Goal: Task Accomplishment & Management: Manage account settings

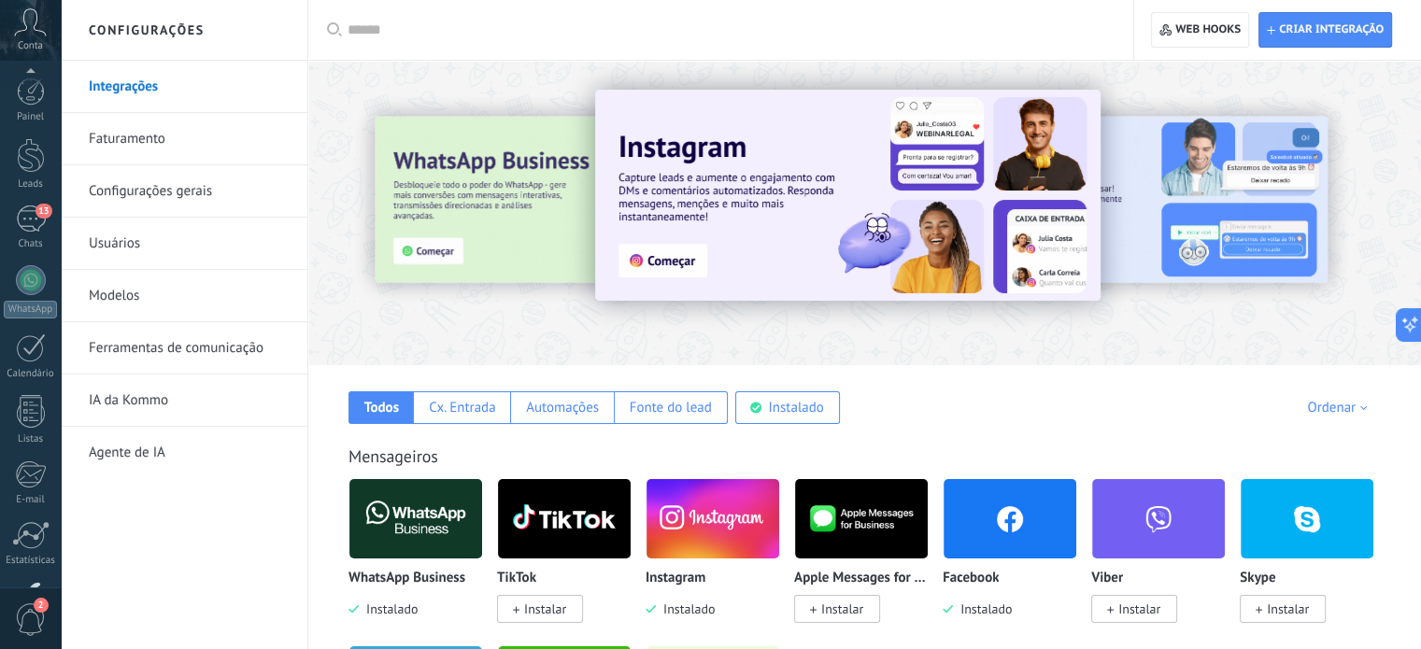
scroll to position [160, 0]
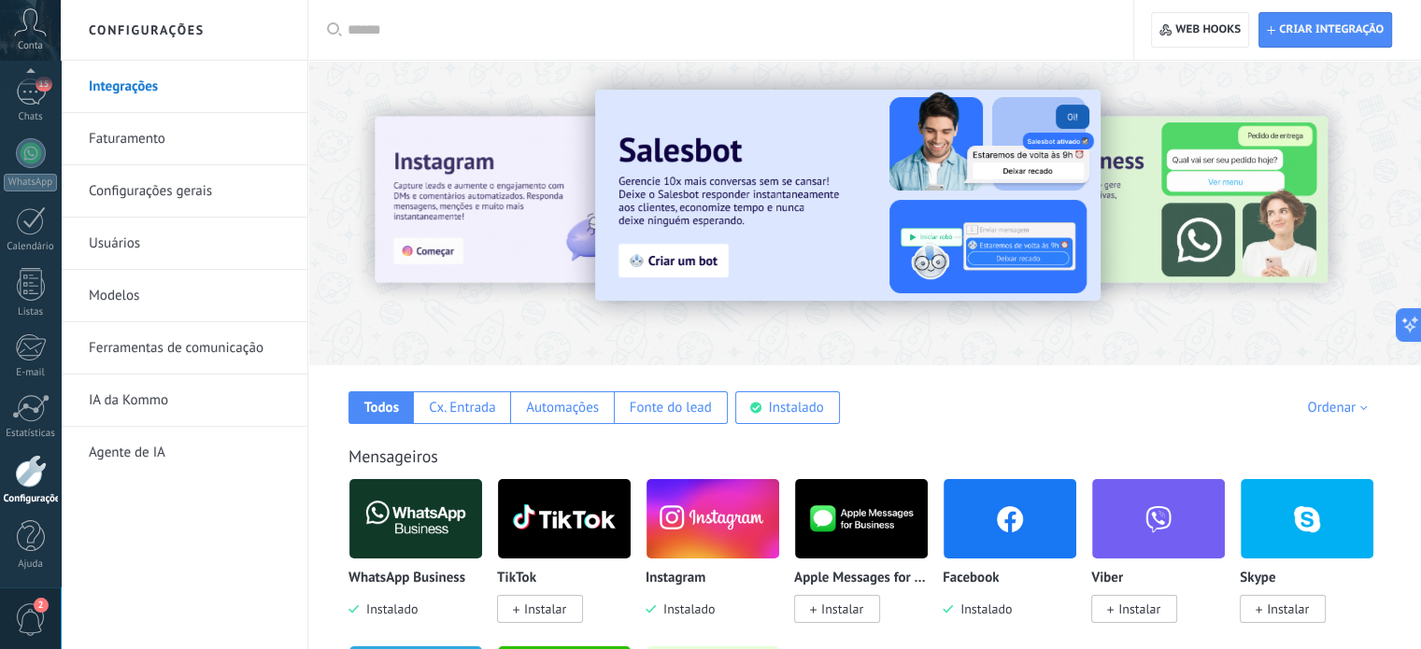
click at [701, 535] on img at bounding box center [712, 519] width 133 height 91
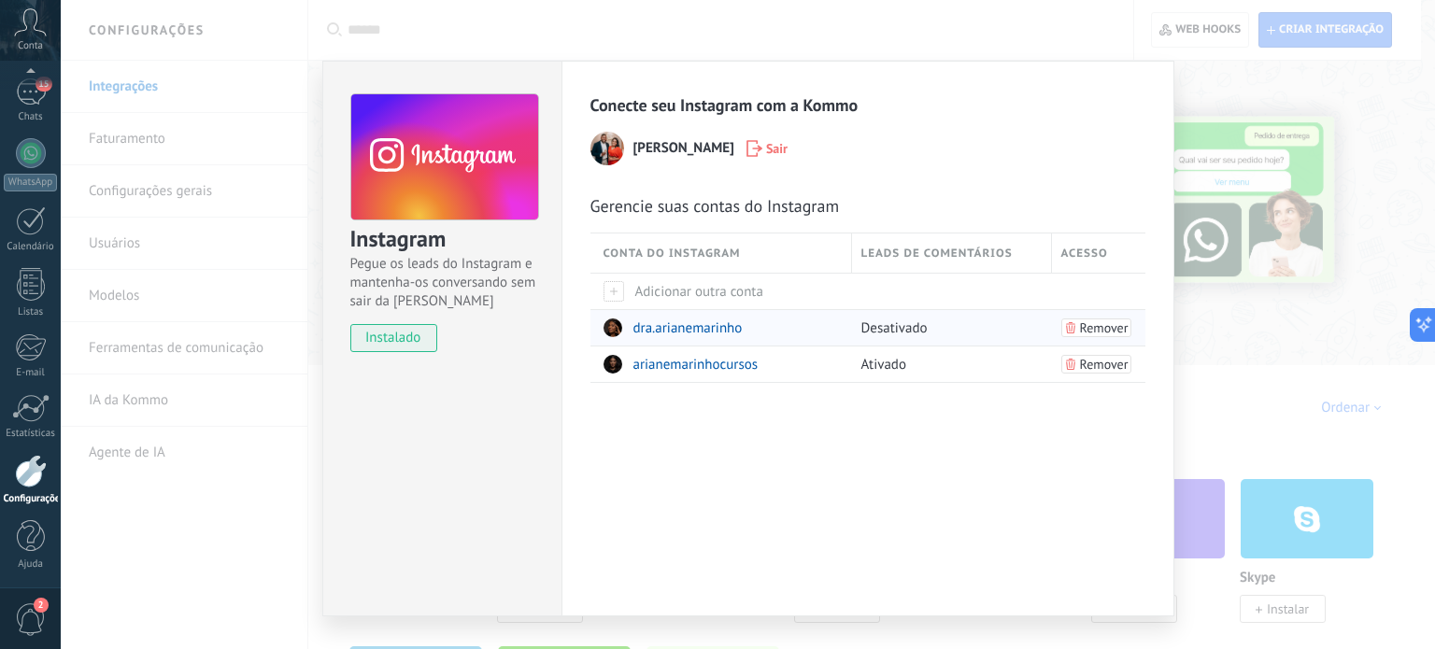
click at [669, 322] on span "dra.arianemarinho" at bounding box center [687, 328] width 109 height 18
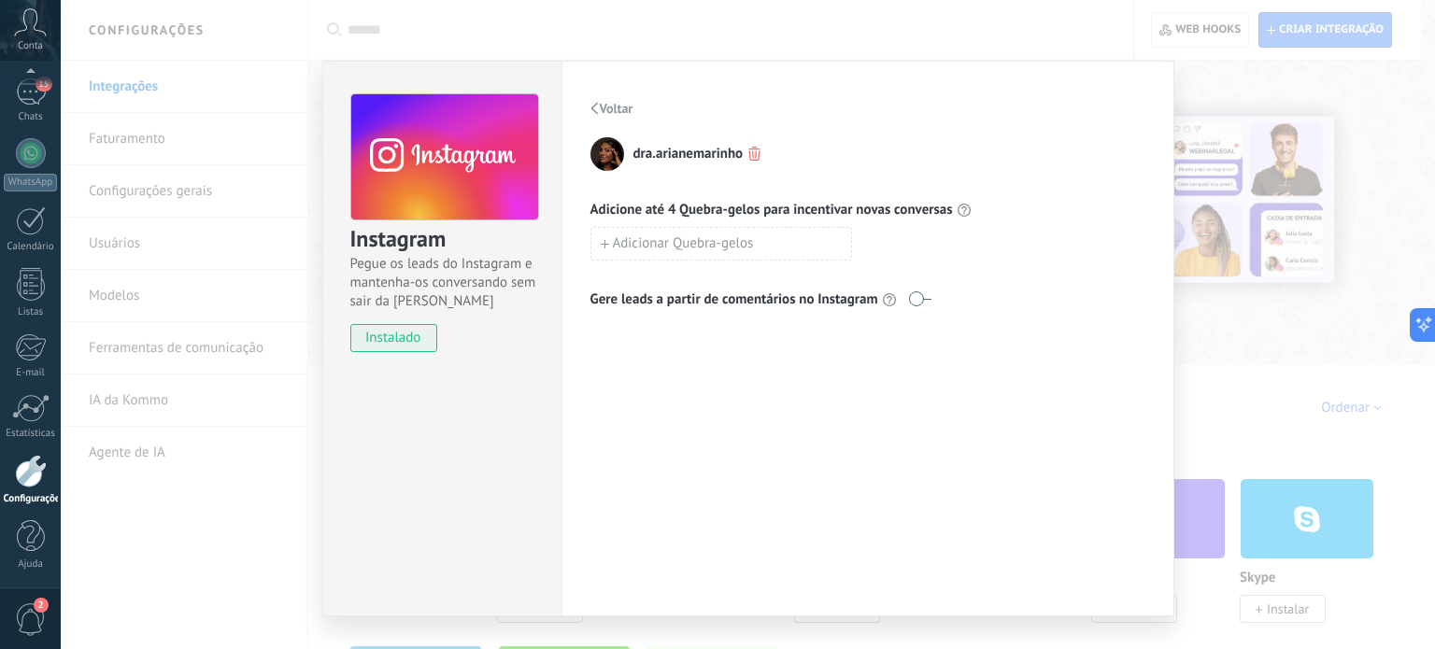
click at [600, 106] on span "Voltar" at bounding box center [617, 108] width 34 height 13
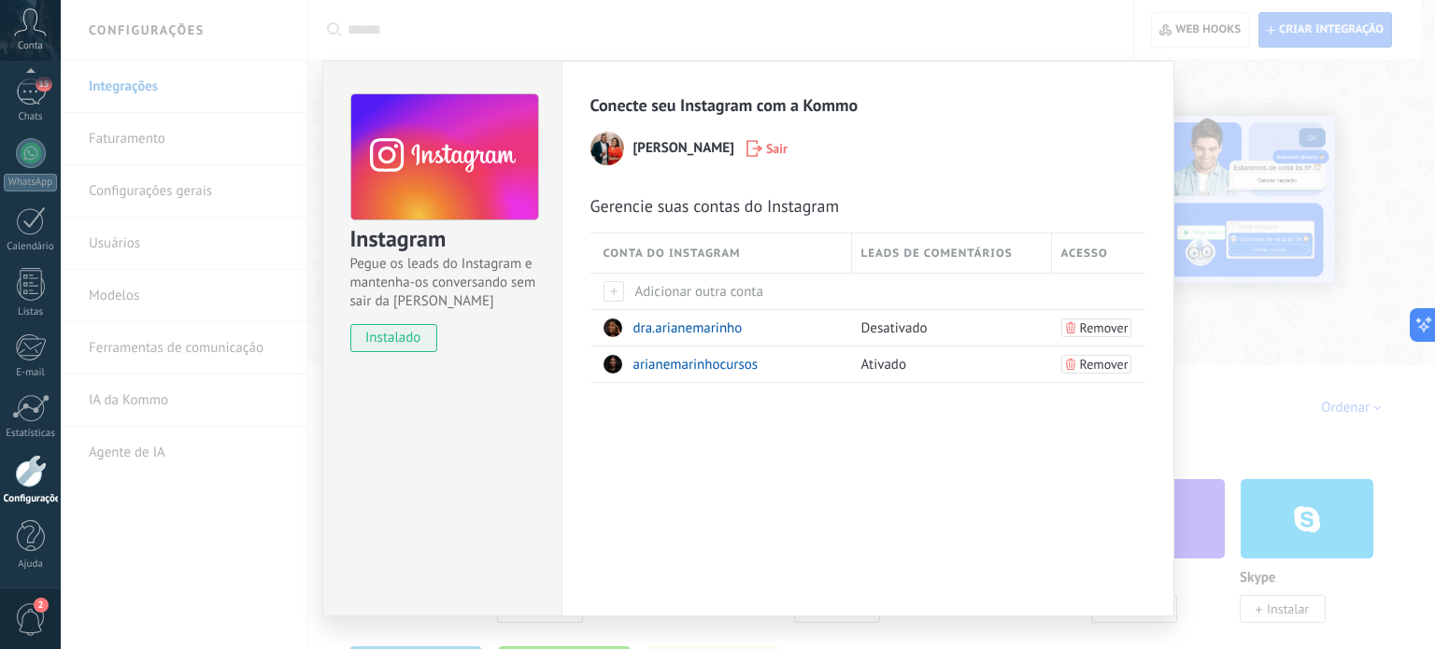
click at [1226, 350] on div "Instagram Pegue os leads do Instagram e mantenha-os conversando sem sair da Kom…" at bounding box center [748, 324] width 1374 height 649
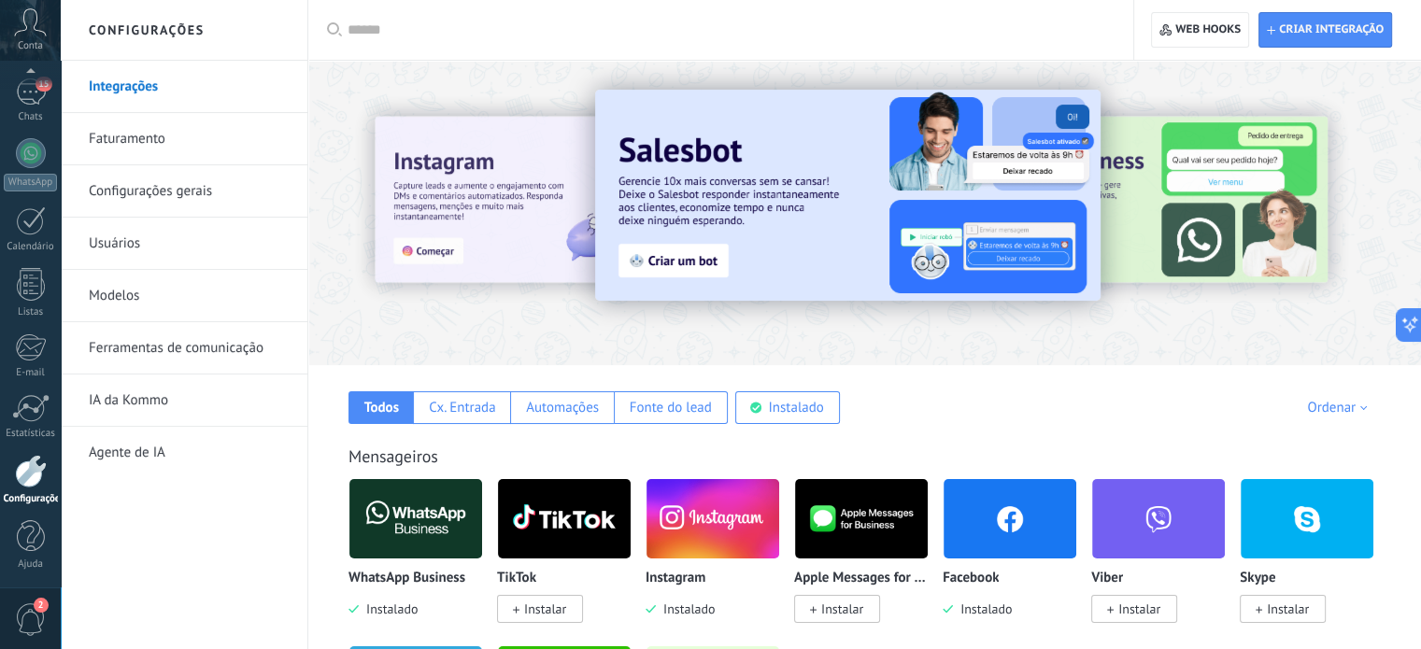
click at [1001, 511] on img at bounding box center [1010, 519] width 133 height 91
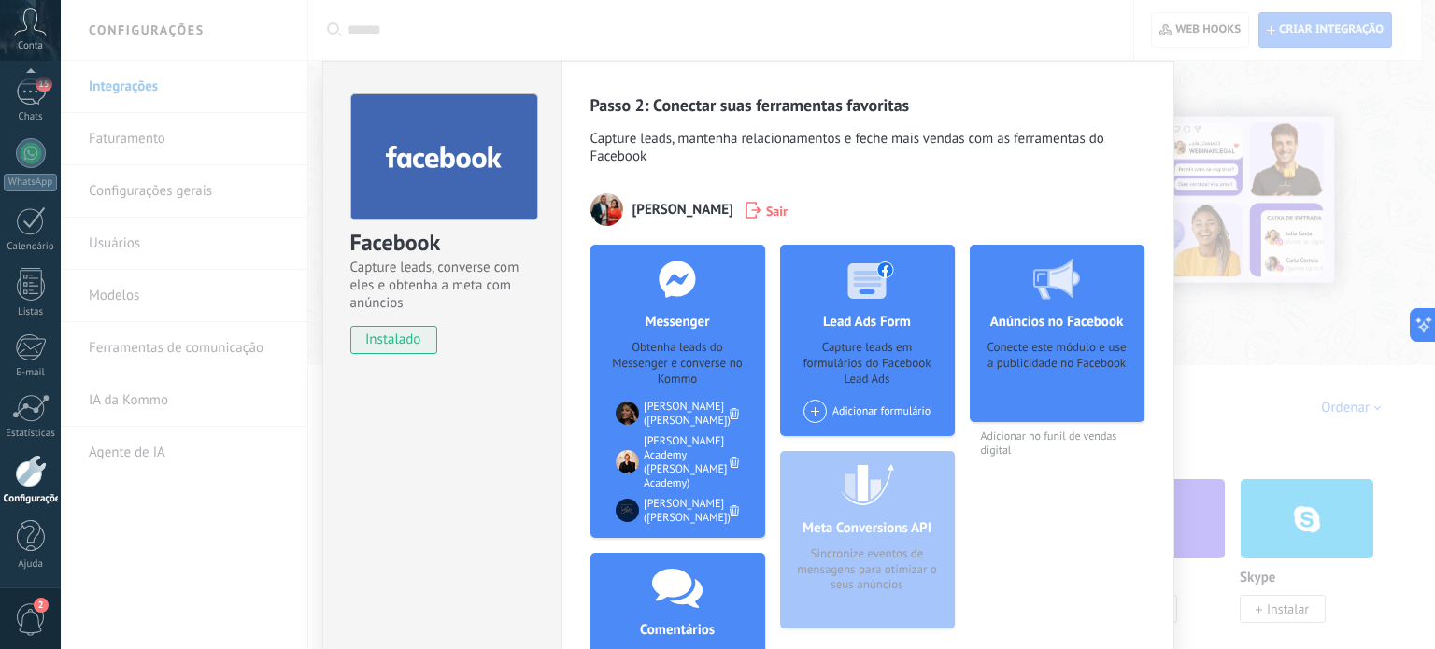
click at [167, 562] on div "Facebook Capture leads, converse com eles e obtenha a meta com anúncios instala…" at bounding box center [748, 324] width 1374 height 649
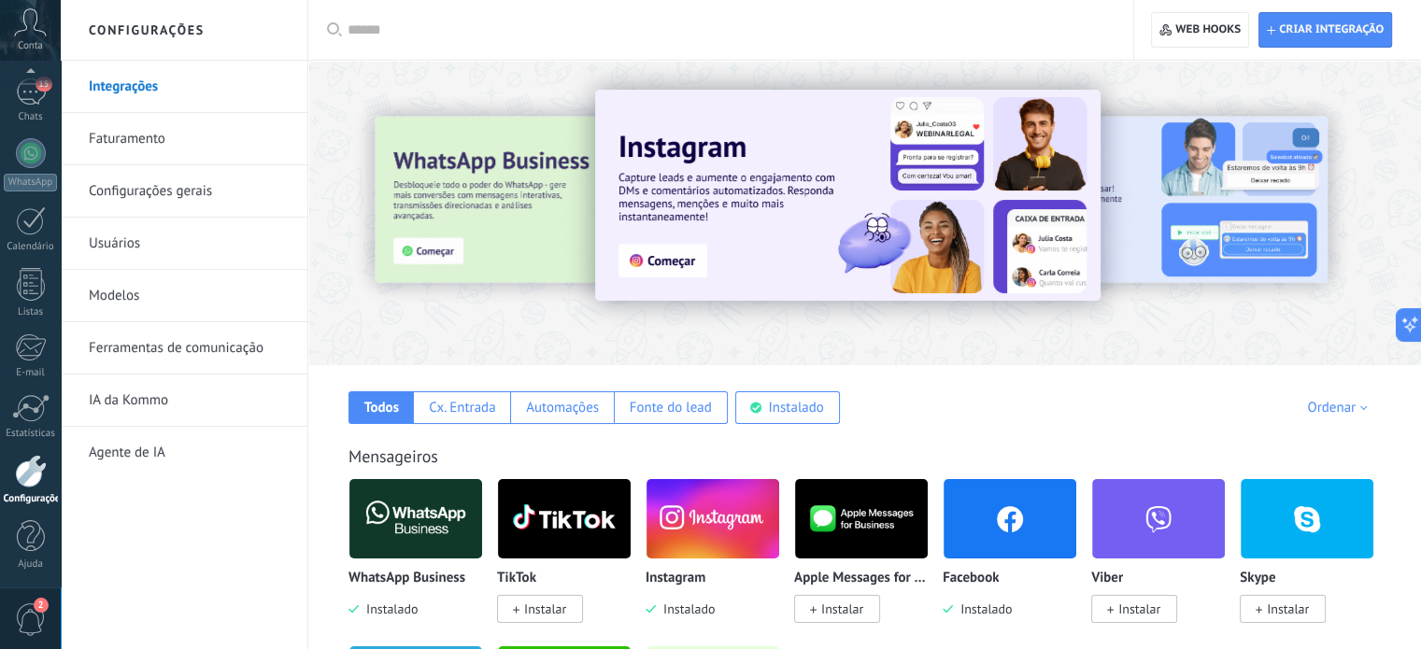
click at [148, 355] on link "Ferramentas de comunicação" at bounding box center [189, 348] width 200 height 52
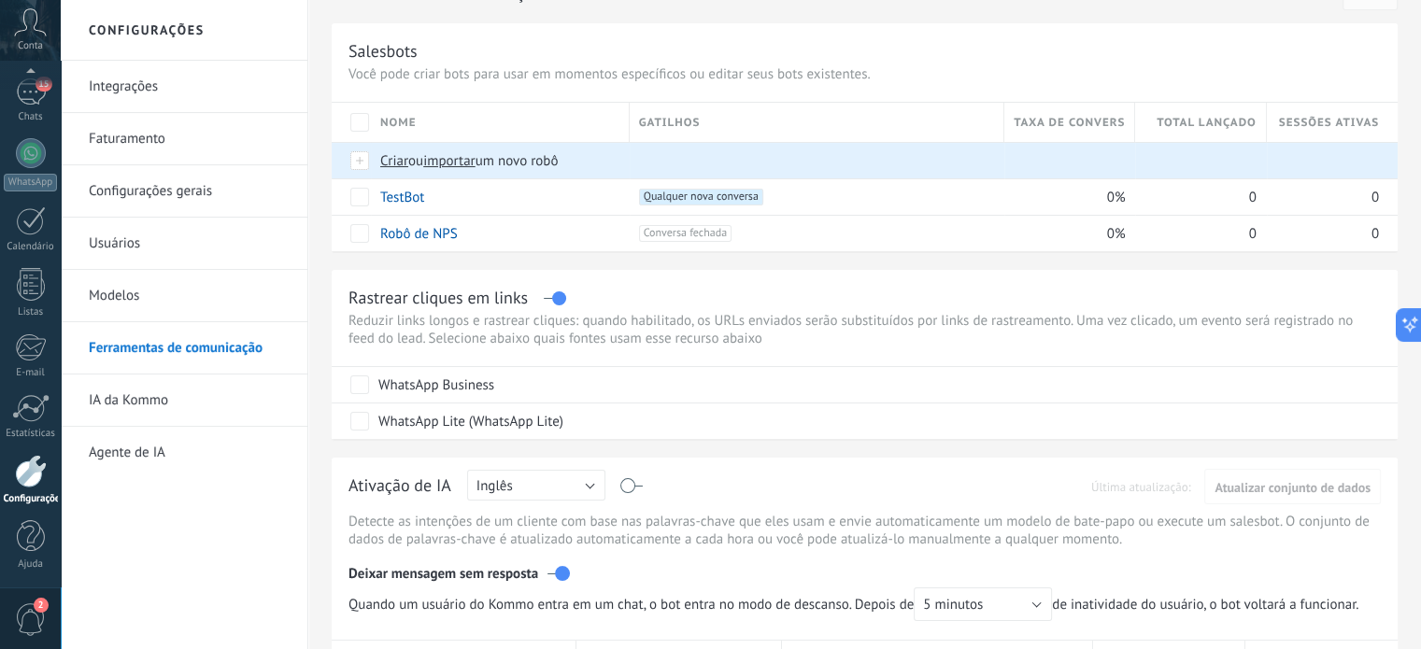
scroll to position [35, 0]
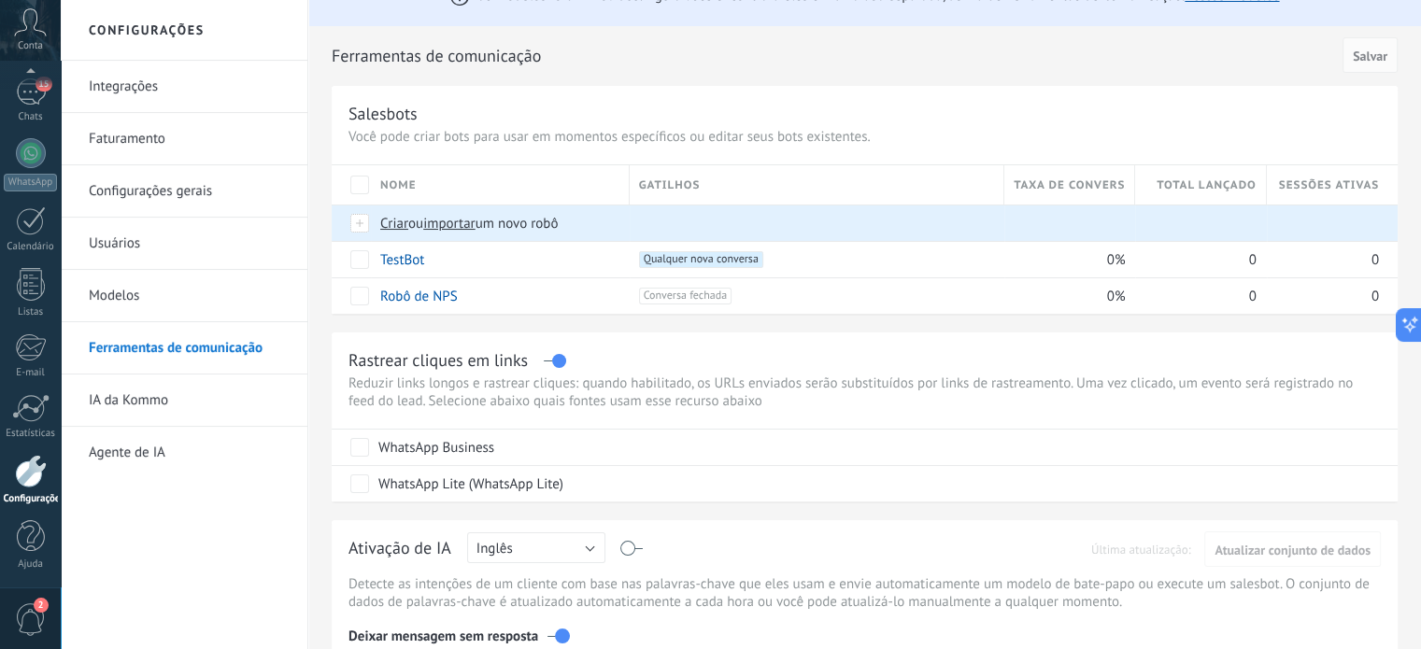
click at [105, 298] on link "Modelos" at bounding box center [189, 296] width 200 height 52
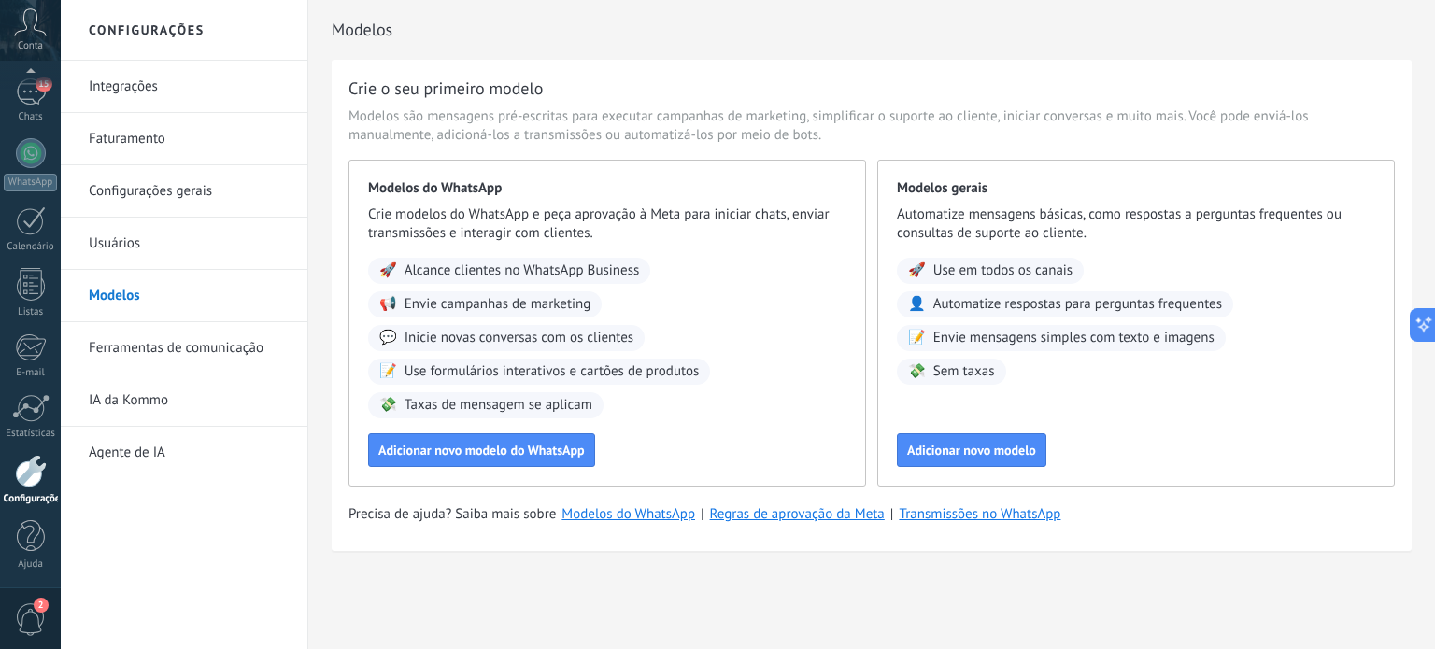
click at [121, 190] on link "Configurações gerais" at bounding box center [189, 191] width 200 height 52
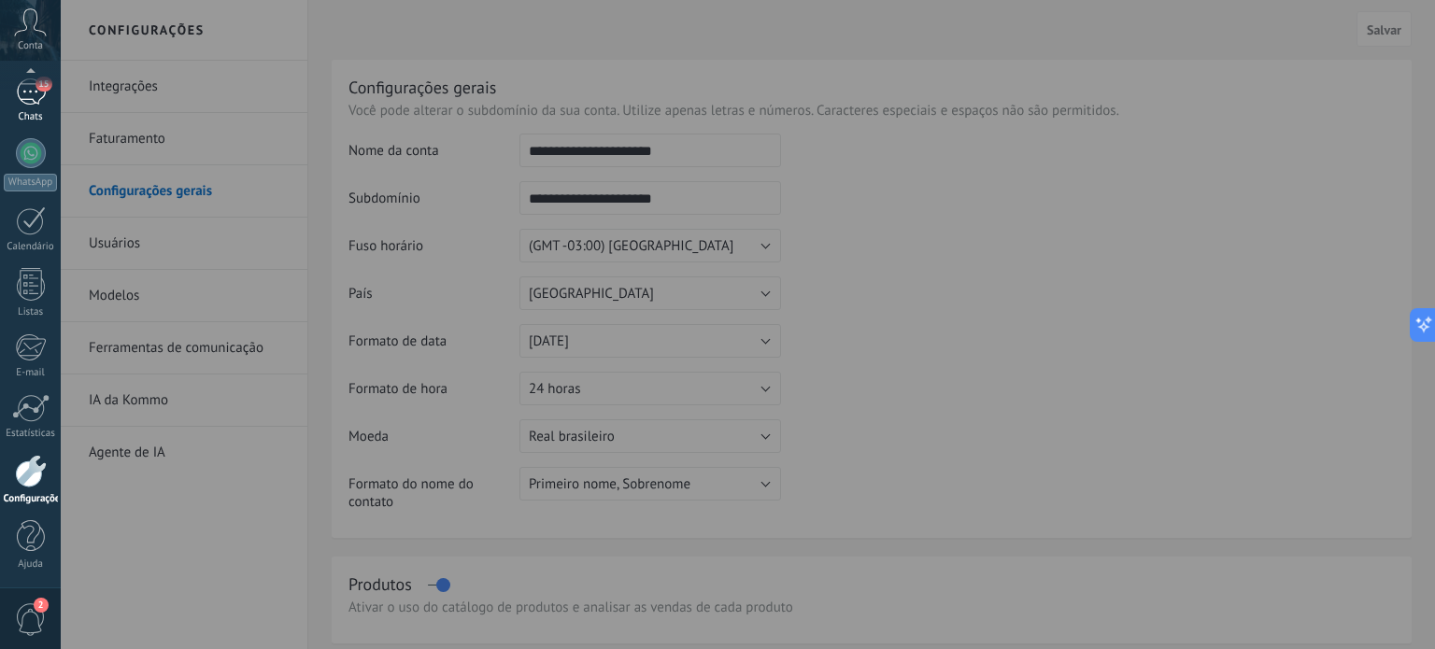
click at [28, 102] on div "15" at bounding box center [31, 91] width 30 height 27
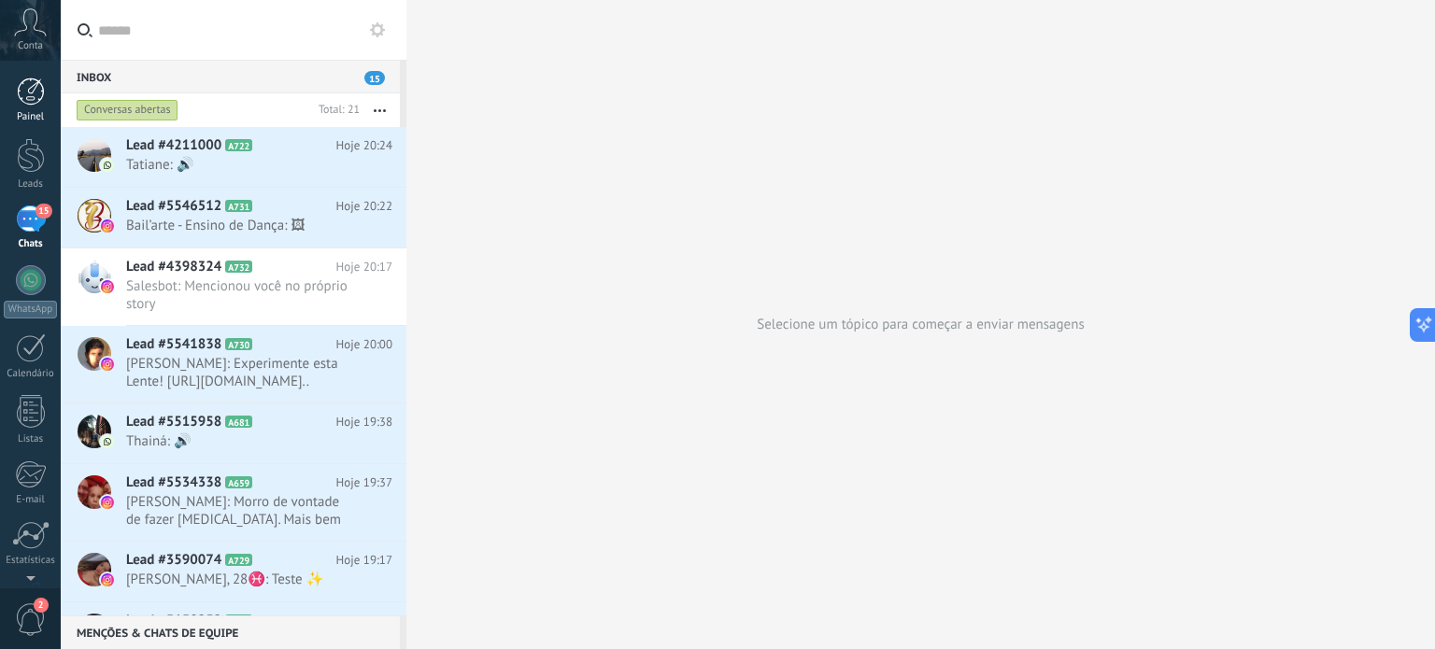
click at [29, 89] on div at bounding box center [31, 92] width 28 height 28
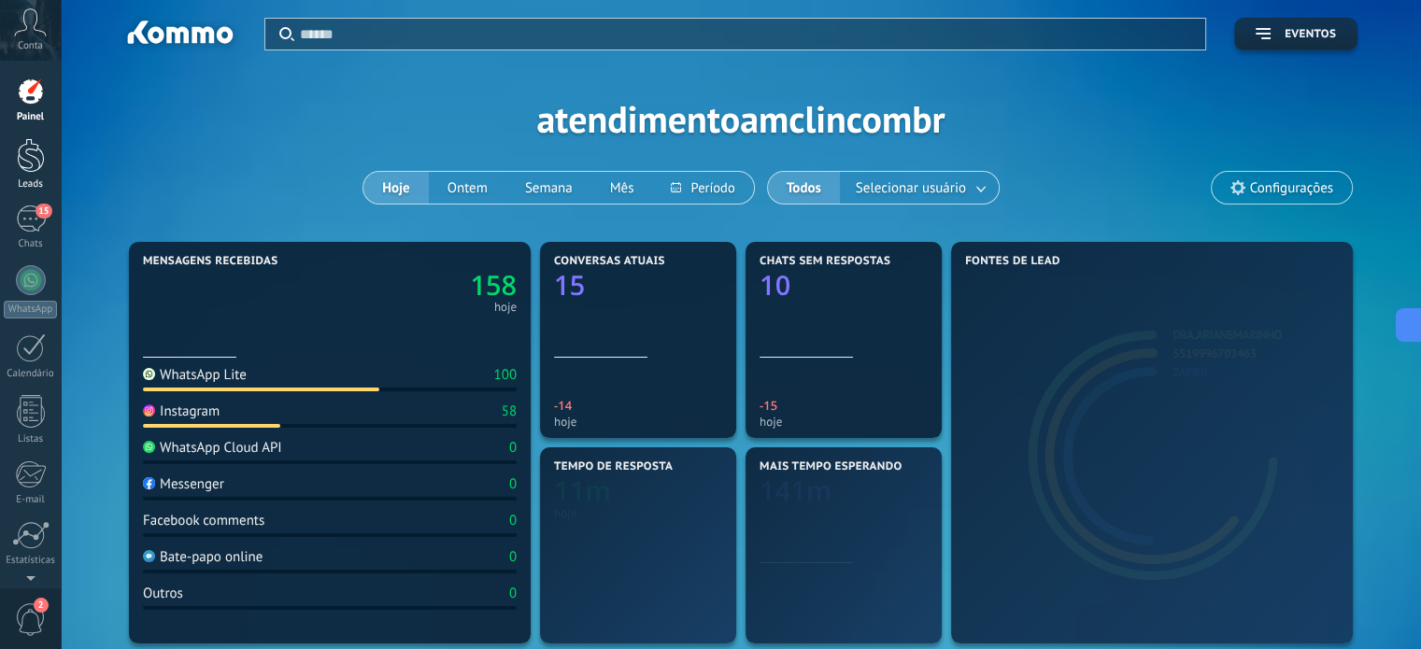
click at [28, 156] on div at bounding box center [31, 155] width 28 height 35
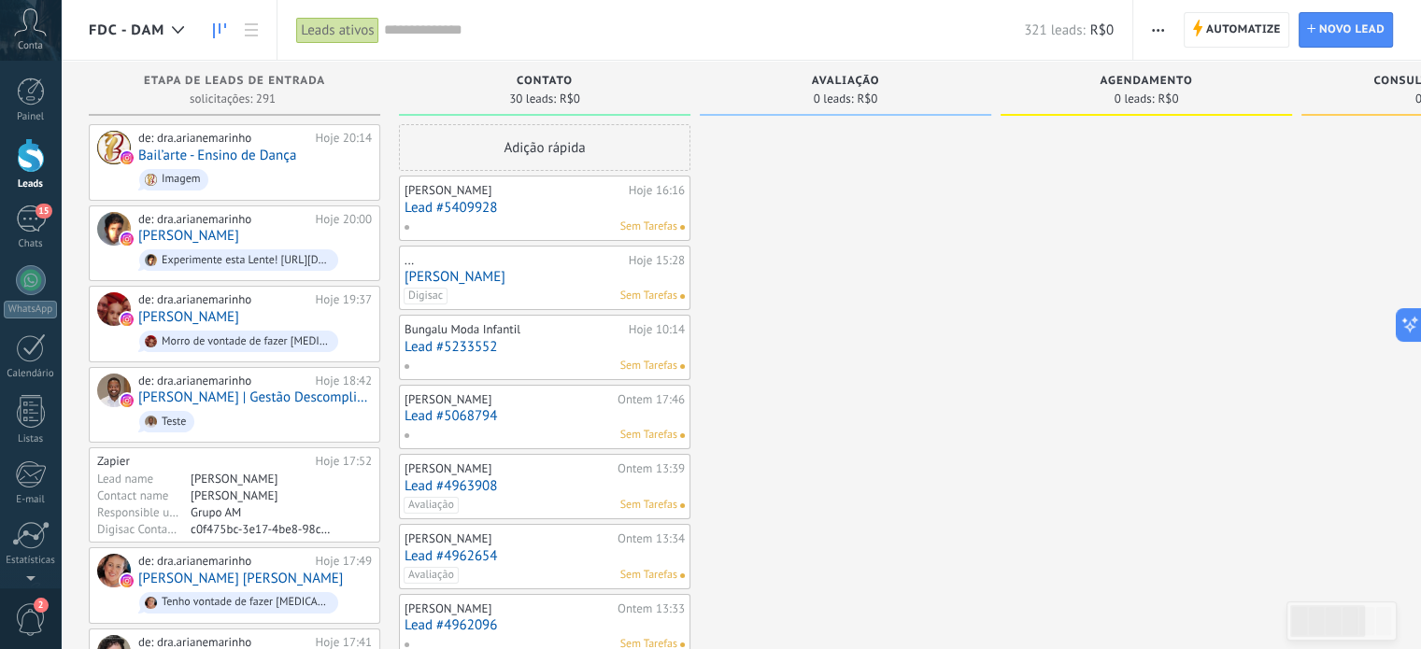
click at [161, 32] on span "FDC - DAM" at bounding box center [127, 30] width 76 height 18
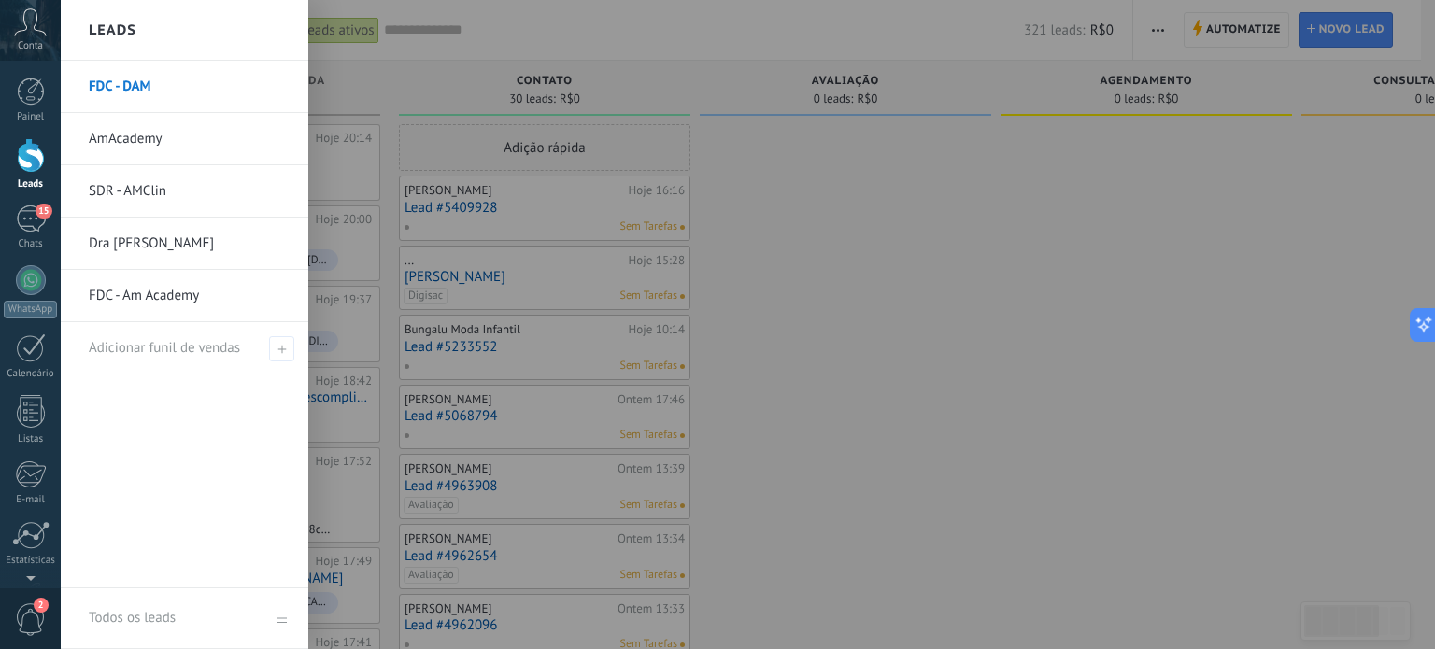
click at [821, 220] on div at bounding box center [778, 324] width 1435 height 649
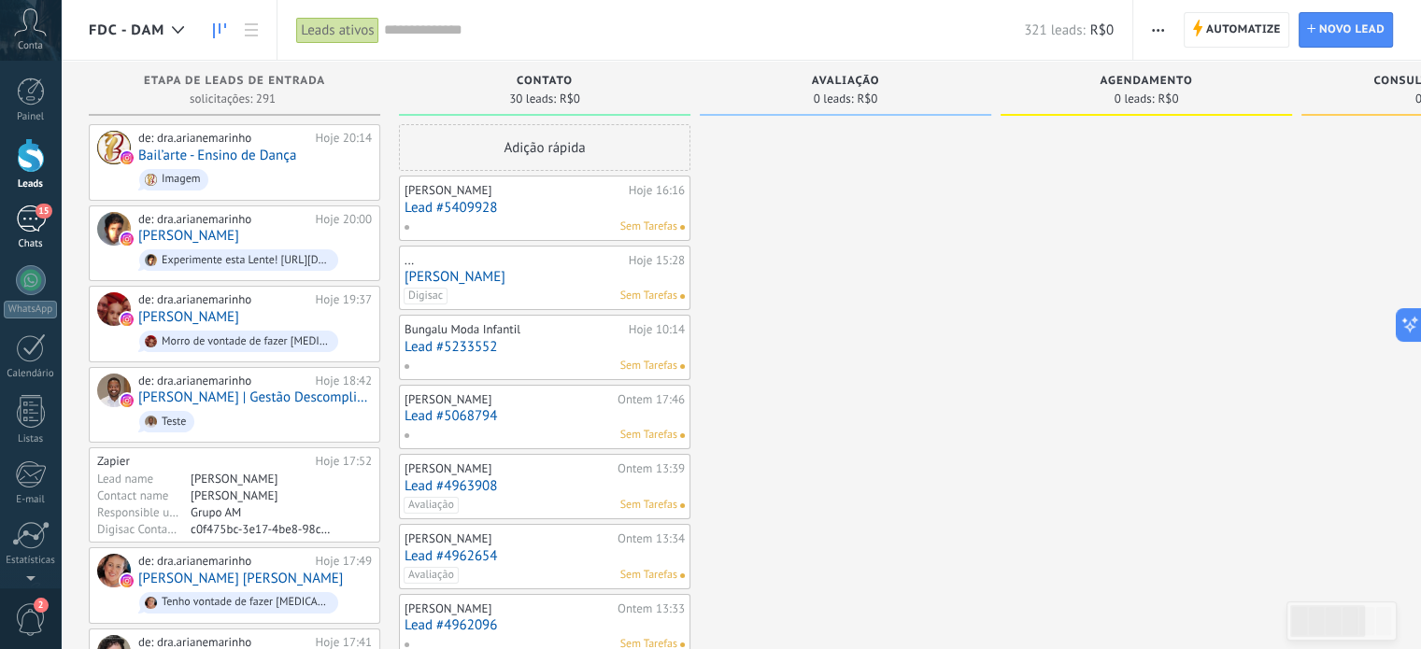
click at [37, 218] on div "15" at bounding box center [31, 219] width 30 height 27
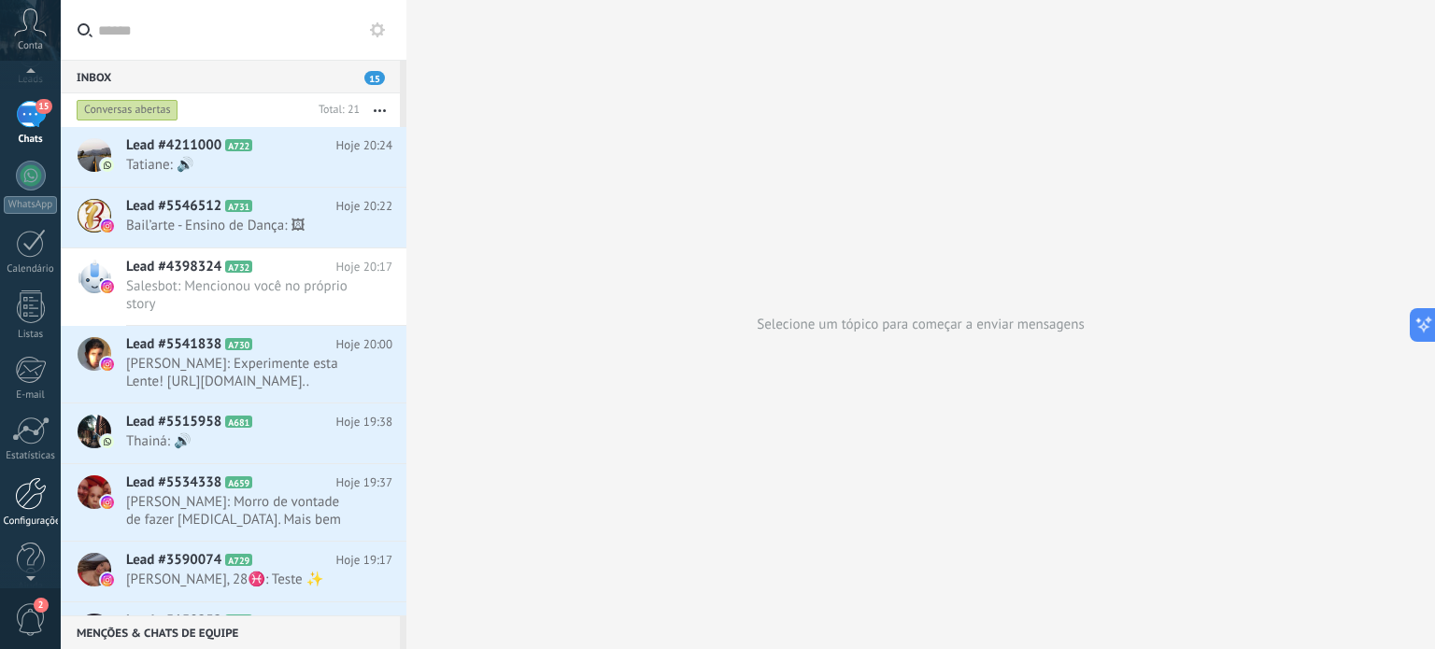
scroll to position [110, 0]
click at [20, 487] on div at bounding box center [31, 488] width 32 height 33
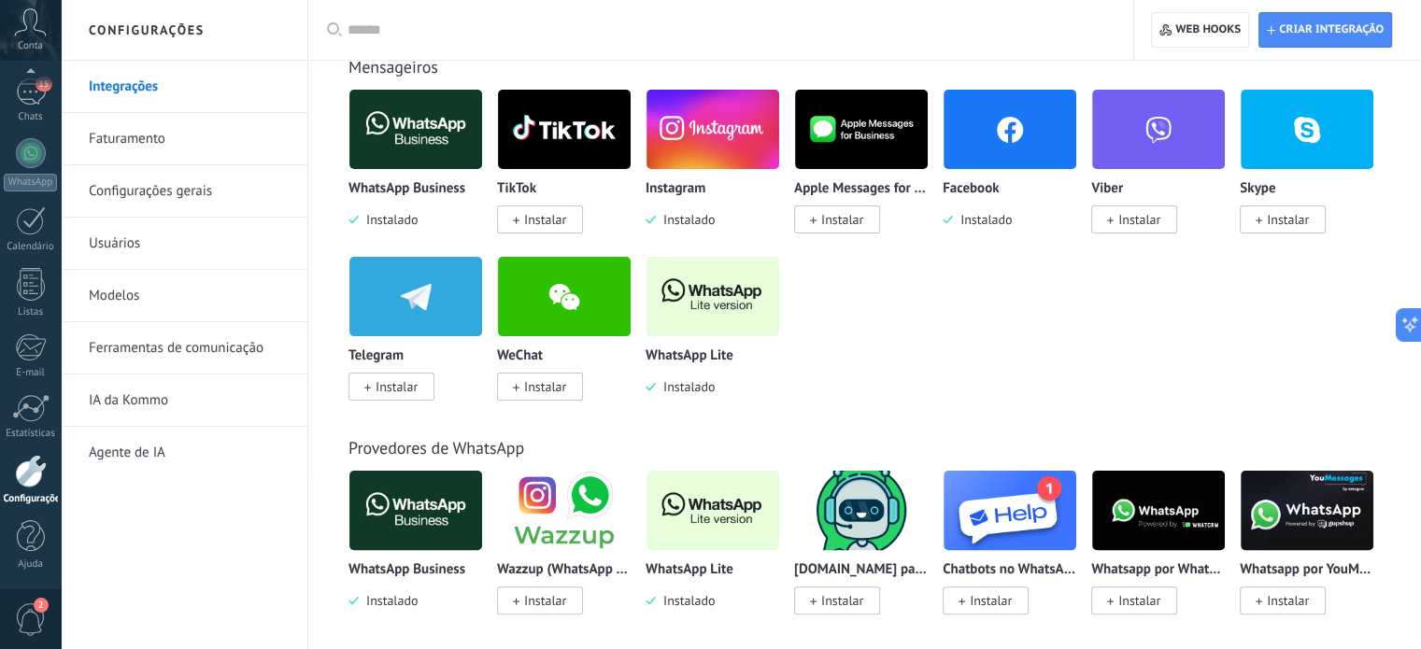
scroll to position [381, 0]
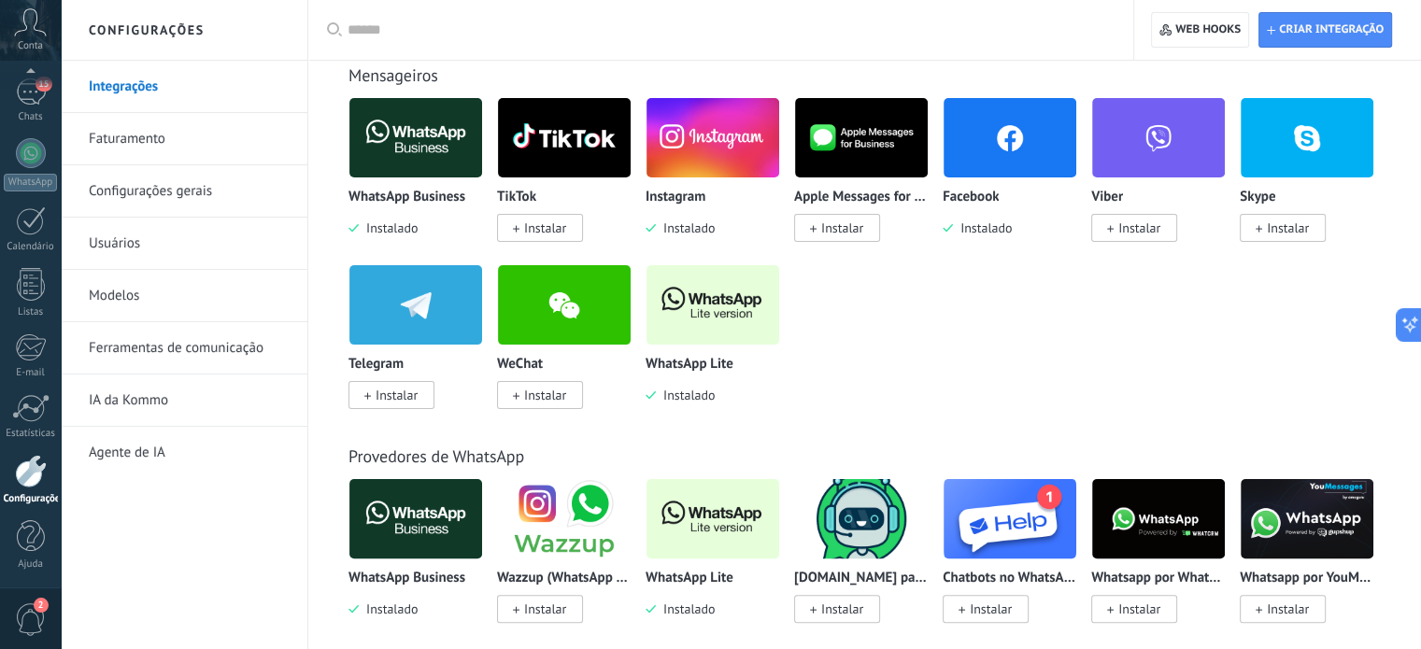
click at [726, 136] on img at bounding box center [712, 137] width 133 height 91
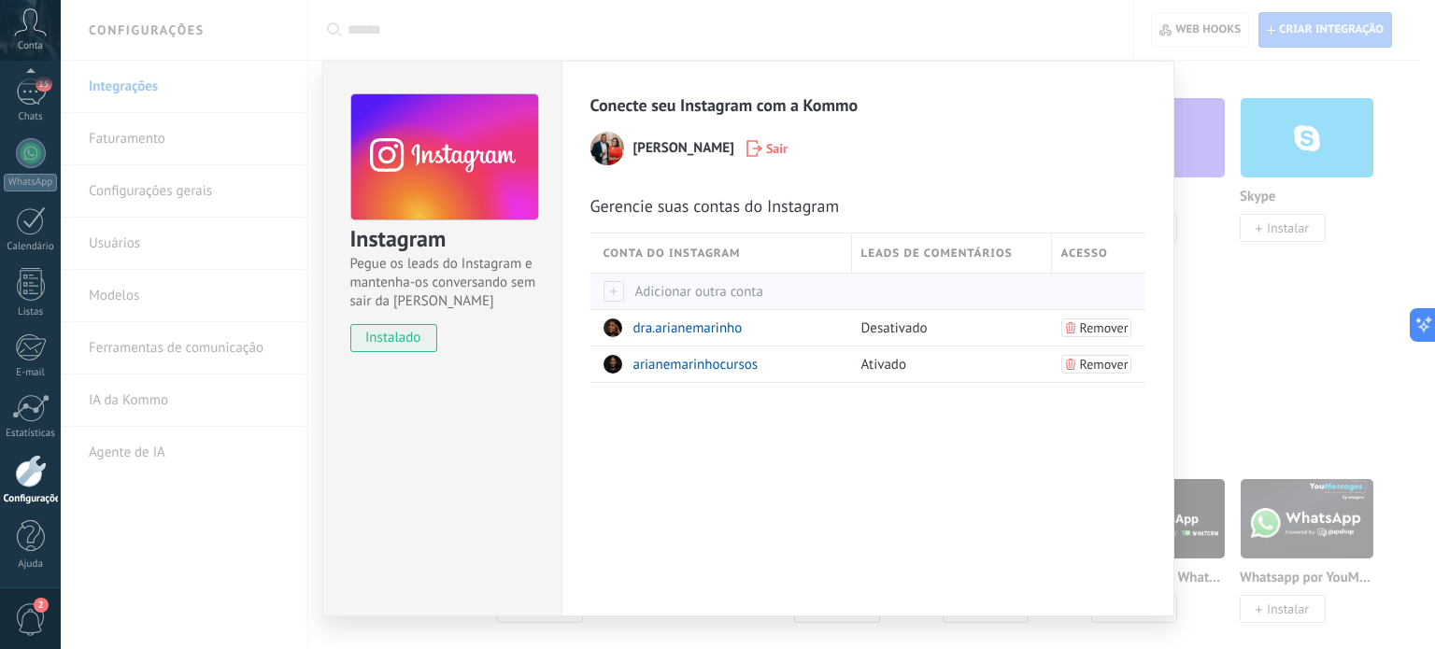
click at [638, 283] on span "Adicionar outra conta" at bounding box center [683, 292] width 160 height 18
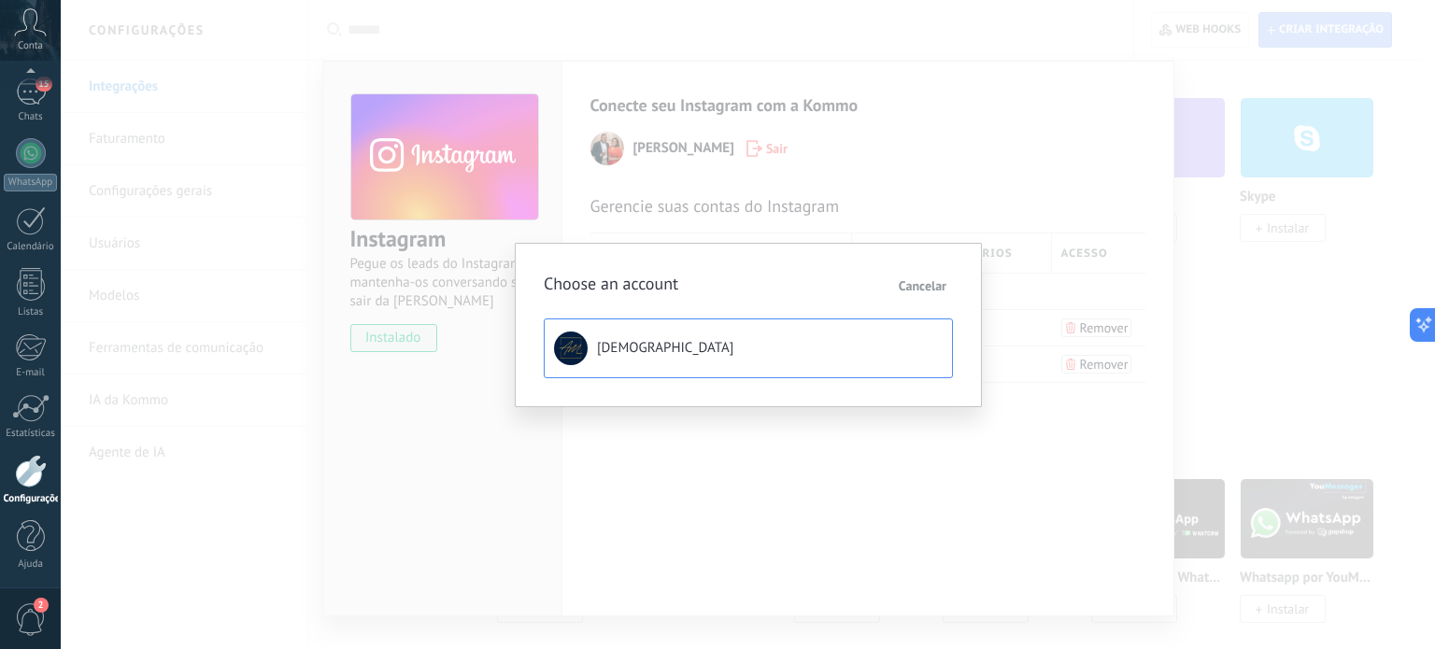
click at [639, 347] on span "[DEMOGRAPHIC_DATA]" at bounding box center [665, 348] width 136 height 19
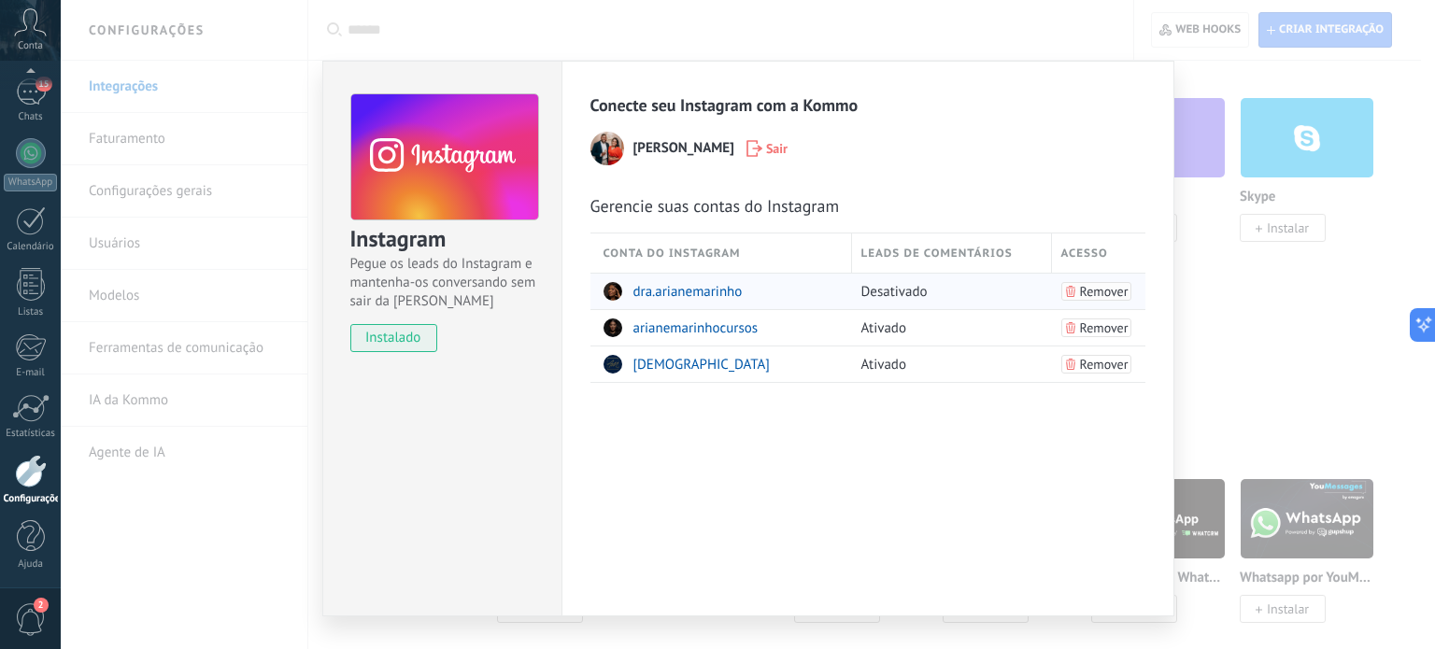
click at [1095, 289] on span "Remover" at bounding box center [1104, 291] width 49 height 13
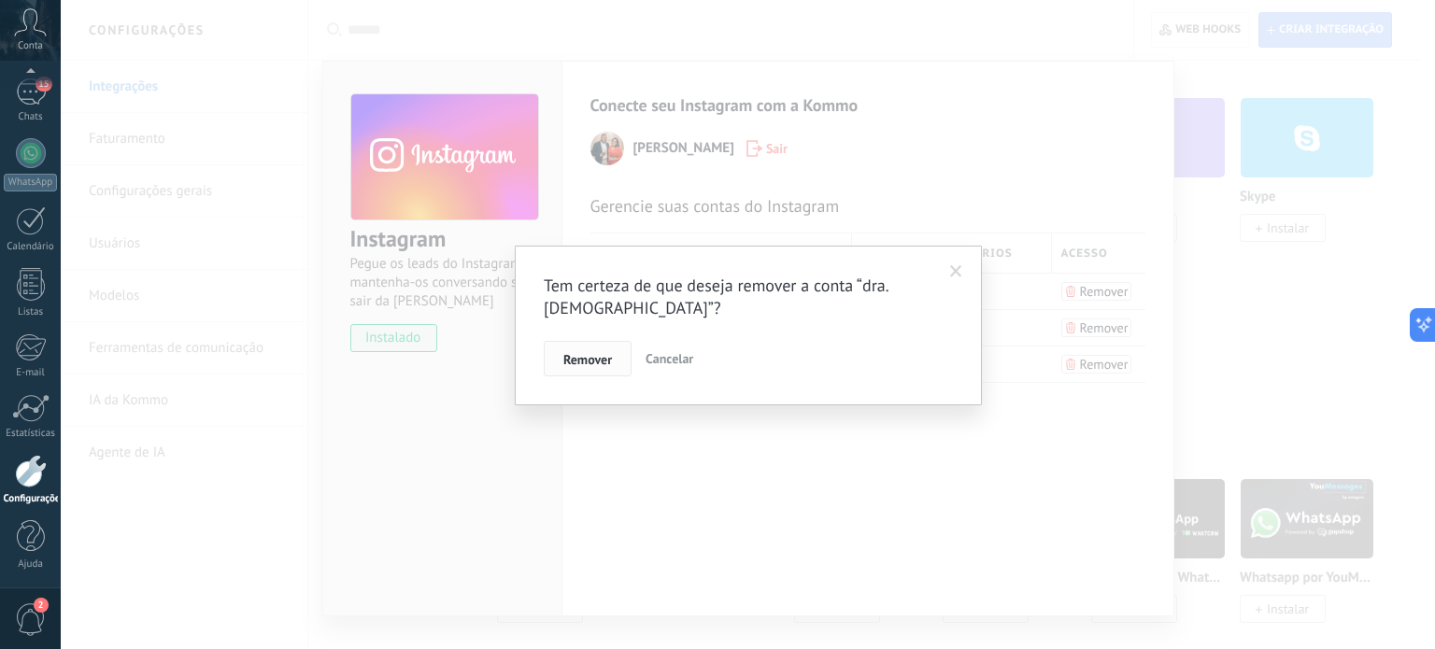
click at [571, 361] on span "Remover" at bounding box center [587, 359] width 49 height 13
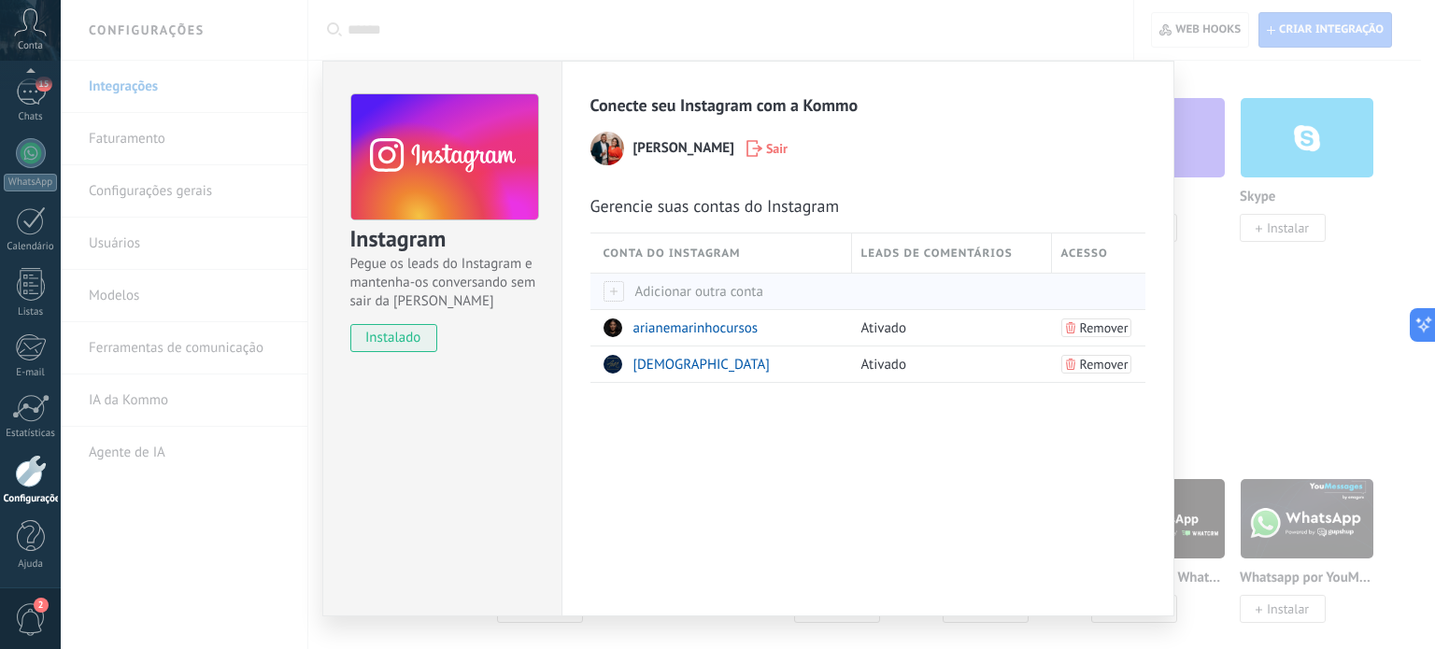
click at [606, 289] on div at bounding box center [613, 291] width 21 height 21
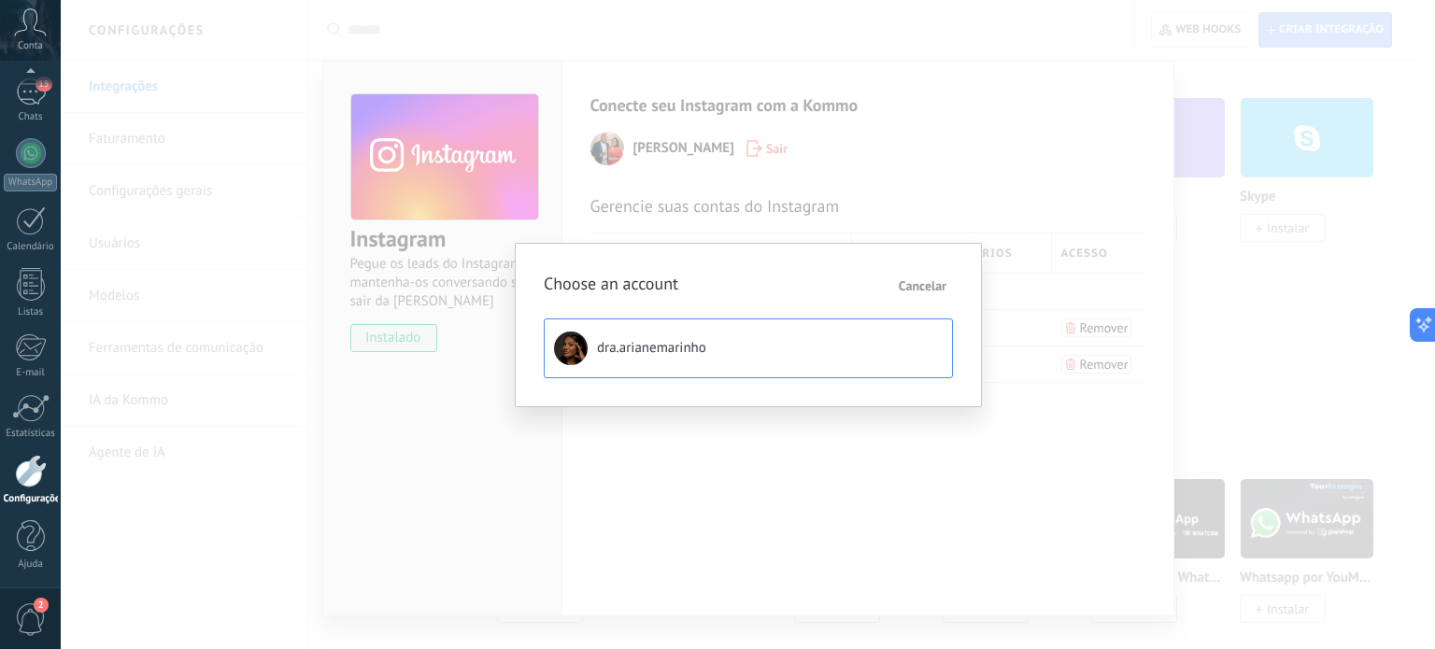
click at [654, 345] on span "dra.arianemarinho" at bounding box center [651, 348] width 109 height 19
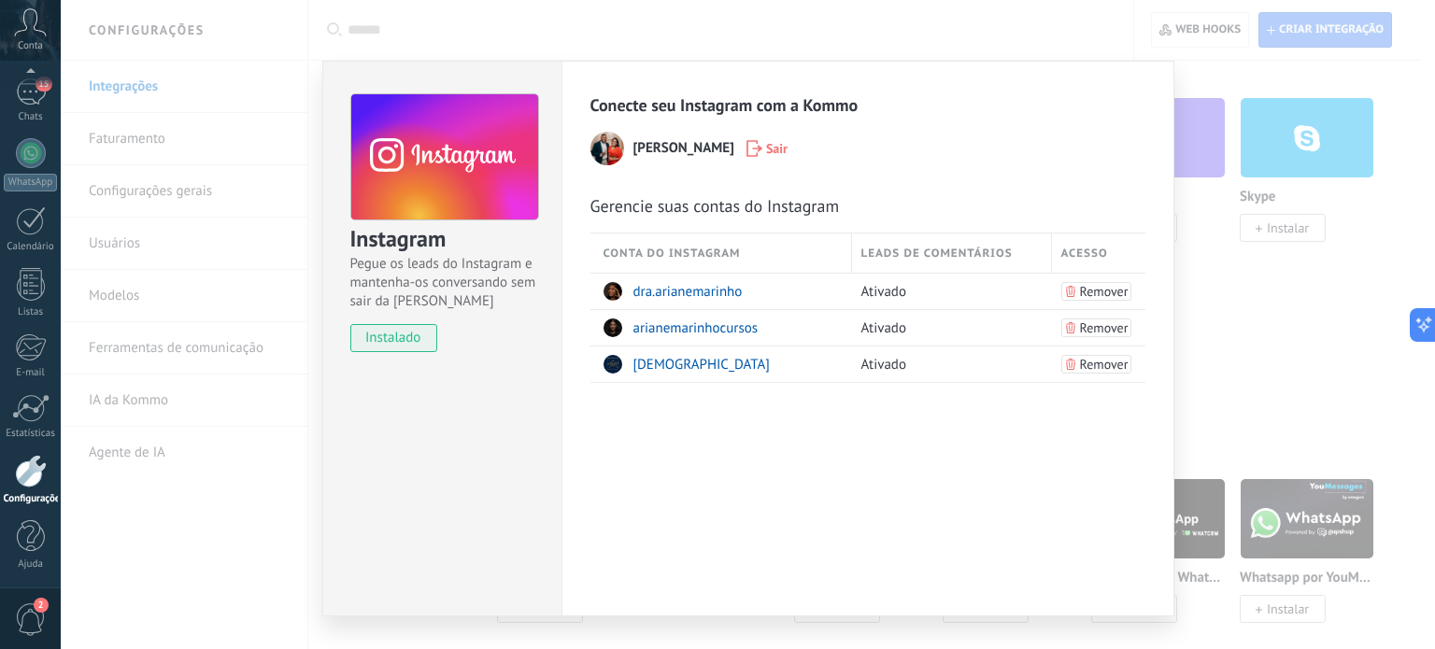
click at [126, 134] on div "Instagram Pegue os leads do Instagram e mantenha-os conversando sem sair da Kom…" at bounding box center [748, 324] width 1374 height 649
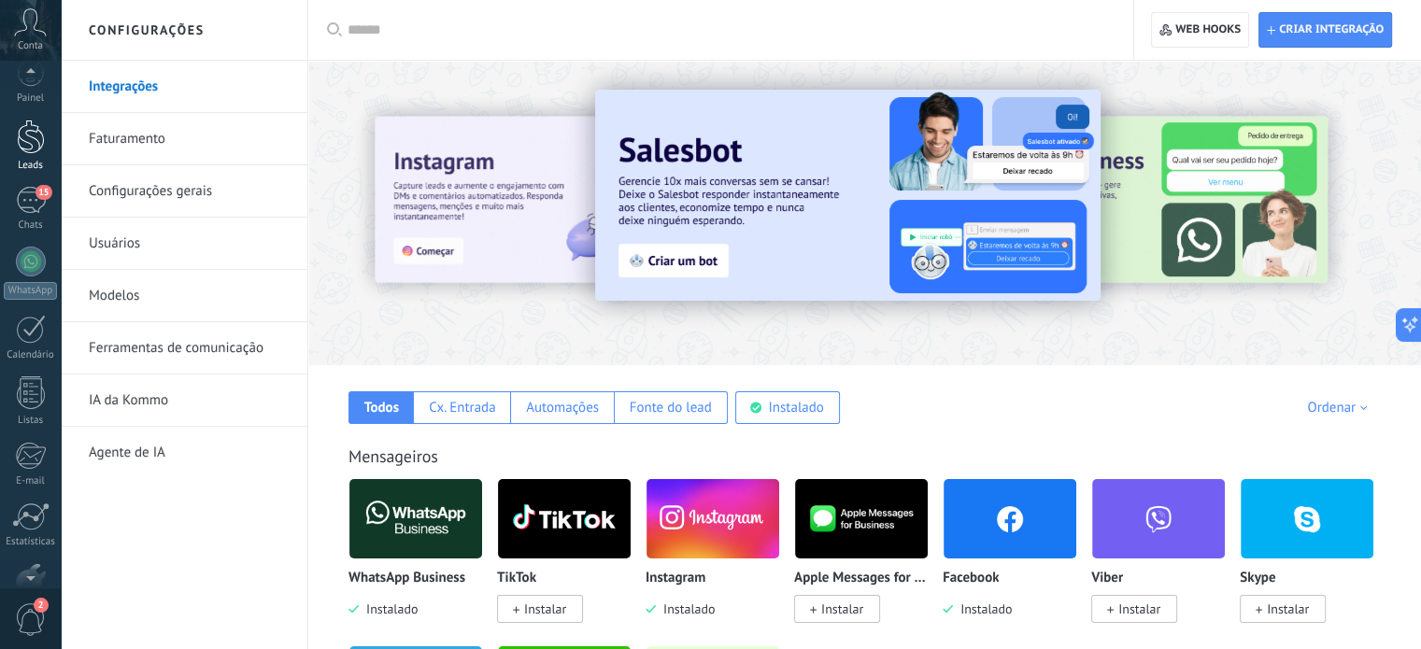
scroll to position [10, 0]
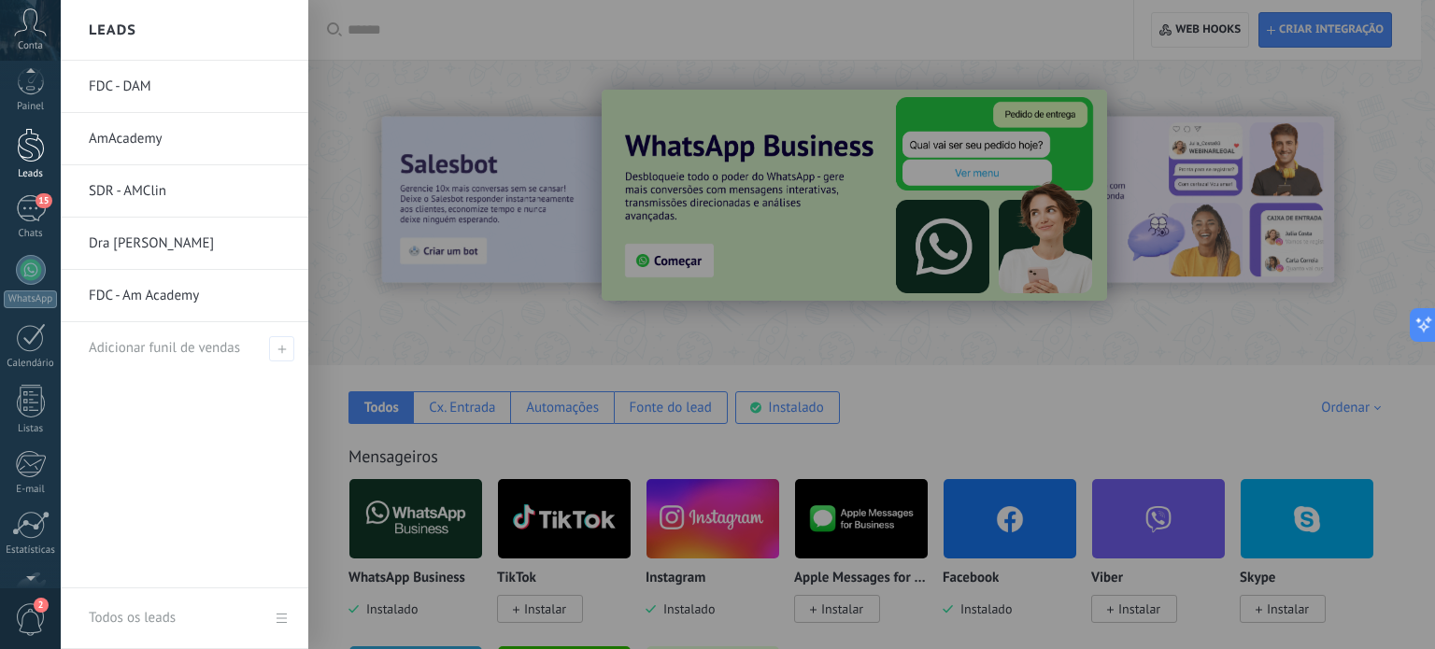
click at [27, 153] on div at bounding box center [31, 145] width 28 height 35
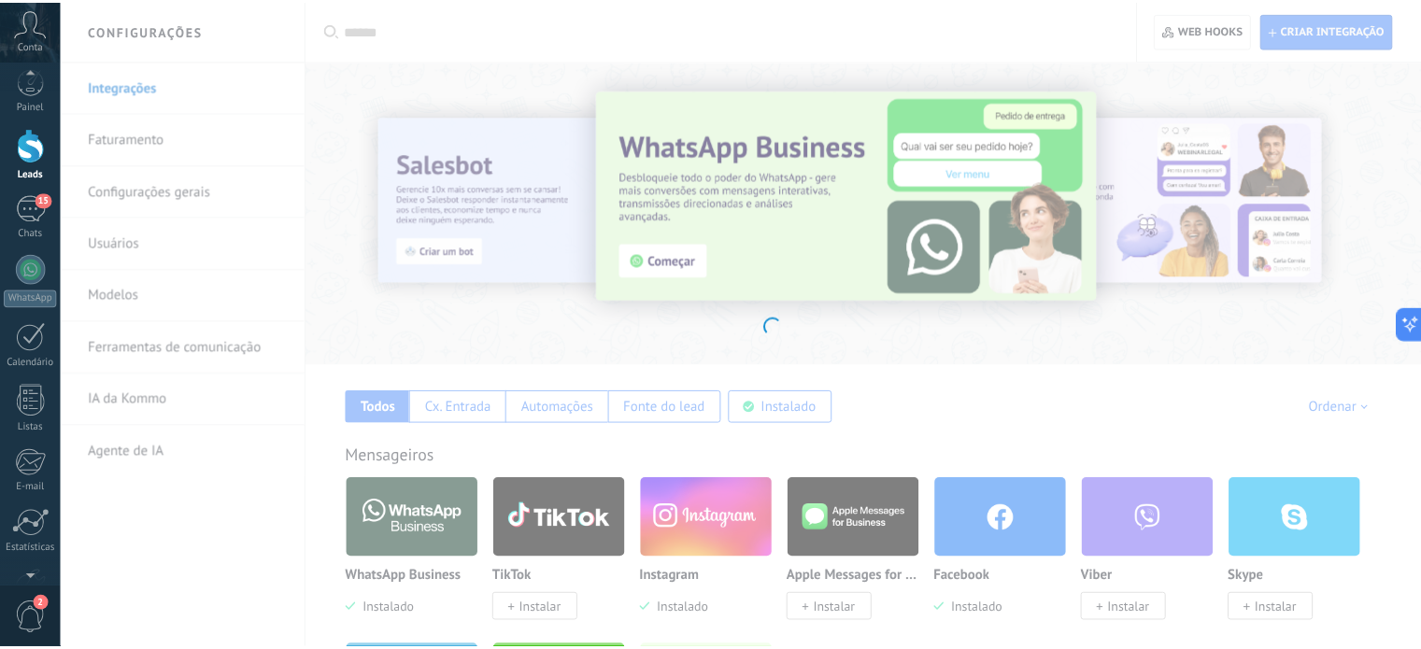
scroll to position [202, 0]
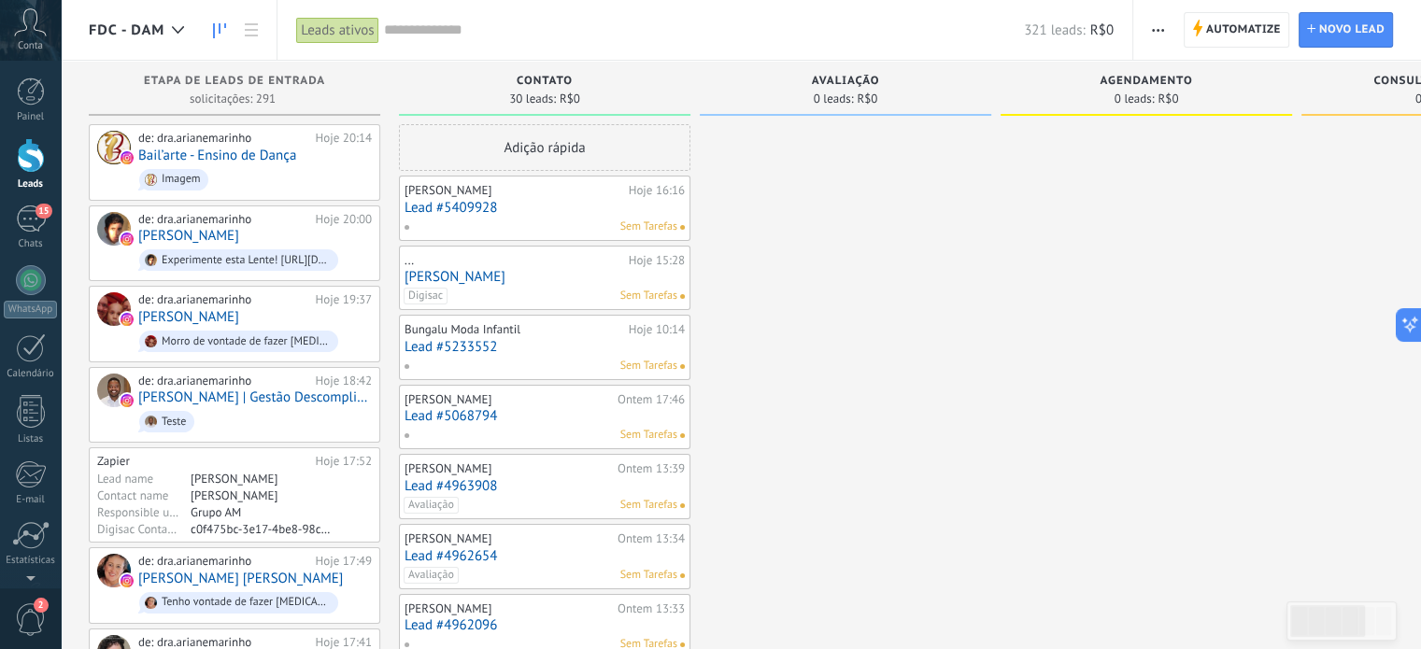
click at [147, 28] on span "FDC - DAM" at bounding box center [127, 30] width 76 height 18
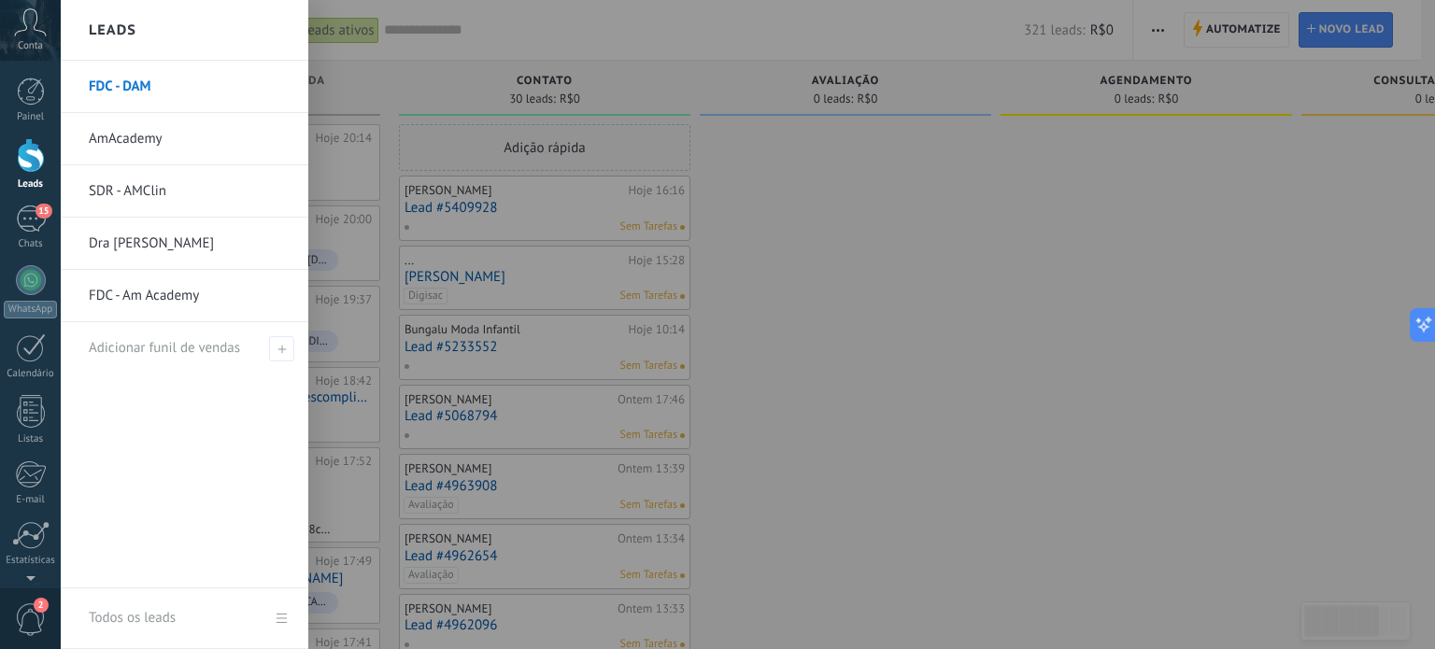
click at [1230, 33] on div at bounding box center [778, 324] width 1435 height 649
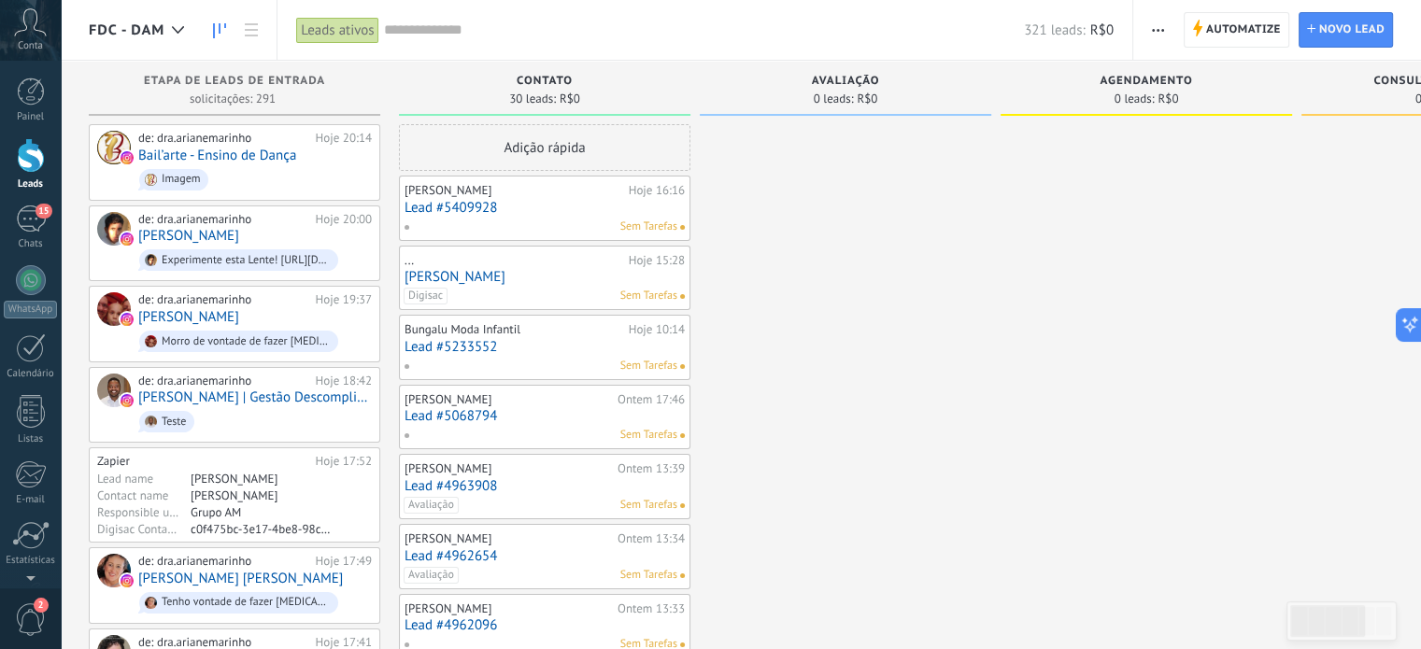
click at [1230, 33] on span "Automatize" at bounding box center [1243, 30] width 75 height 34
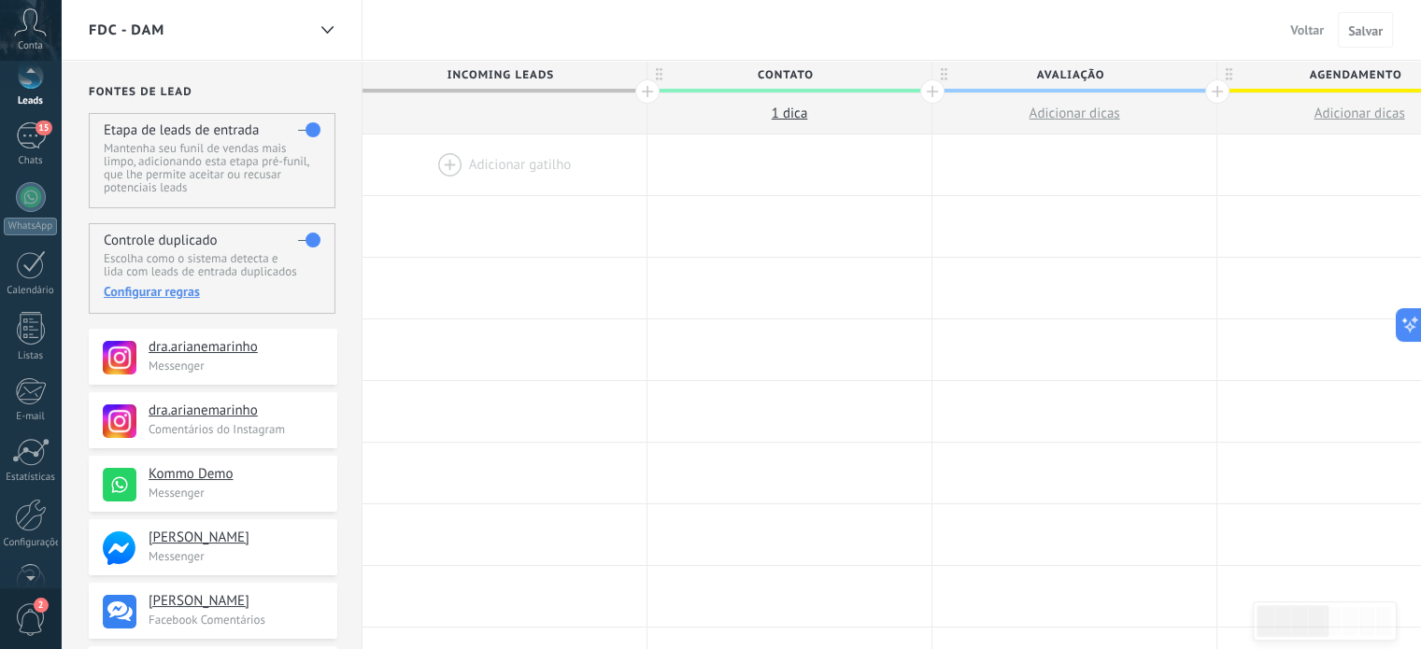
scroll to position [105, 0]
click at [21, 491] on div at bounding box center [31, 493] width 32 height 33
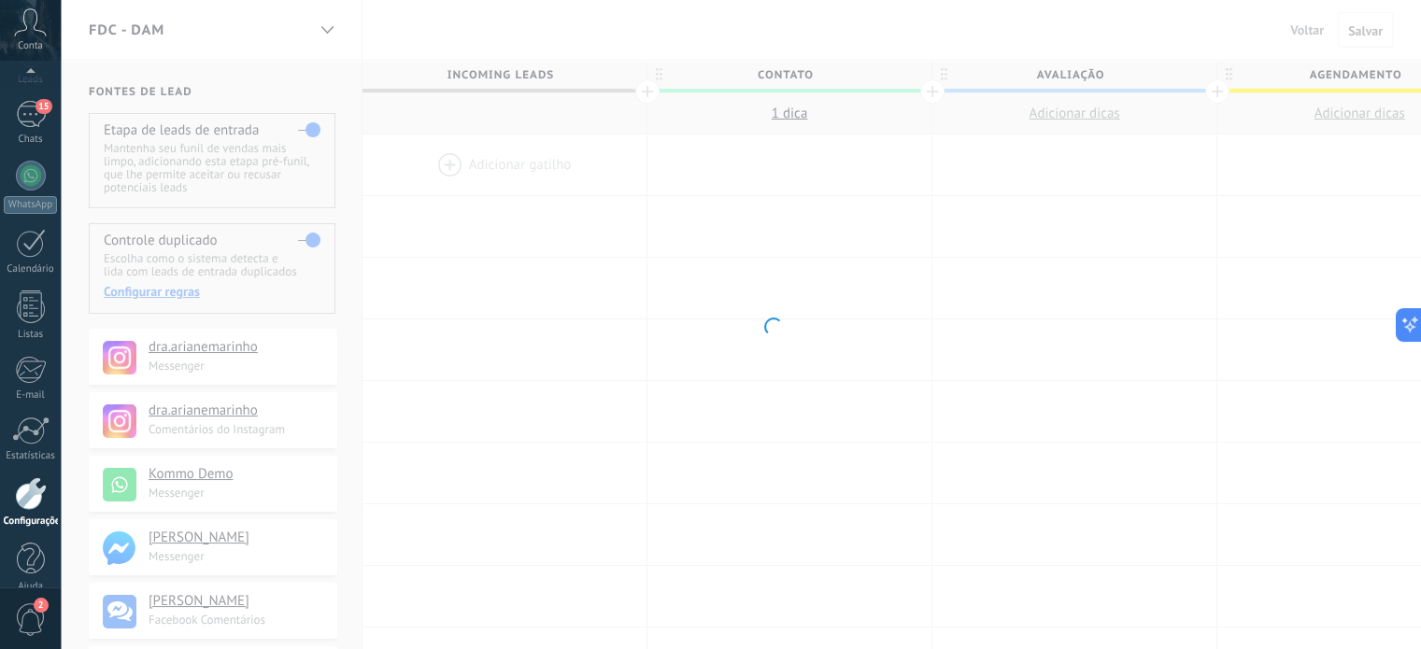
scroll to position [127, 0]
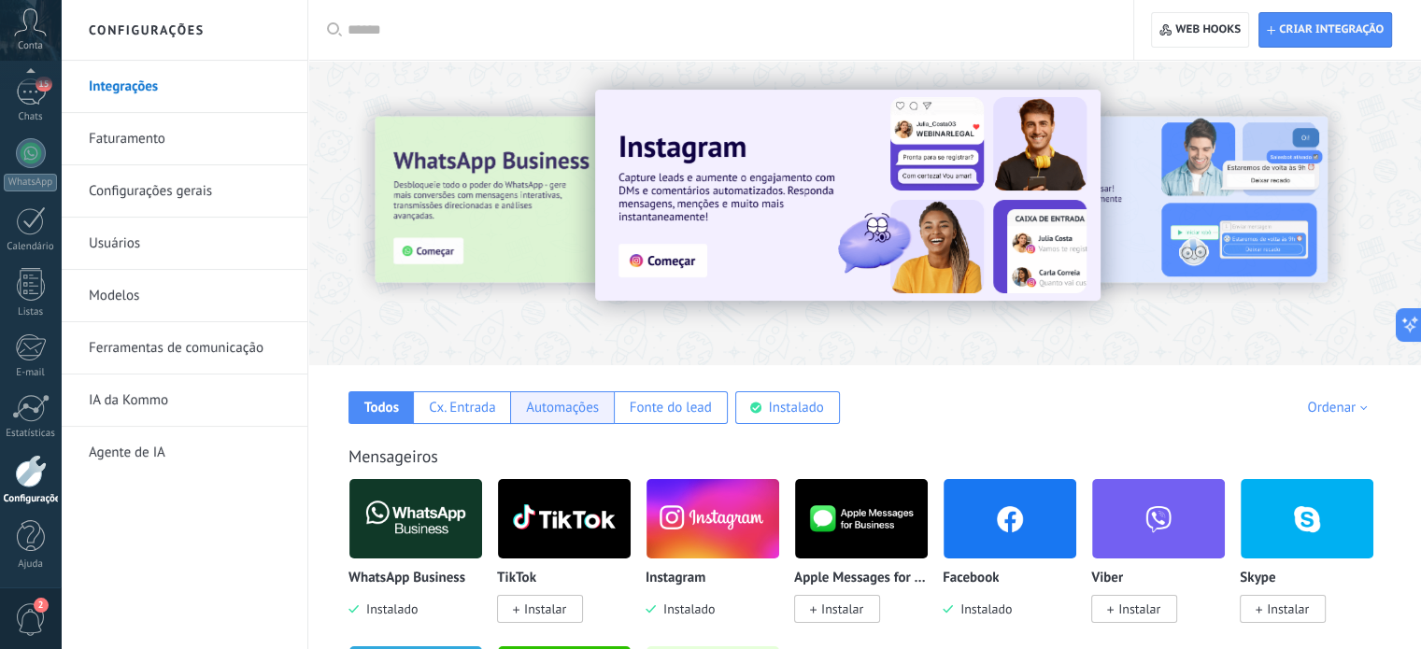
click at [561, 409] on div "Automações" at bounding box center [562, 408] width 73 height 18
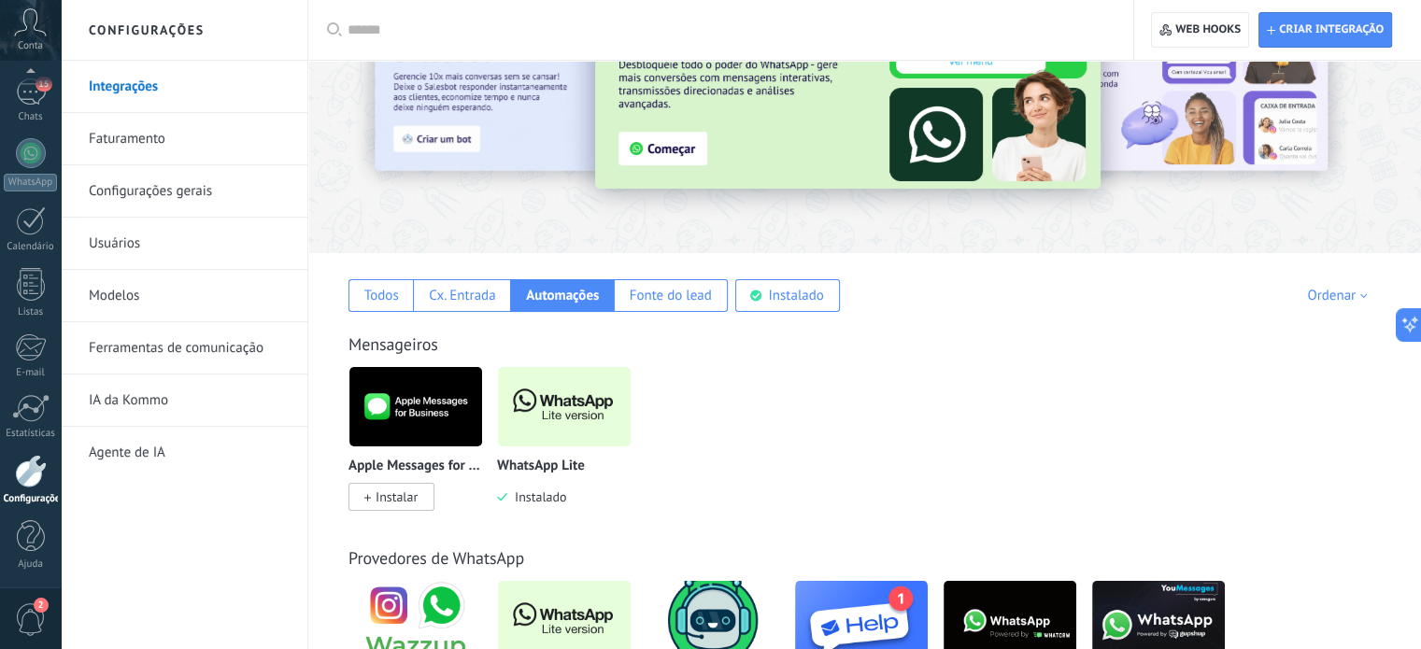
scroll to position [187, 0]
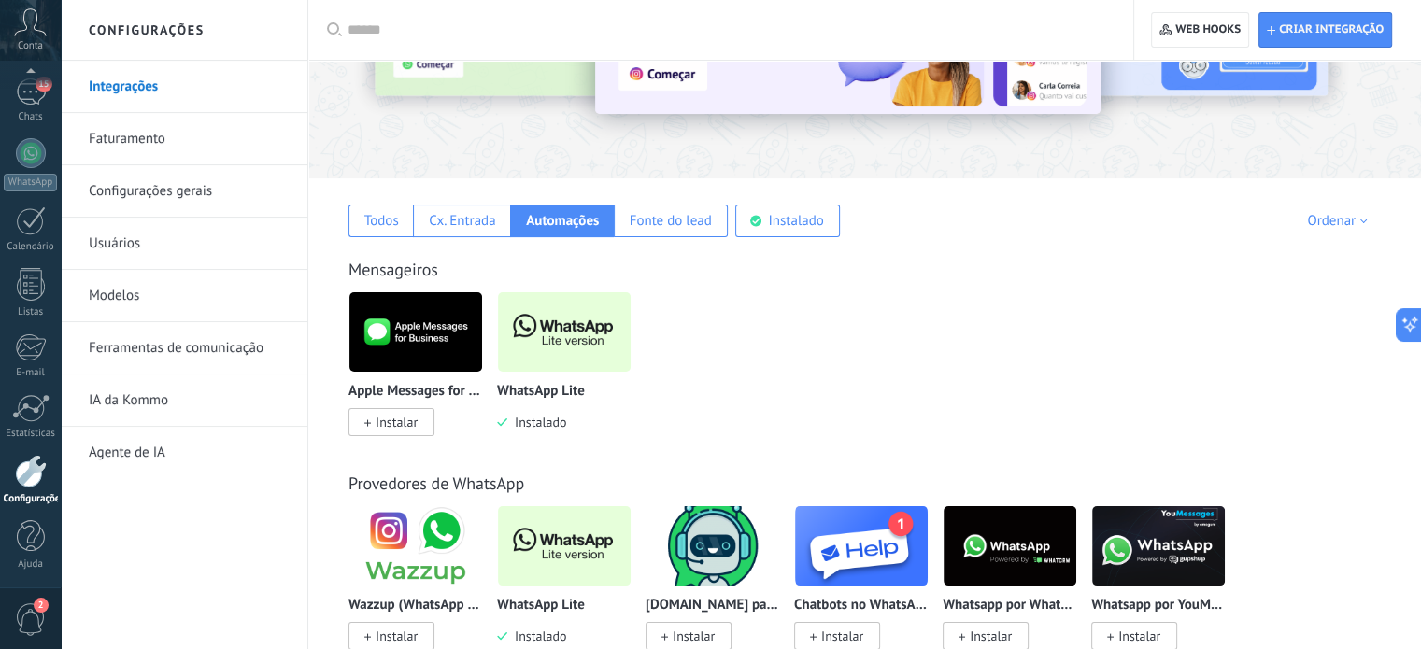
click at [135, 193] on link "Configurações gerais" at bounding box center [189, 191] width 200 height 52
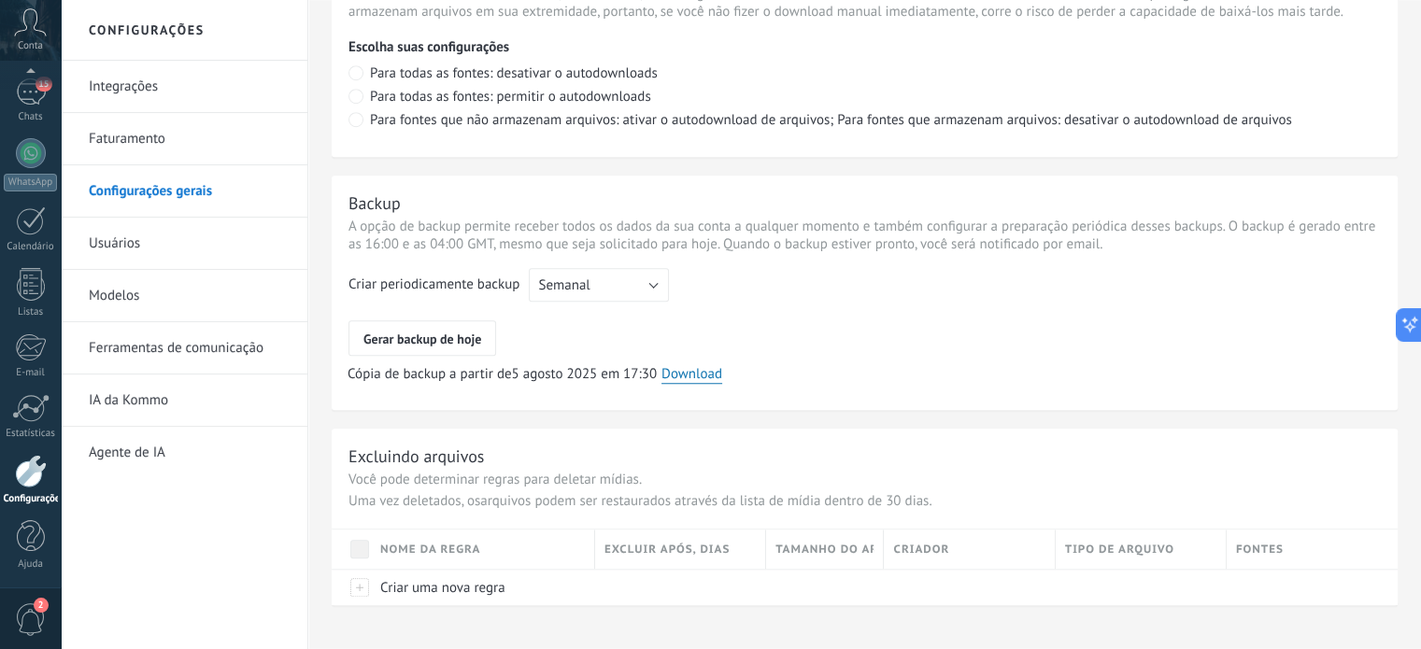
scroll to position [1420, 0]
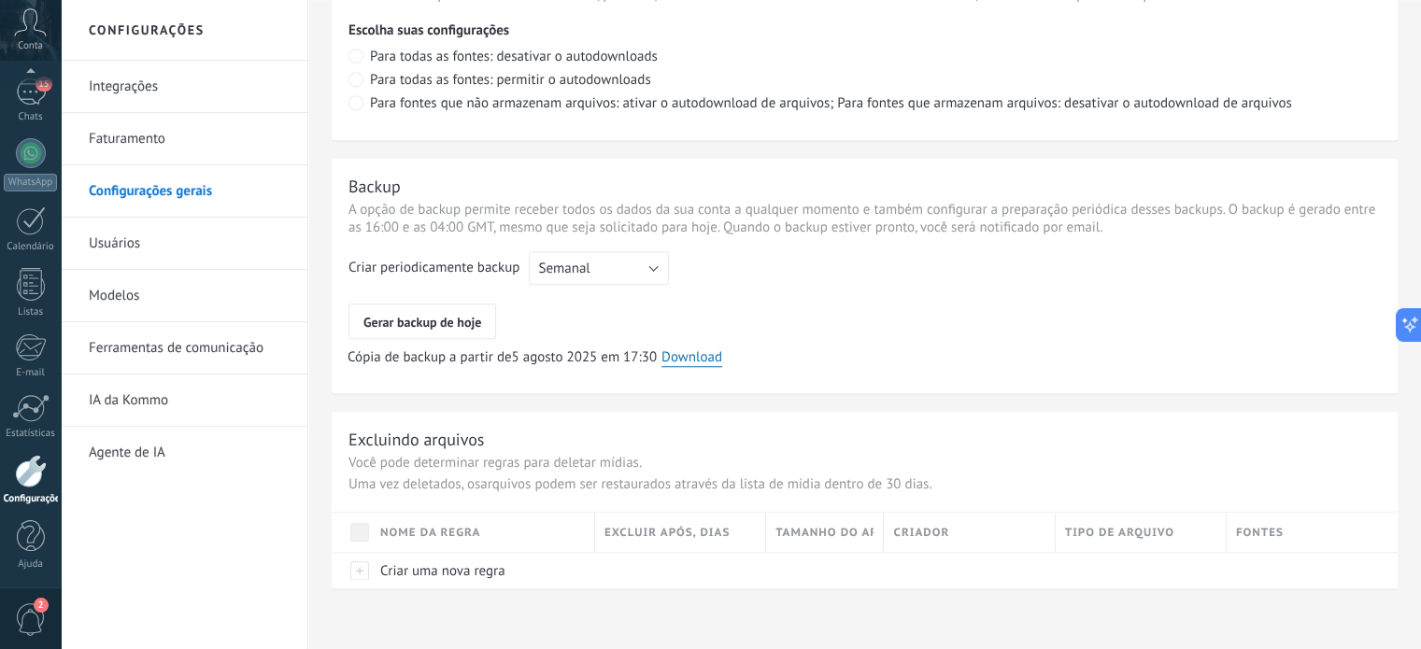
click at [116, 246] on link "Usuários" at bounding box center [189, 244] width 200 height 52
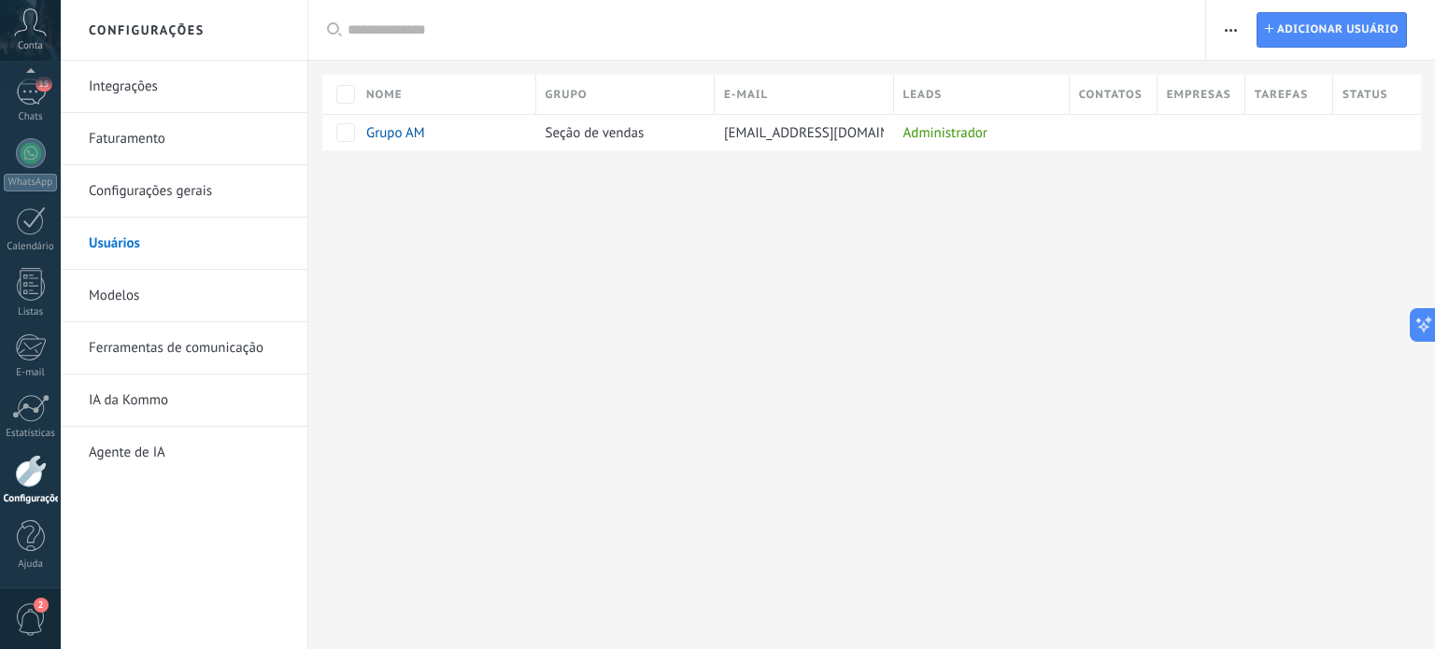
click at [117, 289] on link "Modelos" at bounding box center [189, 296] width 200 height 52
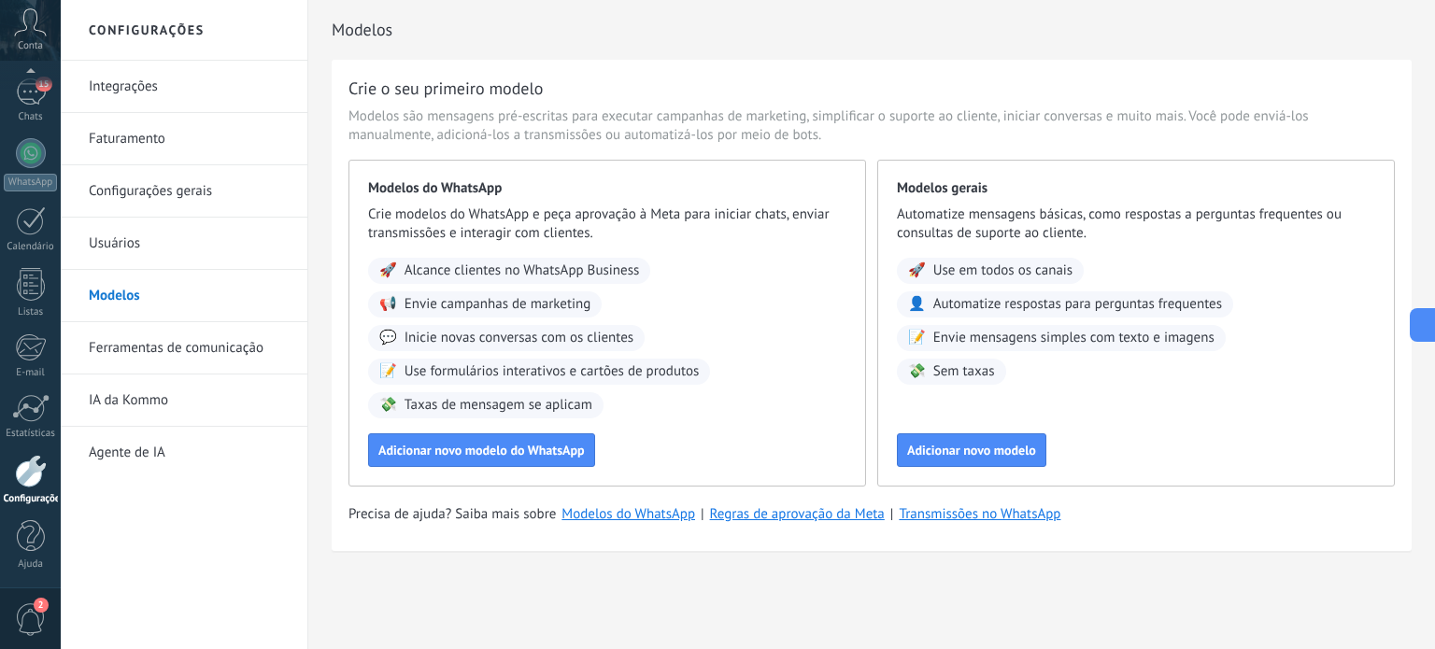
click at [131, 348] on link "Ferramentas de comunicação" at bounding box center [189, 348] width 200 height 52
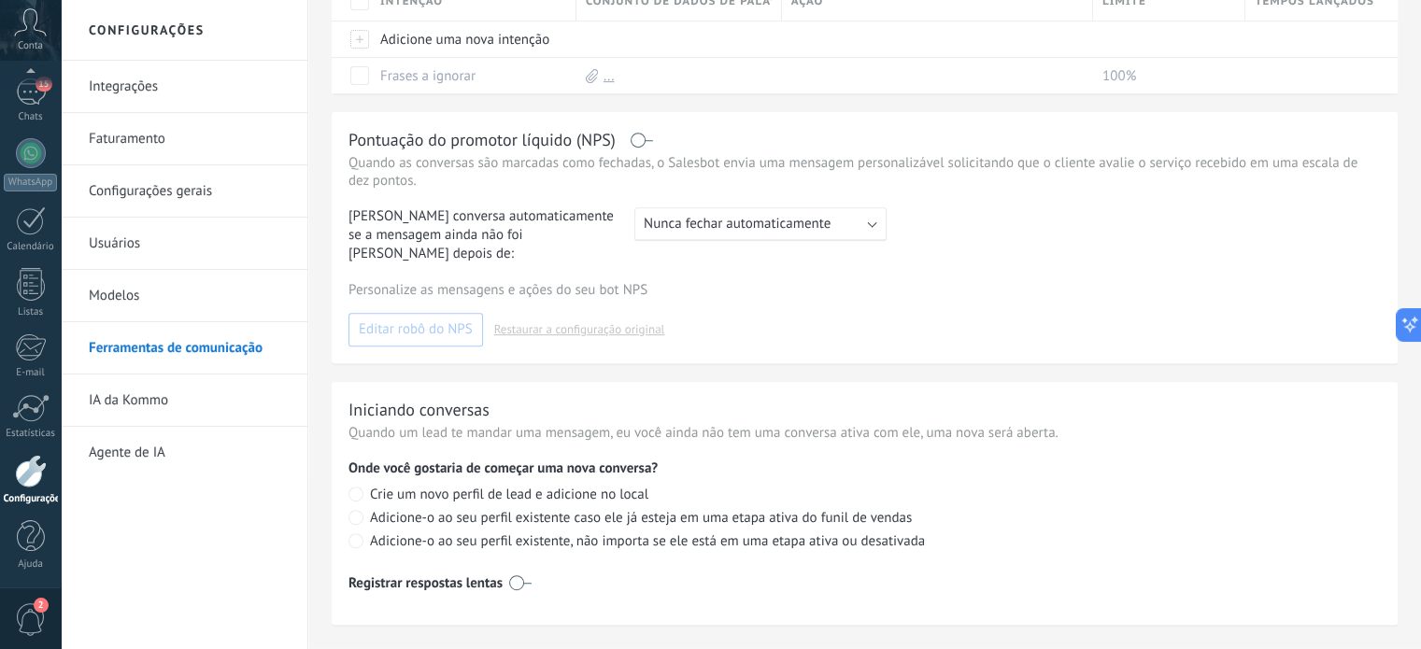
scroll to position [777, 0]
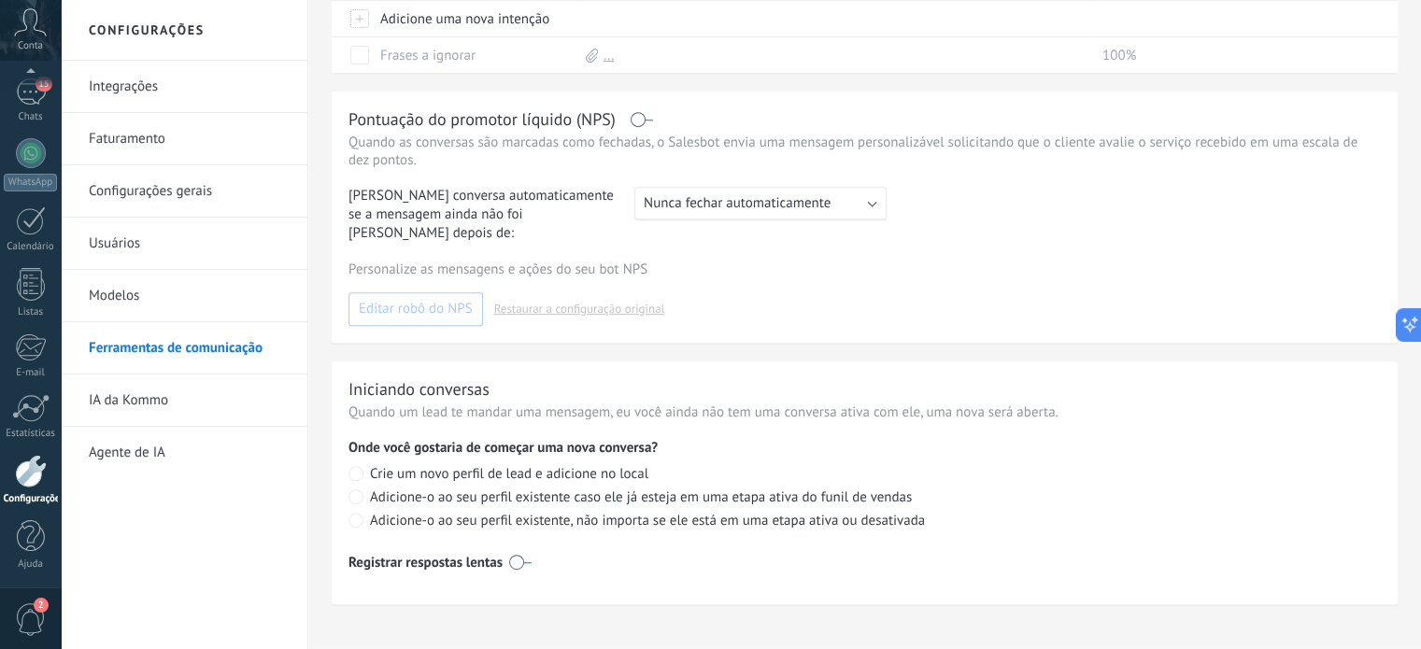
click at [146, 402] on link "IA da Kommo" at bounding box center [189, 401] width 200 height 52
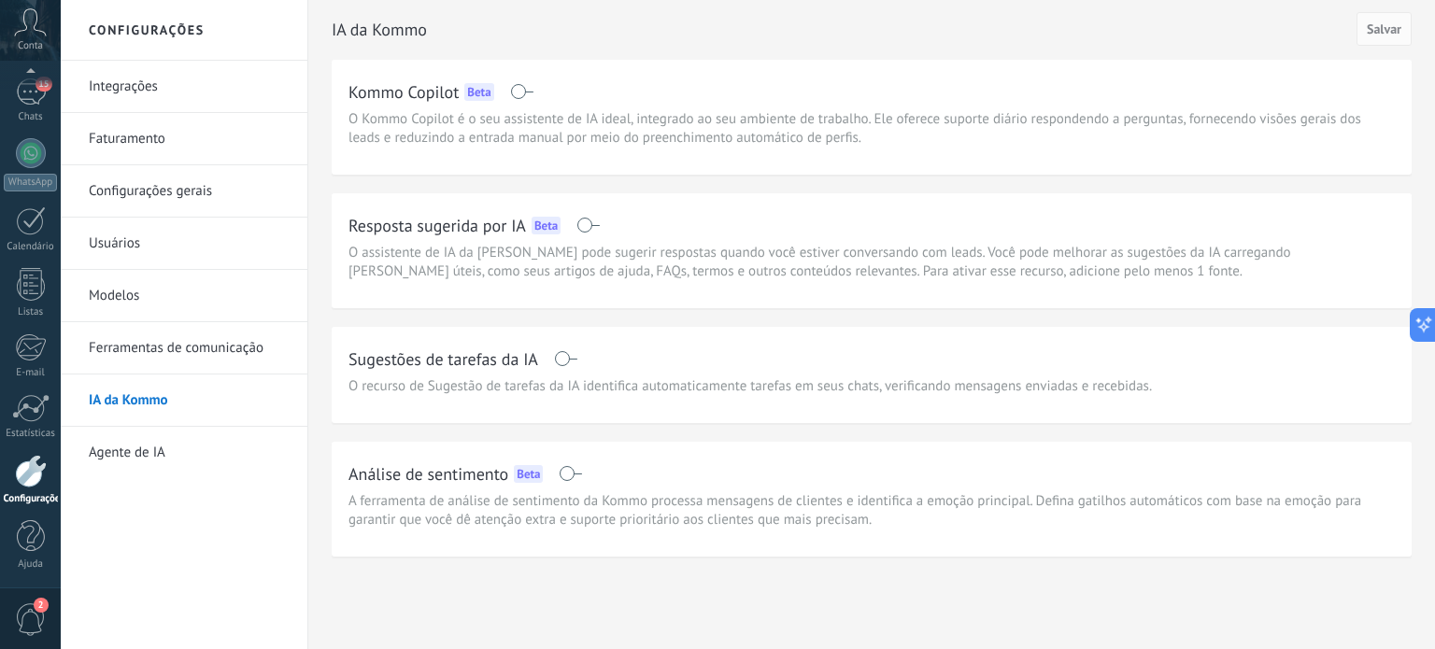
click at [146, 447] on link "Agente de IA" at bounding box center [189, 453] width 200 height 52
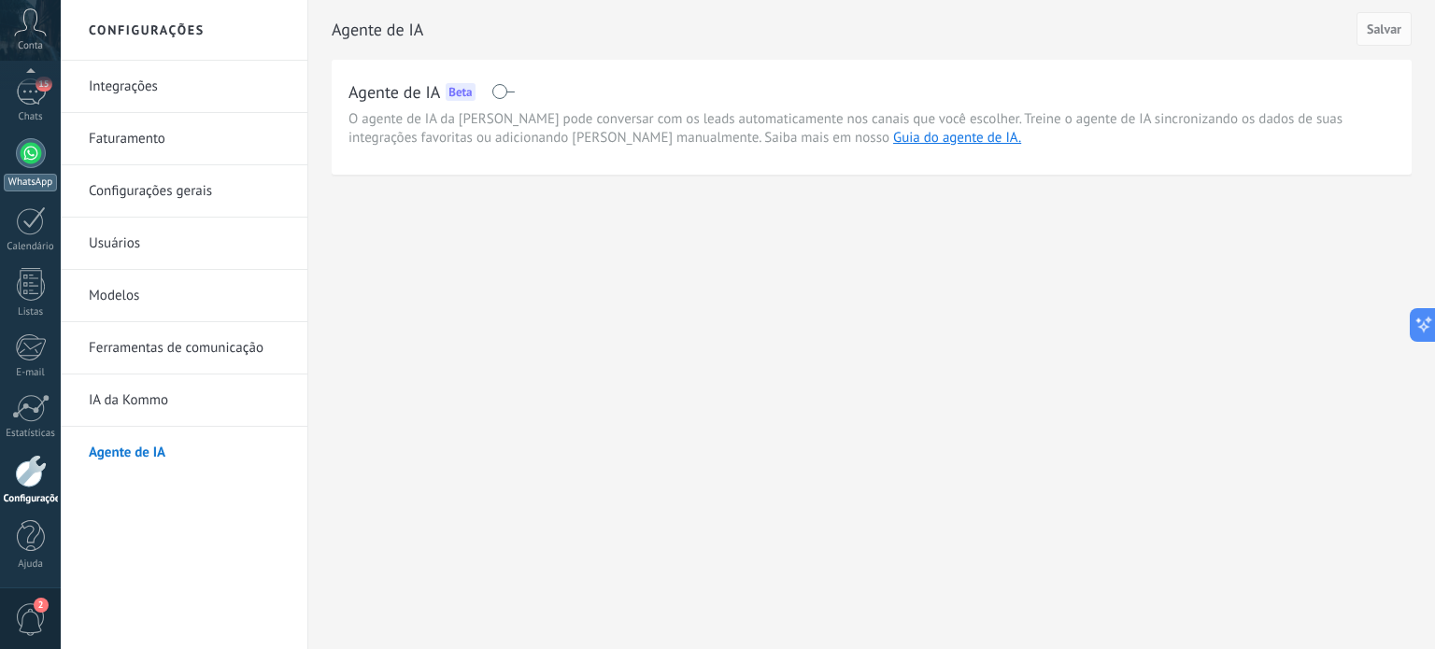
click at [36, 163] on div at bounding box center [31, 153] width 30 height 30
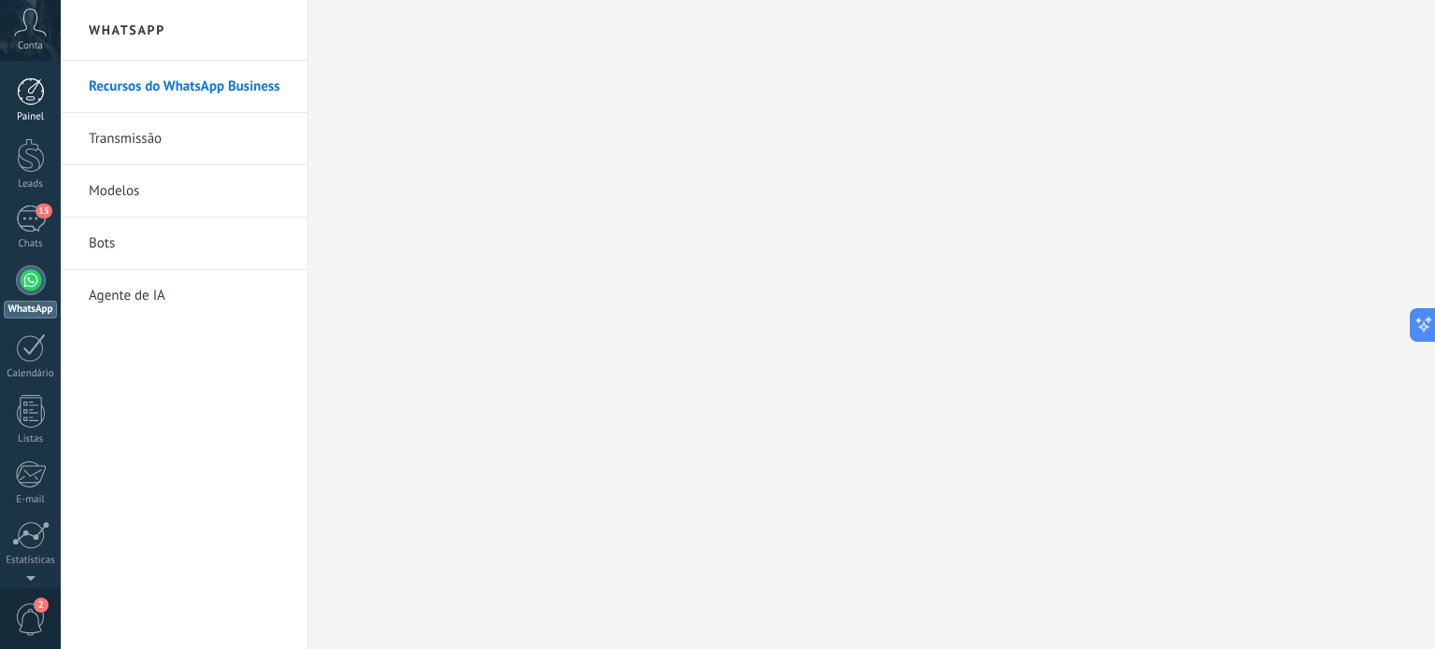
click at [37, 89] on div at bounding box center [31, 92] width 28 height 28
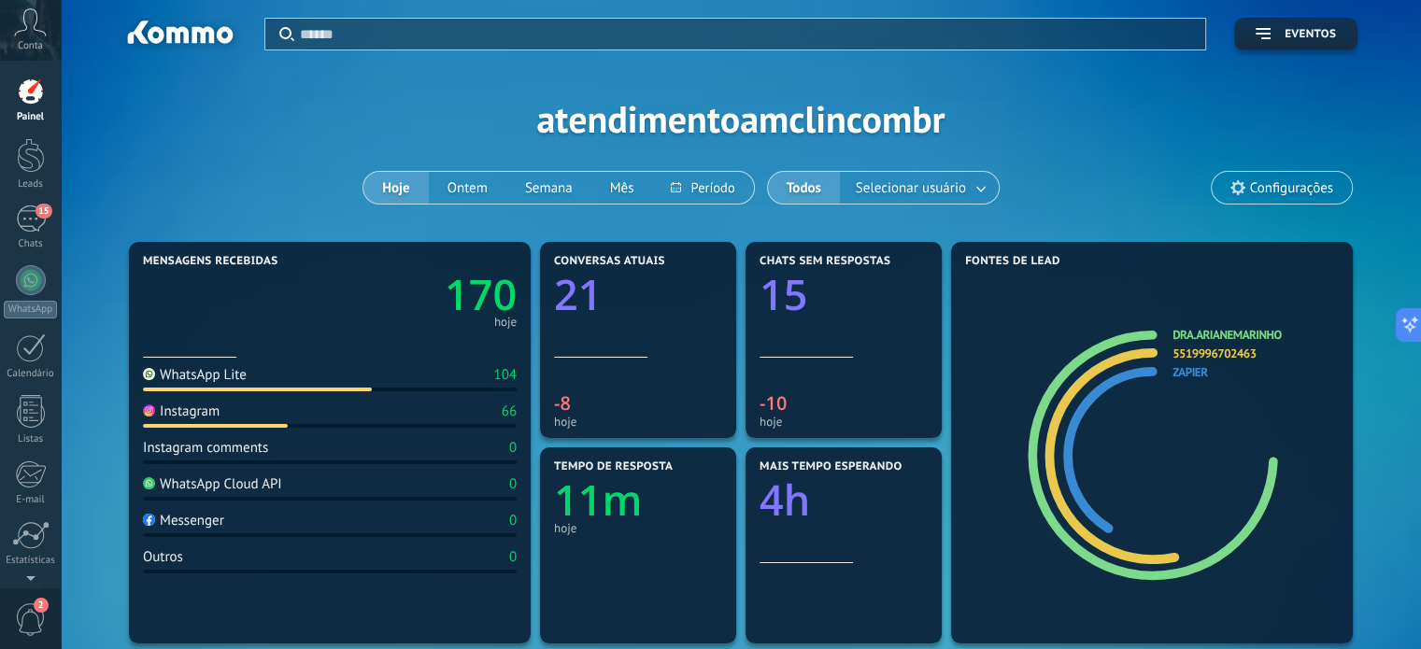
click at [21, 34] on icon at bounding box center [30, 22] width 33 height 28
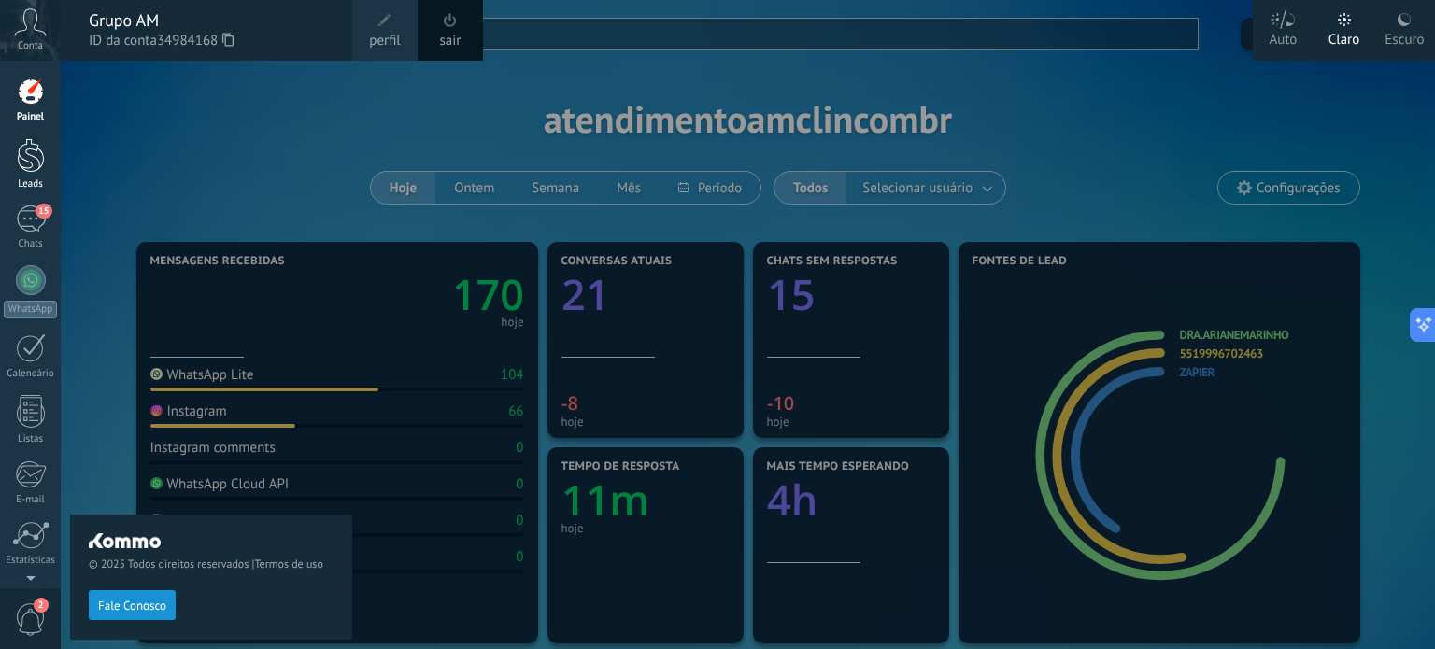
click at [37, 155] on div at bounding box center [31, 155] width 28 height 35
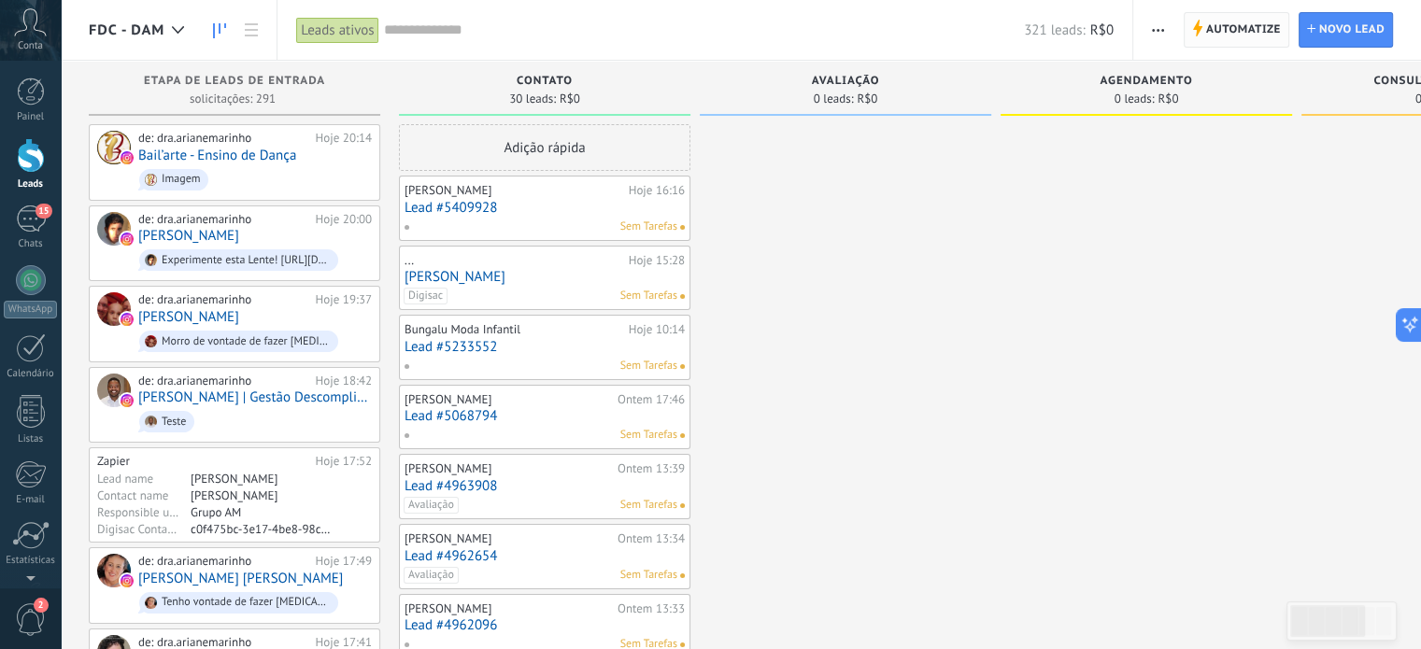
click at [1235, 25] on span "Automatize" at bounding box center [1243, 30] width 75 height 34
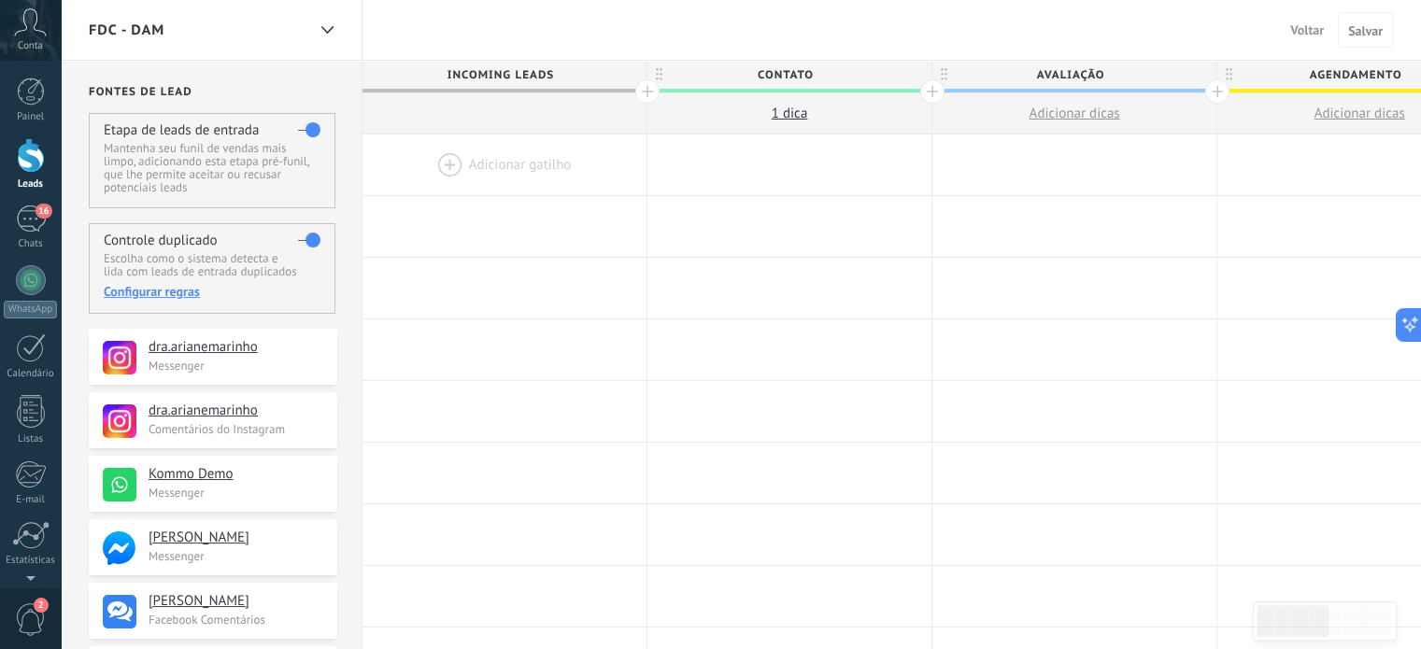
click at [517, 162] on div at bounding box center [504, 165] width 284 height 61
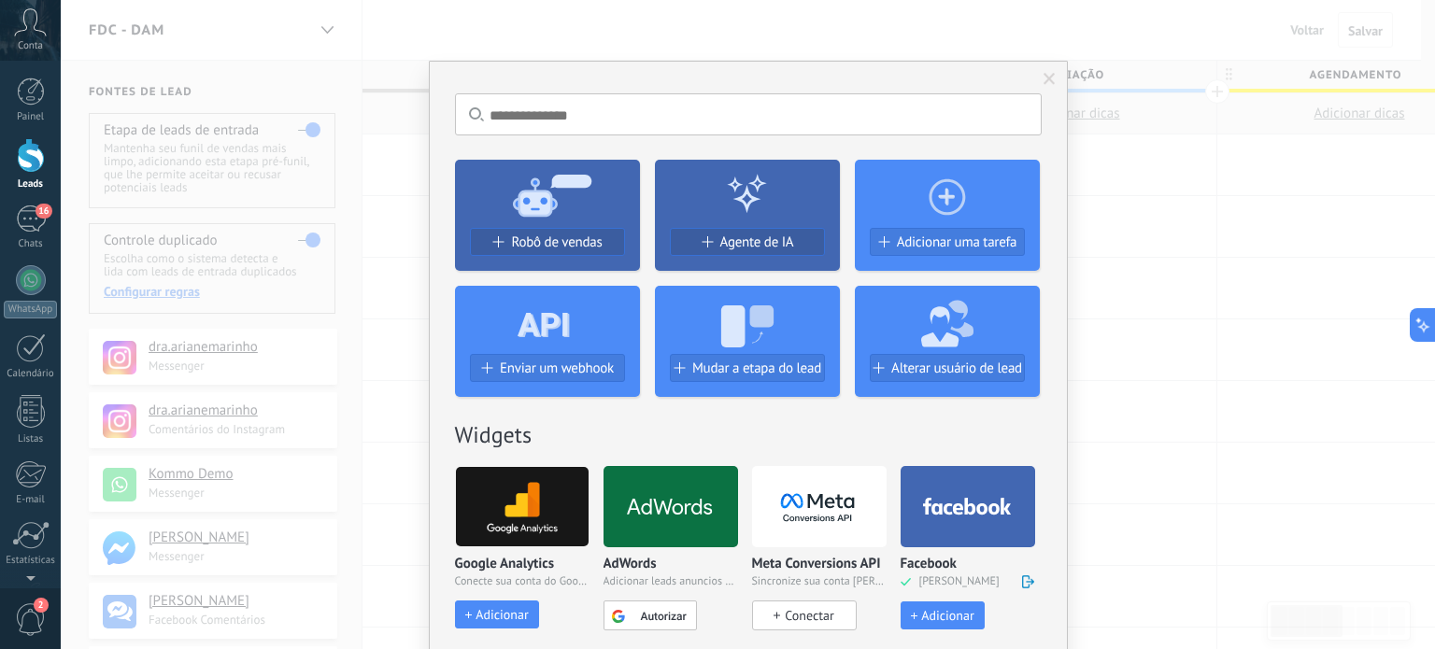
click at [1045, 71] on span at bounding box center [1049, 80] width 31 height 32
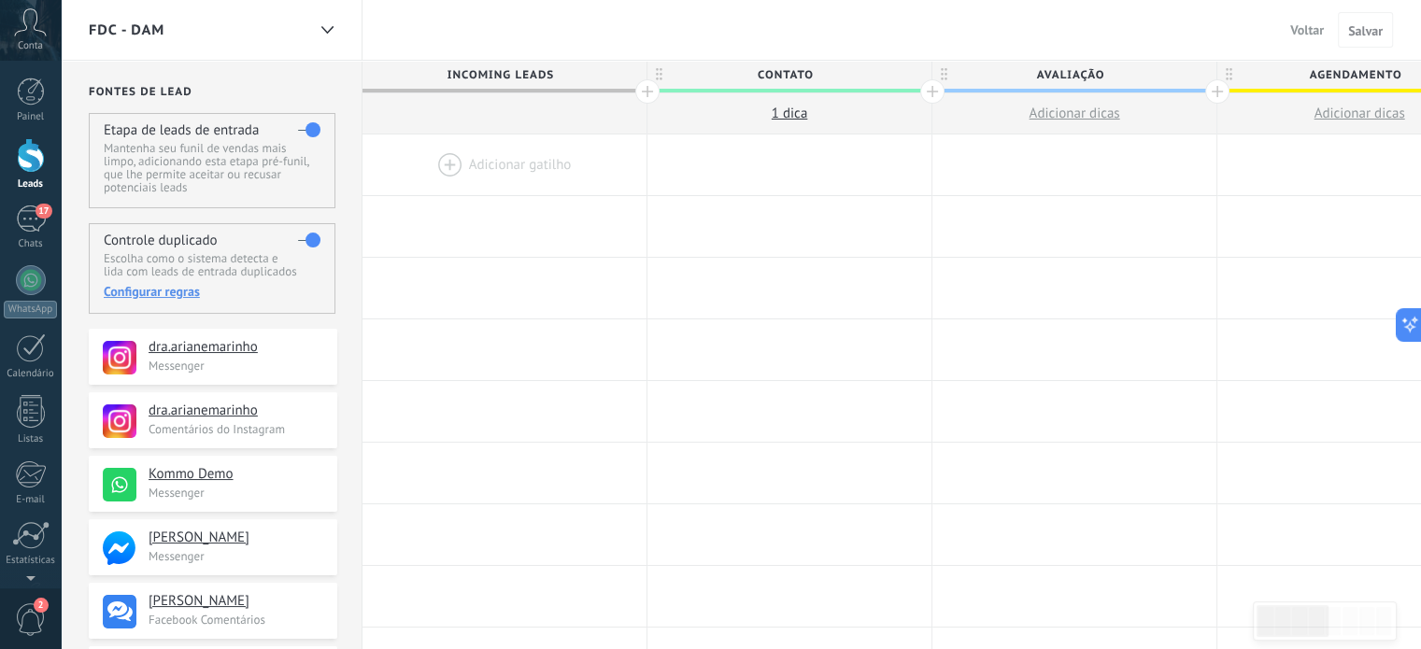
click at [1293, 32] on span "Voltar" at bounding box center [1307, 29] width 34 height 17
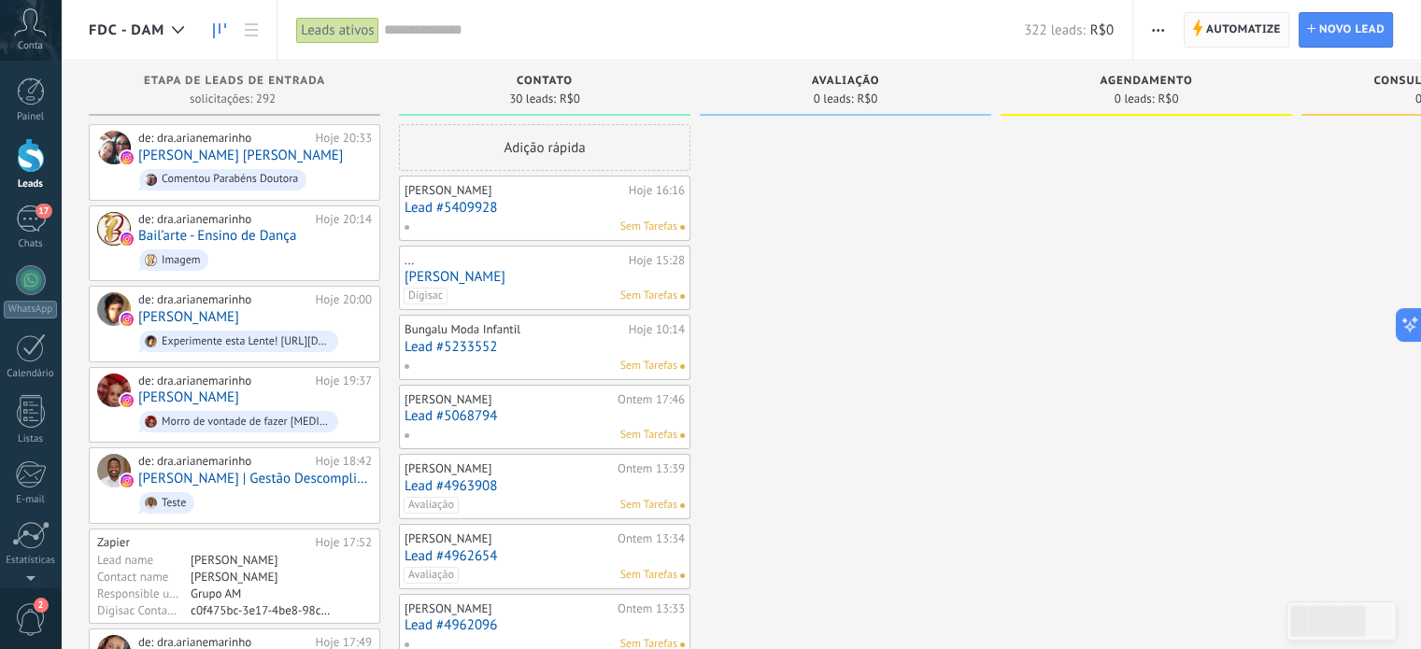
click at [1215, 33] on span "Automatize" at bounding box center [1243, 30] width 75 height 34
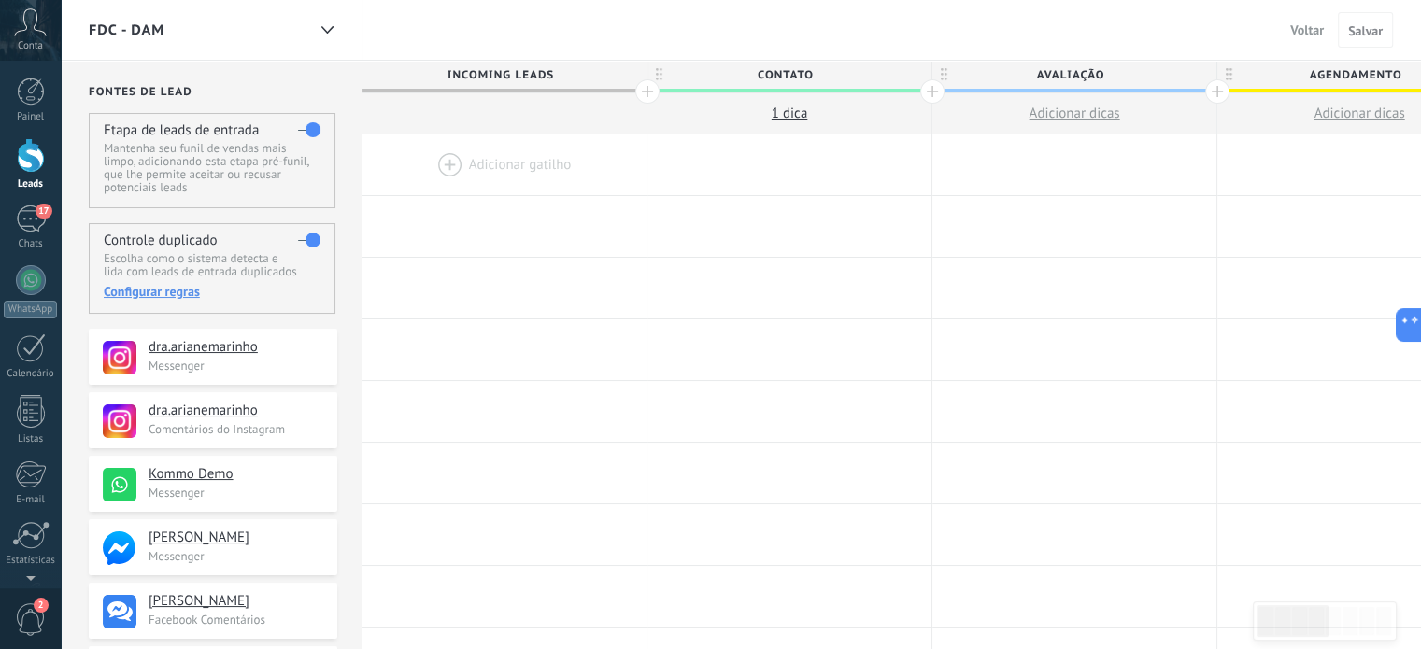
click at [489, 150] on div at bounding box center [504, 165] width 284 height 61
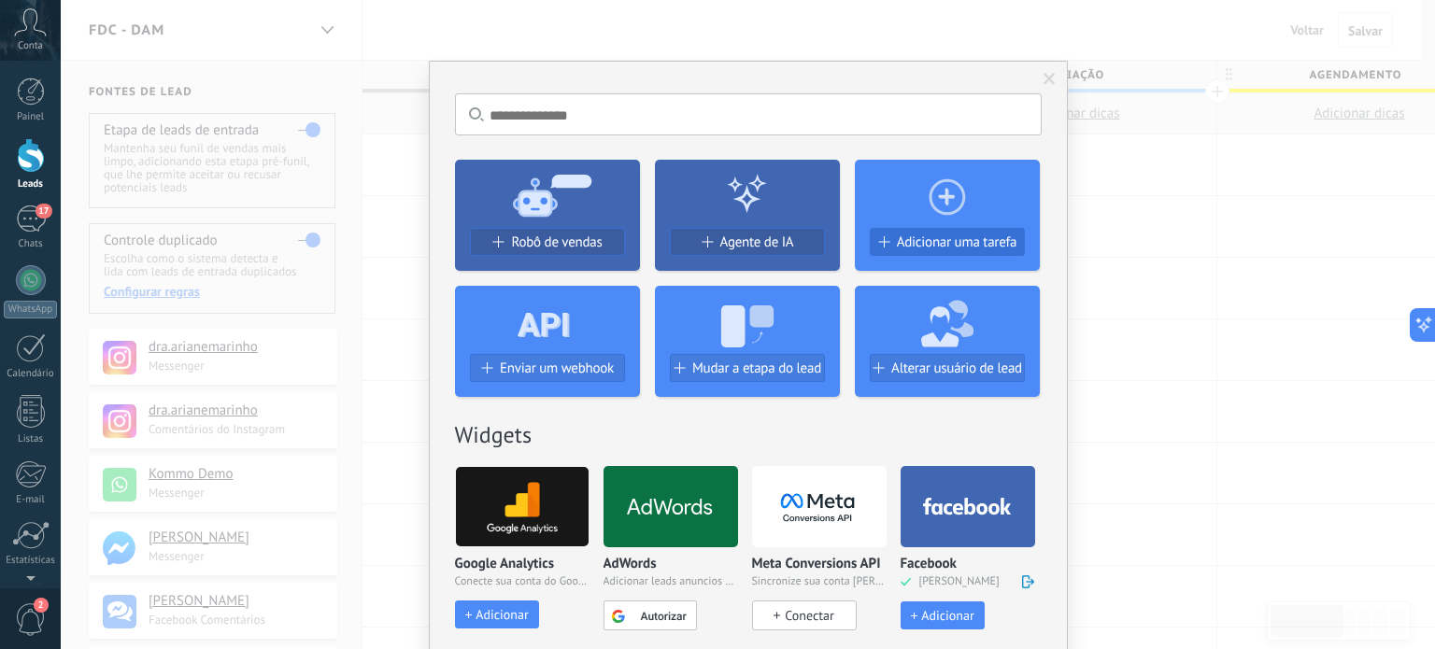
click at [915, 248] on span "Adicionar uma tarefa" at bounding box center [957, 242] width 121 height 16
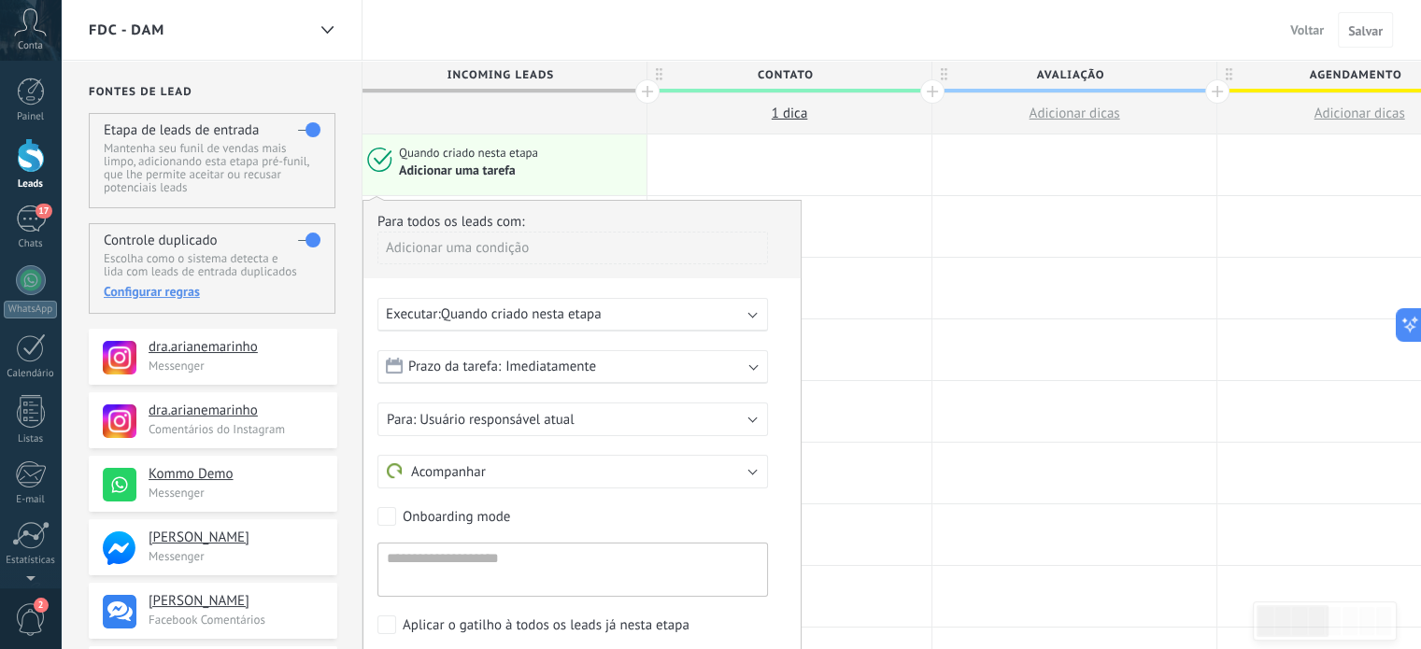
click at [620, 314] on div "Executar: Quando criado nesta etapa" at bounding box center [565, 314] width 359 height 18
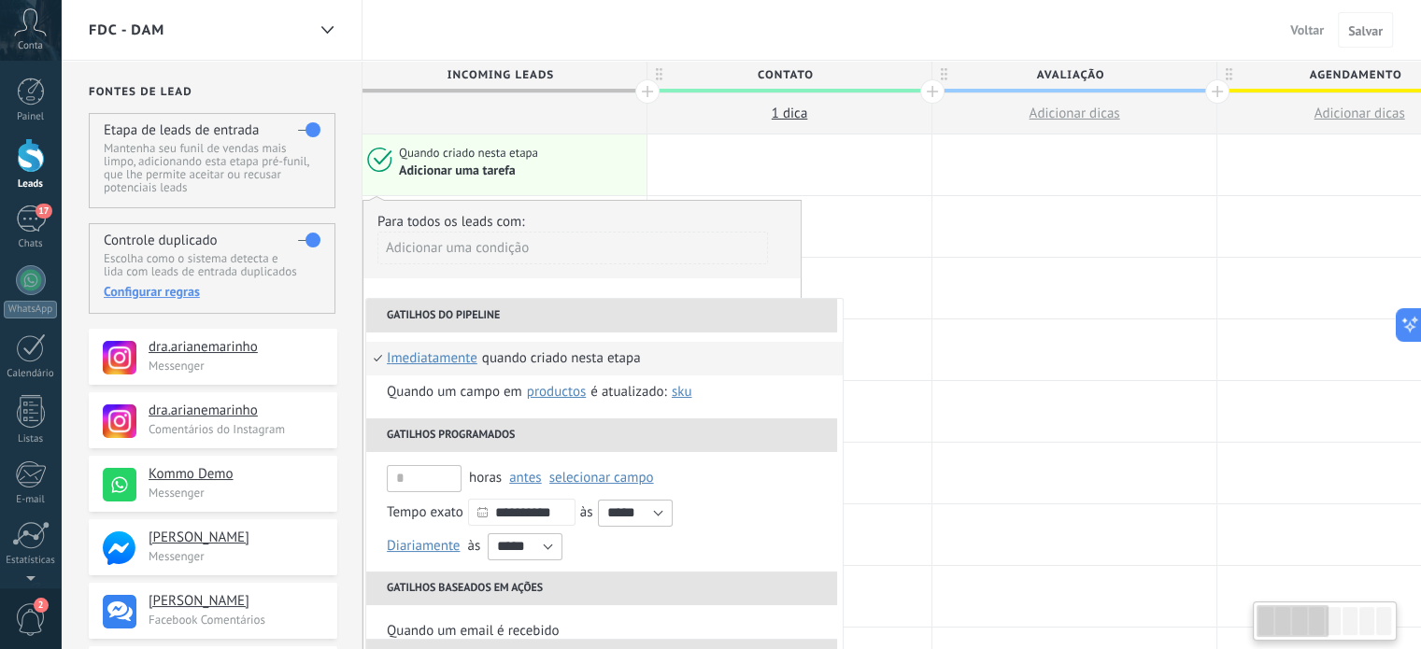
click at [619, 248] on div "Adicionar uma condição" at bounding box center [572, 248] width 390 height 33
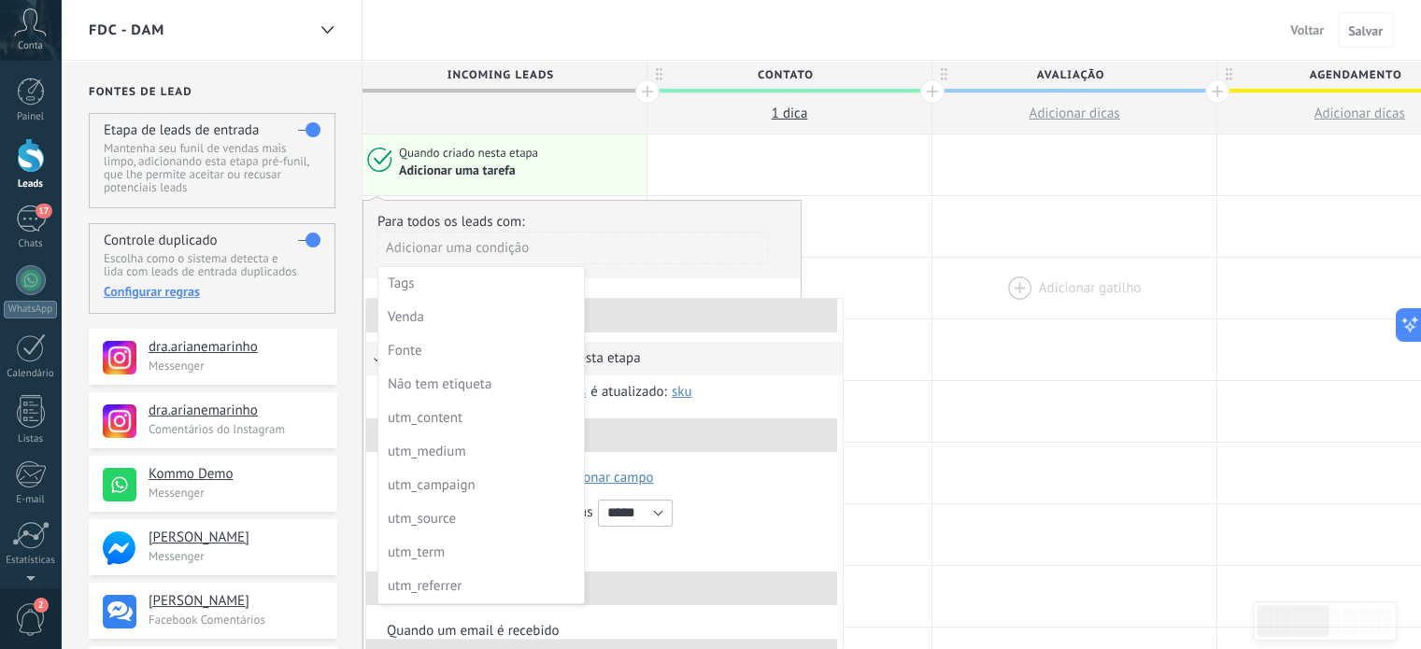
click at [1022, 258] on div at bounding box center [1074, 288] width 284 height 61
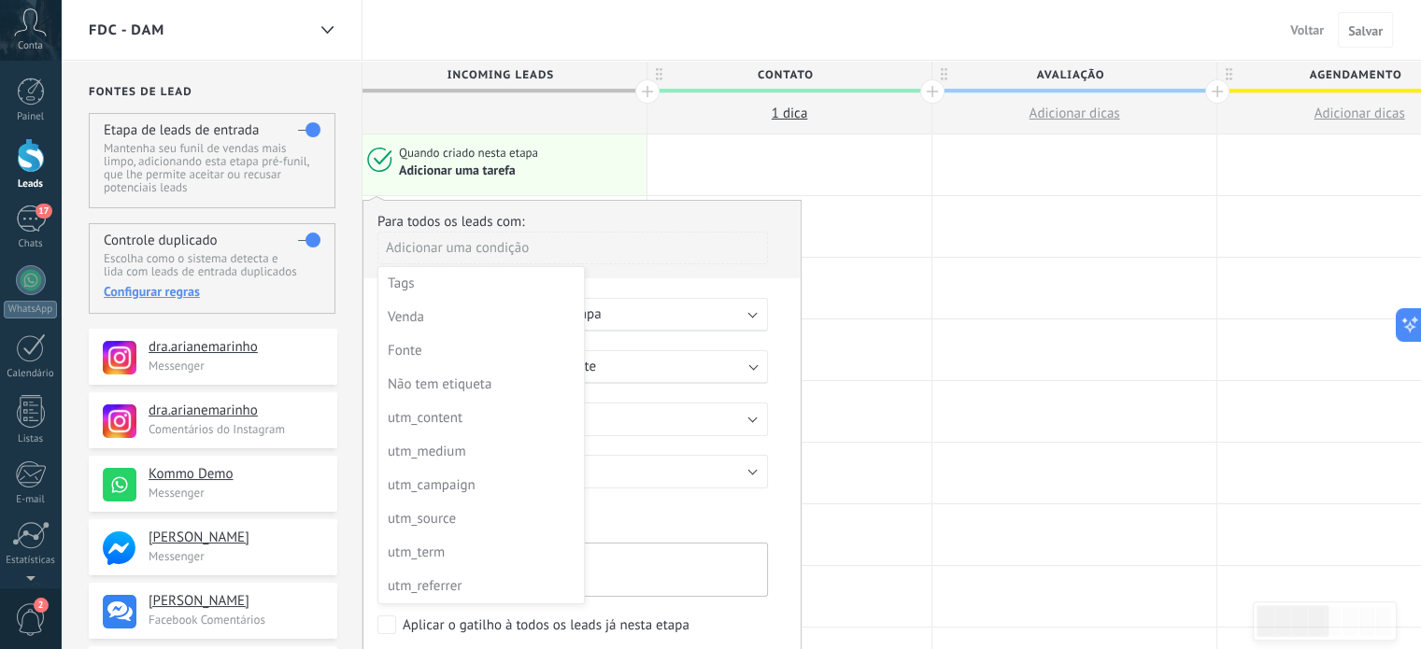
click at [676, 260] on div at bounding box center [581, 450] width 437 height 499
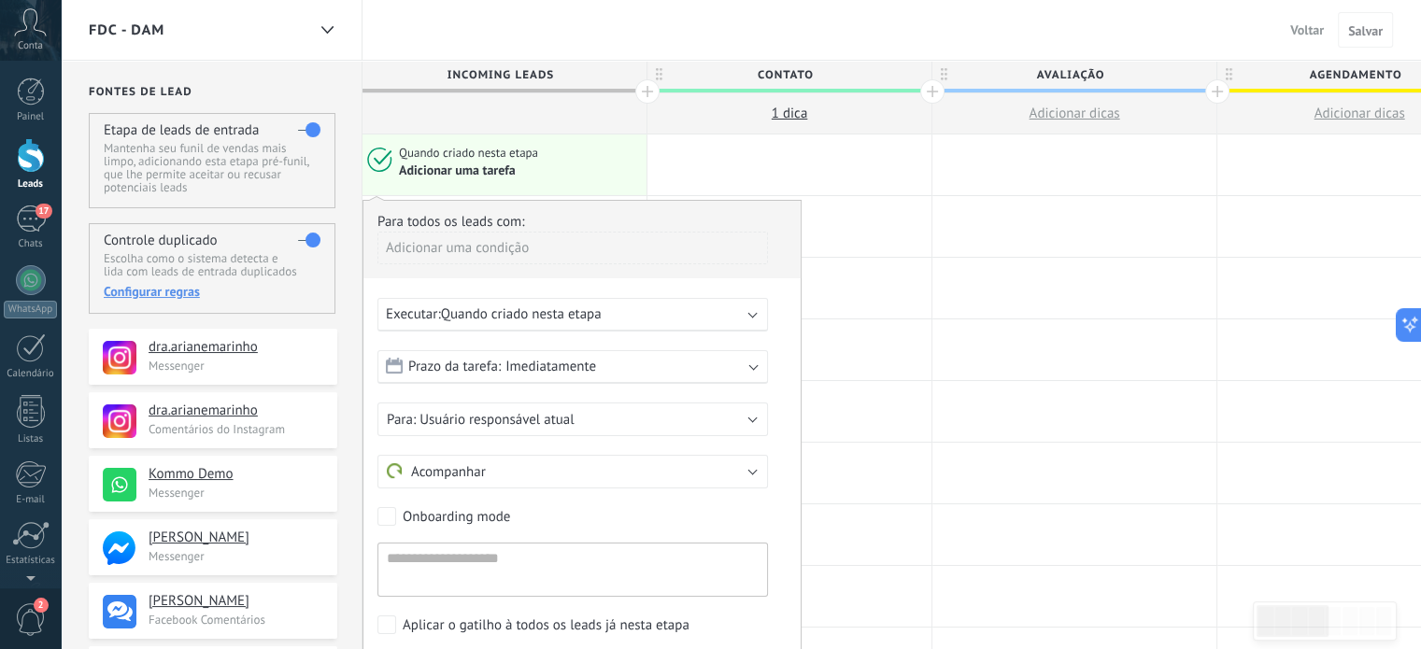
click at [748, 319] on div "Executar: Quando criado nesta etapa" at bounding box center [572, 315] width 390 height 34
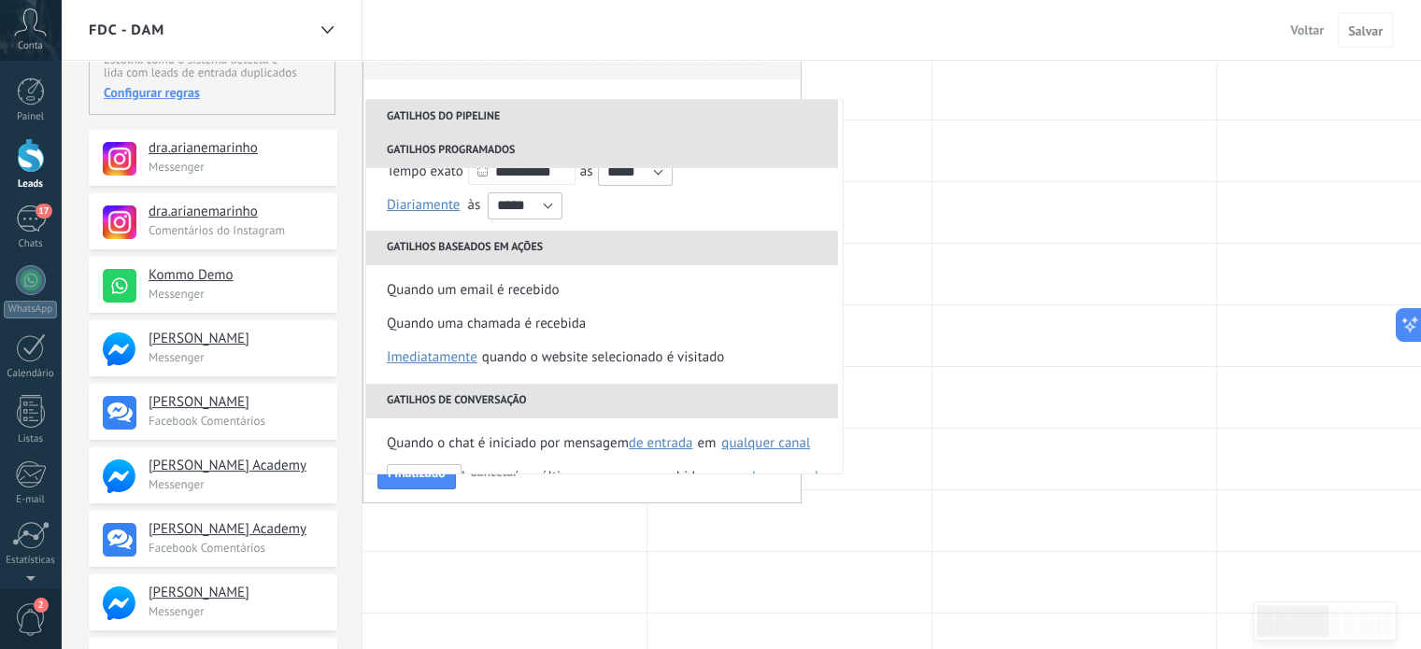
scroll to position [168, 0]
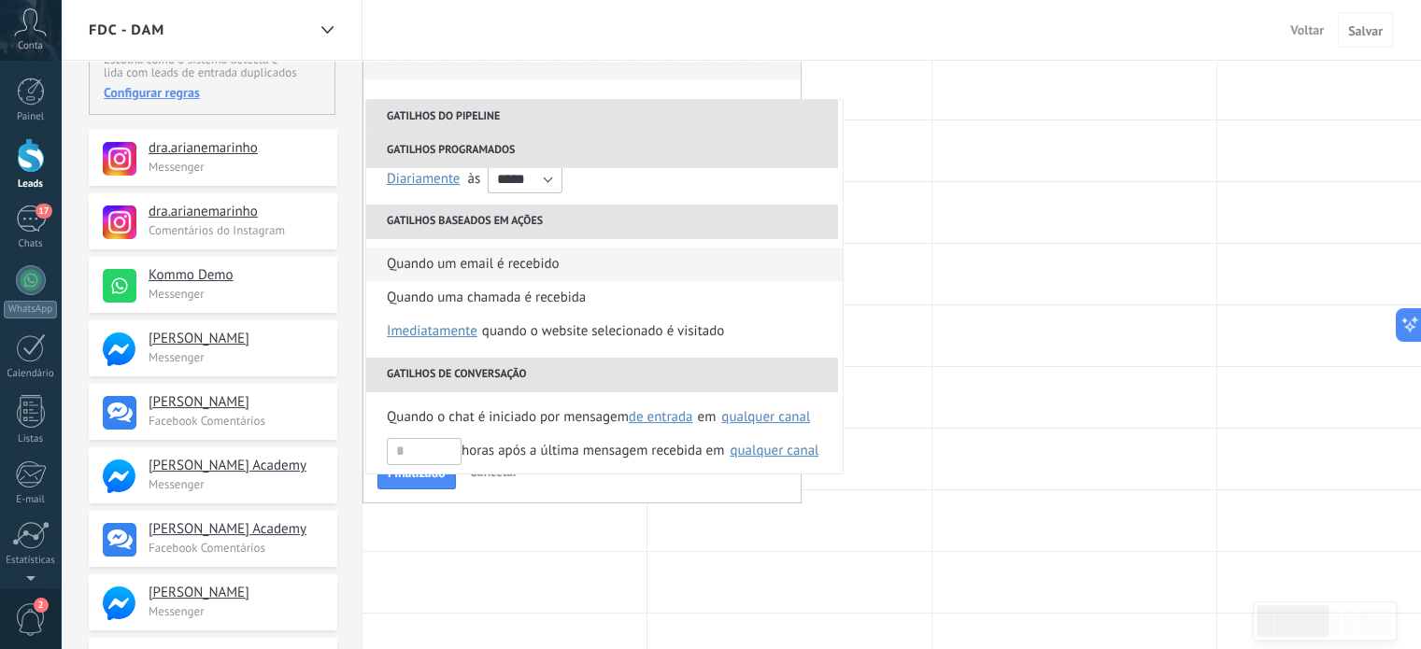
click at [466, 265] on div "Quando um email é recebido" at bounding box center [473, 265] width 172 height 34
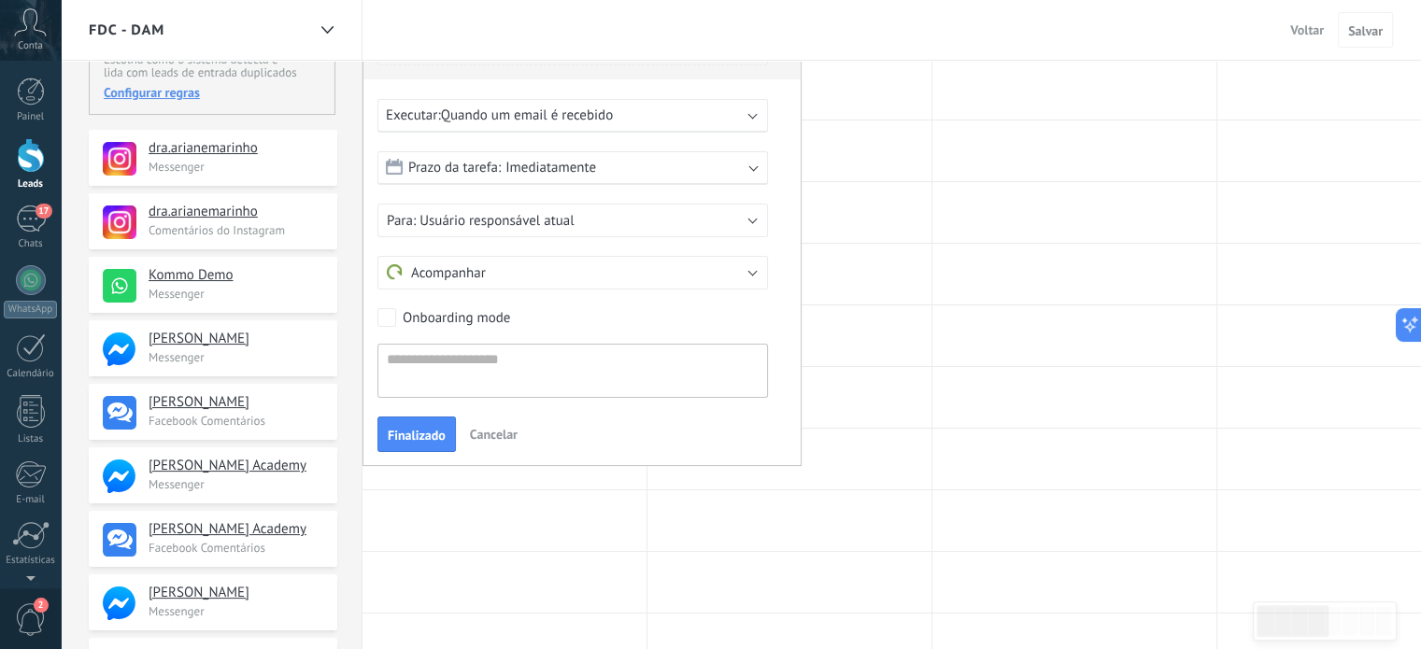
click at [510, 106] on span "Quando um email é recebido" at bounding box center [527, 115] width 172 height 18
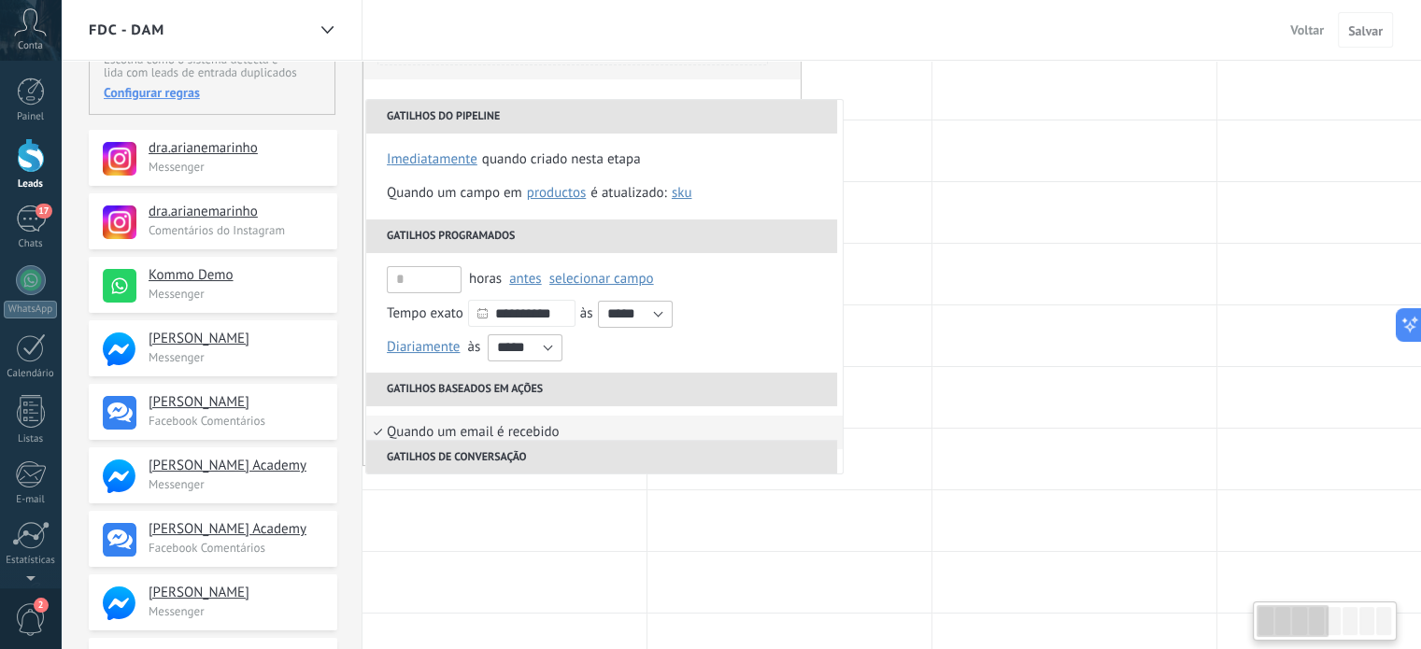
scroll to position [0, 4]
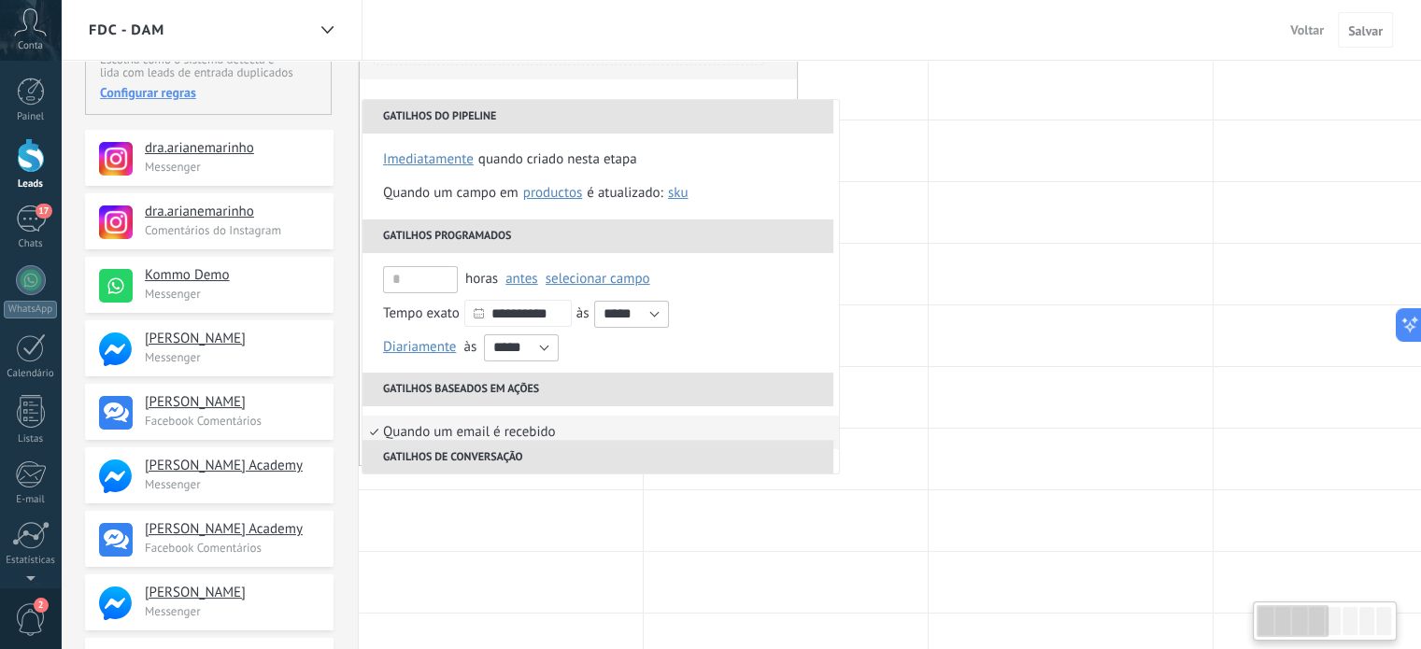
drag, startPoint x: 842, startPoint y: 251, endPoint x: 837, endPoint y: 372, distance: 120.6
click at [837, 372] on ul "**********" at bounding box center [600, 287] width 476 height 374
click at [851, 83] on div at bounding box center [786, 89] width 284 height 61
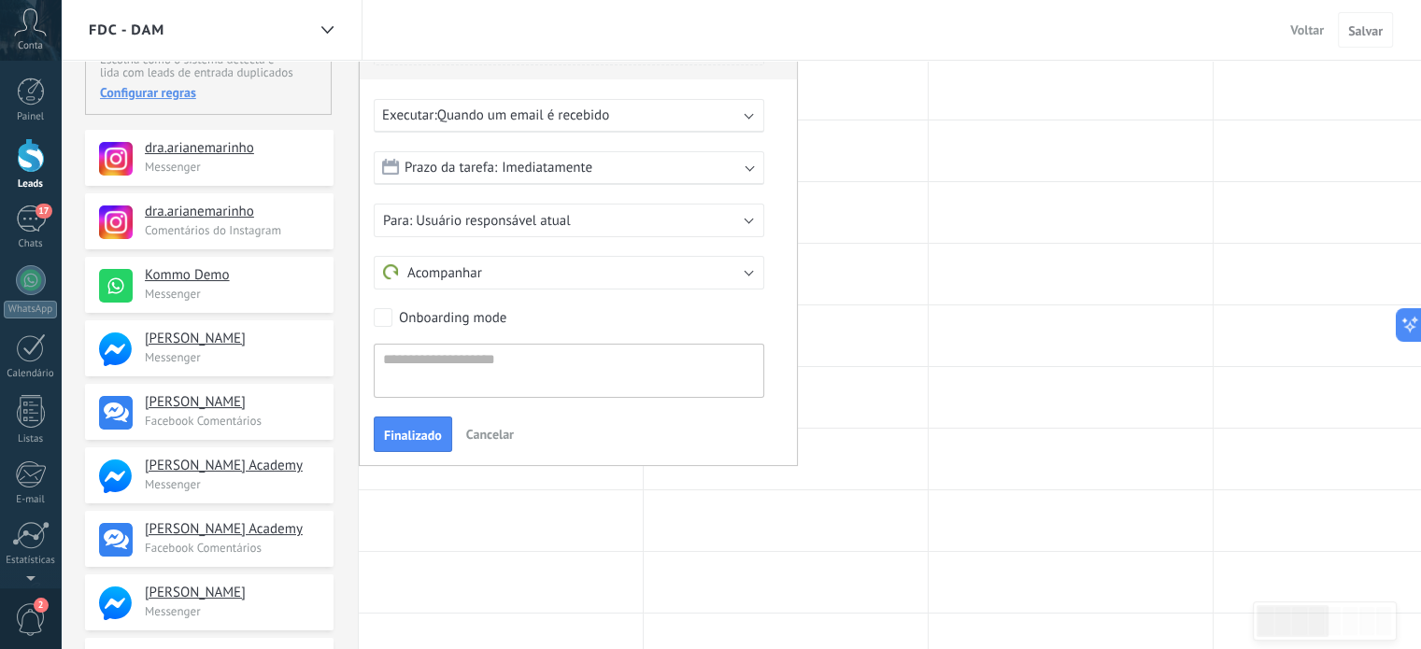
click at [747, 115] on b at bounding box center [749, 113] width 9 height 9
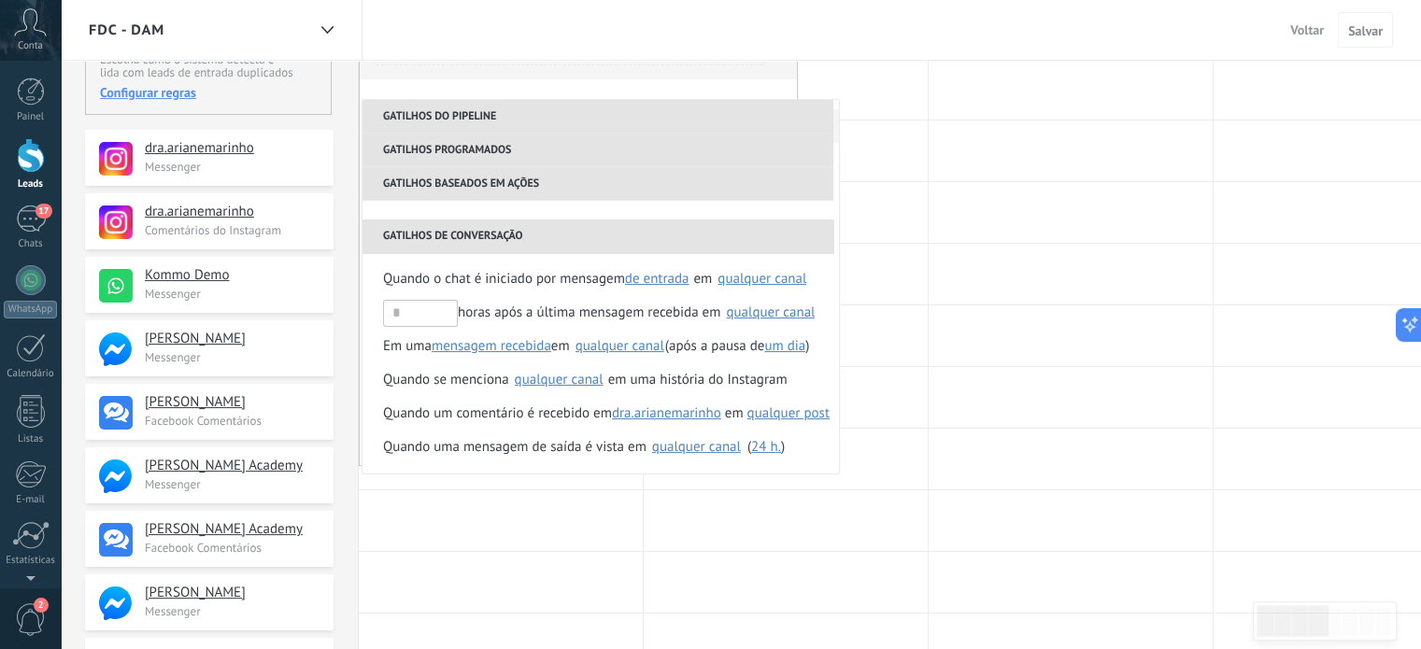
scroll to position [310, 0]
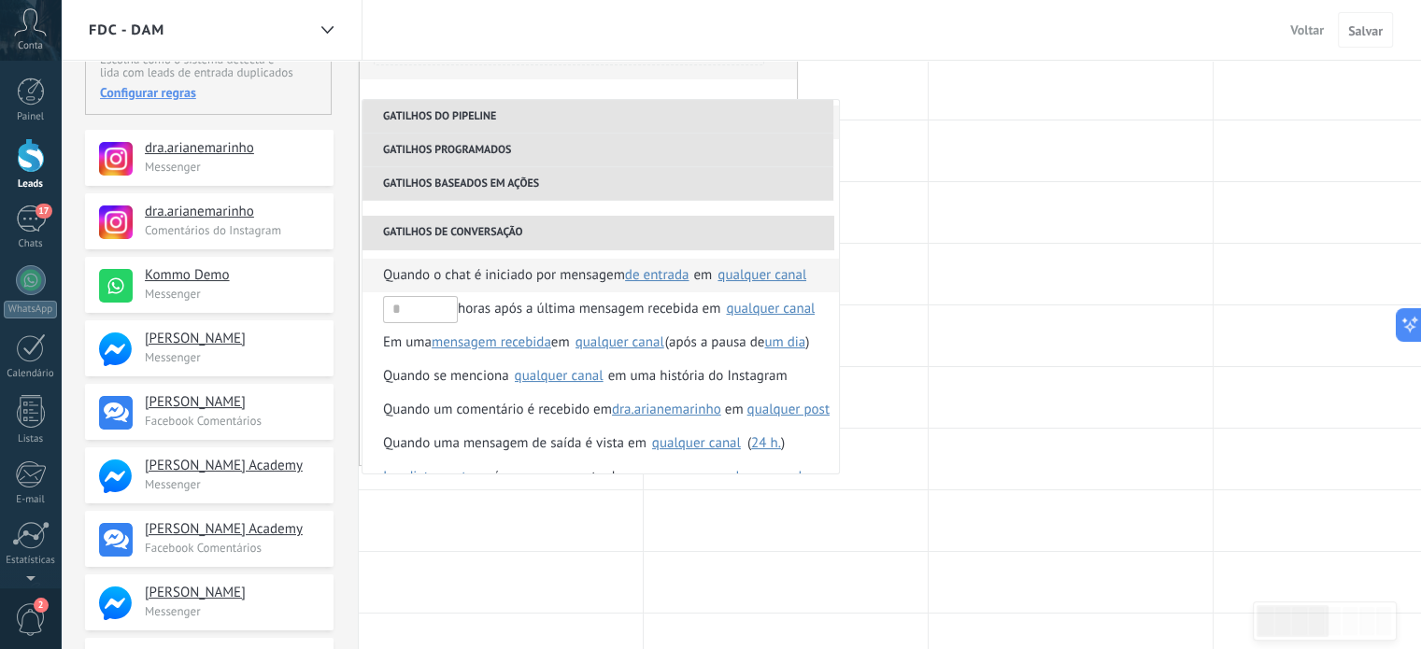
click at [745, 276] on div "qualquer canal" at bounding box center [761, 275] width 89 height 14
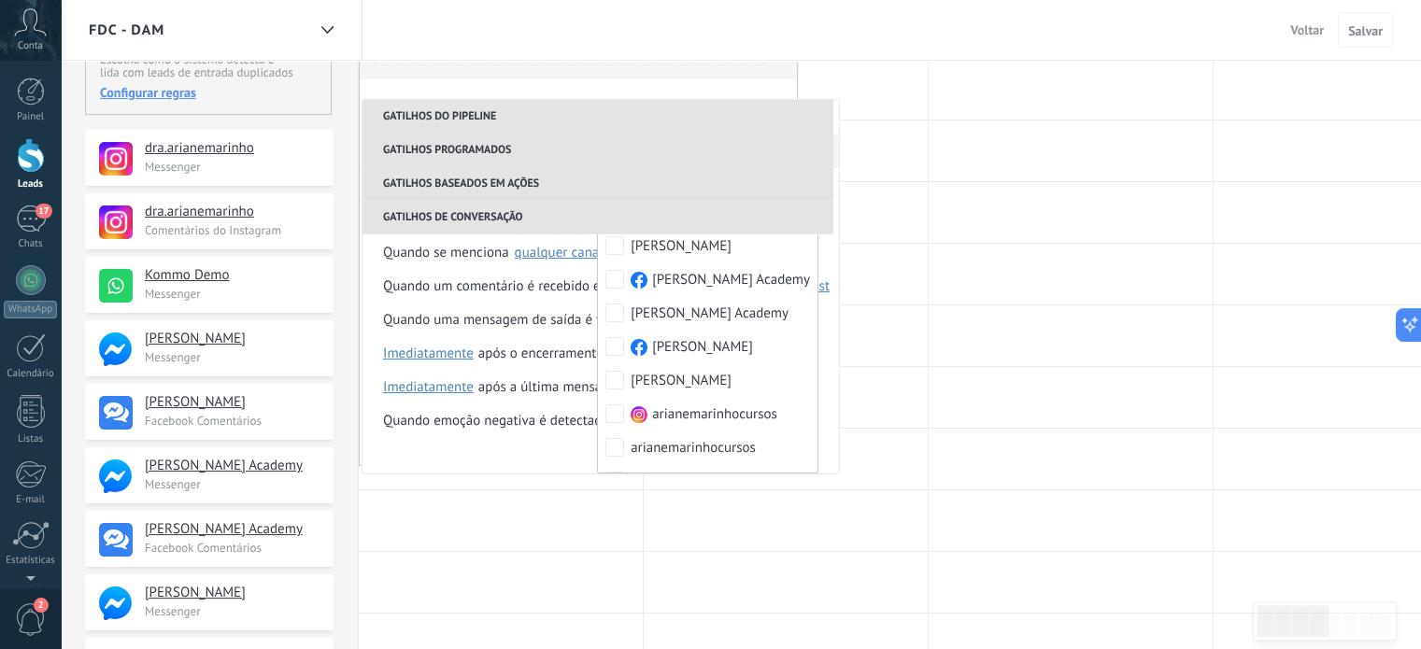
scroll to position [0, 0]
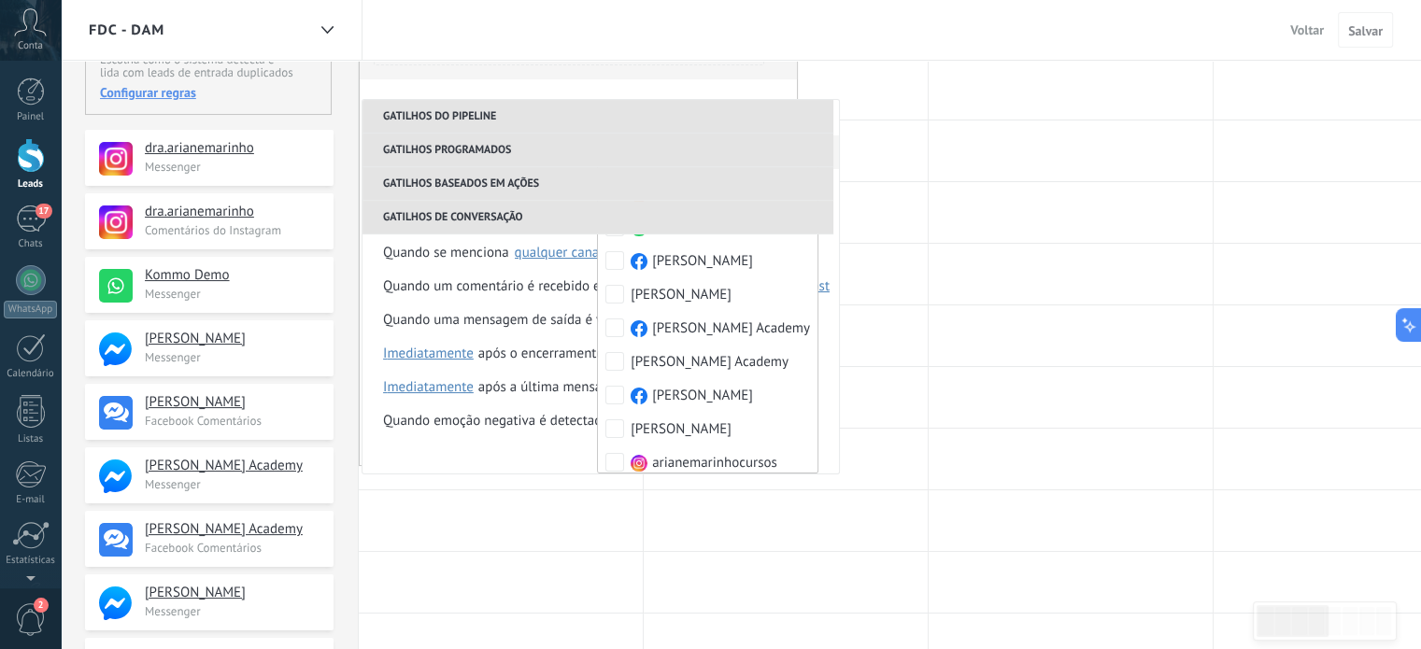
click at [773, 213] on li "Gatilhos de conversação" at bounding box center [597, 218] width 471 height 34
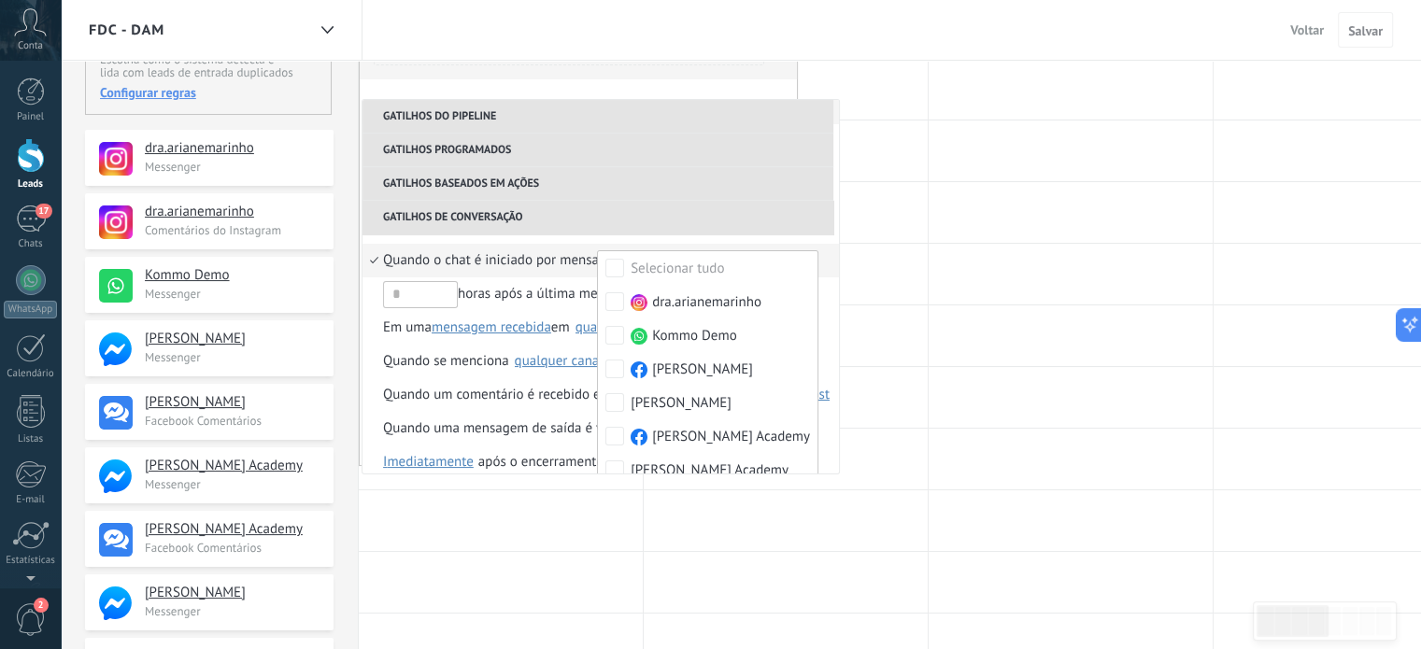
click at [532, 261] on span "Quando o chat é iniciado por mensagem" at bounding box center [504, 261] width 242 height 34
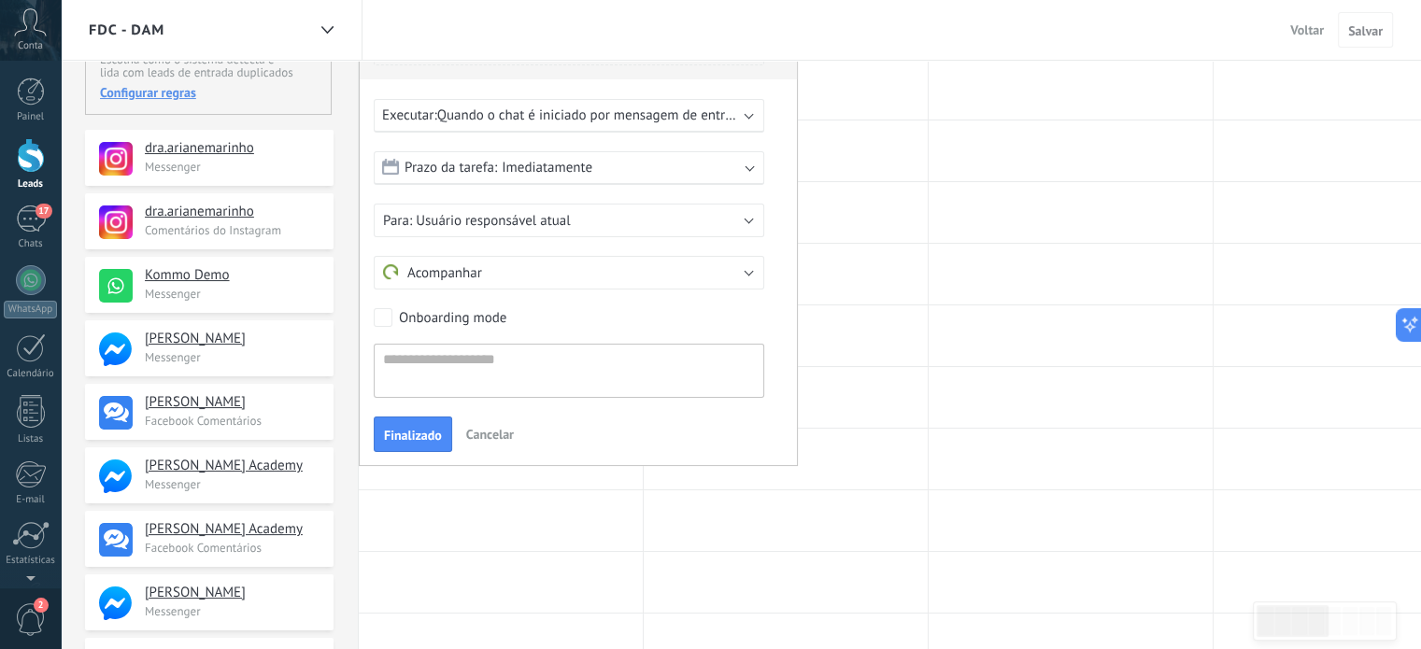
click at [603, 115] on span "Quando o chat é iniciado por mensagem de entrada em canais selecionados" at bounding box center [664, 115] width 454 height 18
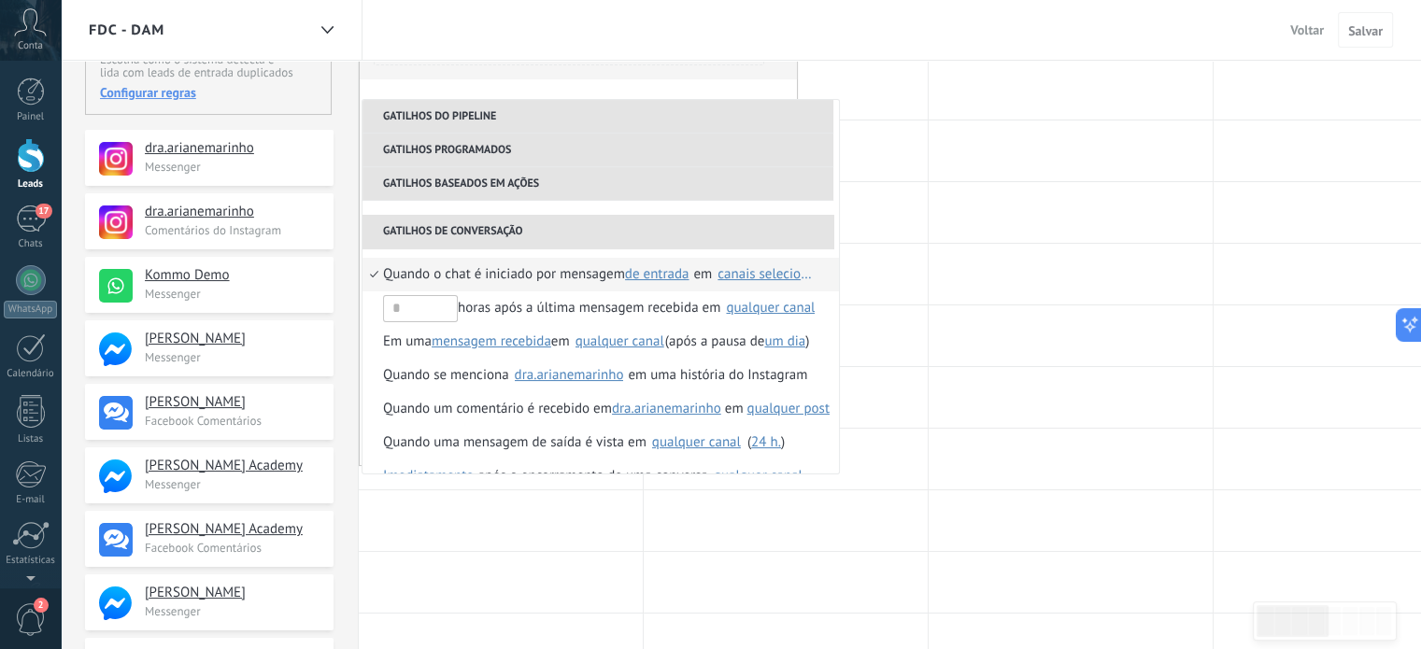
scroll to position [321, 0]
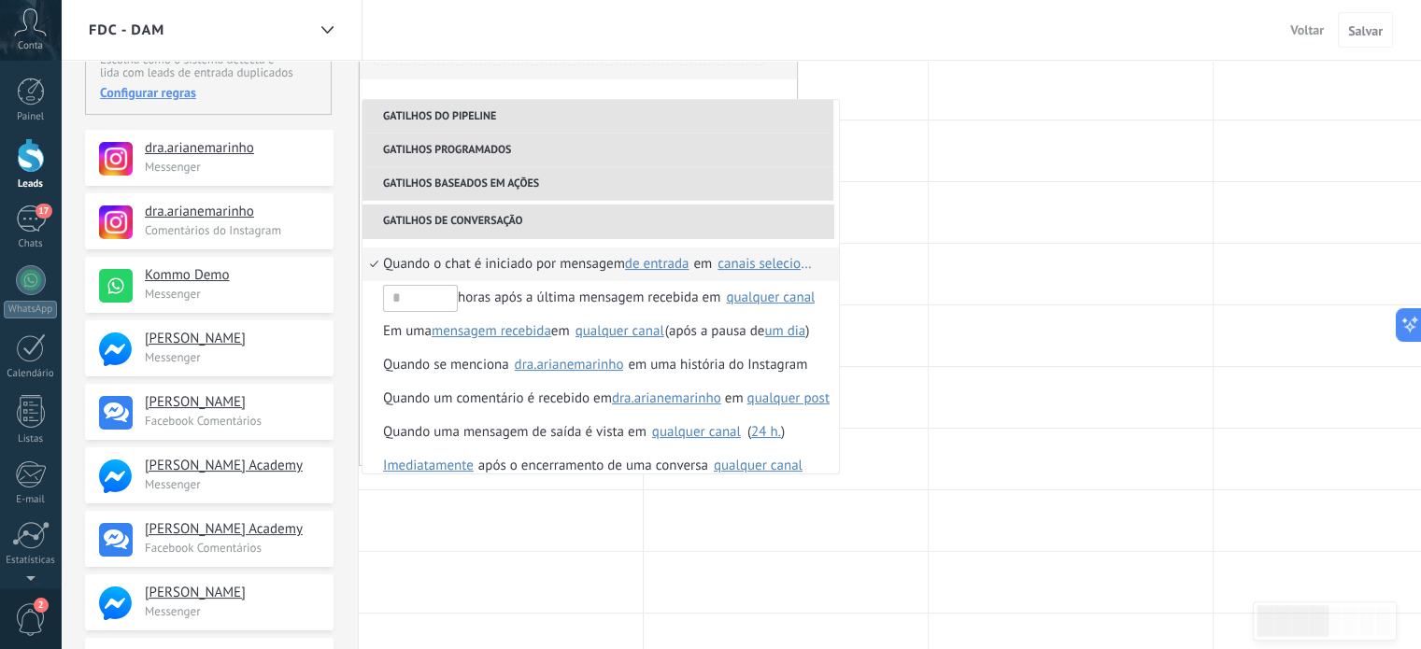
click at [546, 222] on li "Gatilhos de conversação" at bounding box center [597, 222] width 471 height 34
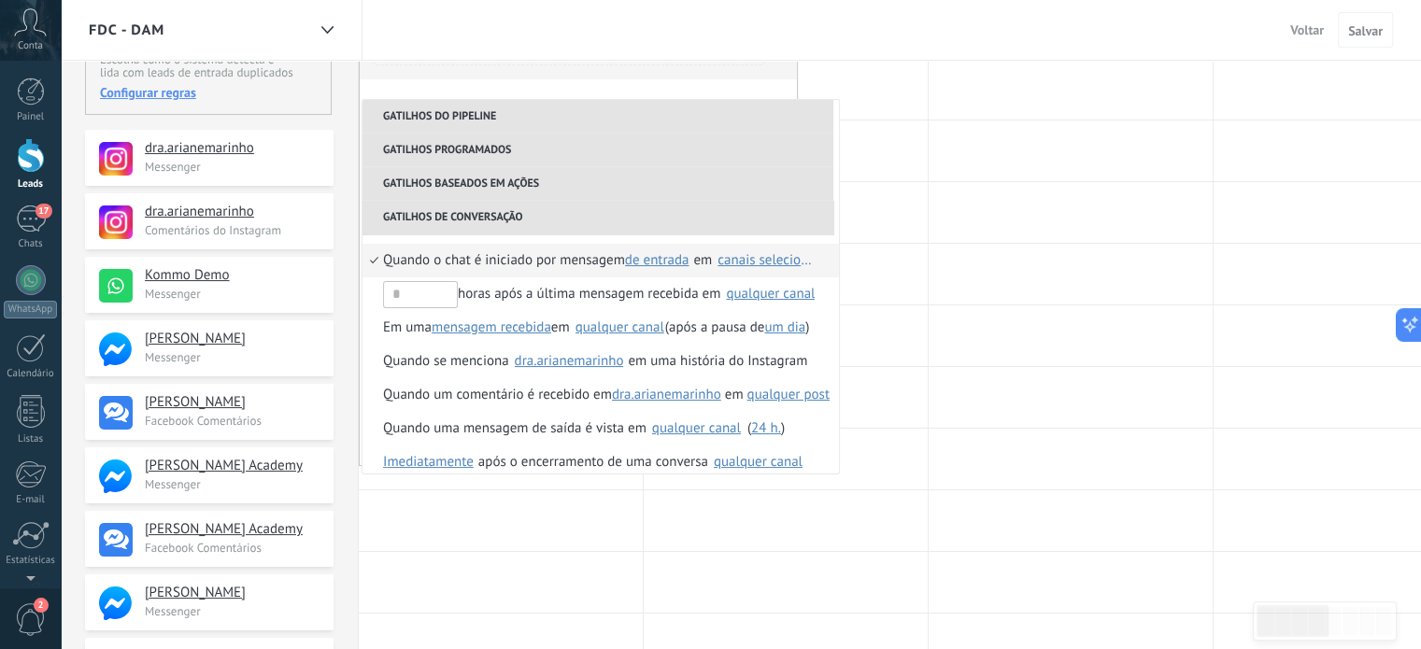
click at [546, 222] on li "Gatilhos de conversação" at bounding box center [597, 218] width 471 height 34
click at [785, 209] on li "Gatilhos de conversação" at bounding box center [597, 218] width 471 height 34
click at [471, 254] on span "Quando o chat é iniciado por mensagem" at bounding box center [504, 261] width 242 height 34
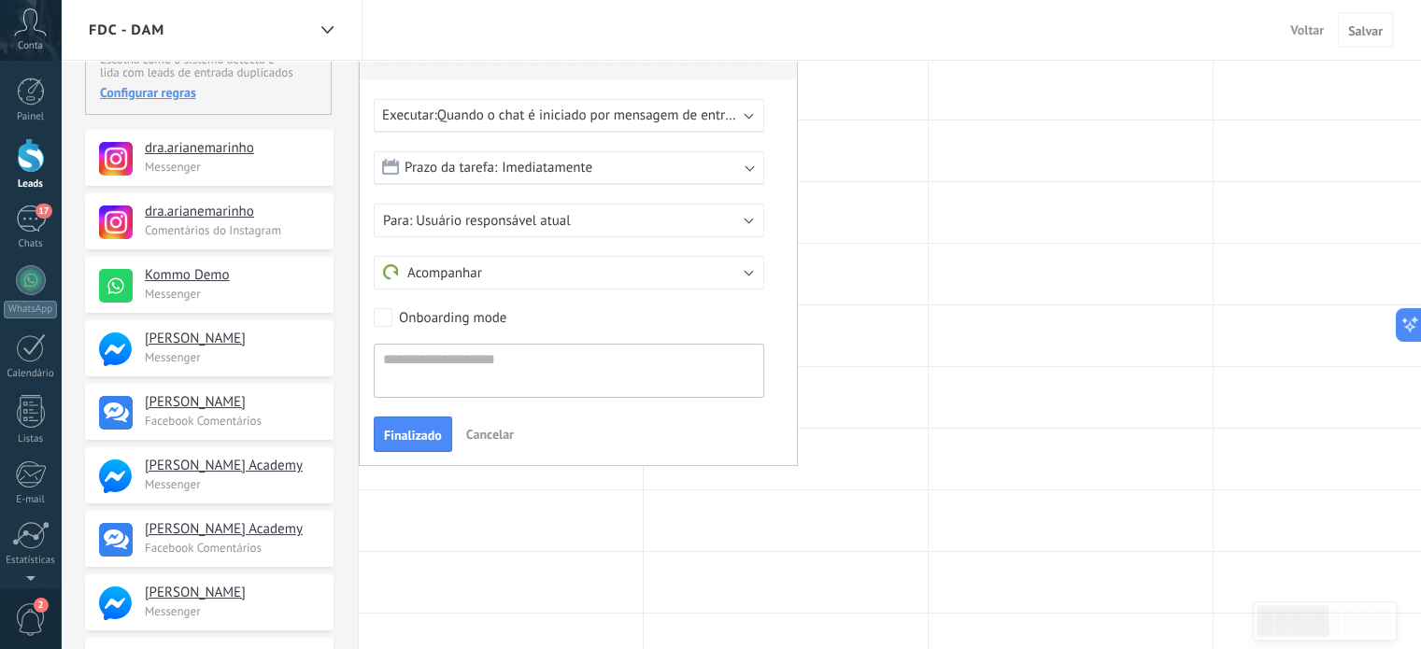
click at [575, 164] on span "Imediatamente" at bounding box center [547, 168] width 91 height 18
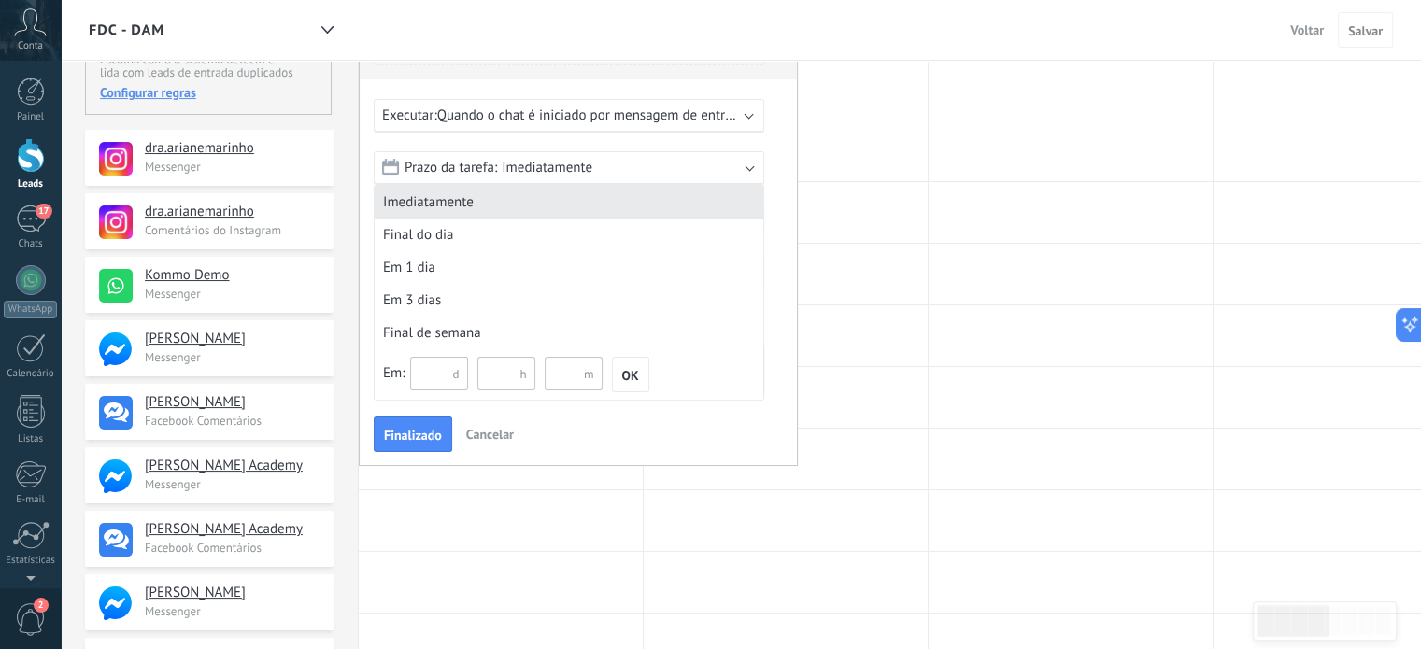
click at [504, 192] on div "Imediatamente" at bounding box center [569, 202] width 389 height 33
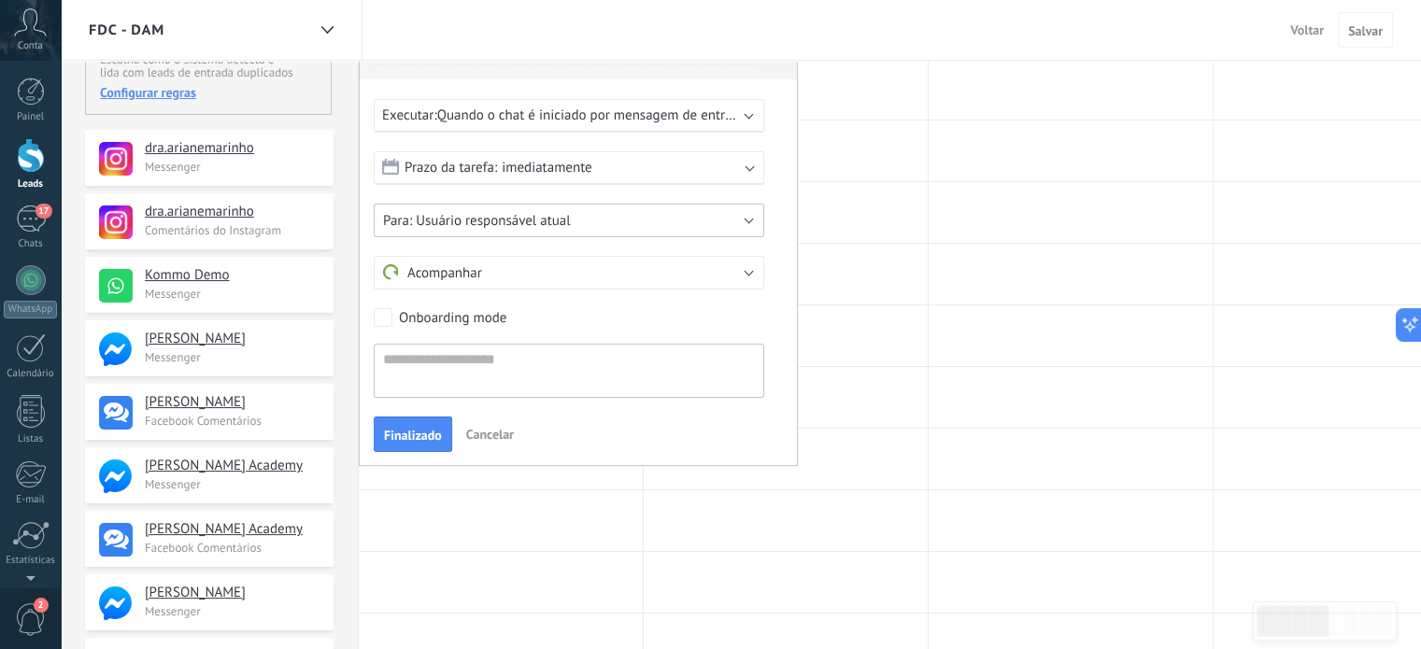
click at [580, 216] on button "Usuário responsável atual" at bounding box center [569, 221] width 390 height 34
click at [776, 216] on div "Usuário responsável atual Criador de lead Grupo AM Usuário responsável atual" at bounding box center [578, 221] width 409 height 34
click at [669, 216] on button "Usuário responsável atual" at bounding box center [569, 221] width 390 height 34
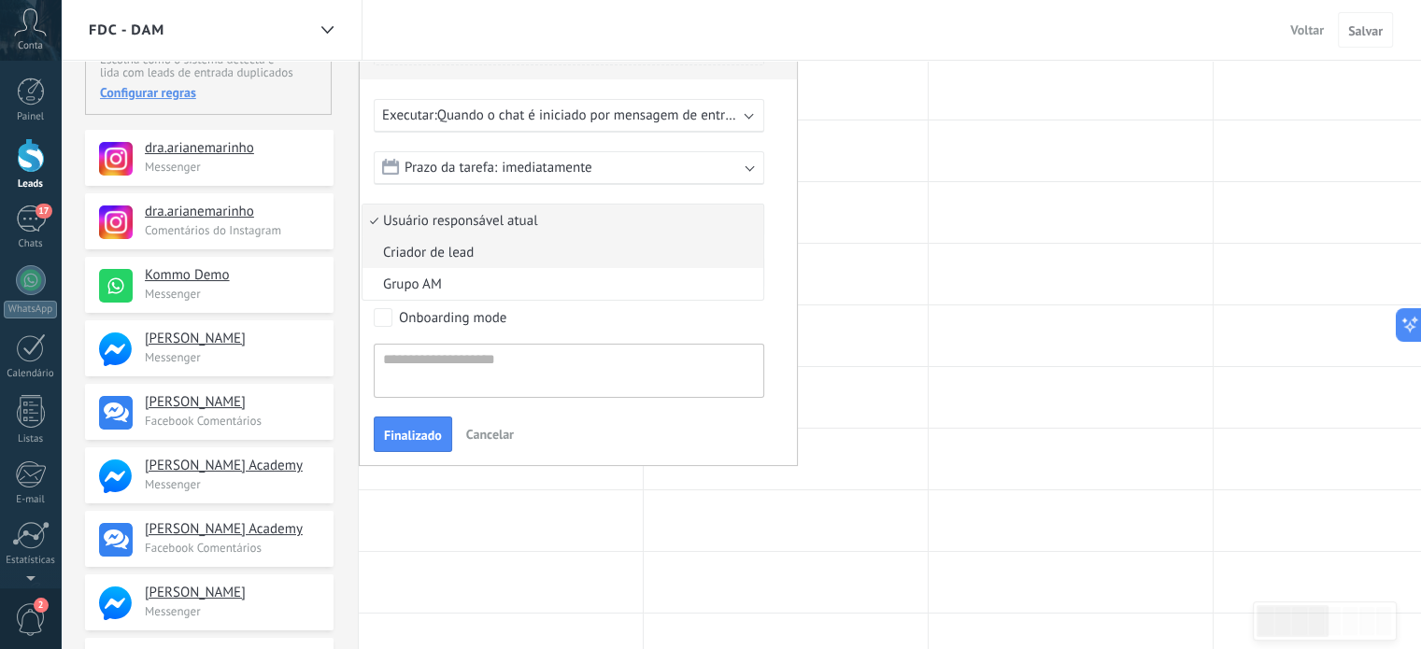
click at [616, 253] on span "Criador de lead" at bounding box center [559, 253] width 395 height 18
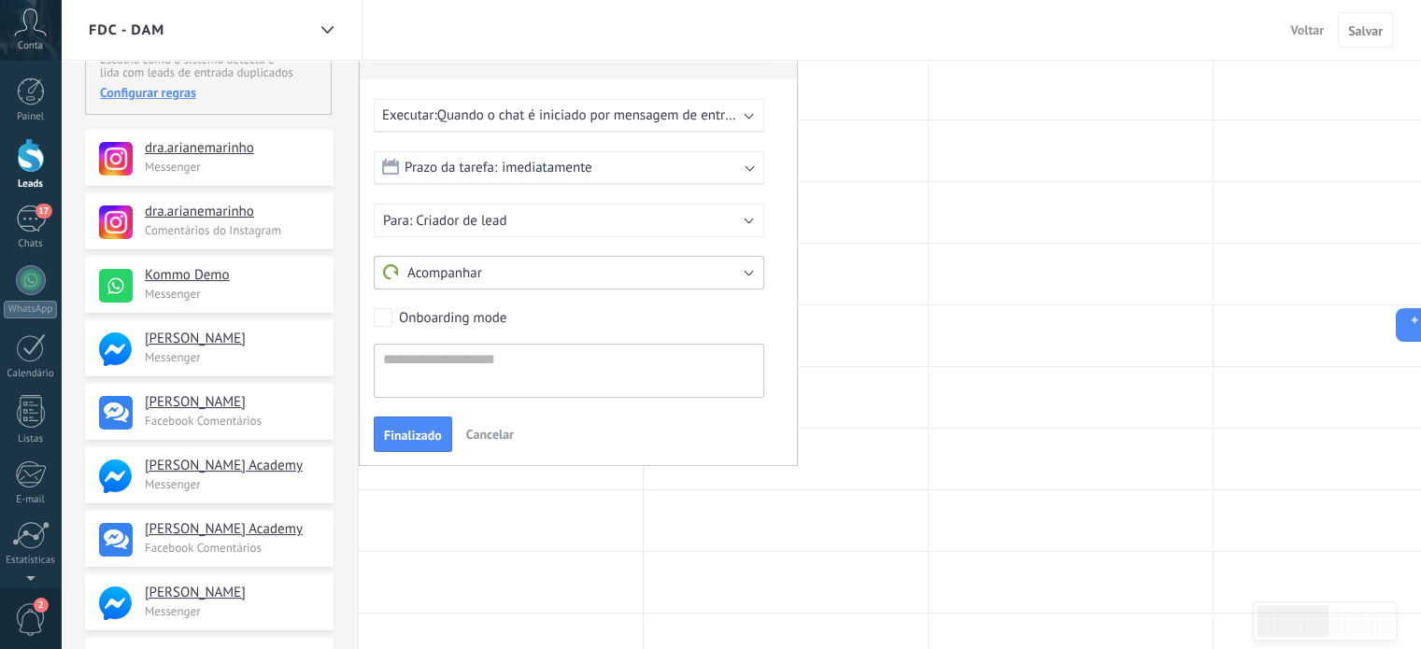
click at [599, 270] on button "Acompanhar" at bounding box center [569, 273] width 390 height 34
click at [582, 220] on button "Criador de lead" at bounding box center [569, 221] width 390 height 34
click at [514, 287] on span "Grupo AM" at bounding box center [559, 285] width 395 height 18
click at [509, 274] on button "Acompanhar" at bounding box center [569, 273] width 390 height 34
click at [509, 274] on span "Acompanhar" at bounding box center [559, 273] width 395 height 18
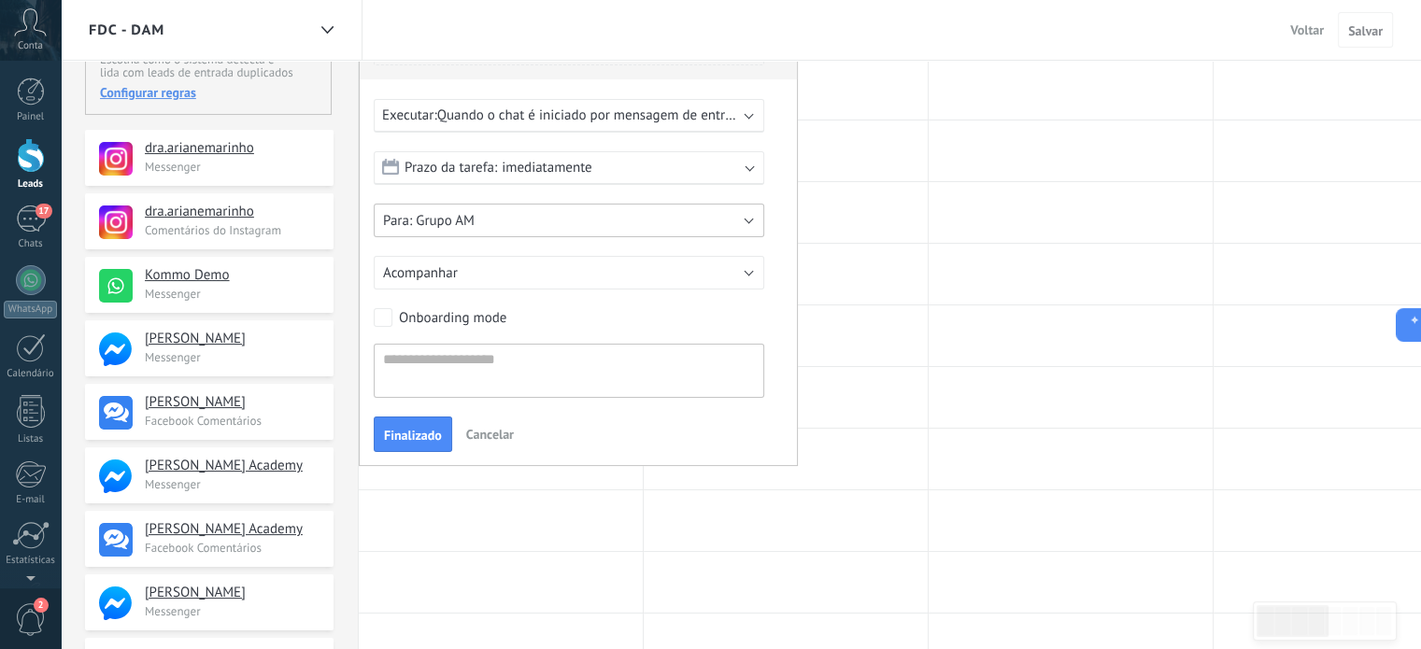
click at [485, 222] on button "Grupo AM" at bounding box center [569, 221] width 390 height 34
click at [486, 222] on button "Grupo AM" at bounding box center [569, 221] width 390 height 34
click at [415, 221] on span "Usuário responsável atual" at bounding box center [559, 221] width 395 height 18
click at [567, 225] on span "Usuário responsável atual" at bounding box center [493, 221] width 154 height 18
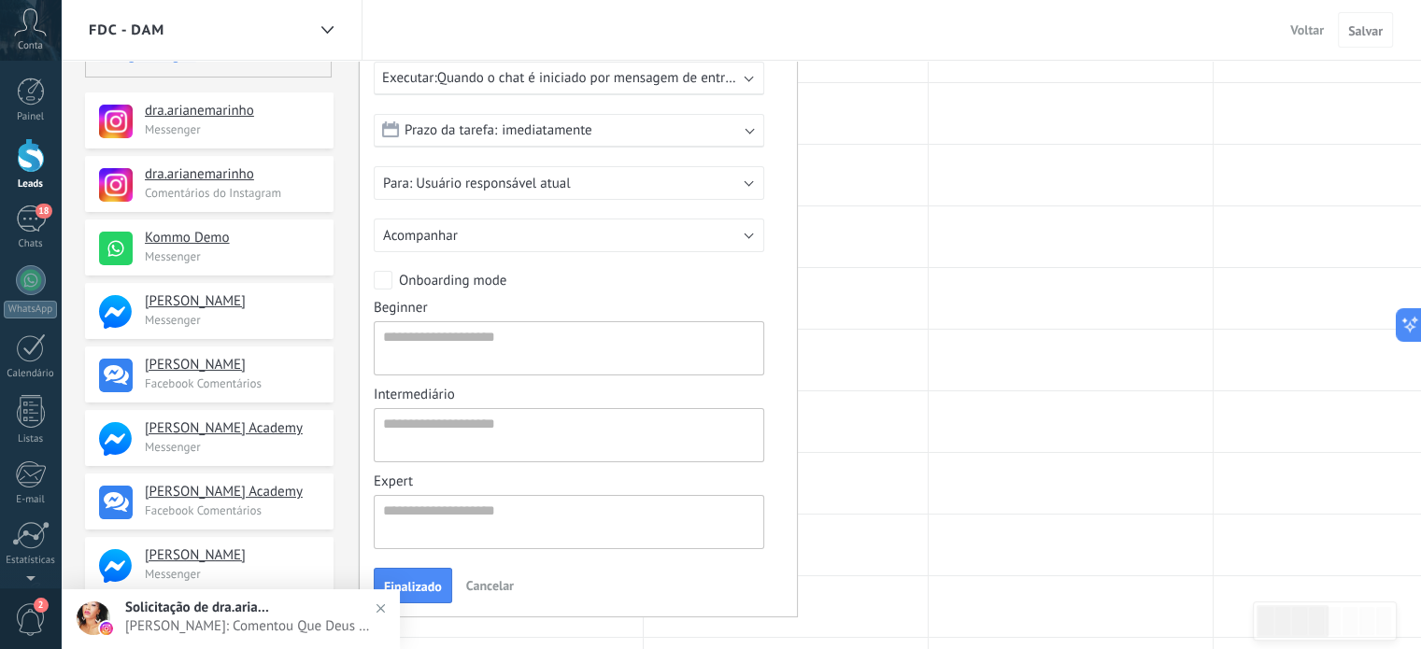
scroll to position [274, 0]
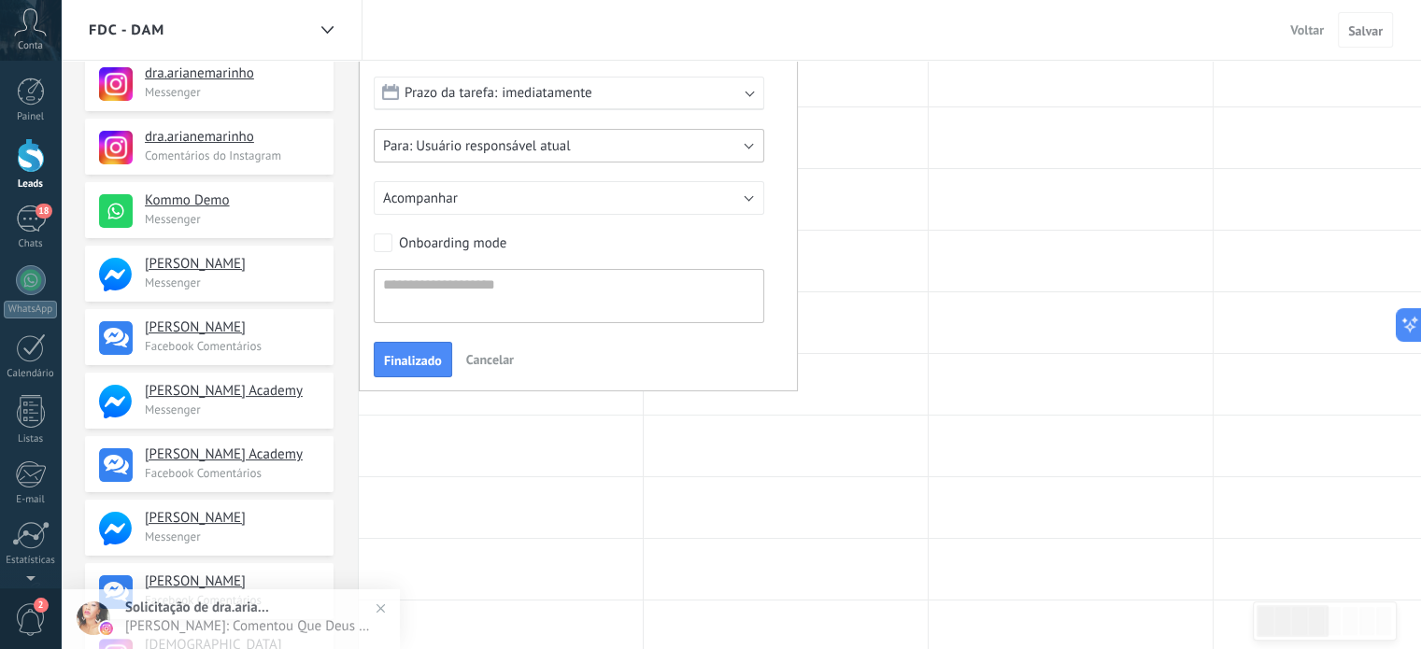
click at [479, 146] on span "Usuário responsável atual" at bounding box center [493, 146] width 154 height 18
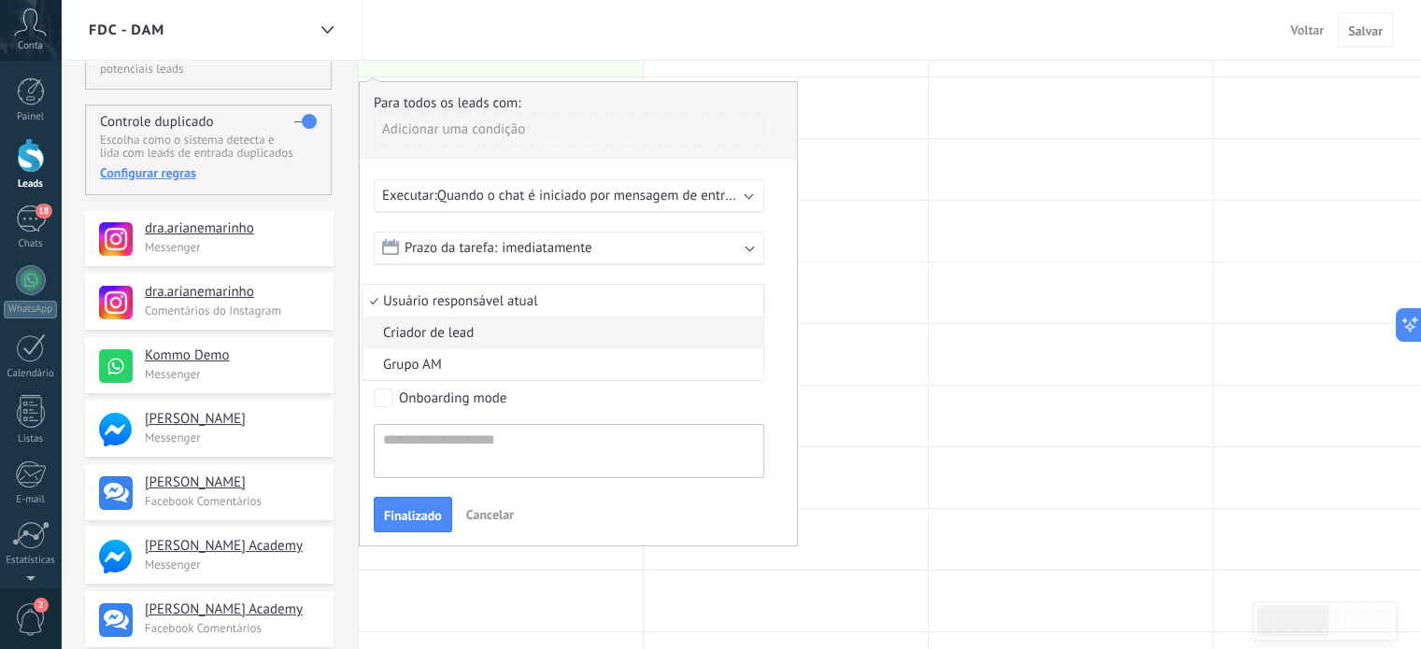
scroll to position [127, 0]
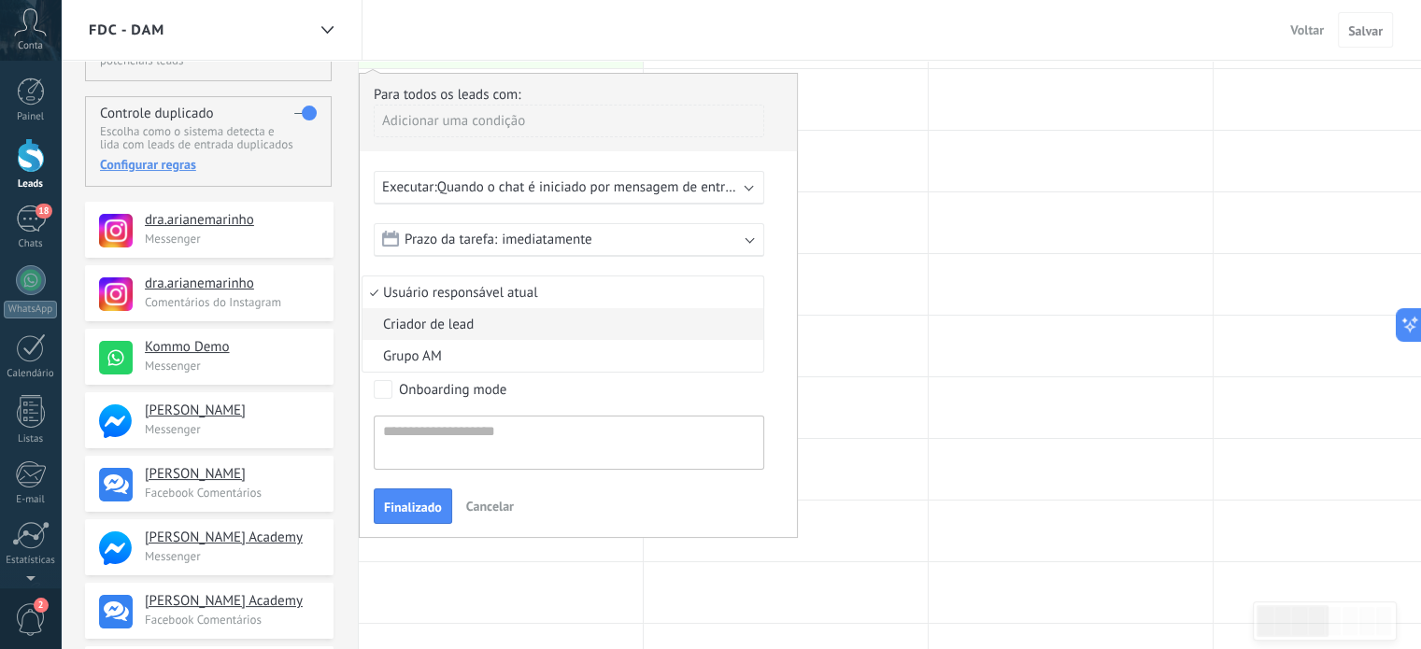
click at [460, 242] on span "Prazo da tarefa:" at bounding box center [450, 240] width 92 height 18
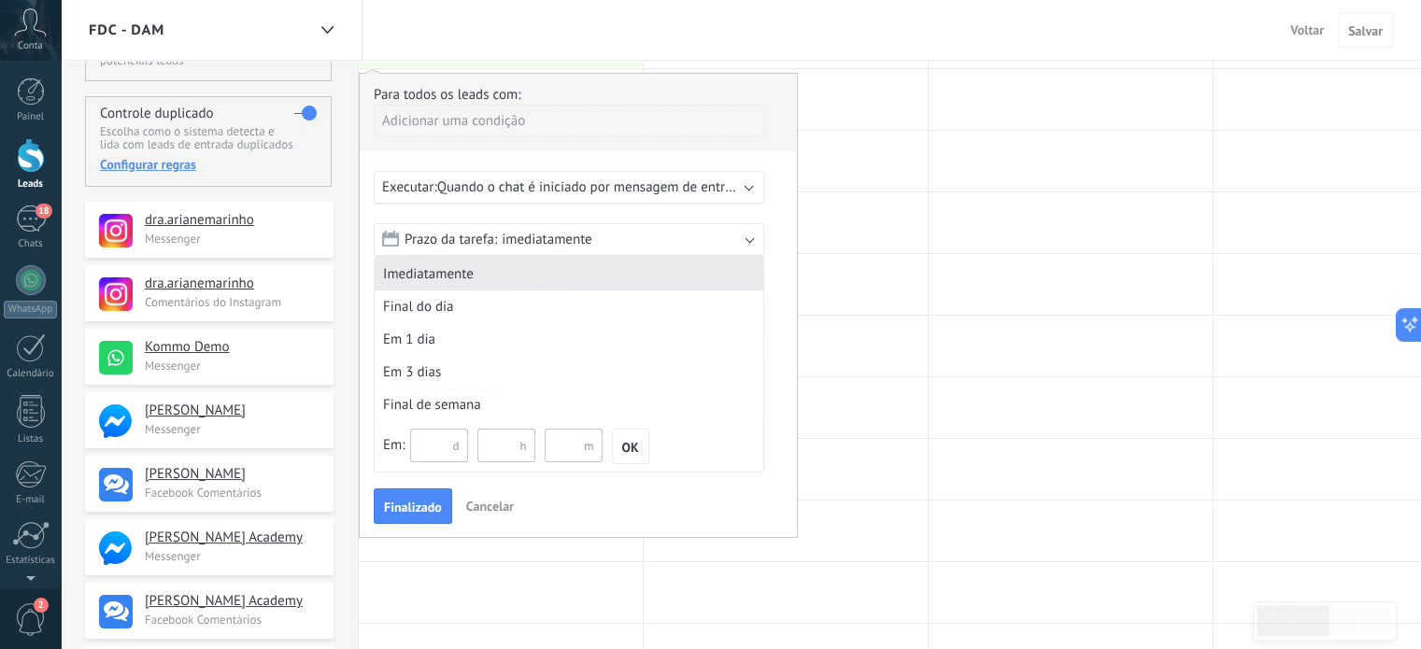
click at [448, 266] on div "Imediatamente" at bounding box center [569, 274] width 389 height 33
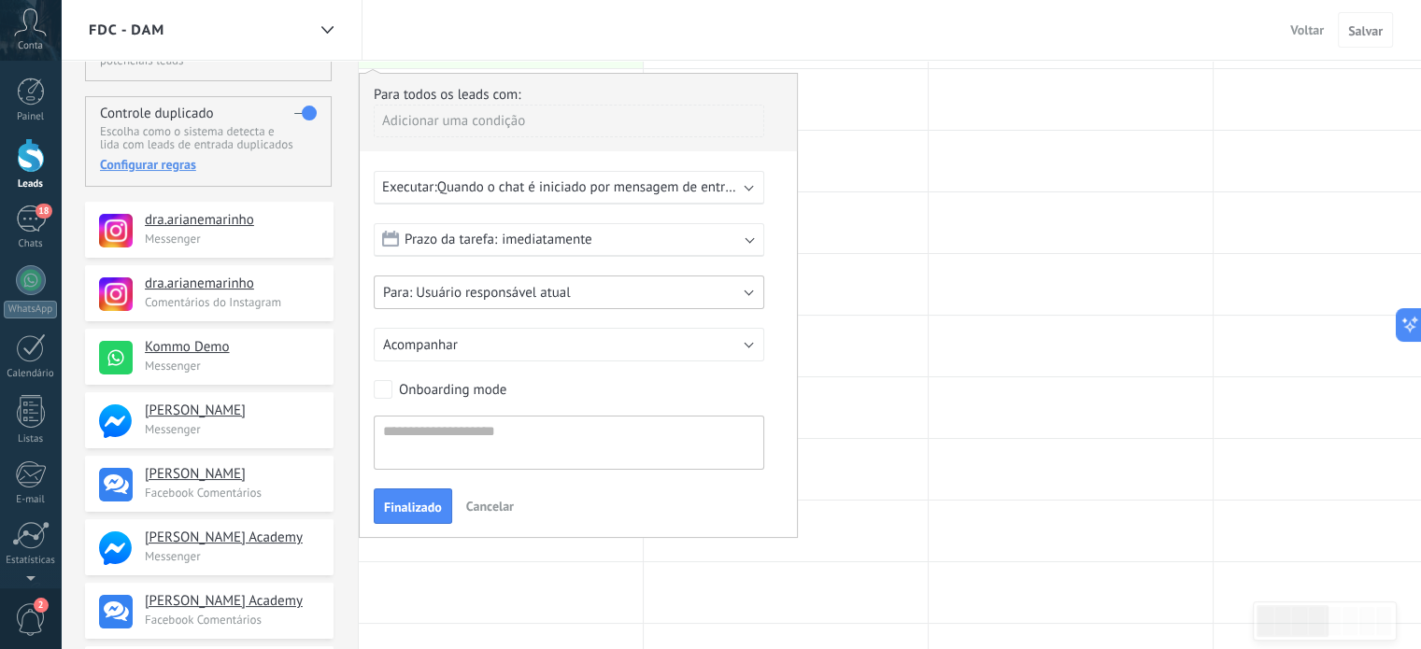
click at [522, 295] on span "Usuário responsável atual" at bounding box center [493, 293] width 154 height 18
click at [490, 498] on span "Cancelar" at bounding box center [490, 506] width 48 height 17
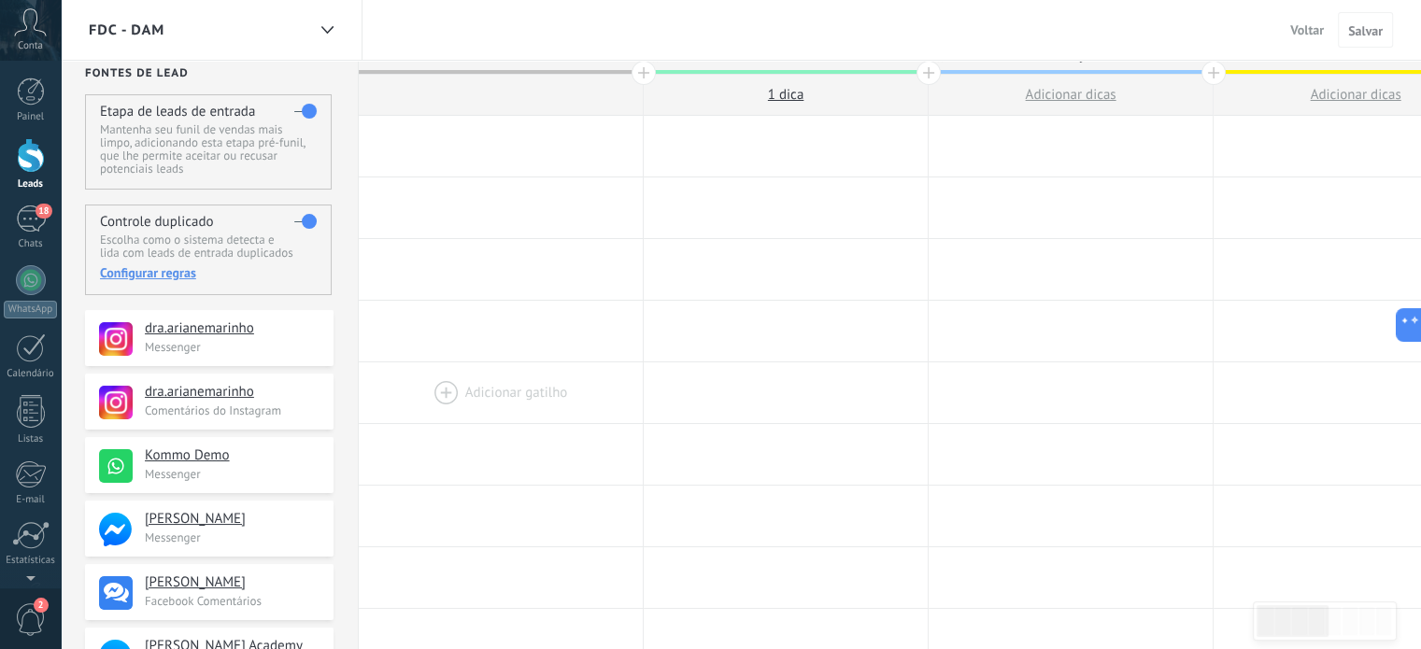
scroll to position [0, 0]
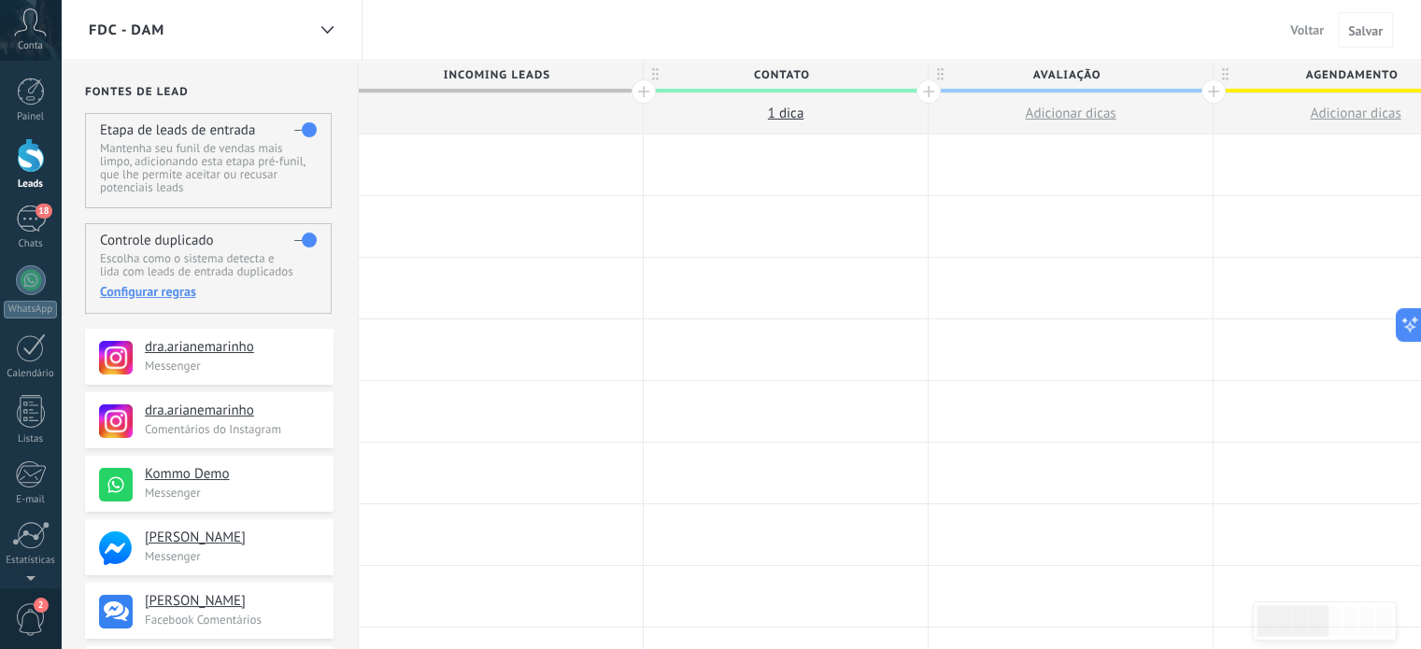
click at [642, 88] on div at bounding box center [644, 91] width 24 height 24
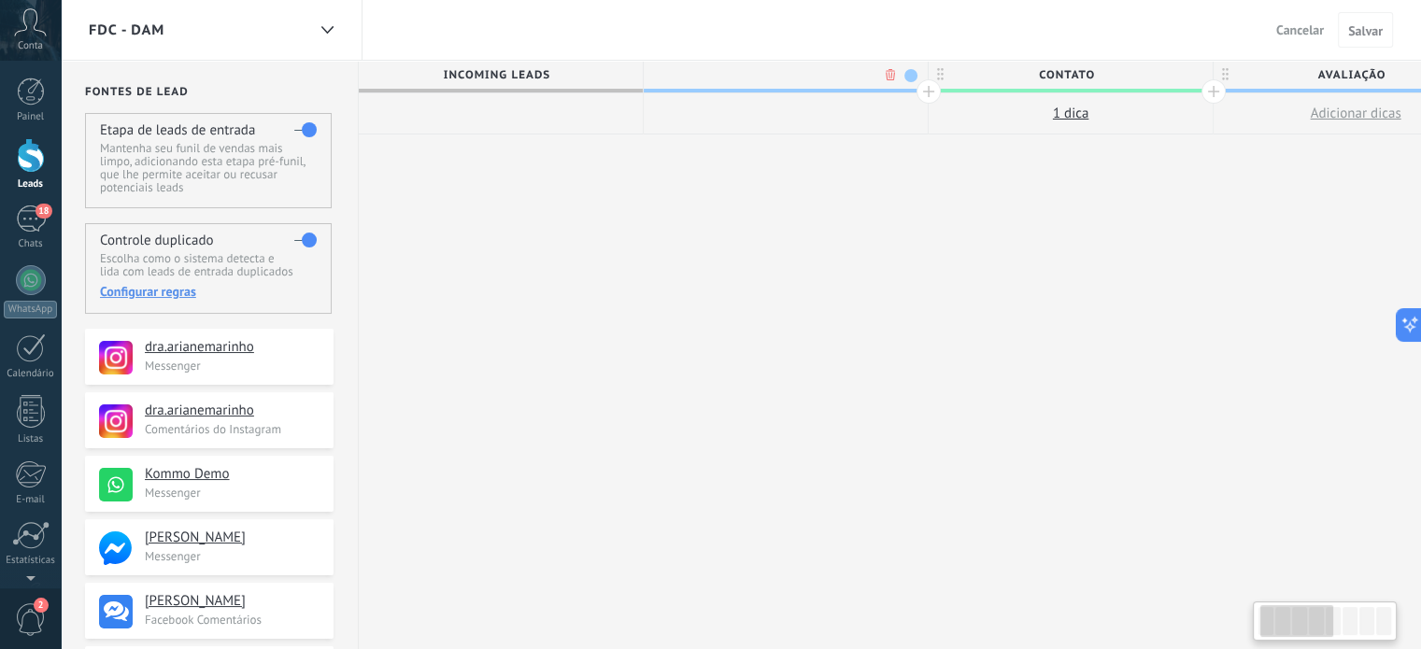
scroll to position [0, 142]
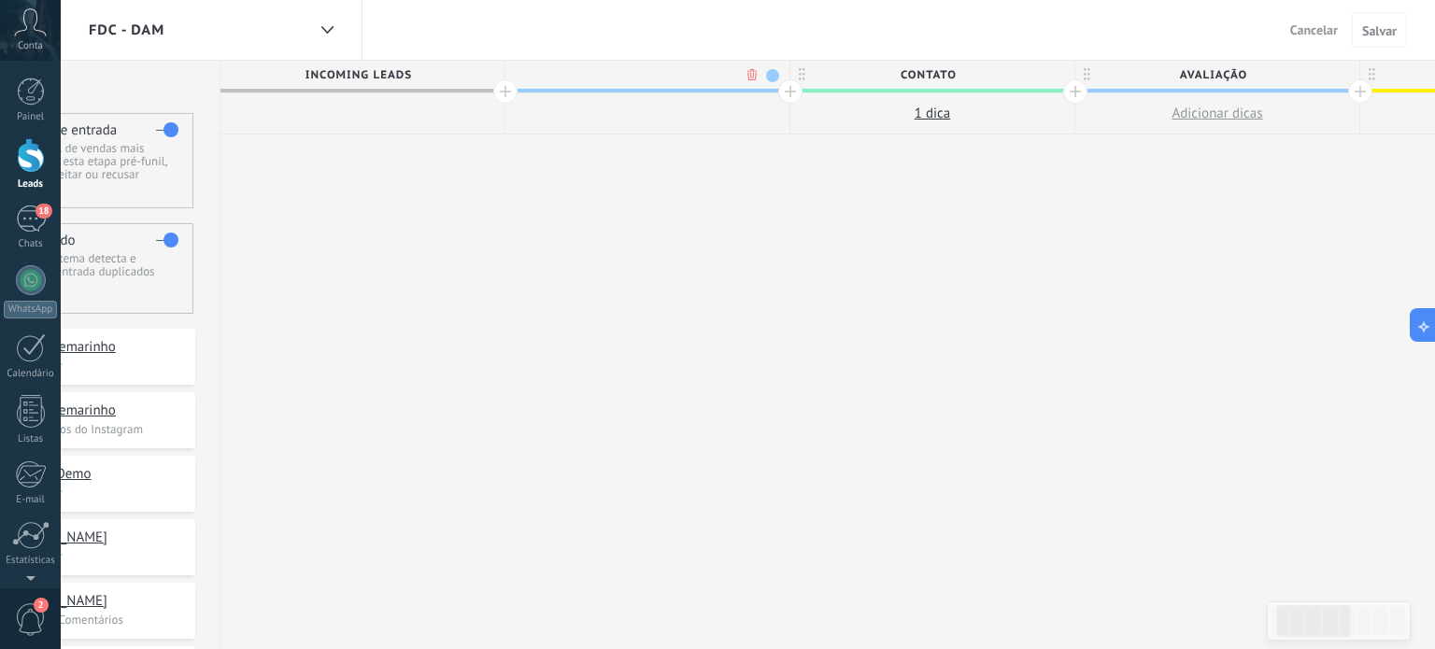
click at [749, 69] on body ".abccls-1,.abccls-2{fill-rule:evenodd}.abccls-2{fill:#fff} .abfcls-1{fill:none}…" at bounding box center [717, 324] width 1435 height 649
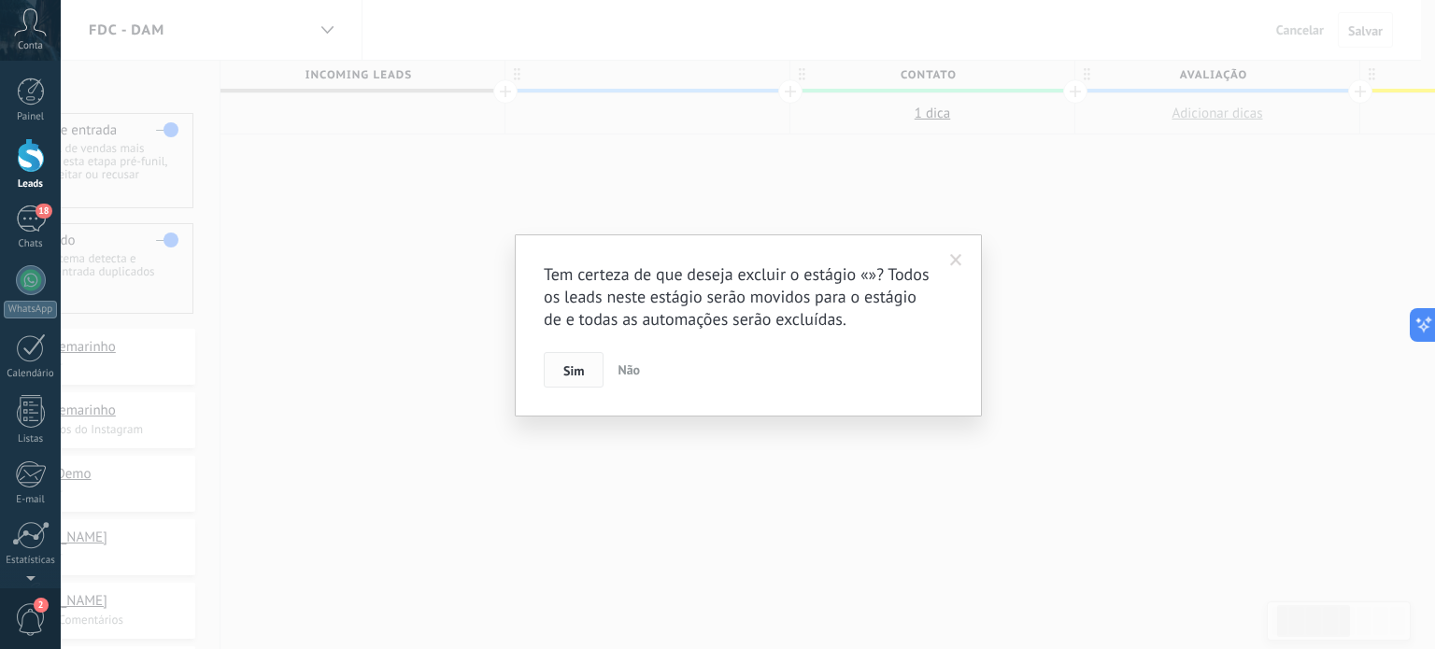
click at [568, 366] on span "Sim" at bounding box center [573, 370] width 21 height 13
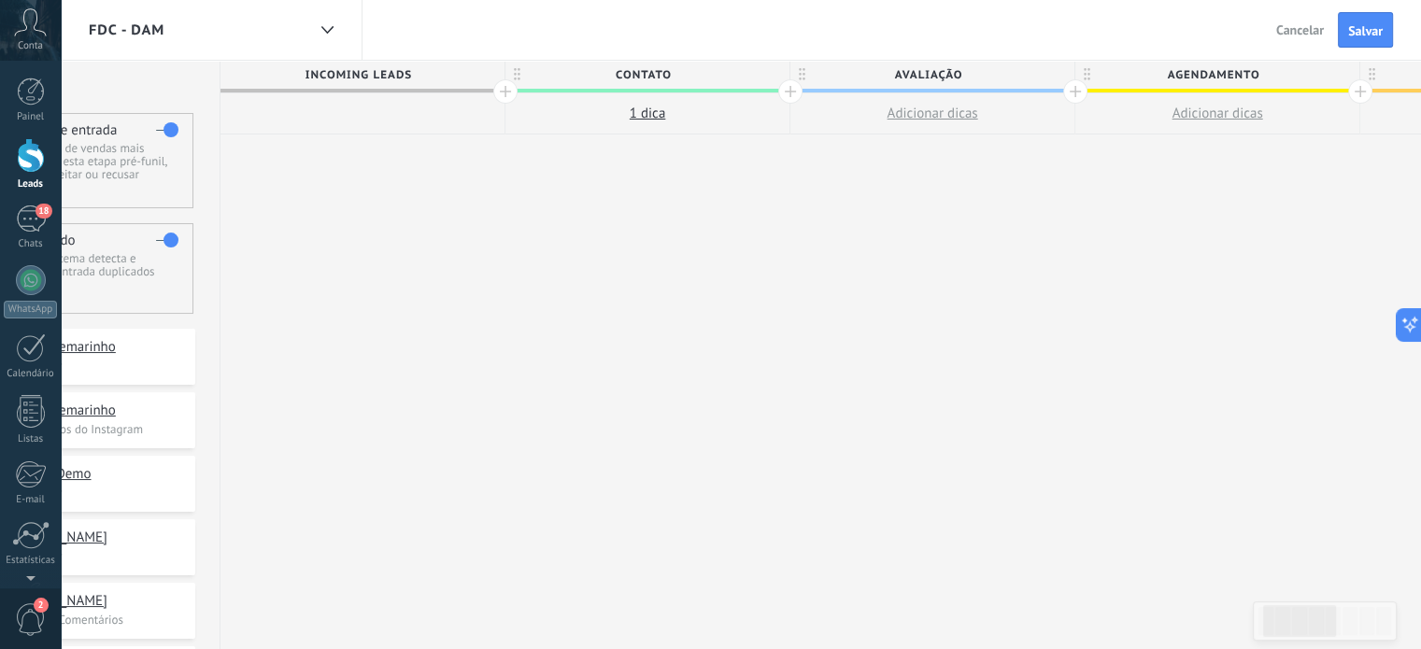
click at [1294, 33] on span "Cancelar" at bounding box center [1300, 29] width 48 height 17
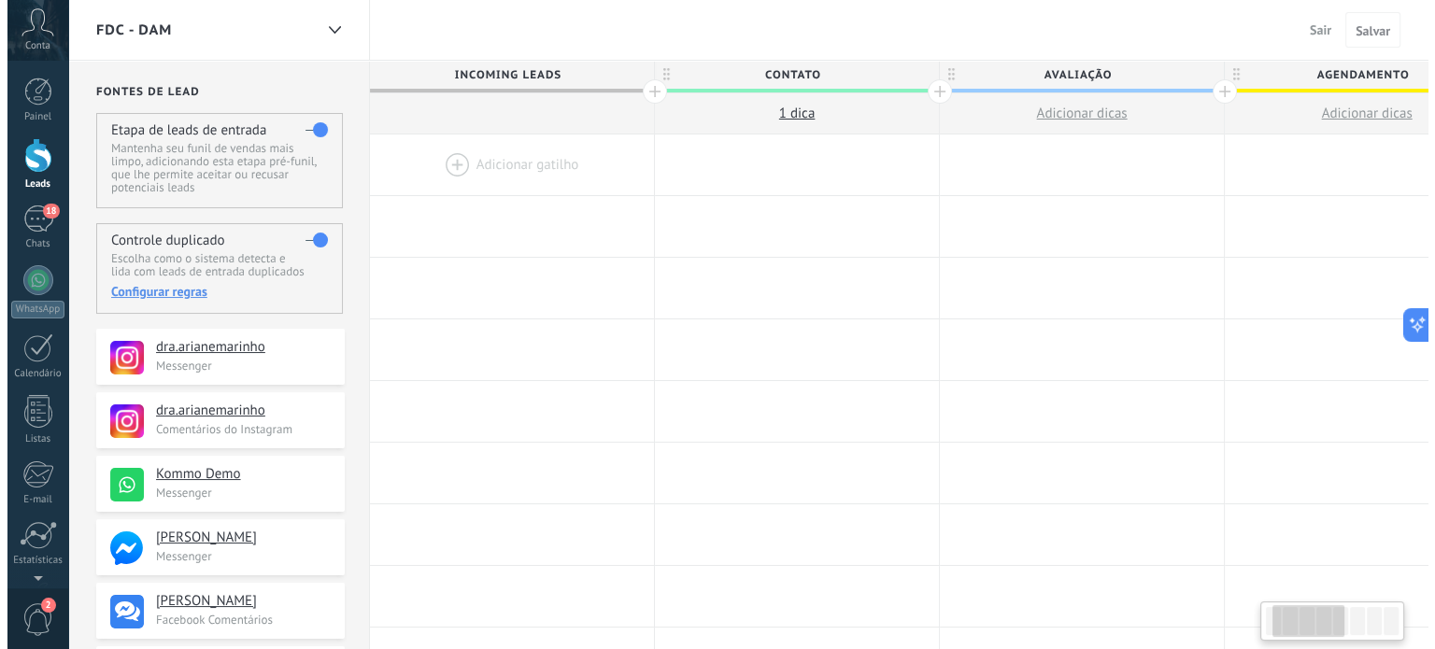
scroll to position [0, 142]
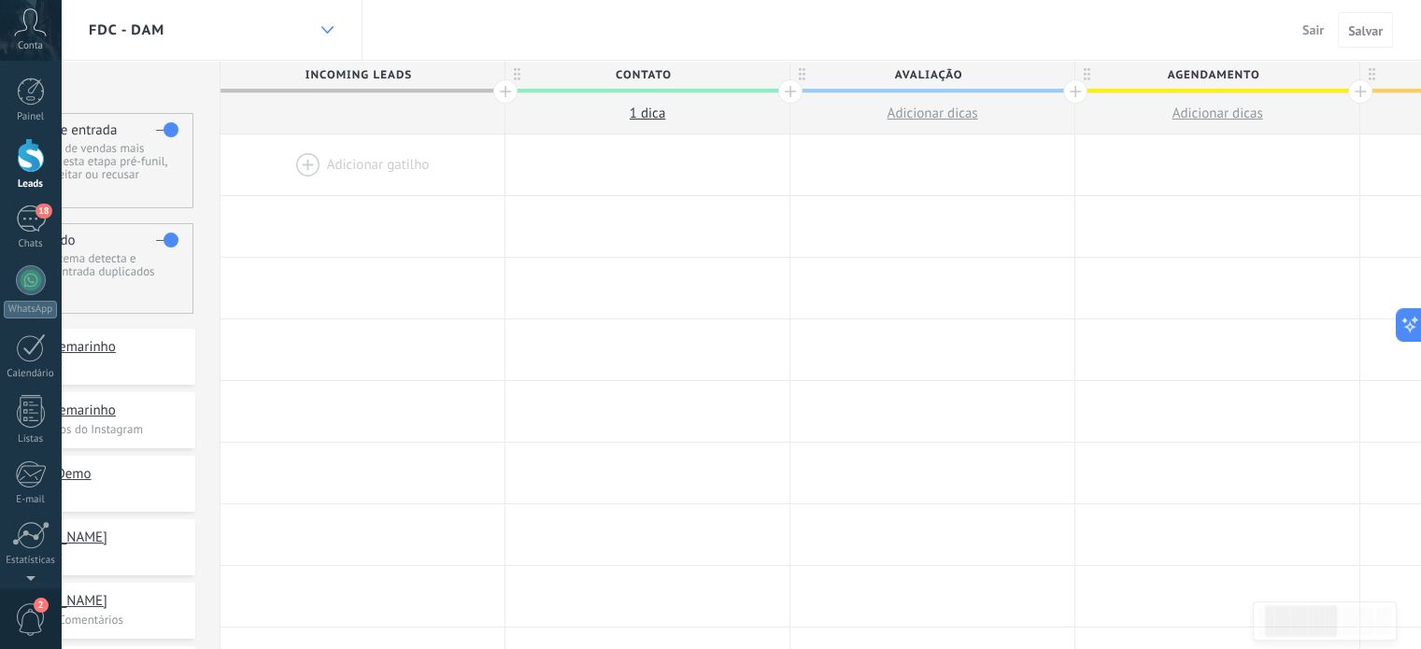
click at [327, 27] on icon at bounding box center [327, 29] width 12 height 7
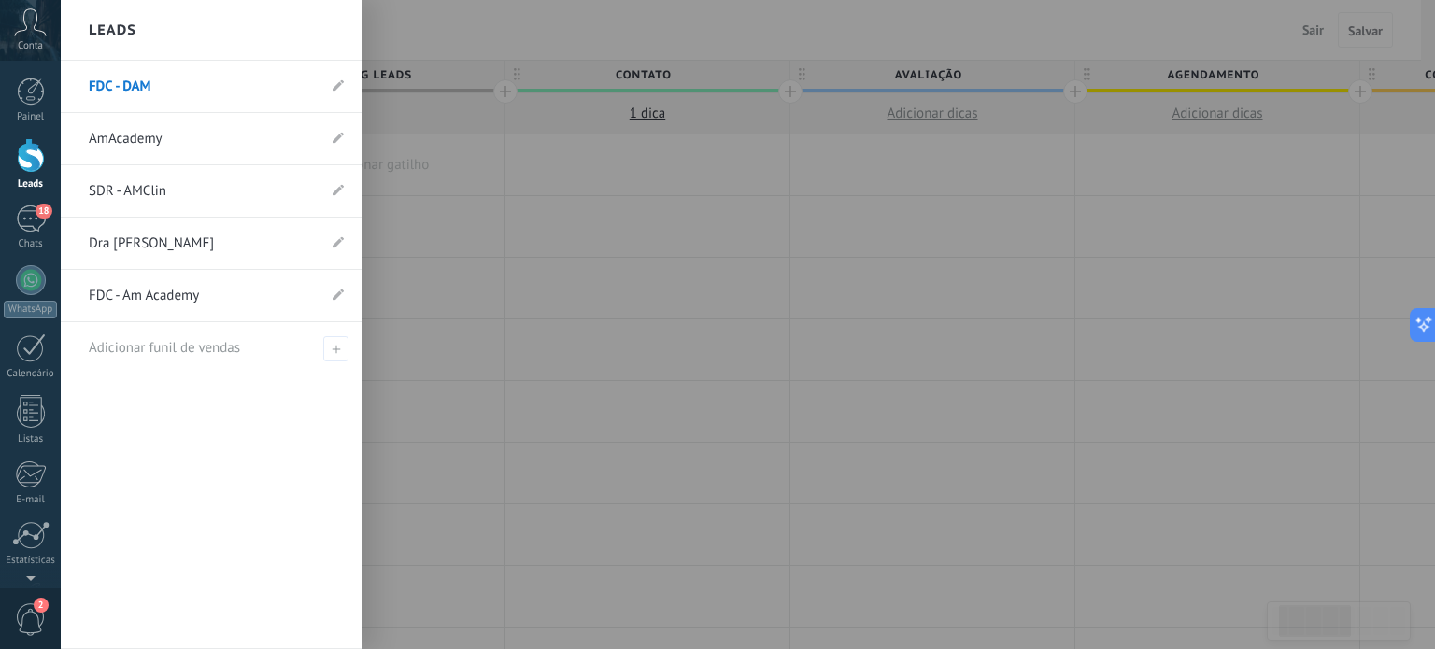
click at [192, 142] on link "AmAcademy" at bounding box center [202, 139] width 227 height 52
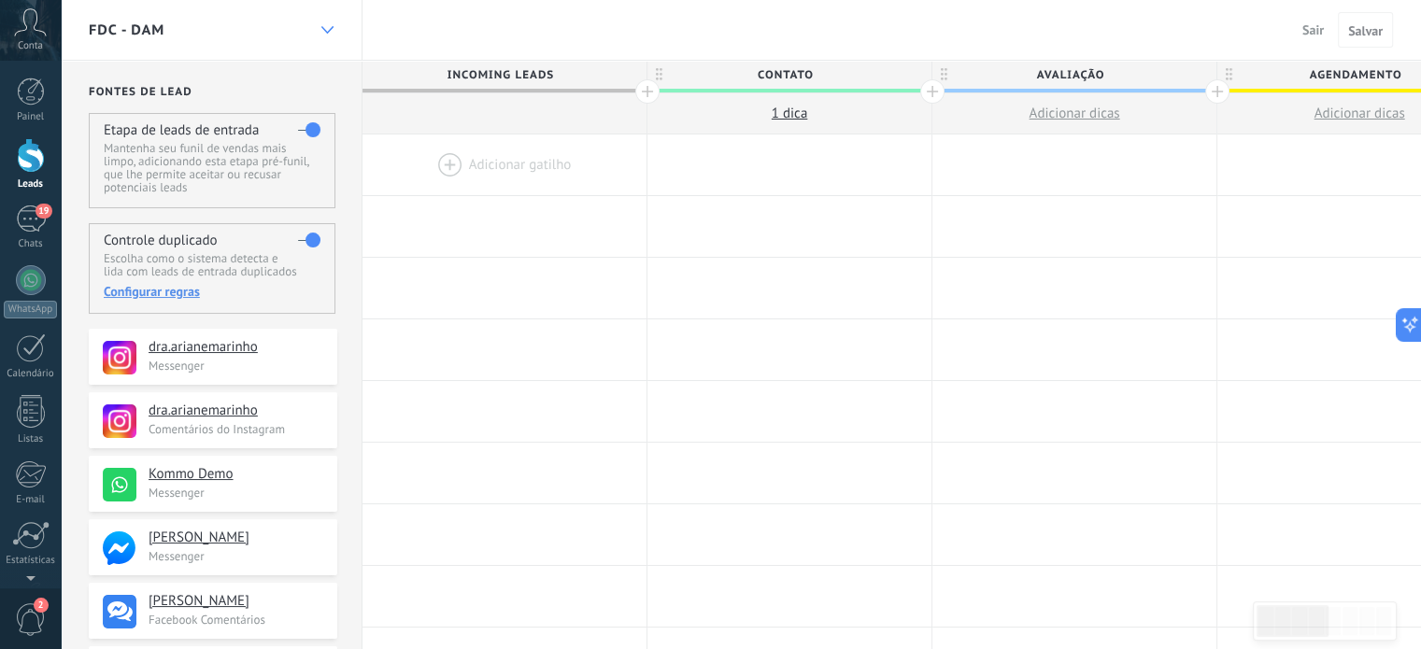
click at [329, 34] on div at bounding box center [327, 30] width 32 height 36
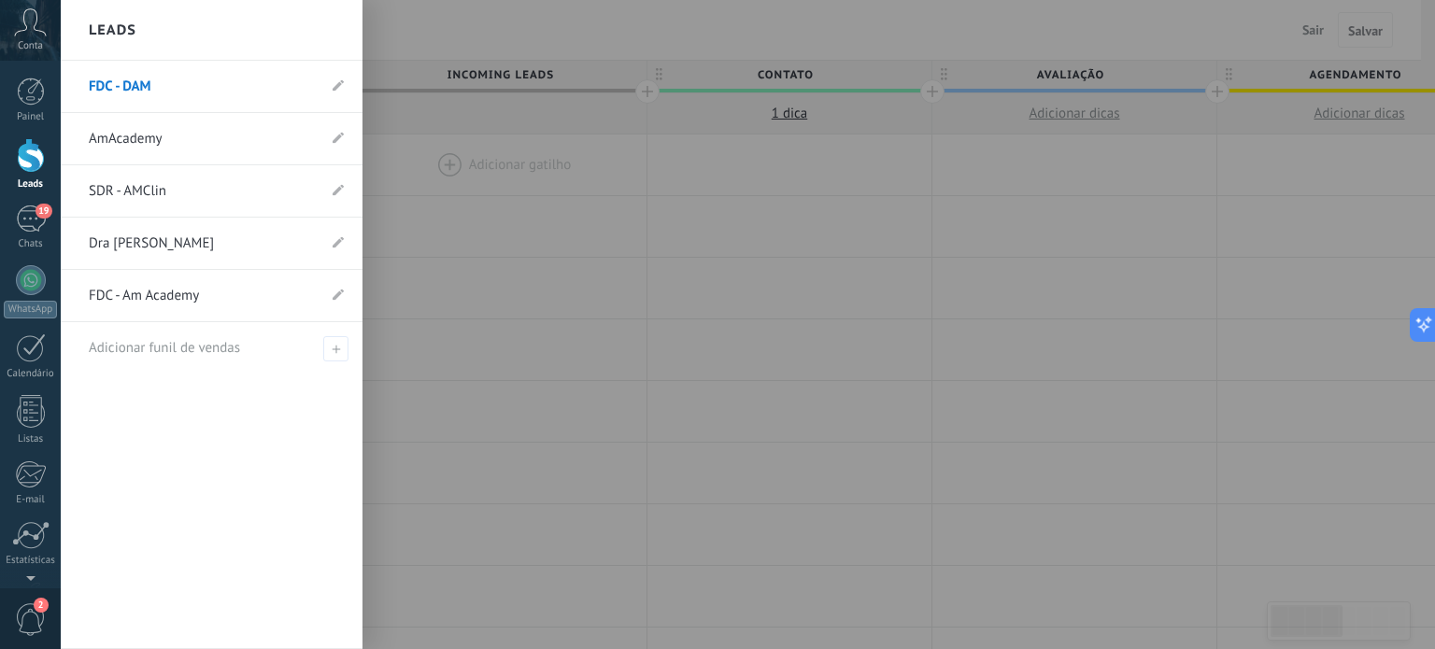
click at [330, 136] on li "AmAcademy" at bounding box center [212, 139] width 302 height 52
click at [336, 137] on use at bounding box center [338, 137] width 11 height 11
type input "**********"
click at [207, 244] on link "Dra [PERSON_NAME]" at bounding box center [202, 244] width 227 height 52
click at [337, 238] on icon at bounding box center [338, 241] width 11 height 11
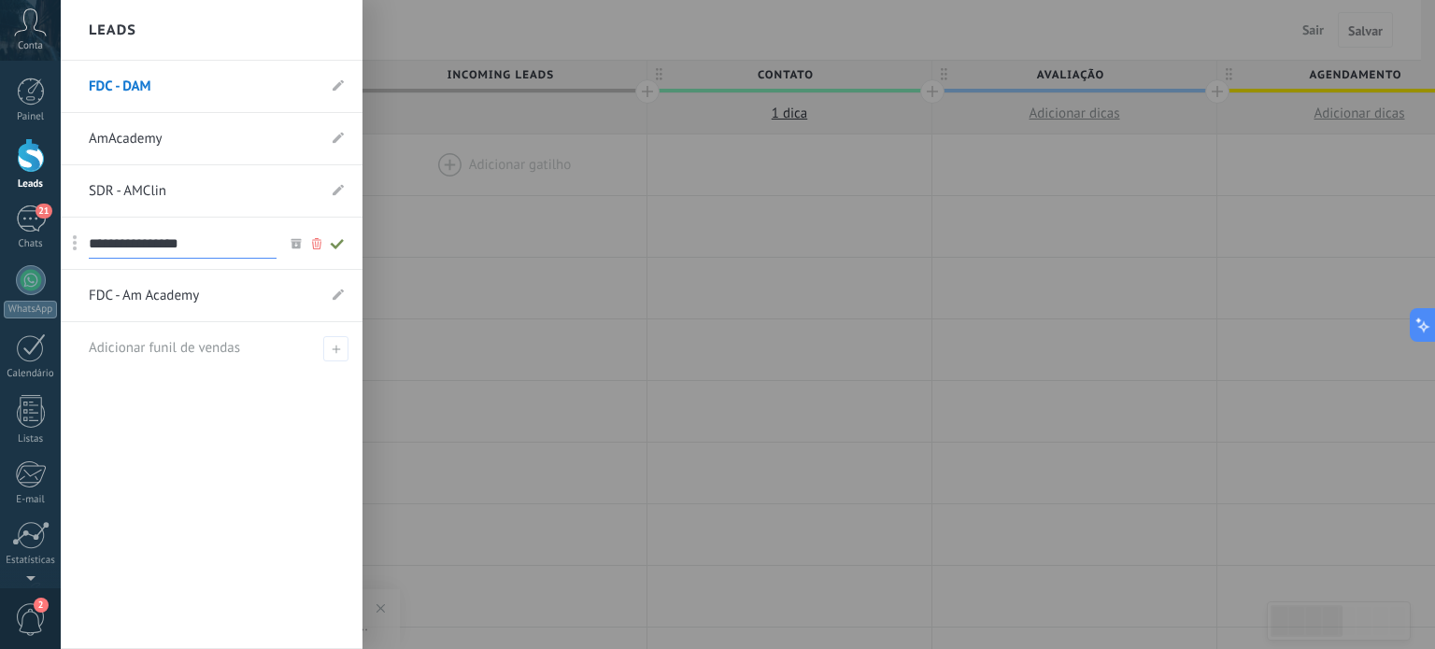
type input "**********"
click at [334, 238] on icon at bounding box center [337, 243] width 21 height 11
click at [341, 136] on icon at bounding box center [338, 137] width 11 height 11
type input "**********"
click at [336, 141] on use at bounding box center [336, 139] width 13 height 10
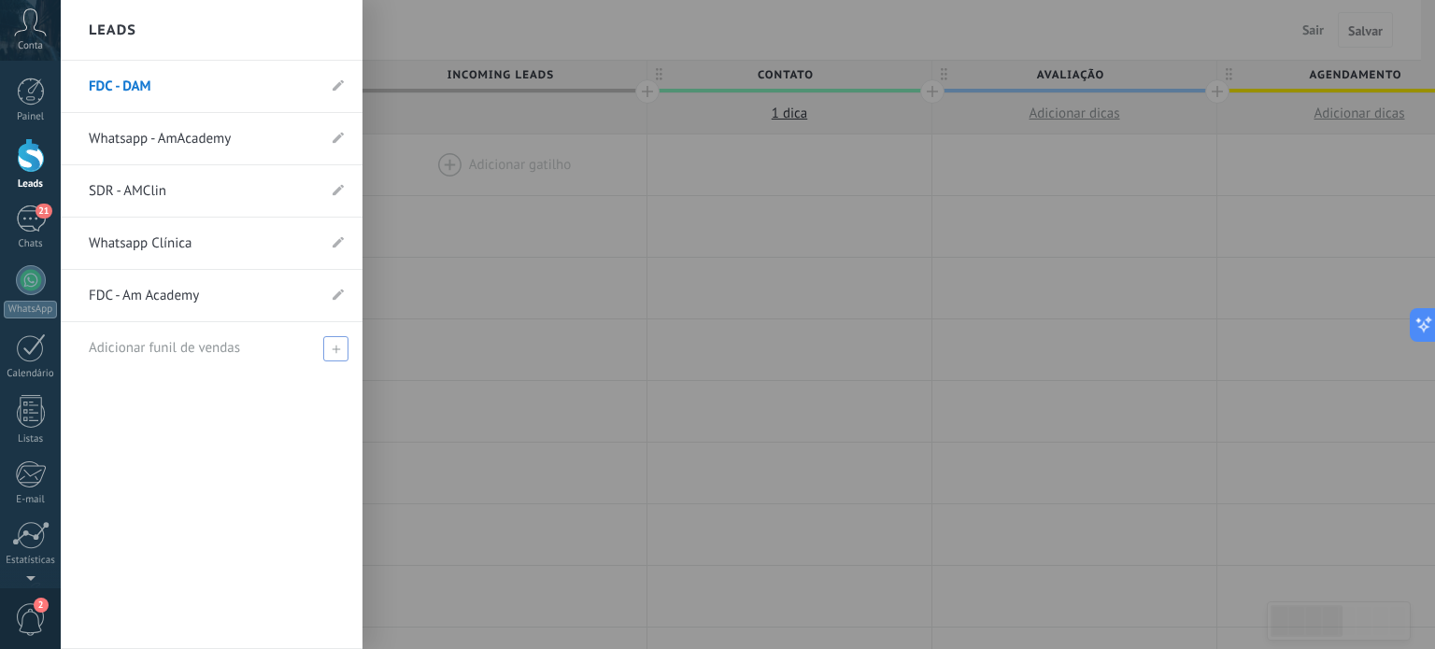
click at [333, 347] on icon at bounding box center [336, 349] width 8 height 8
type input "**********"
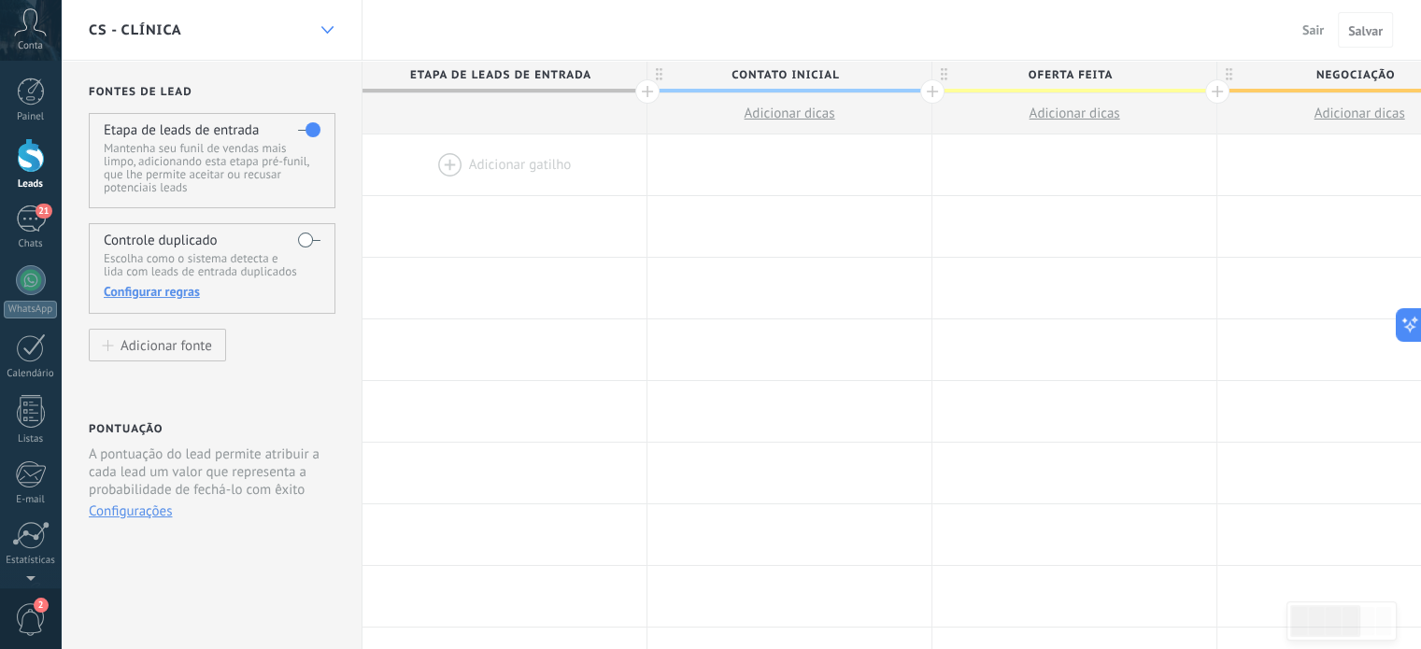
click at [325, 25] on div at bounding box center [327, 30] width 32 height 36
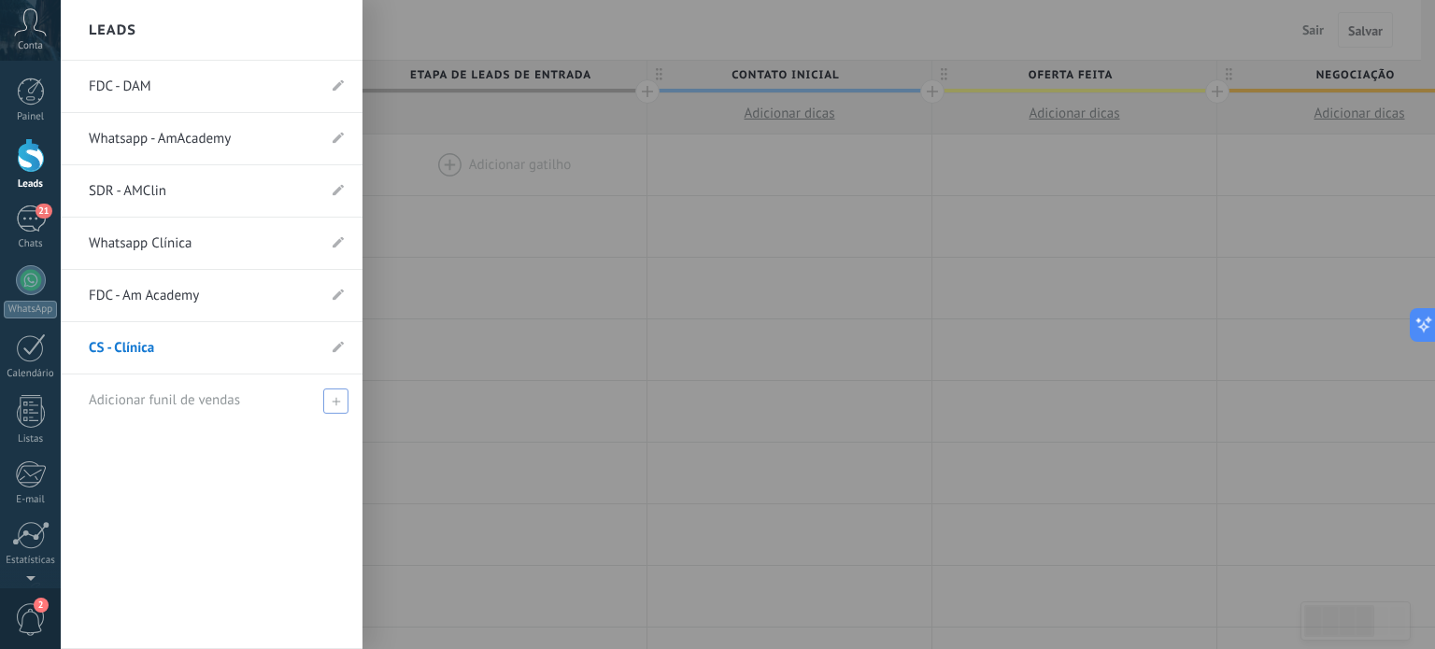
click at [333, 397] on icon at bounding box center [336, 401] width 8 height 8
type input "**********"
click at [176, 463] on div "**********" at bounding box center [212, 355] width 302 height 589
click at [337, 401] on span at bounding box center [338, 400] width 17 height 13
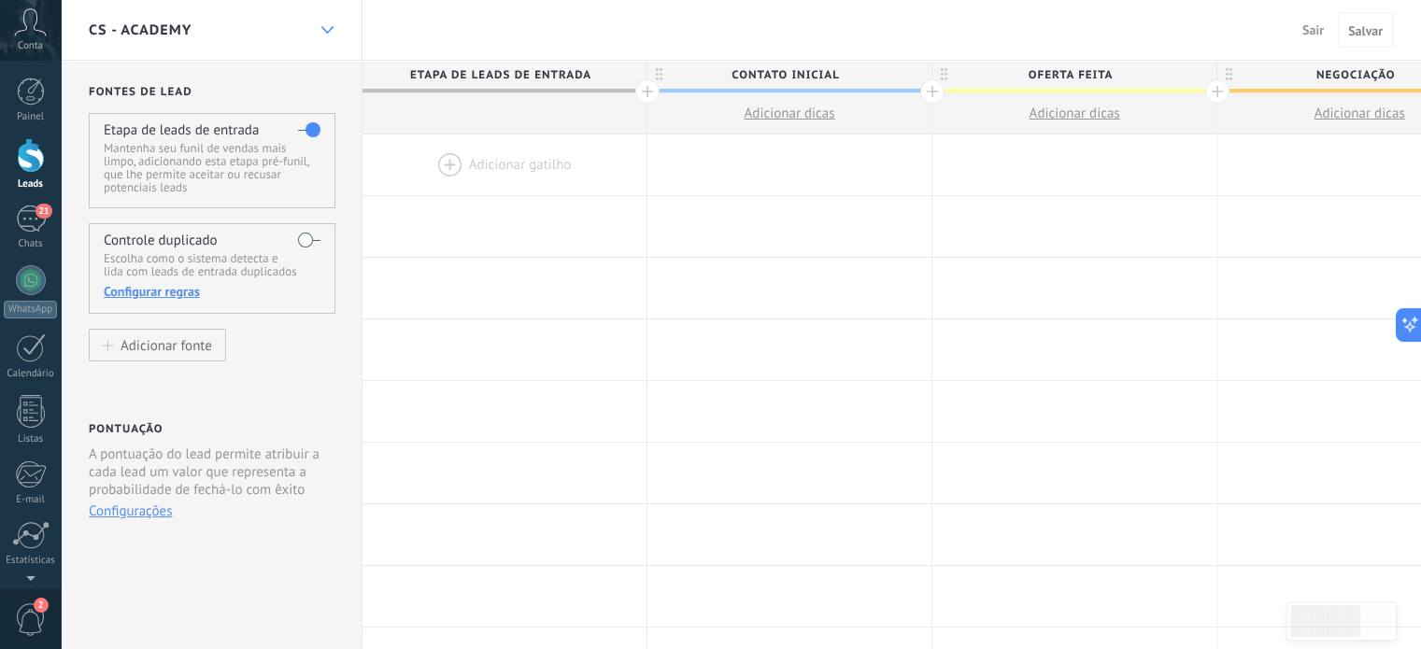
click at [321, 24] on div at bounding box center [327, 30] width 32 height 36
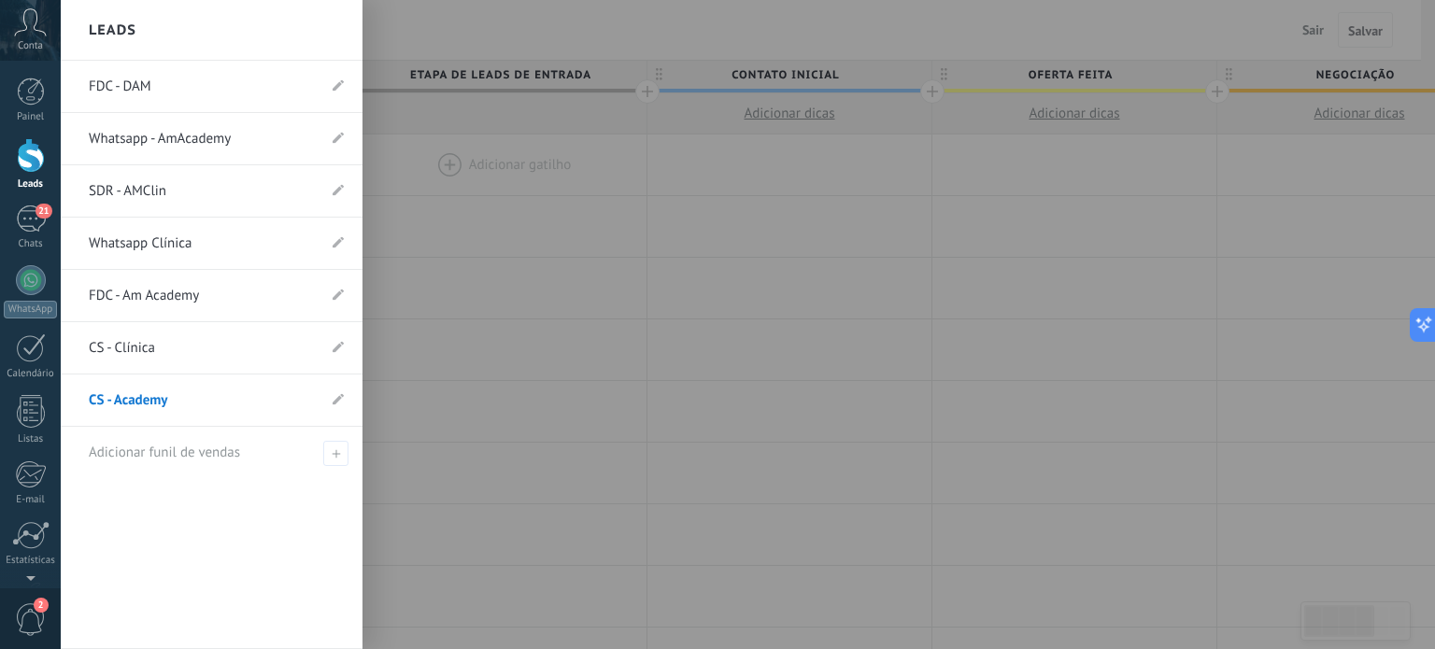
drag, startPoint x: 79, startPoint y: 293, endPoint x: 81, endPoint y: 263, distance: 30.0
click at [80, 115] on ul "FDC - DAM Whatsapp - AmAcademy SDR - AMClin Whatsapp Clínica FDC - Am Academy C…" at bounding box center [212, 270] width 302 height 418
click at [209, 507] on div "FDC - DAM Whatsapp - AmAcademy SDR - AMClin Whatsapp Clínica FDC - Am Academy C…" at bounding box center [212, 355] width 302 height 589
click at [478, 481] on div at bounding box center [778, 324] width 1435 height 649
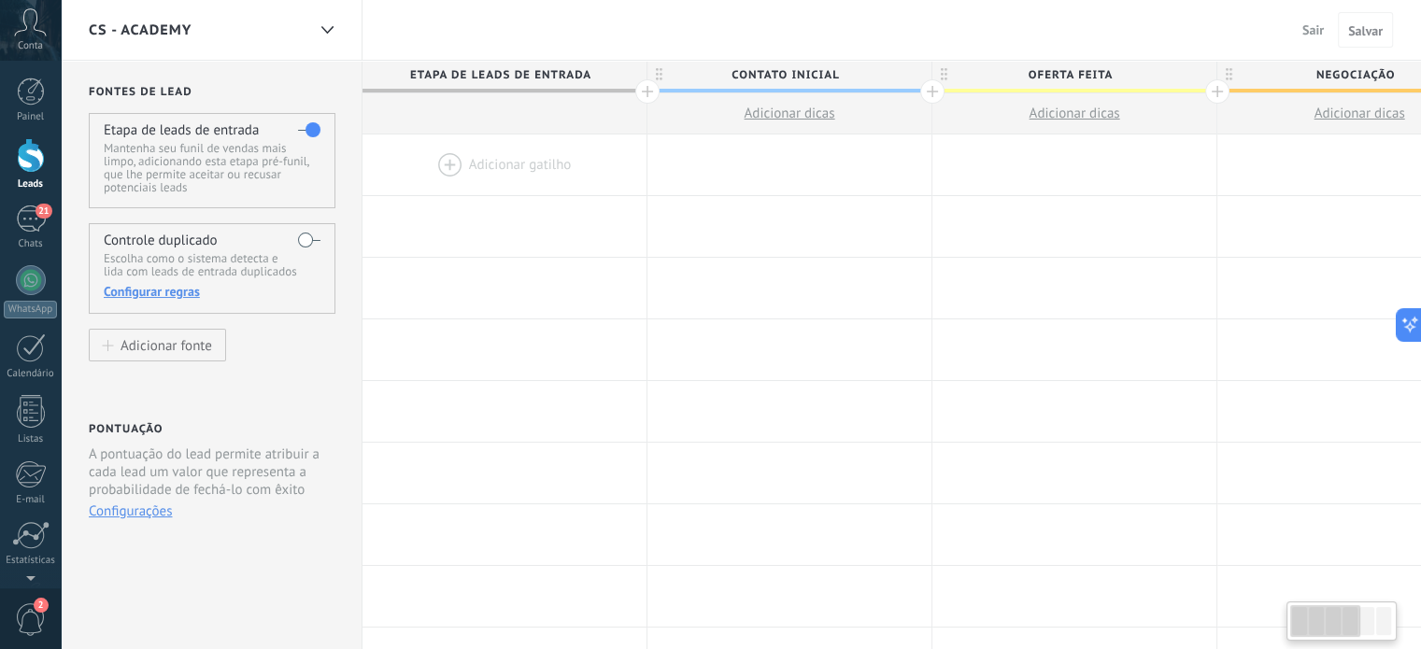
click at [180, 43] on div "CS - Academy" at bounding box center [197, 30] width 217 height 60
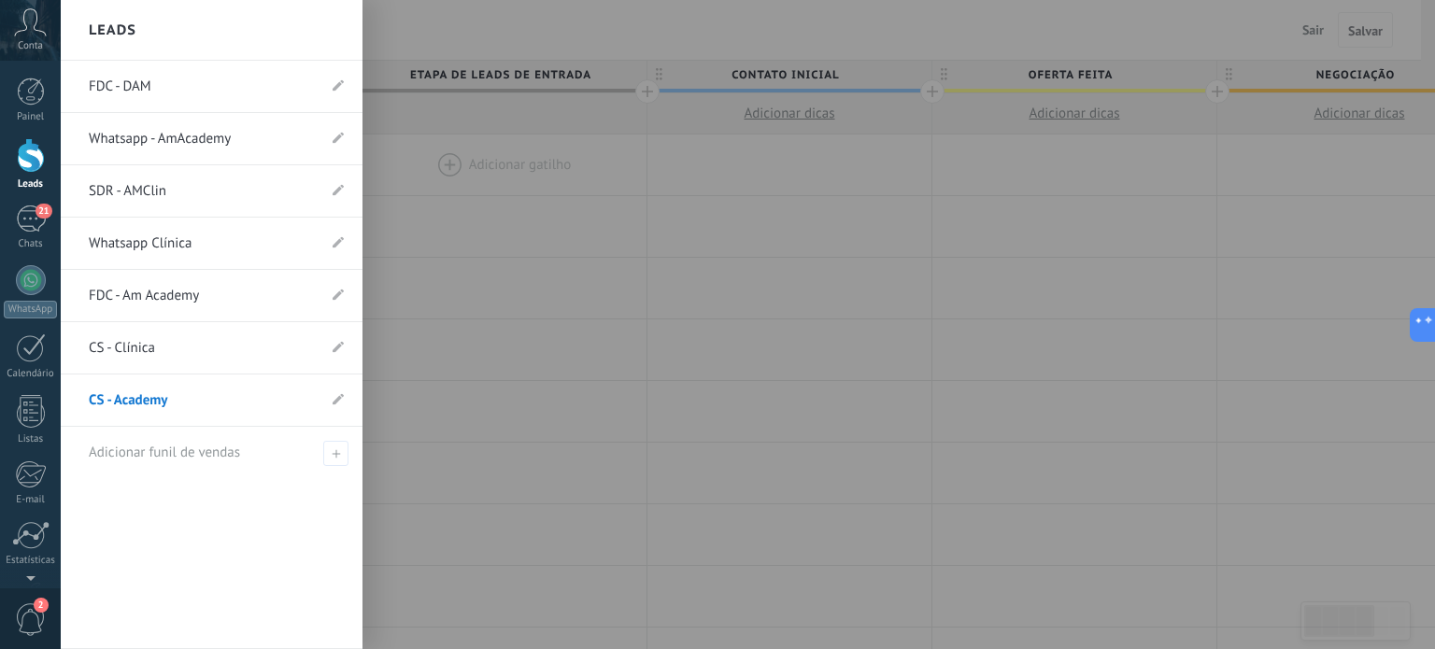
click at [475, 324] on div at bounding box center [778, 324] width 1435 height 649
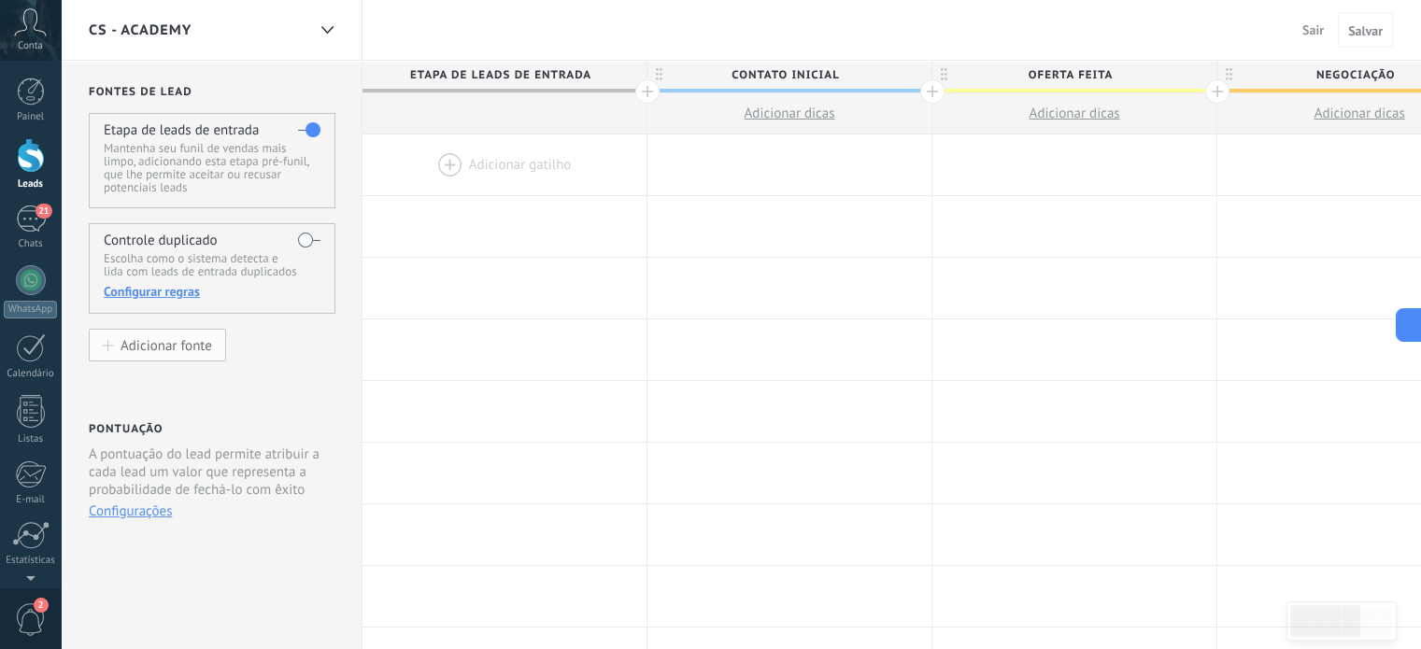
click at [142, 346] on div "Adicionar fonte" at bounding box center [167, 345] width 92 height 16
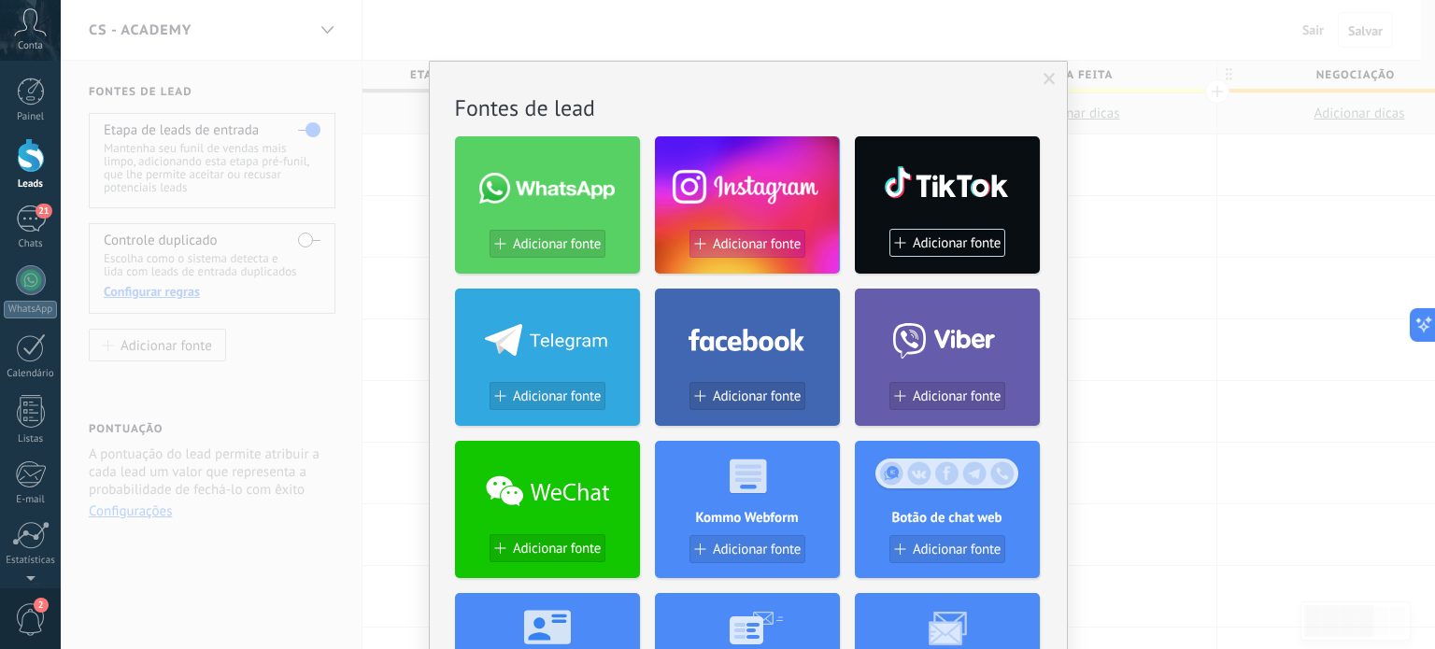
click at [747, 251] on span "Adicionar fonte" at bounding box center [757, 244] width 88 height 16
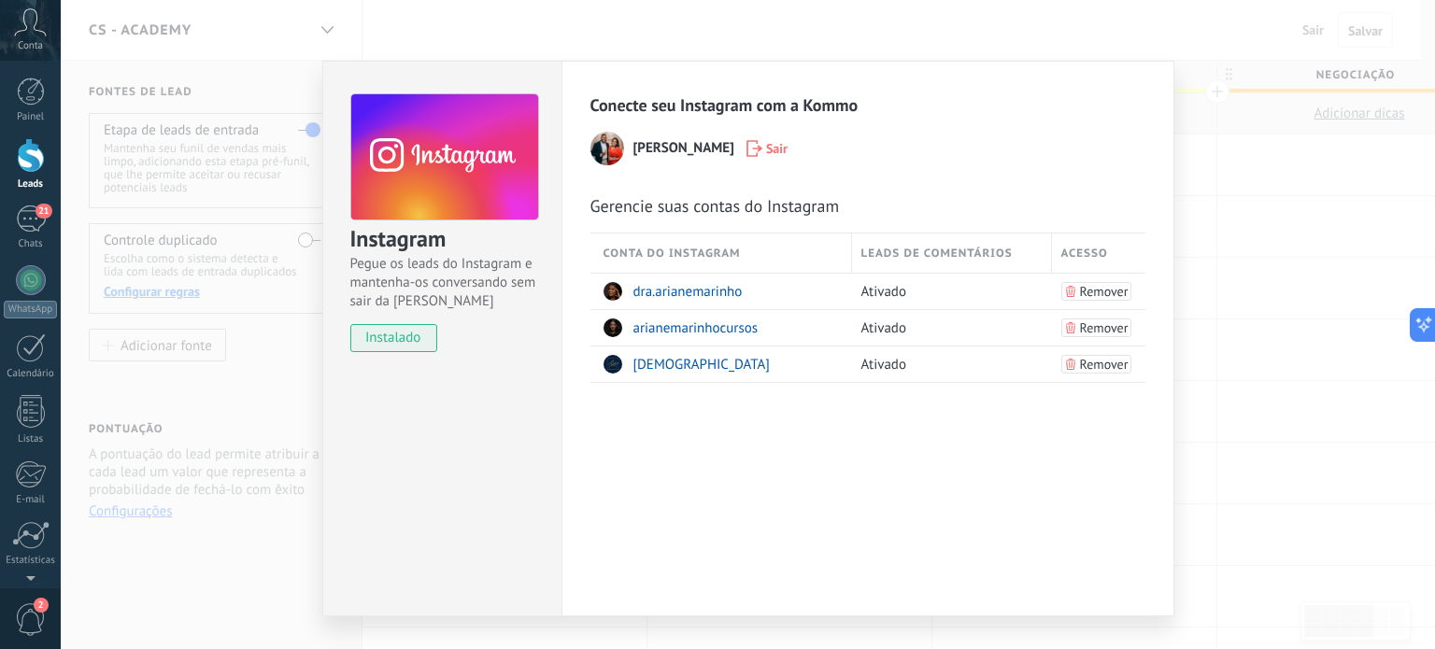
click at [1313, 400] on div "Instagram Pegue os leads do Instagram e mantenha-os conversando sem sair da Kom…" at bounding box center [748, 324] width 1374 height 649
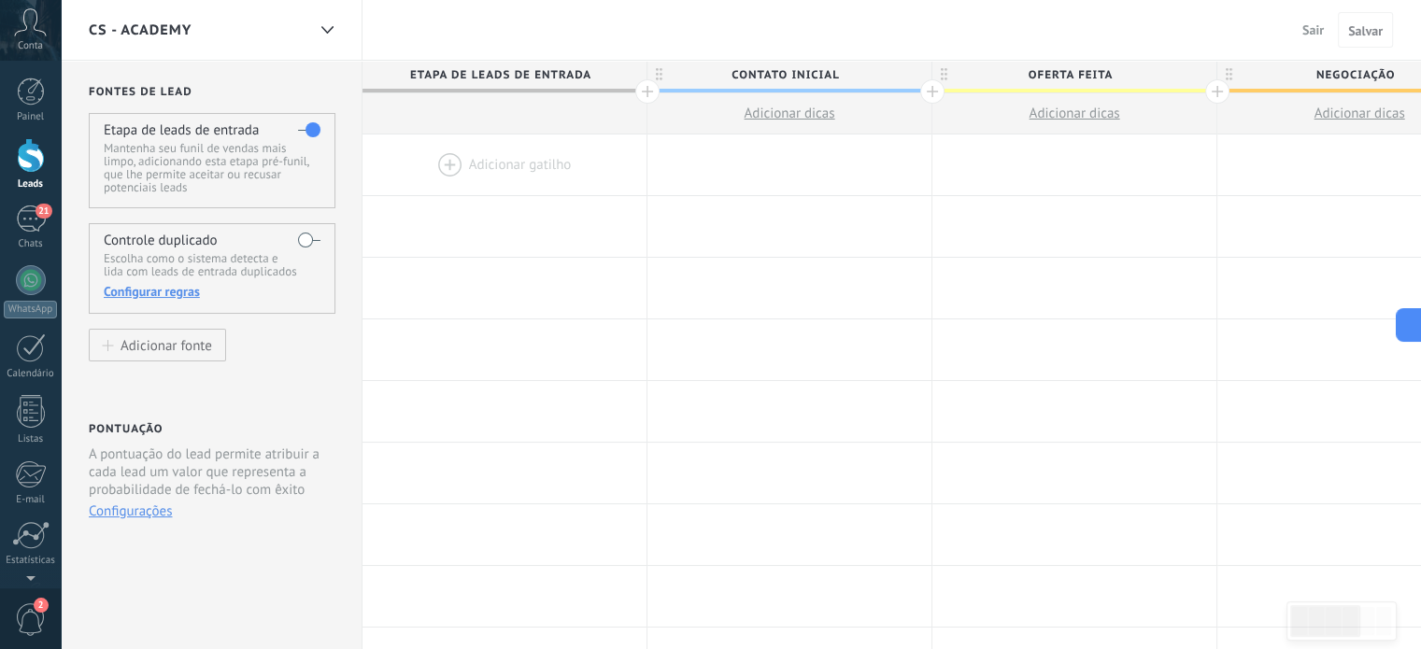
click at [206, 21] on div "CS - Academy" at bounding box center [197, 30] width 217 height 60
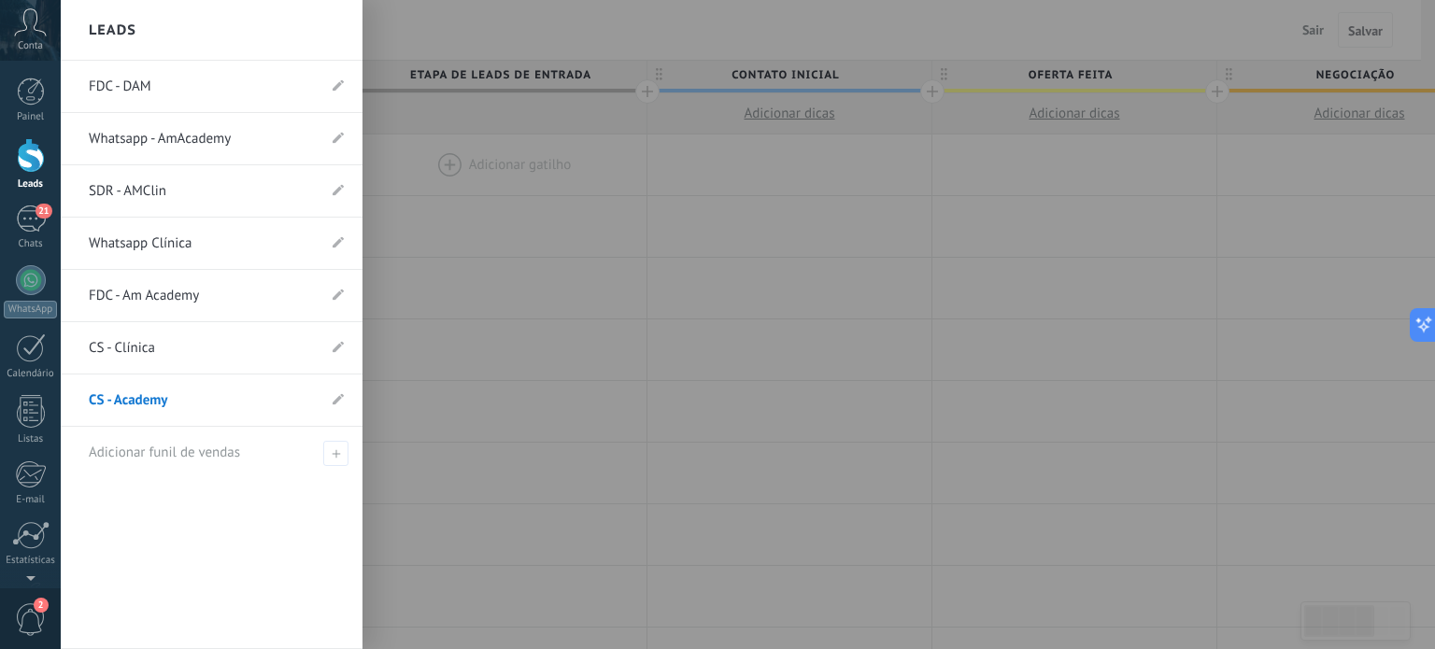
click at [122, 137] on link "Whatsapp - AmAcademy" at bounding box center [202, 139] width 227 height 52
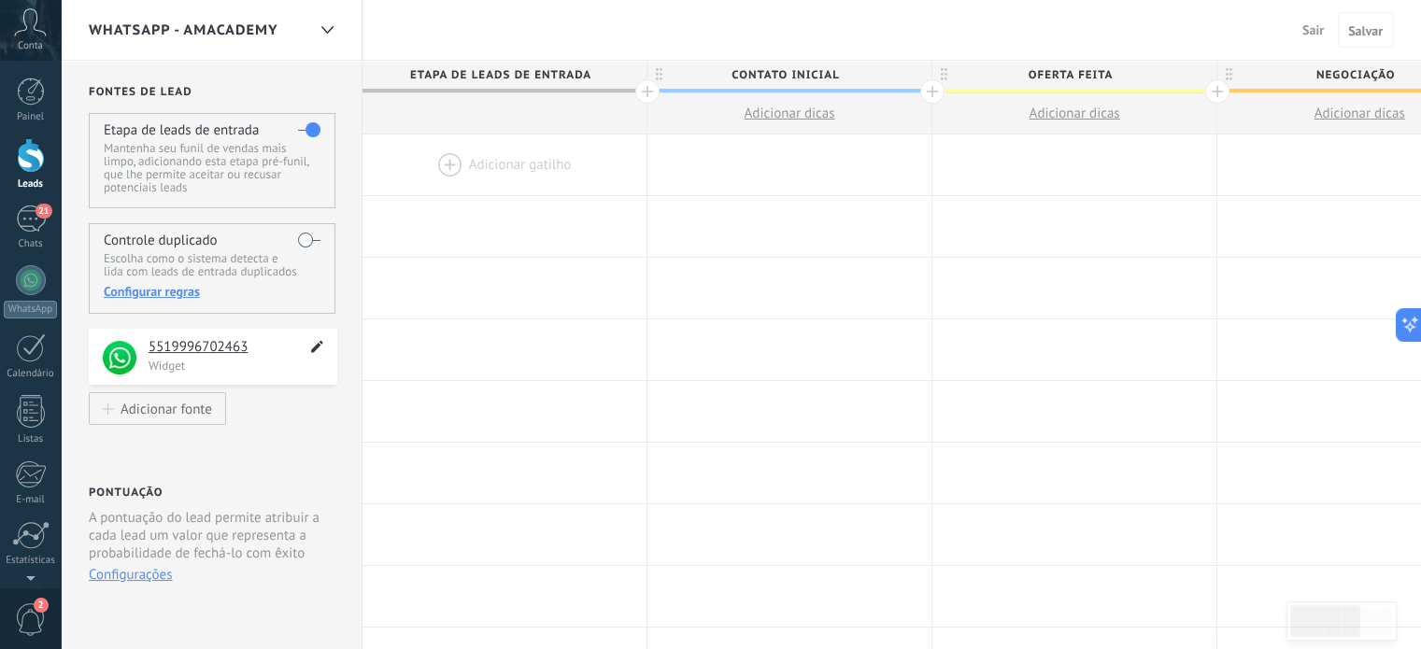
click at [311, 346] on icon at bounding box center [316, 346] width 21 height 22
drag, startPoint x: 246, startPoint y: 346, endPoint x: 142, endPoint y: 359, distance: 104.5
click at [142, 359] on div "**********" at bounding box center [213, 357] width 248 height 56
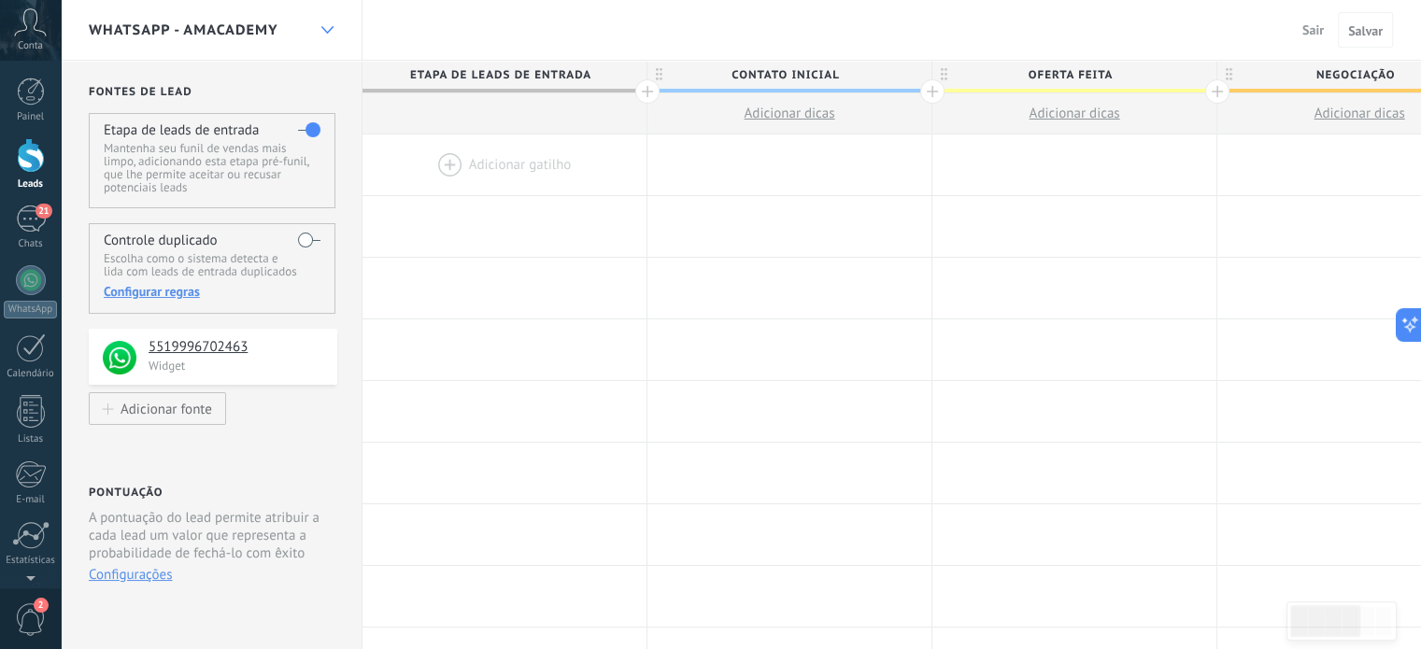
click at [325, 27] on icon at bounding box center [327, 29] width 12 height 7
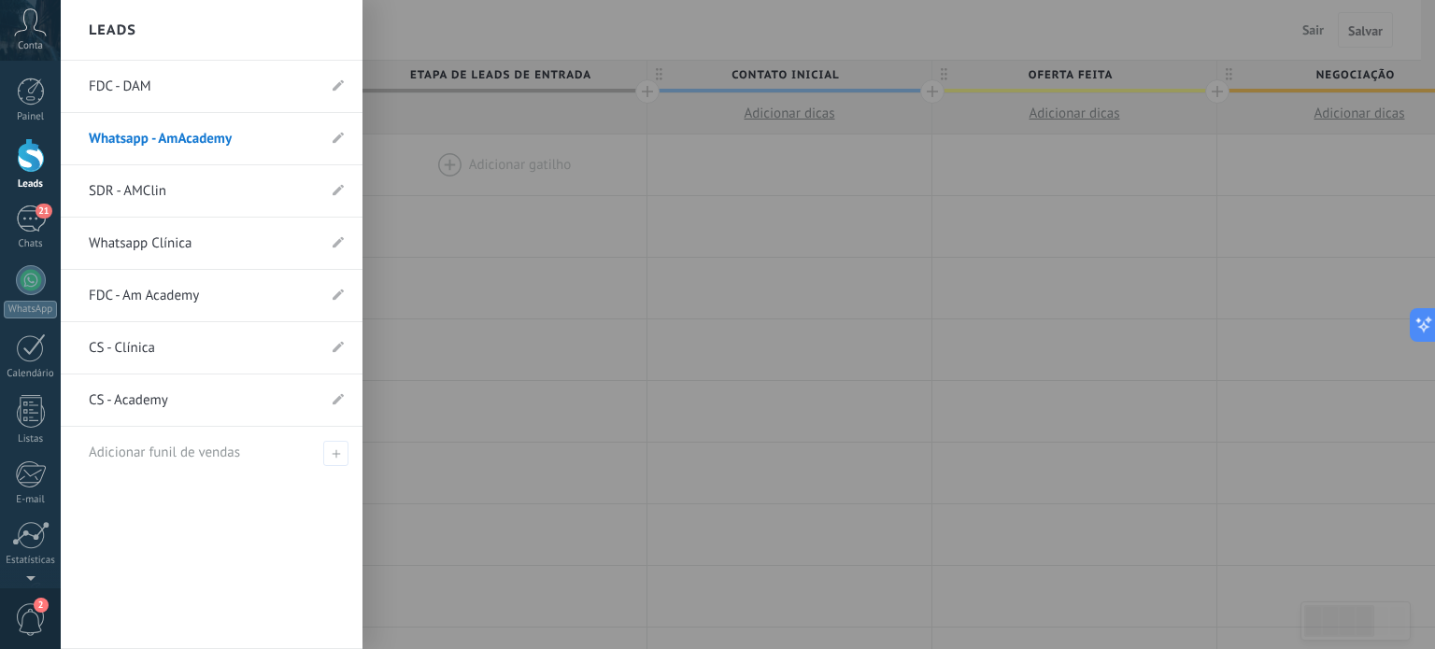
click at [445, 25] on div at bounding box center [778, 324] width 1435 height 649
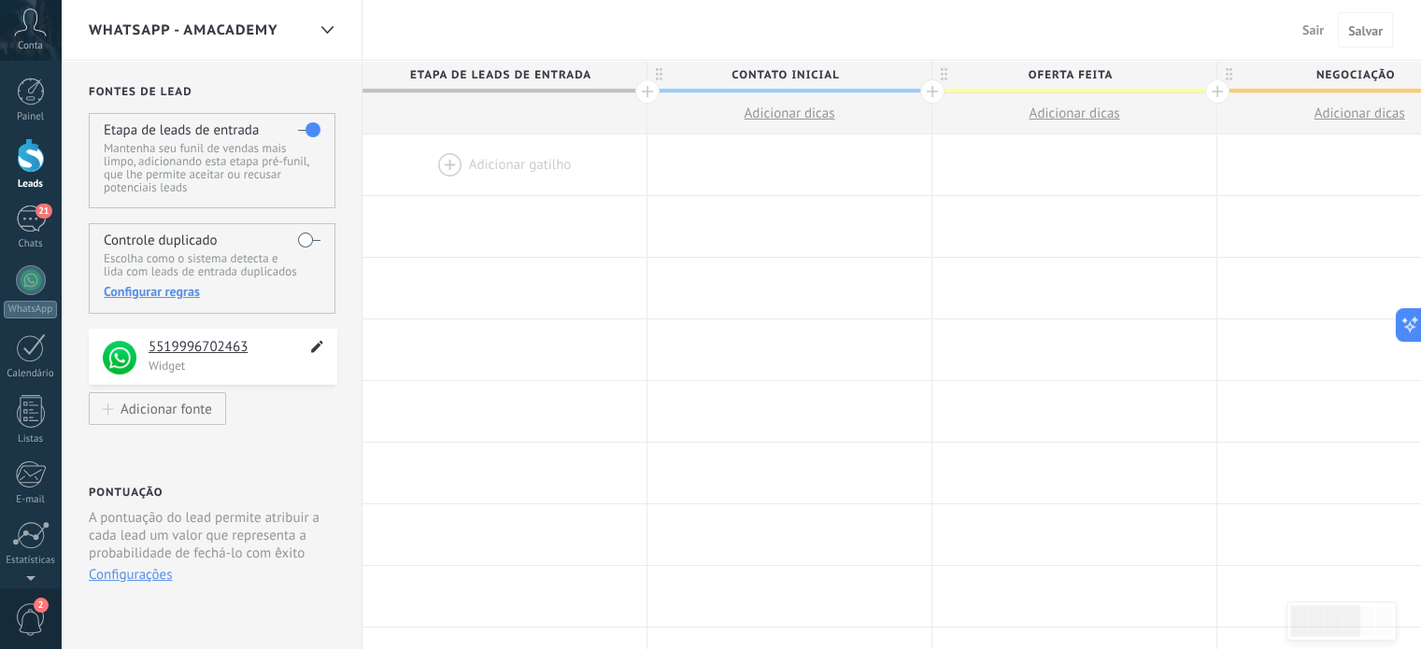
click at [316, 339] on icon at bounding box center [316, 346] width 21 height 22
type input "**********"
type textarea "**********"
type input "******"
type textarea "******"
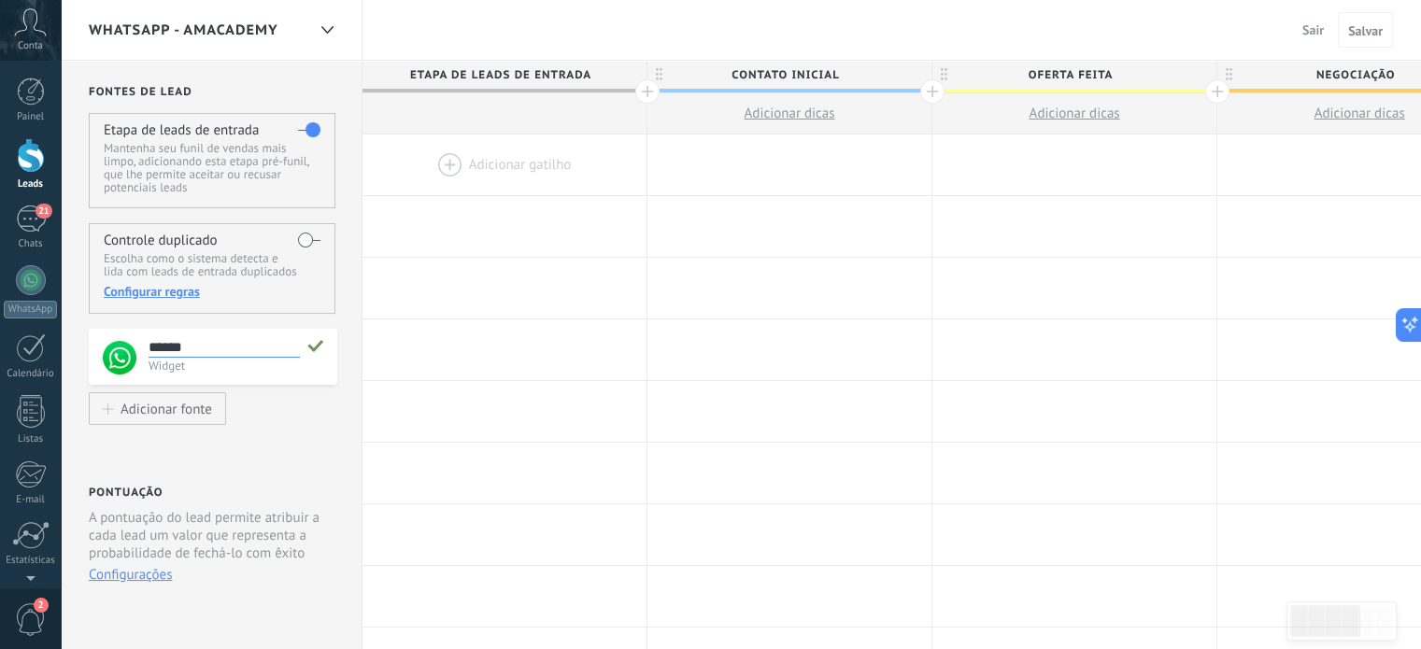
type input "*****"
type textarea "*****"
type input "****"
type textarea "****"
type input "***"
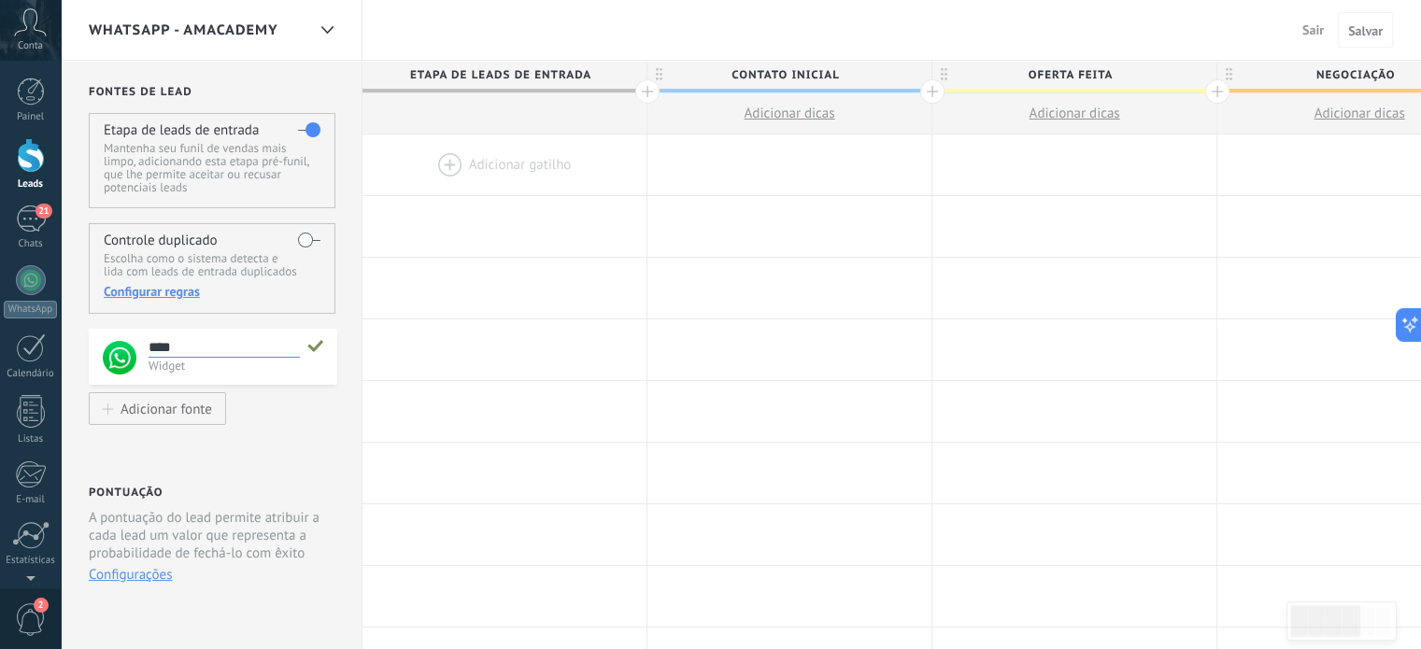
type textarea "***"
type input "**"
type textarea "**"
type input "*"
type textarea "*"
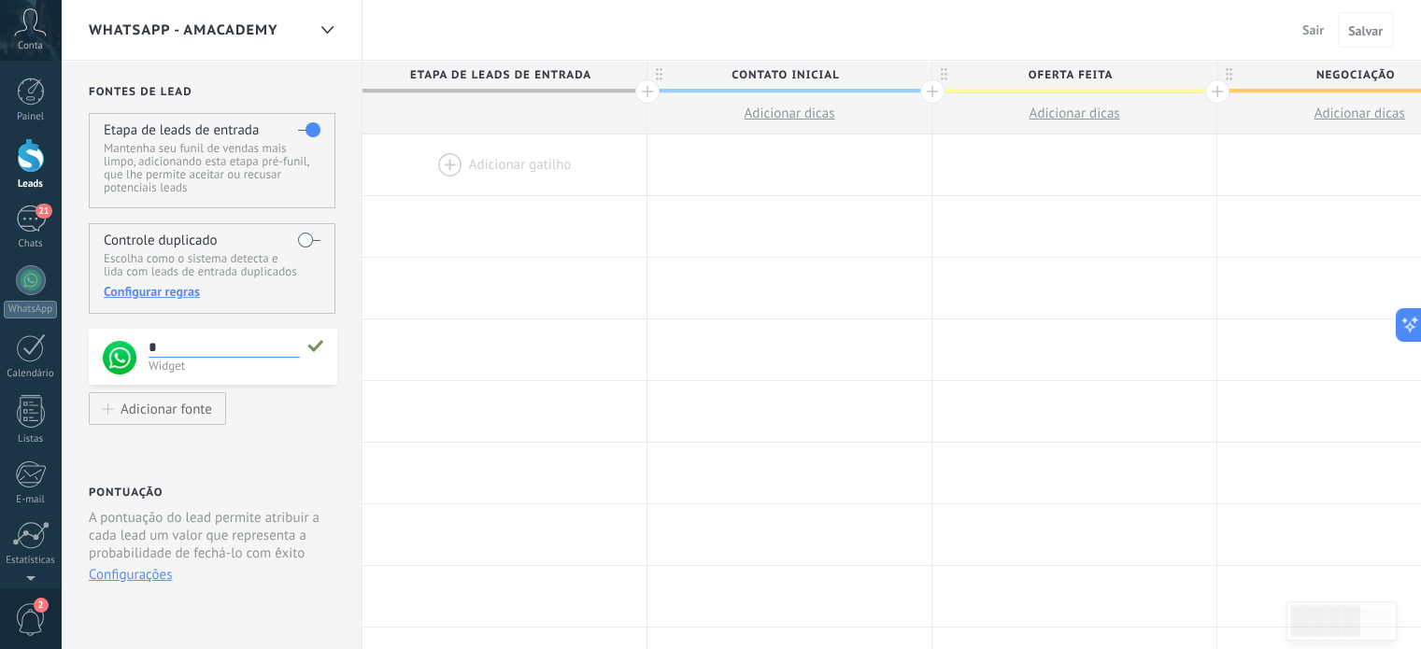
type textarea "**********"
type input "*"
type textarea "*"
type input "**"
type textarea "**"
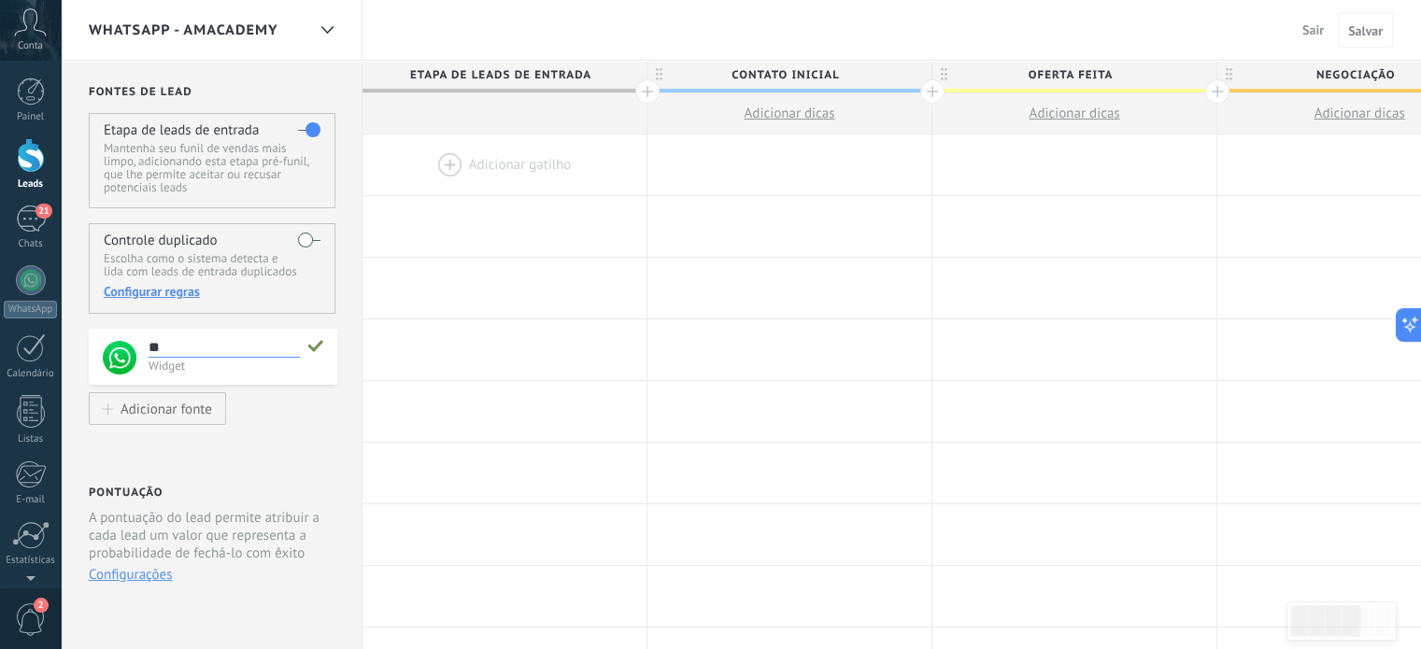
type input "***"
type textarea "***"
type input "***"
type textarea "***"
type input "*****"
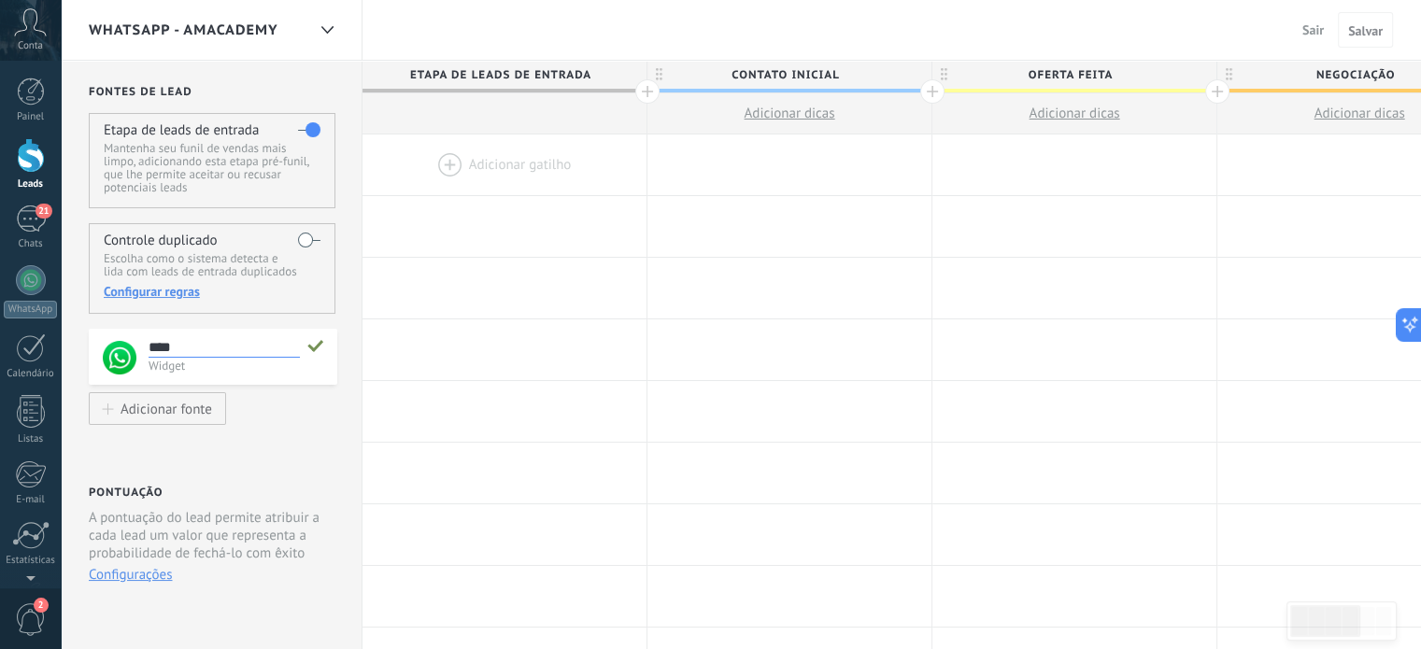
type textarea "*****"
type input "***"
type textarea "***"
type input "*****"
type textarea "*****"
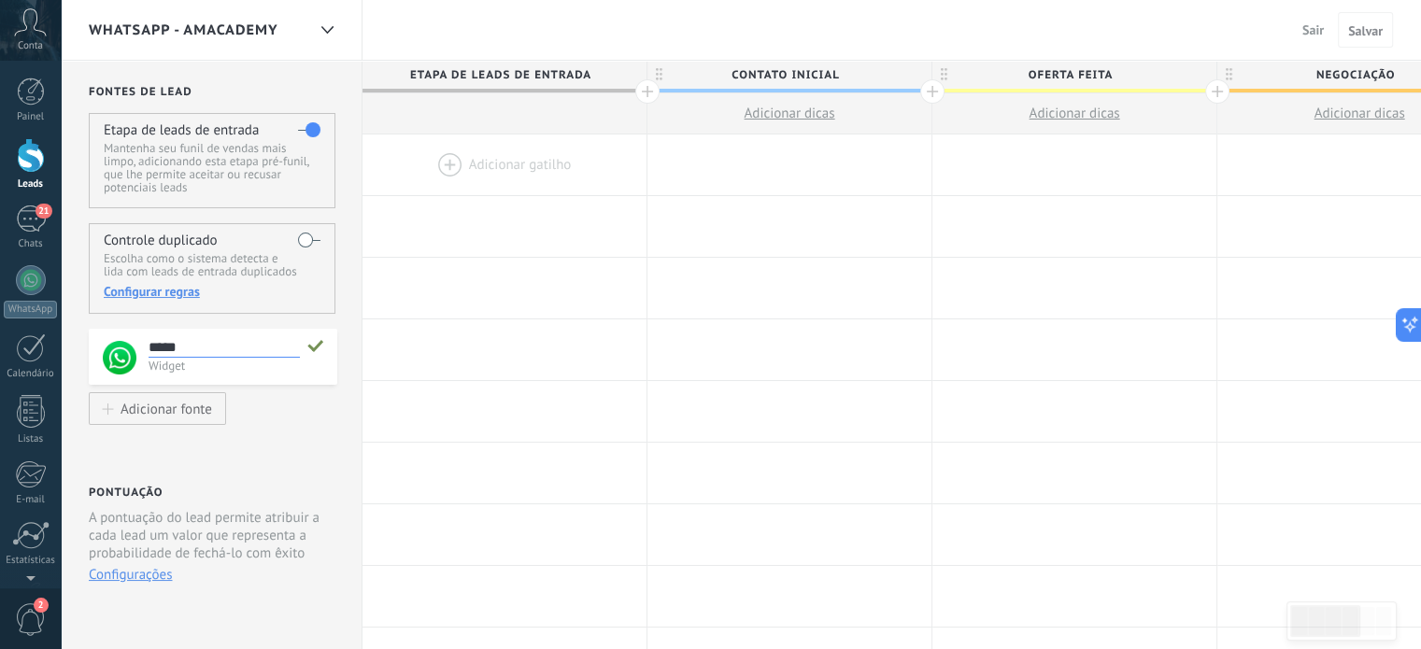
type input "******"
type textarea "******"
type input "*******"
type textarea "*******"
type input "********"
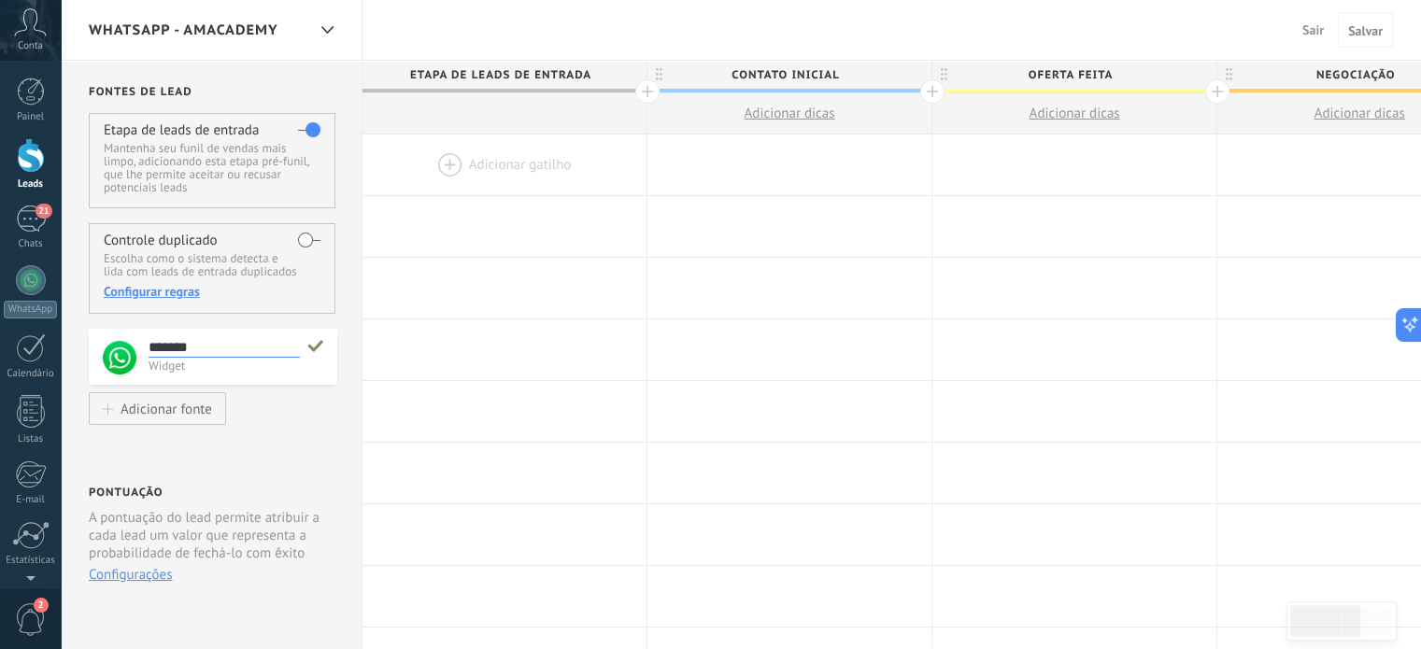
type textarea "********"
type input "*********"
type textarea "*********"
type input "**********"
type textarea "**********"
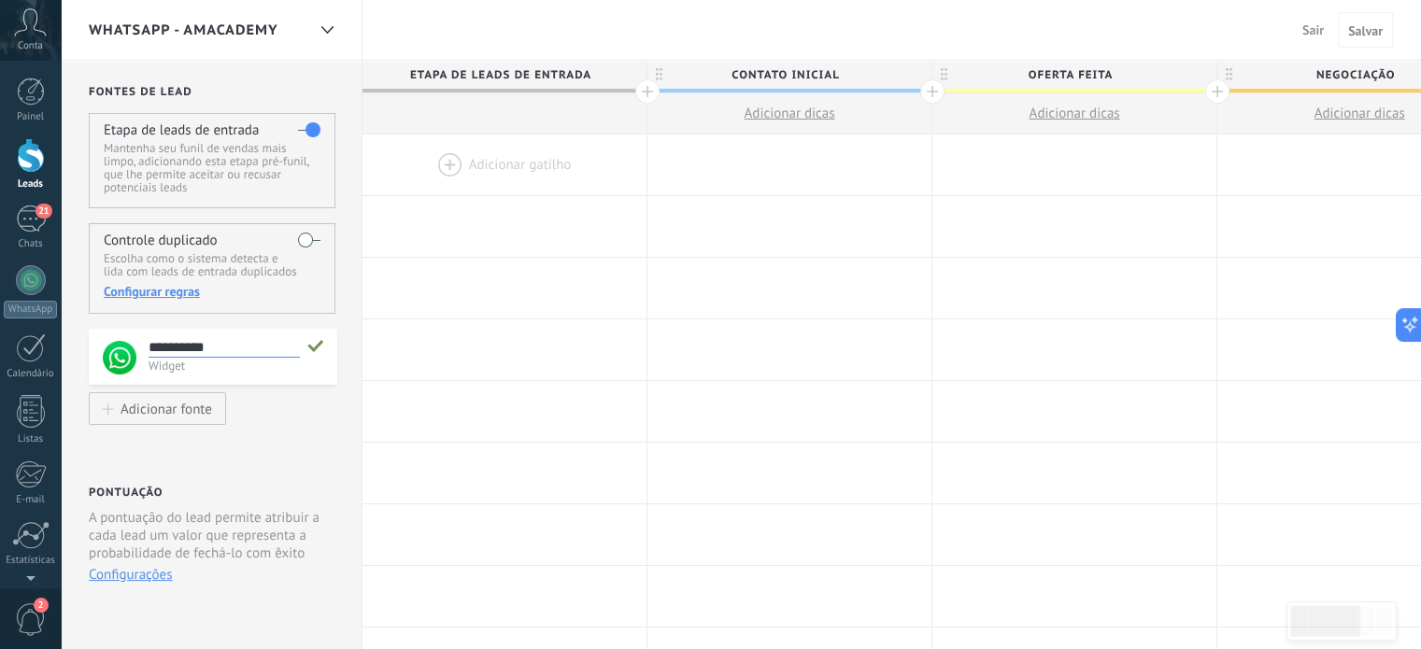
type input "**********"
type textarea "**********"
type input "**********"
click at [314, 347] on icon at bounding box center [315, 345] width 17 height 19
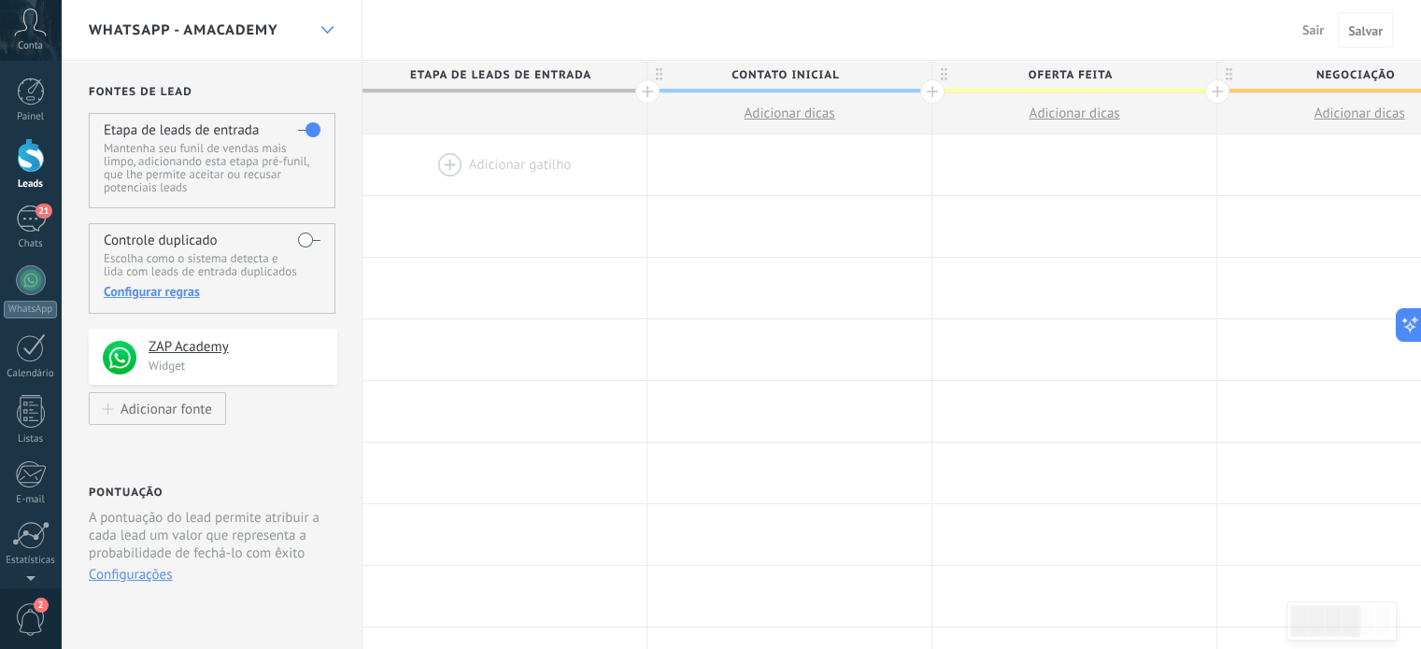
click at [333, 28] on div at bounding box center [327, 30] width 32 height 36
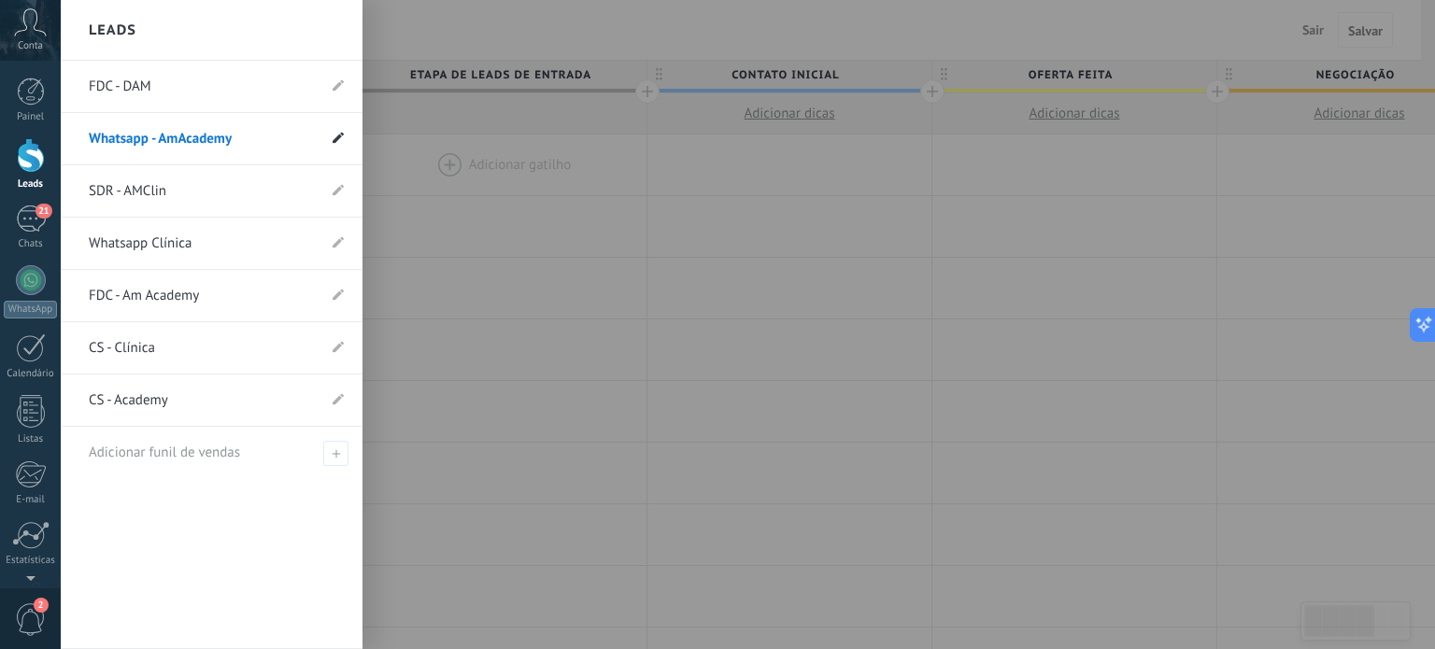
click at [333, 138] on icon at bounding box center [338, 137] width 11 height 11
drag, startPoint x: 88, startPoint y: 142, endPoint x: 146, endPoint y: 142, distance: 57.9
click at [146, 142] on input "**********" at bounding box center [183, 139] width 188 height 30
type input "**********"
click at [337, 139] on use at bounding box center [336, 139] width 13 height 10
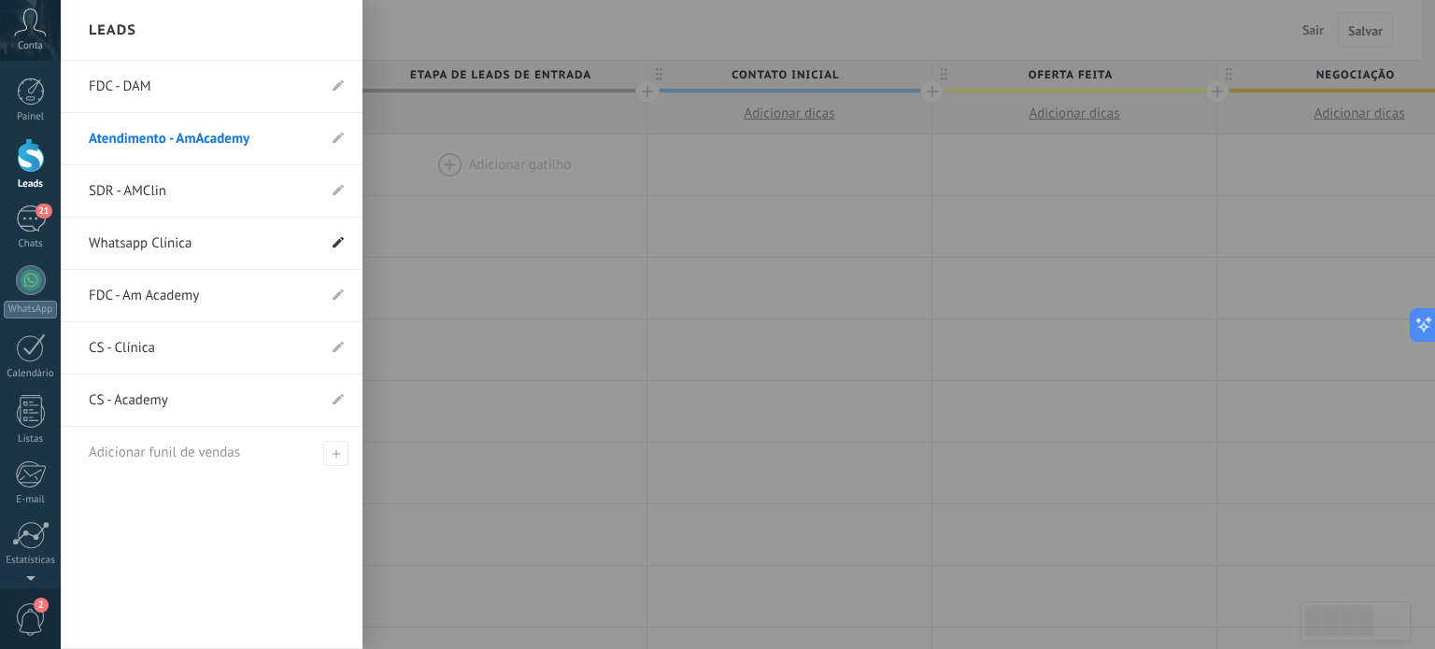
click at [333, 239] on icon at bounding box center [338, 241] width 11 height 11
drag, startPoint x: 148, startPoint y: 246, endPoint x: 52, endPoint y: 258, distance: 96.1
click at [52, 258] on div "© 2025 Todos direitos reservados | Termos de uso Fale Conosco Auto Claro Escuro…" at bounding box center [30, 324] width 61 height 649
click at [167, 242] on link "Whatsapp Clínica" at bounding box center [202, 244] width 227 height 52
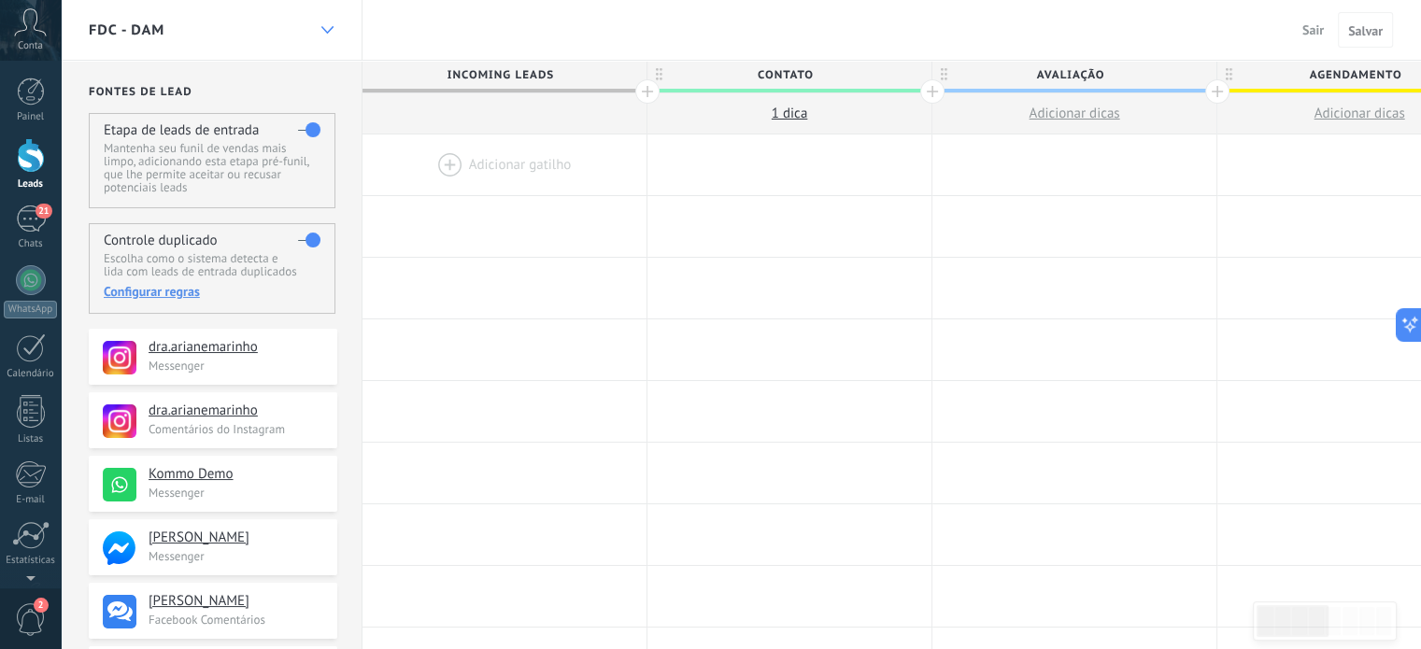
click at [326, 25] on div at bounding box center [327, 30] width 32 height 36
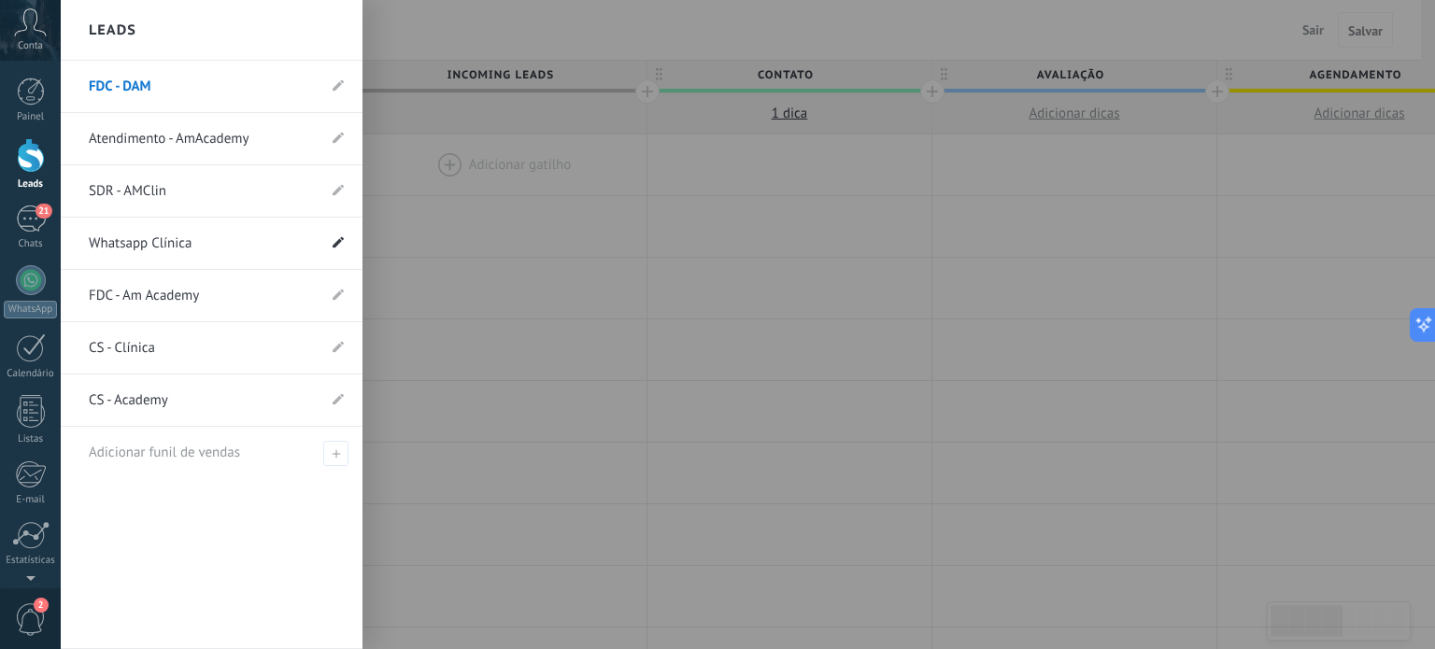
click at [340, 243] on icon at bounding box center [338, 241] width 11 height 11
drag, startPoint x: 146, startPoint y: 238, endPoint x: 69, endPoint y: 236, distance: 76.6
click at [69, 236] on li "**********" at bounding box center [212, 244] width 302 height 52
type input "**********"
click at [333, 246] on icon at bounding box center [337, 243] width 21 height 11
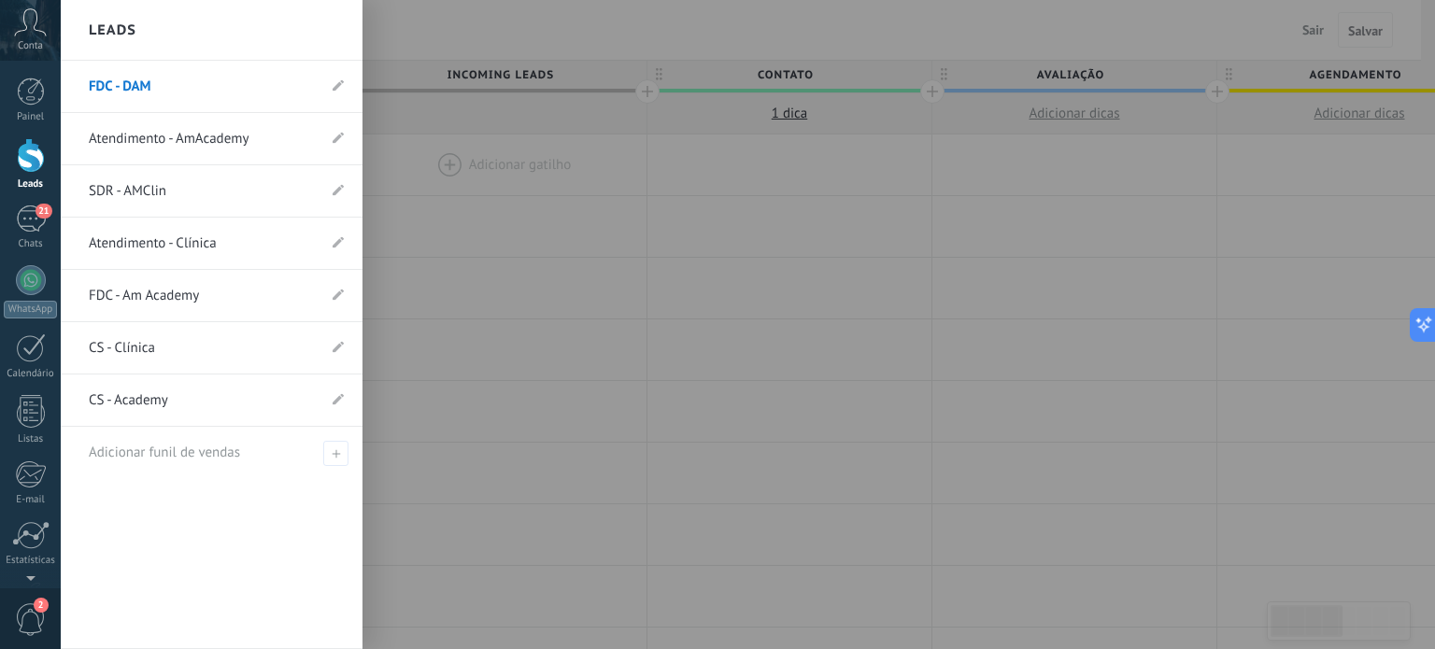
click at [456, 519] on div at bounding box center [778, 324] width 1435 height 649
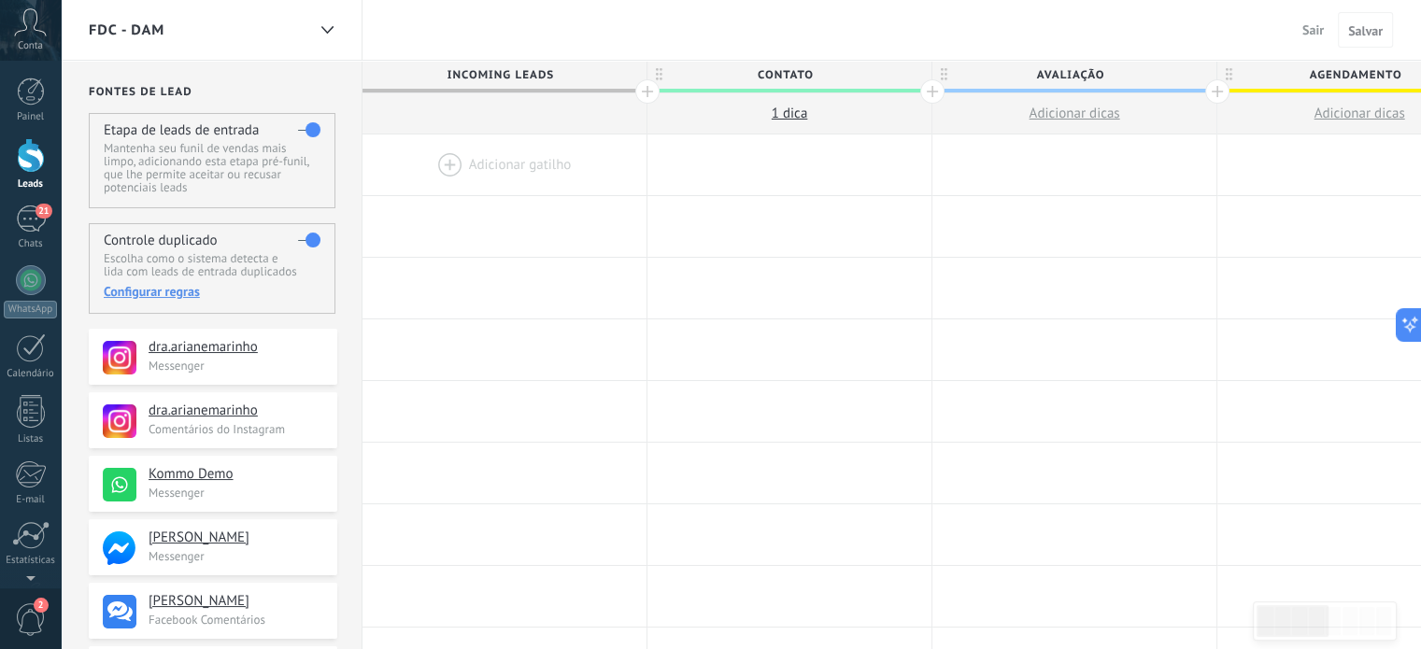
click at [115, 24] on span "FDC - DAM" at bounding box center [127, 30] width 76 height 18
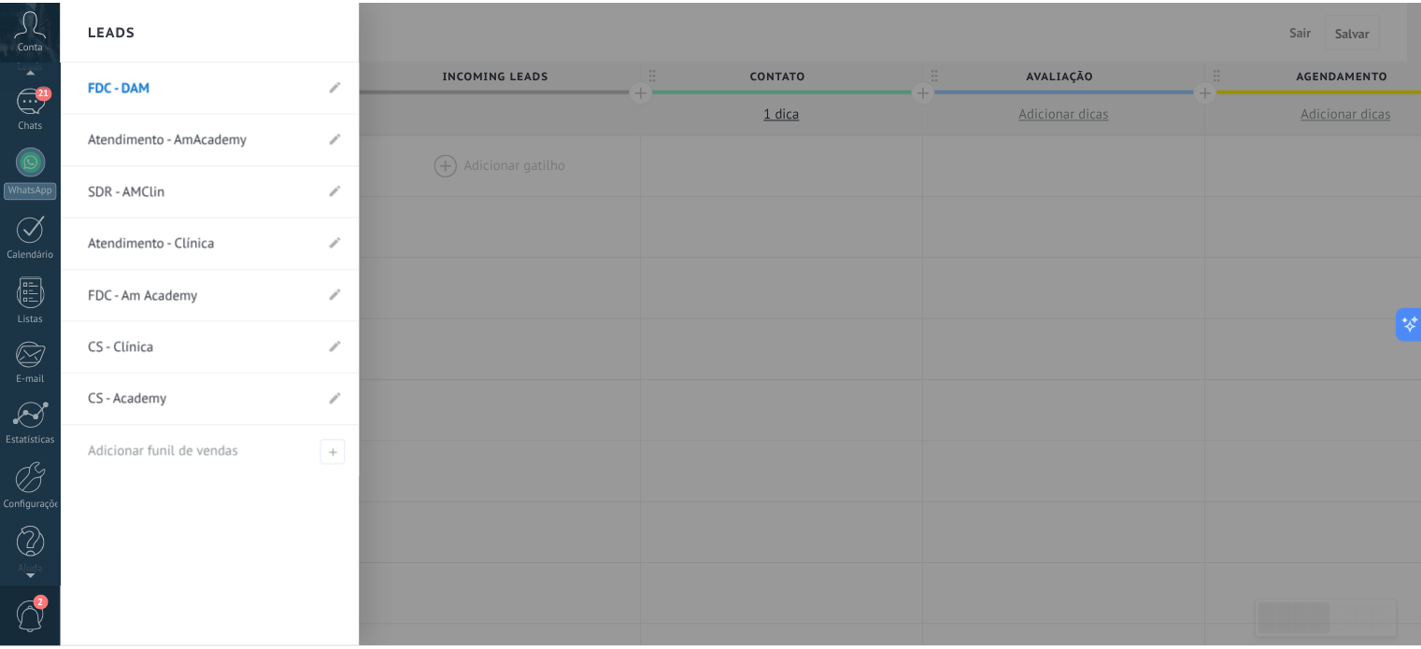
scroll to position [127, 0]
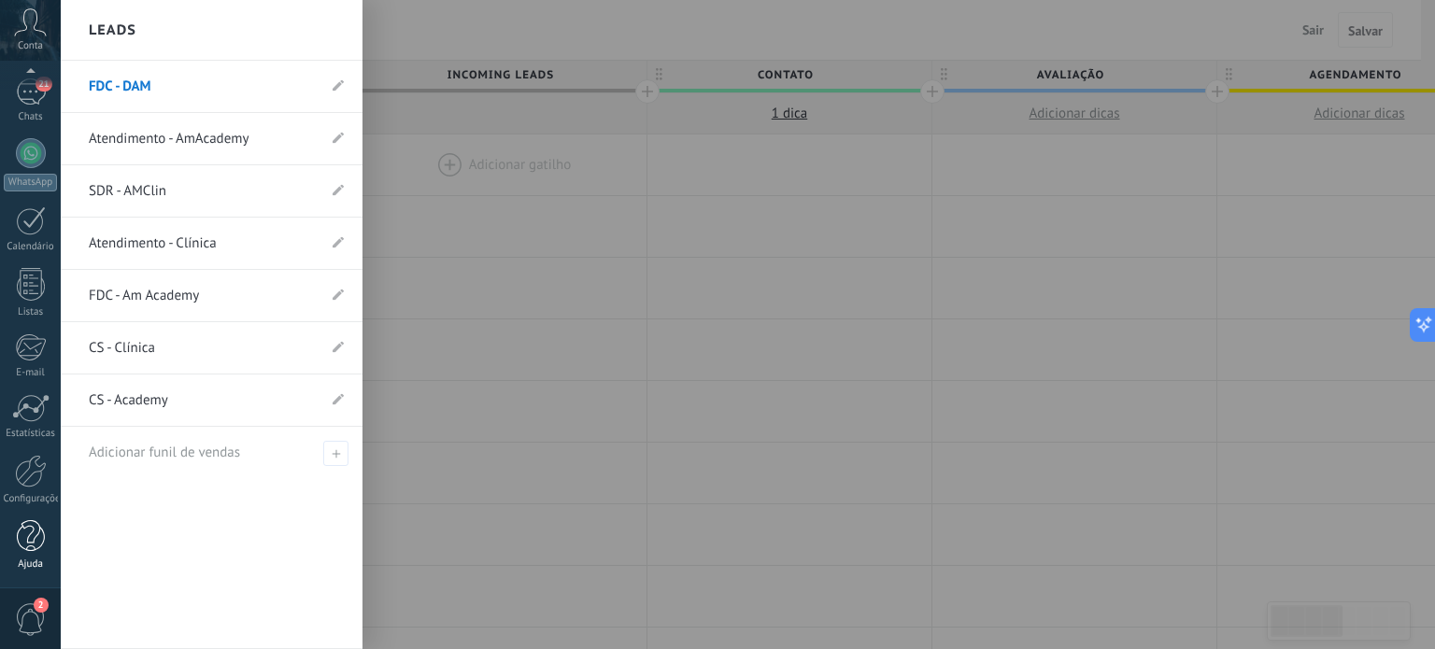
click at [21, 532] on div at bounding box center [31, 536] width 28 height 33
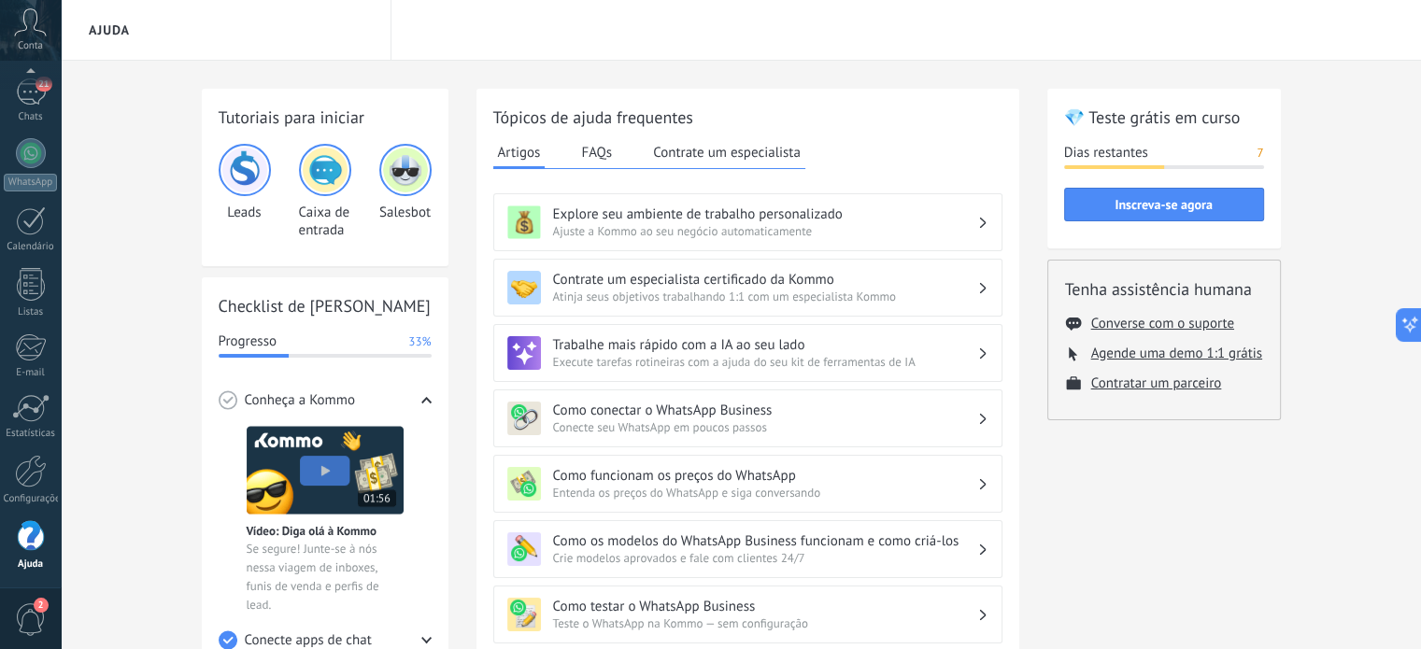
click at [149, 121] on div "Tutoriais para iniciar Leads Caixa de entrada Salesbot Checklist de Início Rápi…" at bounding box center [741, 641] width 1360 height 1160
click at [1119, 323] on button "Converse com o suporte" at bounding box center [1162, 324] width 143 height 18
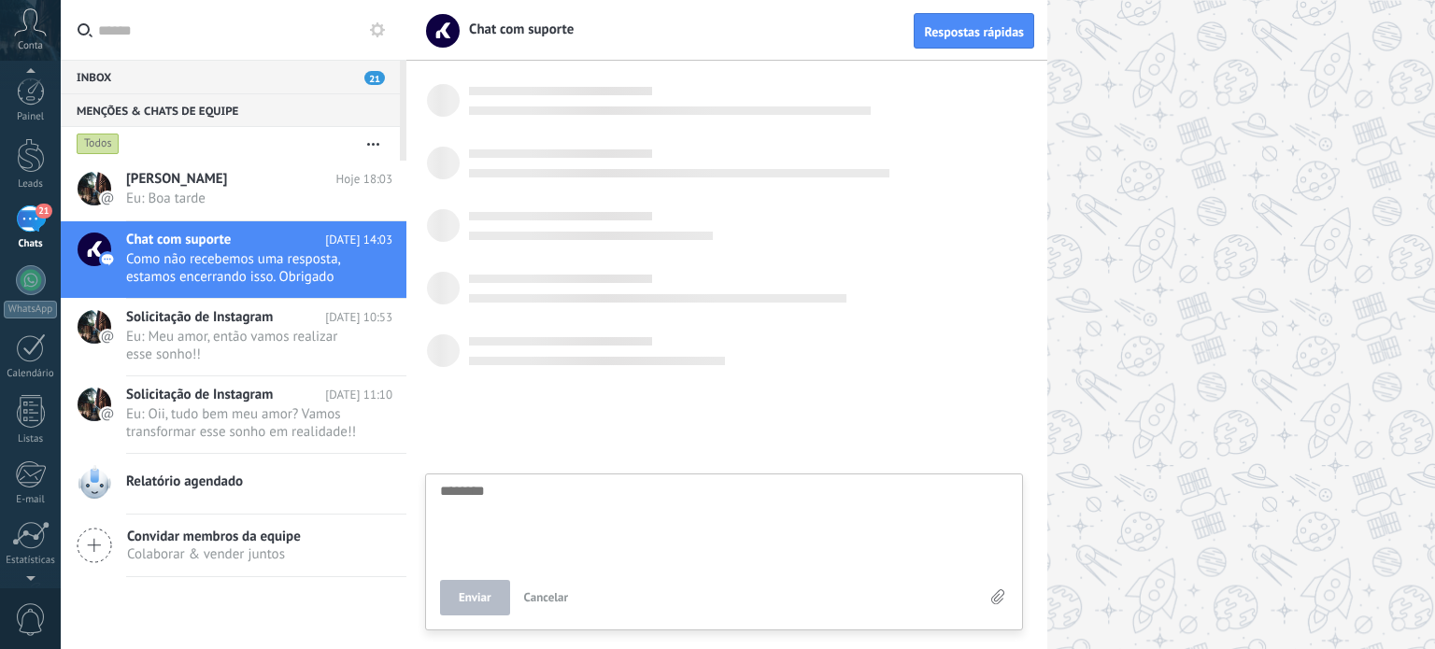
click at [30, 614] on span "0" at bounding box center [31, 619] width 32 height 33
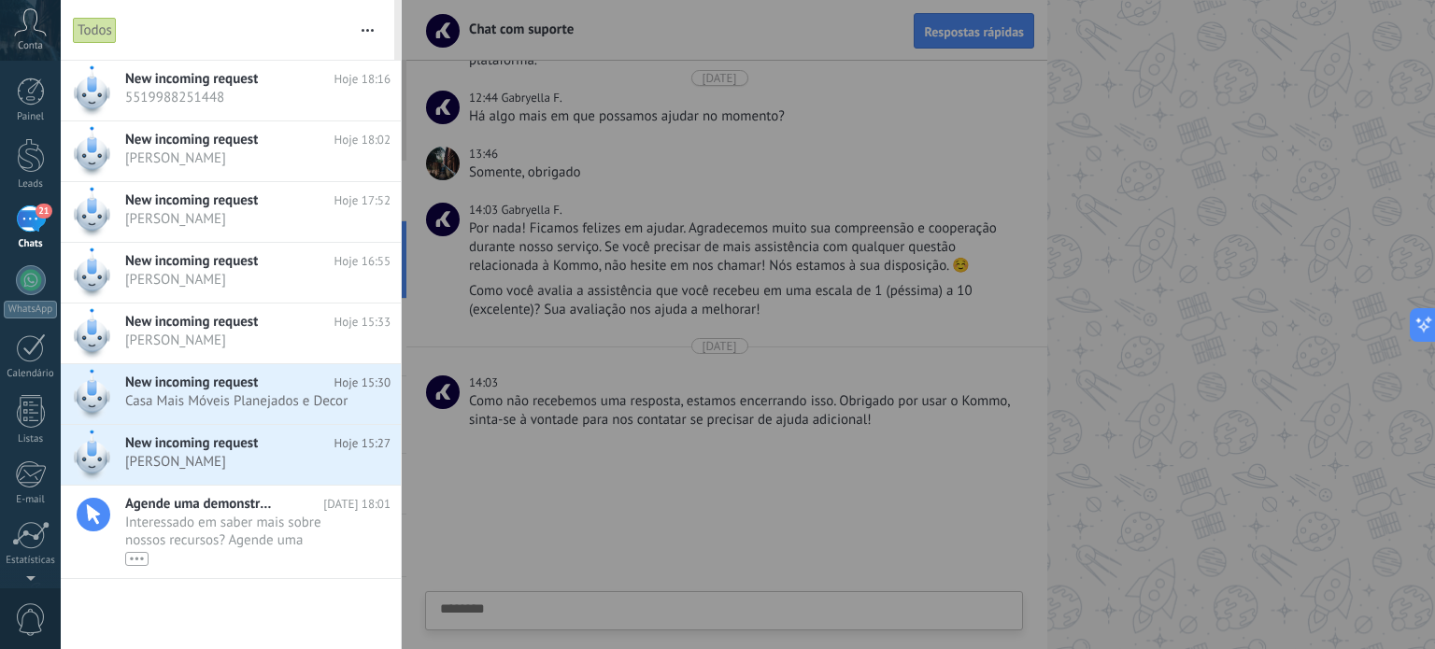
click at [629, 489] on div at bounding box center [717, 324] width 1435 height 649
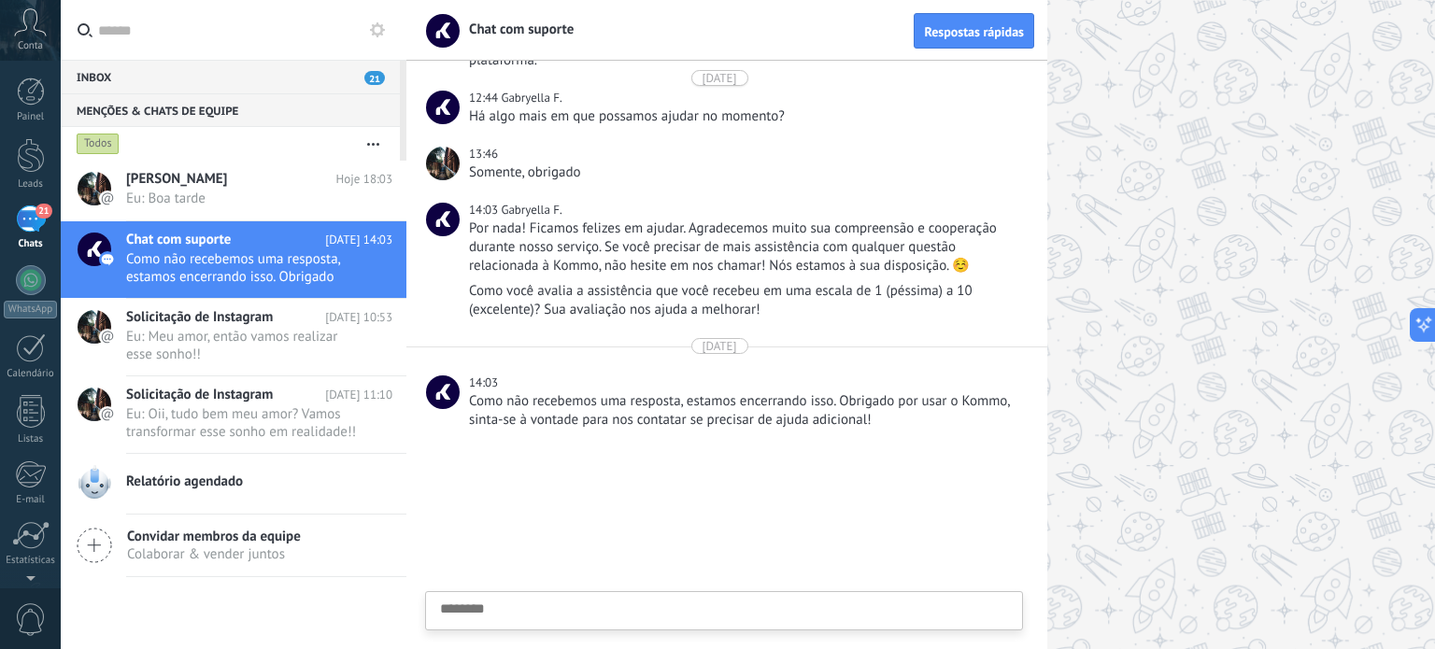
scroll to position [202, 0]
click at [651, 174] on div "Somente, obrigado" at bounding box center [743, 172] width 549 height 19
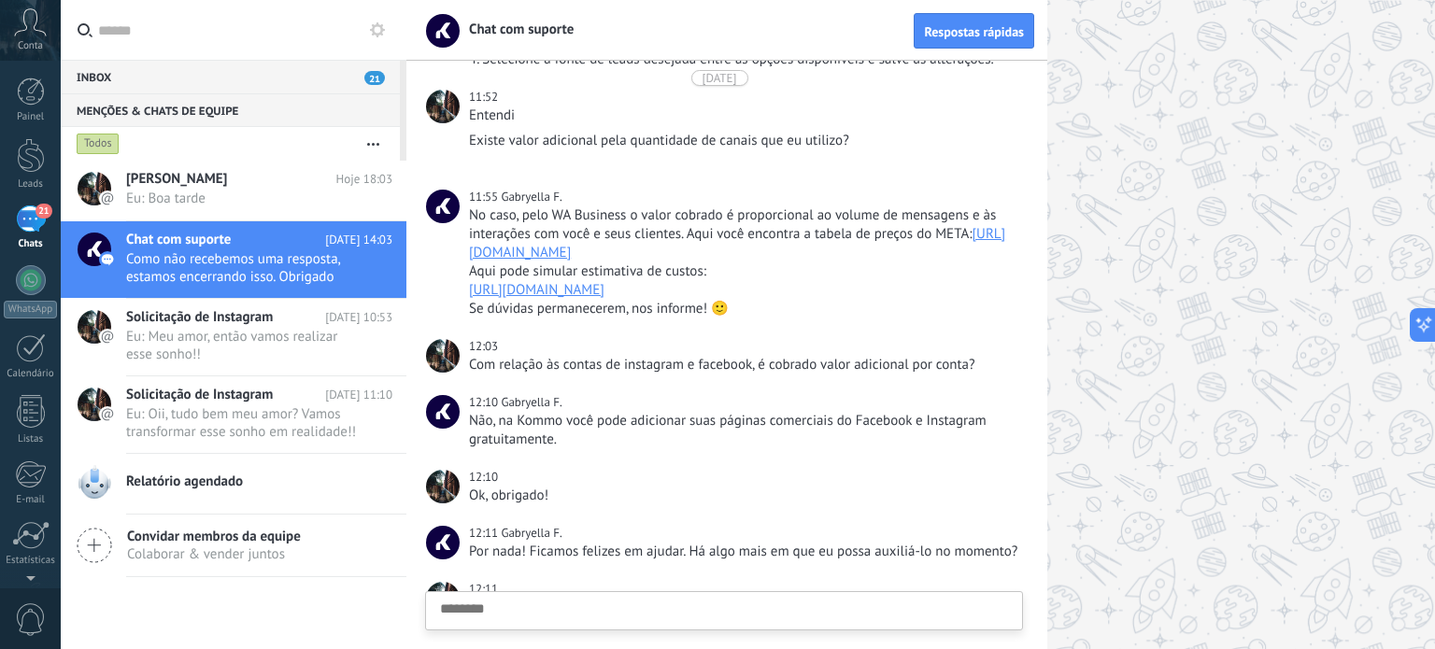
scroll to position [2811, 0]
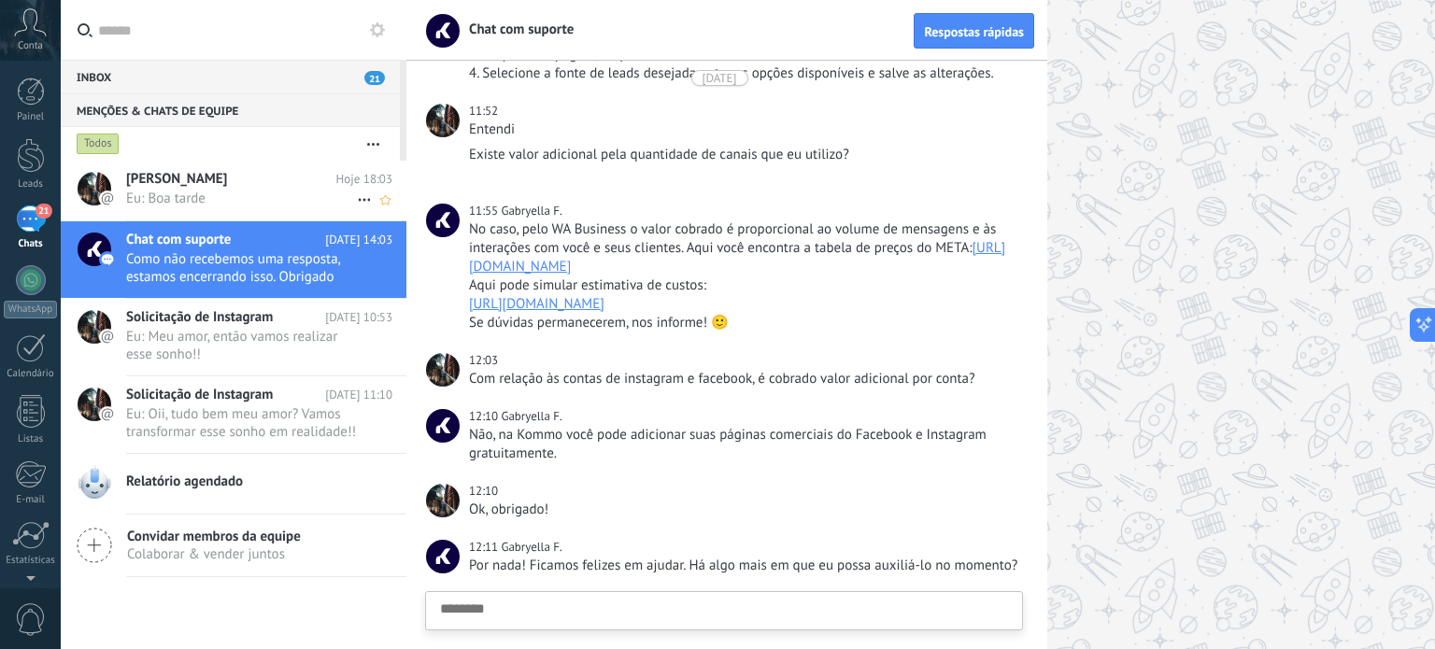
click at [235, 192] on span "Eu: Boa tarde" at bounding box center [241, 199] width 231 height 18
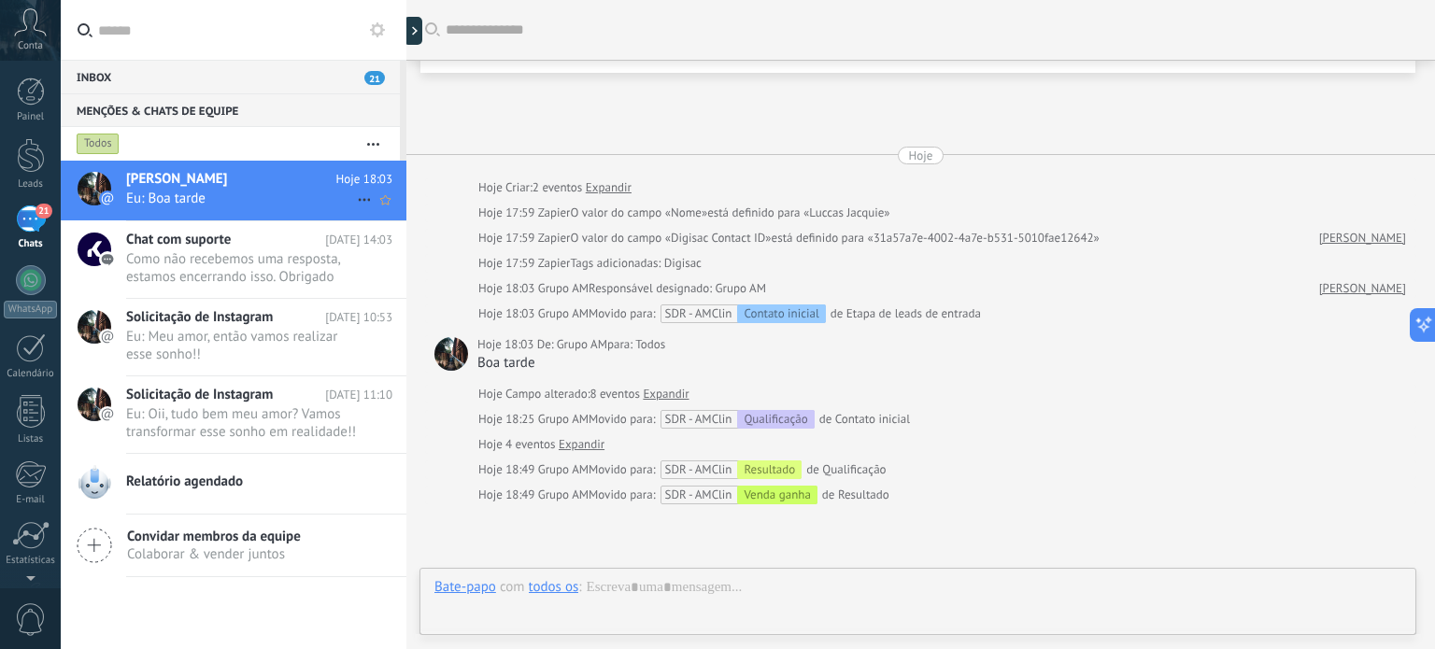
scroll to position [180, 0]
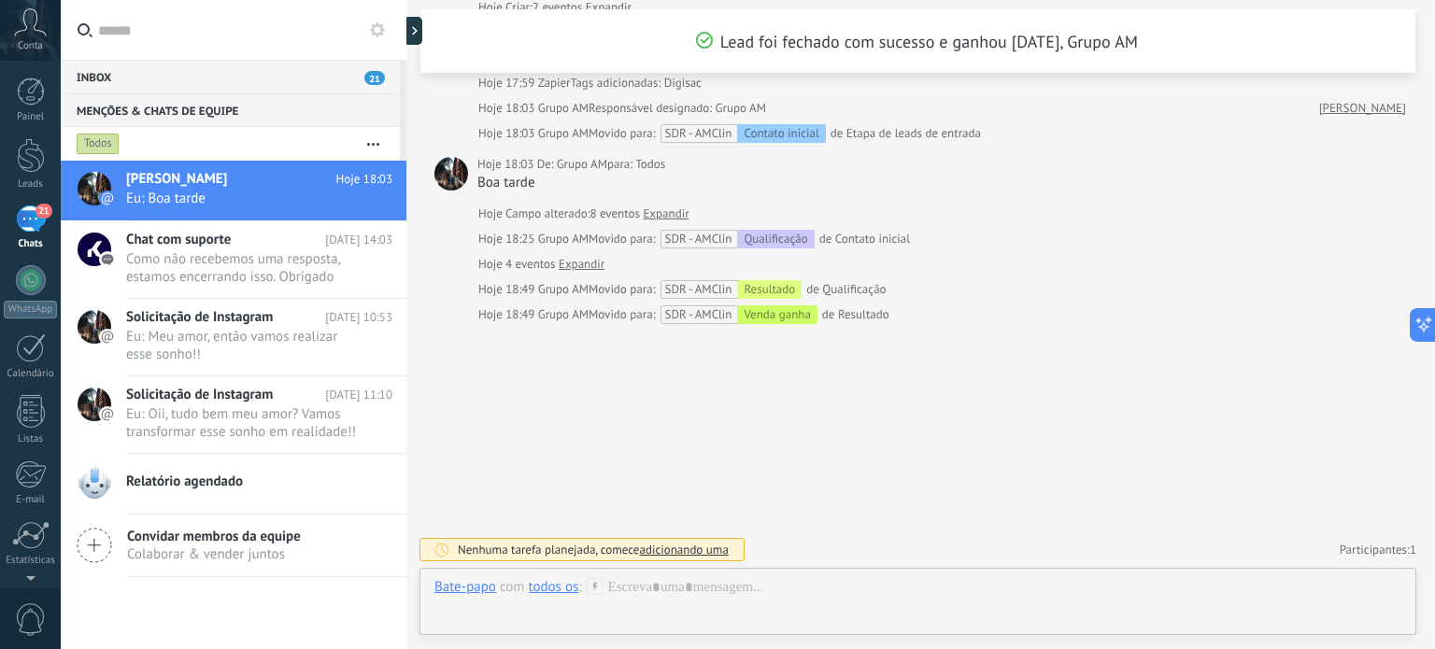
click at [728, 410] on div "Buscar Carregar mais Lead foi fechado com sucesso e ganhou 12/08/2025, Grupo AM…" at bounding box center [920, 235] width 1029 height 830
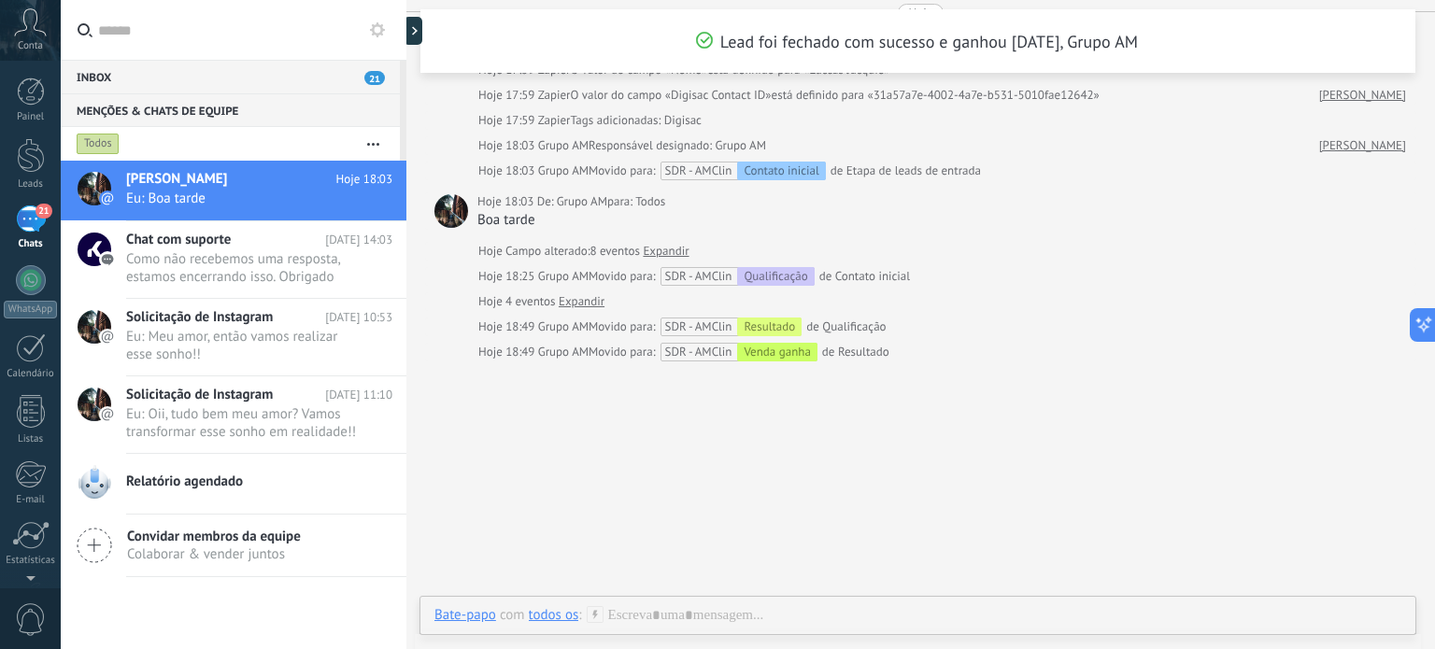
scroll to position [0, 0]
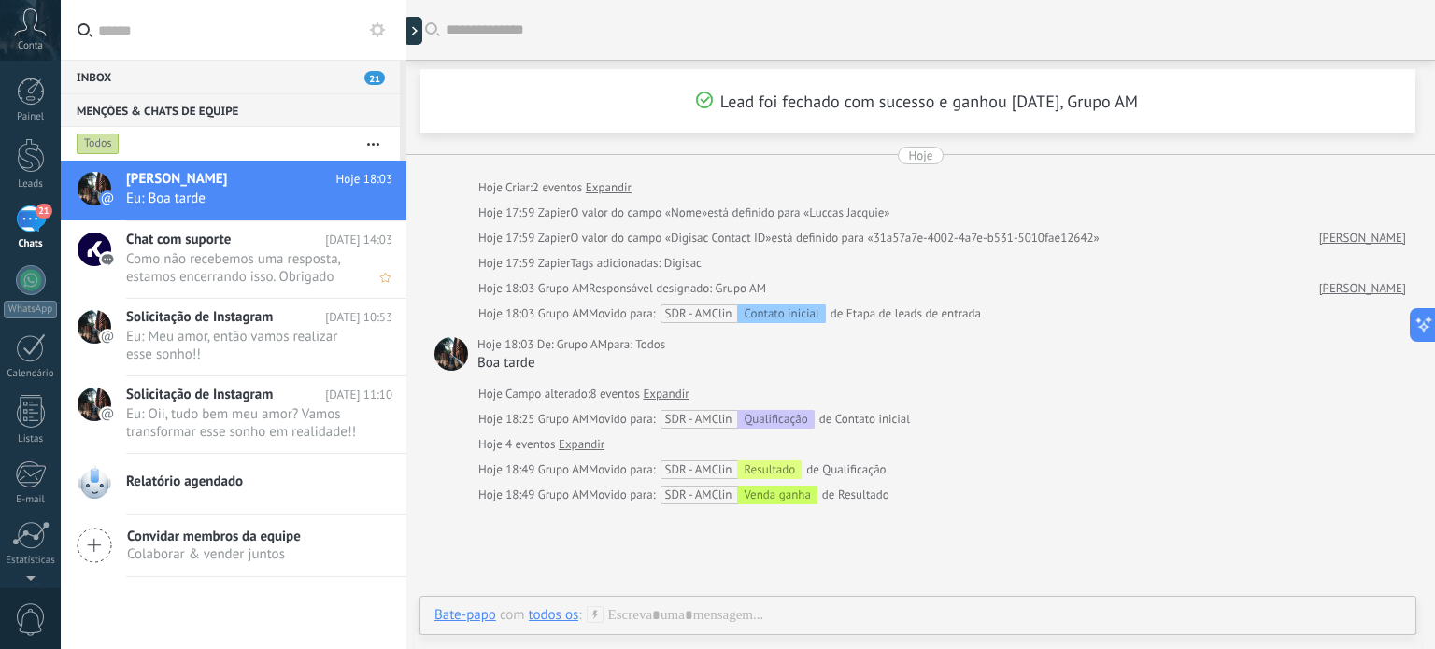
click at [208, 253] on span "Como não recebemos uma resposta, estamos encerrando isso. Obrigado por usar o K…" at bounding box center [241, 267] width 231 height 35
type textarea "********"
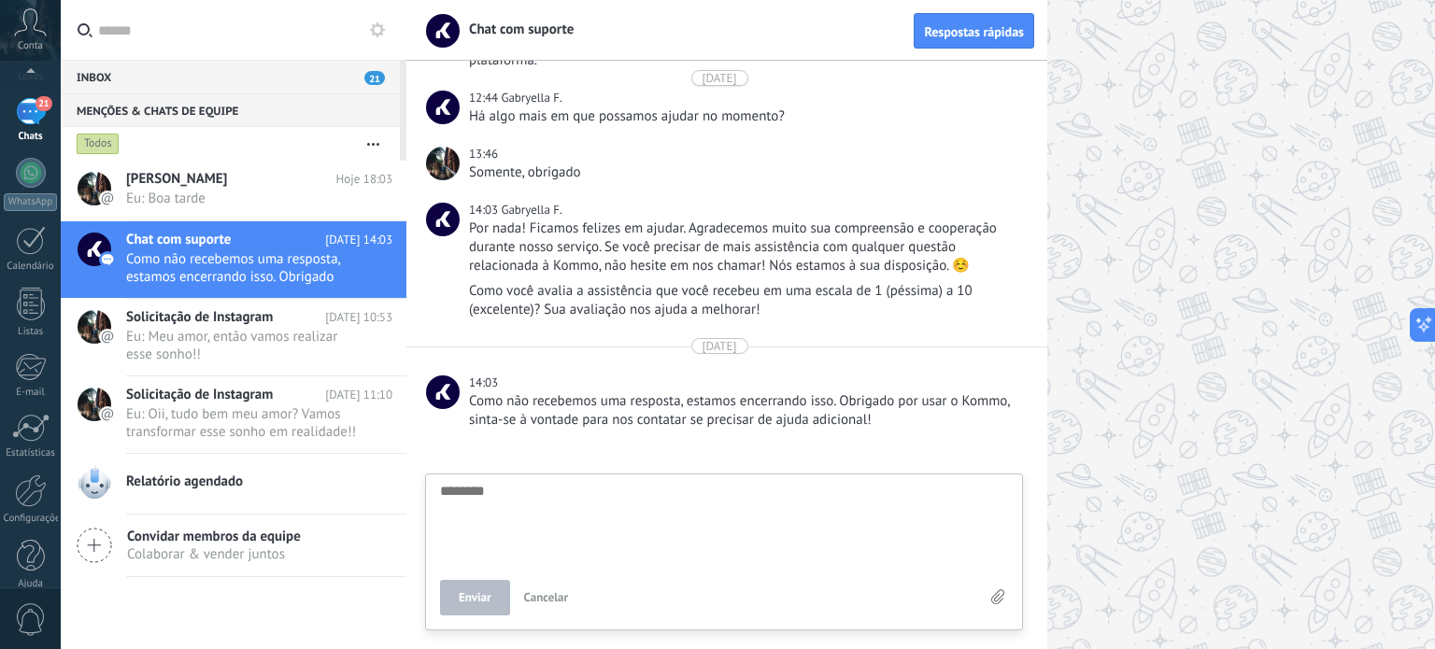
scroll to position [127, 0]
click at [22, 473] on div at bounding box center [31, 471] width 32 height 33
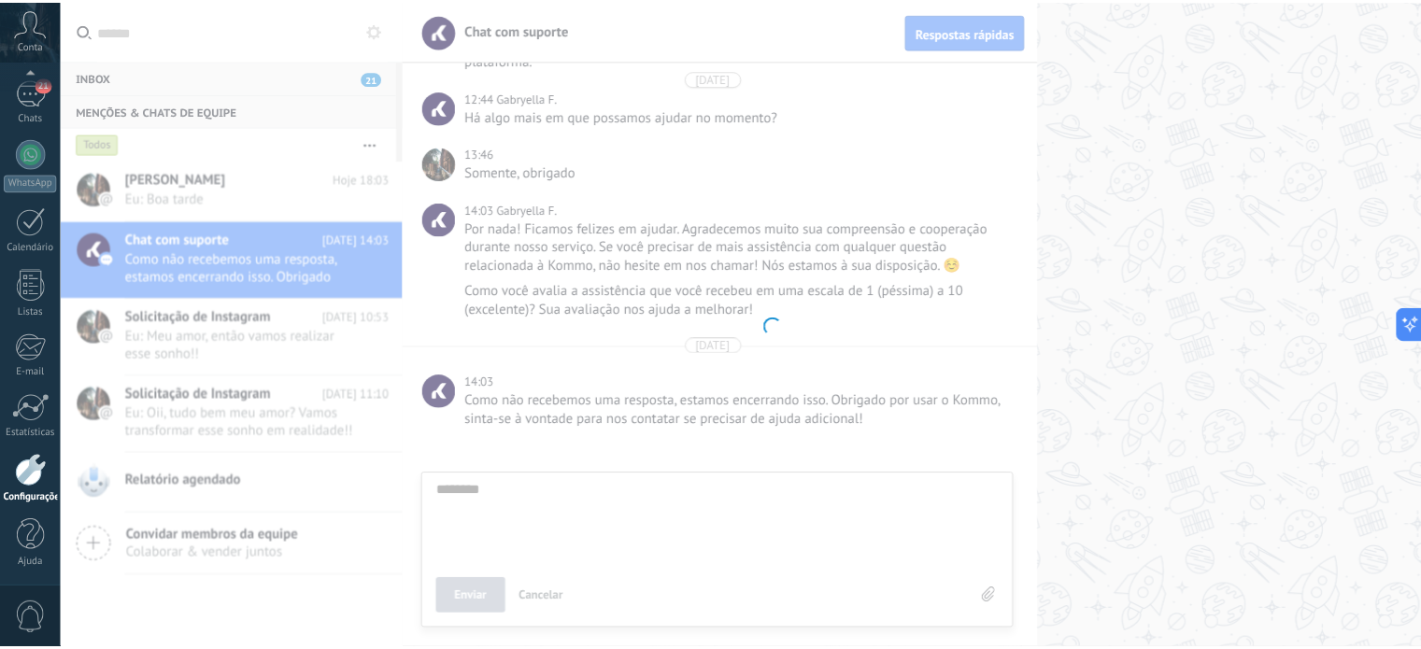
scroll to position [160, 0]
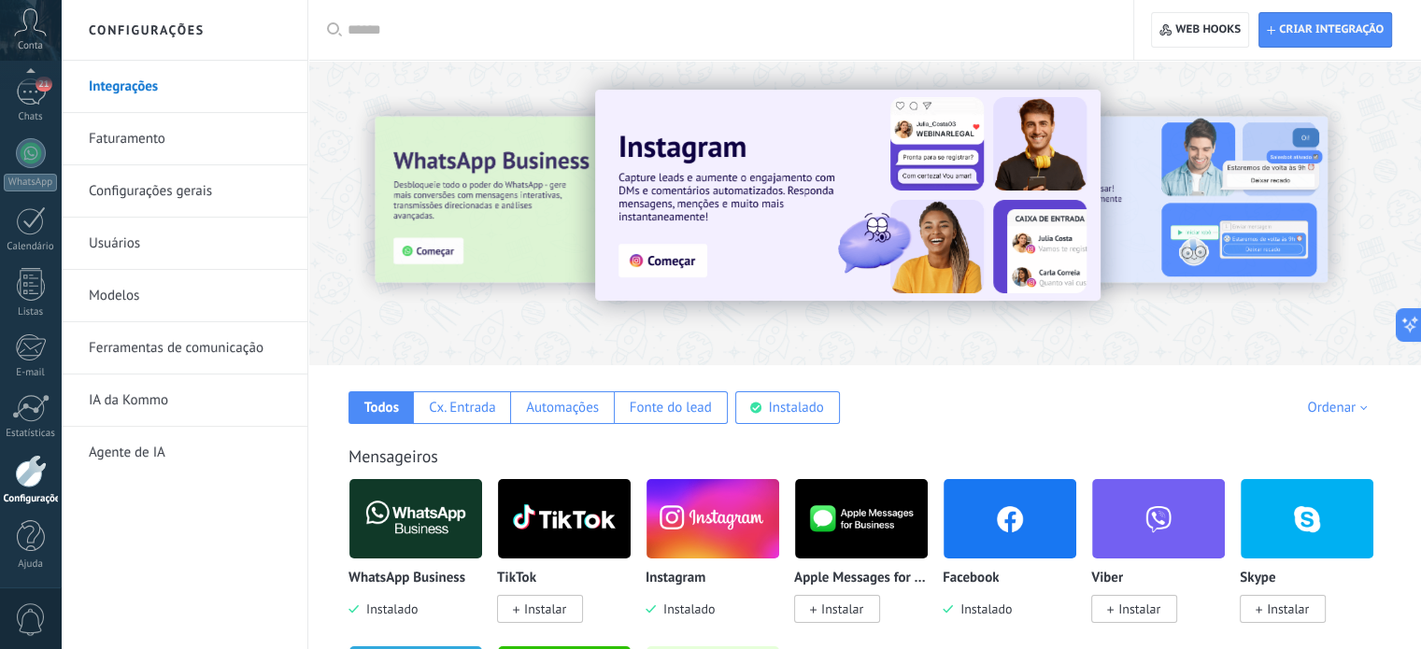
click at [389, 30] on input "text" at bounding box center [727, 31] width 759 height 20
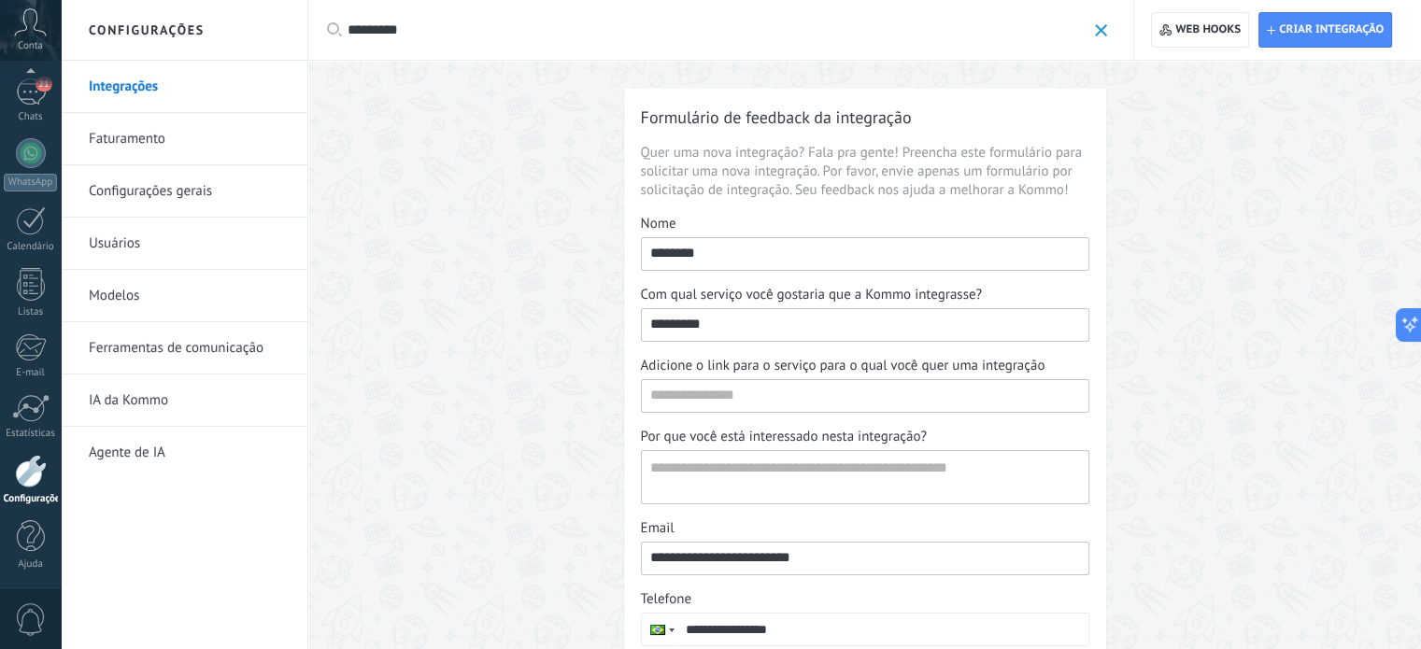
type input "*********"
click at [1102, 26] on span at bounding box center [1101, 30] width 12 height 12
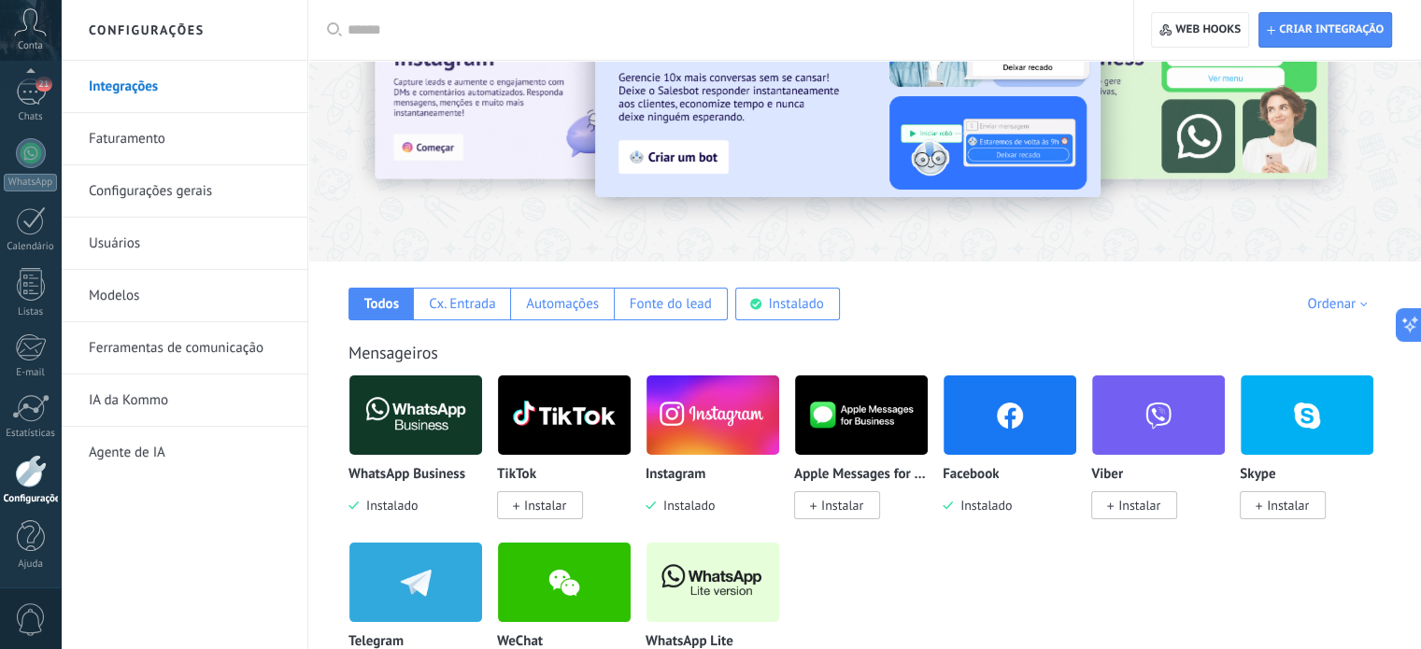
scroll to position [38, 0]
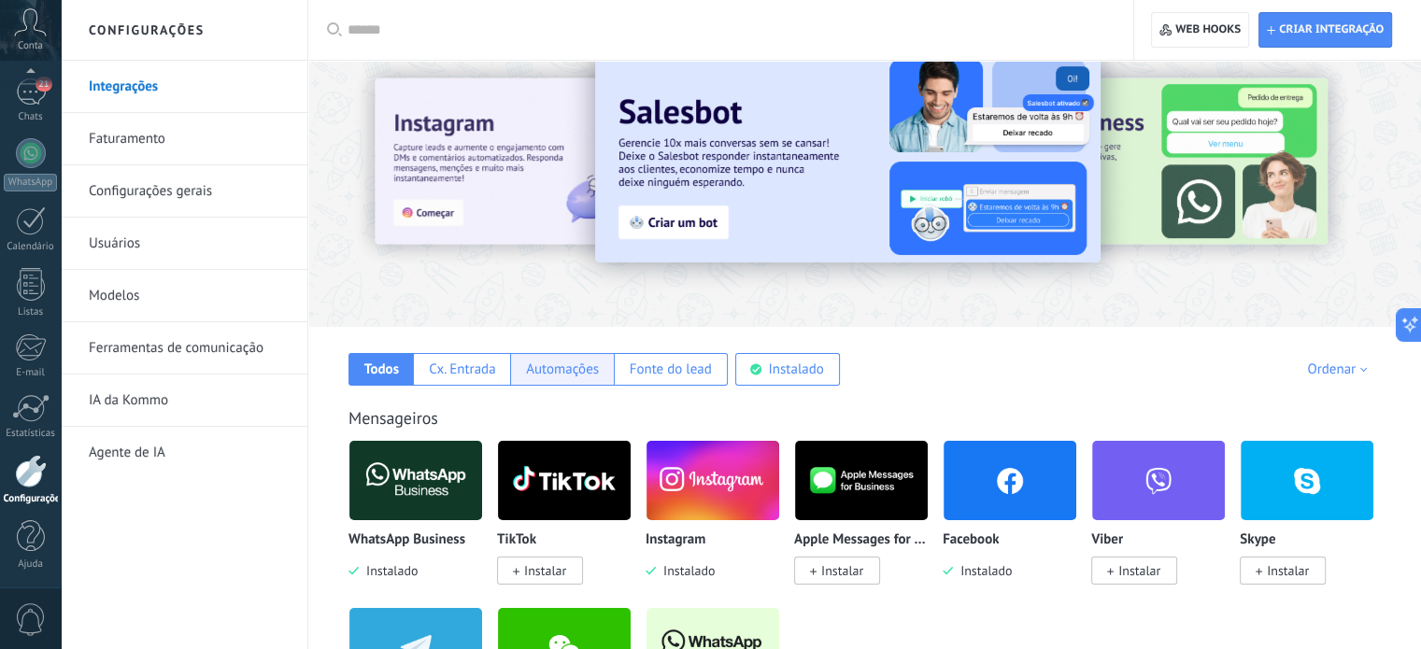
click at [566, 358] on div "Automações" at bounding box center [561, 369] width 103 height 33
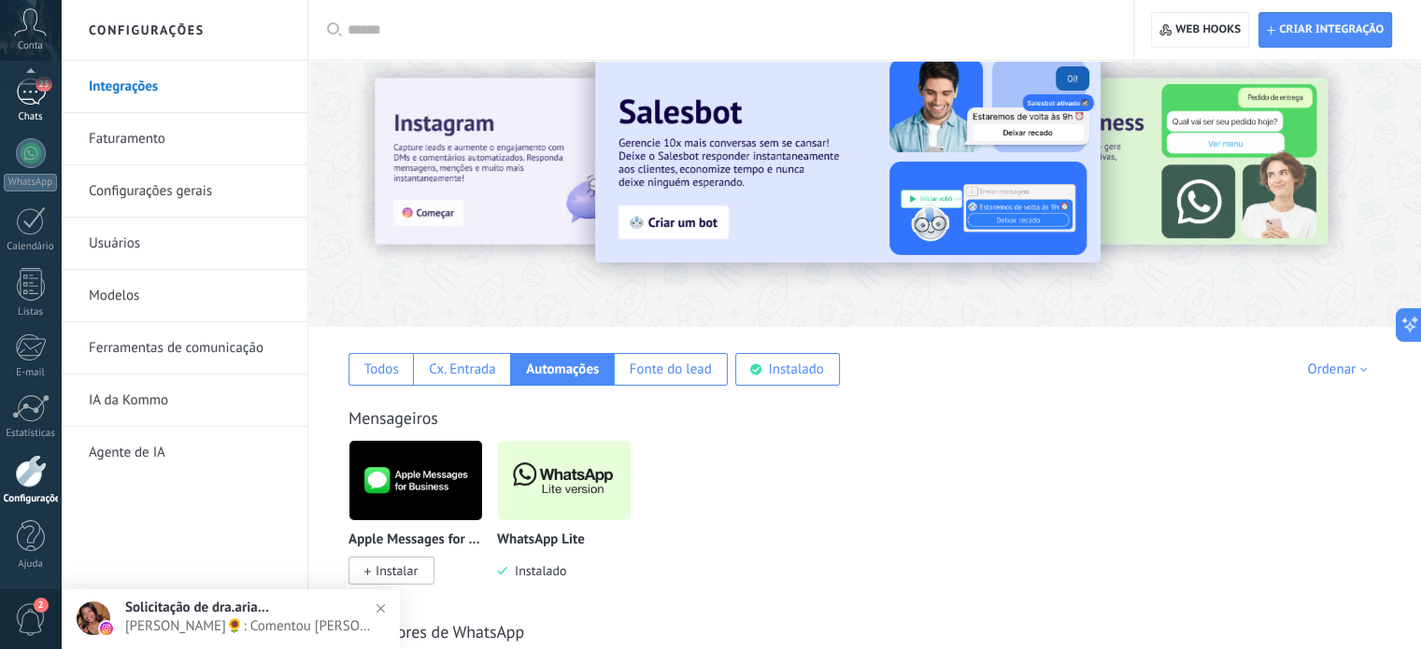
click at [23, 93] on div "23" at bounding box center [31, 91] width 30 height 27
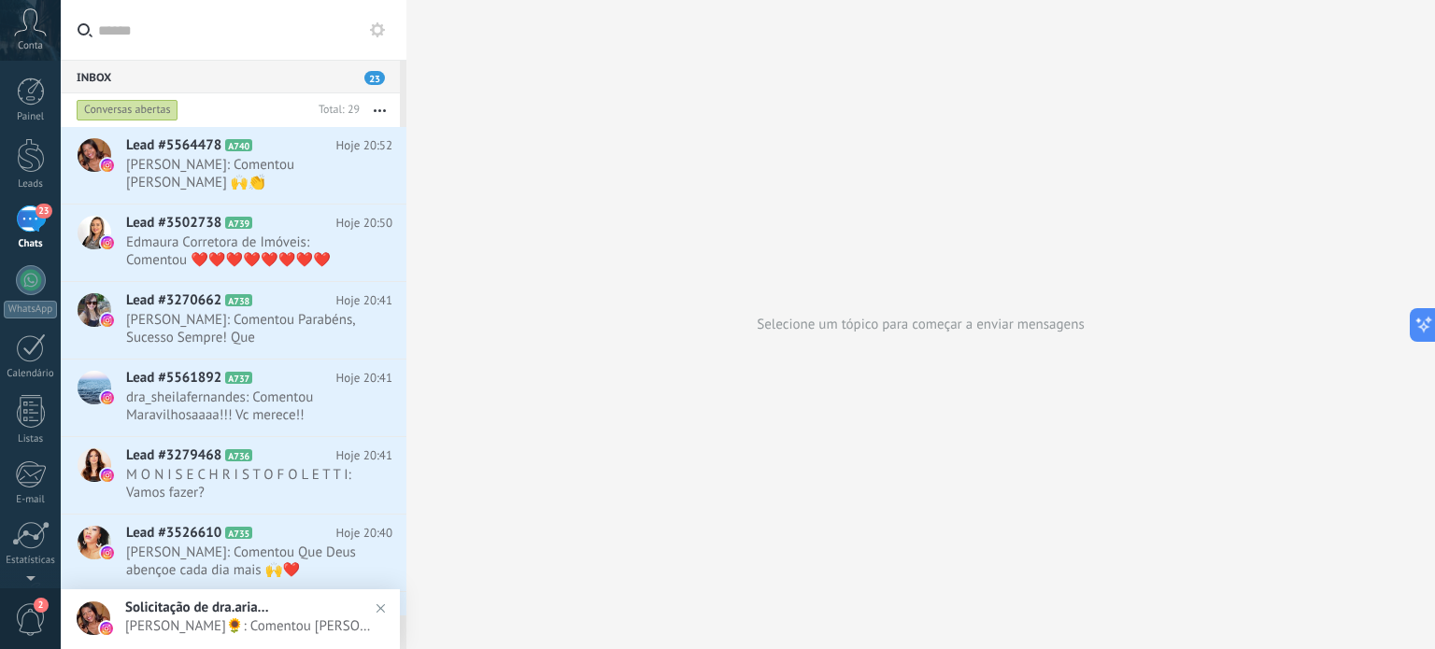
click at [374, 28] on use at bounding box center [377, 29] width 15 height 15
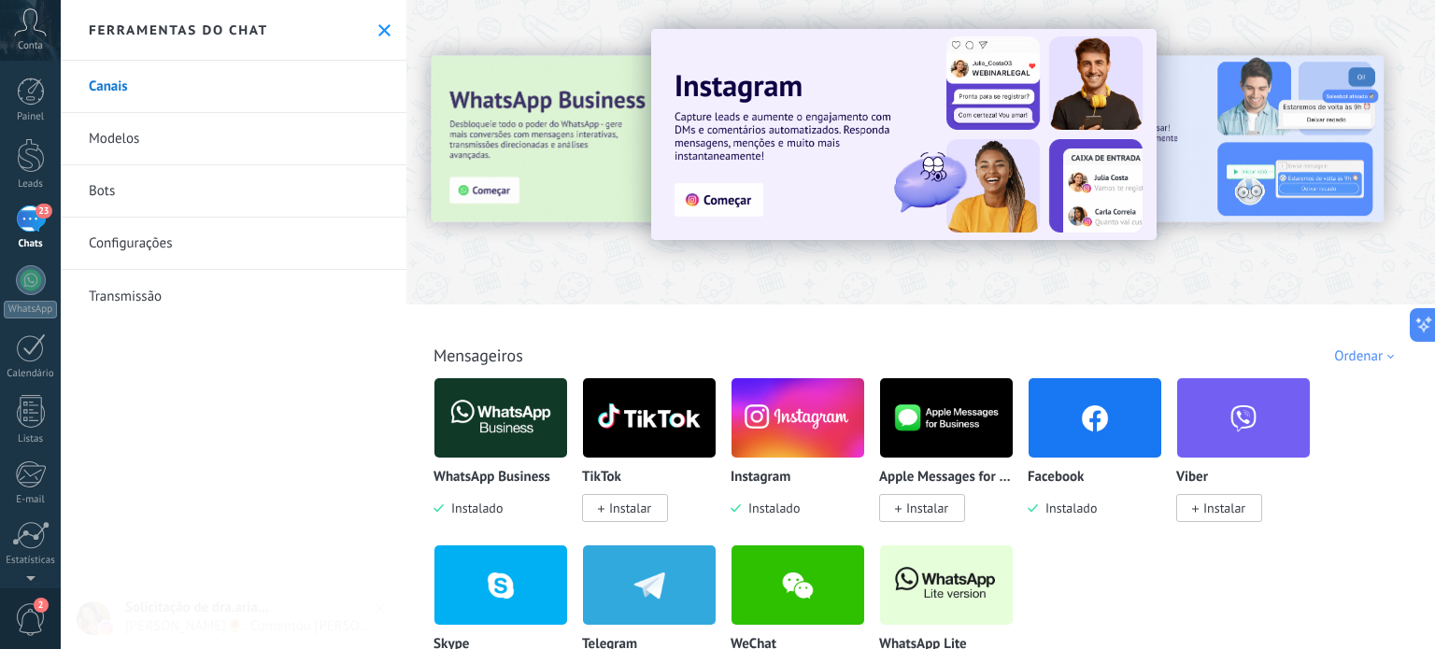
click at [150, 238] on link "Configurações" at bounding box center [234, 244] width 346 height 52
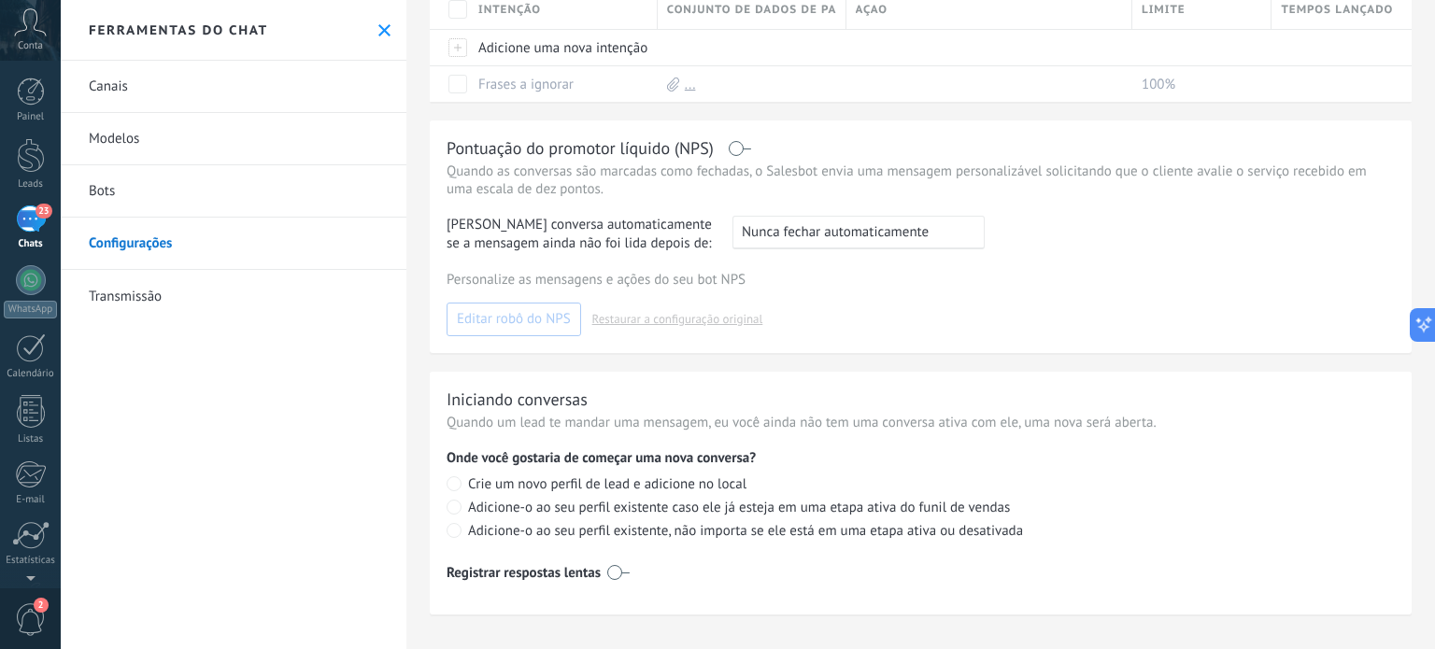
scroll to position [467, 0]
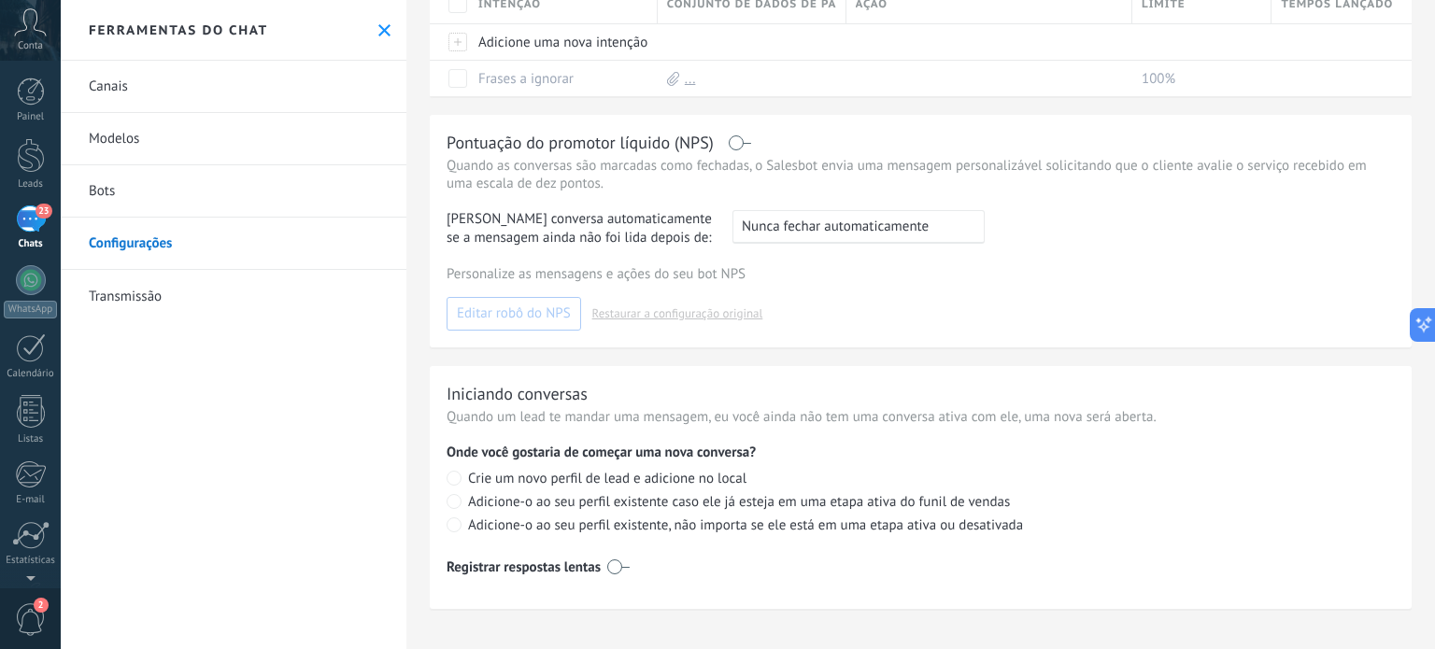
click at [1277, 317] on div "Personalize as mensagens e ações do seu bot NPS Editar robô do NPS Restaurar a …" at bounding box center [921, 297] width 948 height 65
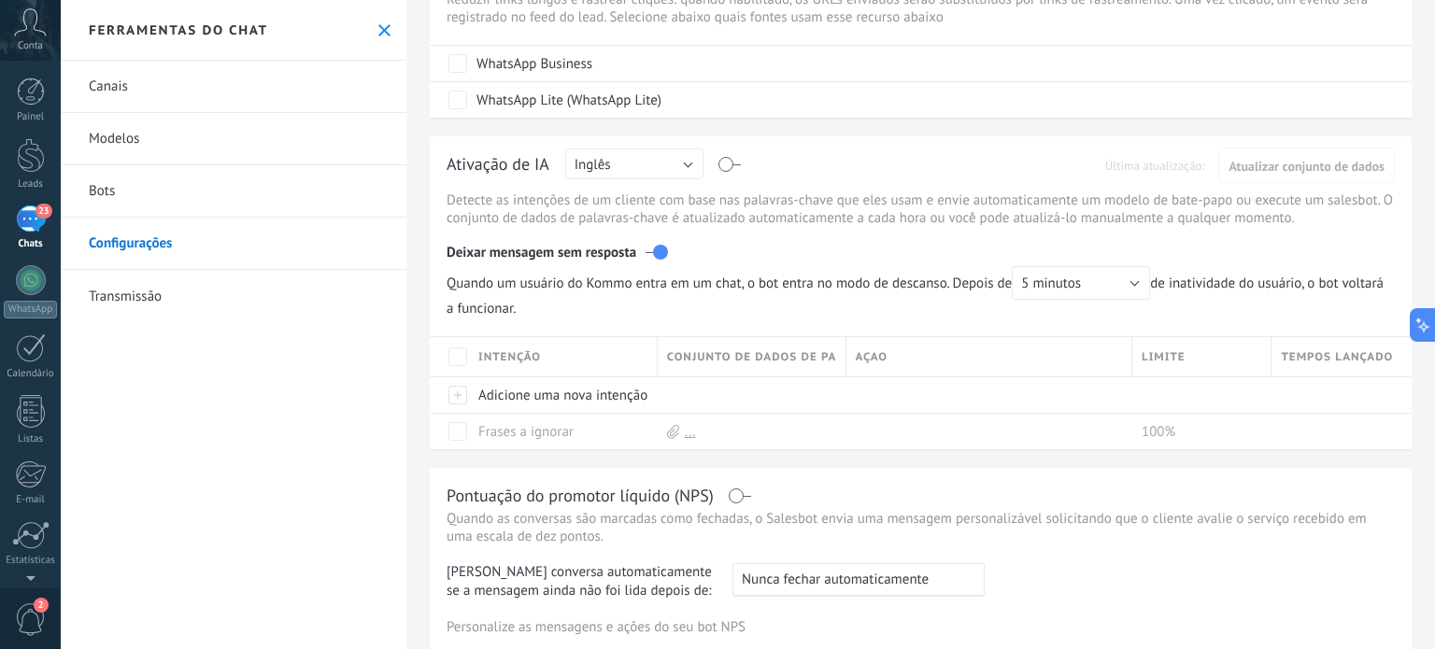
scroll to position [0, 0]
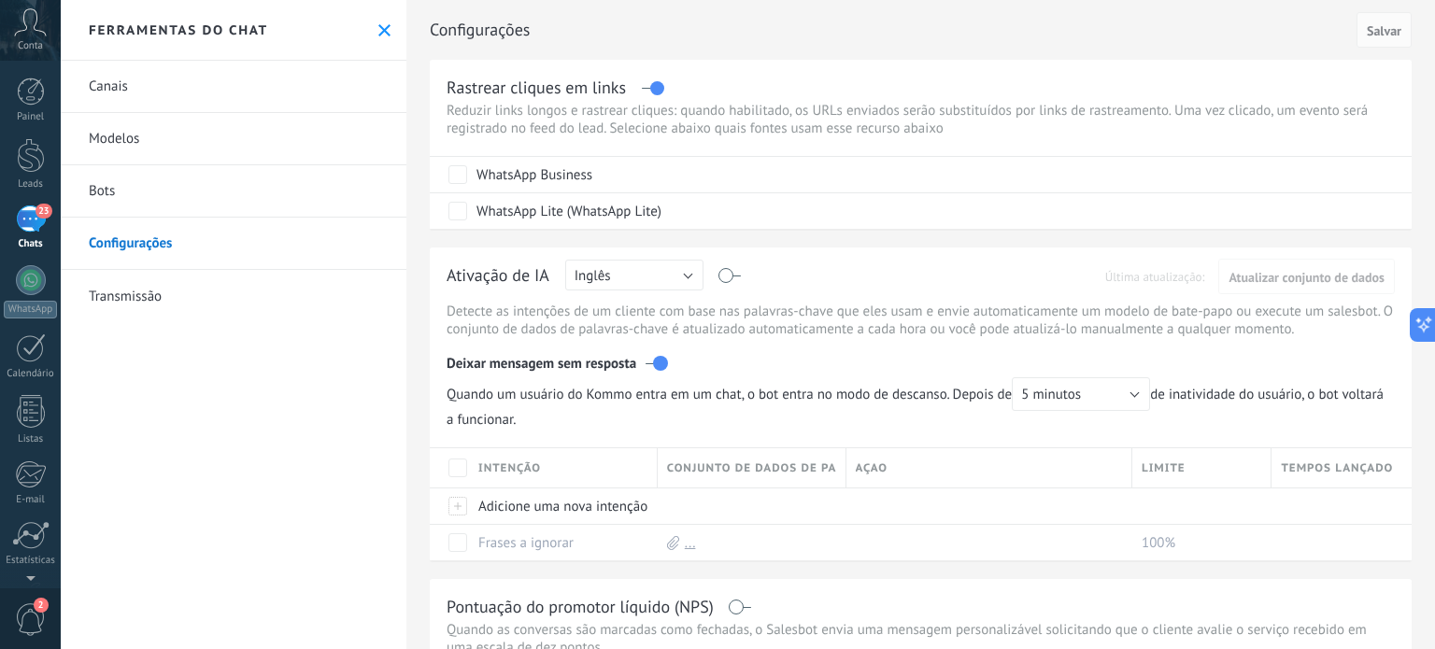
click at [110, 291] on link "Transmissão" at bounding box center [234, 296] width 346 height 52
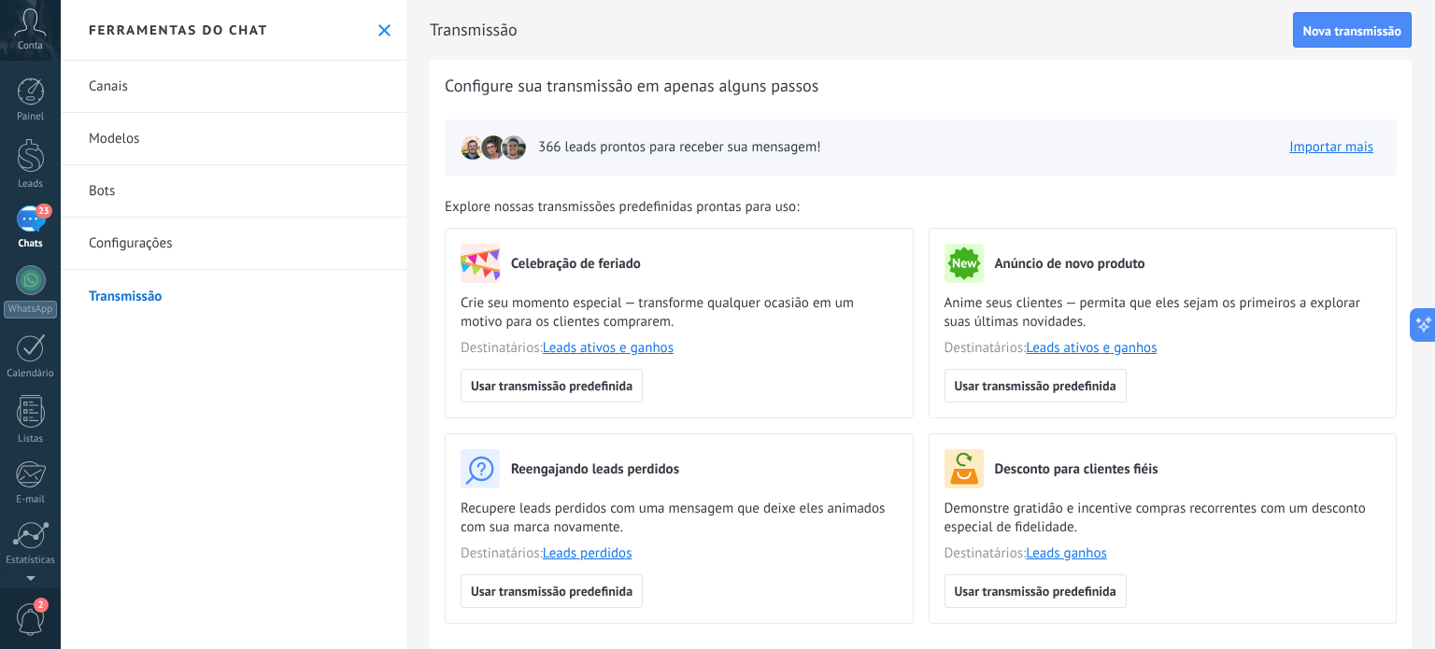
click at [101, 81] on link "Canais" at bounding box center [234, 87] width 346 height 52
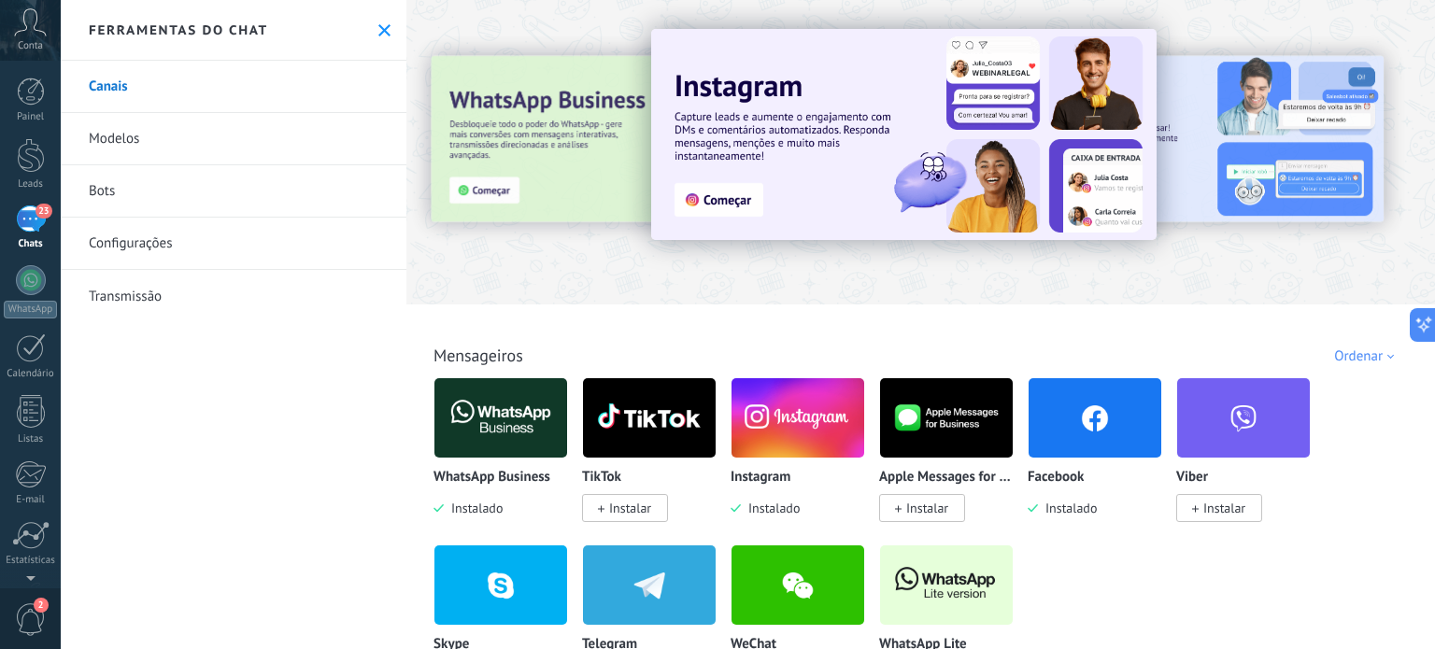
click at [786, 422] on img at bounding box center [797, 418] width 133 height 91
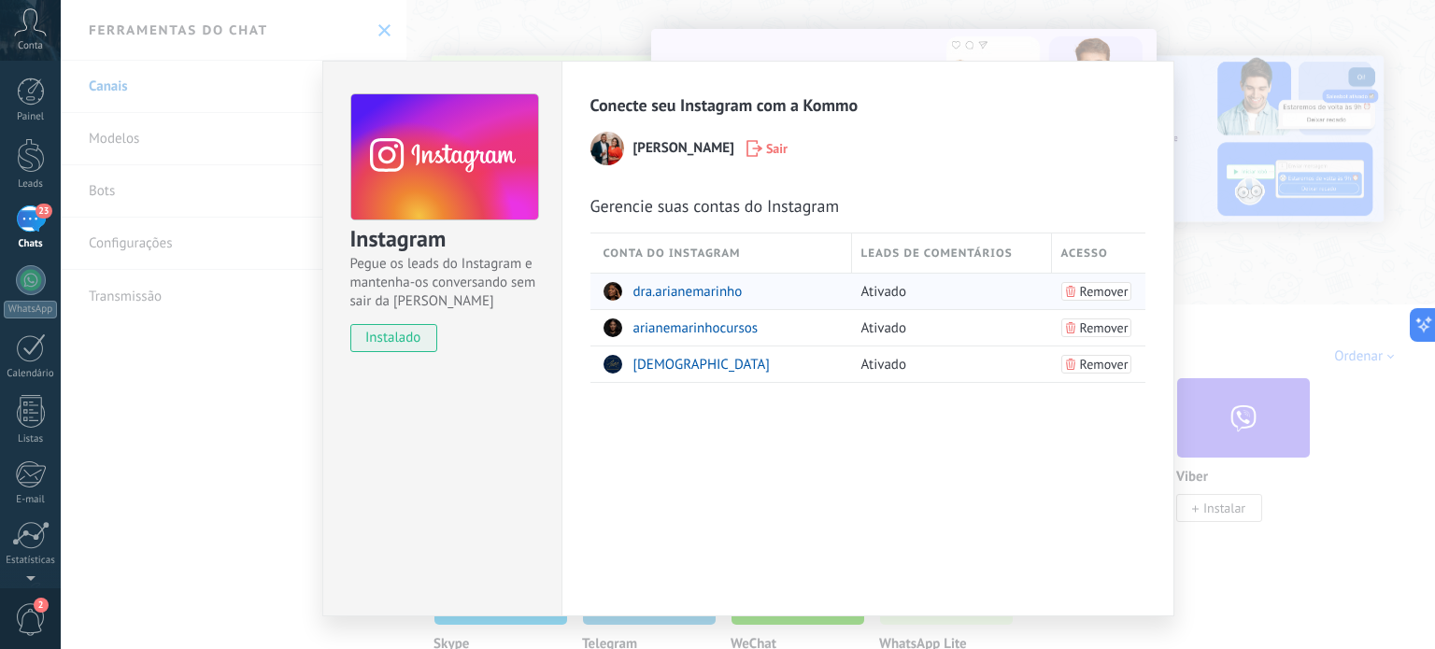
click at [698, 291] on span "dra.arianemarinho" at bounding box center [687, 292] width 109 height 18
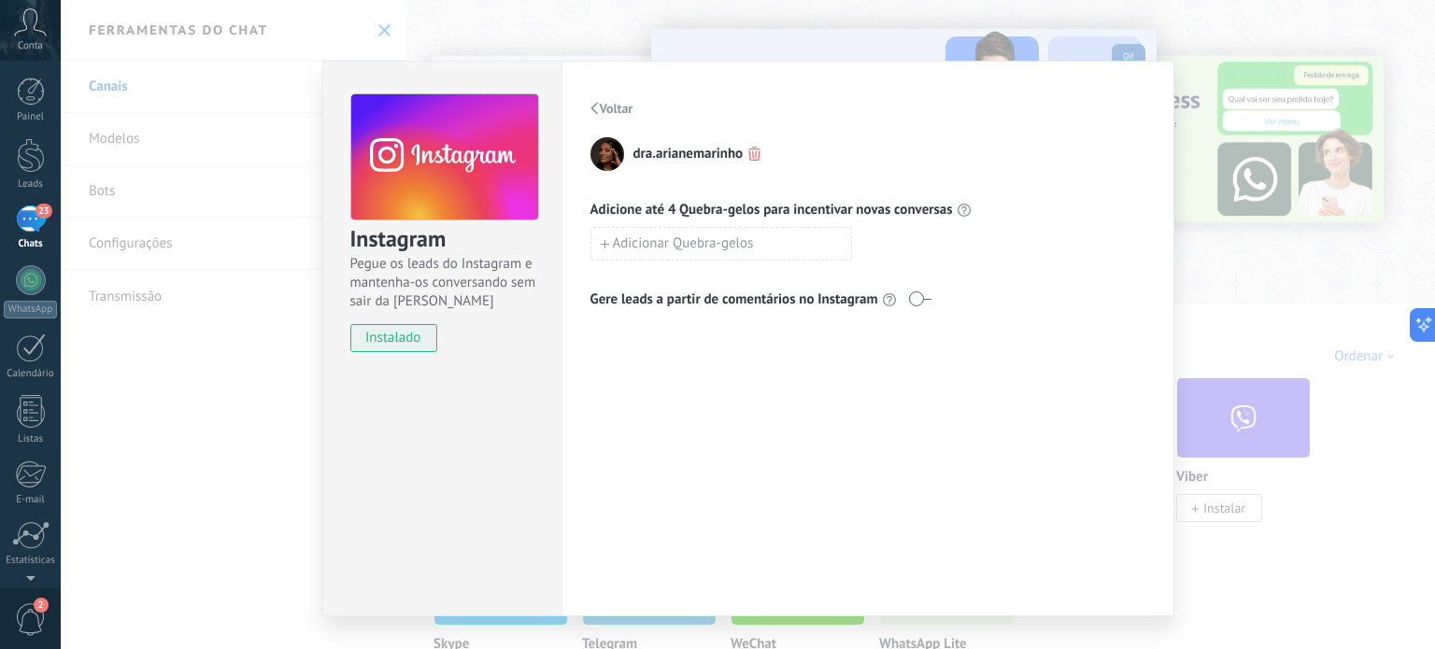
click at [591, 102] on span "Voltar" at bounding box center [612, 108] width 42 height 13
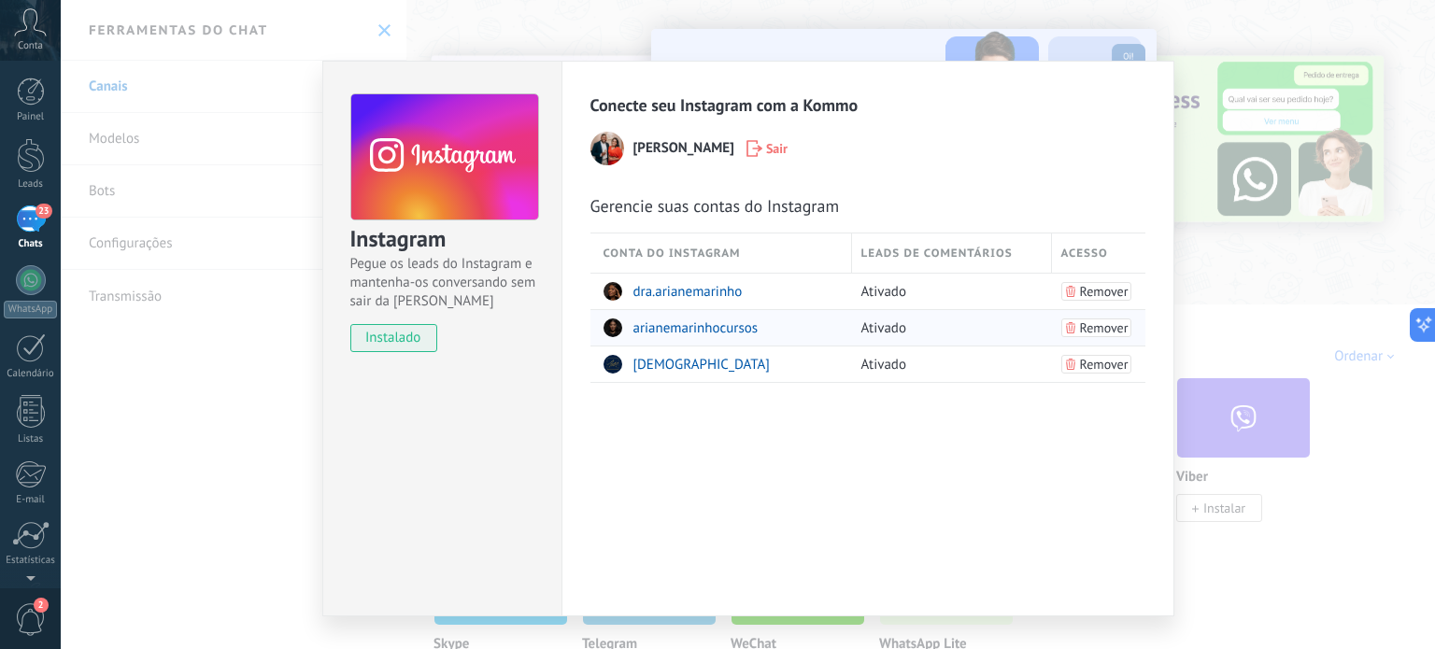
click at [660, 333] on span "arianemarinhocursos" at bounding box center [695, 328] width 125 height 18
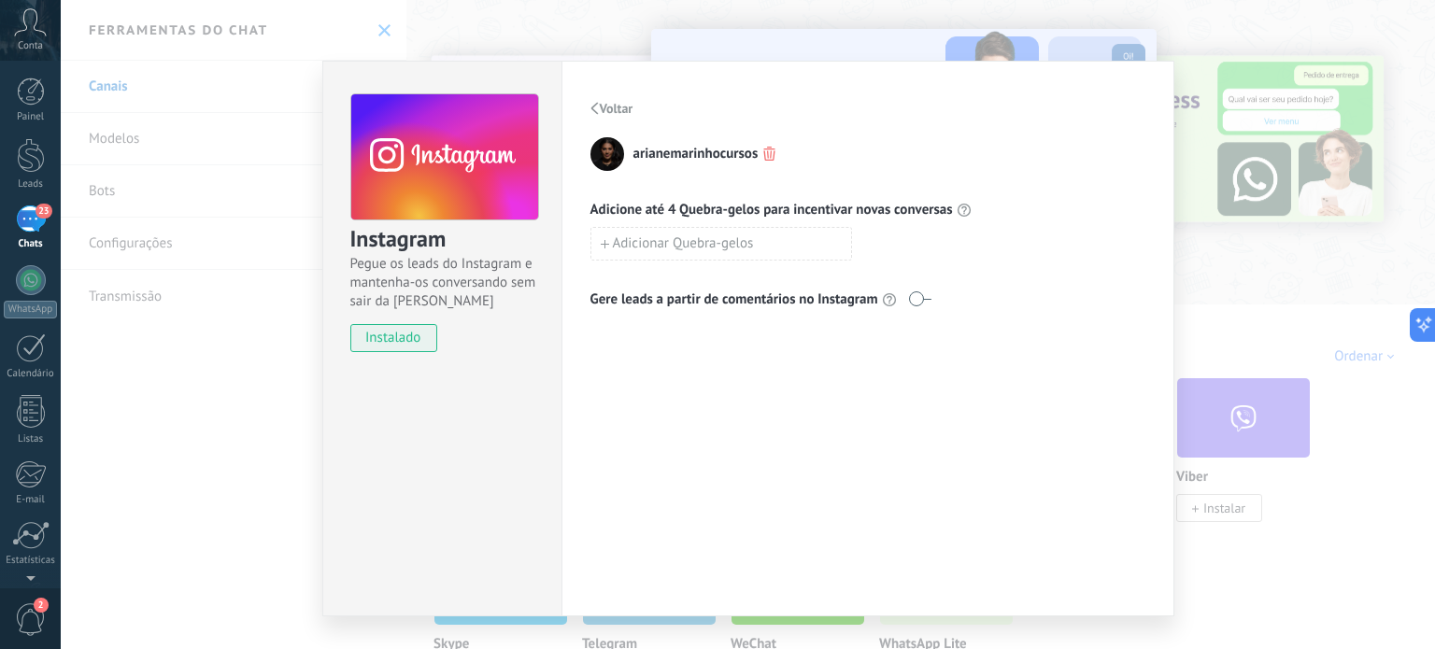
click at [590, 108] on use "button" at bounding box center [593, 108] width 7 height 12
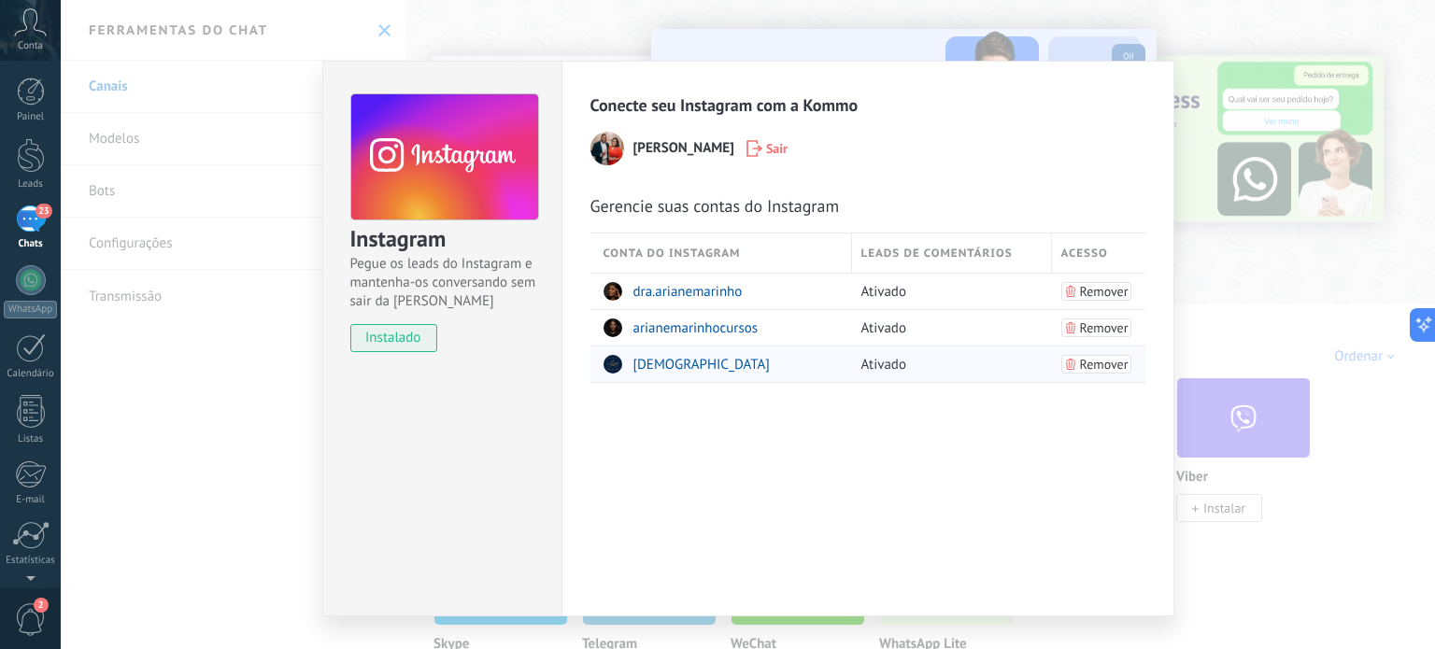
click at [649, 367] on span "arianemarinhoclinica" at bounding box center [701, 365] width 136 height 18
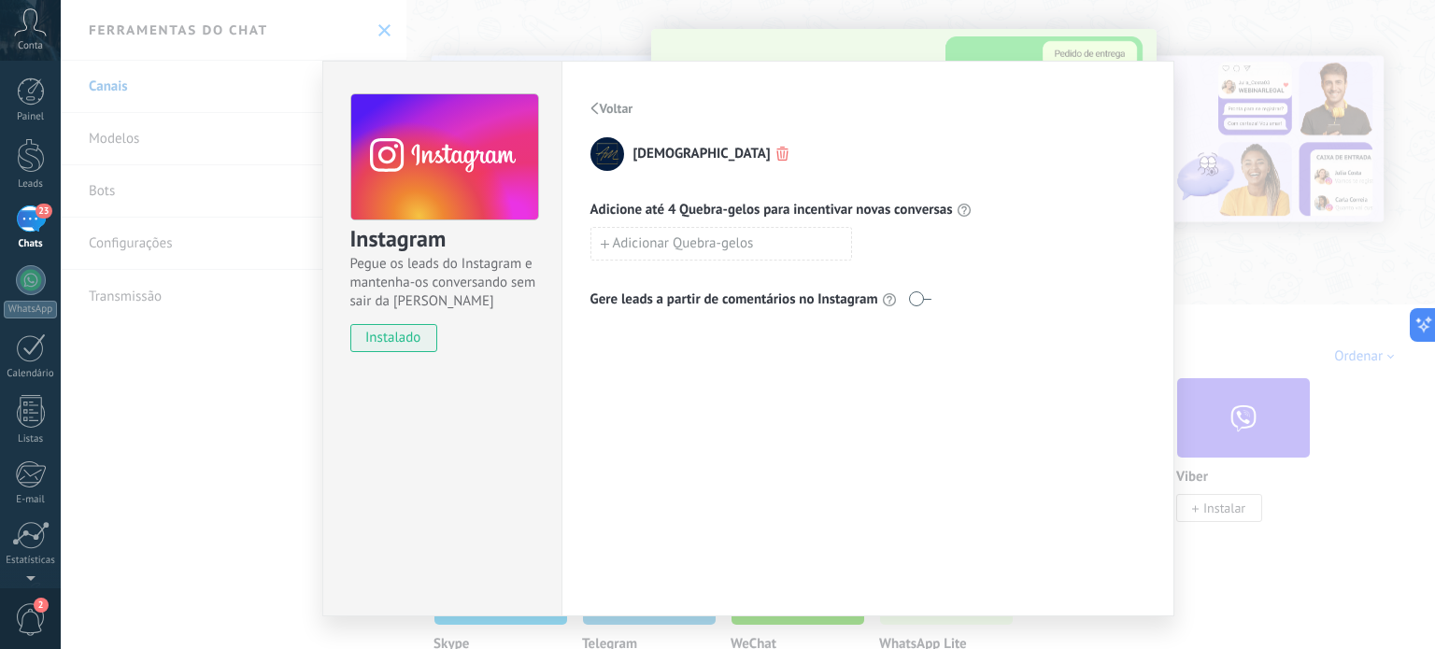
click at [594, 109] on icon "button" at bounding box center [593, 109] width 7 height 12
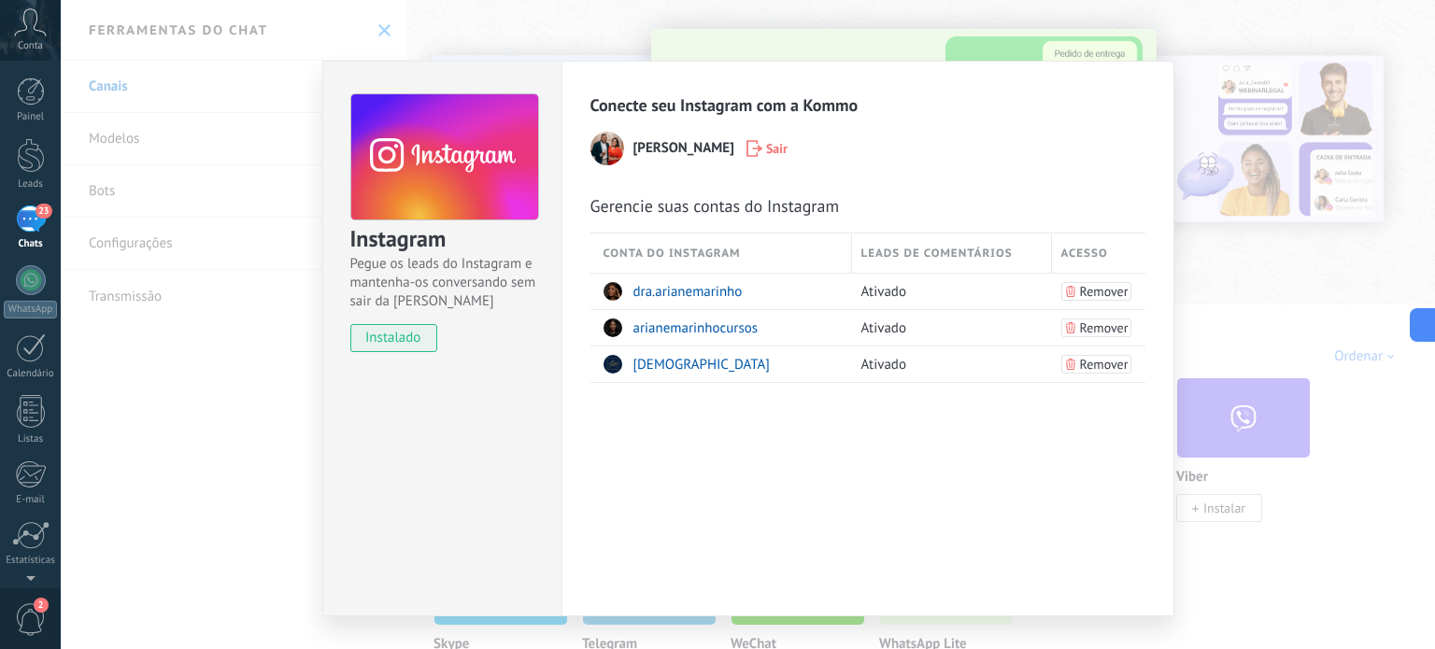
click at [246, 427] on div "Instagram Pegue os leads do Instagram e mantenha-os conversando sem sair da Kom…" at bounding box center [748, 324] width 1374 height 649
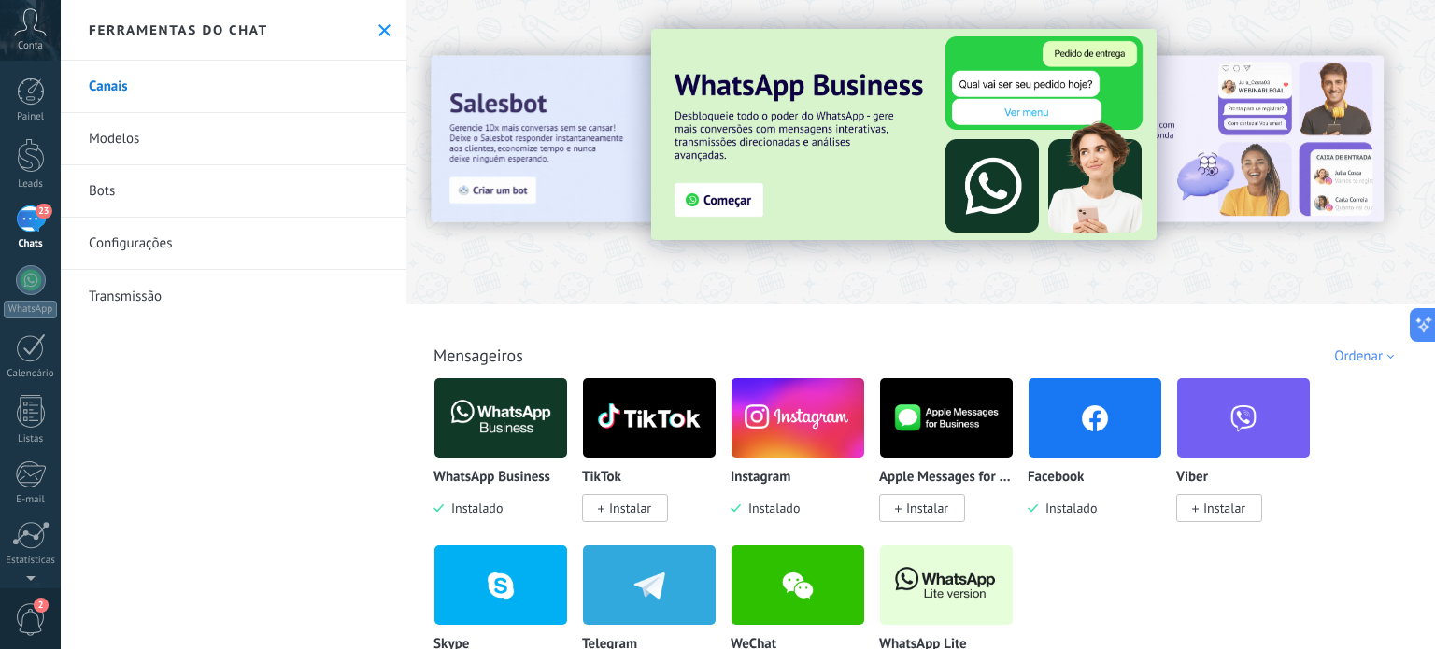
click at [127, 138] on link "Modelos" at bounding box center [234, 139] width 346 height 52
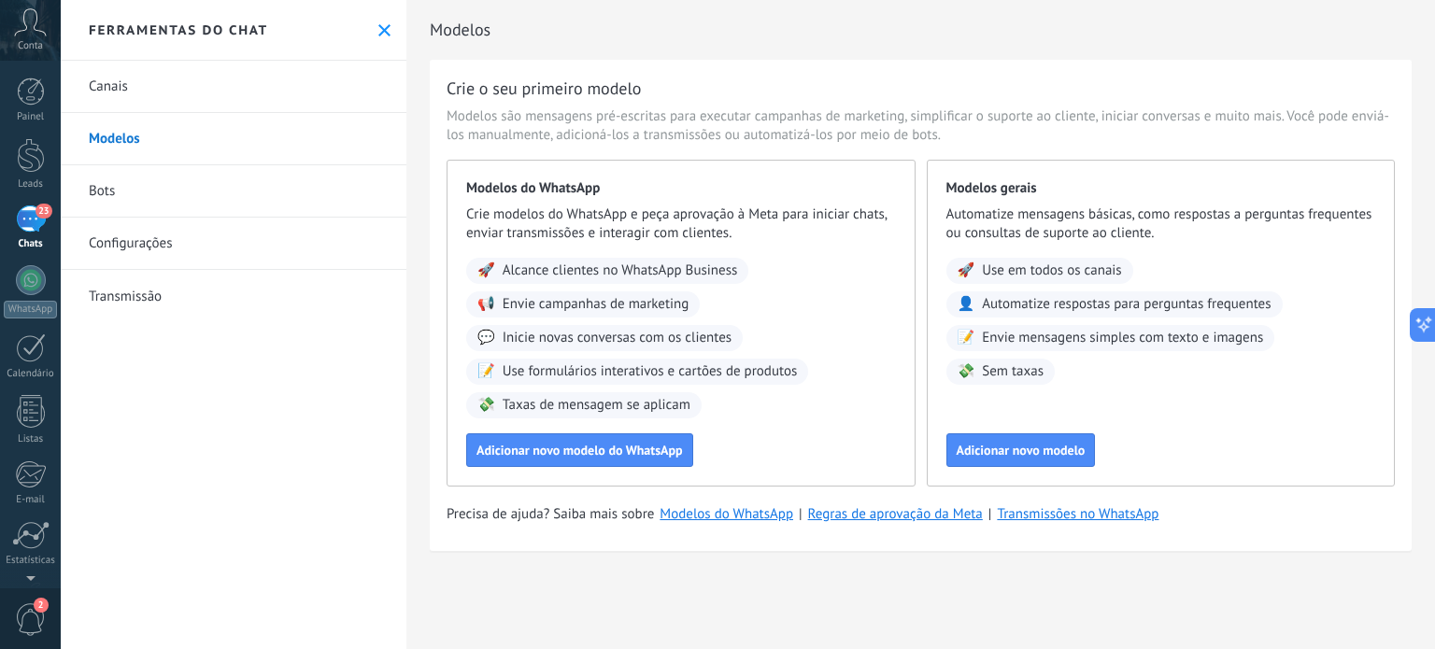
click at [117, 189] on link "Bots" at bounding box center [234, 191] width 346 height 52
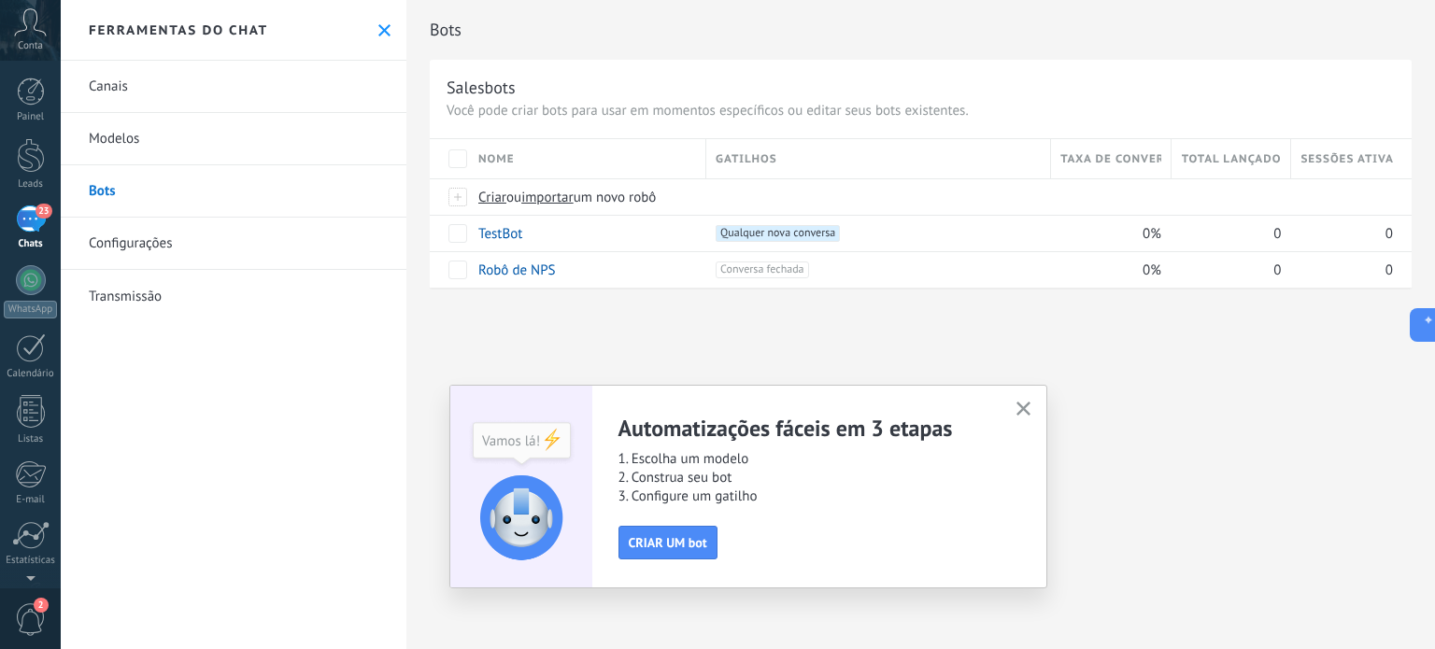
click at [112, 246] on link "Configurações" at bounding box center [234, 244] width 346 height 52
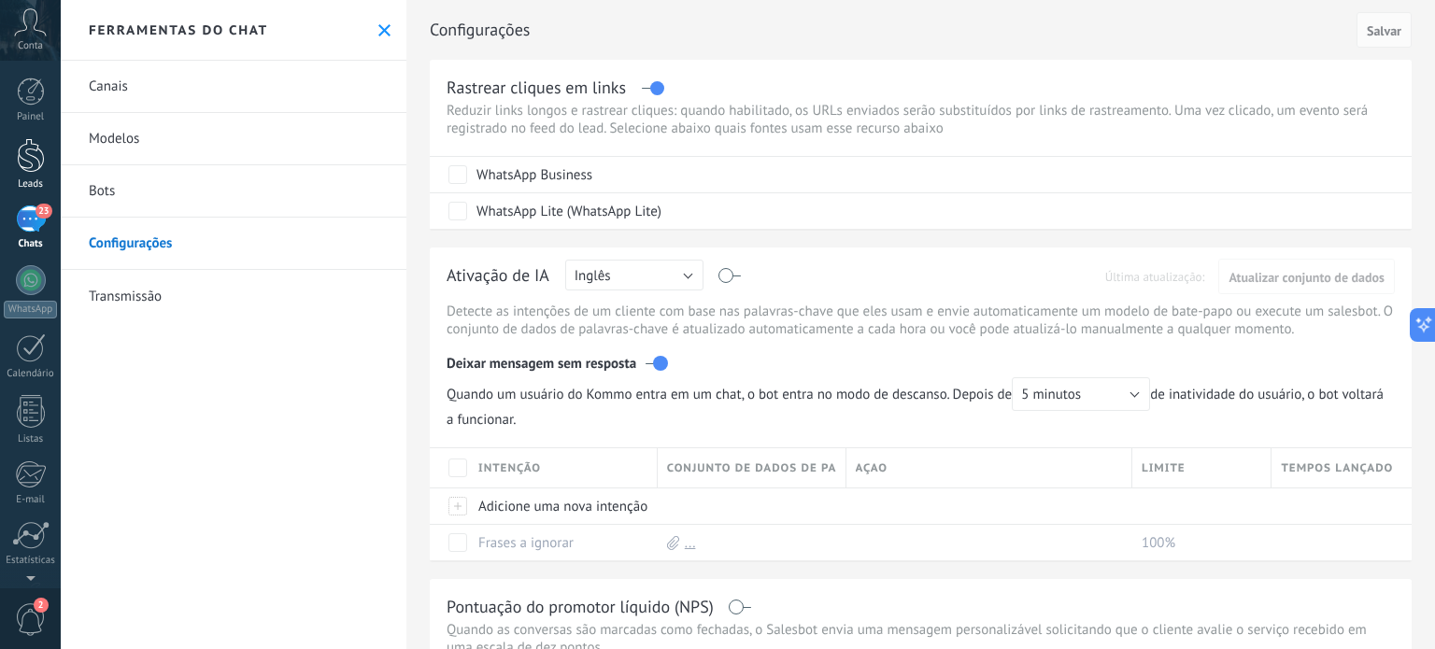
click at [19, 154] on div at bounding box center [31, 155] width 28 height 35
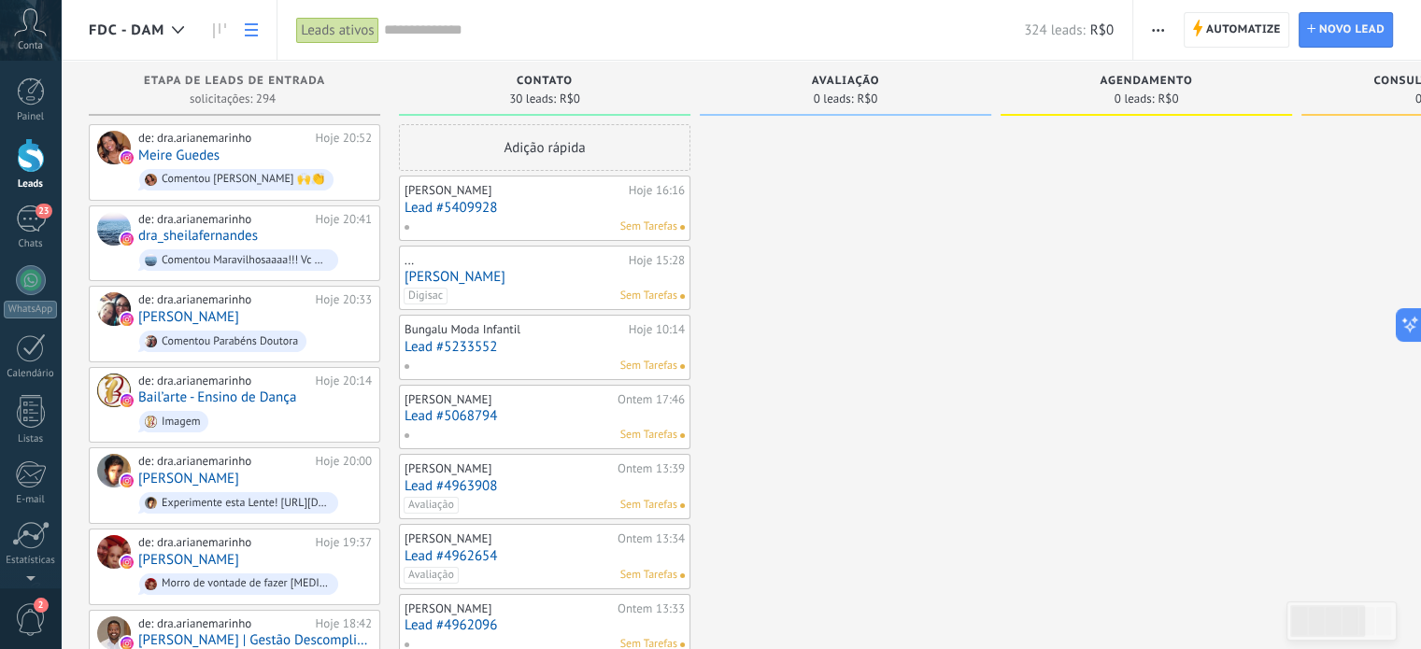
click at [246, 28] on icon at bounding box center [251, 29] width 13 height 13
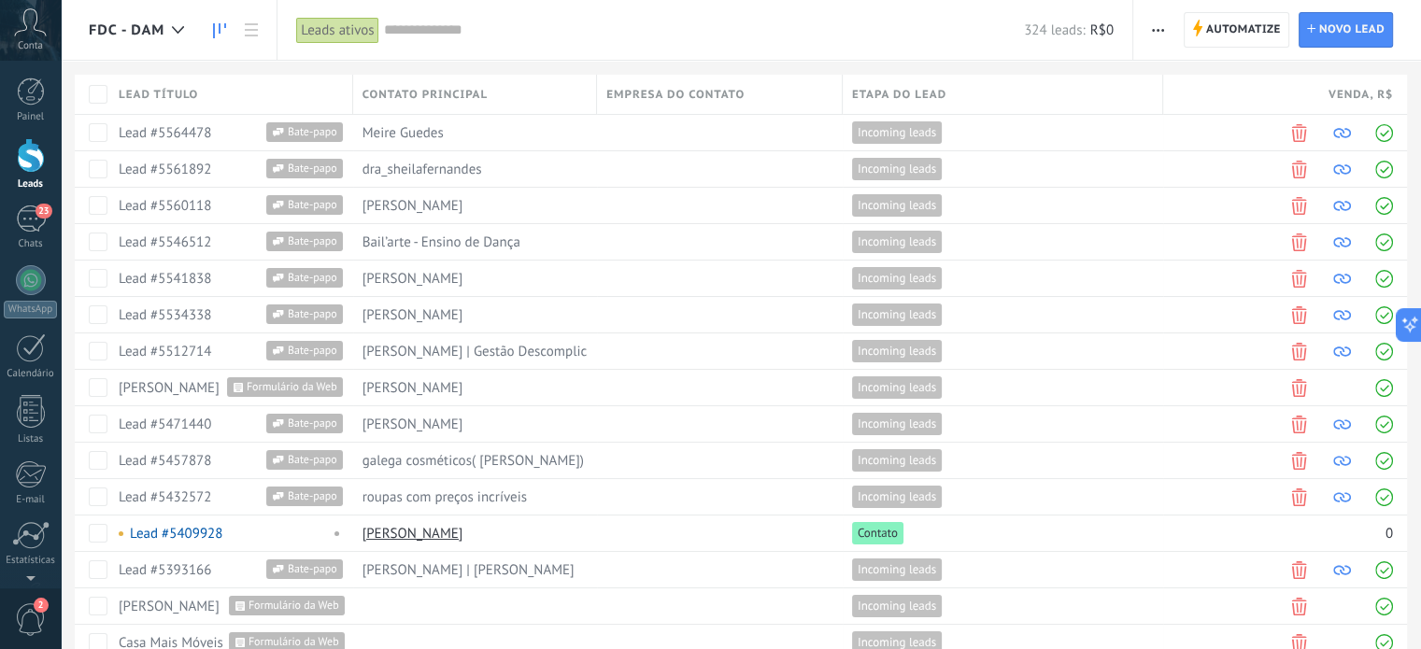
click at [220, 31] on use at bounding box center [219, 30] width 13 height 15
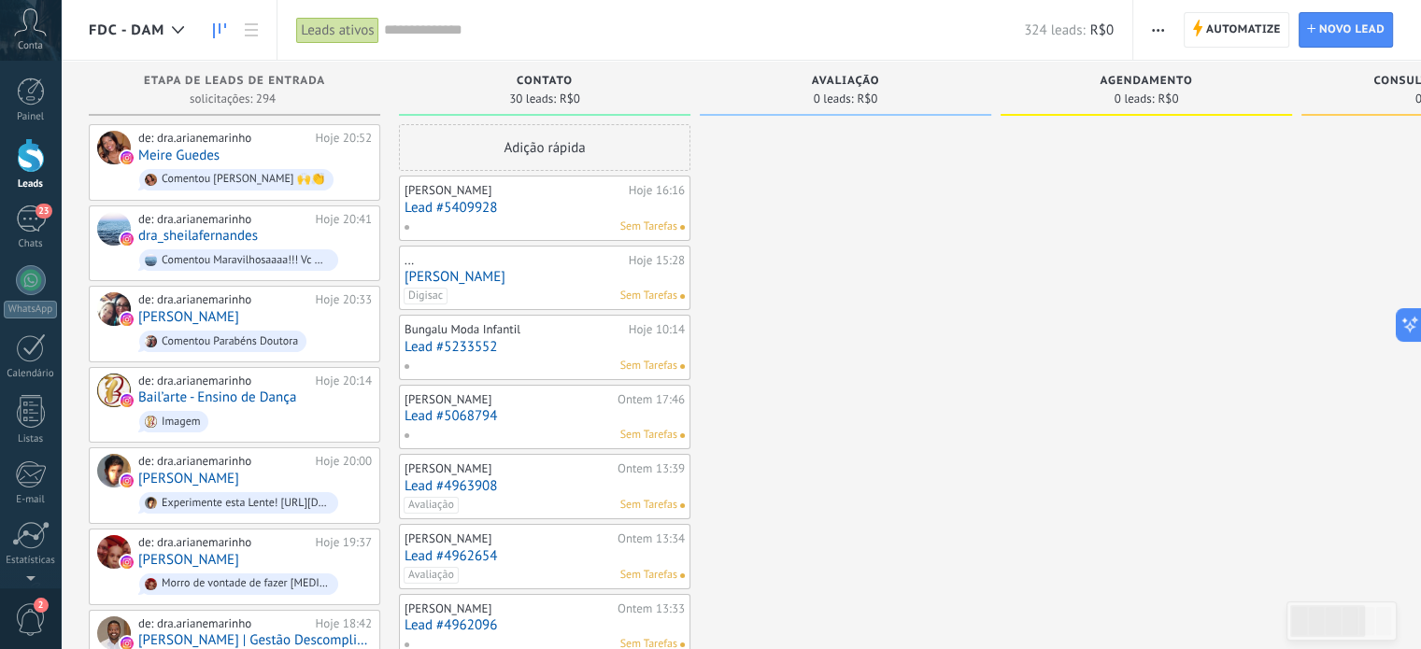
click at [1166, 36] on button "button" at bounding box center [1157, 29] width 27 height 35
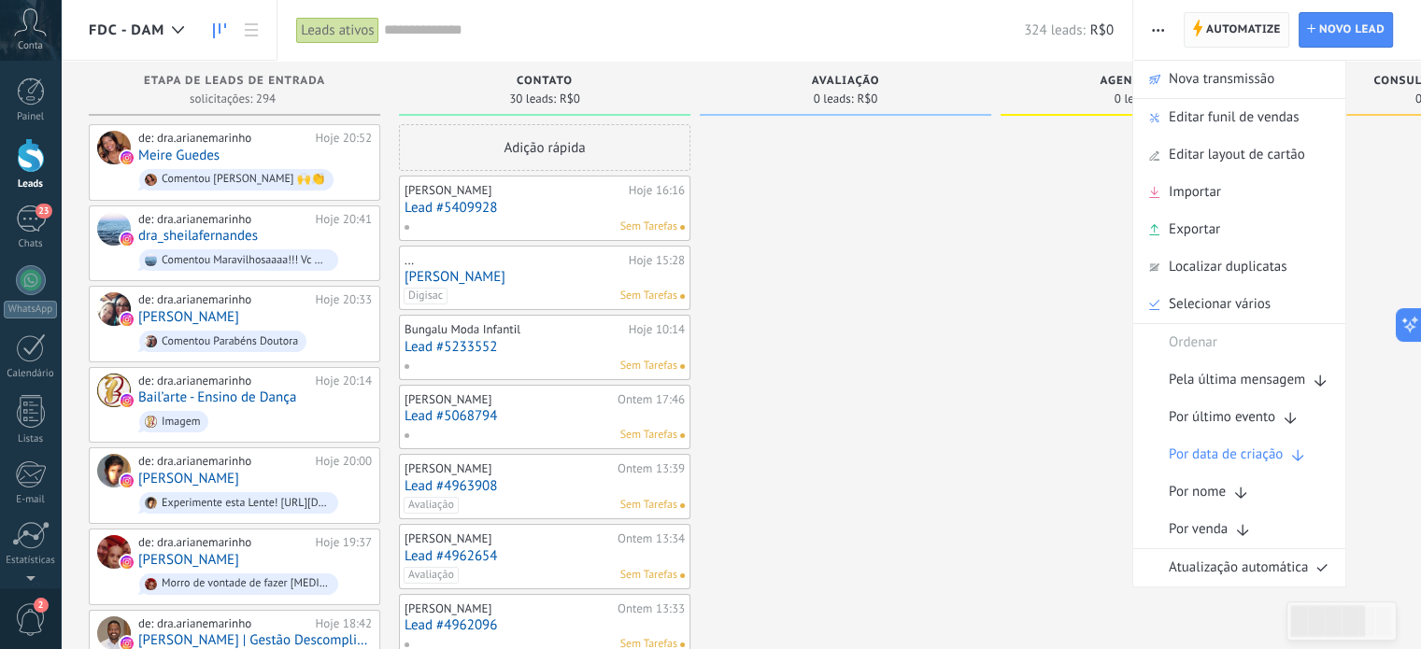
click at [1213, 35] on span "Automatize" at bounding box center [1243, 30] width 75 height 34
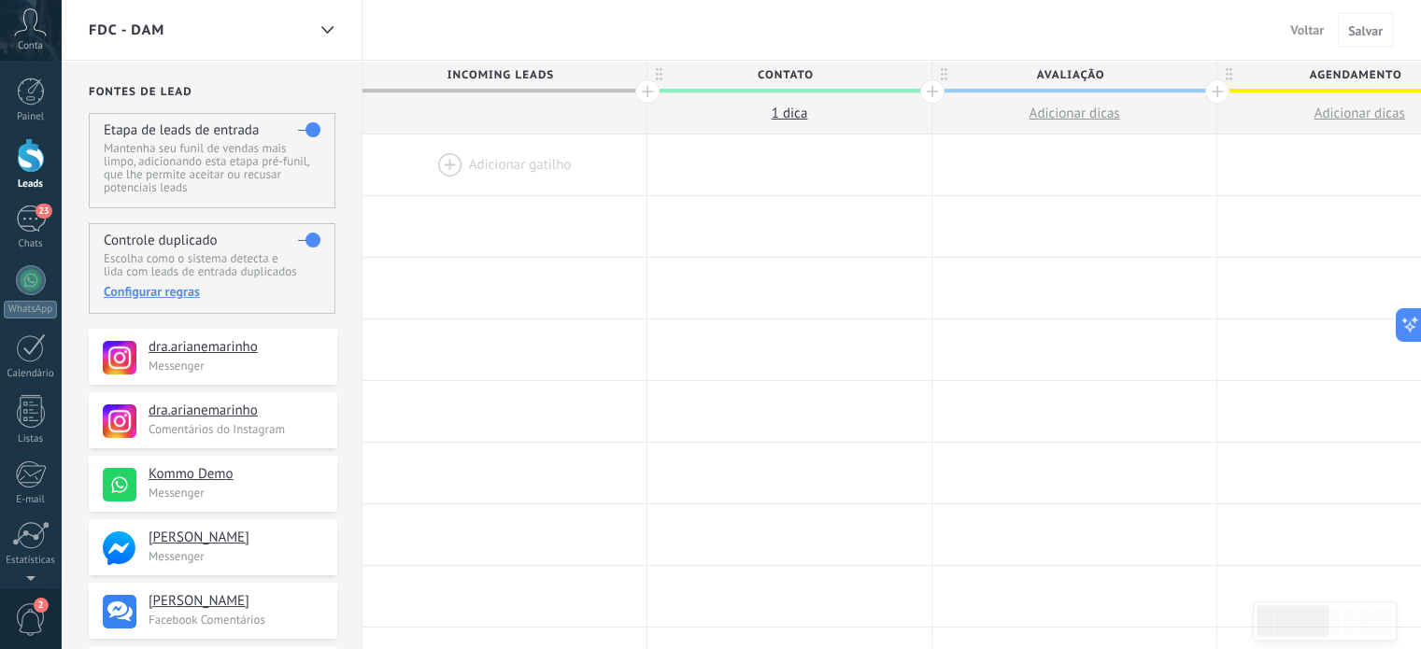
click at [258, 176] on p "Mantenha seu funil de vendas mais limpo, adicionando esta etapa pré-funil, que …" at bounding box center [212, 168] width 216 height 52
drag, startPoint x: 258, startPoint y: 176, endPoint x: 246, endPoint y: 163, distance: 17.2
click at [246, 163] on p "Mantenha seu funil de vendas mais limpo, adicionando esta etapa pré-funil, que …" at bounding box center [212, 168] width 216 height 52
click at [440, 156] on div at bounding box center [504, 165] width 284 height 61
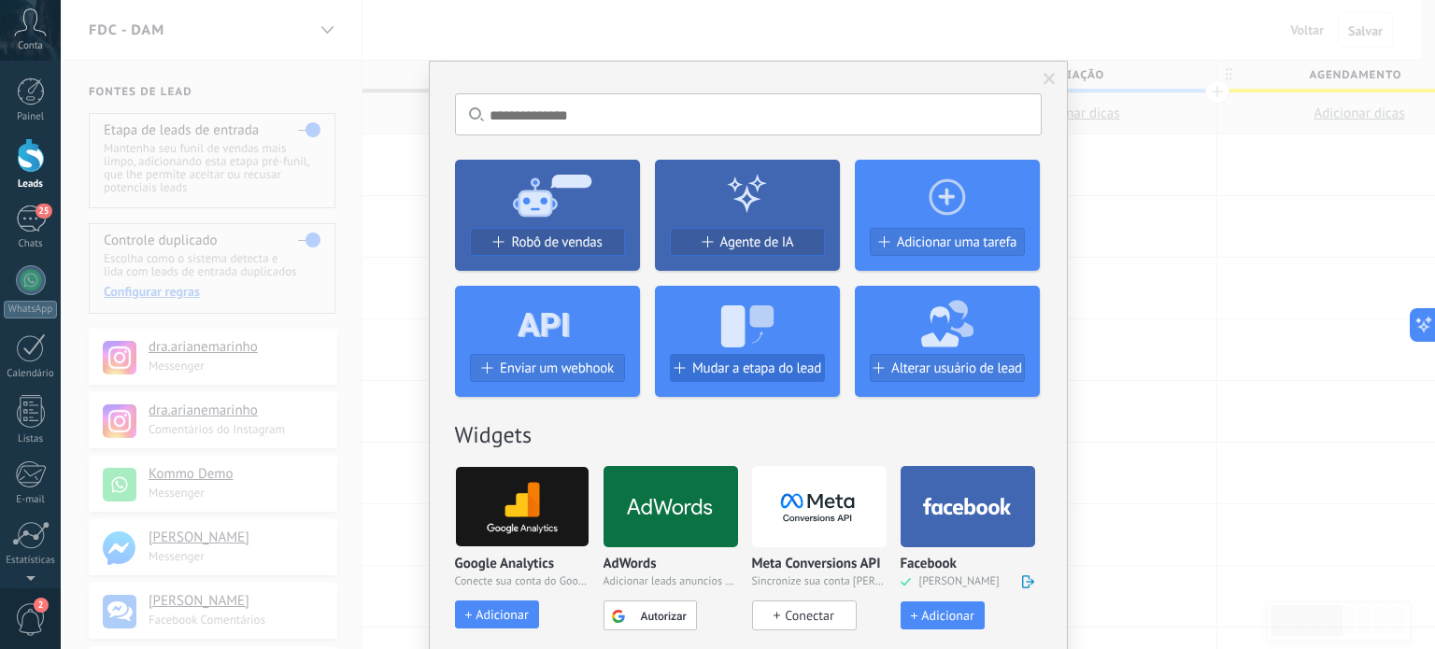
click at [743, 367] on span "Mudar a etapa do lead" at bounding box center [756, 369] width 129 height 16
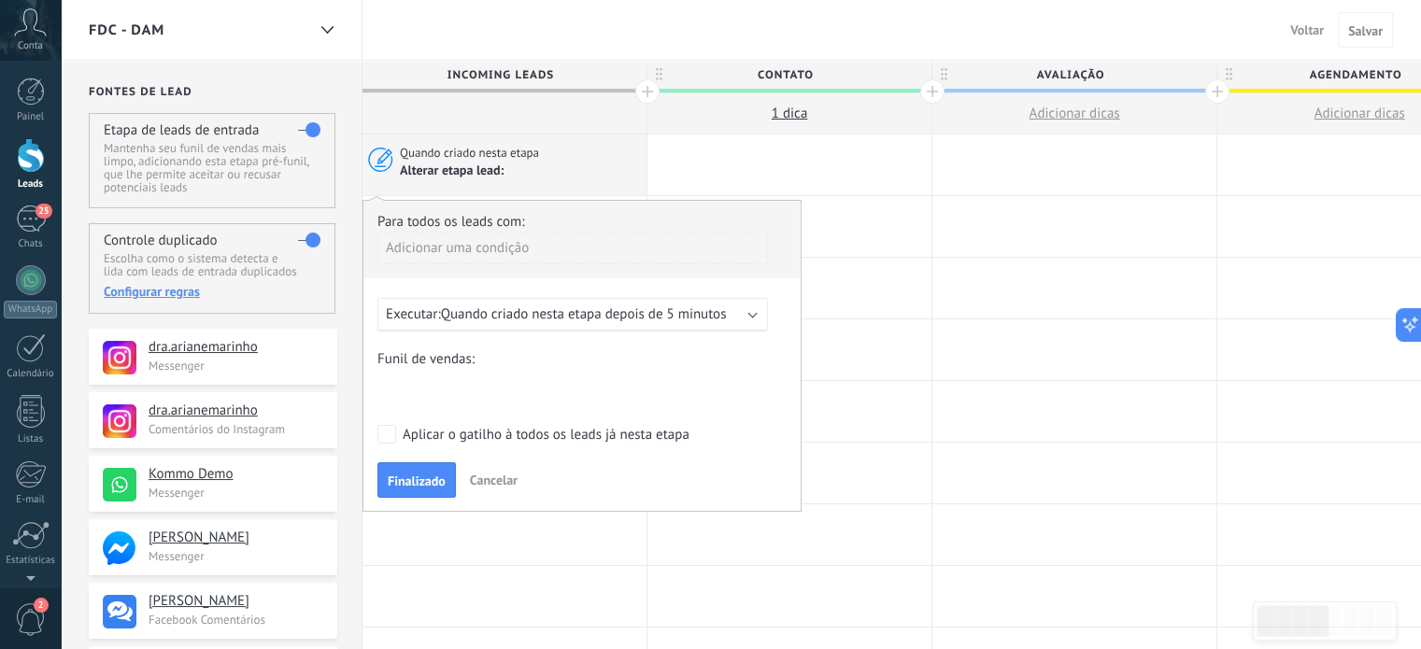
click at [613, 309] on span "Quando criado nesta etapa depois de 5 minutos" at bounding box center [584, 314] width 286 height 18
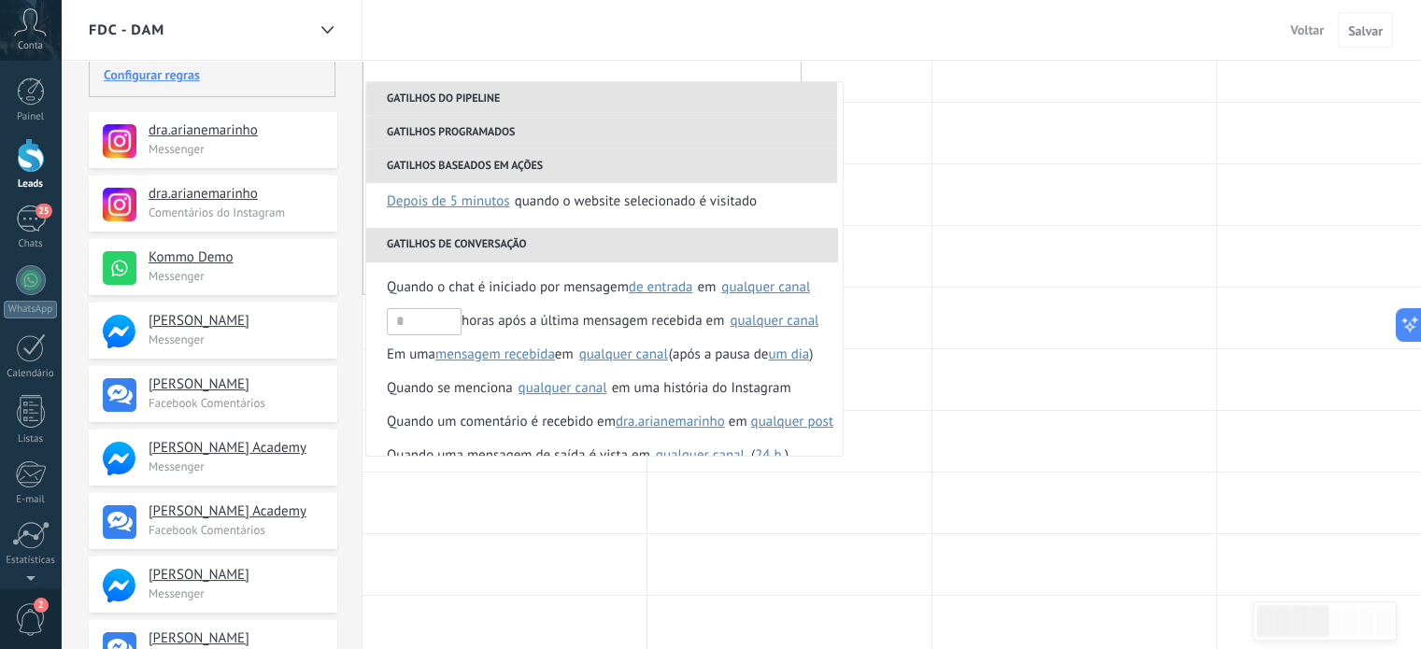
scroll to position [266, 0]
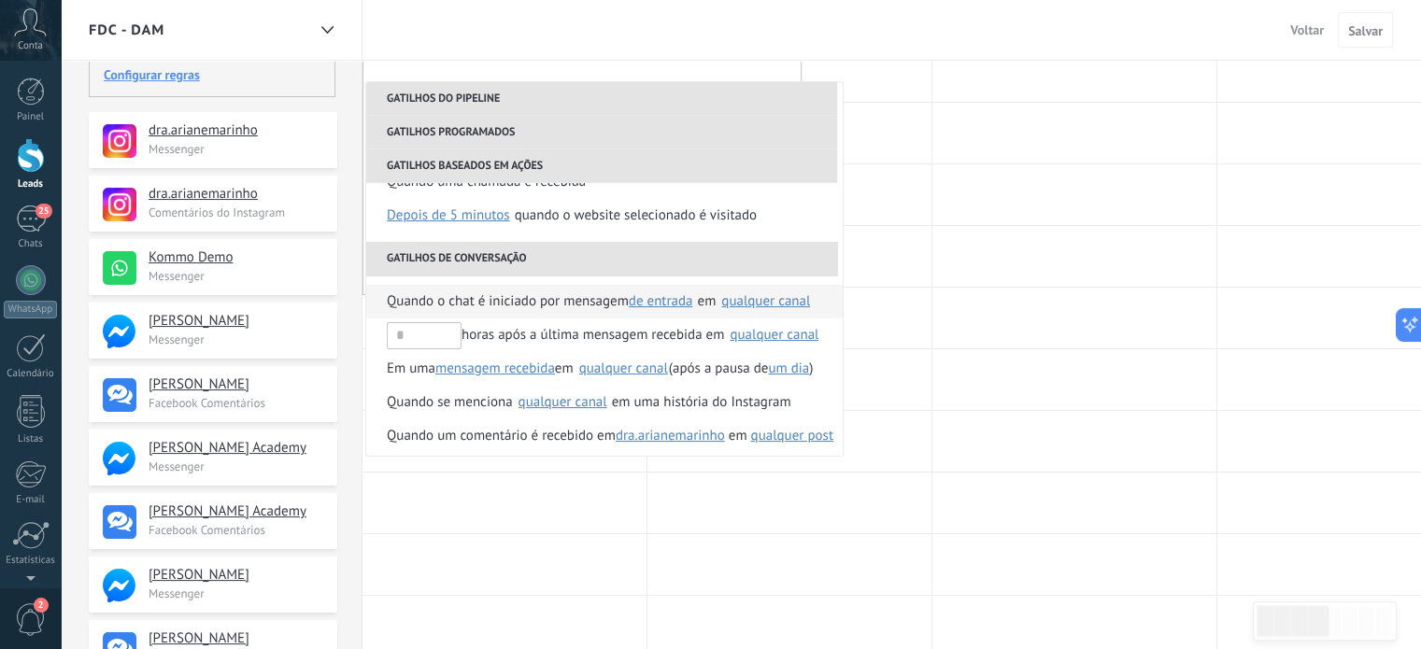
click at [744, 299] on div "qualquer canal" at bounding box center [765, 301] width 89 height 14
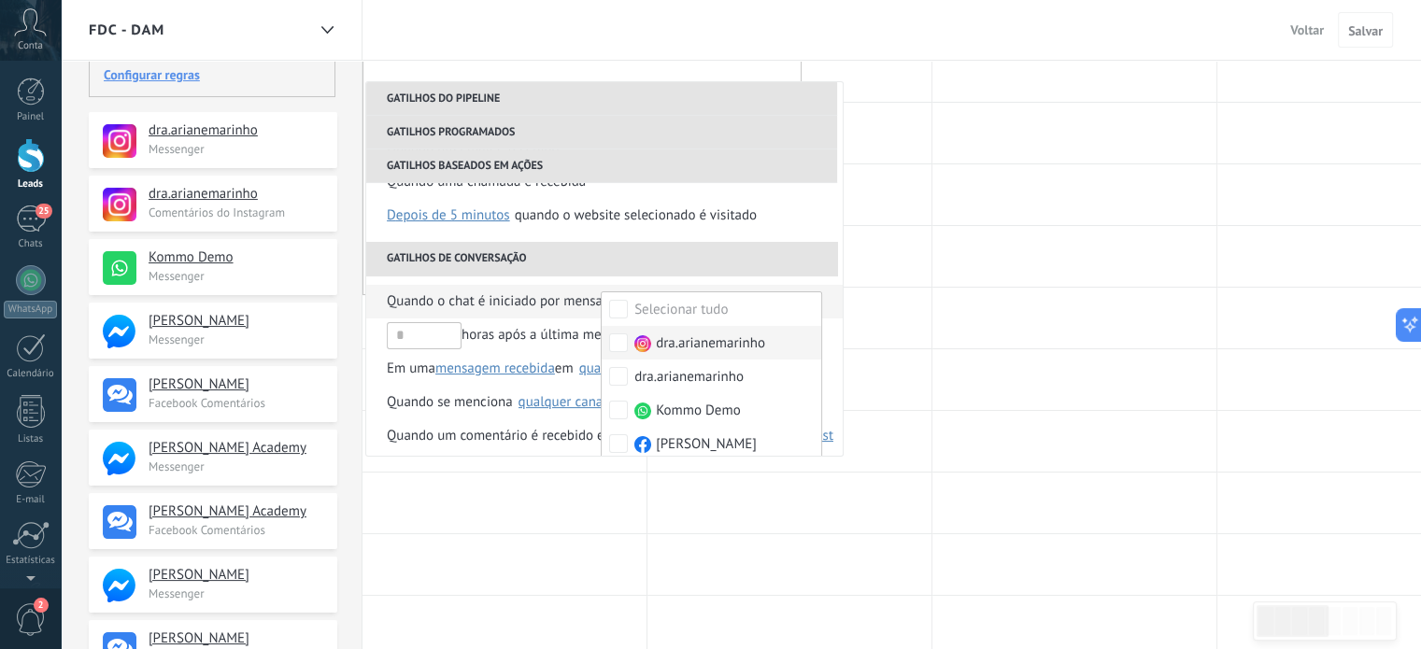
click at [625, 338] on label "dra.arianemarinho" at bounding box center [712, 343] width 220 height 34
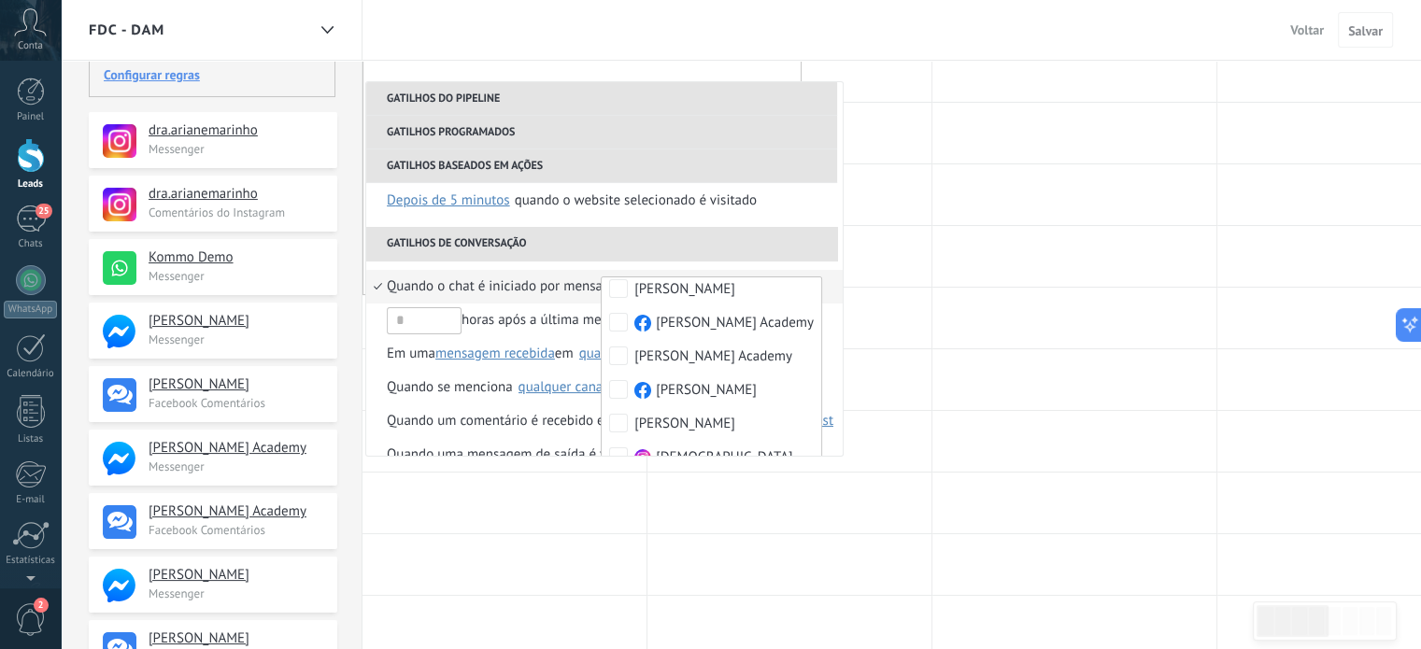
scroll to position [235, 0]
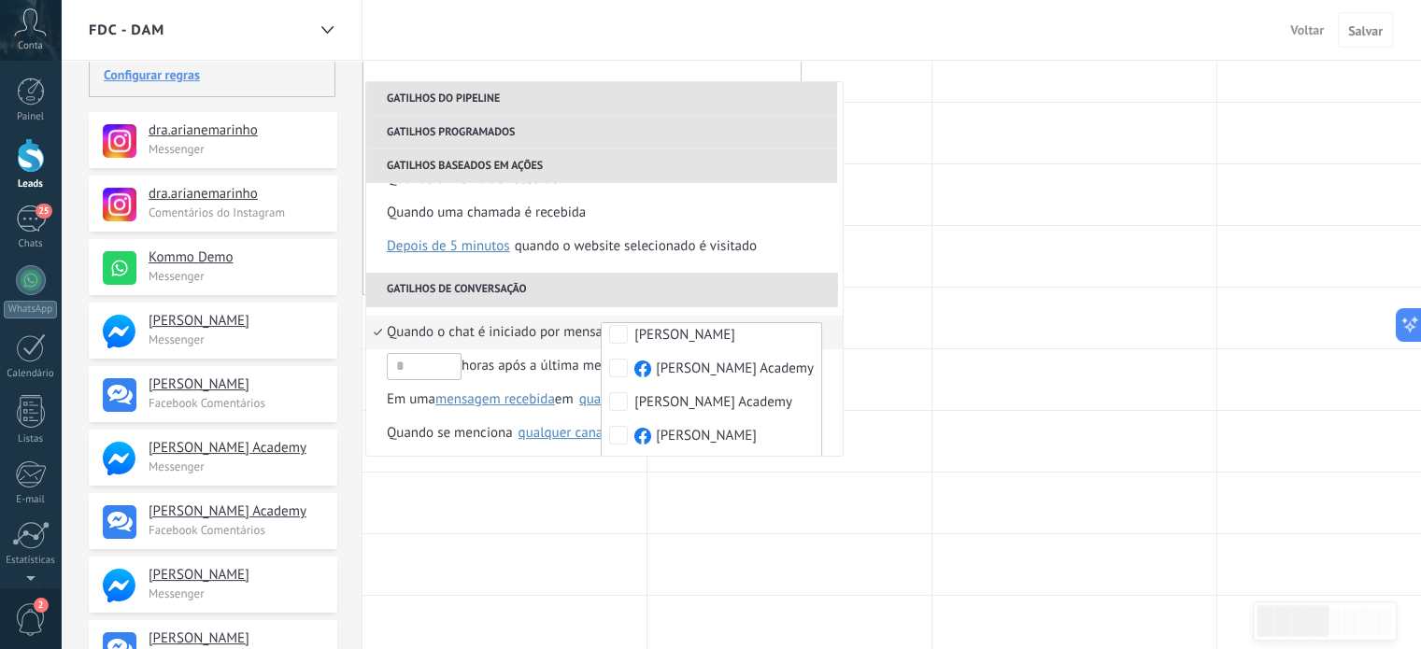
click at [750, 312] on div "Quando o chat é iniciado por mensagem de entrada de saída qualquer de entrada e…" at bounding box center [604, 466] width 476 height 321
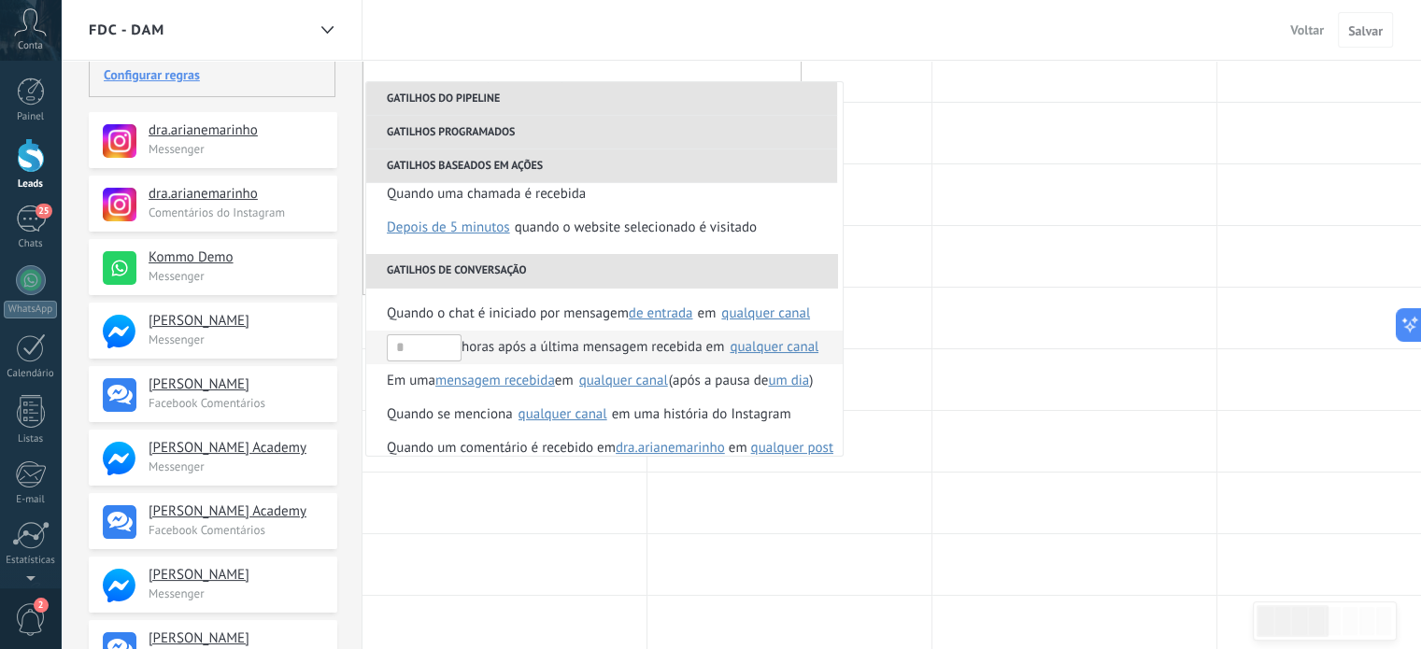
scroll to position [262, 0]
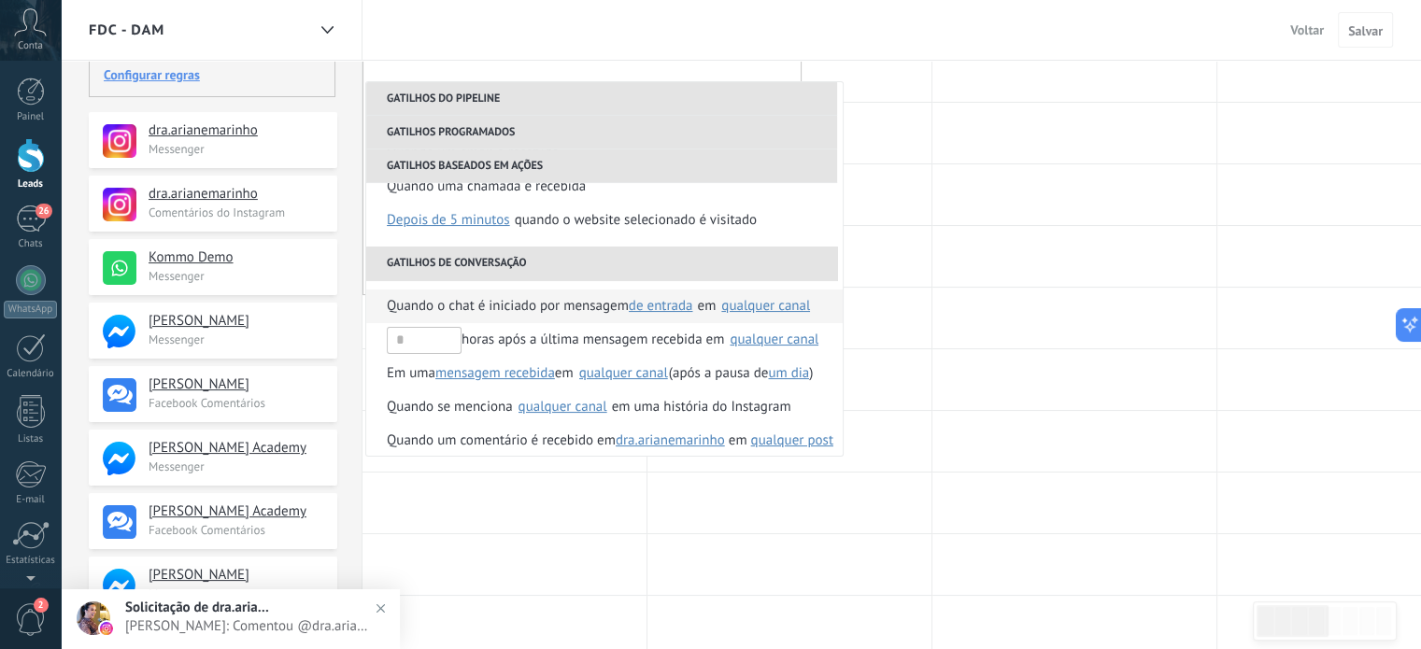
click at [375, 307] on li "Quando o chat é iniciado por mensagem de entrada de saída qualquer de entrada e…" at bounding box center [604, 307] width 476 height 34
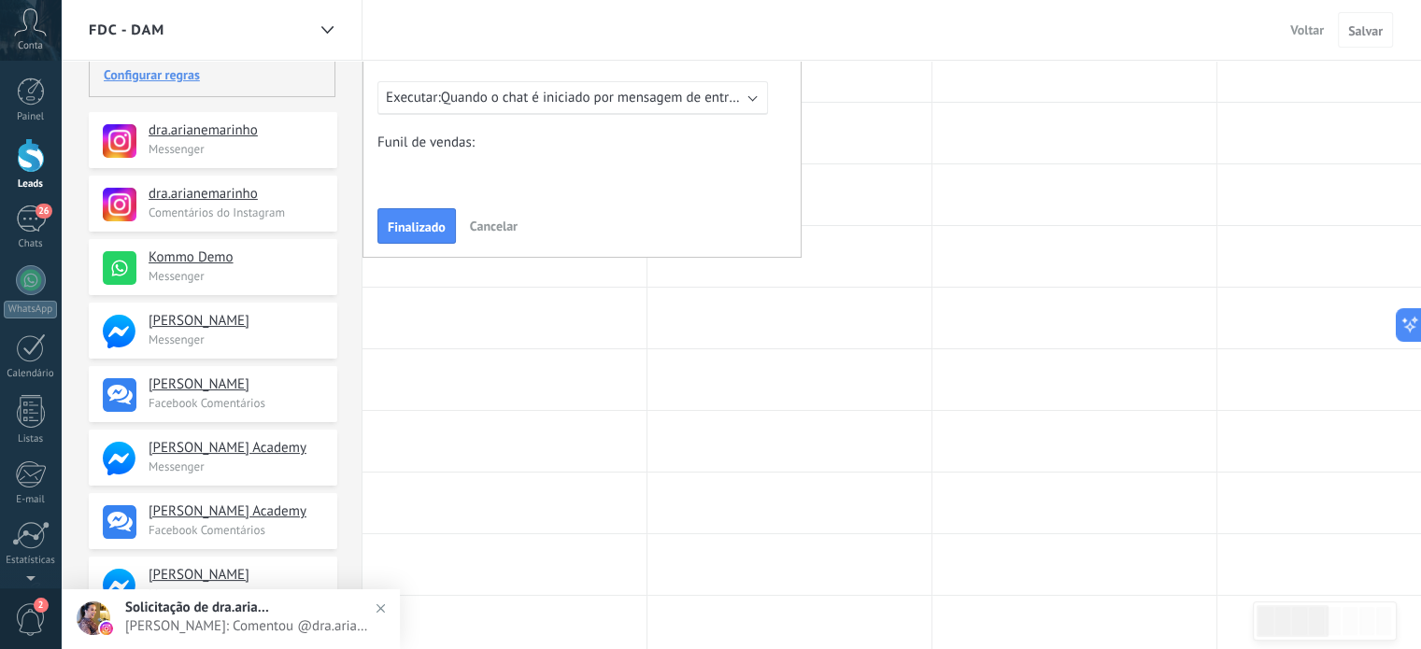
click at [518, 92] on span "Quando o chat é iniciado por mensagem de entrada em qualquer canal" at bounding box center [653, 98] width 424 height 18
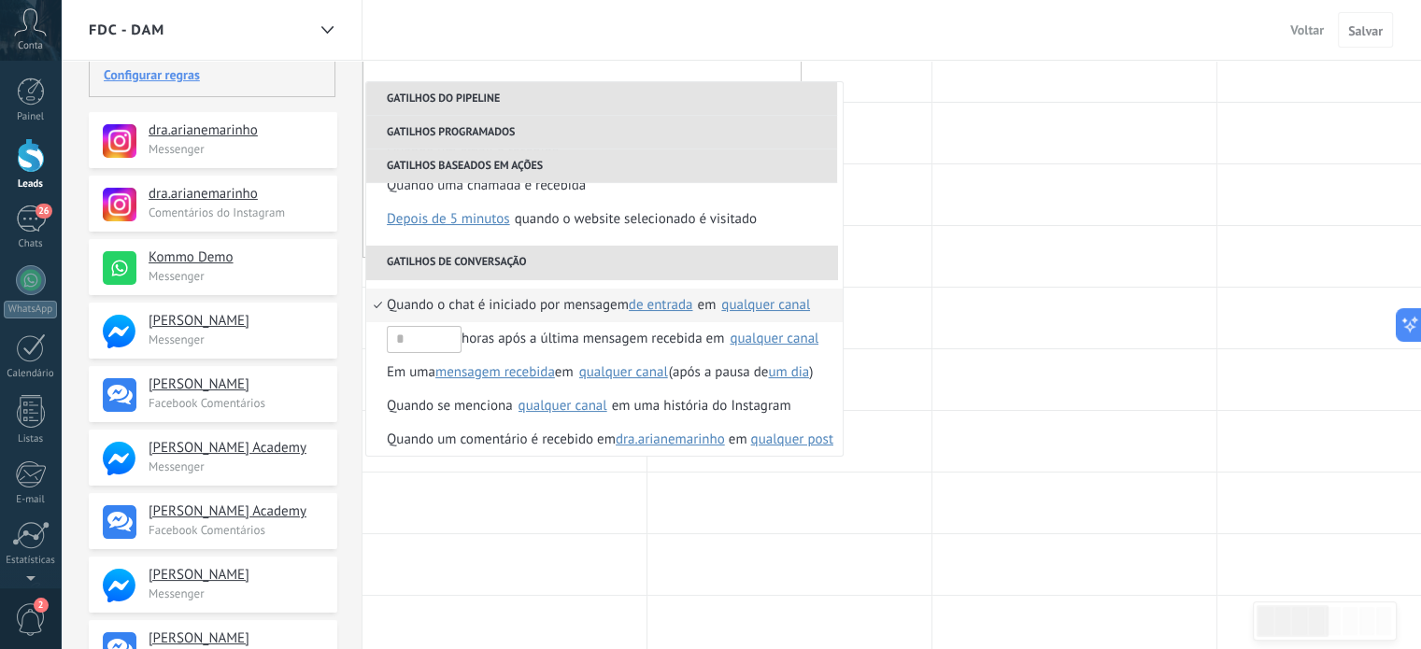
scroll to position [258, 0]
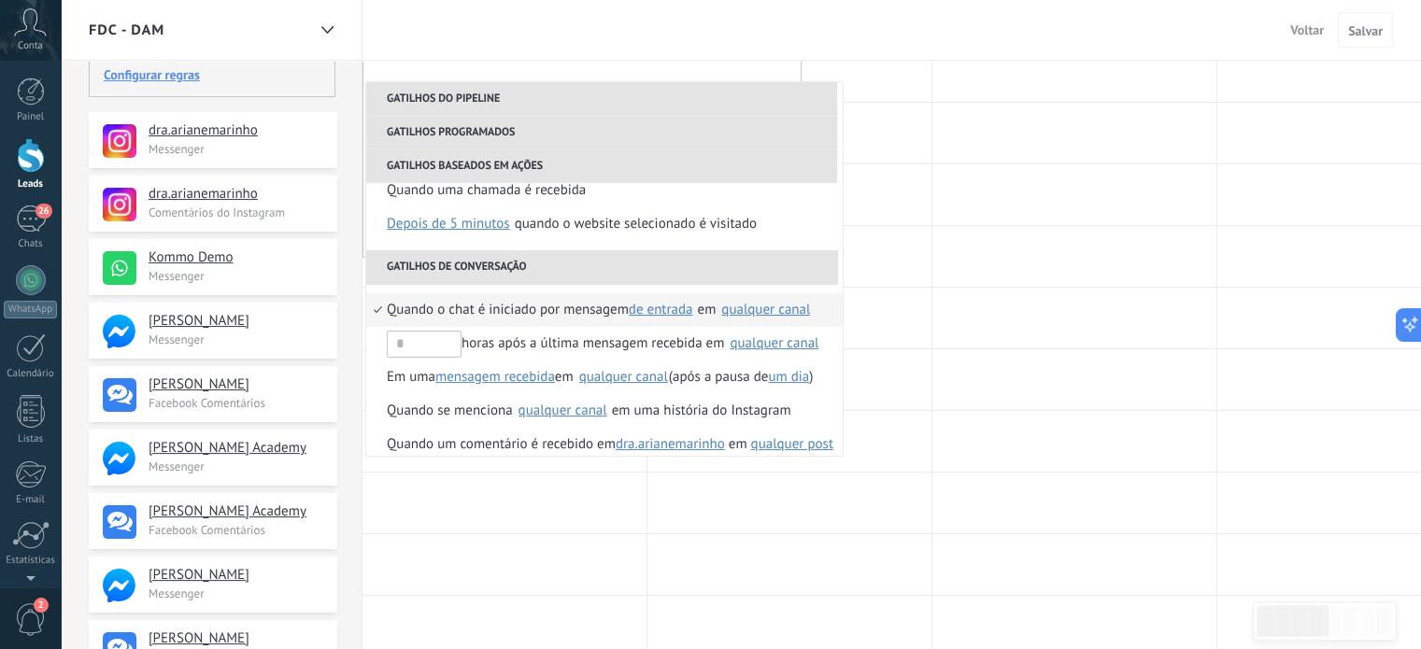
click at [750, 313] on div "qualquer canal" at bounding box center [765, 310] width 89 height 14
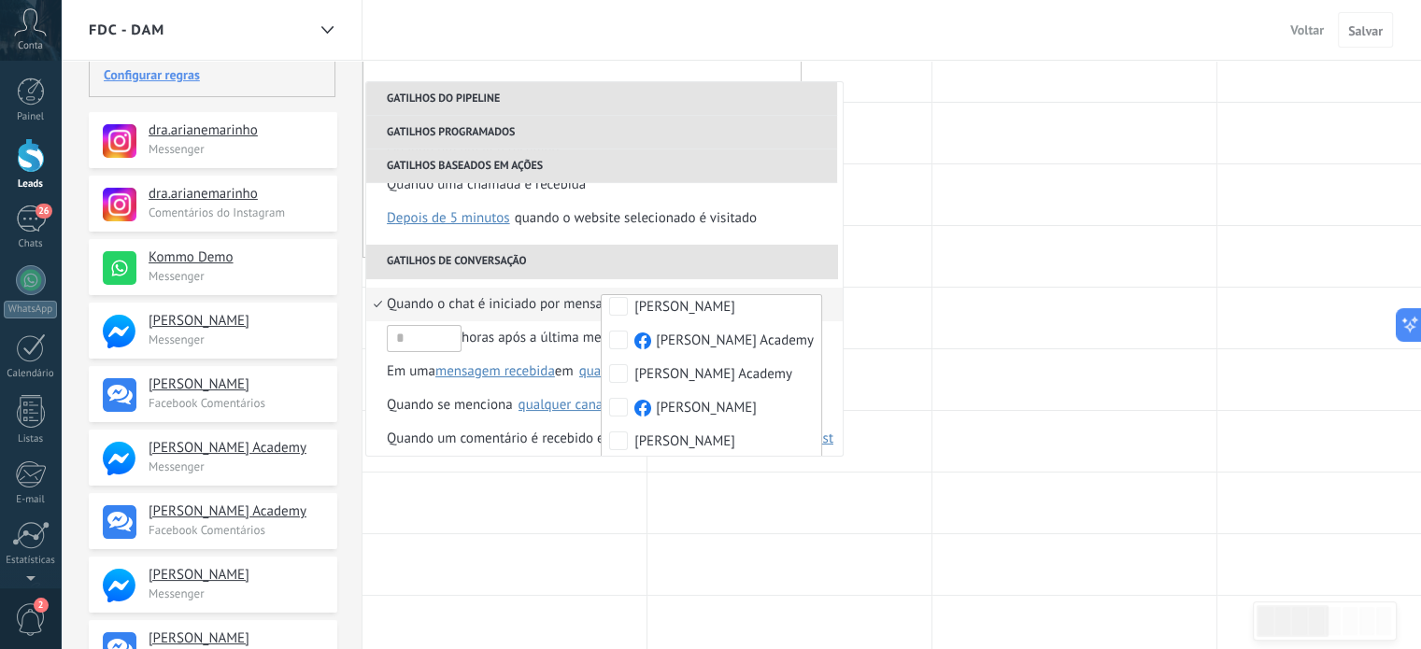
scroll to position [244, 0]
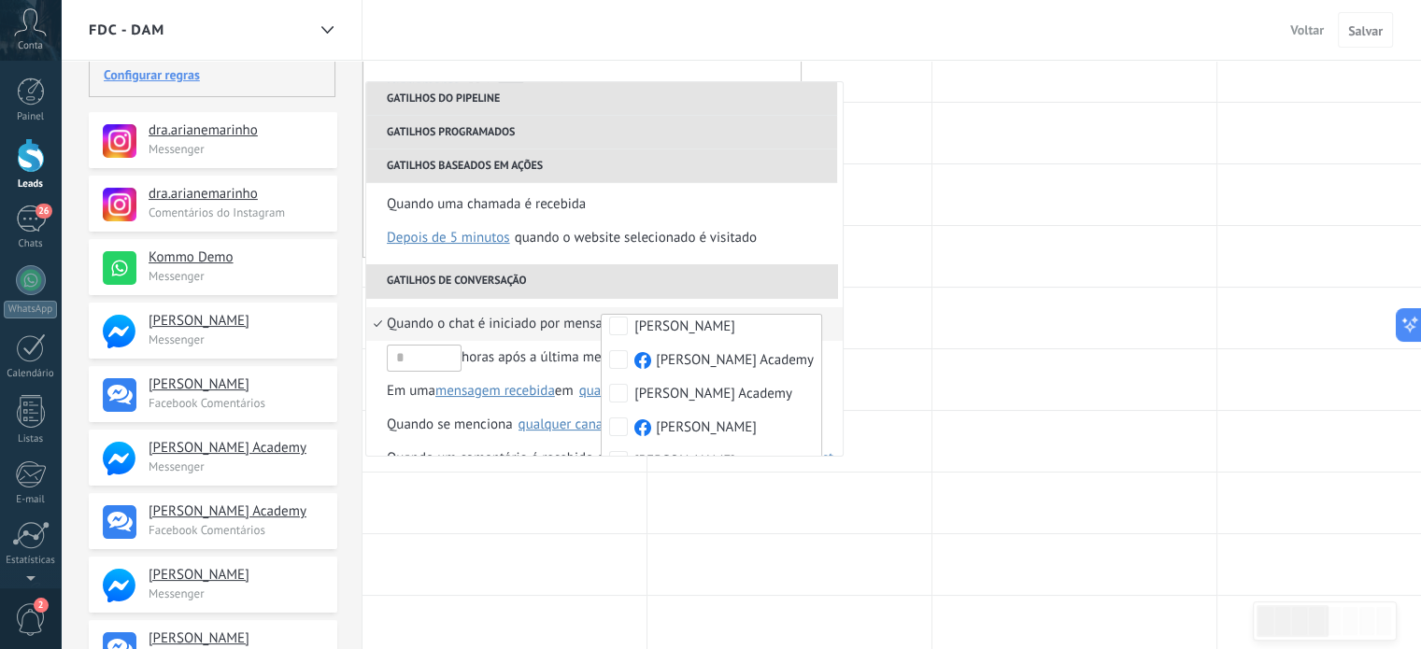
click at [632, 298] on div "Quando o chat é iniciado por mensagem de entrada de saída qualquer de entrada e…" at bounding box center [604, 458] width 476 height 321
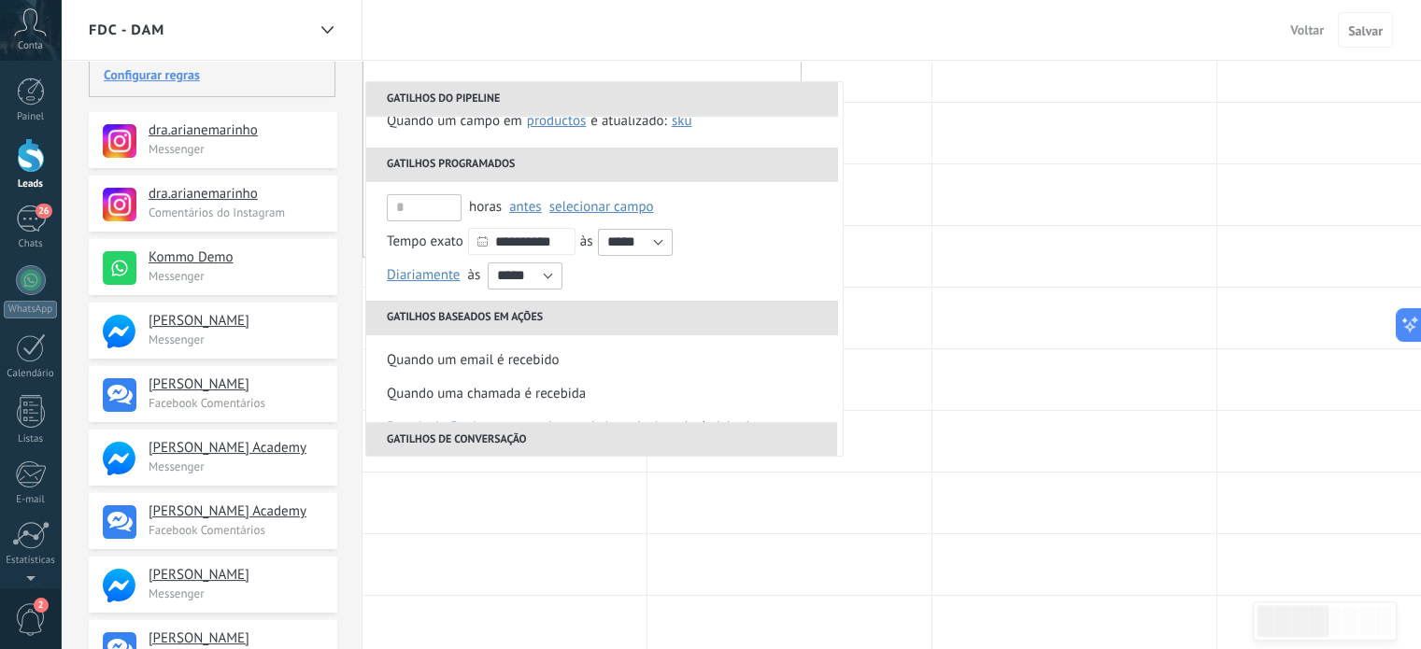
scroll to position [0, 0]
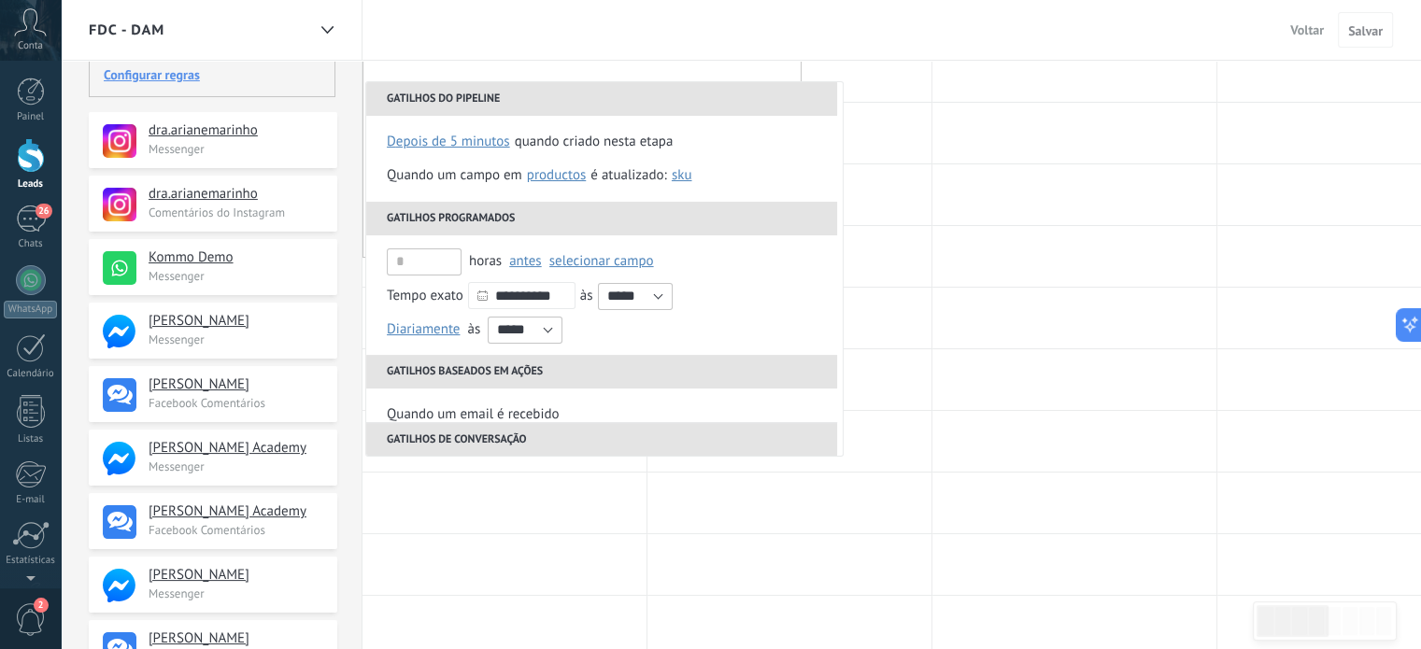
click at [750, 103] on li "Gatilhos do pipeline" at bounding box center [601, 99] width 471 height 34
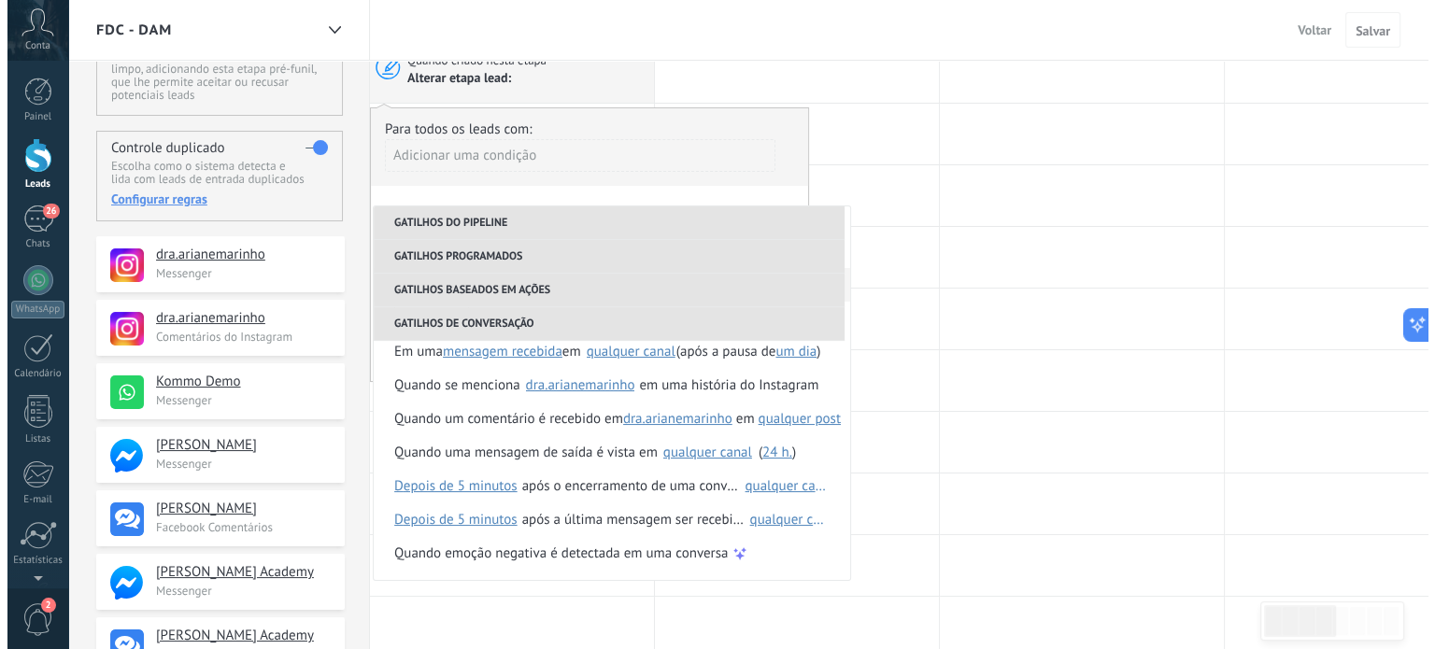
scroll to position [22, 0]
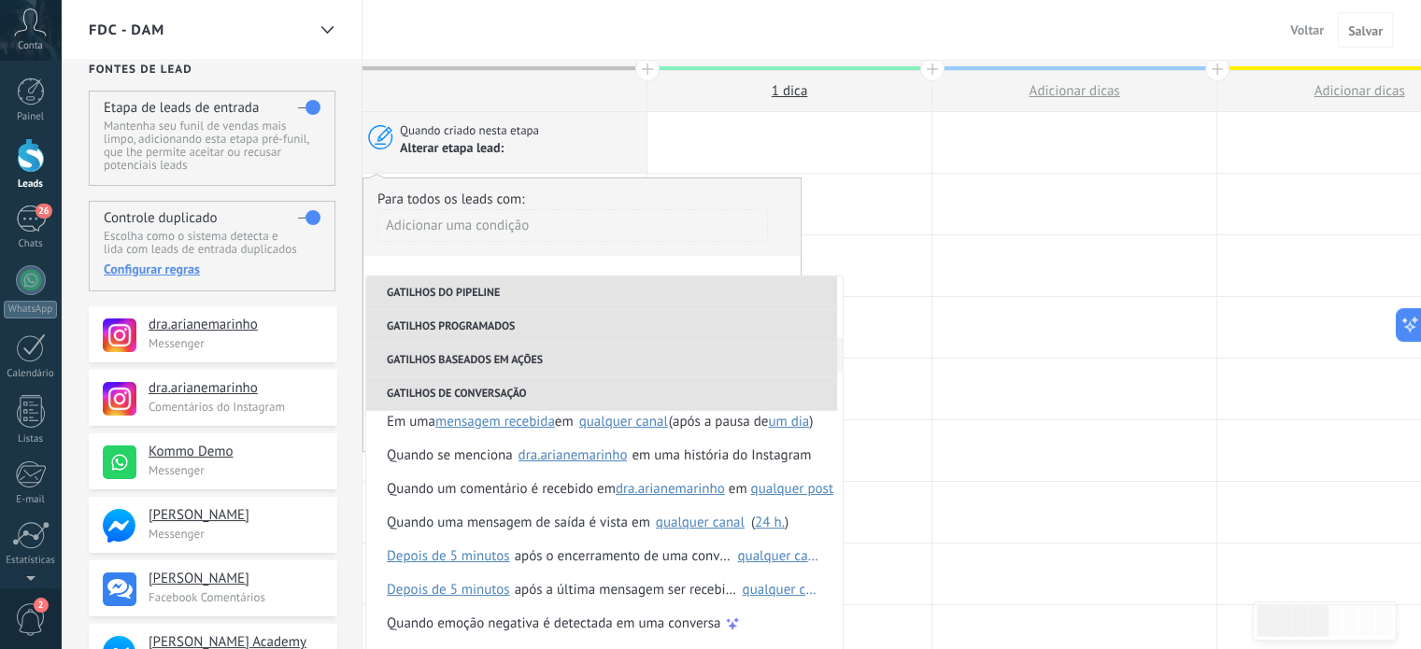
click at [590, 199] on div "Para todos os leads com:" at bounding box center [581, 200] width 409 height 18
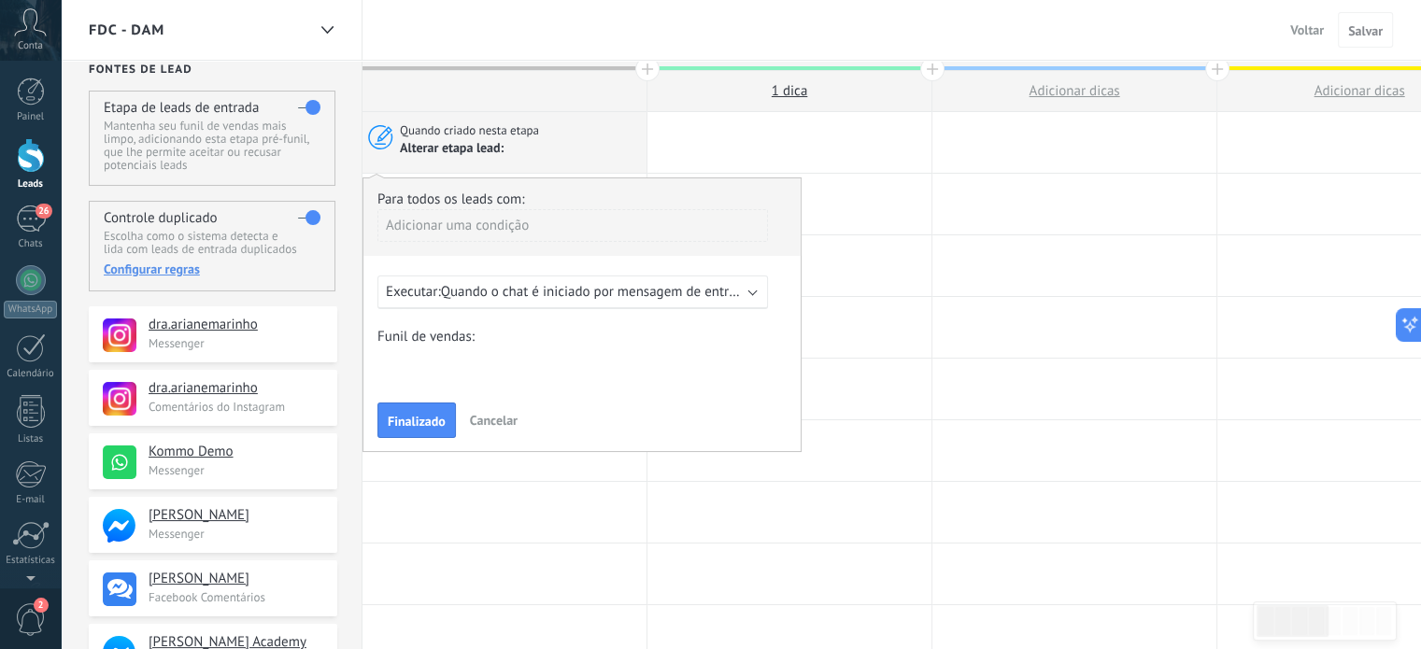
click at [0, 0] on div "Contato Avaliação Agendamento Consulta confirmada Tratamento prescrito Closed -…" at bounding box center [0, 0] width 0 height 0
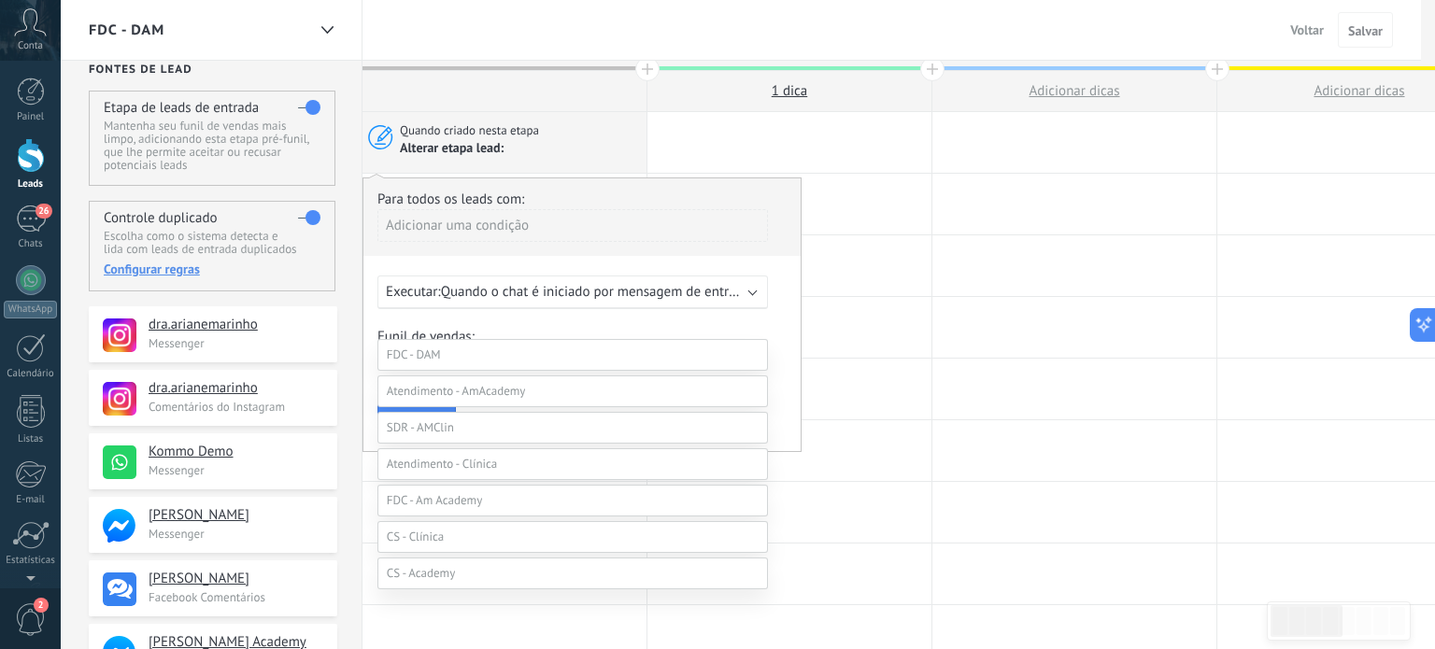
scroll to position [0, 0]
click at [417, 369] on span at bounding box center [414, 366] width 54 height 16
click at [400, 419] on label at bounding box center [572, 403] width 390 height 32
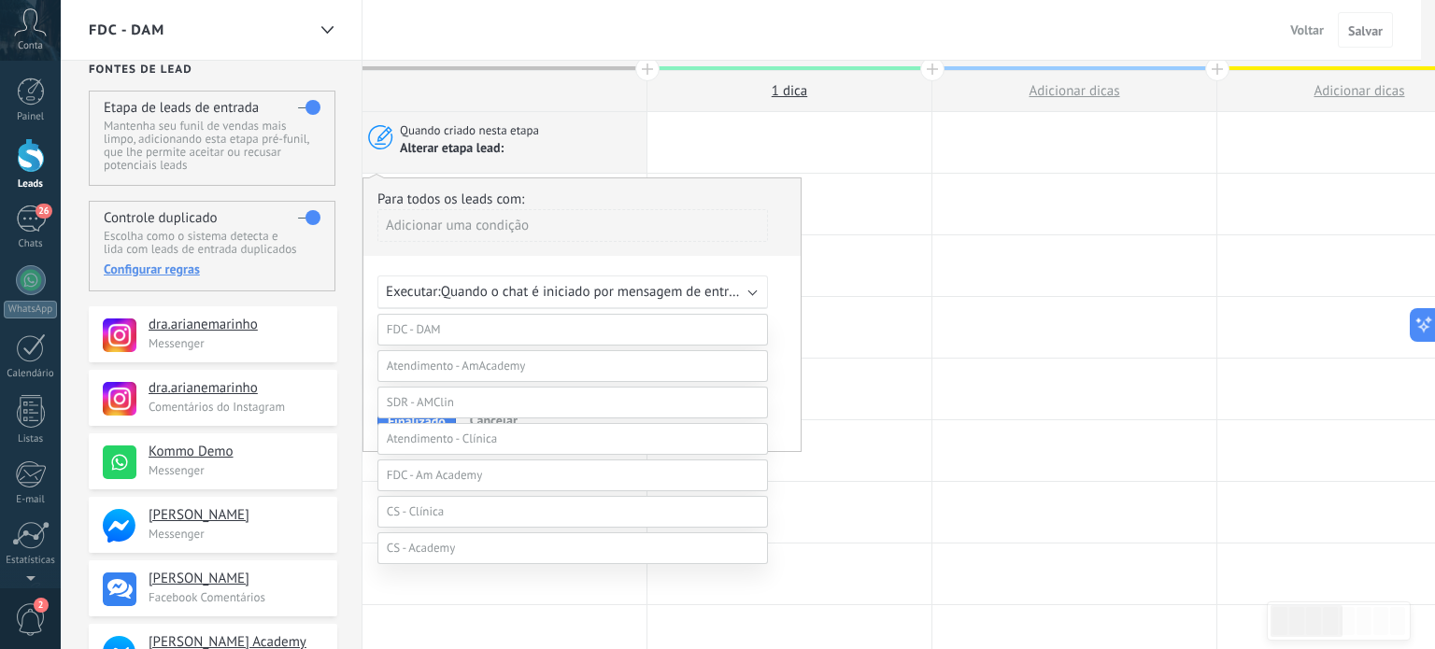
click at [409, 364] on span at bounding box center [456, 366] width 139 height 16
click at [428, 365] on span at bounding box center [456, 366] width 139 height 16
click at [564, 331] on label at bounding box center [572, 330] width 390 height 32
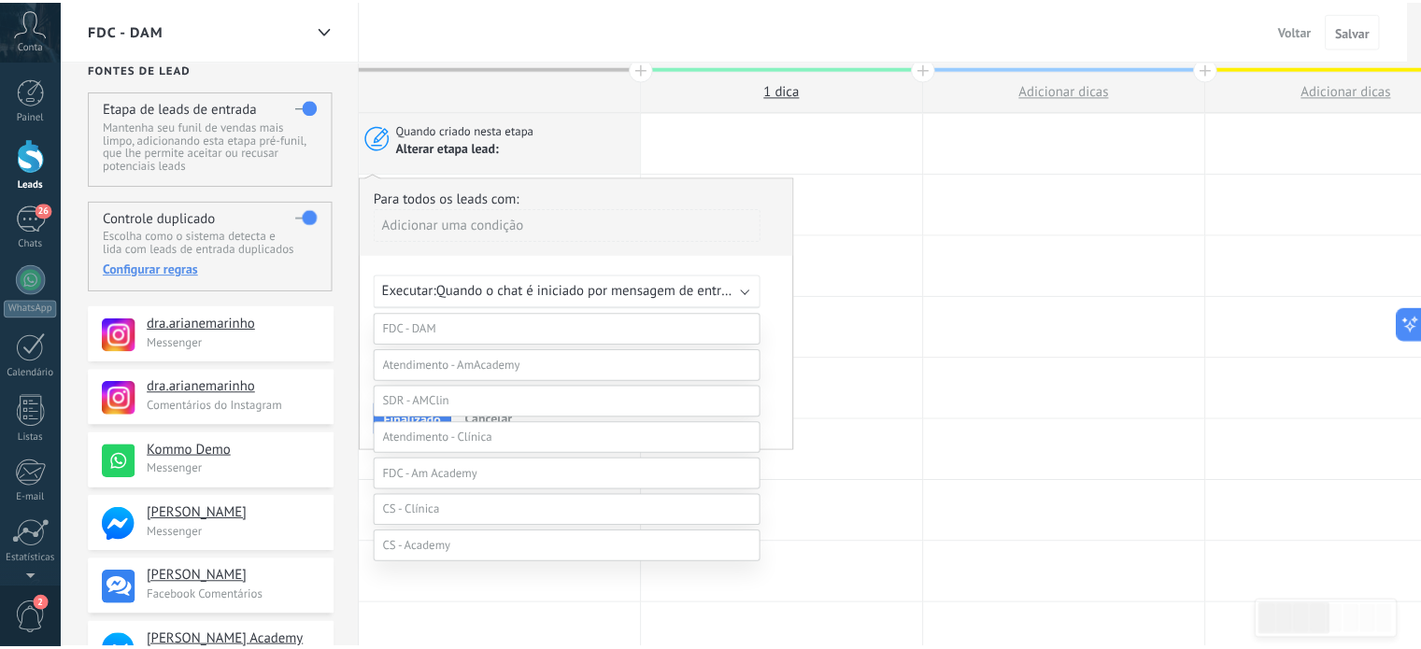
scroll to position [0, 0]
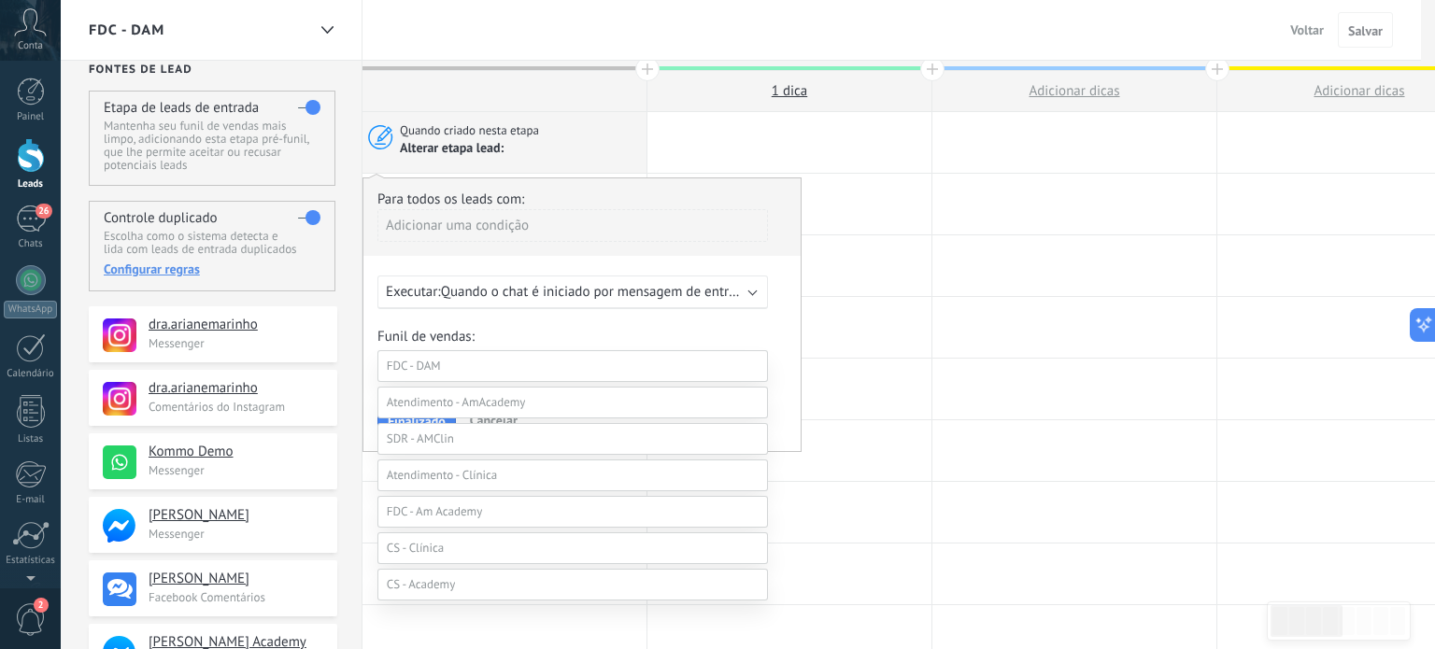
click at [564, 331] on div at bounding box center [748, 324] width 1374 height 649
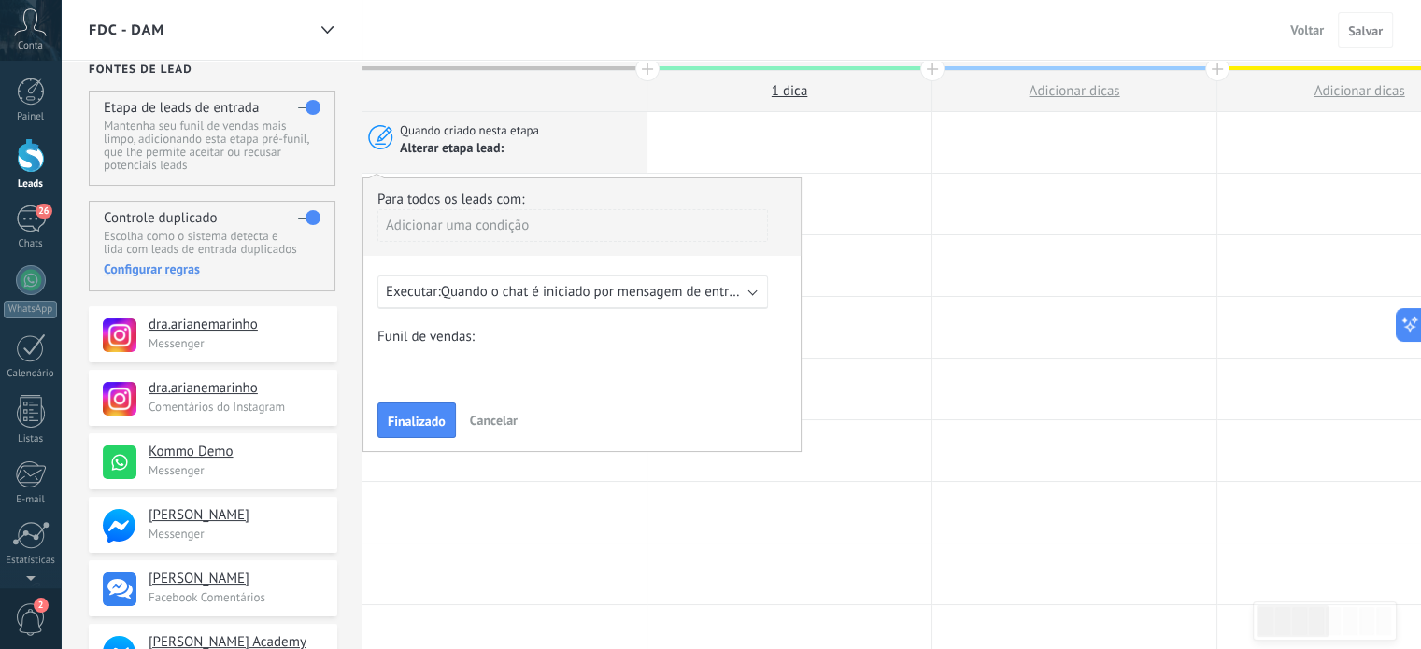
click at [479, 291] on span "Quando o chat é iniciado por mensagem de entrada em canais selecionados" at bounding box center [668, 292] width 454 height 18
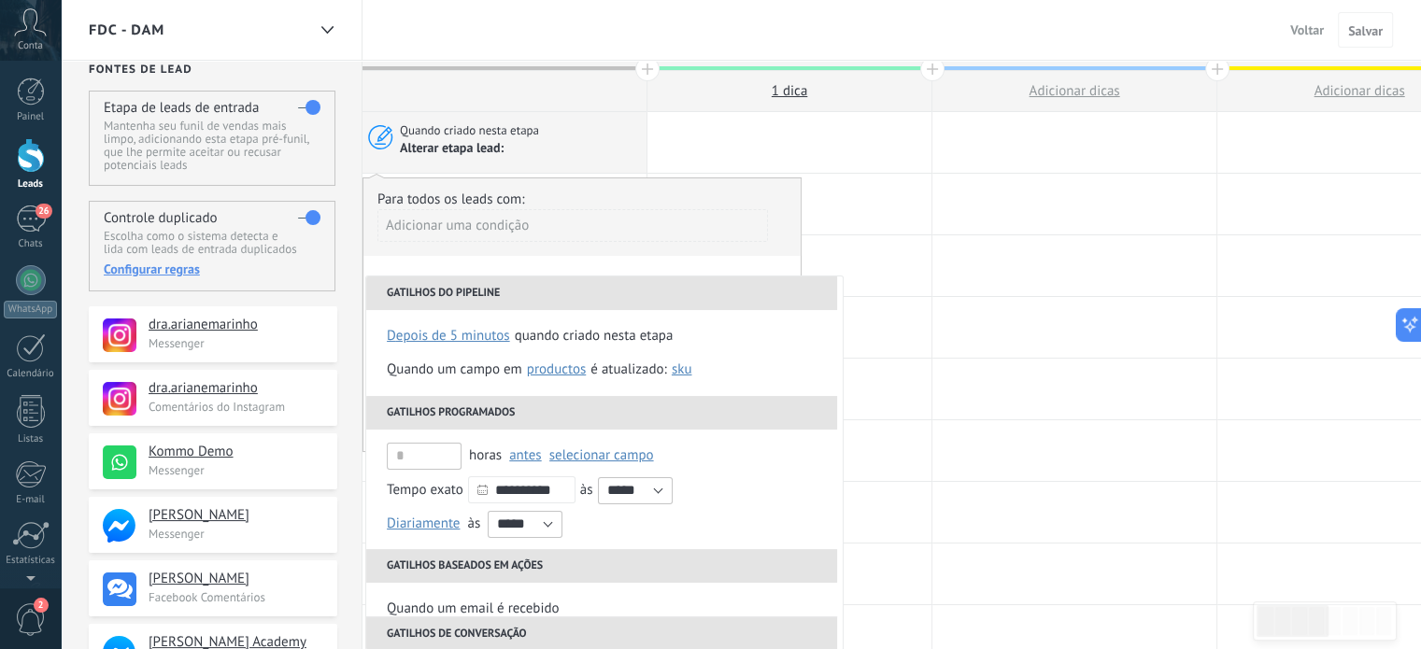
click at [556, 290] on li "Gatilhos do pipeline" at bounding box center [601, 294] width 471 height 34
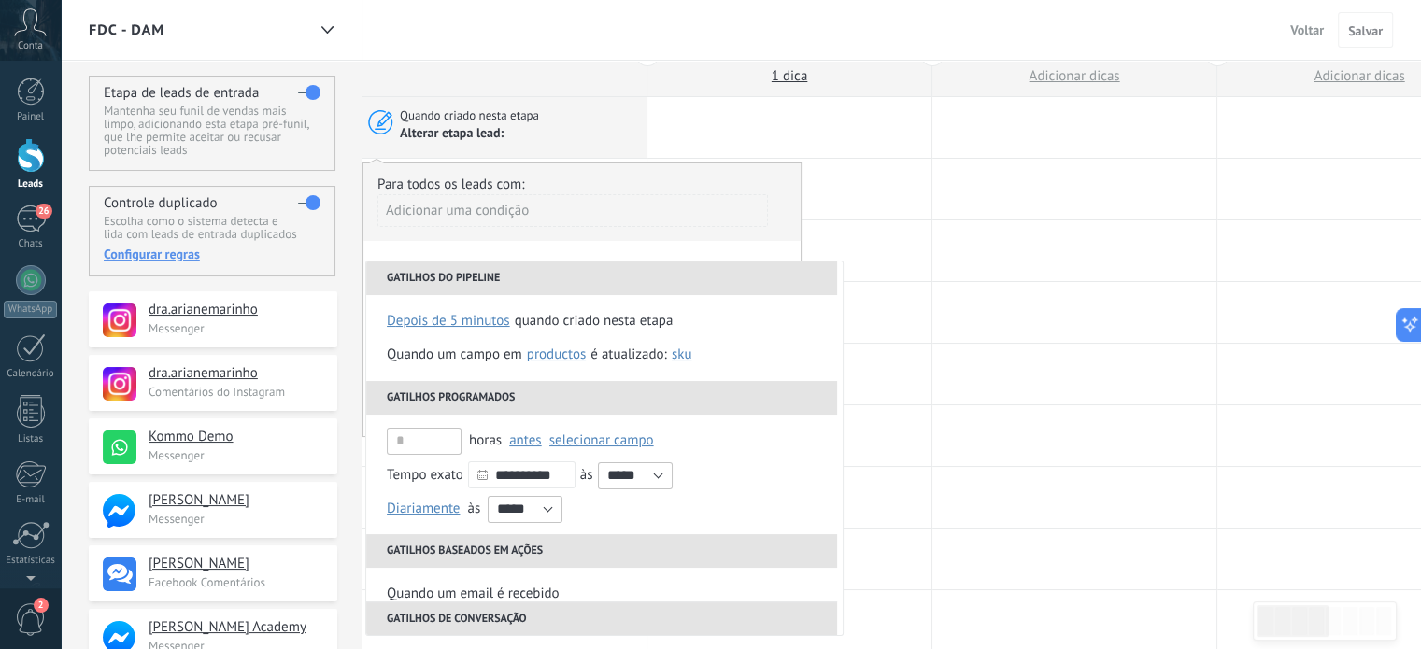
scroll to position [34, 0]
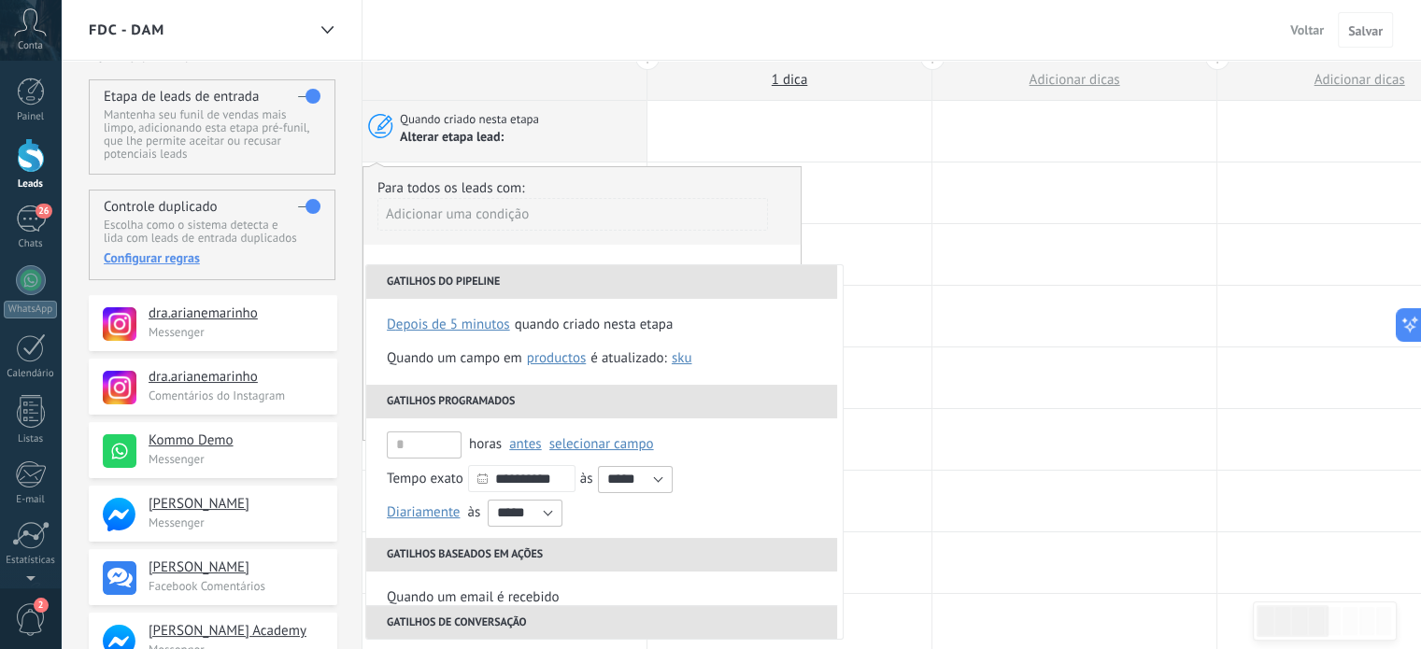
click at [639, 179] on div "Para todos os leads com: Adicionar uma condição" at bounding box center [581, 211] width 409 height 65
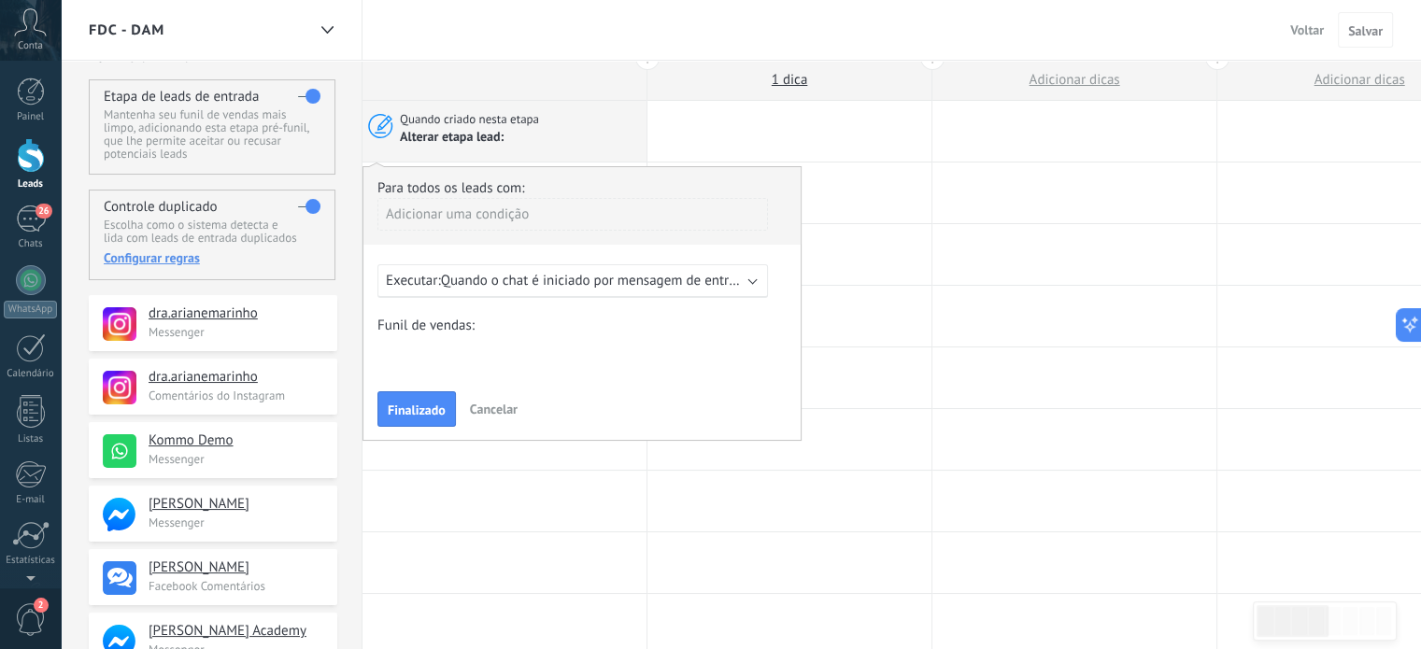
click at [490, 401] on span "Cancelar" at bounding box center [494, 409] width 48 height 17
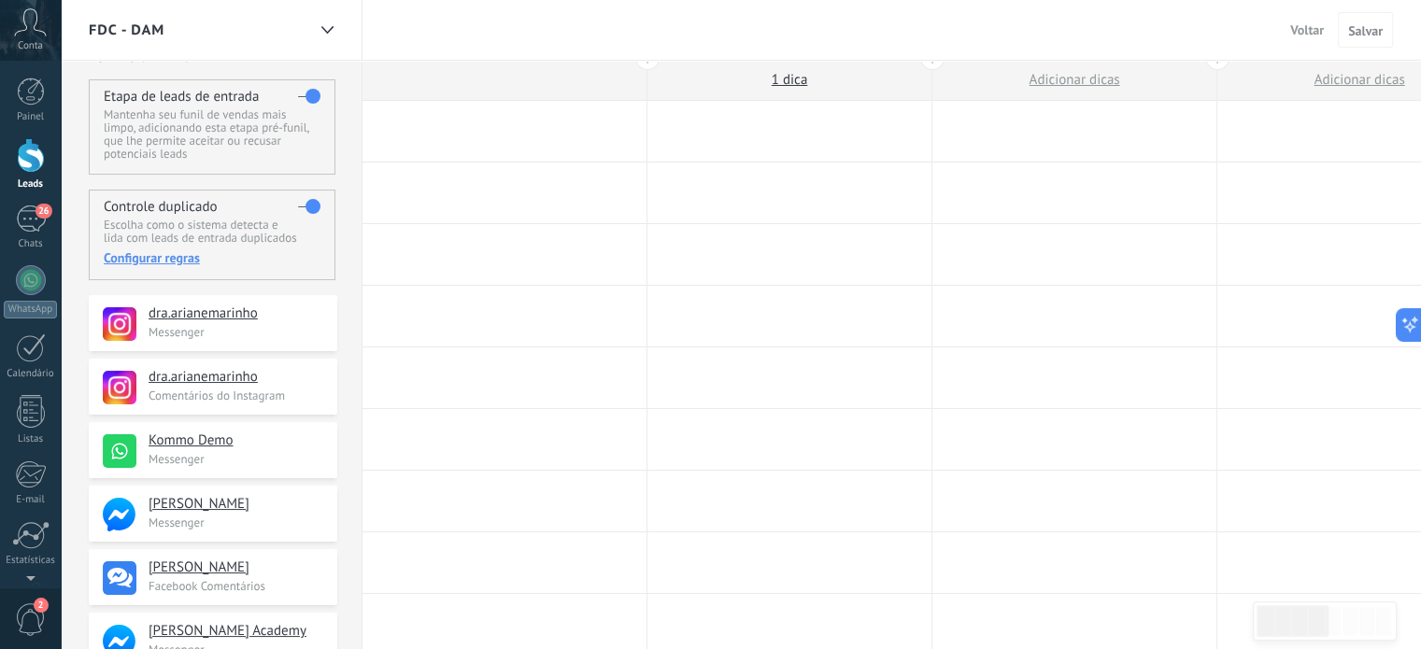
scroll to position [0, 0]
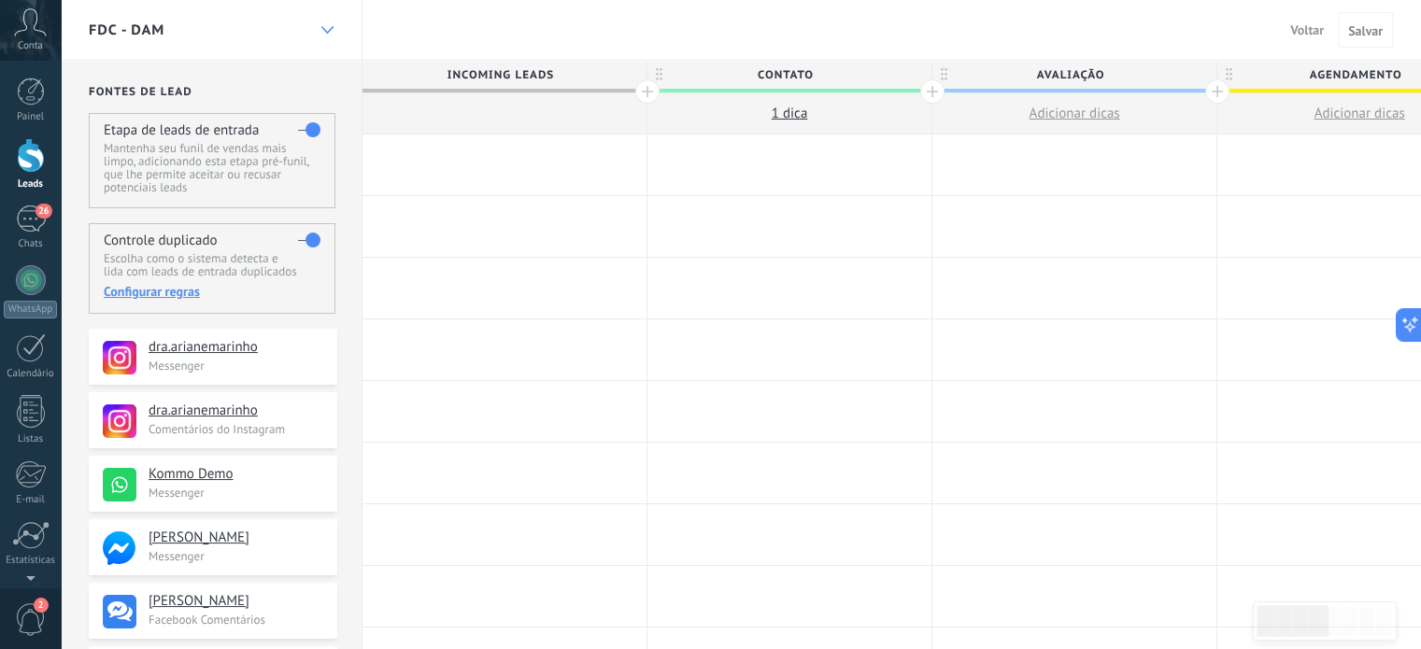
click at [322, 25] on div at bounding box center [327, 30] width 32 height 36
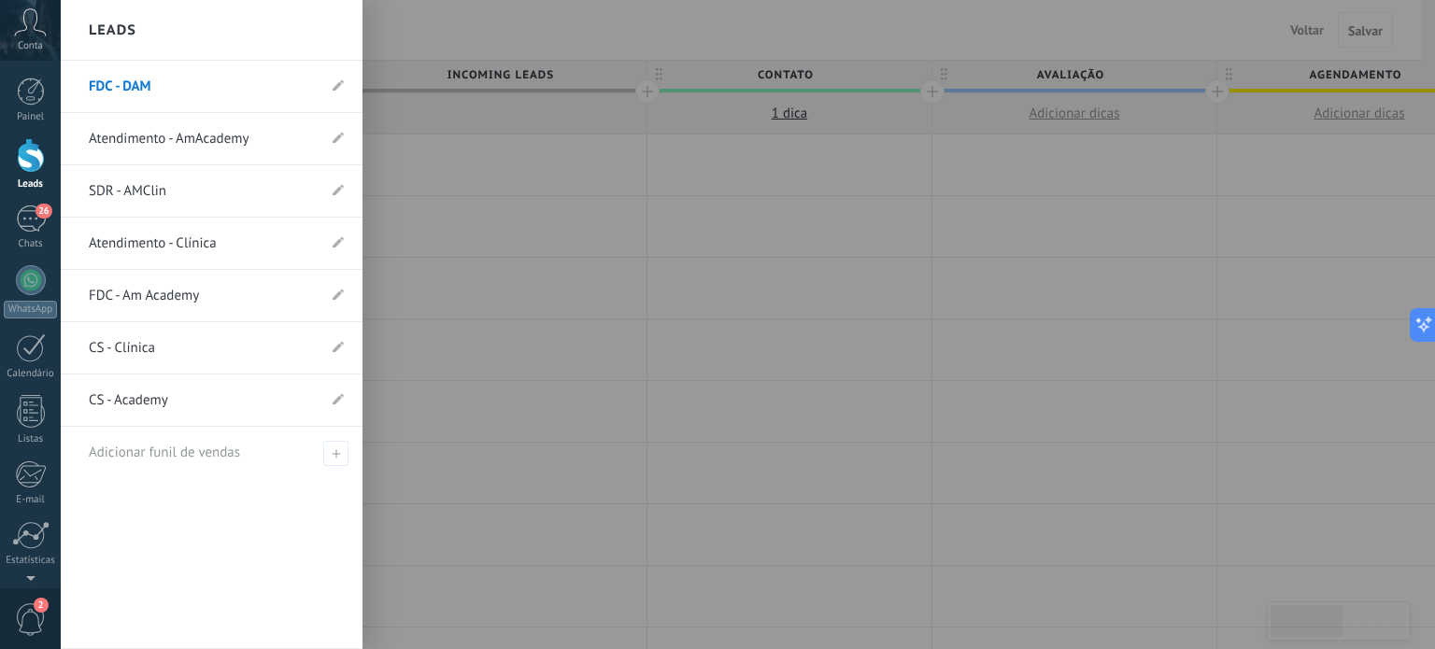
click at [178, 294] on link "FDC - Am Academy" at bounding box center [202, 296] width 227 height 52
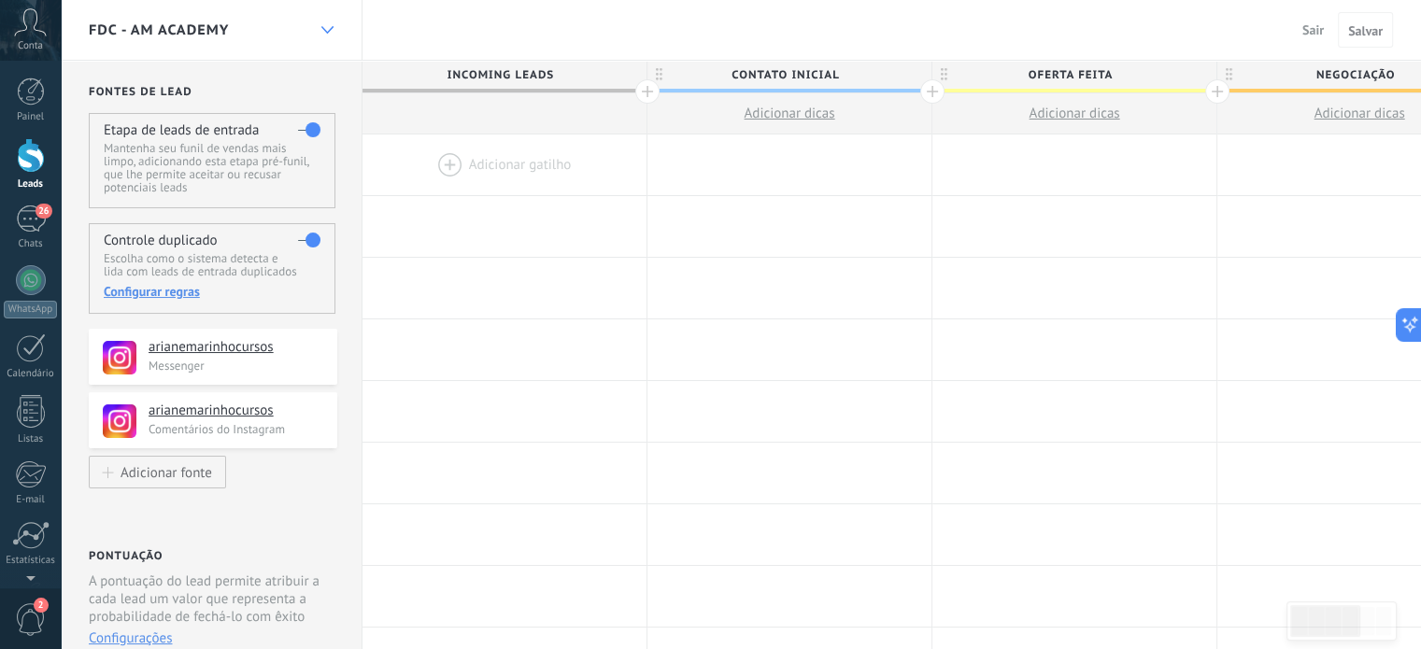
click at [324, 29] on use at bounding box center [326, 29] width 12 height 7
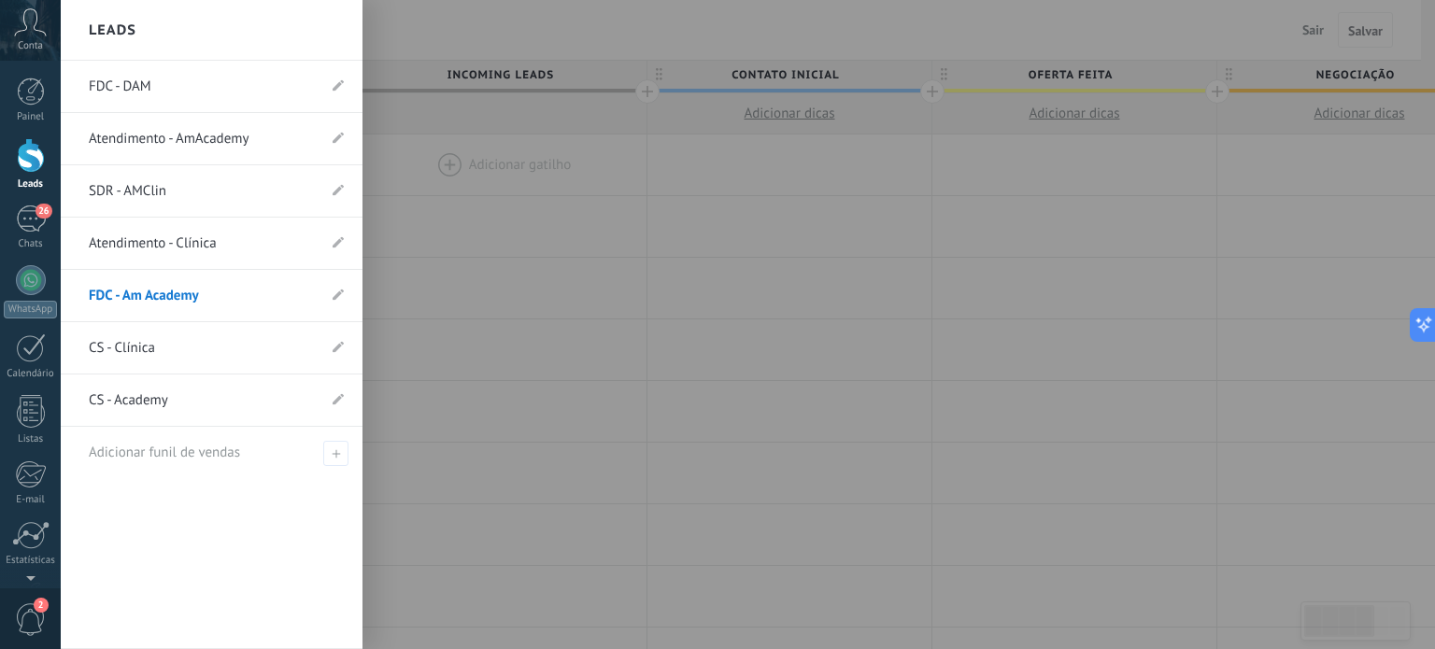
click at [135, 89] on link "FDC - DAM" at bounding box center [202, 87] width 227 height 52
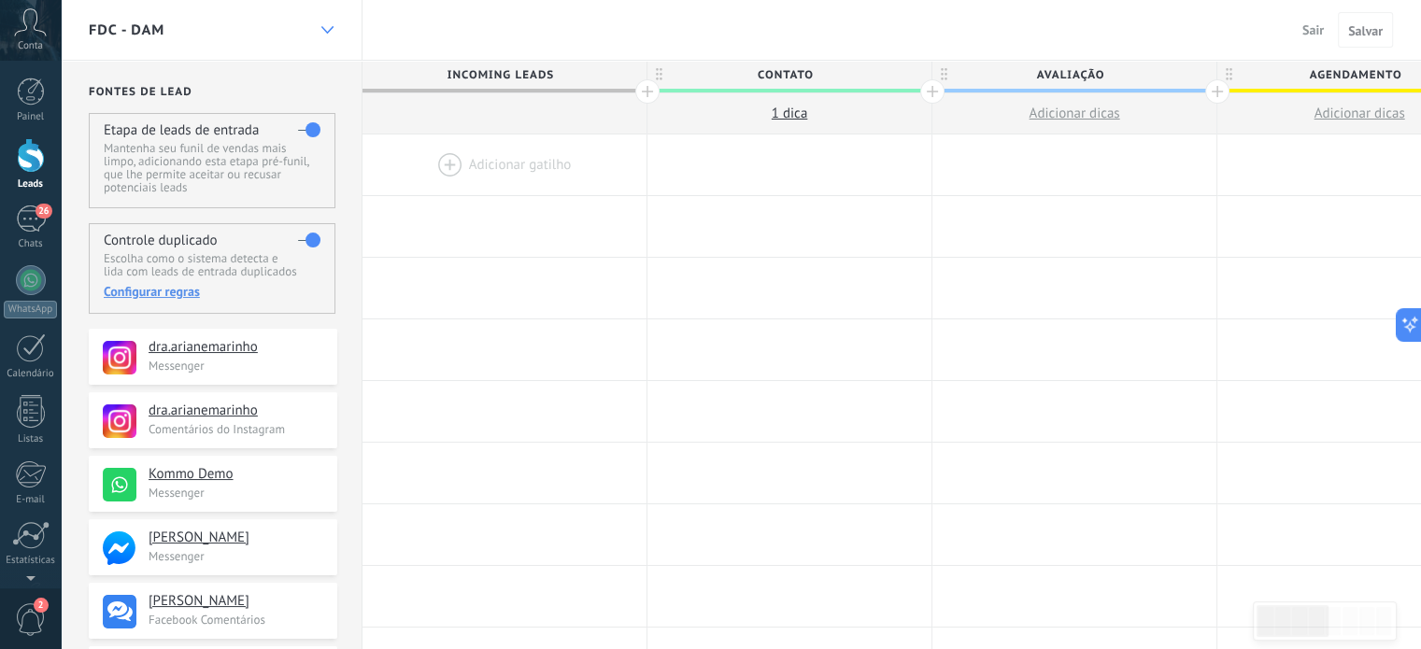
click at [333, 28] on div at bounding box center [327, 30] width 32 height 36
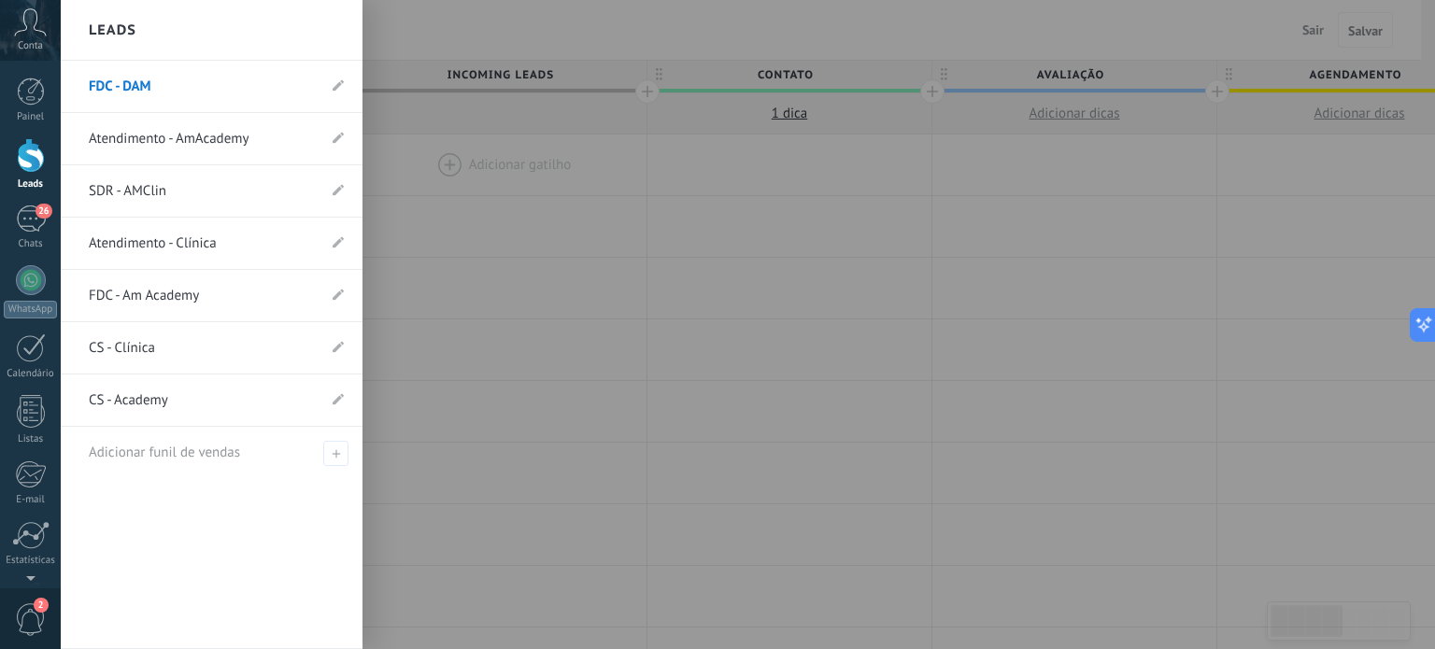
click at [172, 291] on link "FDC - Am Academy" at bounding box center [202, 296] width 227 height 52
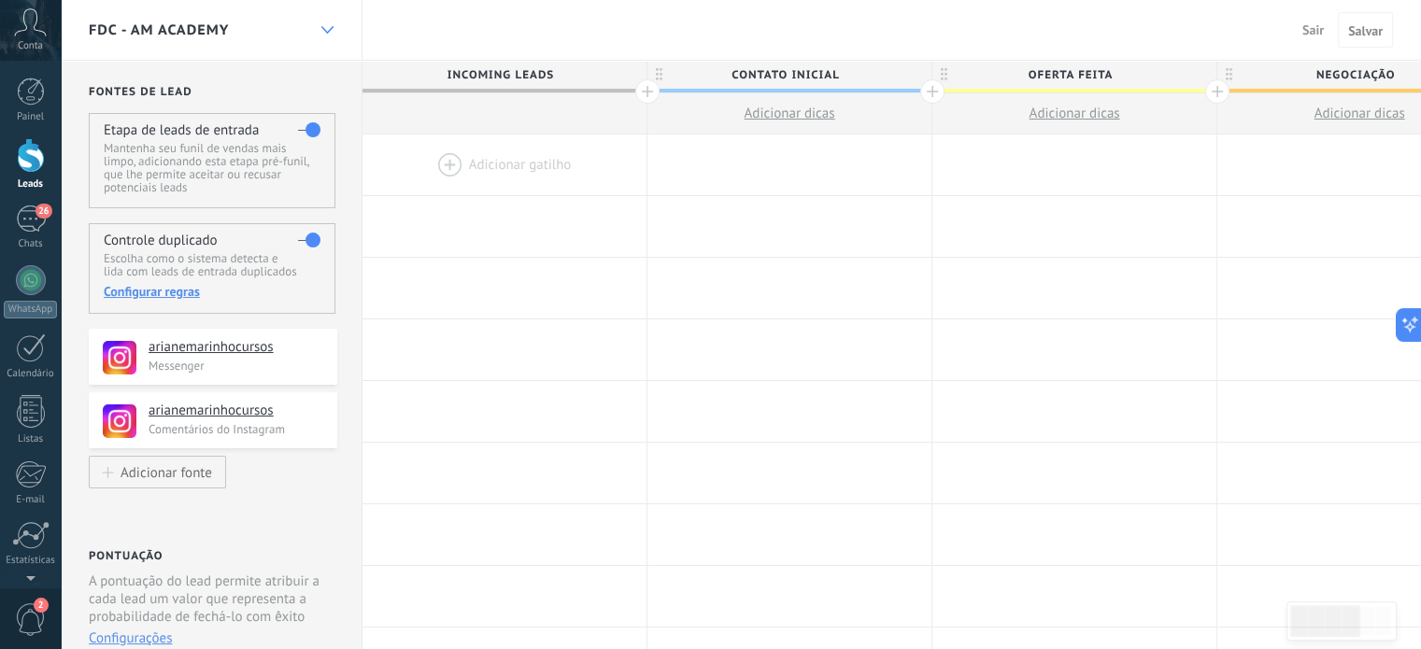
click at [330, 26] on icon at bounding box center [327, 29] width 12 height 7
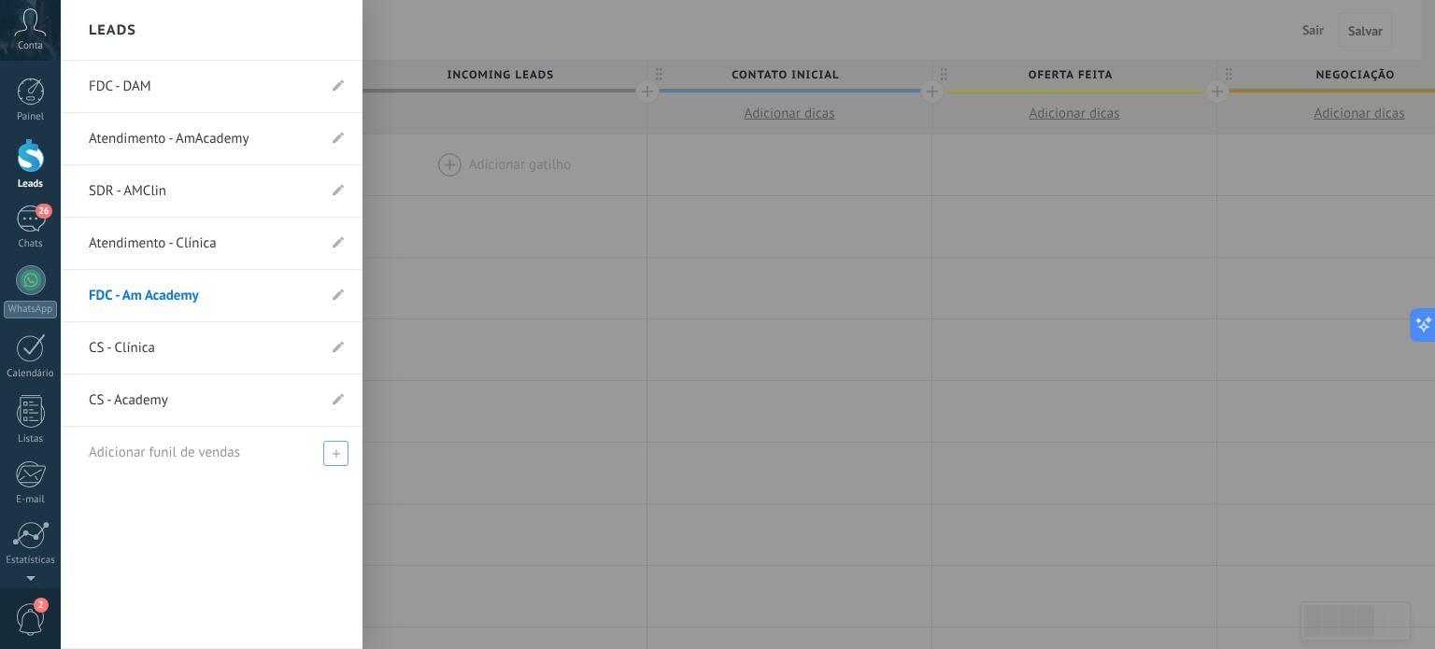
click at [332, 454] on icon at bounding box center [336, 453] width 8 height 8
type input "**********"
click at [265, 533] on div "**********" at bounding box center [212, 355] width 302 height 589
click at [336, 447] on span at bounding box center [338, 453] width 17 height 13
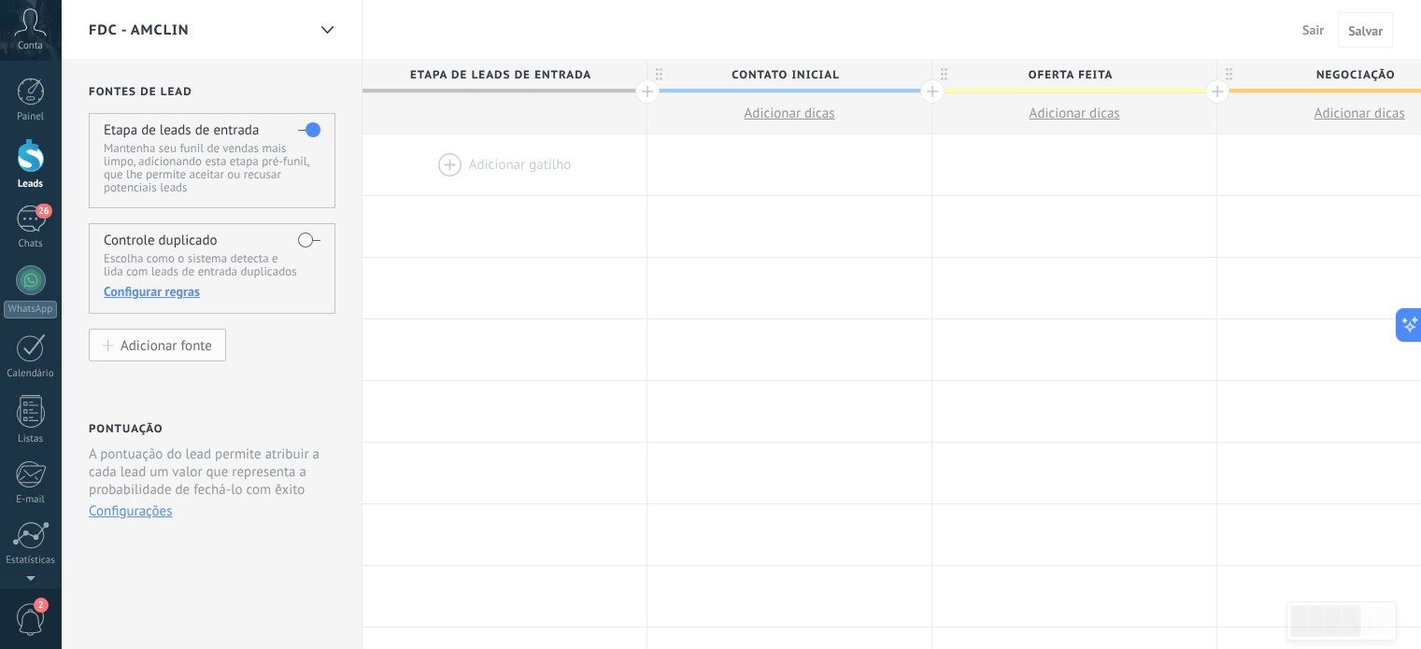
click at [144, 345] on div "Adicionar fonte" at bounding box center [167, 345] width 92 height 16
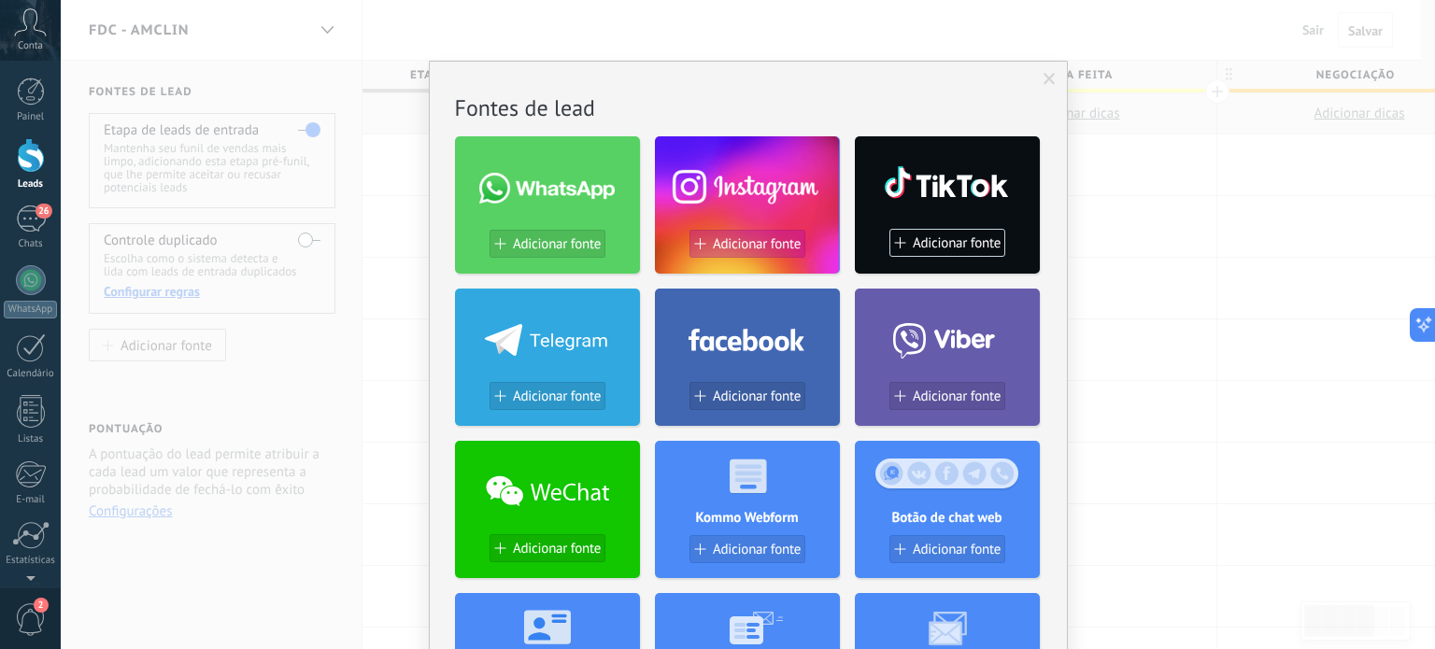
click at [745, 253] on button "Adicionar fonte" at bounding box center [747, 244] width 116 height 28
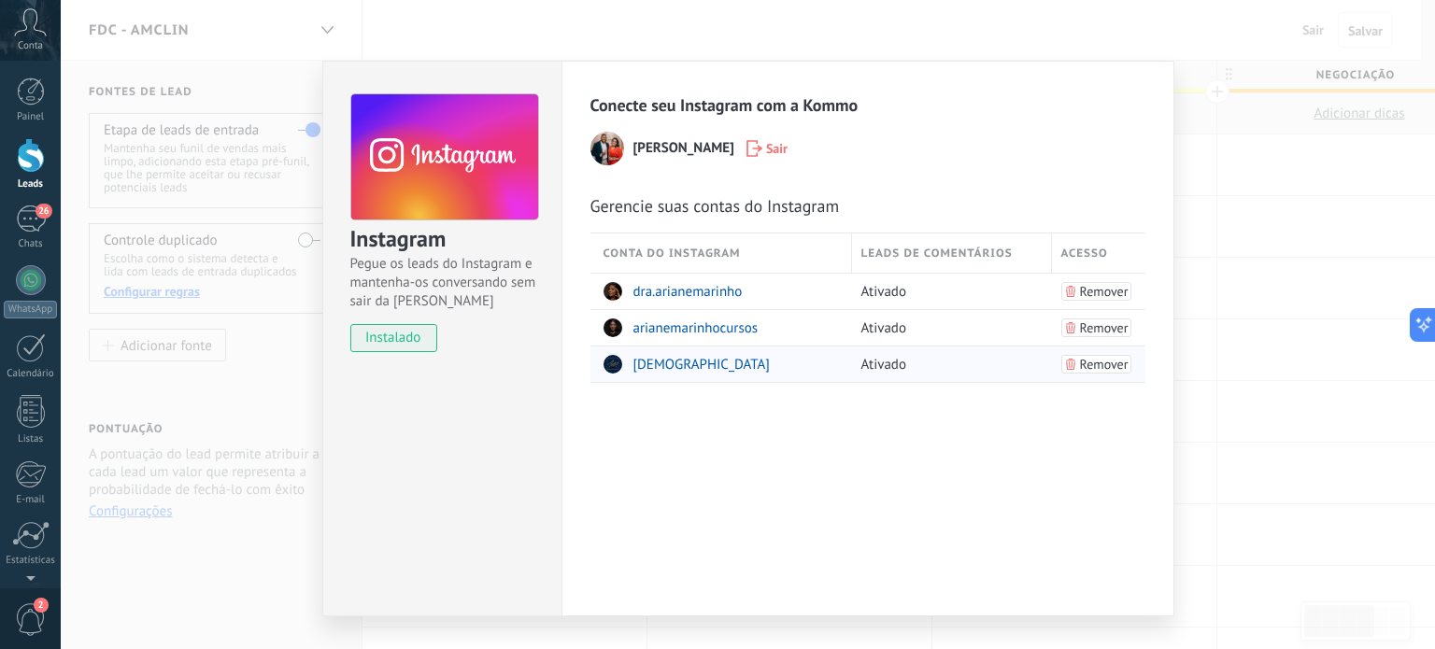
click at [682, 364] on span "[DEMOGRAPHIC_DATA]" at bounding box center [701, 365] width 136 height 18
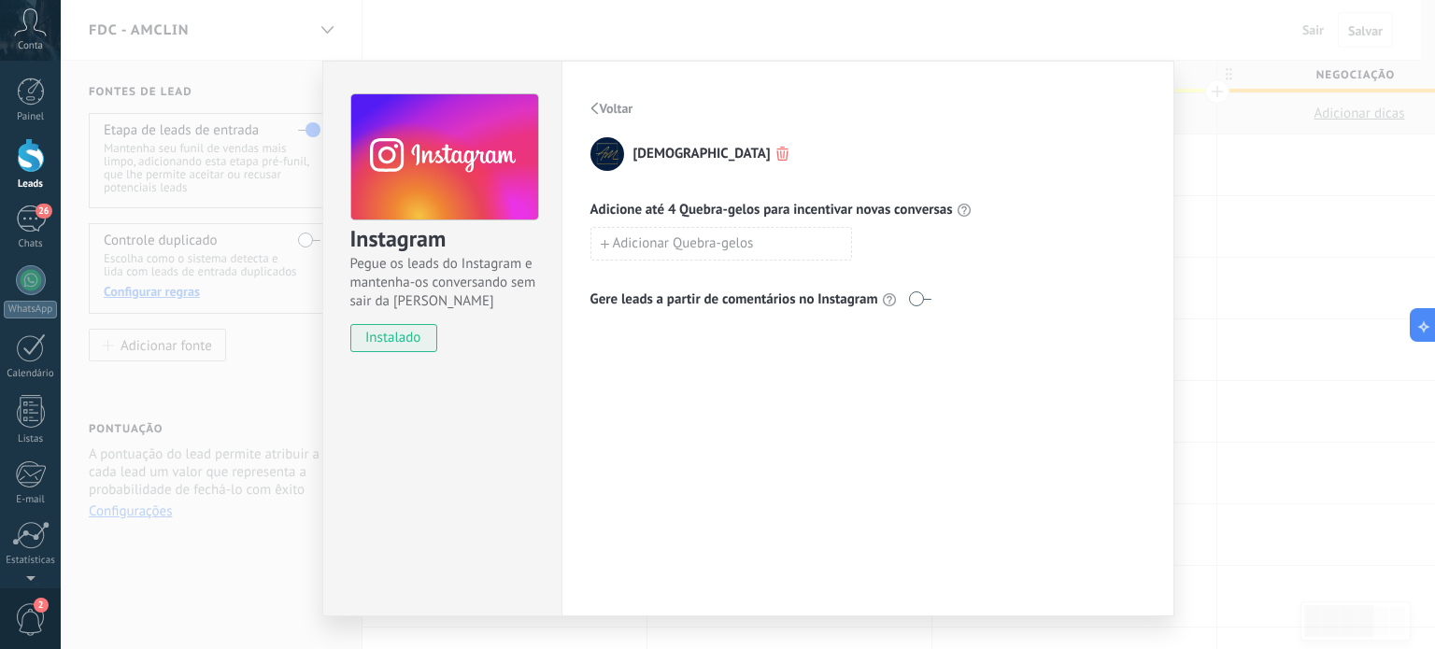
click at [595, 156] on img at bounding box center [607, 154] width 34 height 34
click at [601, 113] on span "Voltar" at bounding box center [617, 108] width 34 height 13
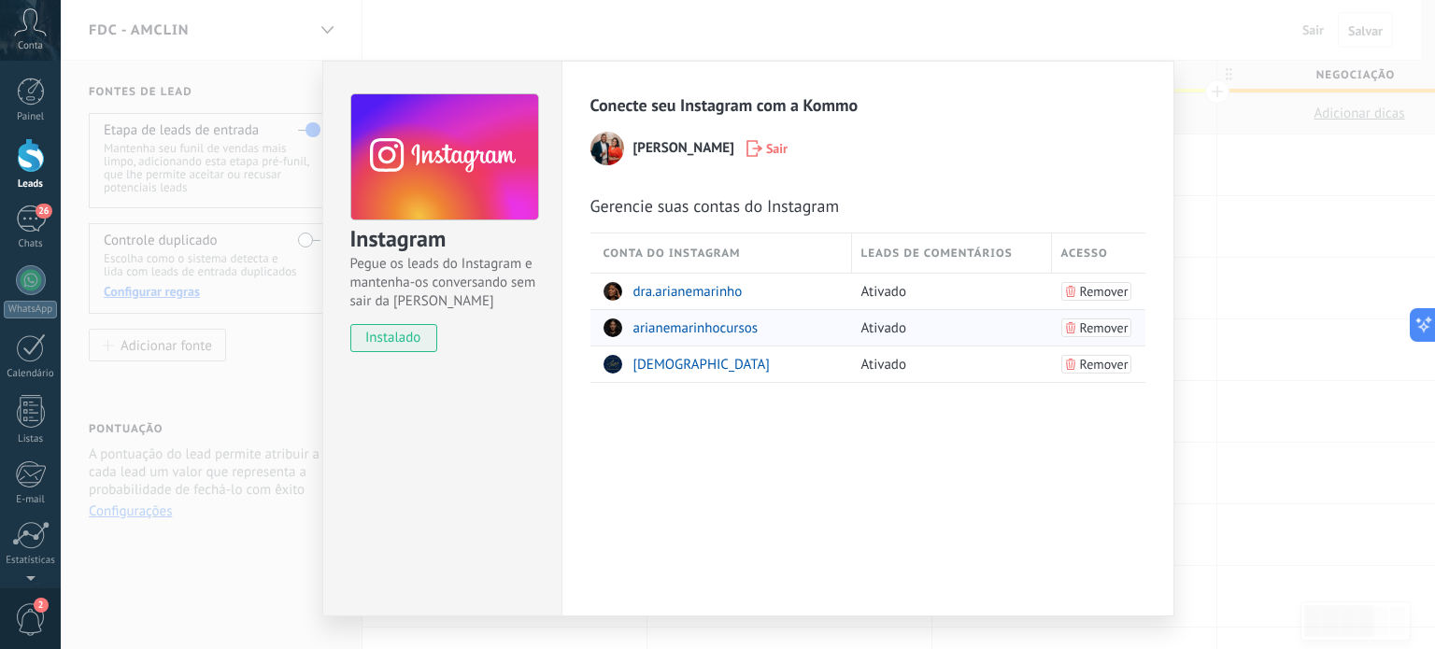
click at [1099, 324] on span "Remover" at bounding box center [1104, 327] width 49 height 13
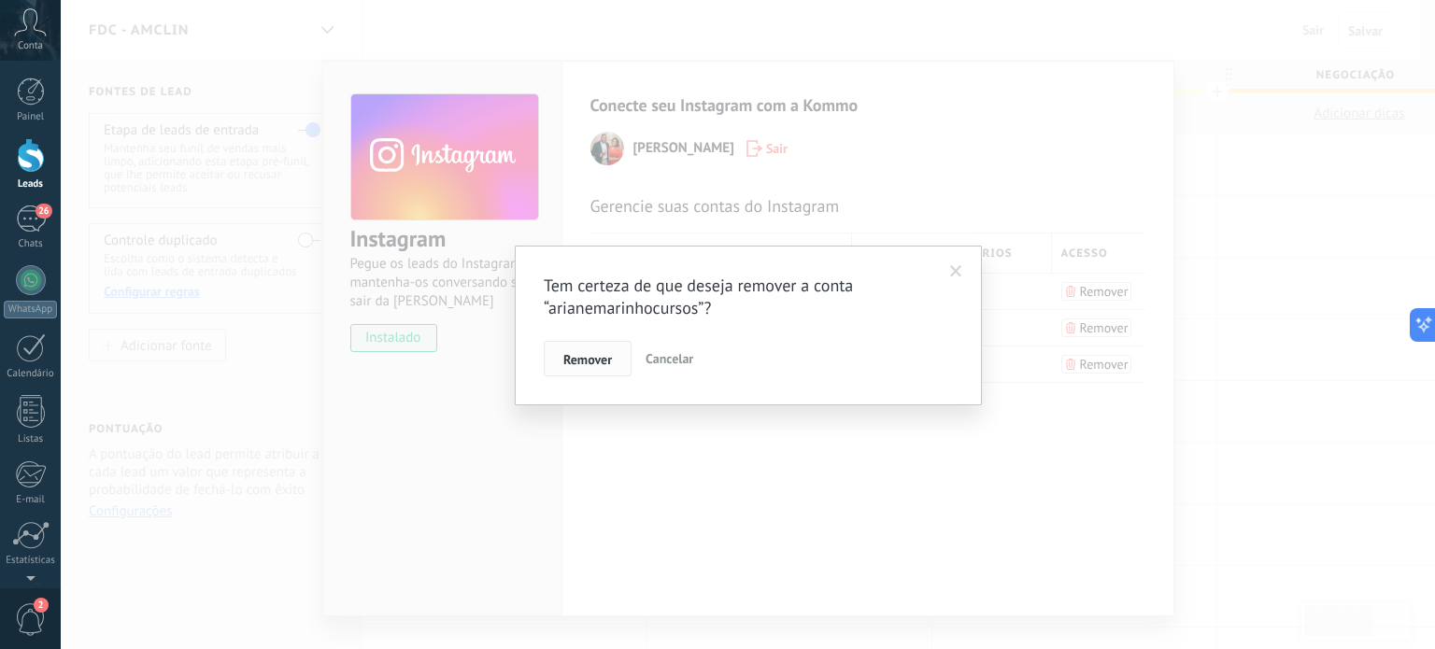
click at [591, 362] on span "Remover" at bounding box center [587, 359] width 49 height 13
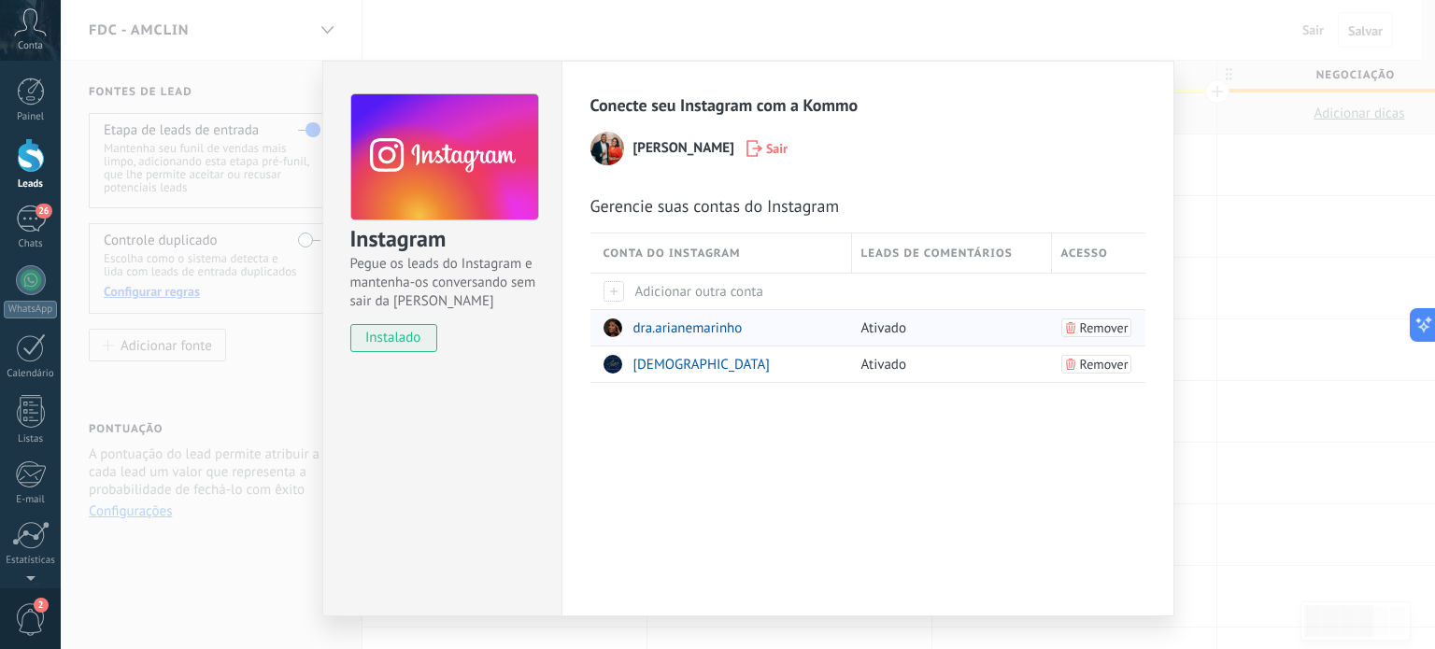
click at [1091, 327] on span "Remover" at bounding box center [1104, 327] width 49 height 13
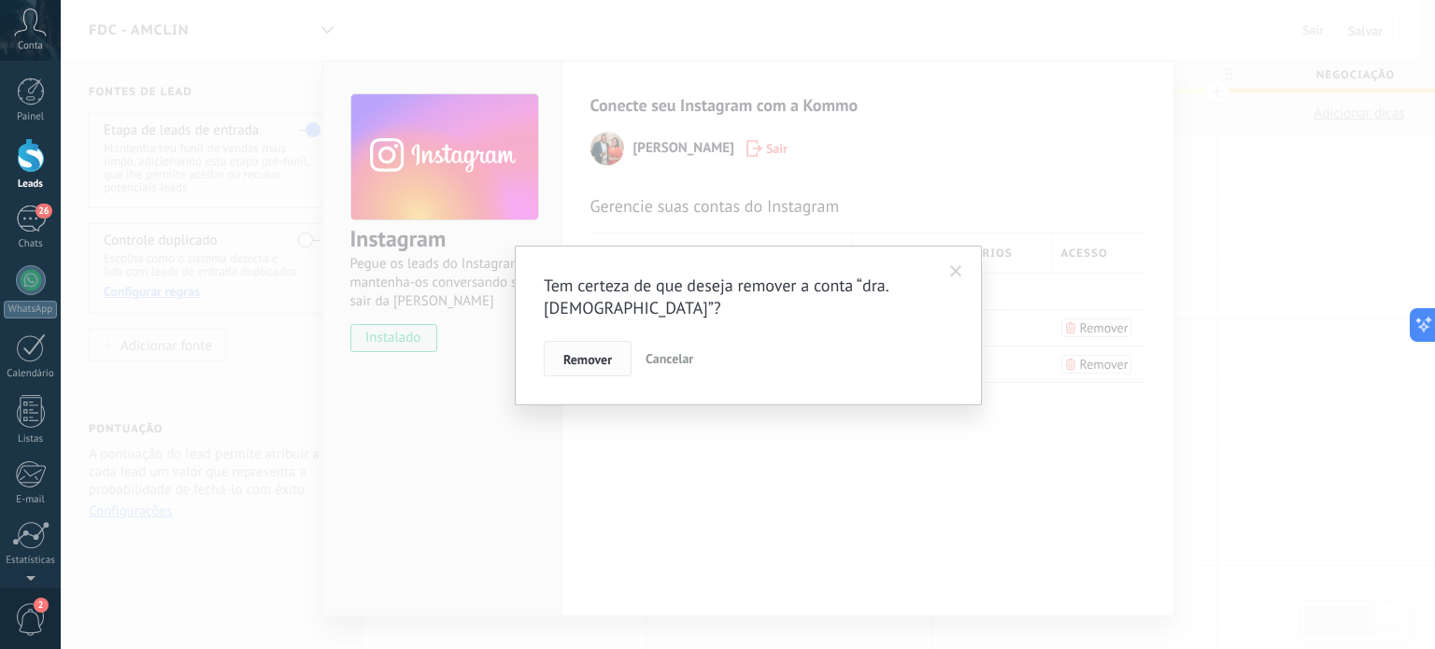
click at [566, 358] on span "Remover" at bounding box center [587, 359] width 49 height 13
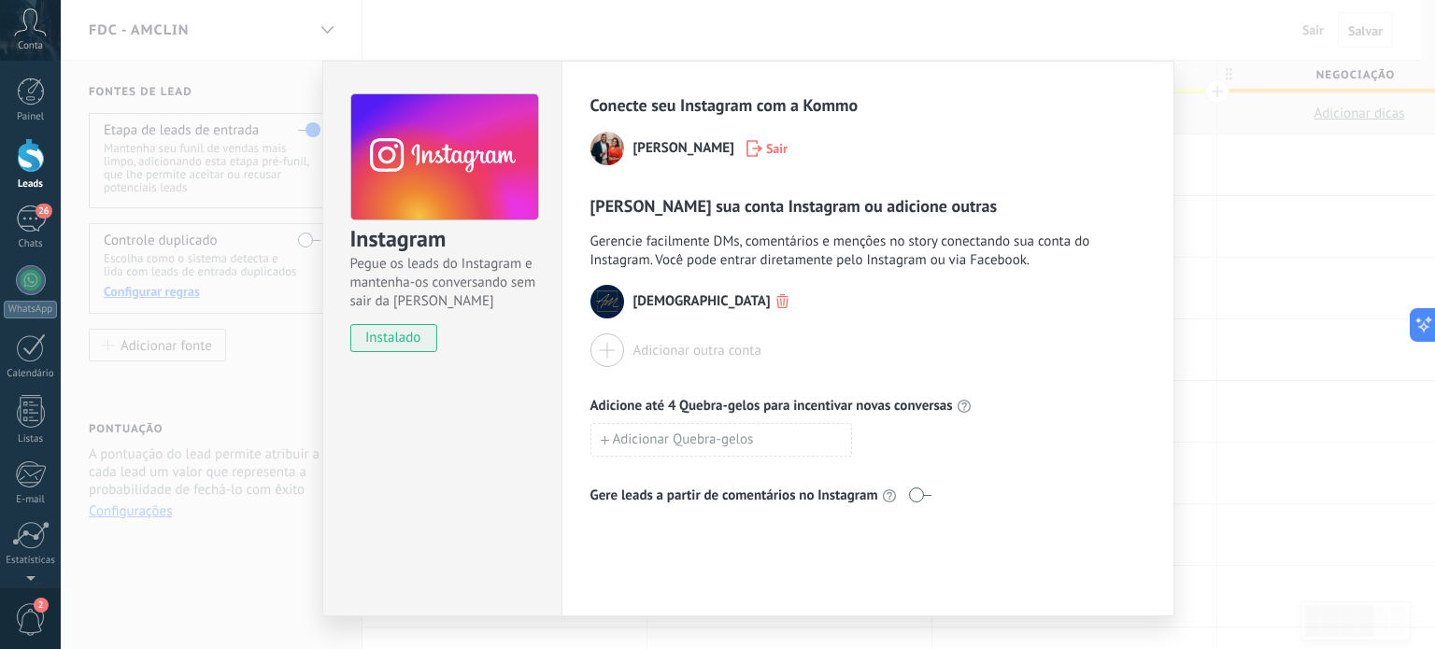
click at [209, 398] on div "Instagram Pegue os leads do Instagram e mantenha-os conversando sem sair da Kom…" at bounding box center [748, 324] width 1374 height 649
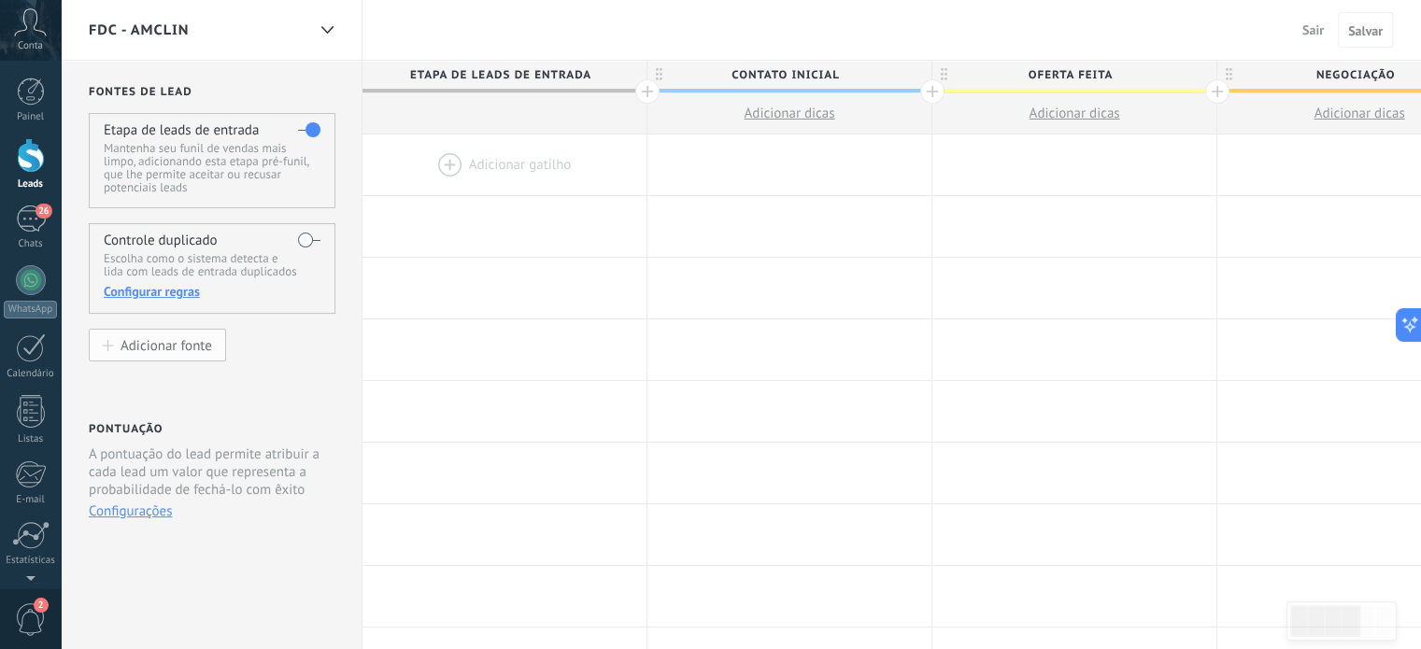
click at [198, 347] on div "Adicionar fonte" at bounding box center [167, 345] width 92 height 16
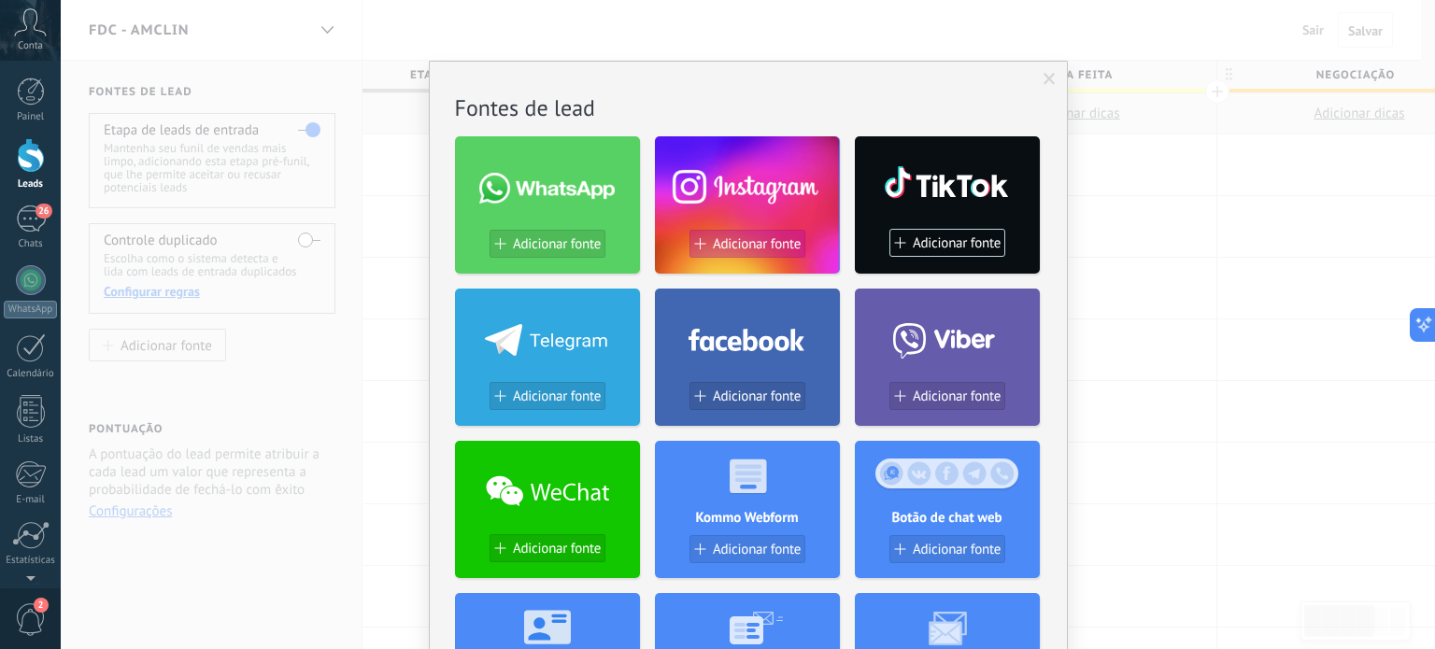
click at [767, 246] on span "Adicionar fonte" at bounding box center [757, 244] width 88 height 16
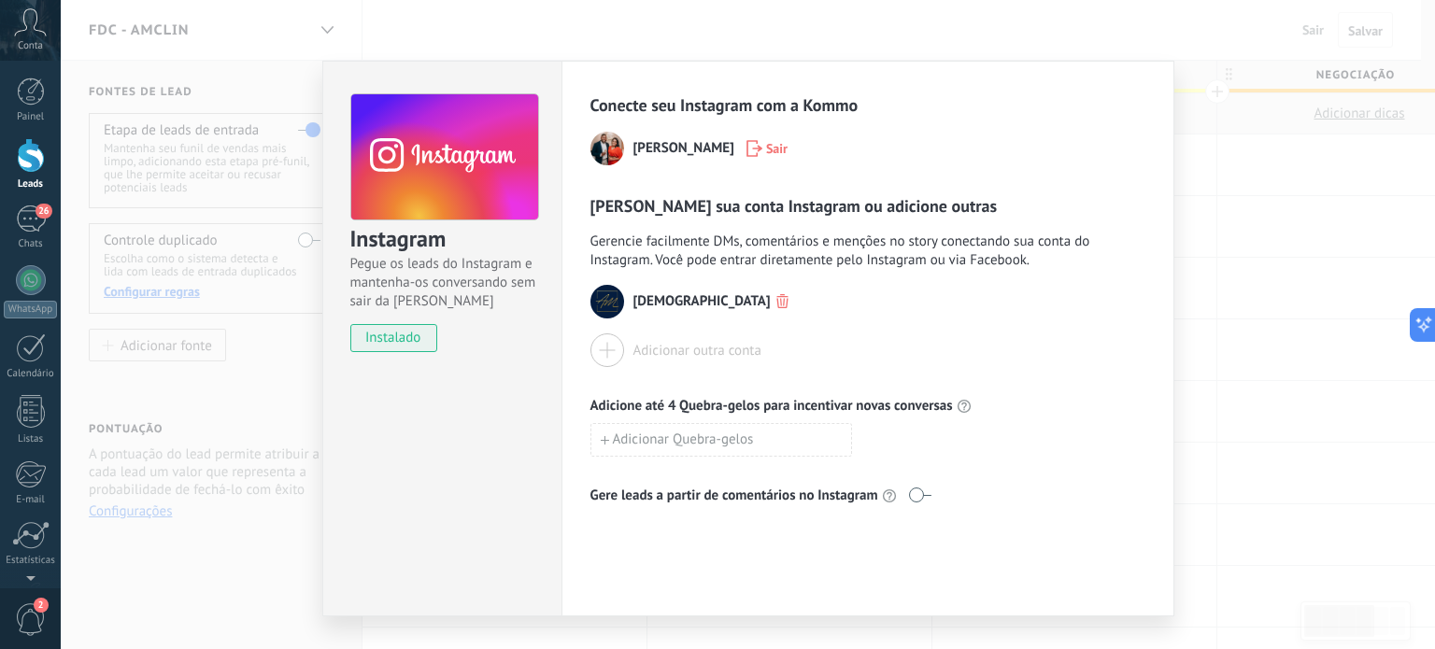
click at [669, 304] on span "[DEMOGRAPHIC_DATA]" at bounding box center [701, 301] width 137 height 19
click at [603, 299] on img at bounding box center [607, 302] width 34 height 34
click at [1323, 263] on div "Instagram Pegue os leads do Instagram e mantenha-os conversando sem sair da Kom…" at bounding box center [748, 324] width 1374 height 649
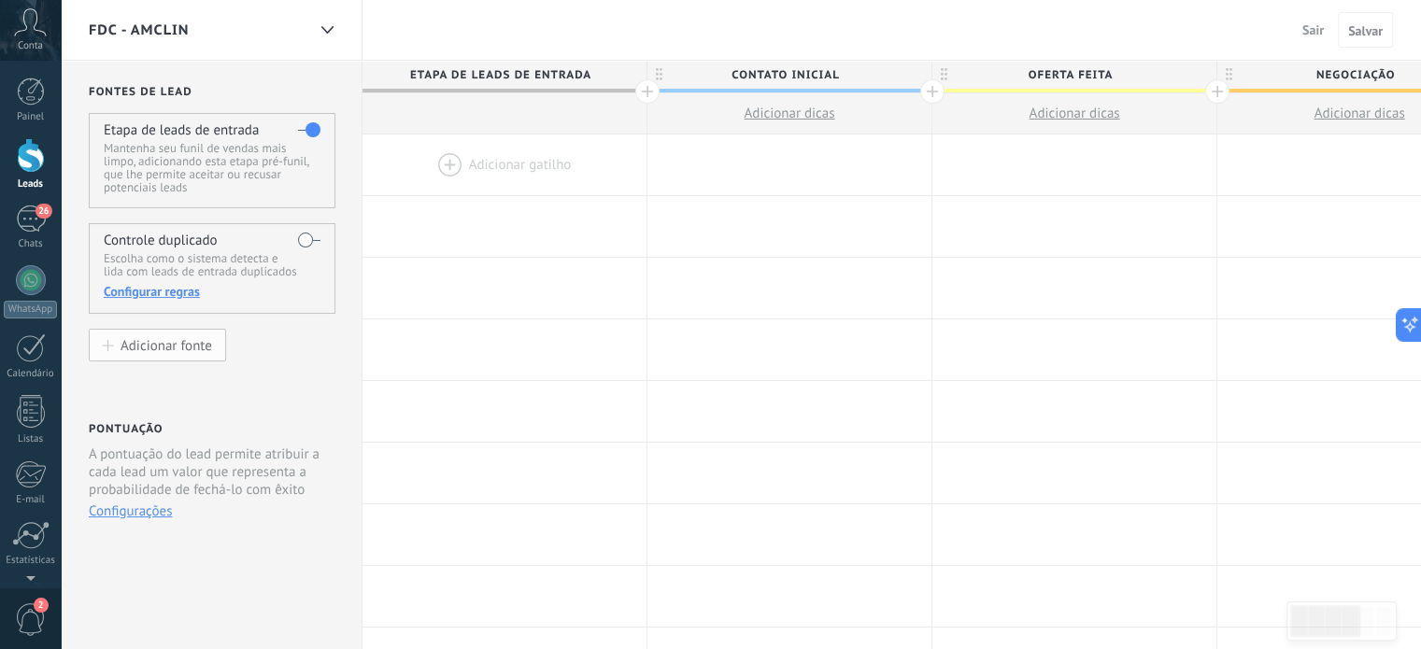
click at [124, 348] on div "Adicionar fonte" at bounding box center [167, 345] width 92 height 16
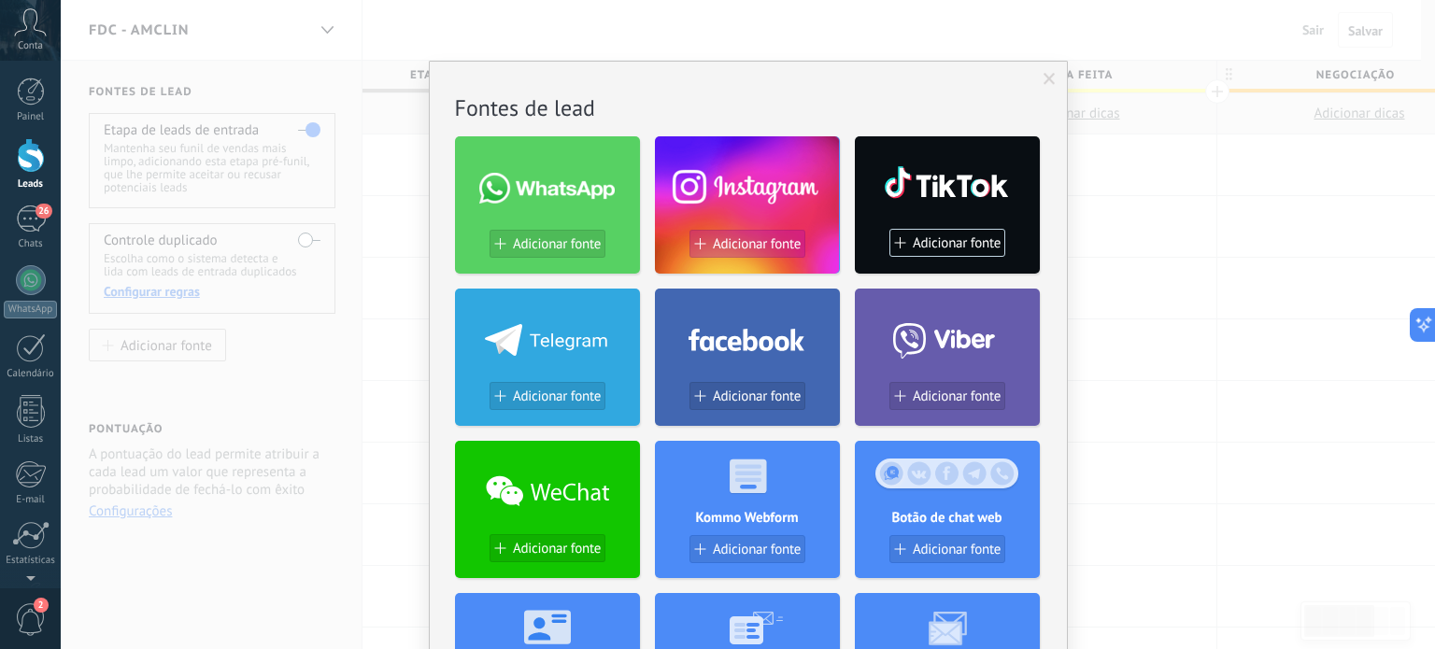
click at [764, 238] on span "Adicionar fonte" at bounding box center [757, 244] width 88 height 16
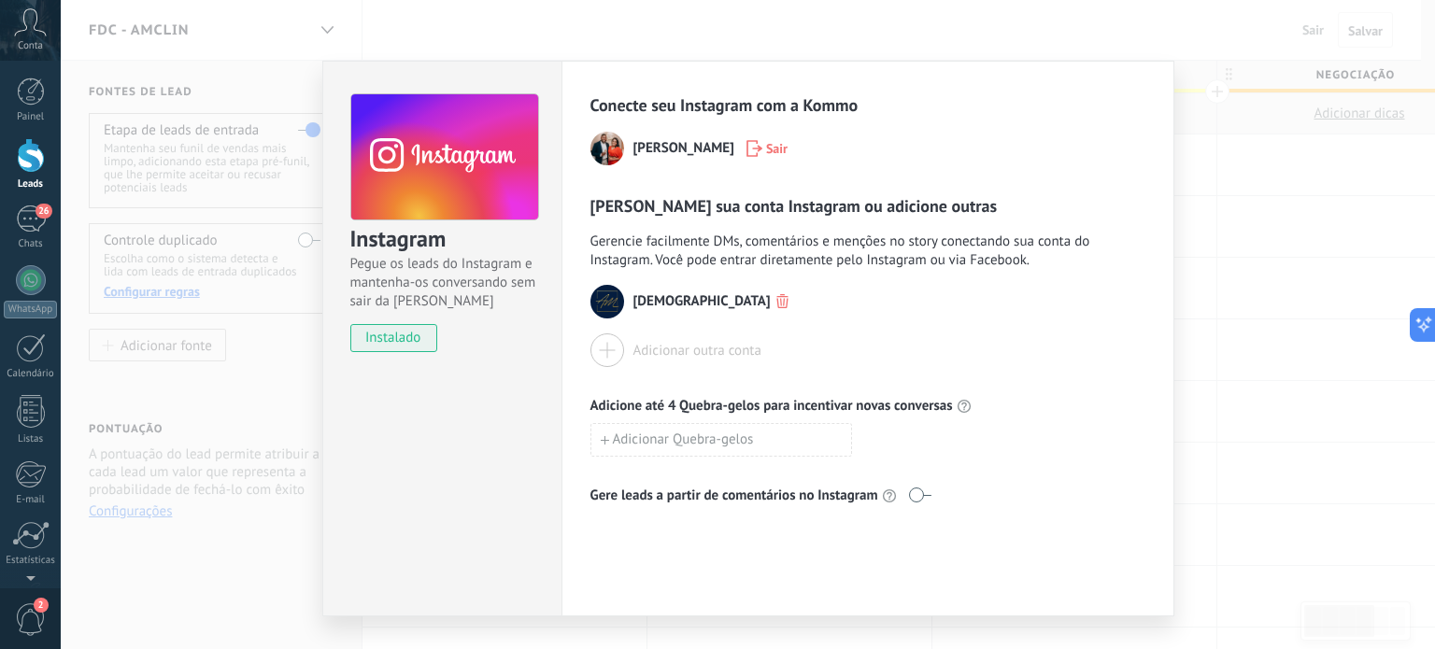
click at [600, 348] on div at bounding box center [607, 350] width 34 height 34
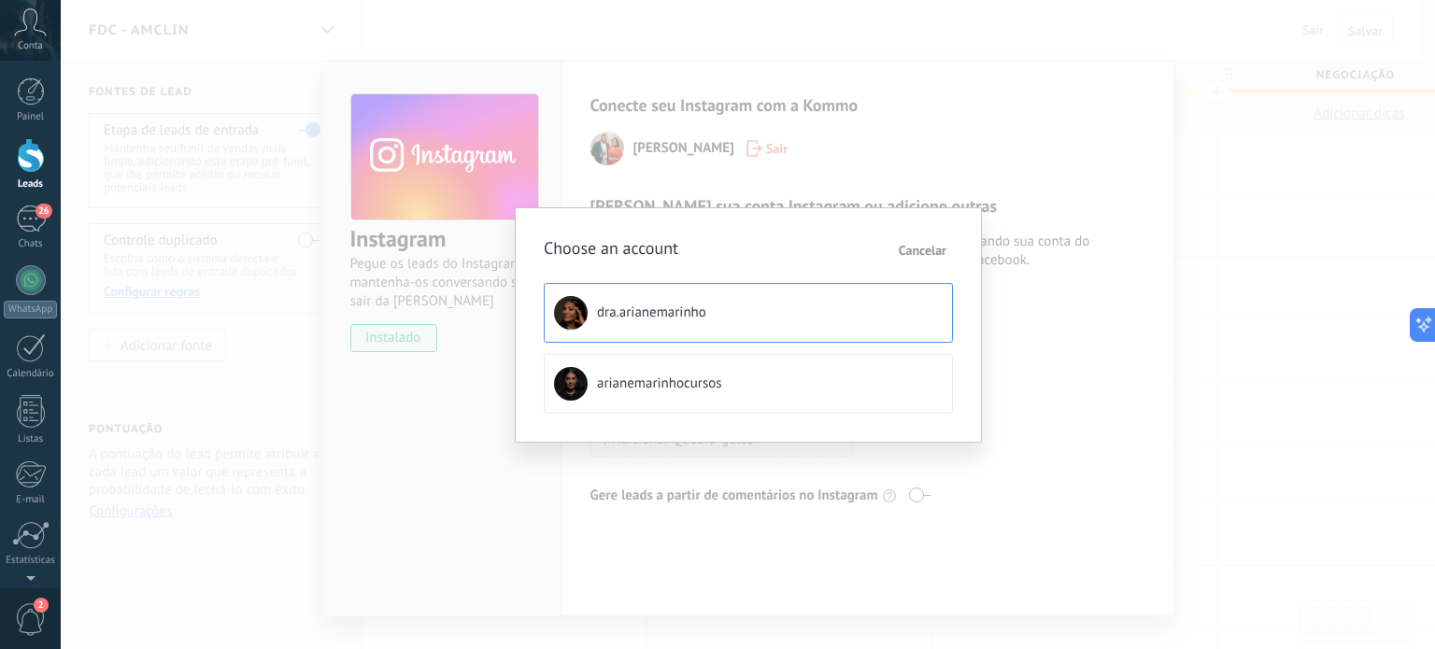
click at [624, 313] on span "dra.arianemarinho" at bounding box center [651, 313] width 109 height 19
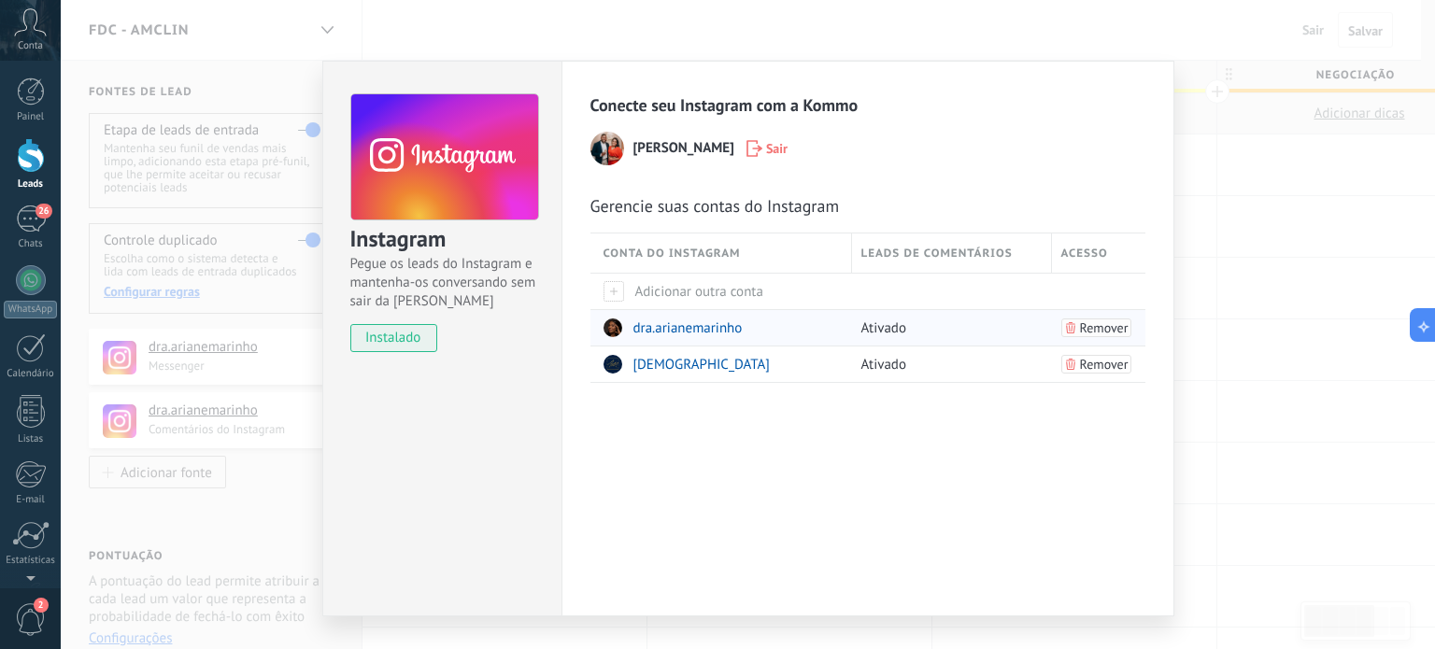
click at [1080, 328] on span "Remover" at bounding box center [1104, 327] width 49 height 13
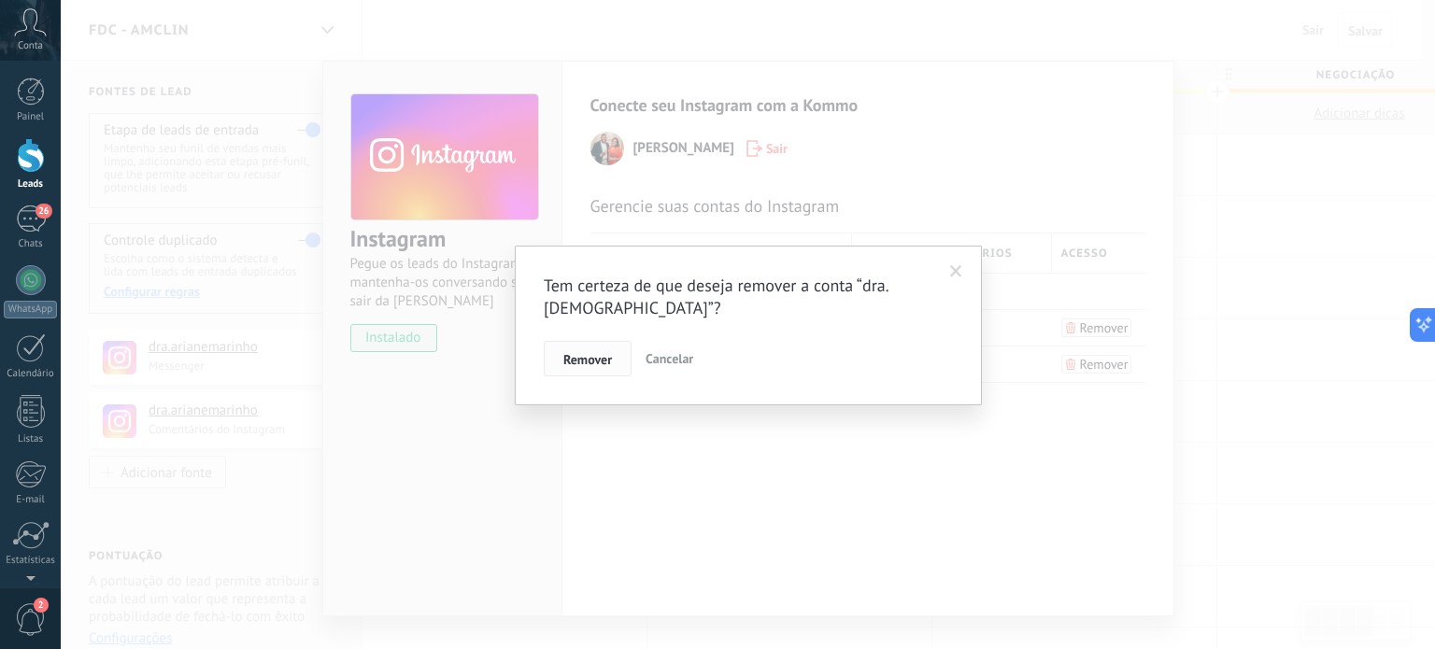
click at [609, 357] on span "Remover" at bounding box center [587, 359] width 49 height 13
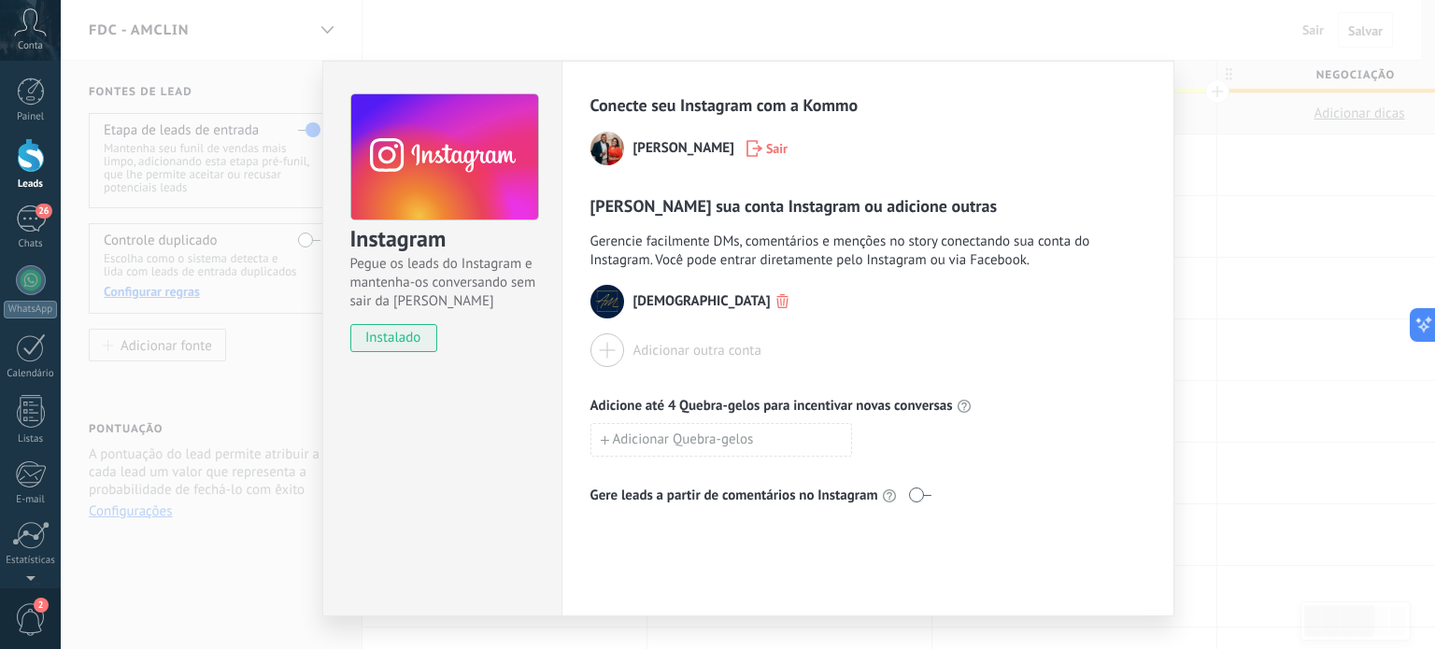
click at [776, 296] on use "button" at bounding box center [782, 301] width 12 height 14
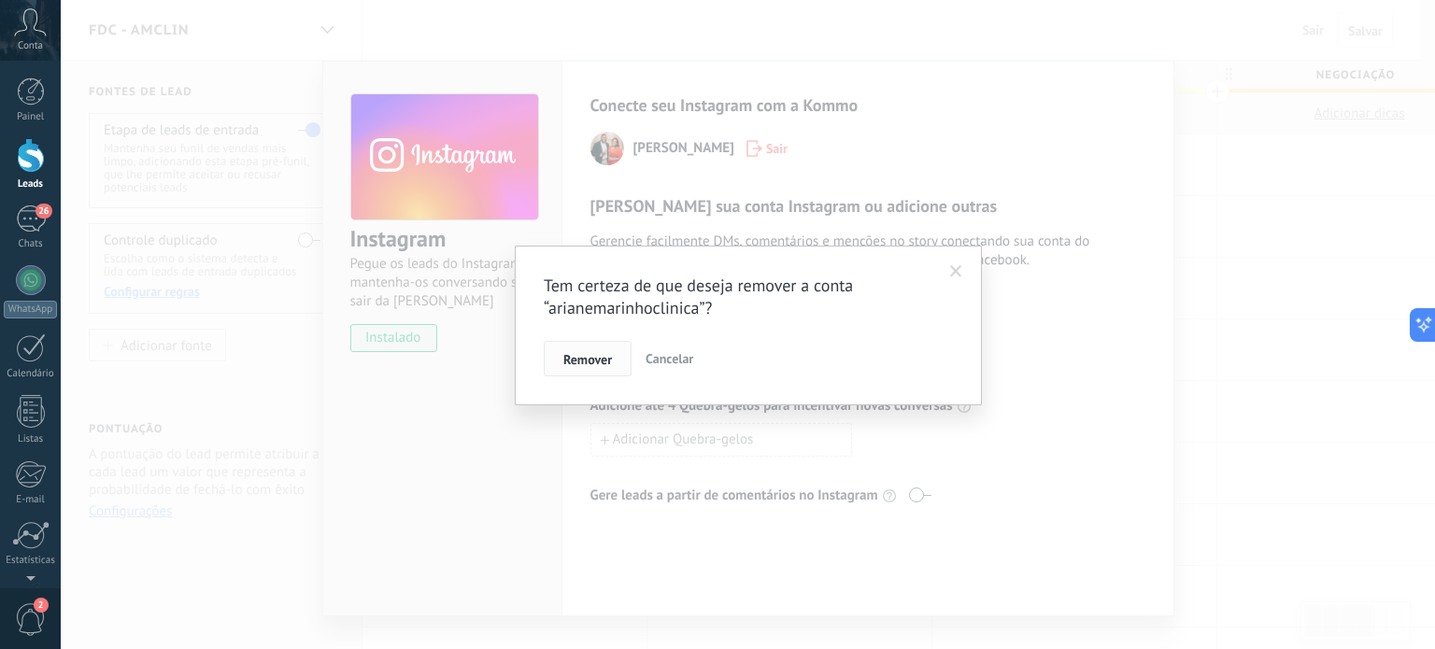
click at [561, 357] on button "Remover" at bounding box center [588, 358] width 88 height 35
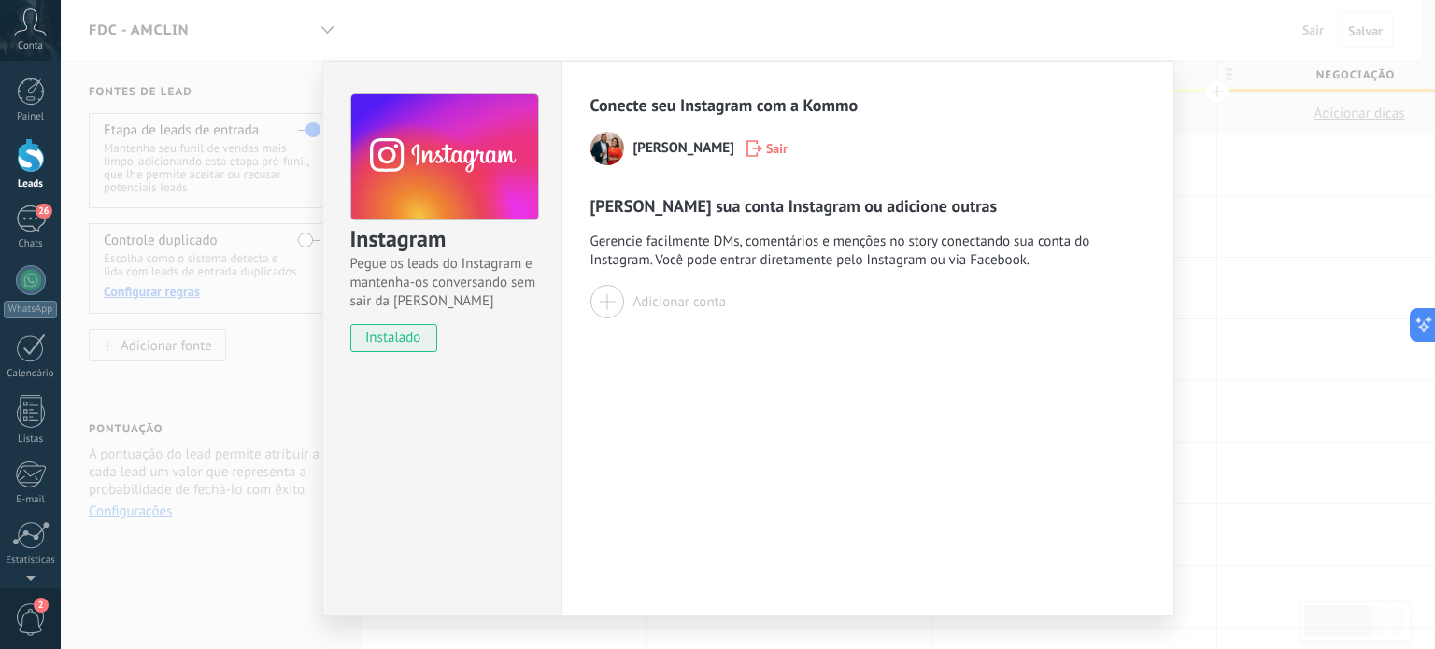
click at [600, 292] on div at bounding box center [607, 302] width 34 height 34
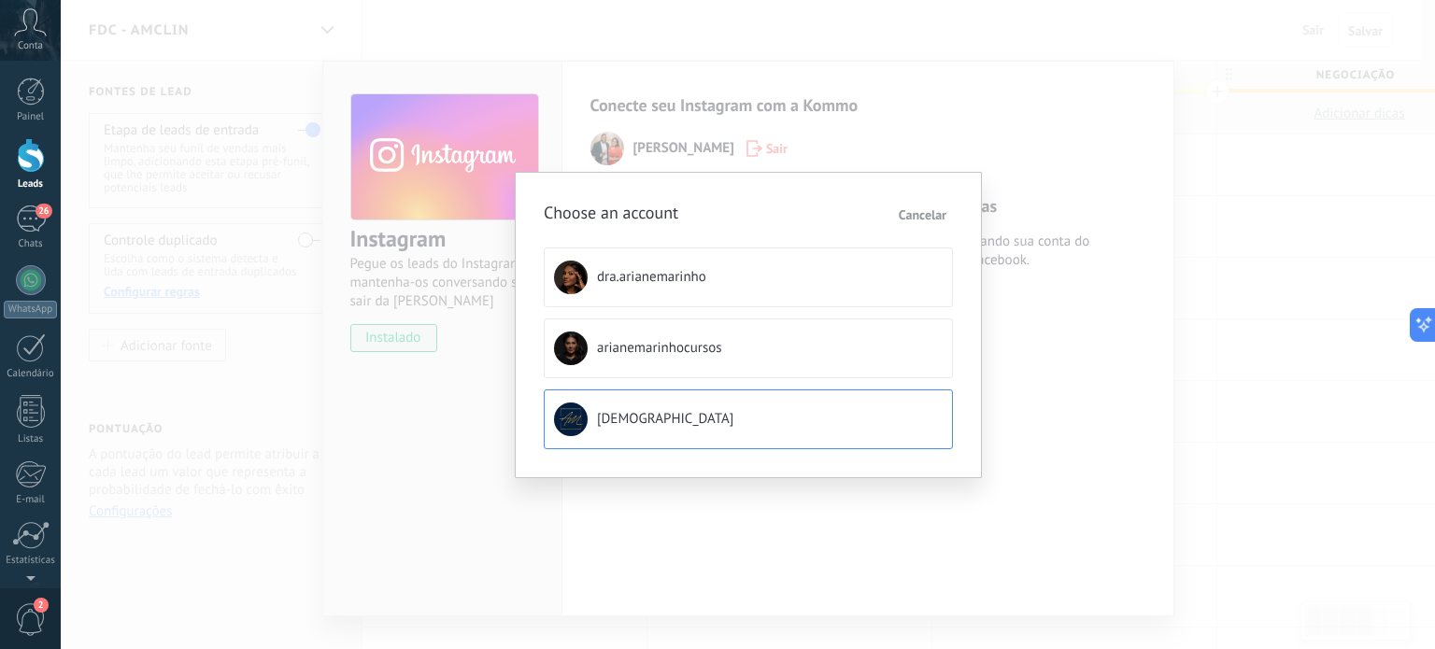
click at [624, 418] on span "[DEMOGRAPHIC_DATA]" at bounding box center [665, 419] width 136 height 19
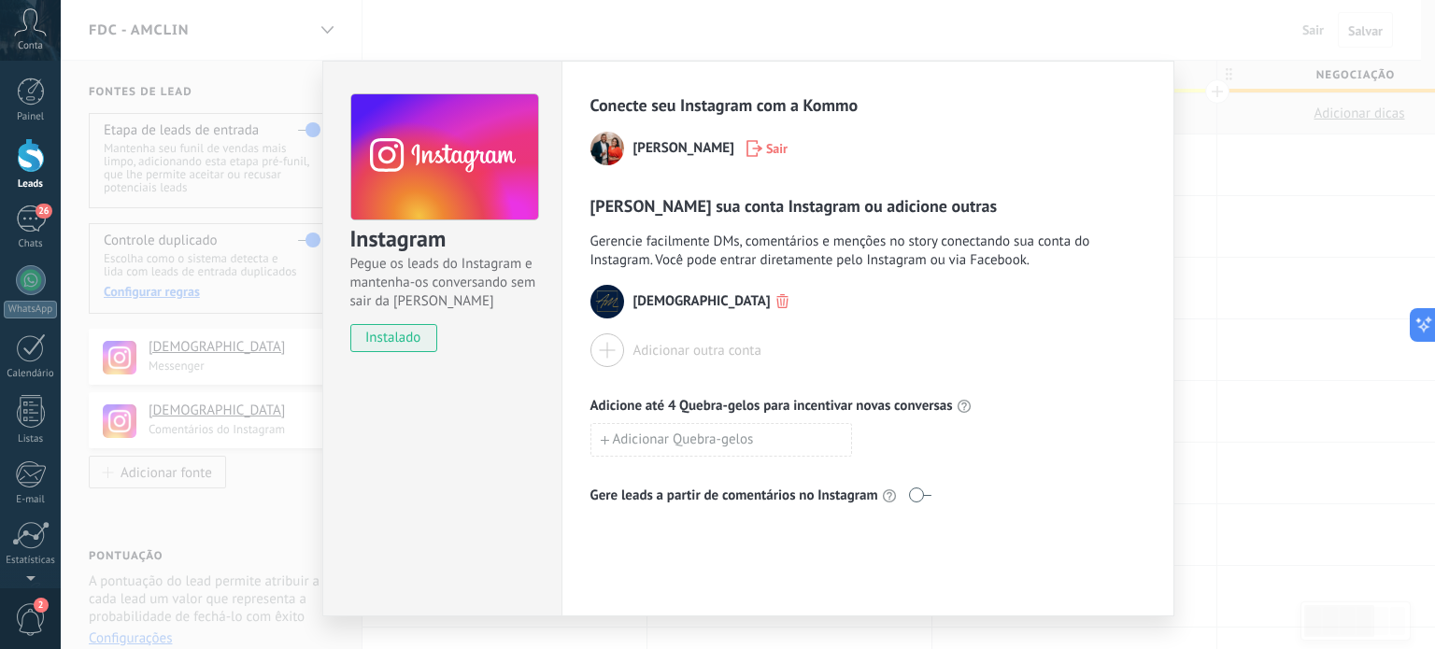
click at [1192, 33] on div "Instagram Pegue os leads do Instagram e mantenha-os conversando sem sair da Kom…" at bounding box center [748, 324] width 1374 height 649
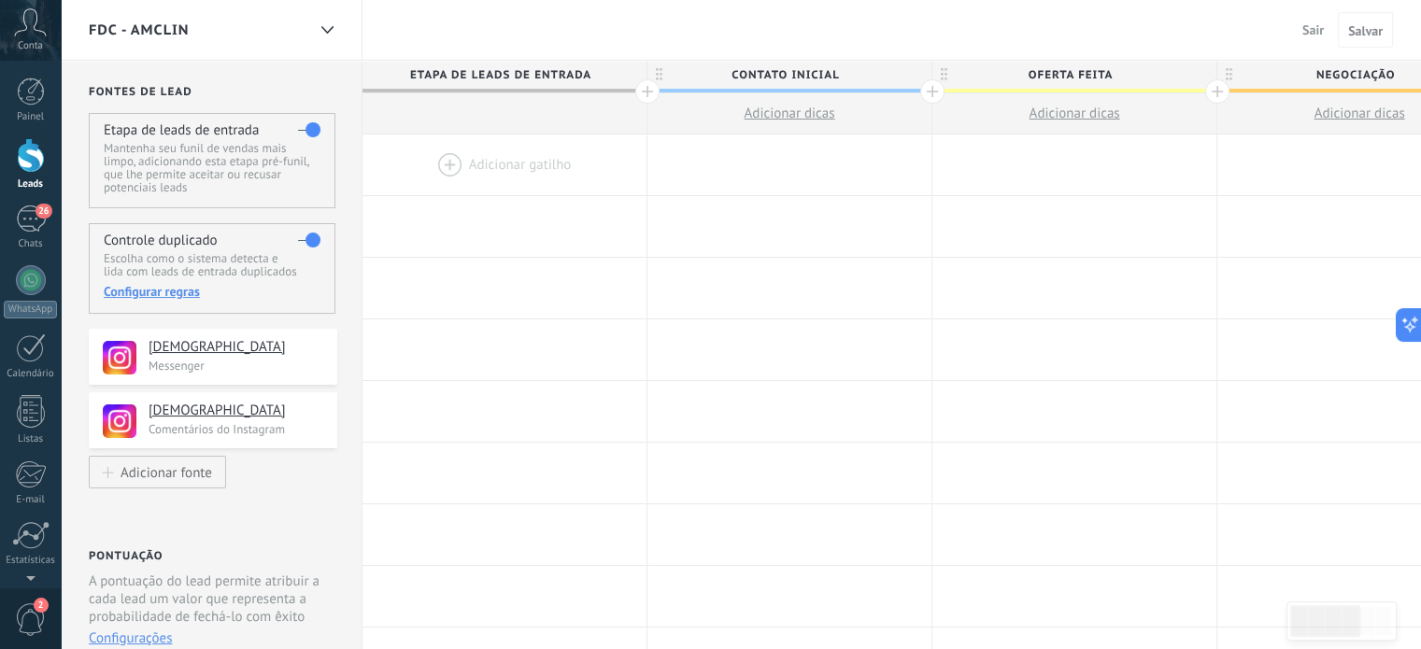
click at [171, 29] on span "FDC - AMClin" at bounding box center [139, 30] width 101 height 18
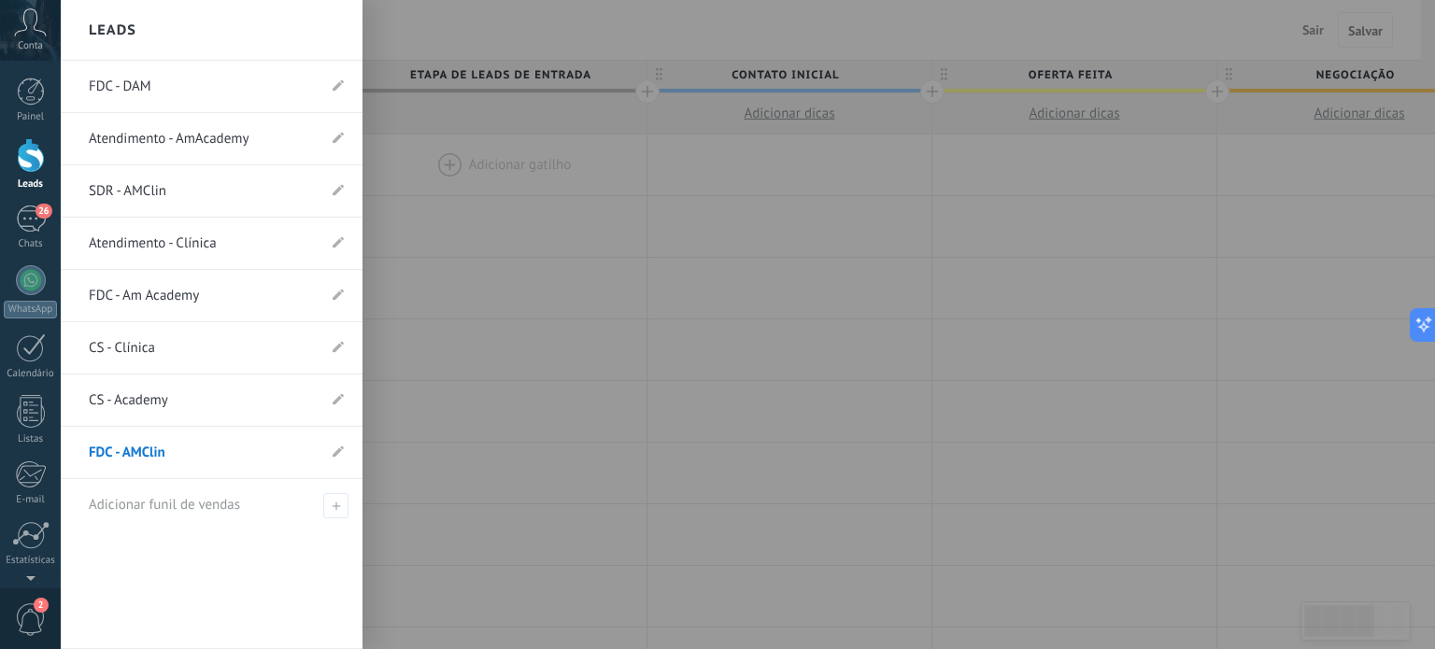
click at [132, 89] on link "FDC - DAM" at bounding box center [202, 87] width 227 height 52
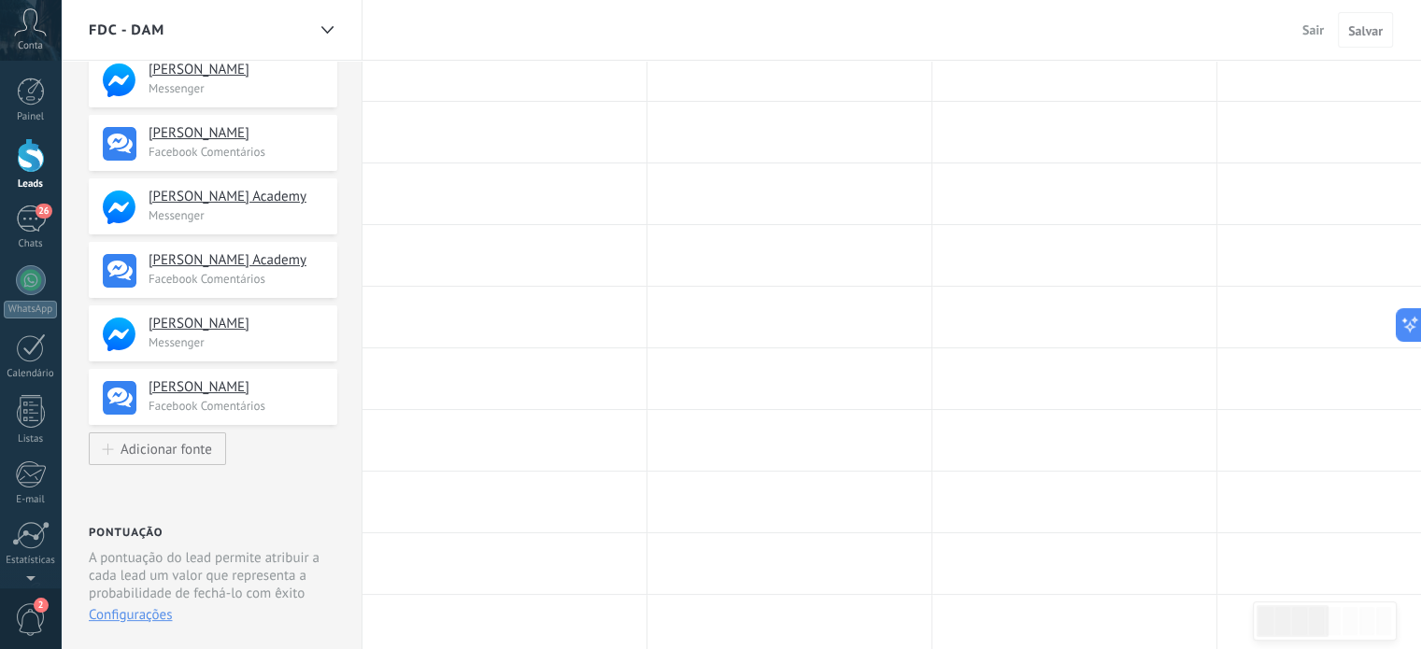
scroll to position [351, 0]
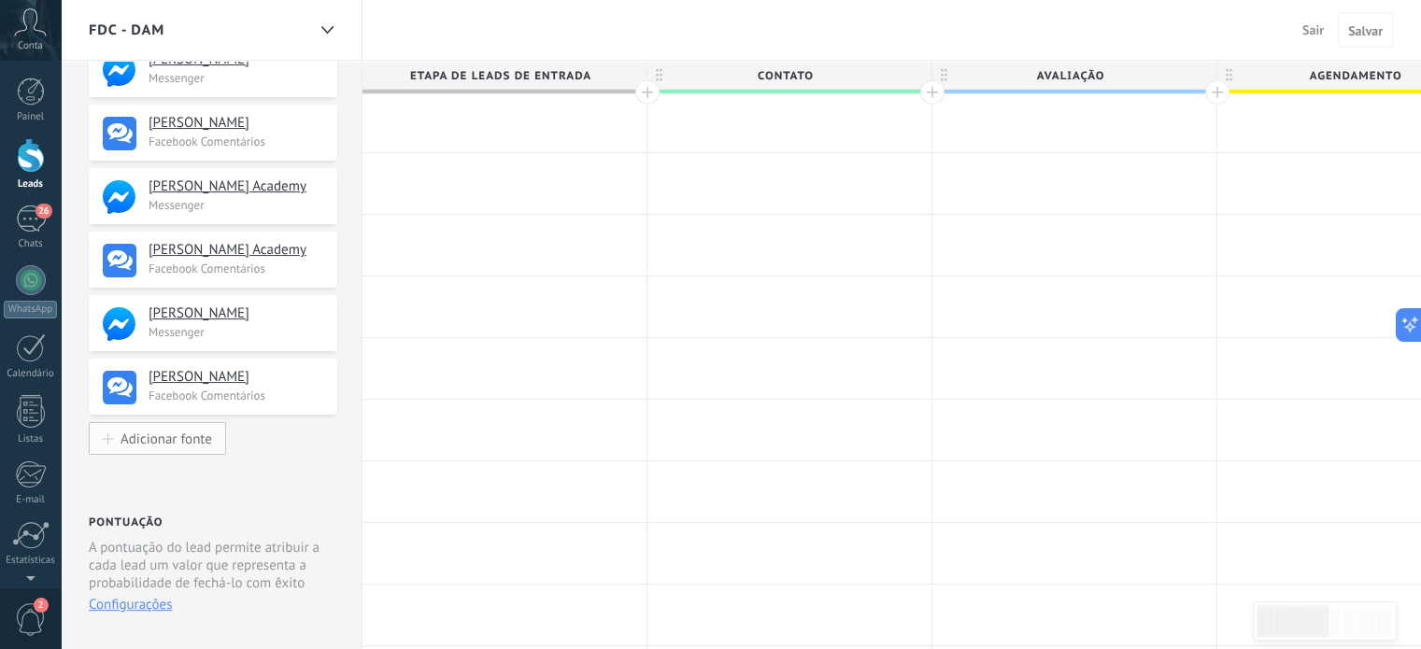
click at [166, 443] on div "Adicionar fonte" at bounding box center [167, 439] width 92 height 16
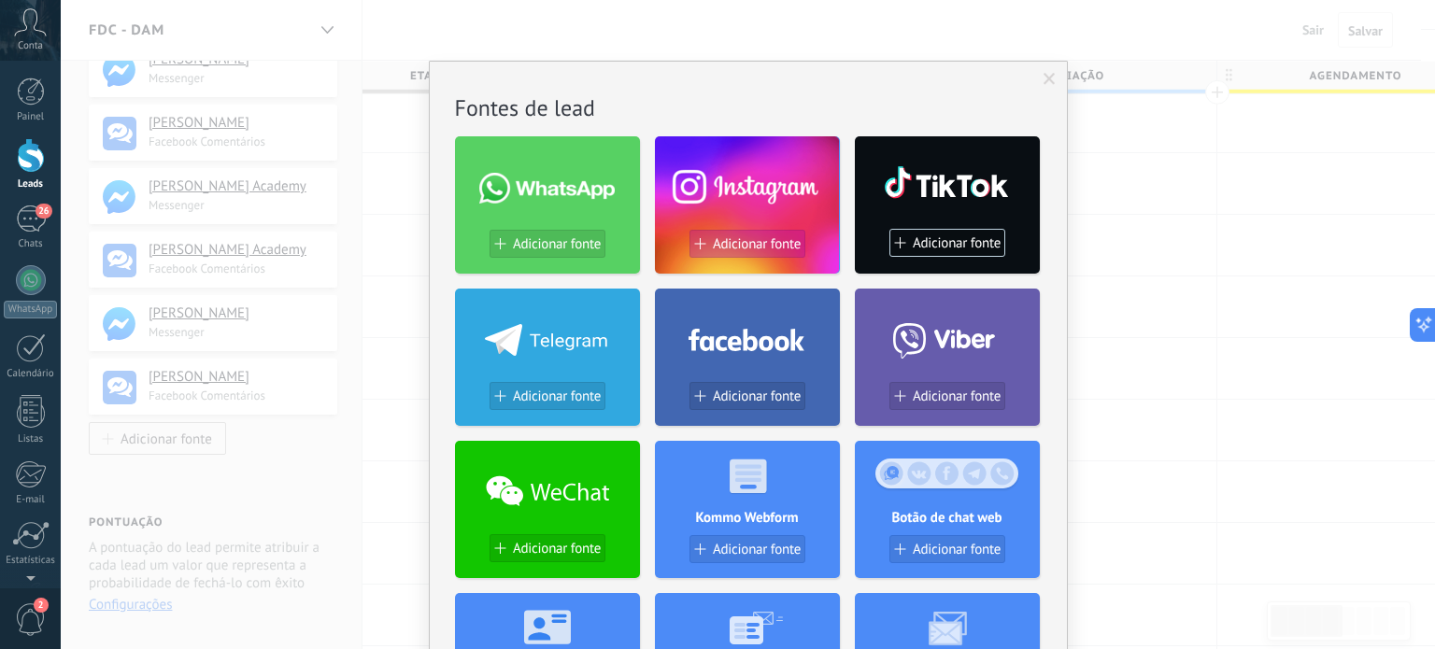
click at [702, 245] on div "Adicionar fonte" at bounding box center [747, 244] width 114 height 16
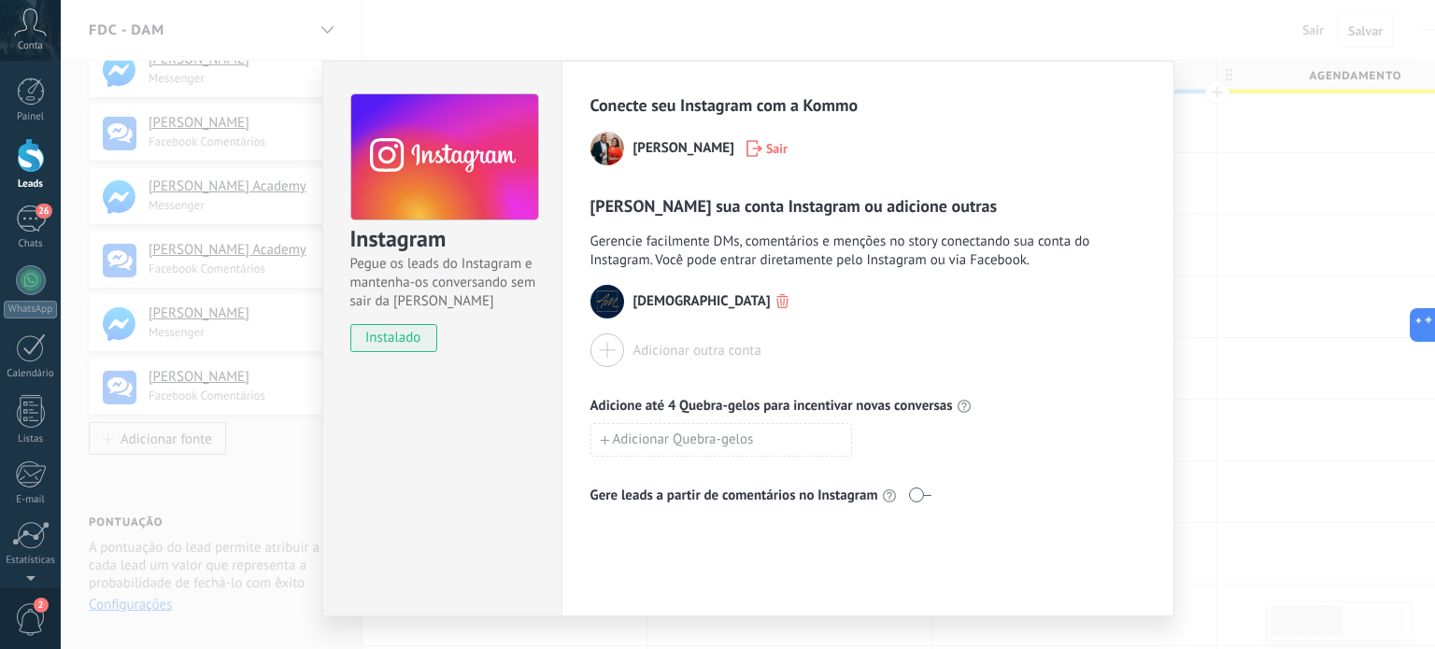
click at [603, 348] on div at bounding box center [607, 350] width 34 height 34
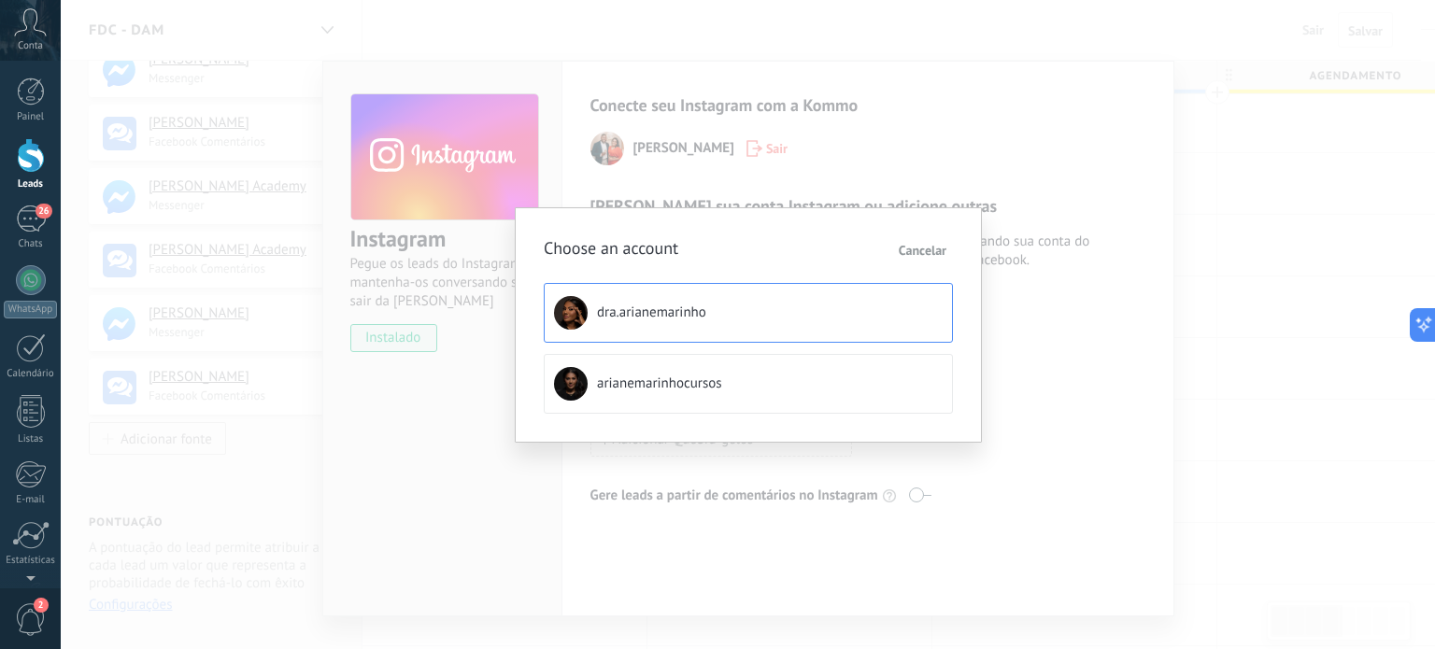
click at [630, 313] on span "dra.arianemarinho" at bounding box center [651, 313] width 109 height 19
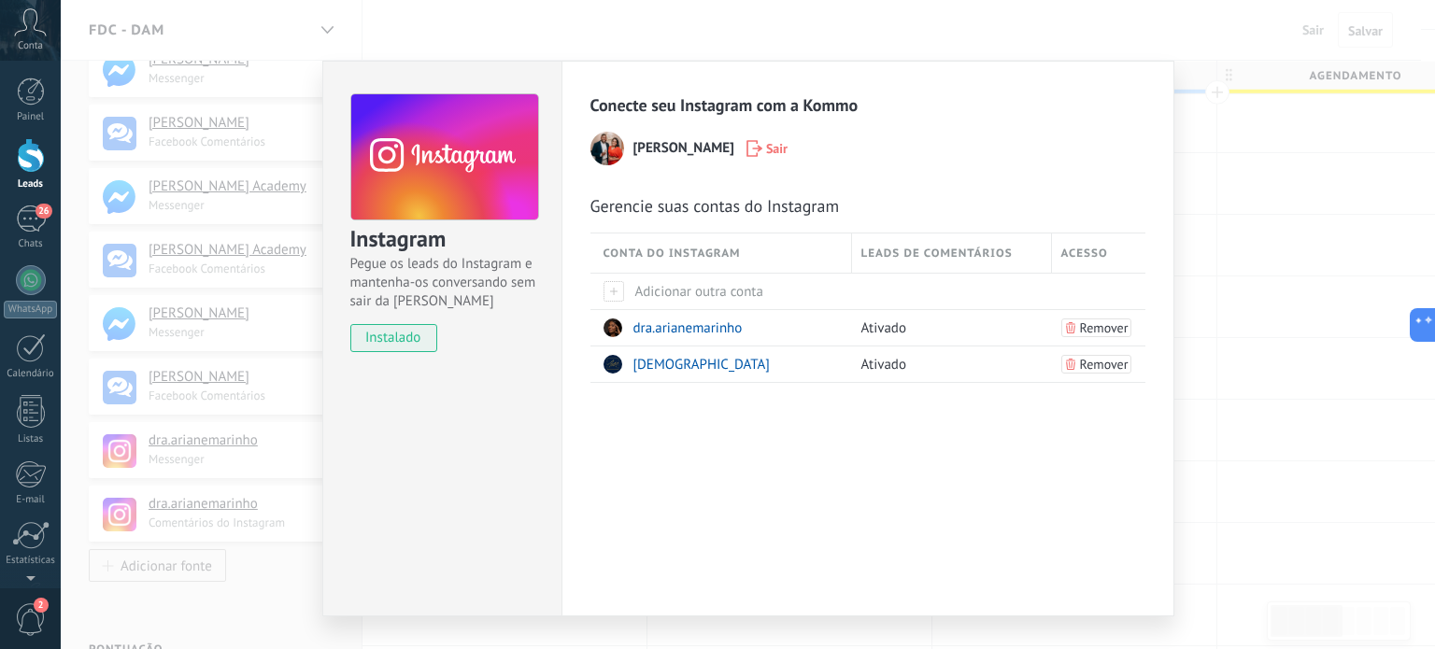
click at [1289, 378] on div "Instagram Pegue os leads do Instagram e mantenha-os conversando sem sair da Kom…" at bounding box center [748, 324] width 1374 height 649
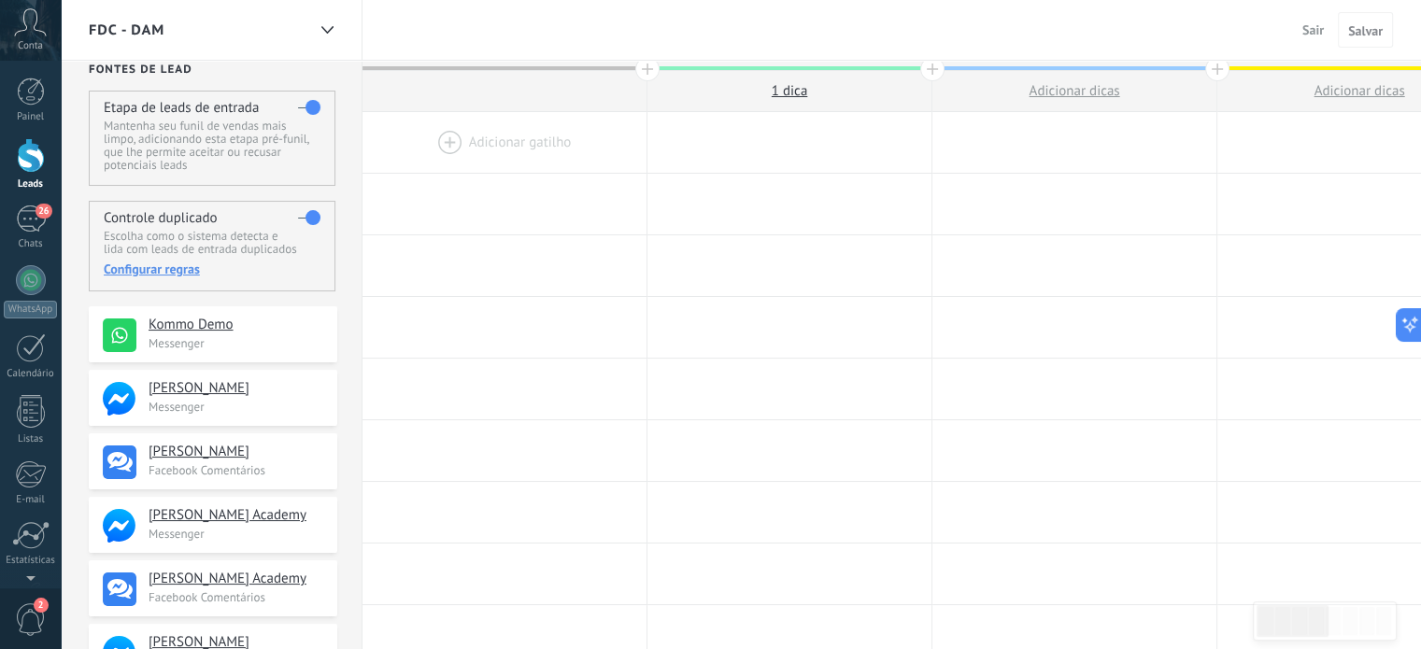
scroll to position [0, 0]
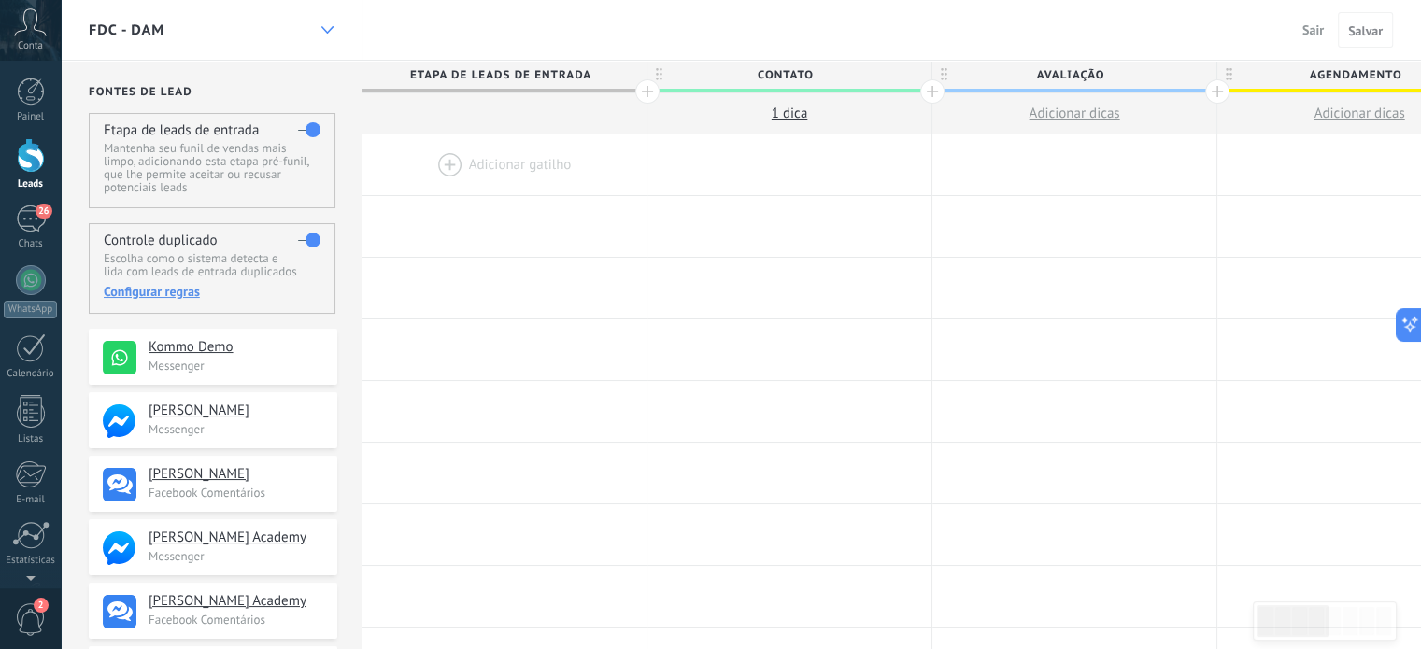
click at [327, 22] on div at bounding box center [327, 30] width 32 height 36
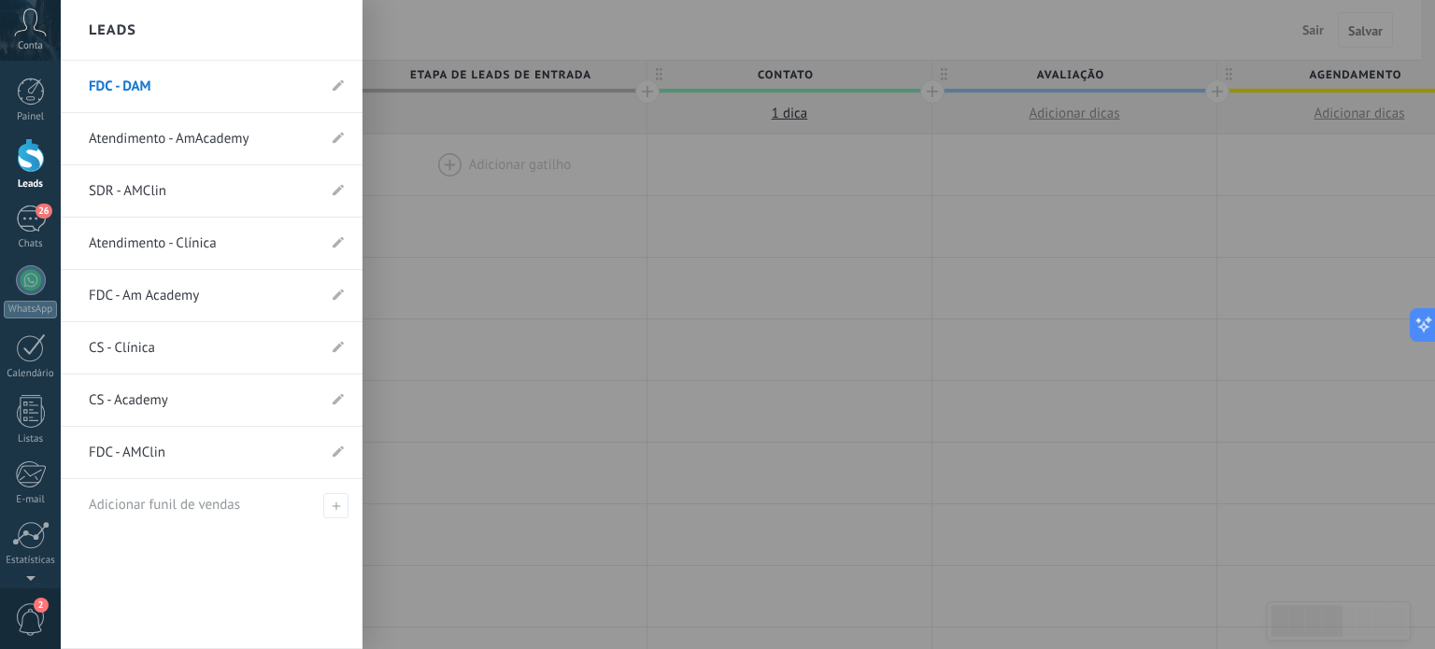
click at [169, 290] on link "FDC - Am Academy" at bounding box center [202, 296] width 227 height 52
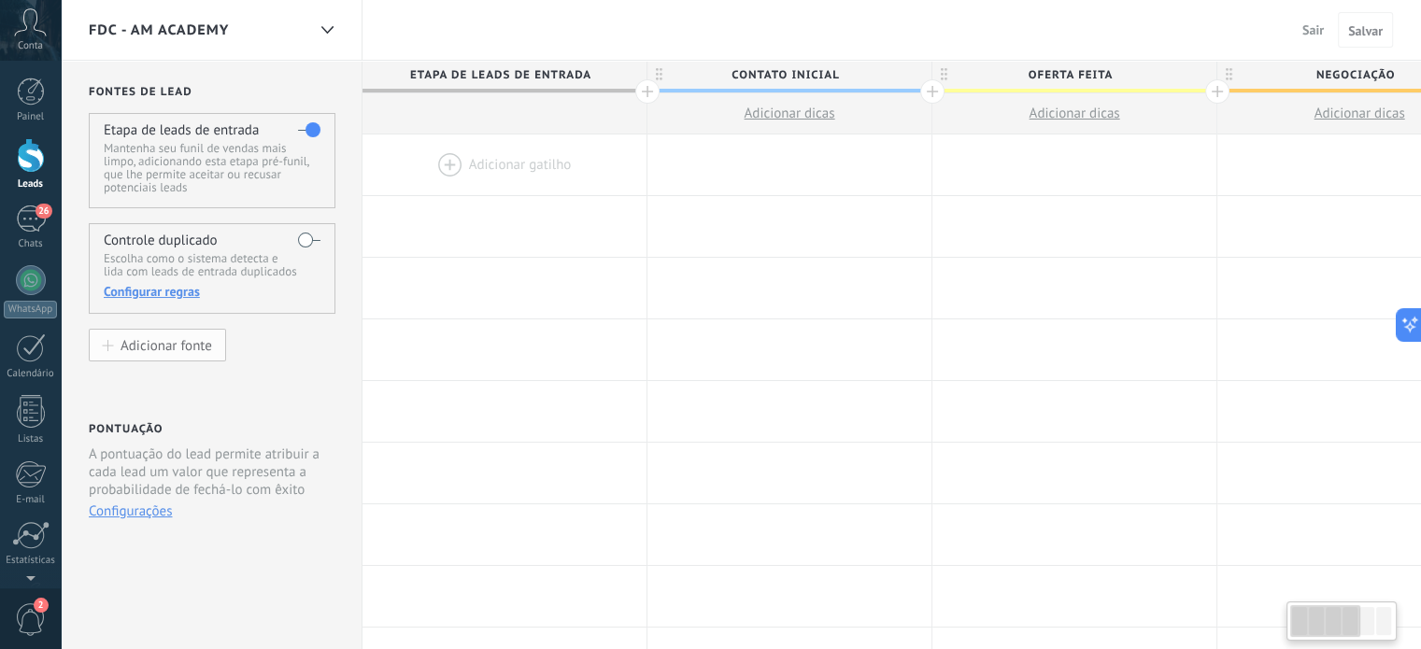
click at [153, 348] on div "Adicionar fonte" at bounding box center [167, 345] width 92 height 16
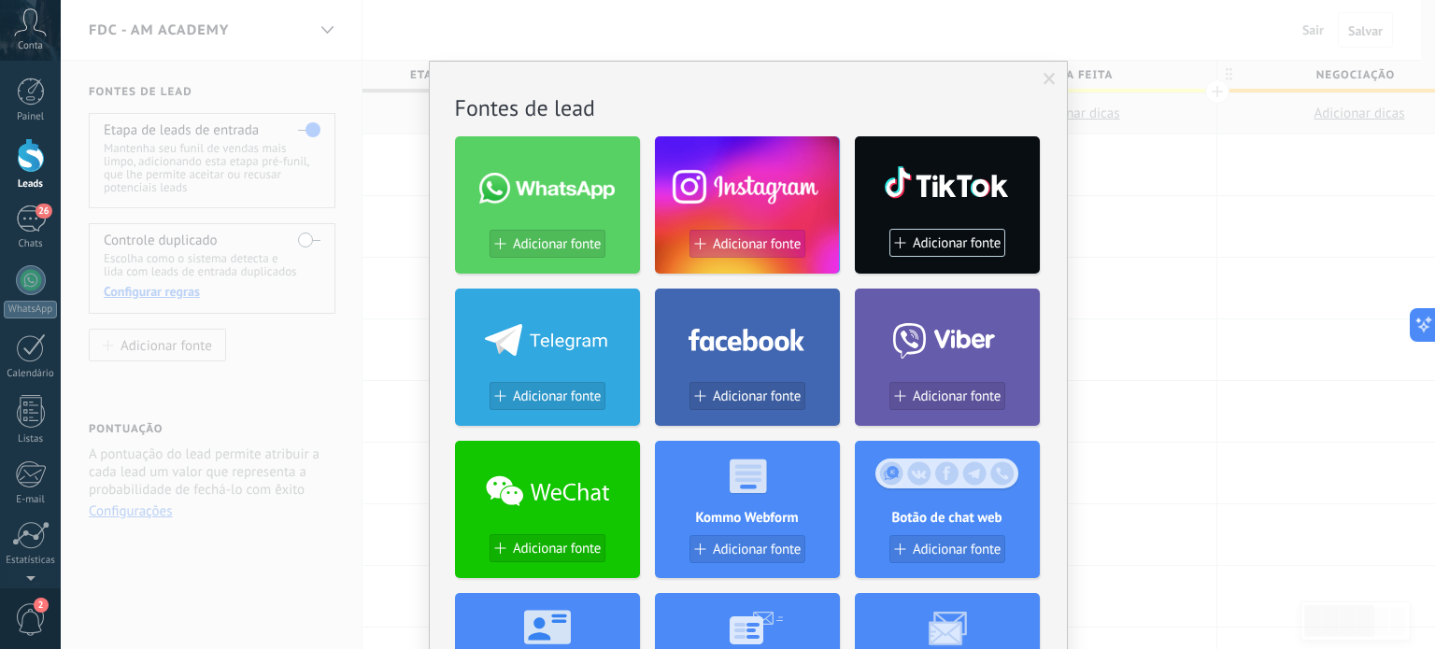
click at [733, 238] on span "Adicionar fonte" at bounding box center [757, 244] width 88 height 16
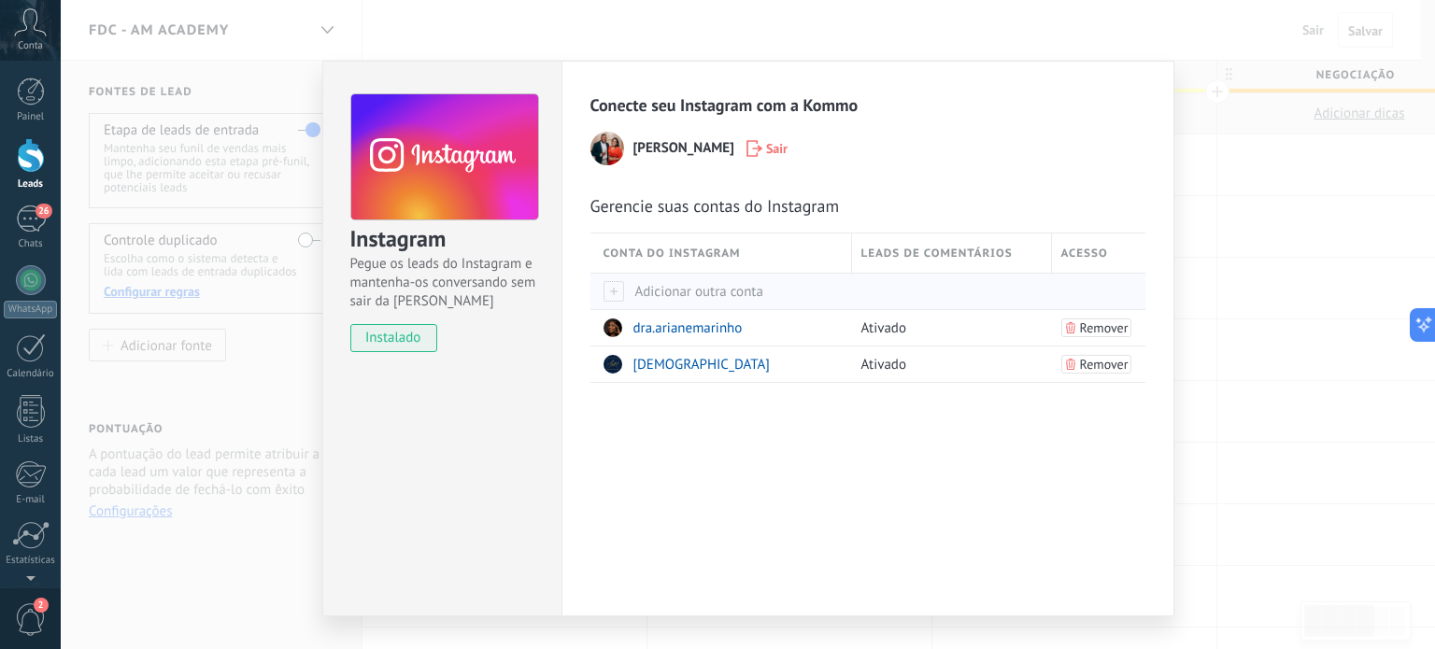
click at [611, 283] on div at bounding box center [613, 291] width 21 height 21
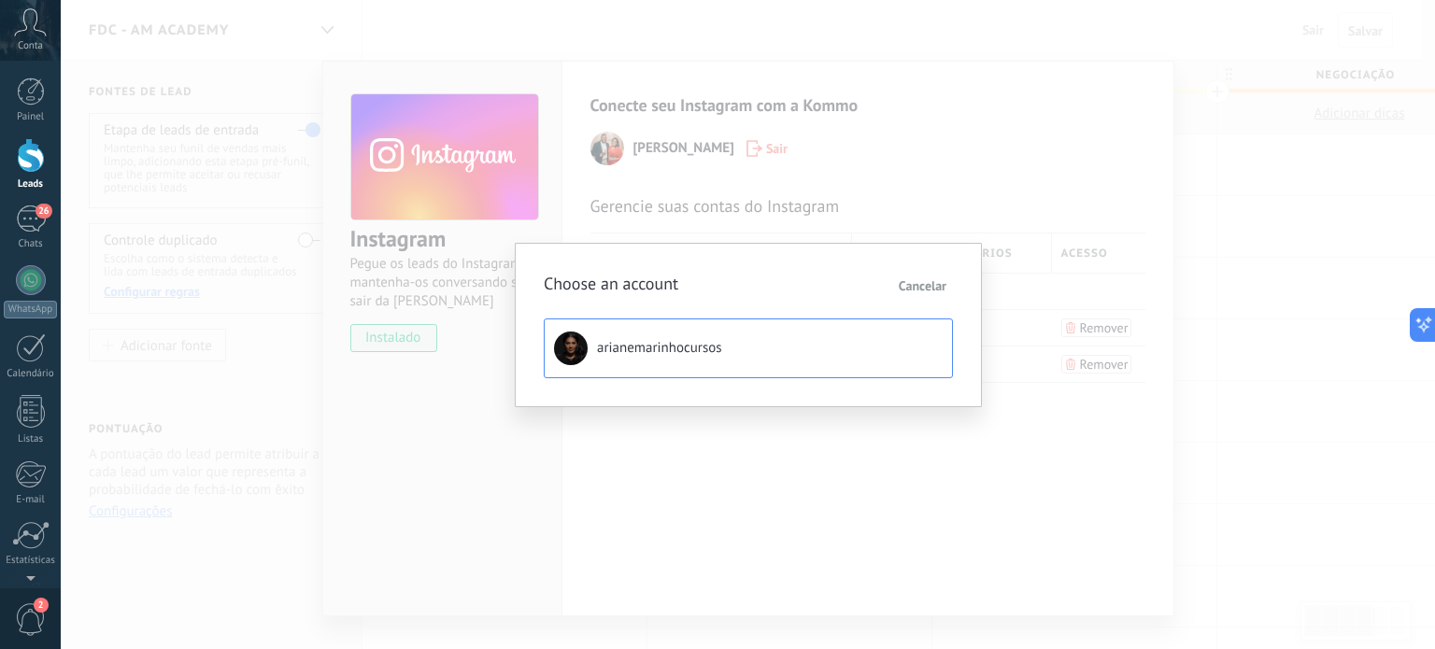
click at [646, 347] on span "arianemarinhocursos" at bounding box center [659, 348] width 125 height 19
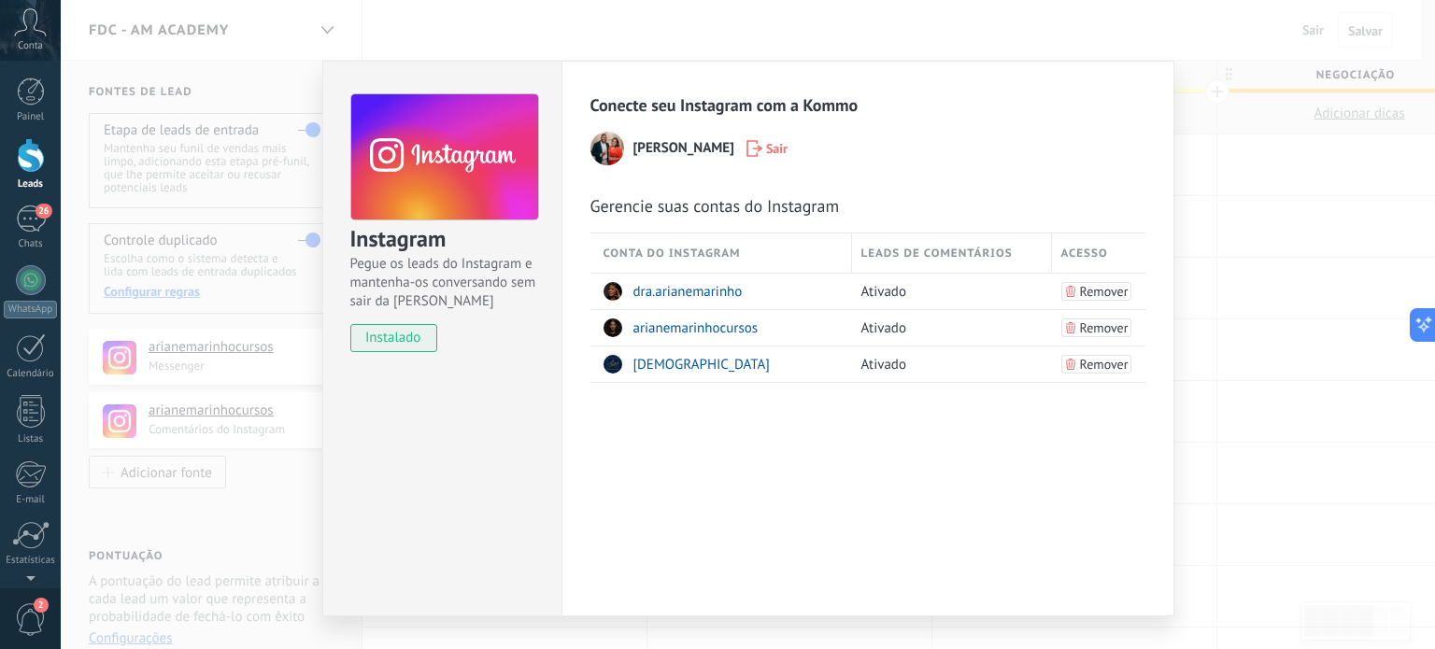
click at [228, 527] on div "Instagram Pegue os leads do Instagram e mantenha-os conversando sem sair da Kom…" at bounding box center [748, 324] width 1374 height 649
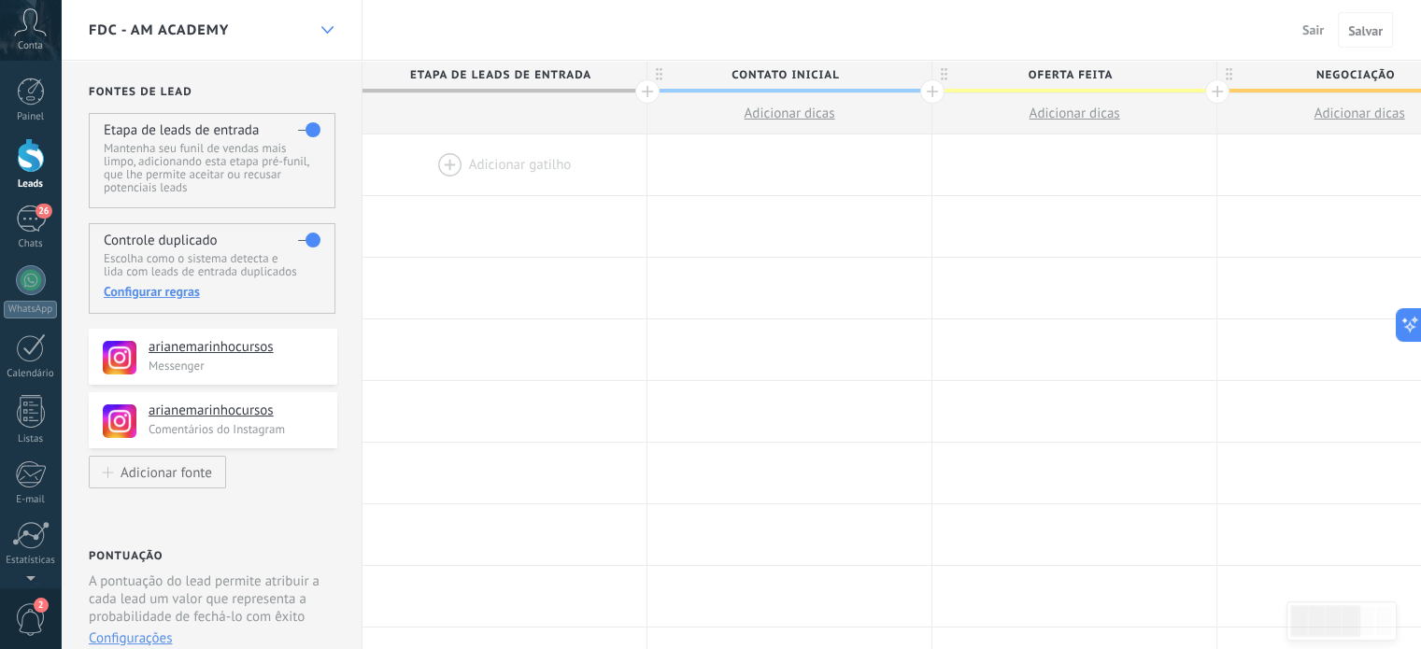
click at [325, 18] on div at bounding box center [327, 30] width 32 height 36
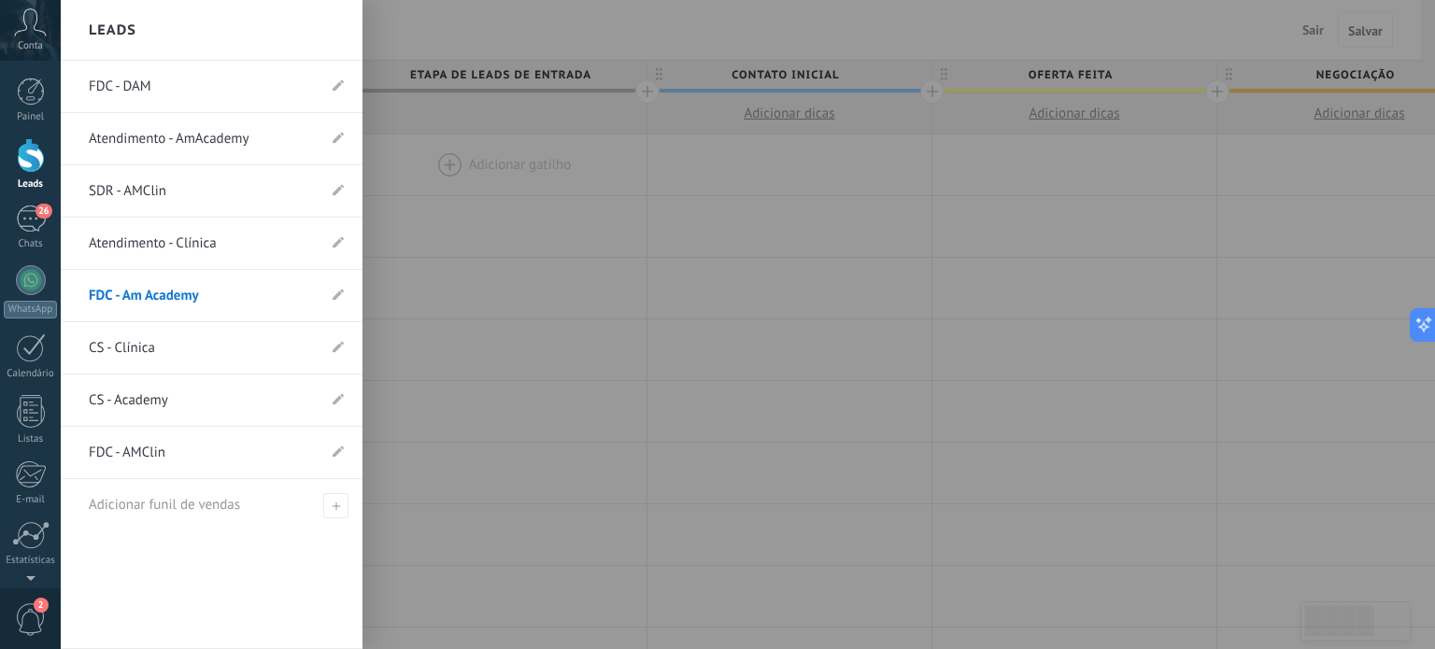
click at [149, 85] on link "FDC - DAM" at bounding box center [202, 87] width 227 height 52
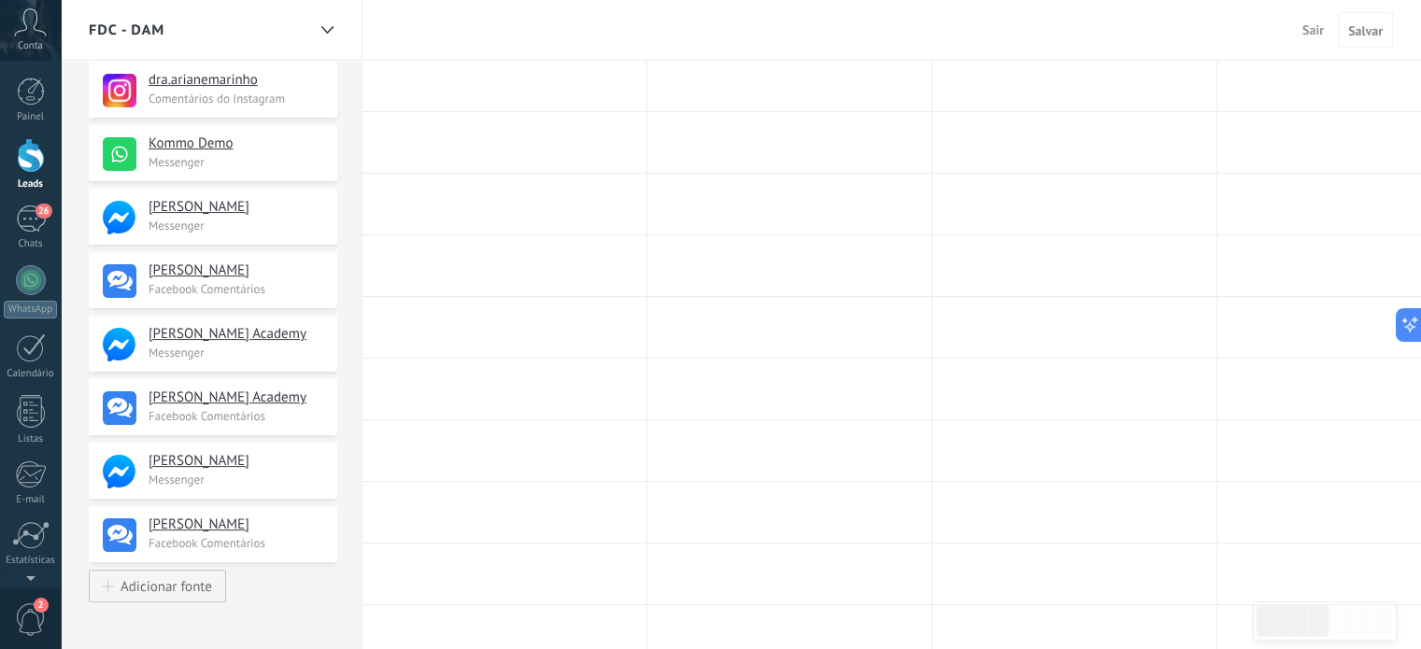
scroll to position [327, 0]
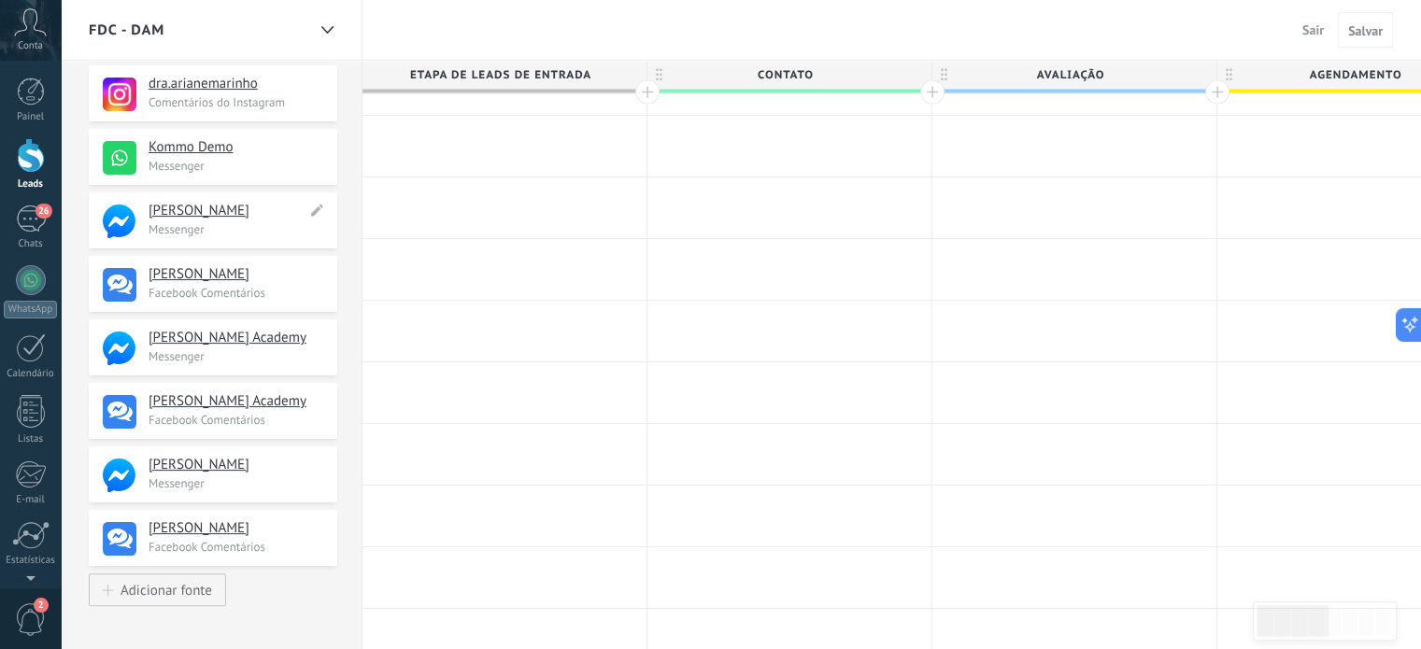
click at [152, 207] on h4 "[PERSON_NAME]" at bounding box center [228, 211] width 158 height 19
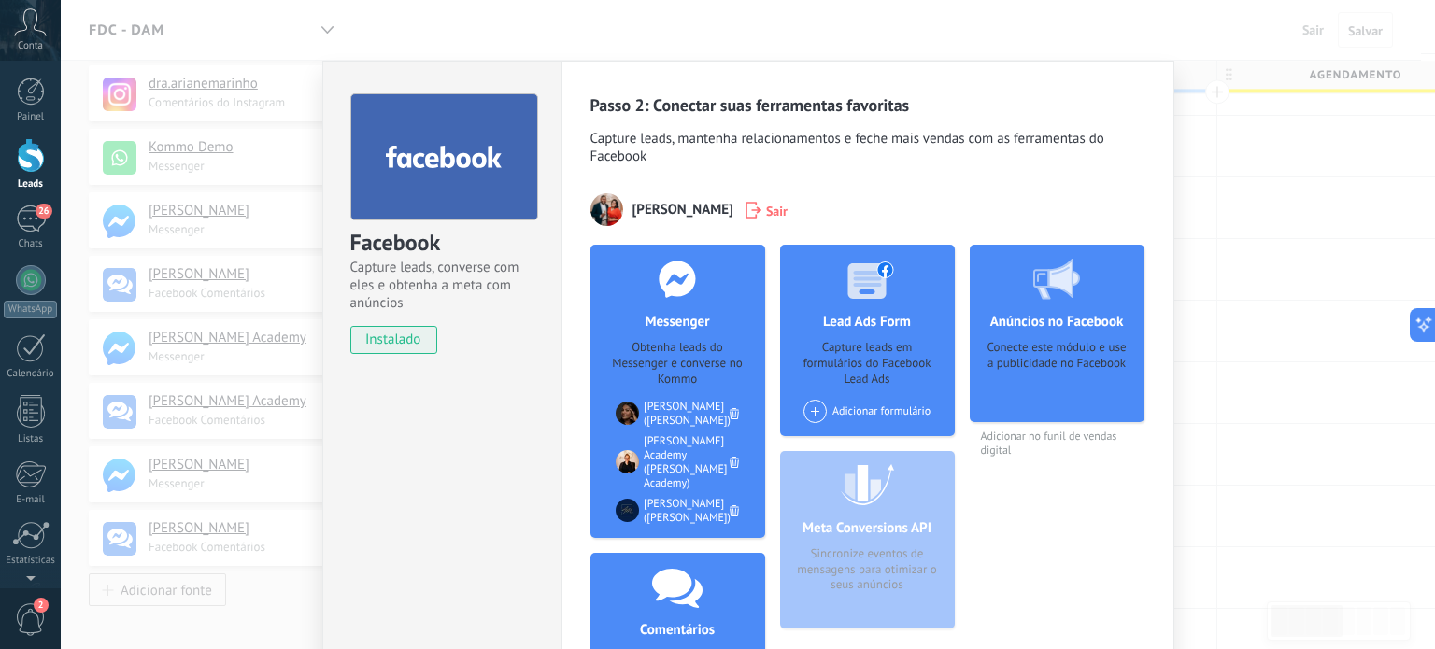
click at [732, 458] on icon at bounding box center [734, 462] width 9 height 11
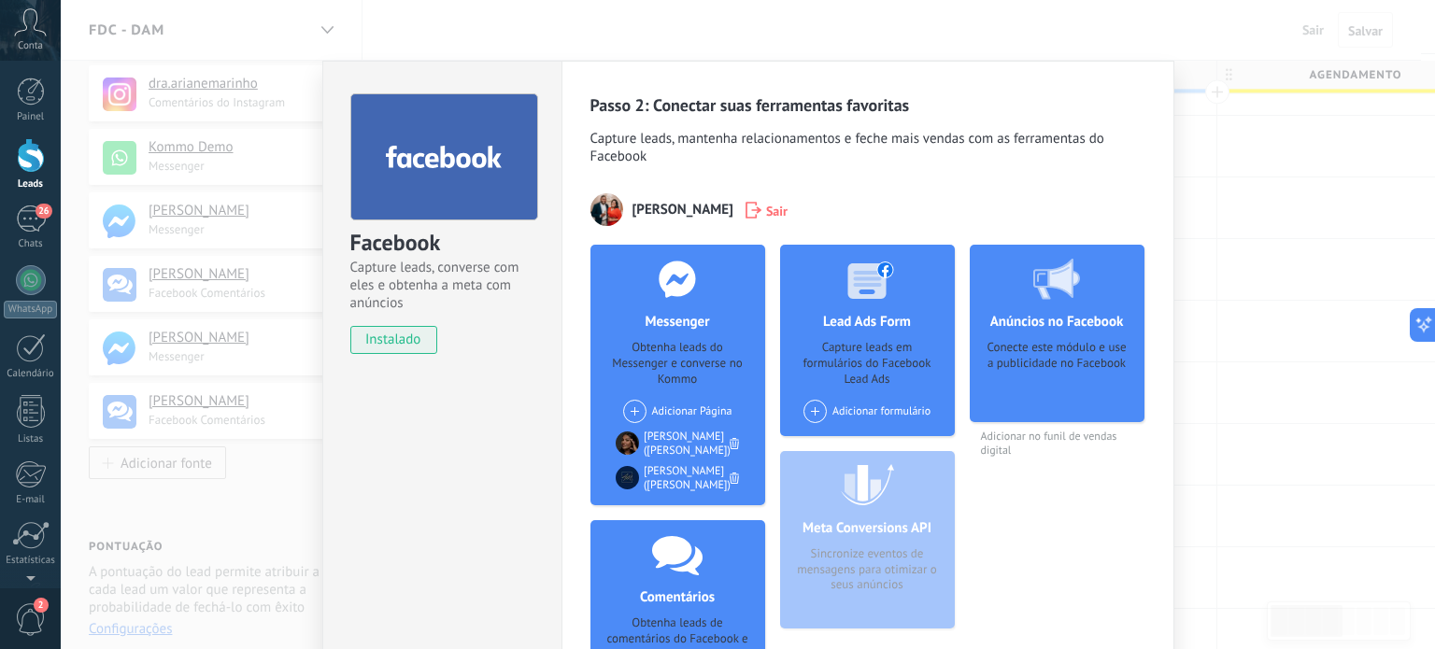
click at [730, 484] on icon at bounding box center [734, 478] width 9 height 11
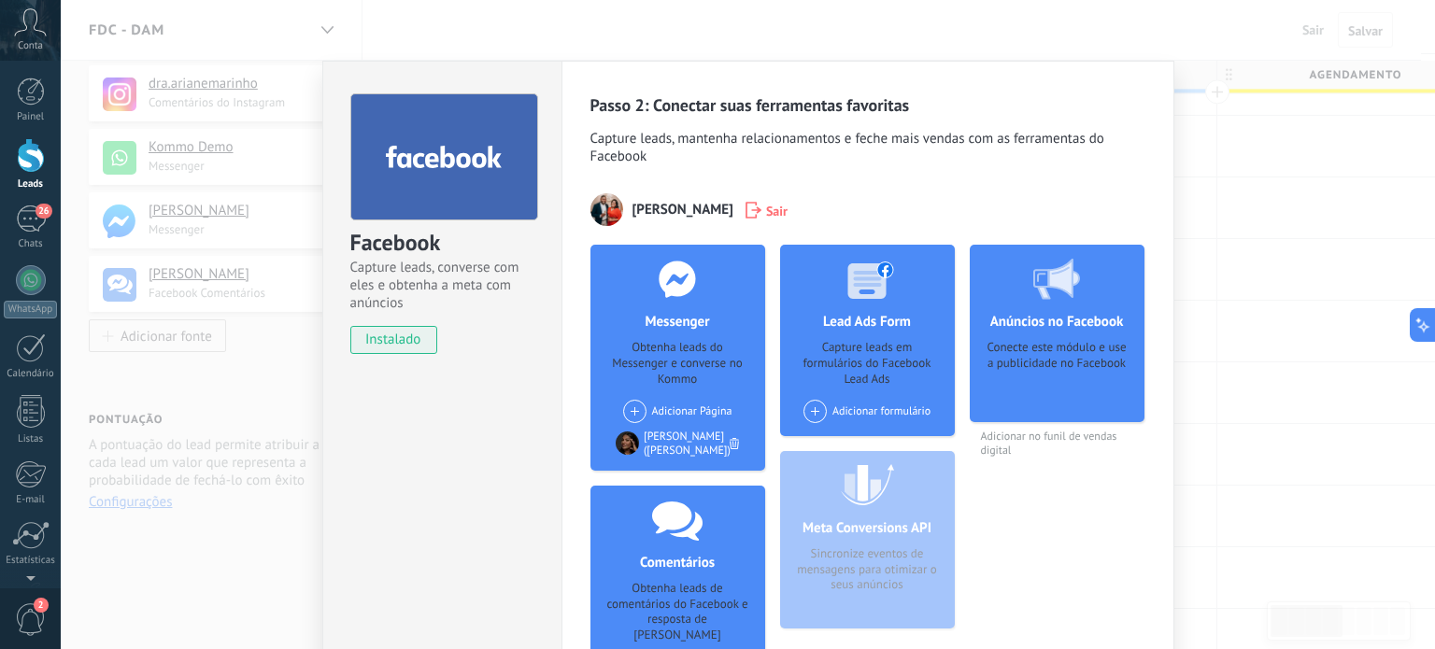
click at [248, 416] on div "Facebook Capture leads, converse com eles e obtenha a meta com anúncios instala…" at bounding box center [748, 324] width 1374 height 649
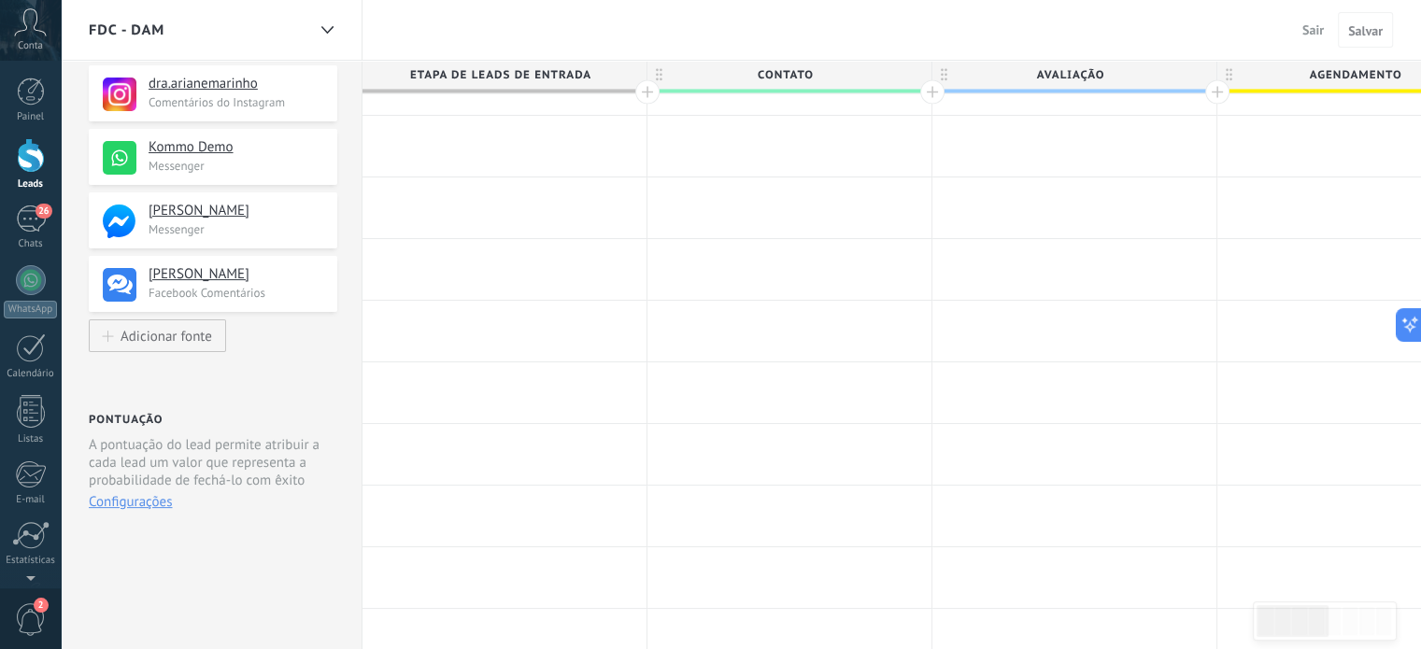
click at [182, 165] on p "Messenger" at bounding box center [237, 166] width 177 height 16
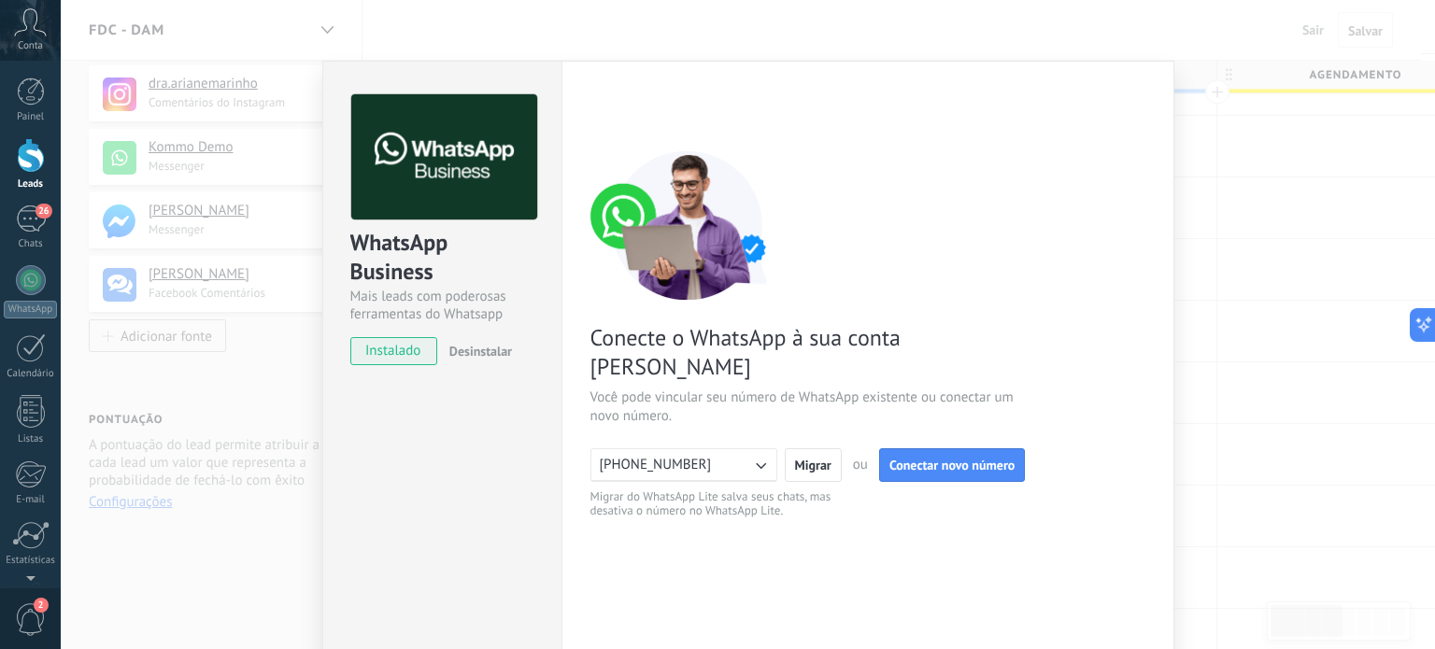
click at [480, 350] on span "Desinstalar" at bounding box center [480, 351] width 63 height 17
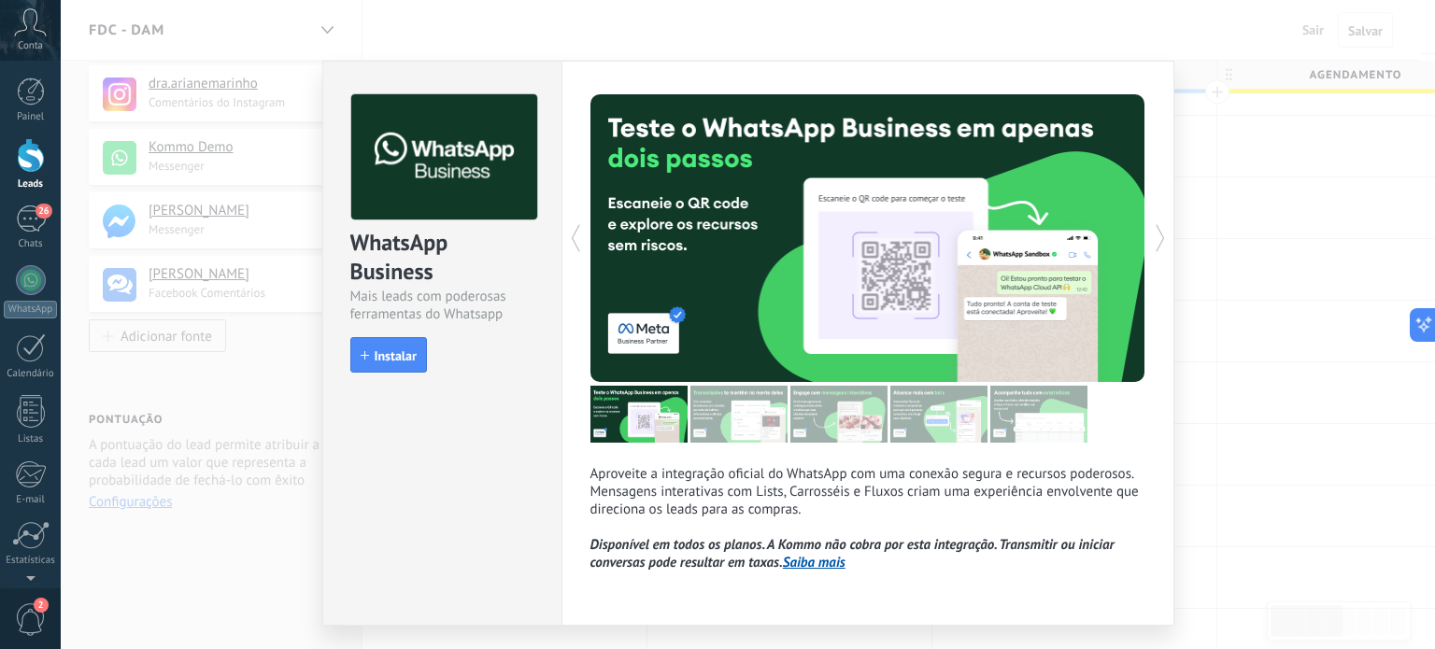
click at [247, 396] on div "WhatsApp Business Mais leads com poderosas ferramentas do Whatsapp install Inst…" at bounding box center [748, 324] width 1374 height 649
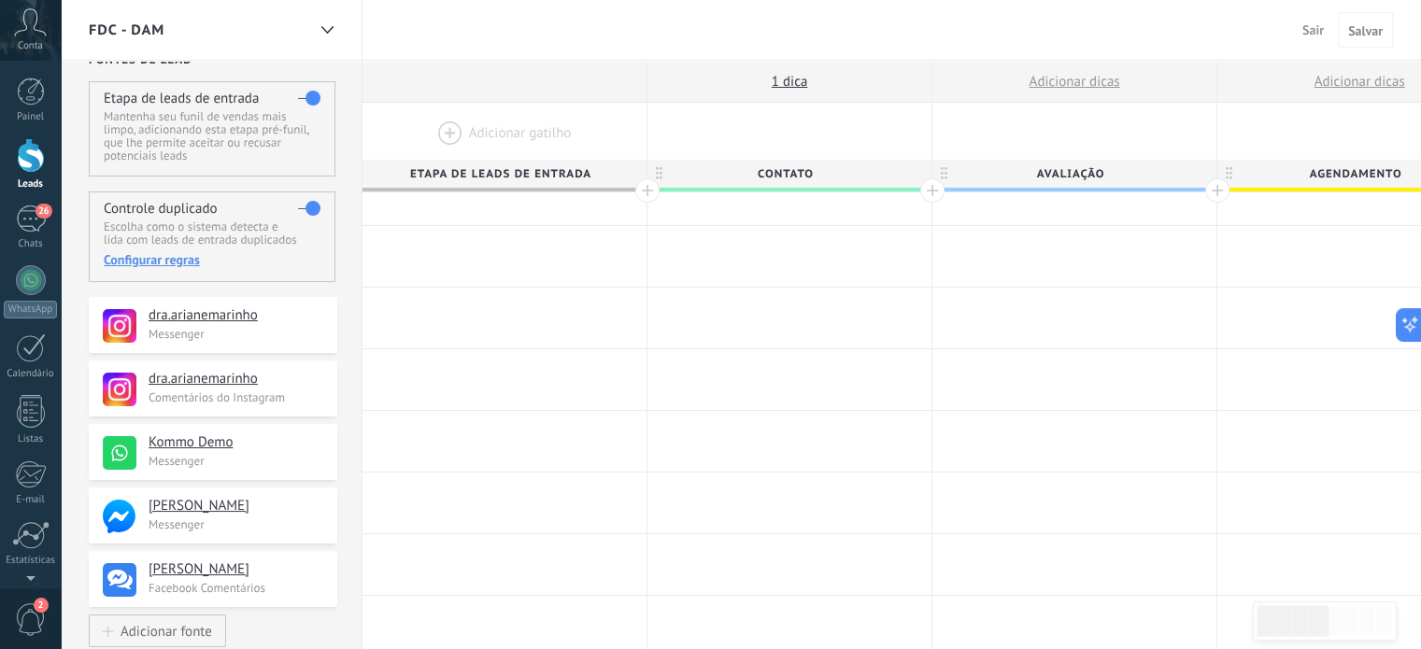
scroll to position [0, 0]
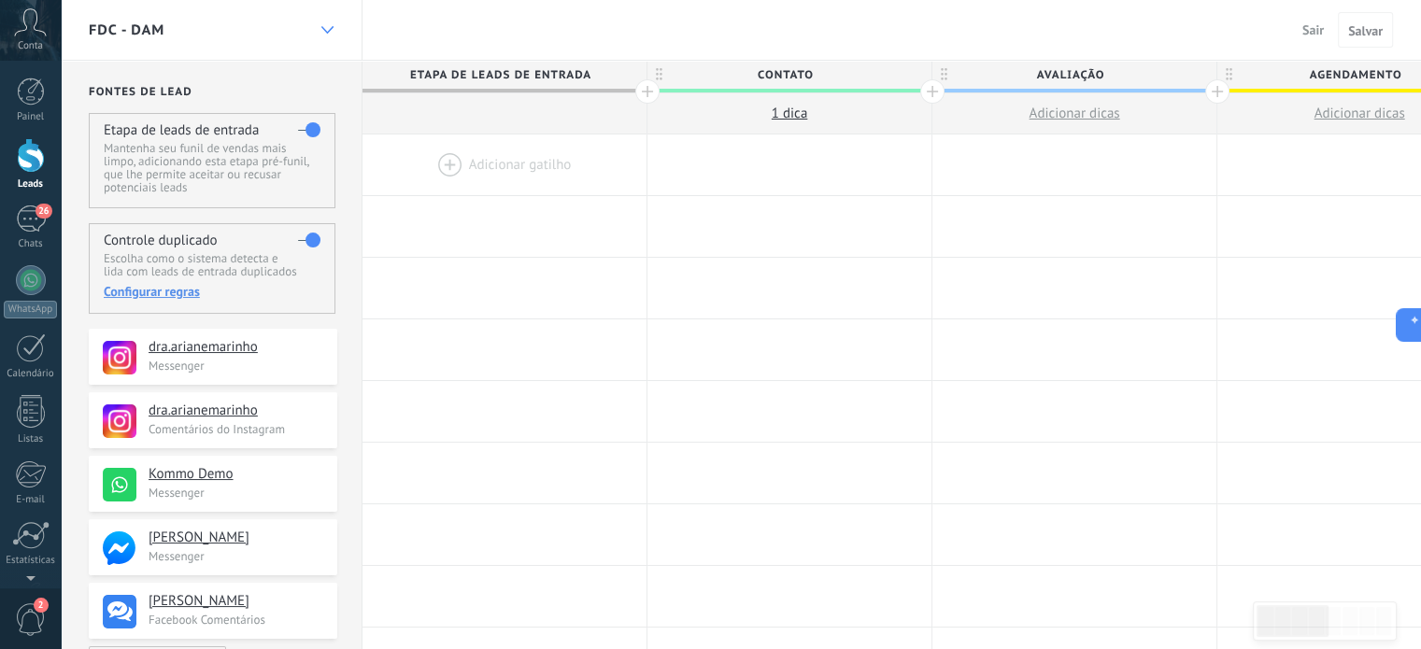
click at [325, 26] on icon at bounding box center [327, 29] width 12 height 7
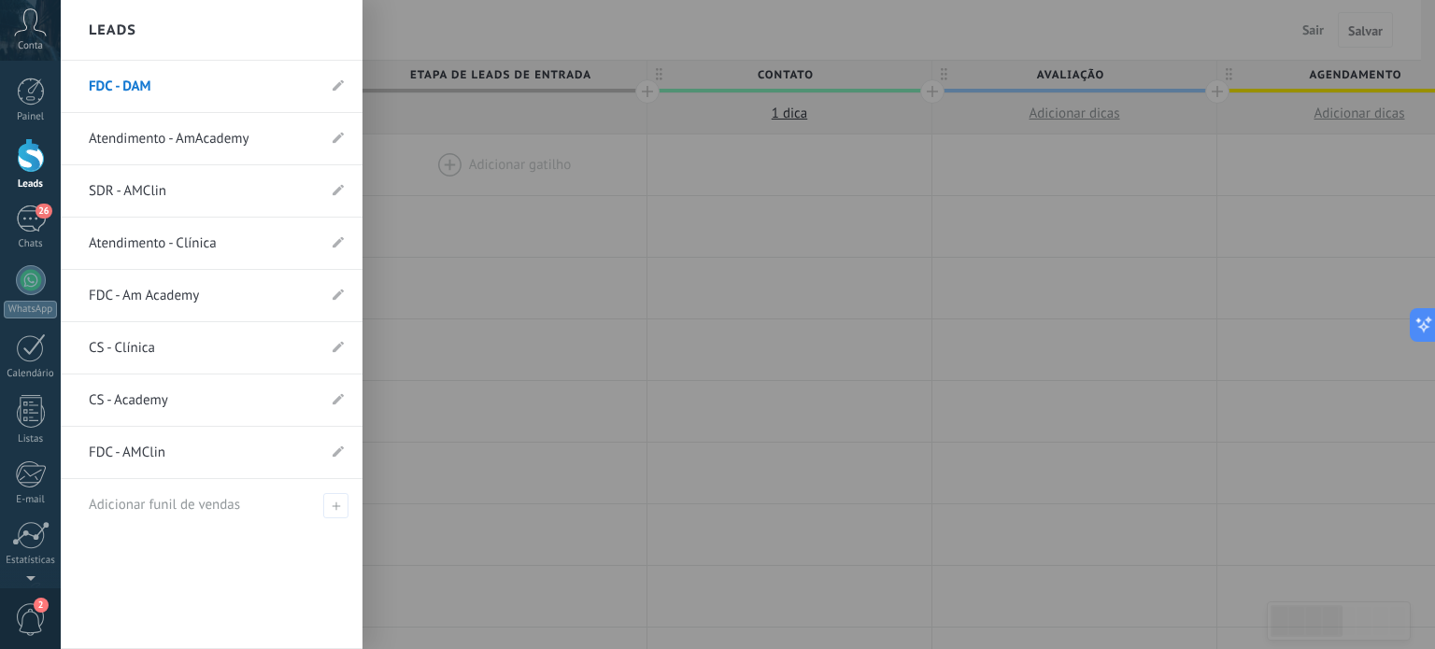
click at [131, 295] on link "FDC - Am Academy" at bounding box center [202, 296] width 227 height 52
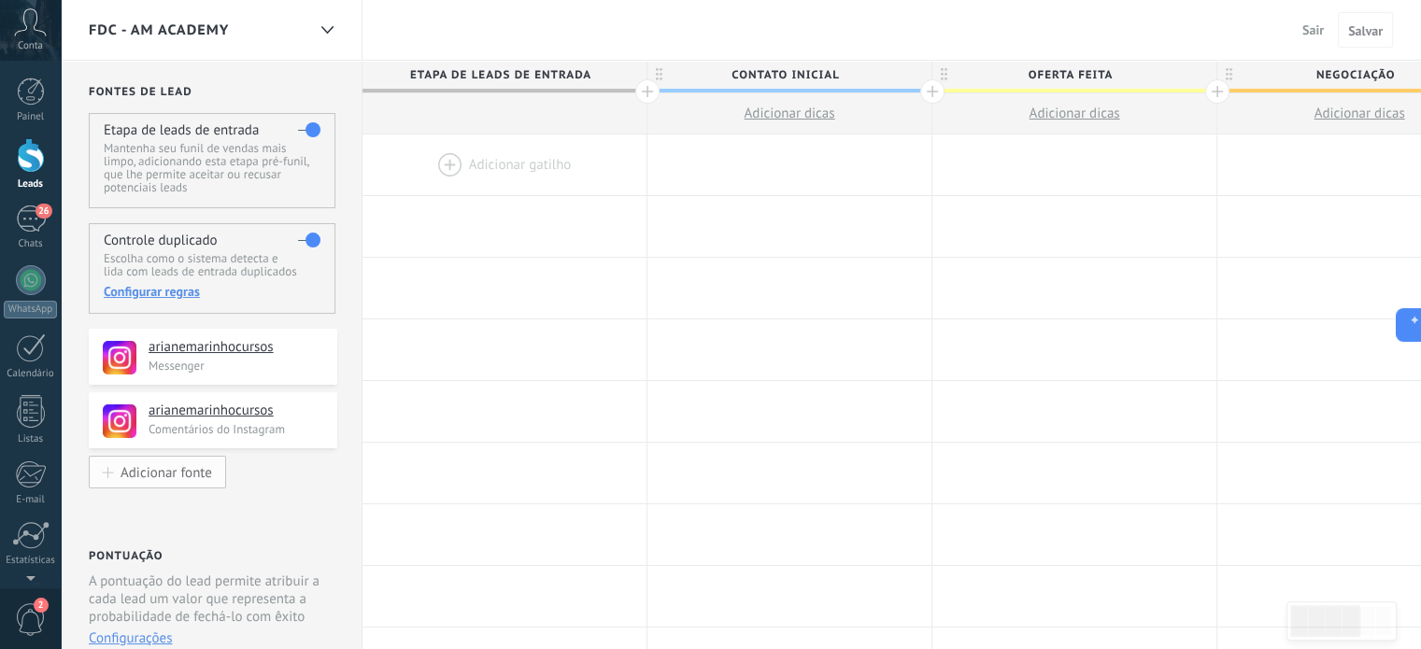
click at [149, 466] on div "Adicionar fonte" at bounding box center [167, 472] width 92 height 16
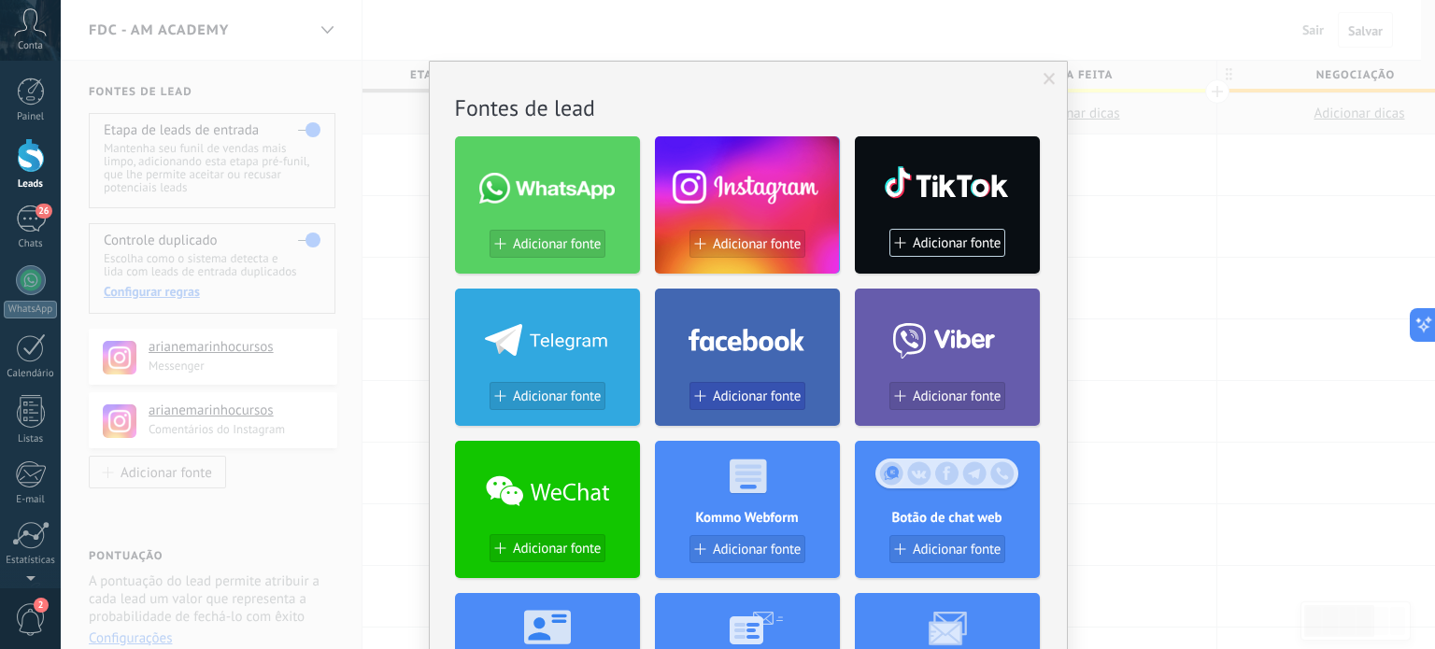
click at [730, 401] on span "Adicionar fonte" at bounding box center [757, 397] width 88 height 16
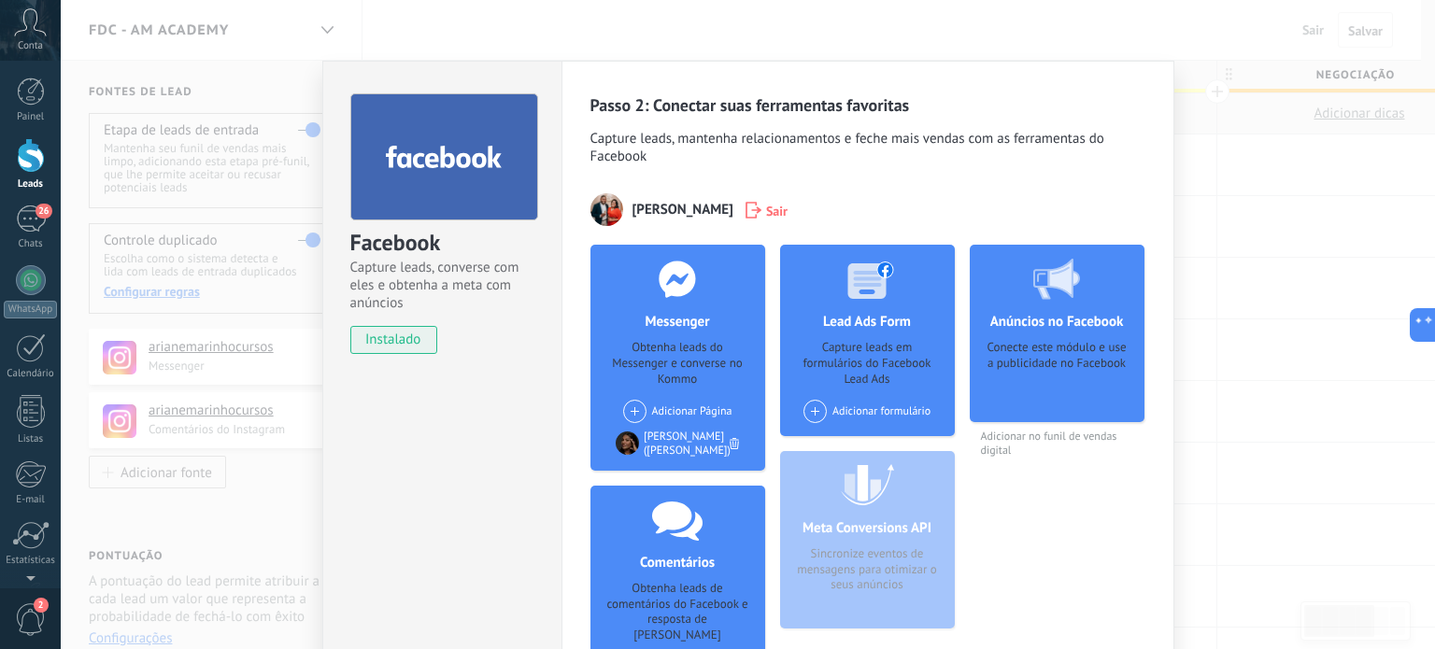
click at [633, 413] on span at bounding box center [634, 411] width 23 height 23
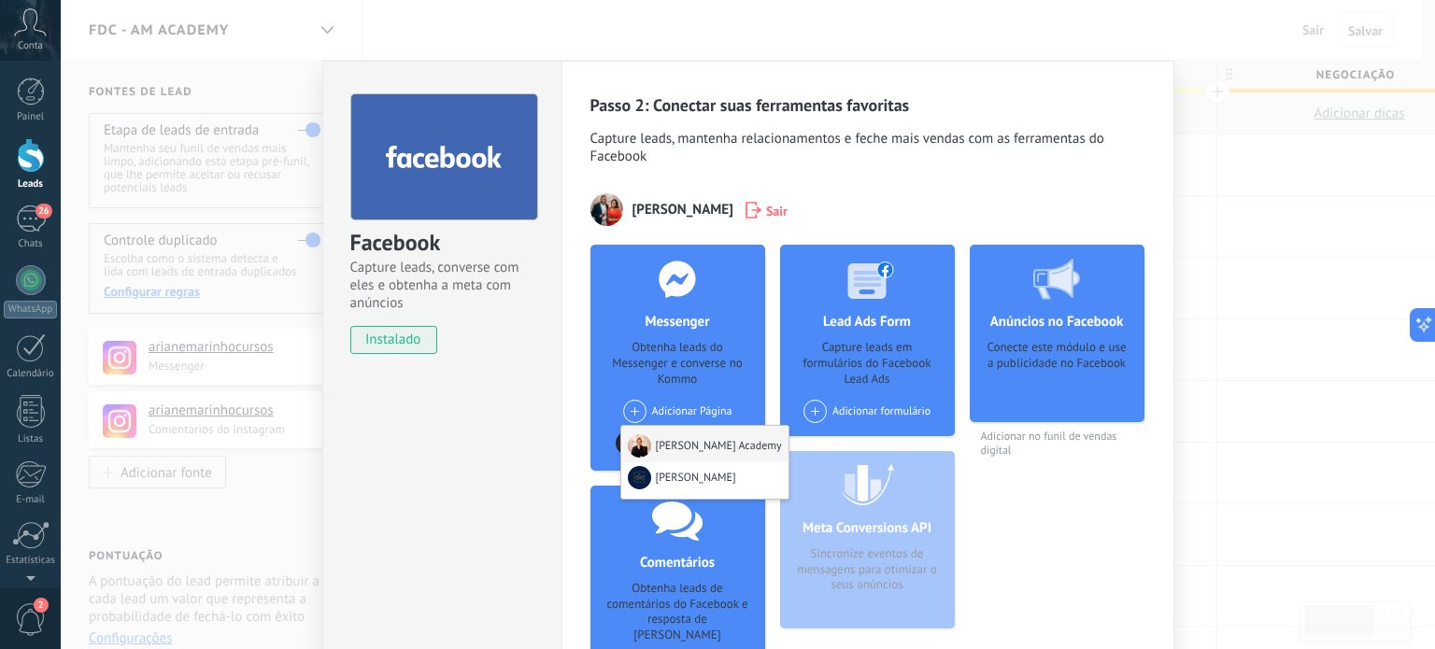
click at [659, 440] on div "[PERSON_NAME] Academy" at bounding box center [704, 444] width 167 height 36
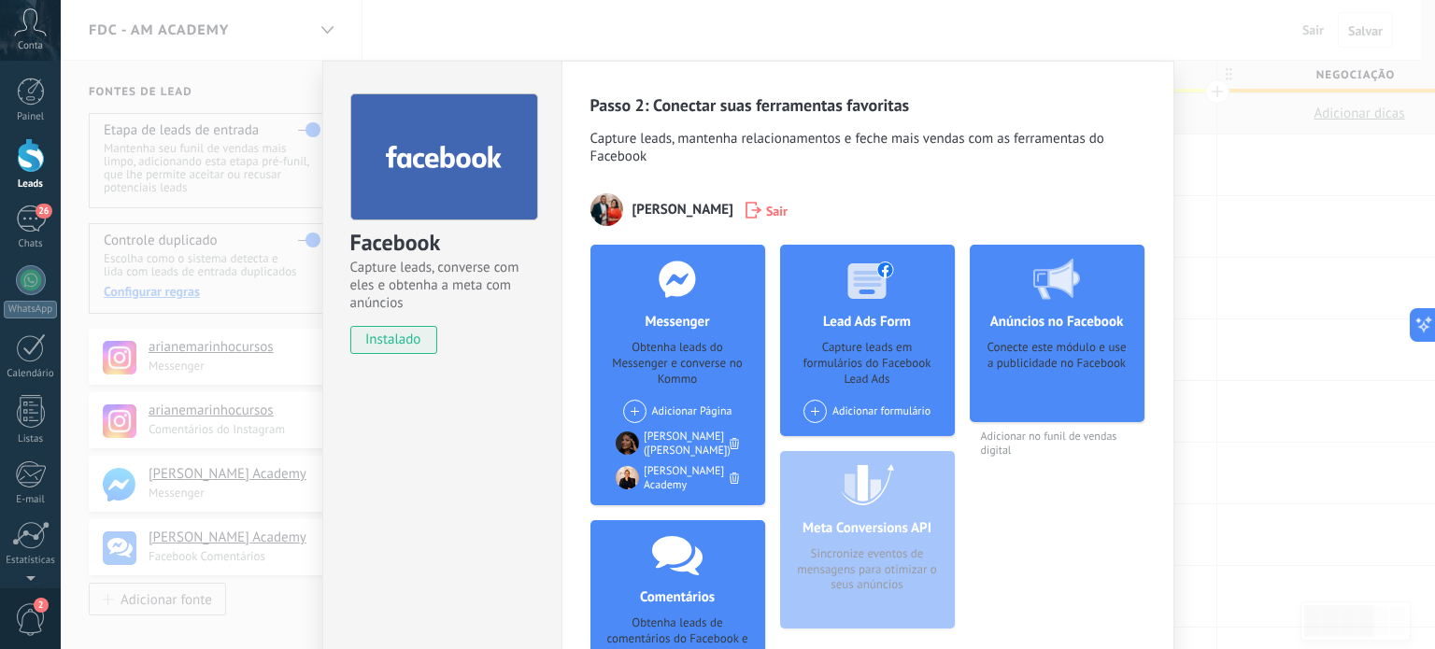
click at [1208, 144] on div "Facebook Capture leads, converse com eles e obtenha a meta com anúncios instala…" at bounding box center [748, 324] width 1374 height 649
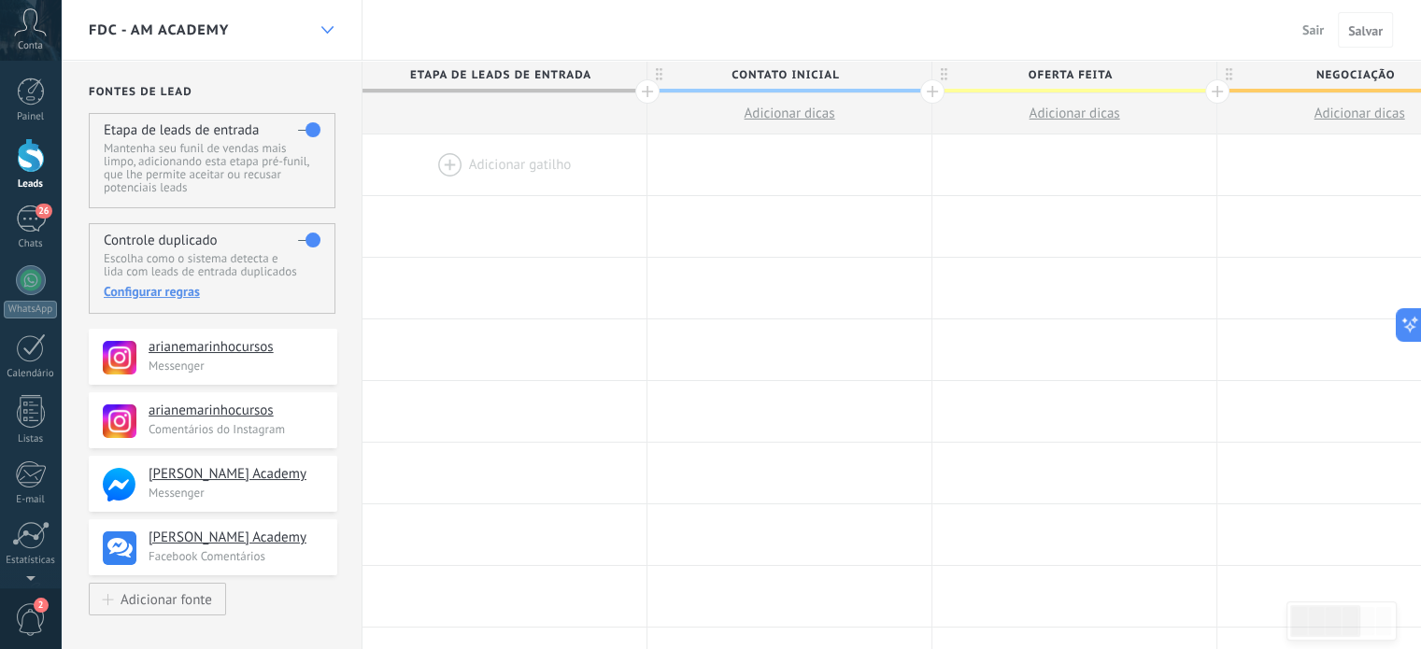
click at [328, 26] on icon at bounding box center [327, 29] width 12 height 7
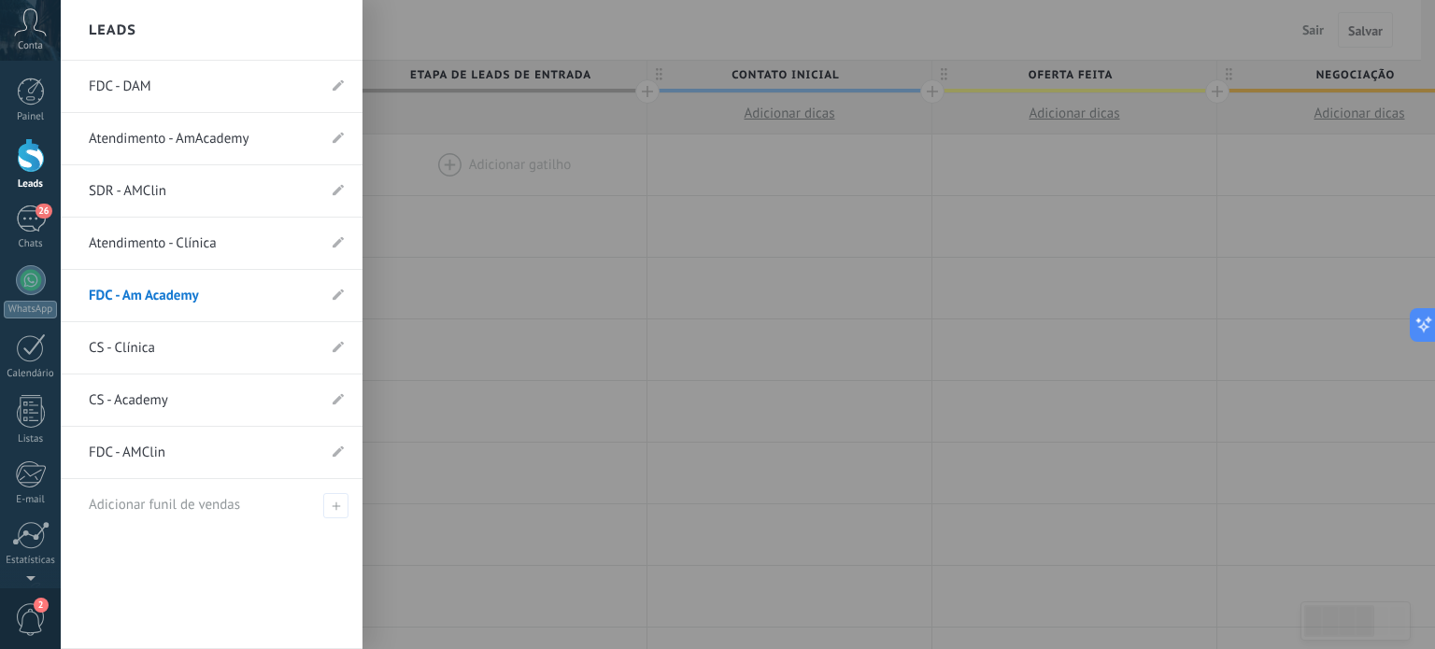
click at [149, 451] on link "FDC - AMClin" at bounding box center [202, 453] width 227 height 52
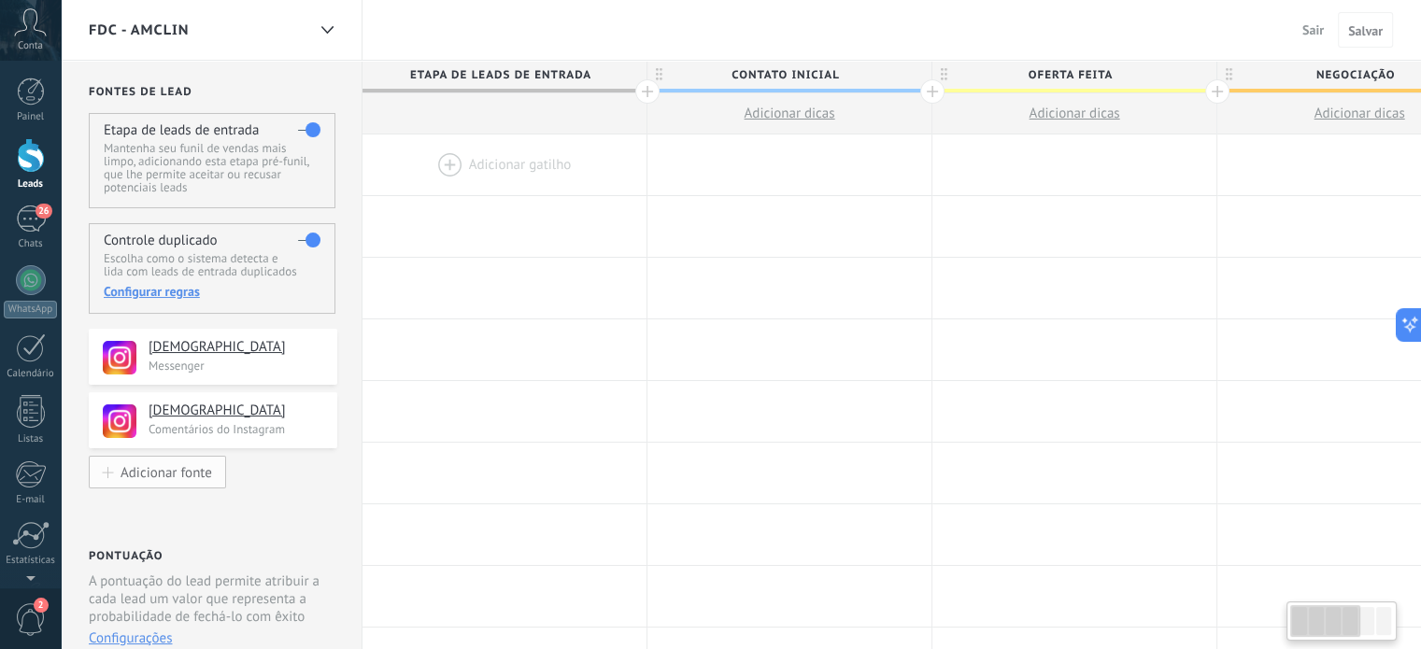
click at [153, 471] on div "Adicionar fonte" at bounding box center [167, 472] width 92 height 16
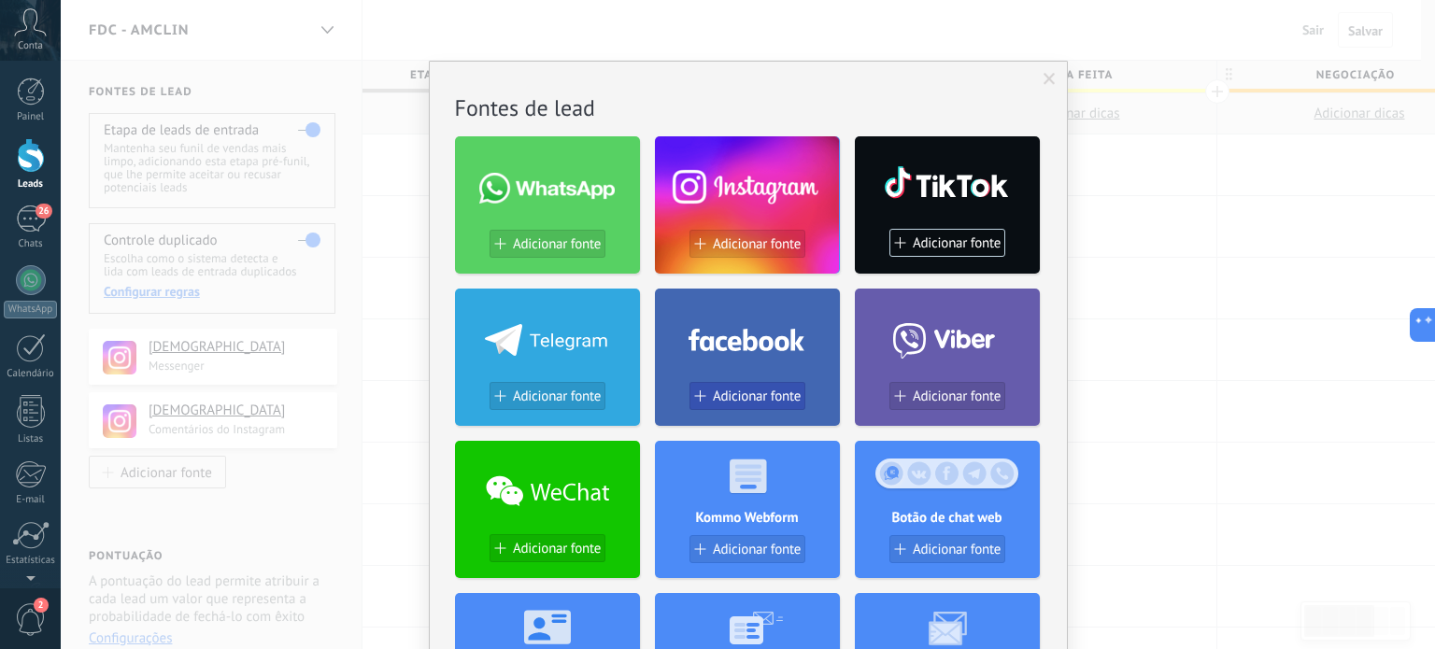
click at [722, 391] on span "Adicionar fonte" at bounding box center [757, 397] width 88 height 16
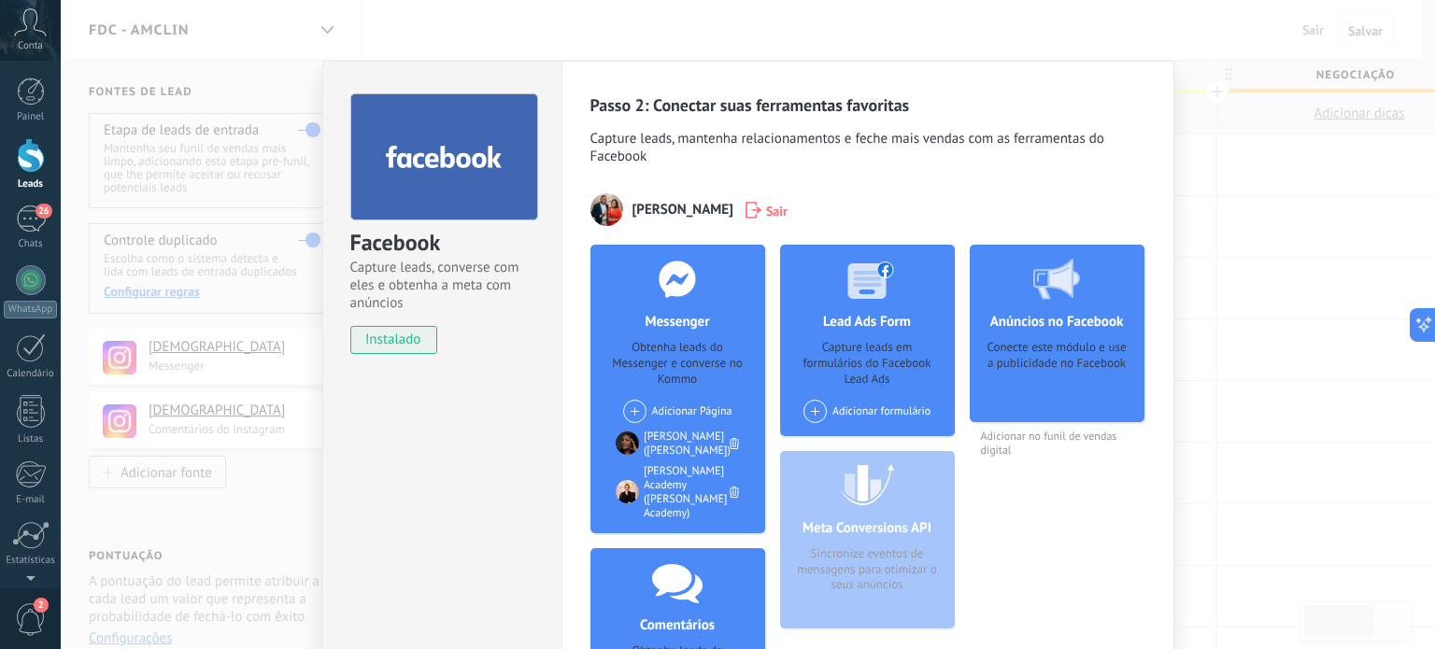
click at [626, 408] on span at bounding box center [634, 411] width 23 height 23
click at [675, 442] on div "[PERSON_NAME]" at bounding box center [683, 446] width 125 height 41
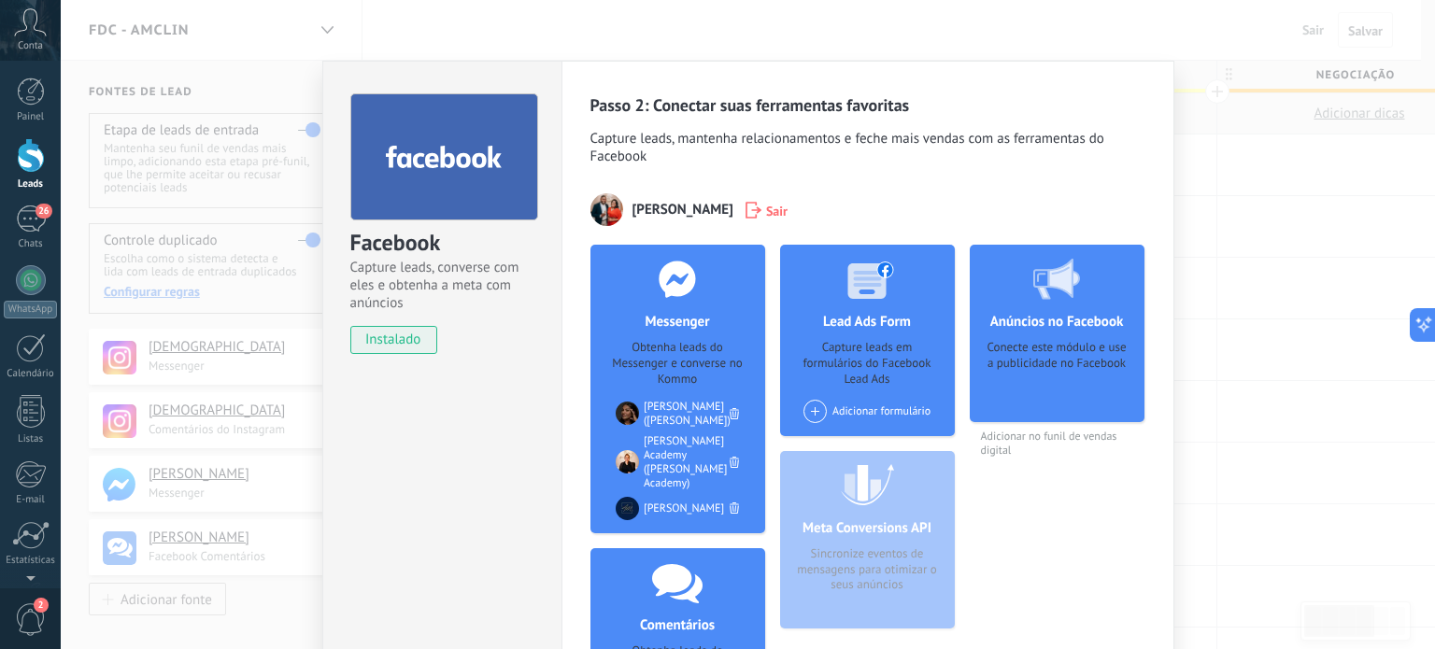
click at [1231, 170] on div "Facebook Capture leads, converse com eles e obtenha a meta com anúncios instala…" at bounding box center [748, 324] width 1374 height 649
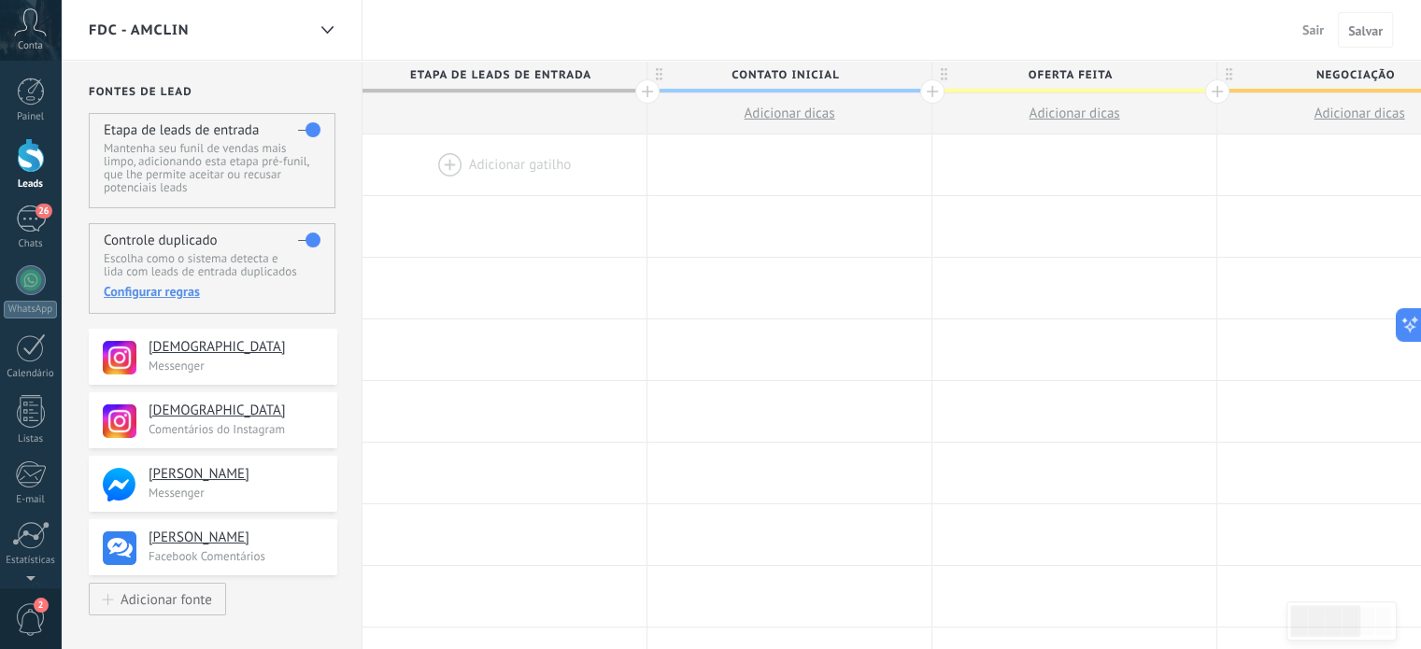
click at [164, 40] on div "FDC - AMClin" at bounding box center [197, 30] width 217 height 60
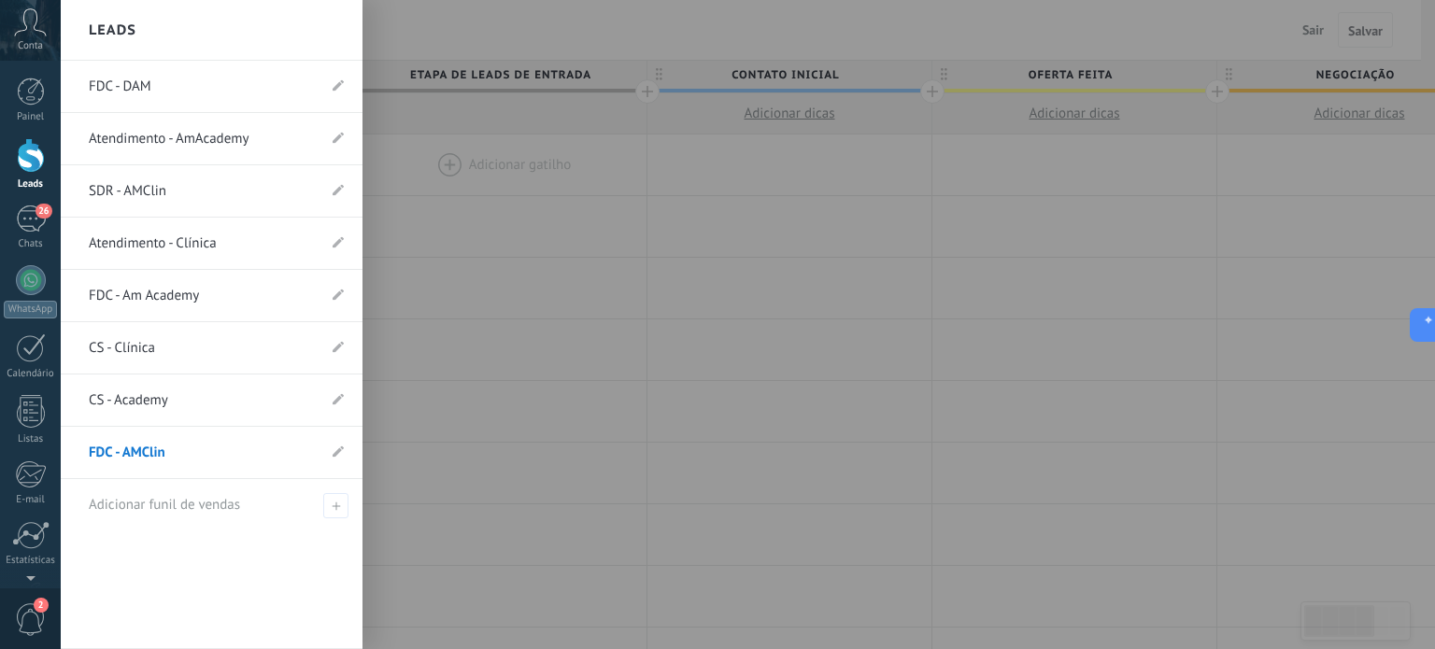
click at [149, 88] on link "FDC - DAM" at bounding box center [202, 87] width 227 height 52
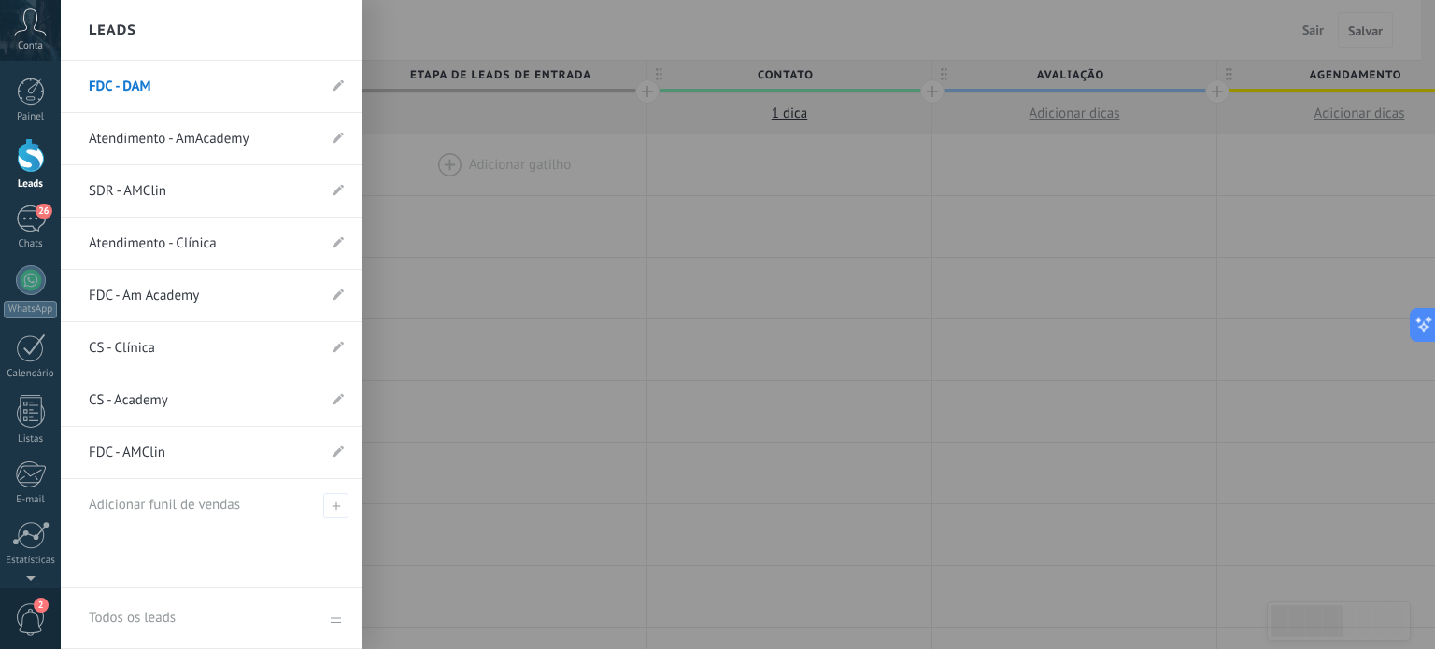
click at [166, 455] on link "FDC - AMClin" at bounding box center [202, 453] width 227 height 52
click at [112, 81] on link "FDC - DAM" at bounding box center [202, 87] width 227 height 52
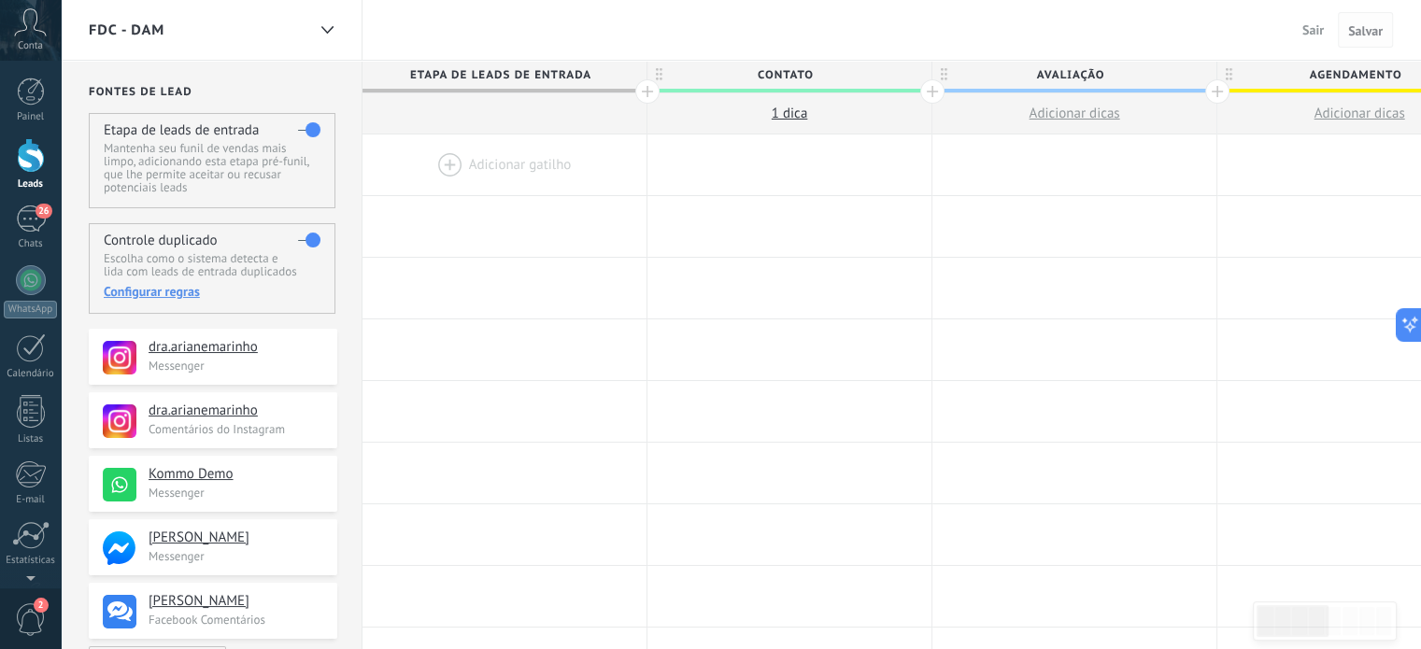
click at [1360, 28] on span "Salvar" at bounding box center [1365, 30] width 35 height 13
click at [1356, 33] on span "Salvar" at bounding box center [1365, 30] width 35 height 13
click at [519, 7] on div "FDC - DAM Sair Cancelar Salvar" at bounding box center [741, 30] width 1360 height 61
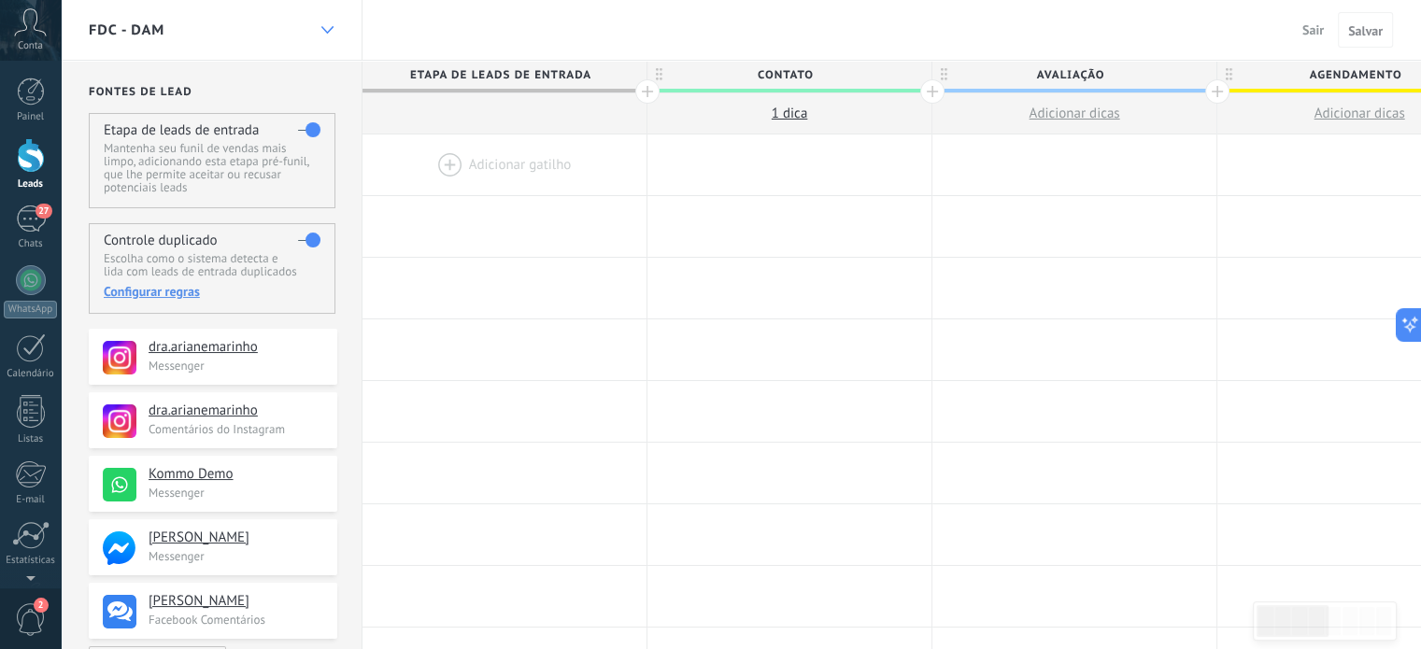
click at [329, 29] on icon at bounding box center [327, 29] width 12 height 7
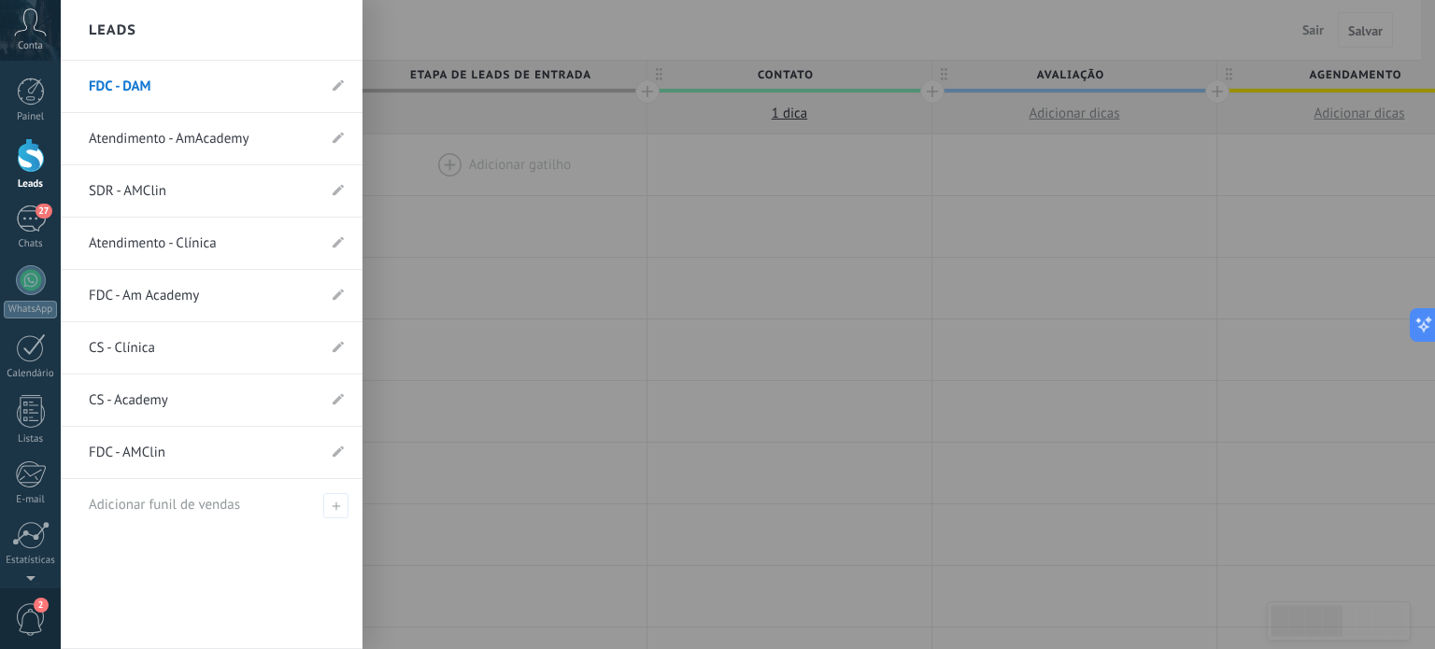
click at [174, 137] on link "Atendimento - AmAcademy" at bounding box center [202, 139] width 227 height 52
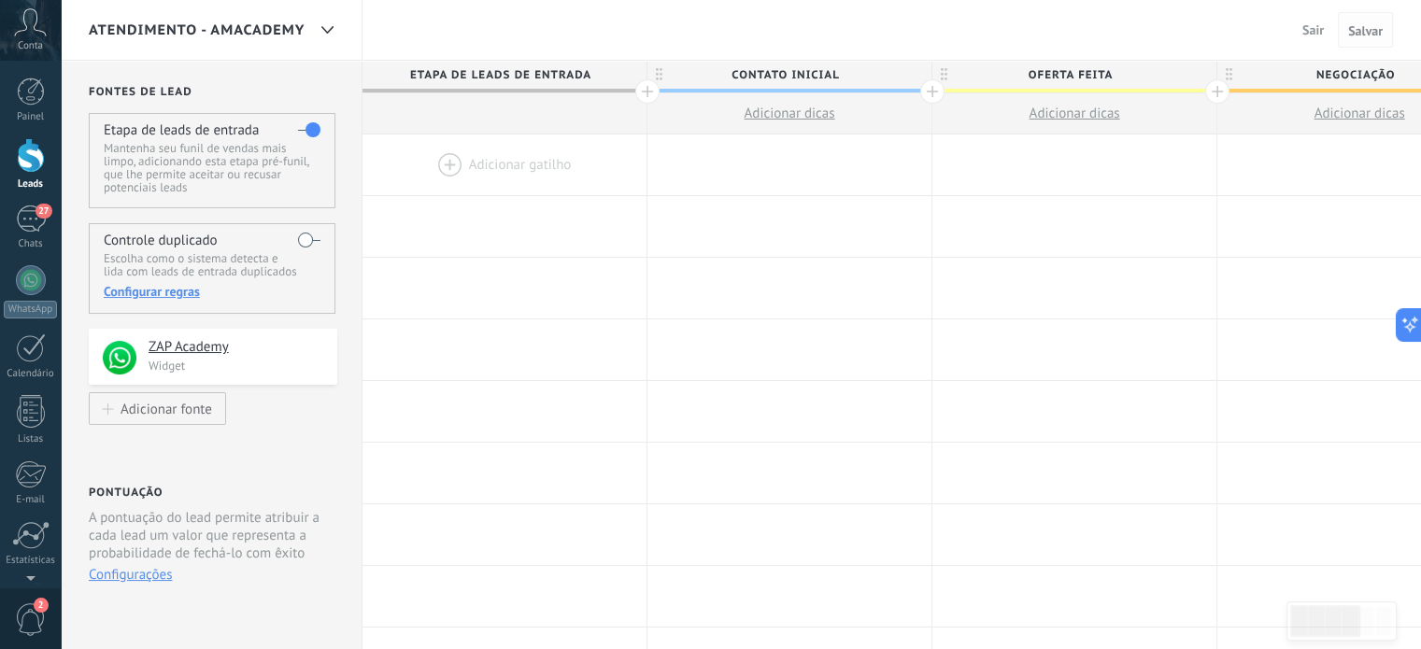
click at [1362, 29] on span "Salvar" at bounding box center [1365, 30] width 35 height 13
click at [944, 395] on div at bounding box center [1074, 411] width 284 height 61
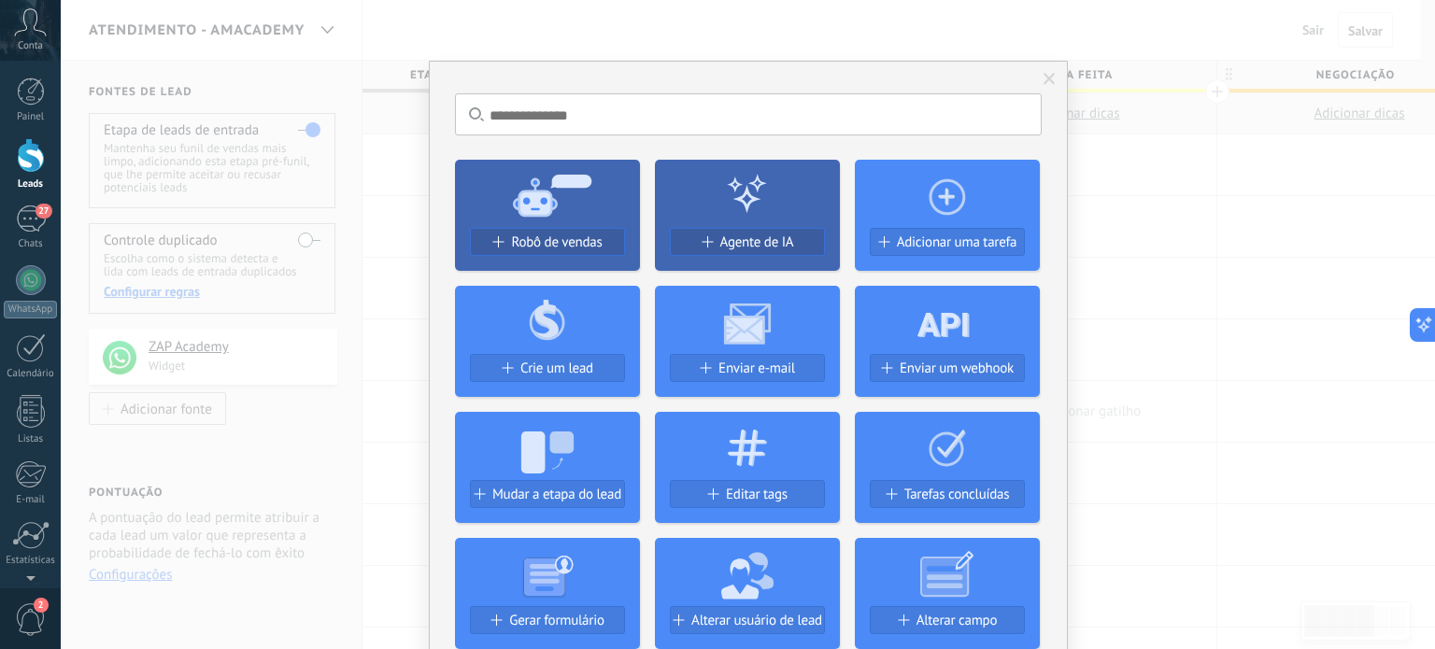
click at [1356, 18] on div "Sem resultados. Robô de vendas Agente de IA Adicionar uma tarefa Crie um lead E…" at bounding box center [748, 324] width 1374 height 649
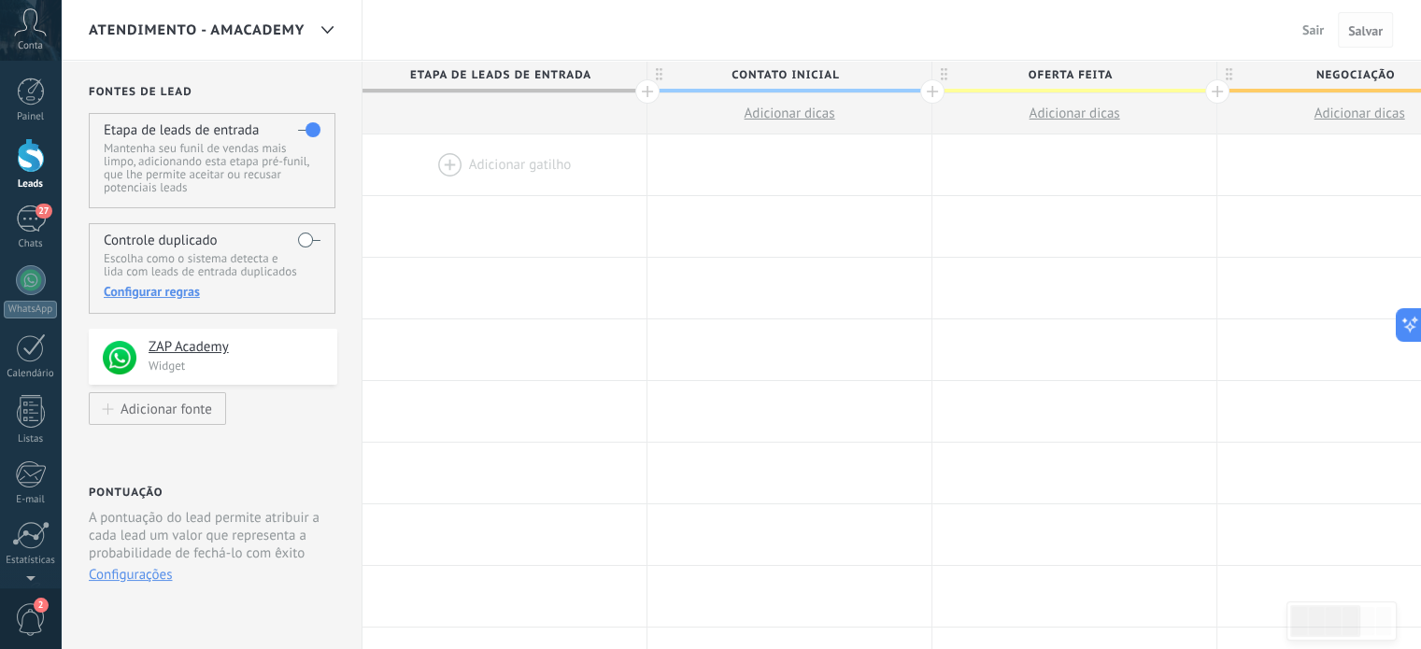
click at [1356, 30] on span "Salvar" at bounding box center [1365, 30] width 35 height 13
click at [1308, 33] on span "Sair" at bounding box center [1312, 29] width 21 height 17
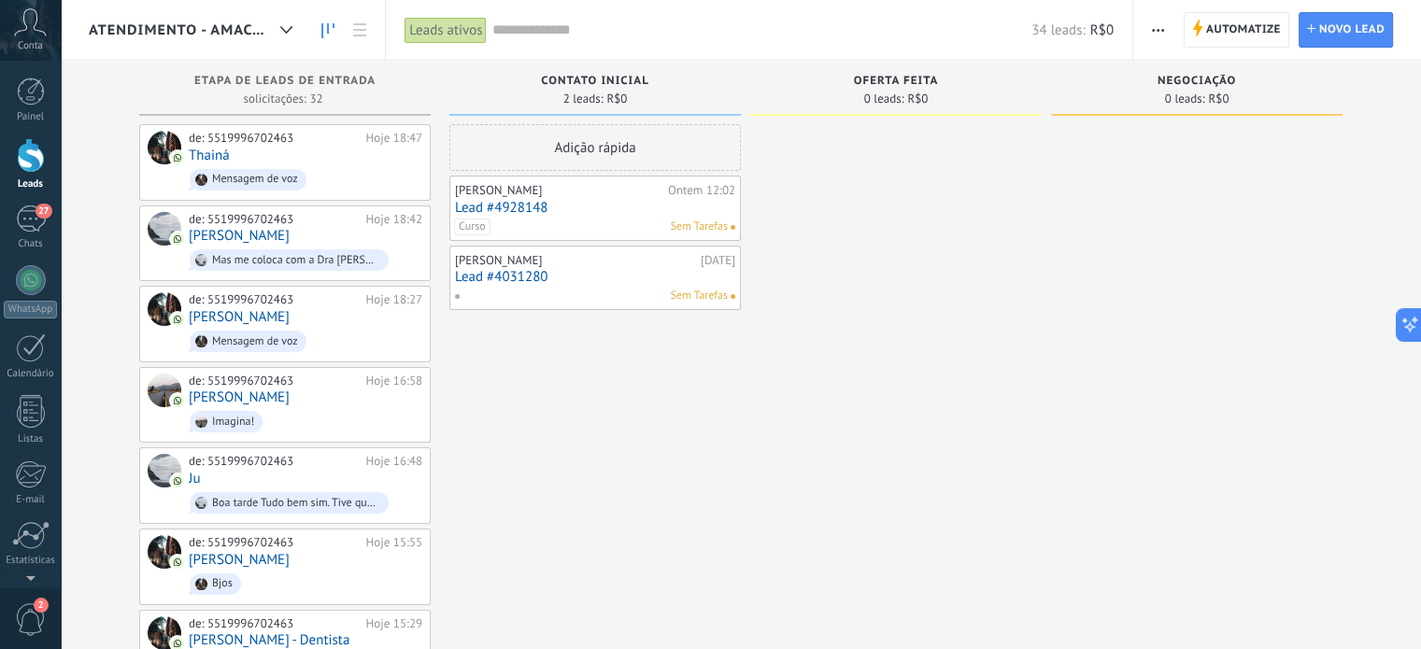
click at [228, 25] on span "Atendimento - AmAcademy" at bounding box center [181, 30] width 184 height 18
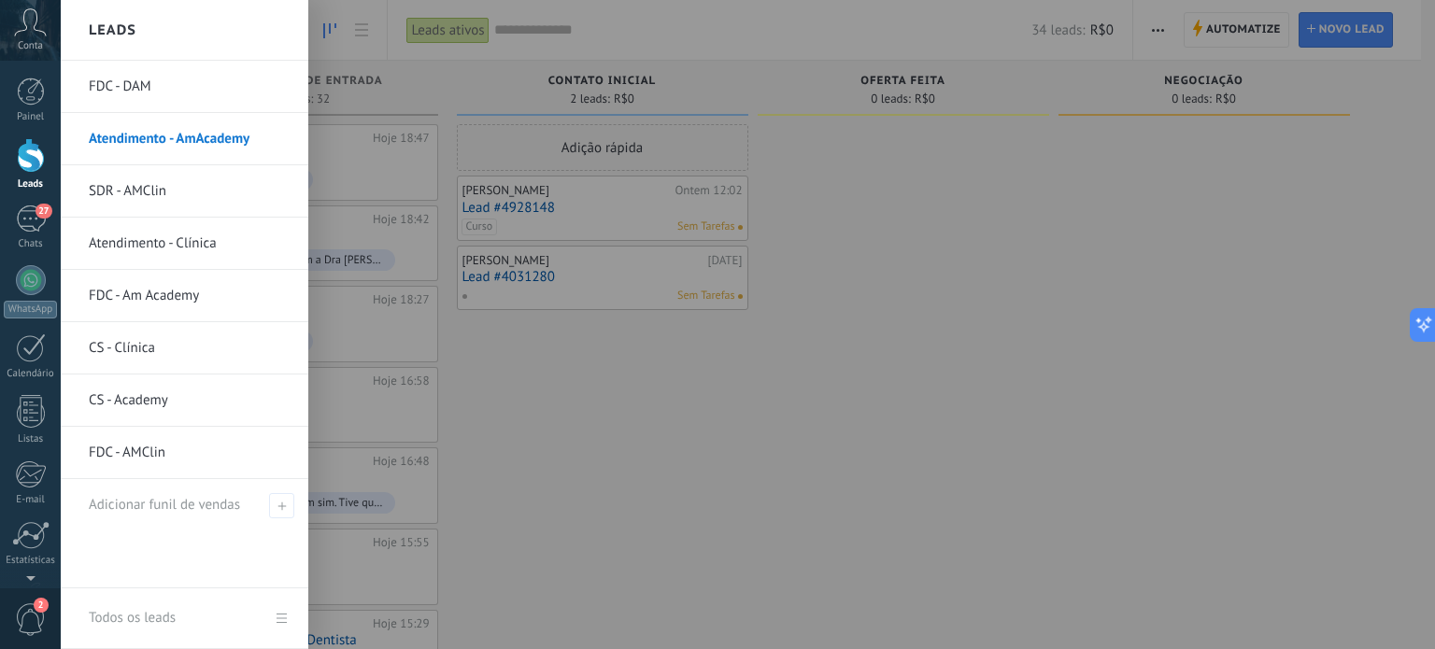
click at [176, 83] on link "FDC - DAM" at bounding box center [189, 87] width 201 height 52
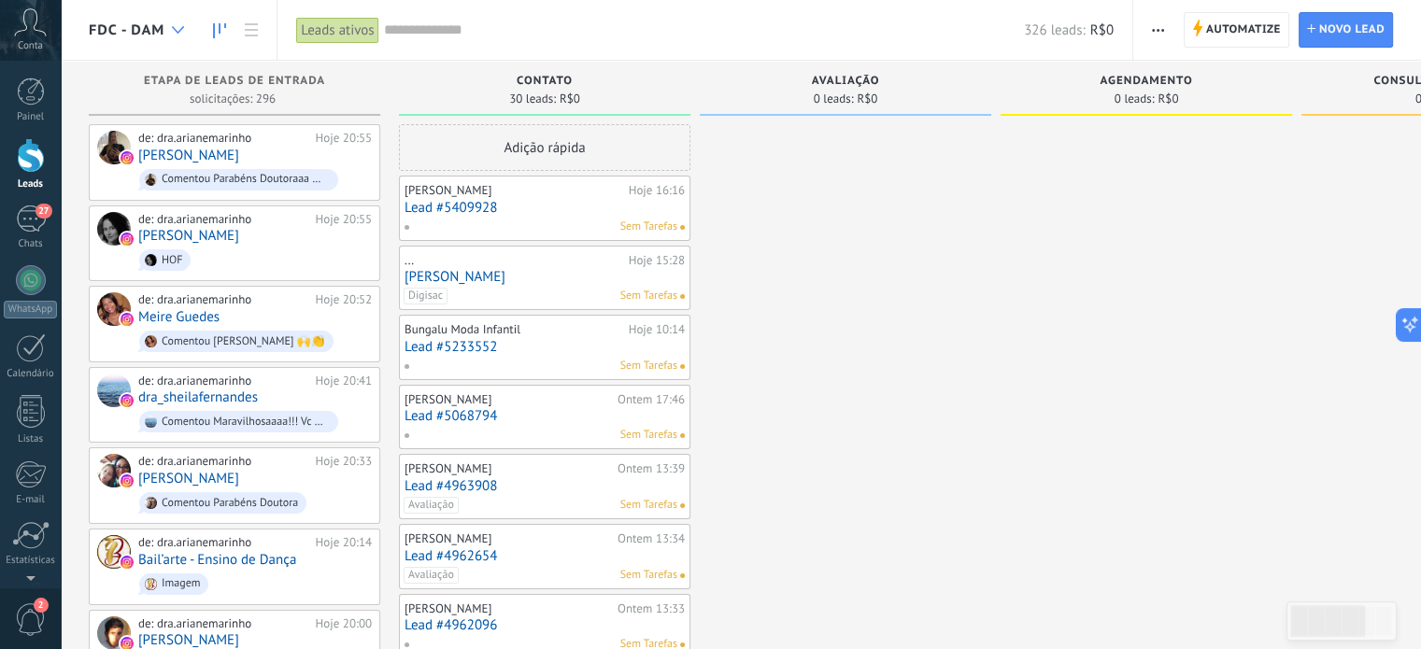
click at [172, 29] on icon at bounding box center [178, 29] width 12 height 7
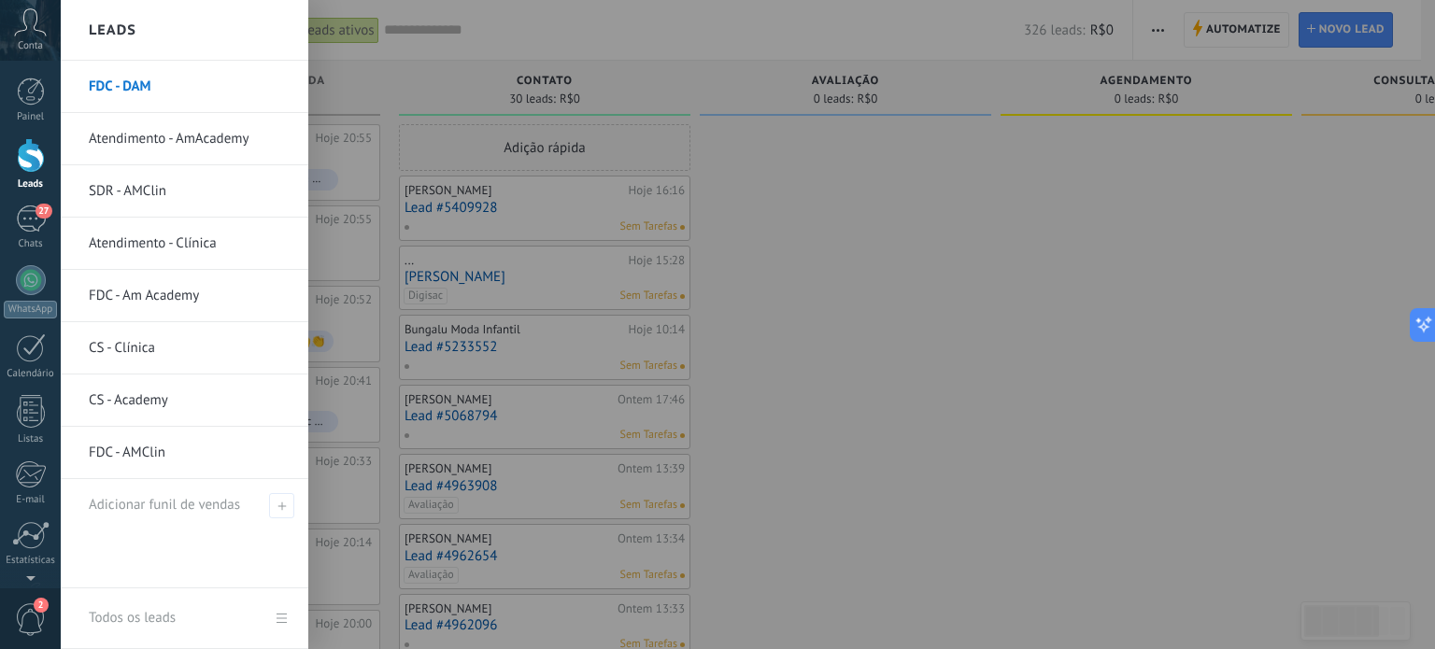
click at [133, 297] on link "FDC - Am Academy" at bounding box center [189, 296] width 201 height 52
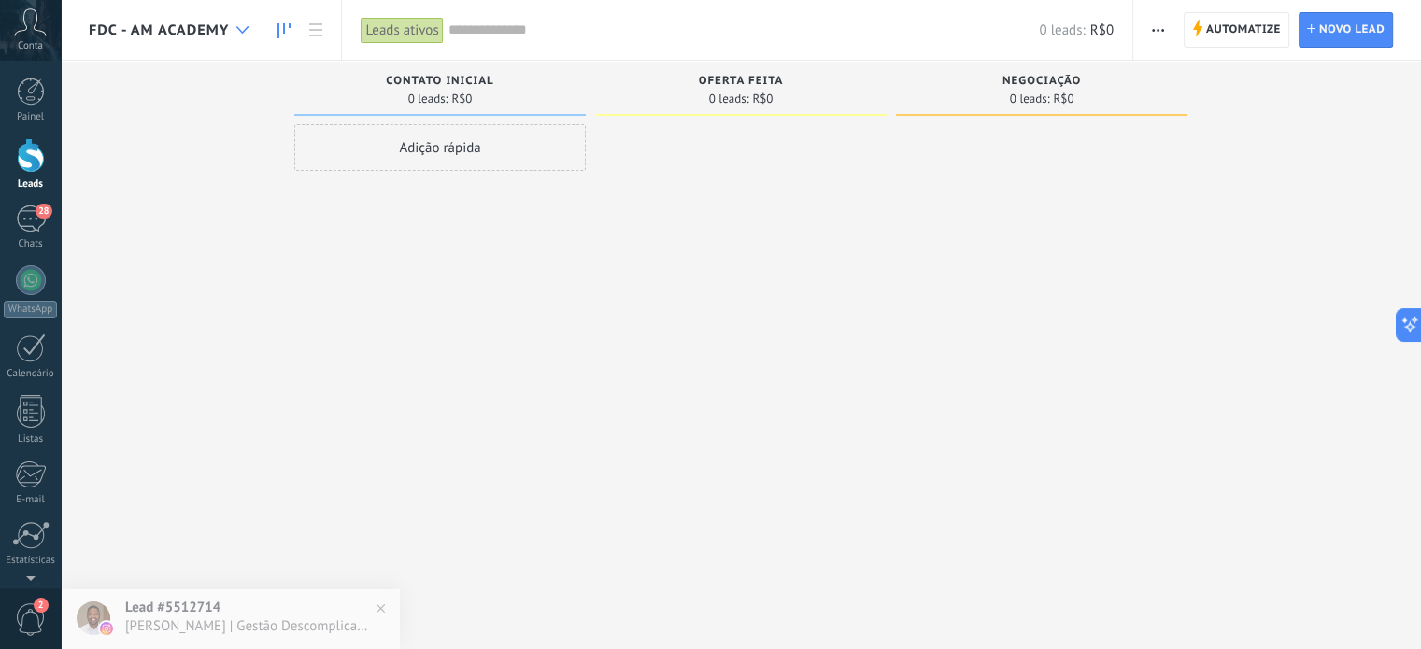
click at [234, 21] on div at bounding box center [242, 30] width 31 height 36
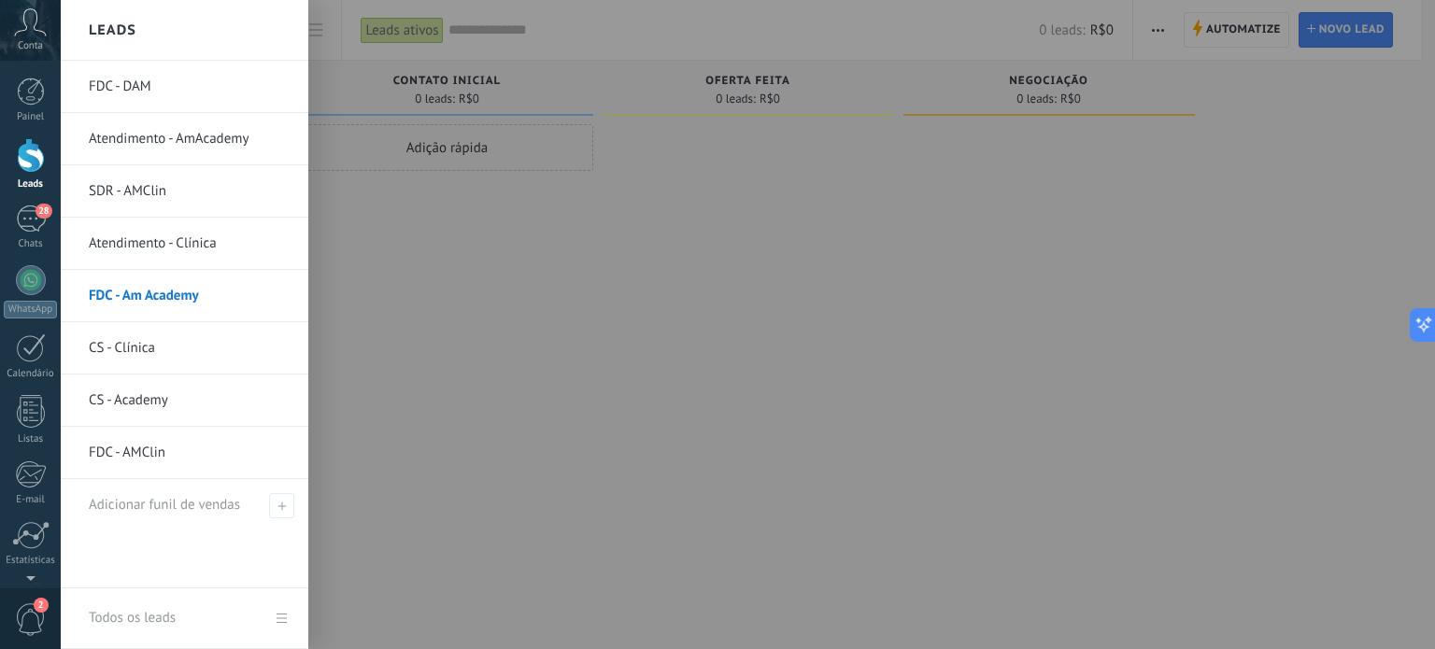
click at [136, 88] on link "FDC - DAM" at bounding box center [189, 87] width 201 height 52
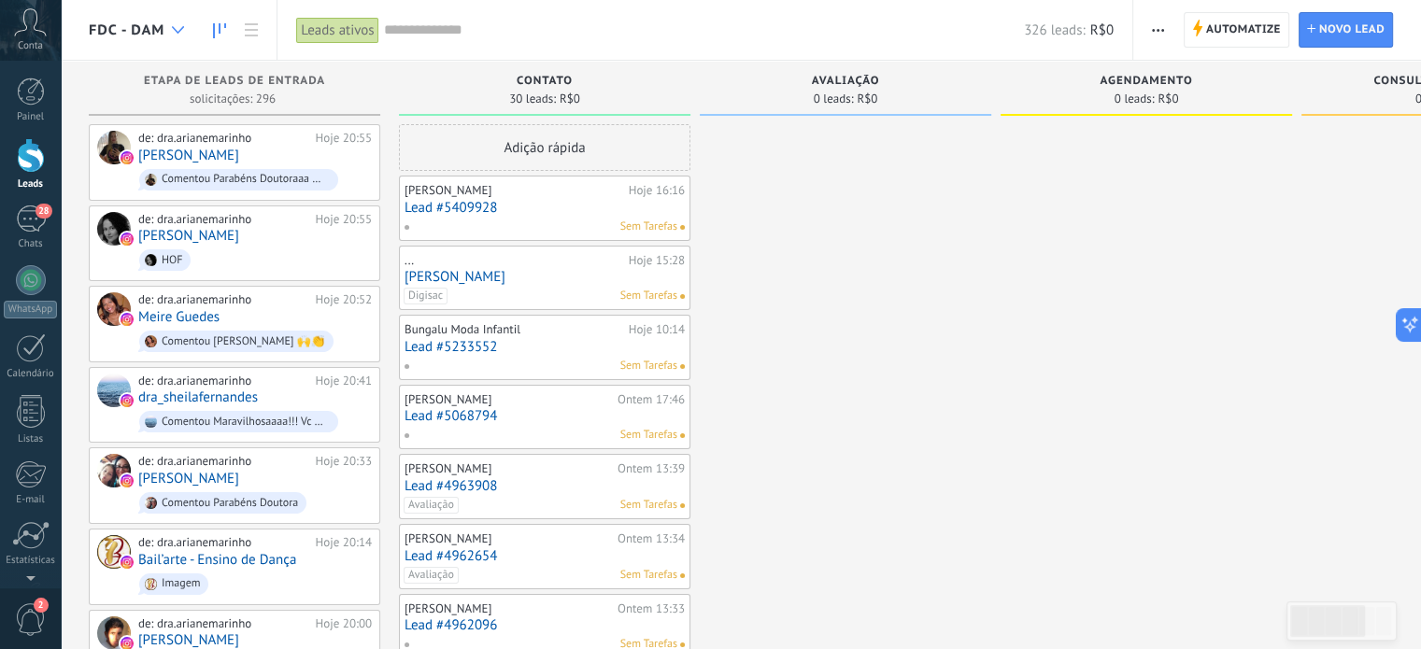
click at [180, 29] on use at bounding box center [178, 29] width 12 height 7
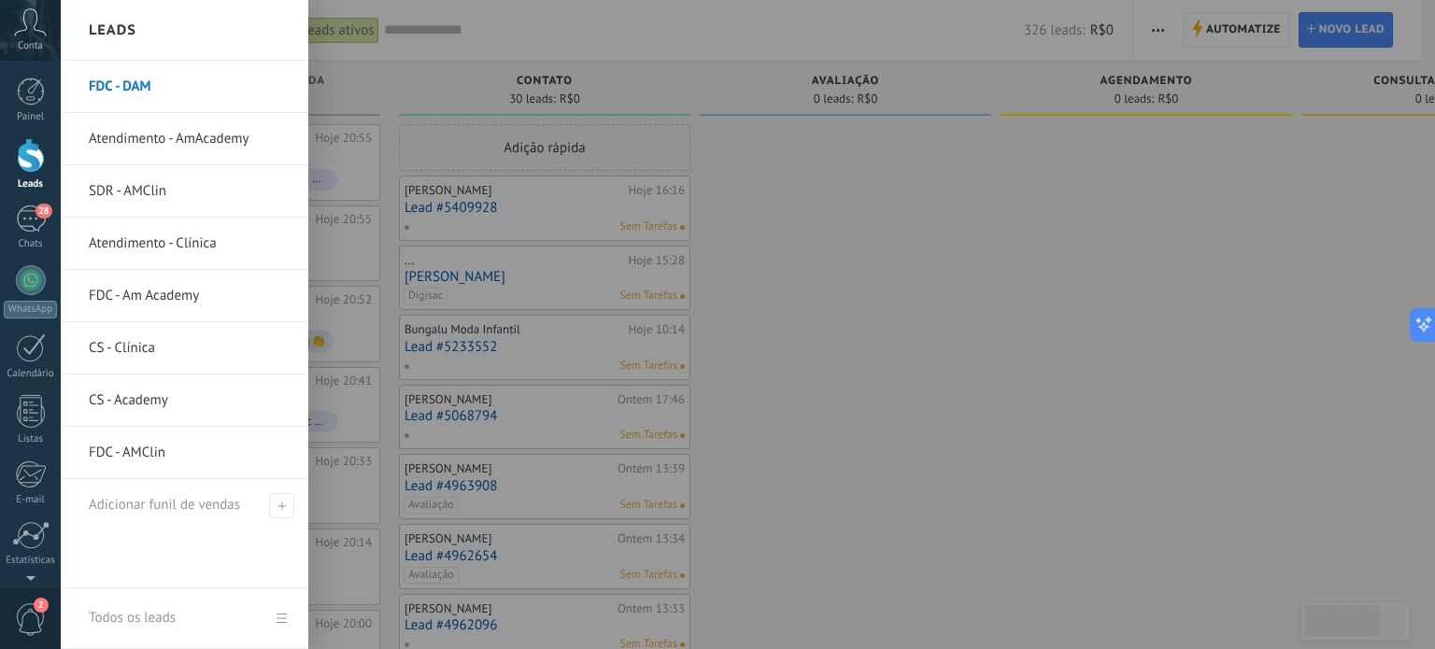
click at [141, 447] on link "FDC - AMClin" at bounding box center [189, 453] width 201 height 52
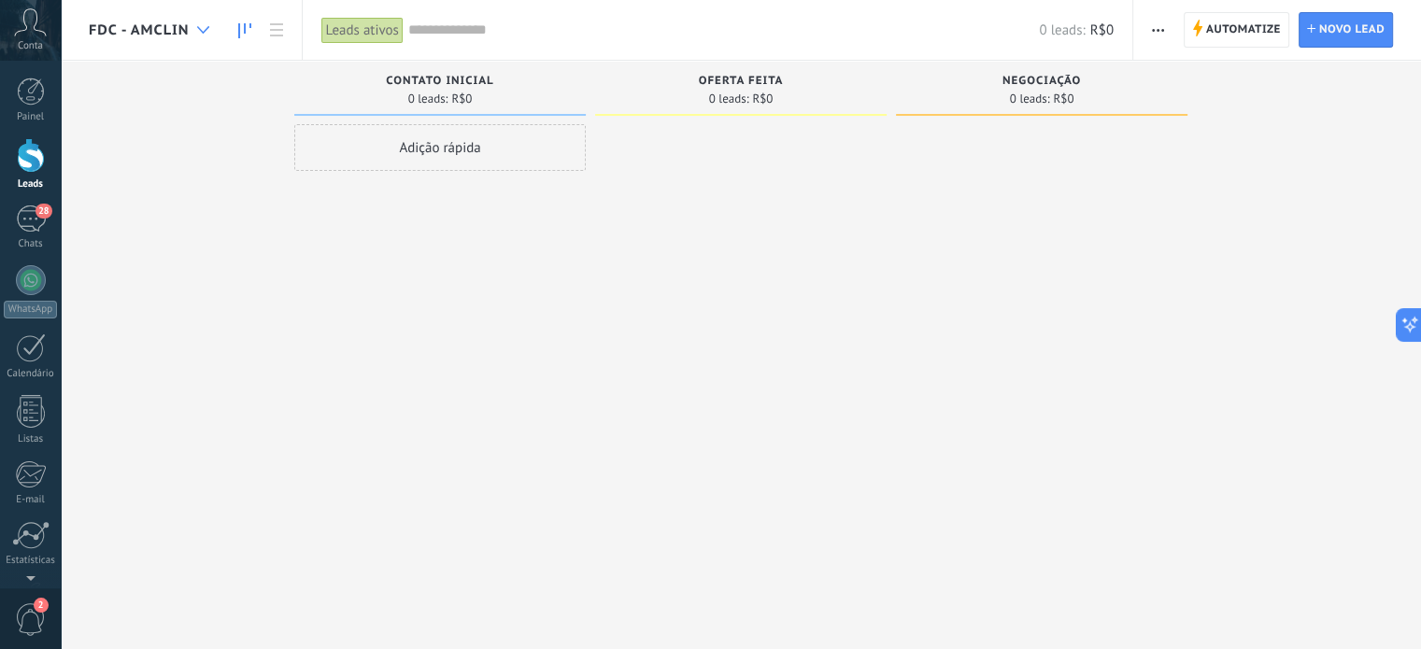
click at [194, 32] on div at bounding box center [203, 30] width 31 height 36
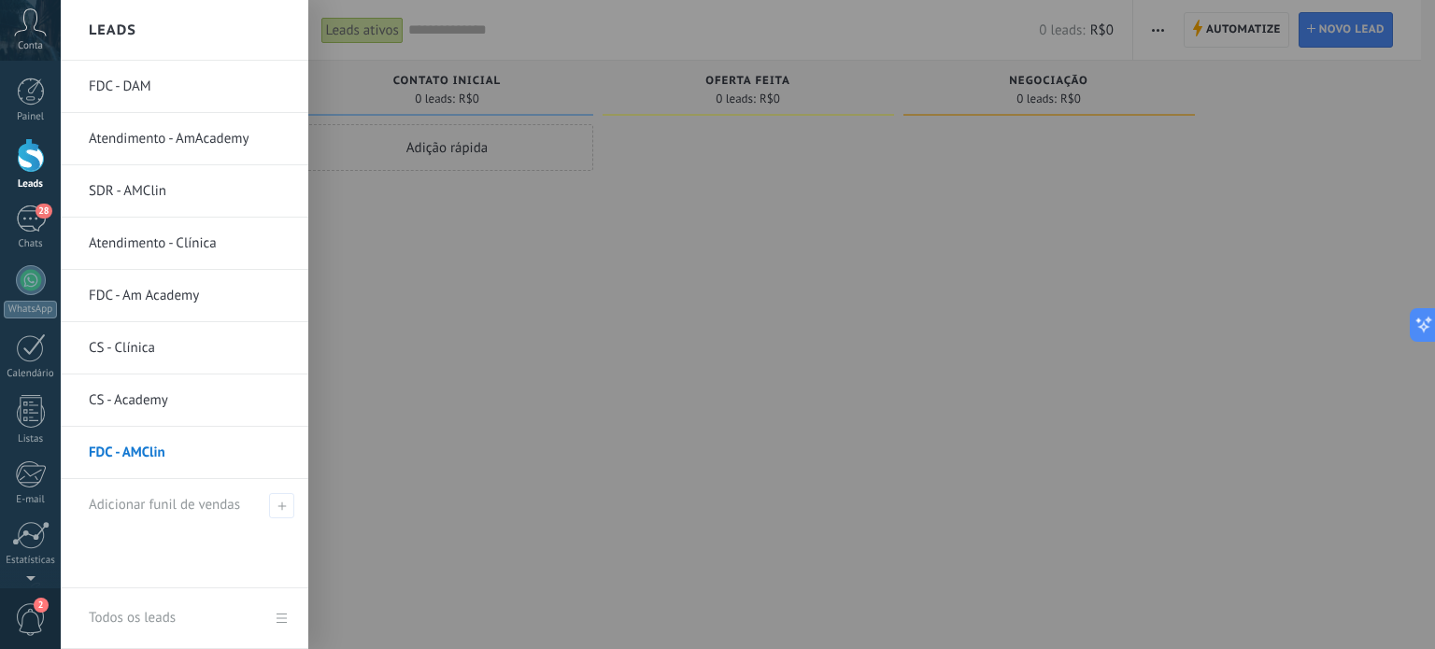
click at [143, 288] on link "FDC - Am Academy" at bounding box center [189, 296] width 201 height 52
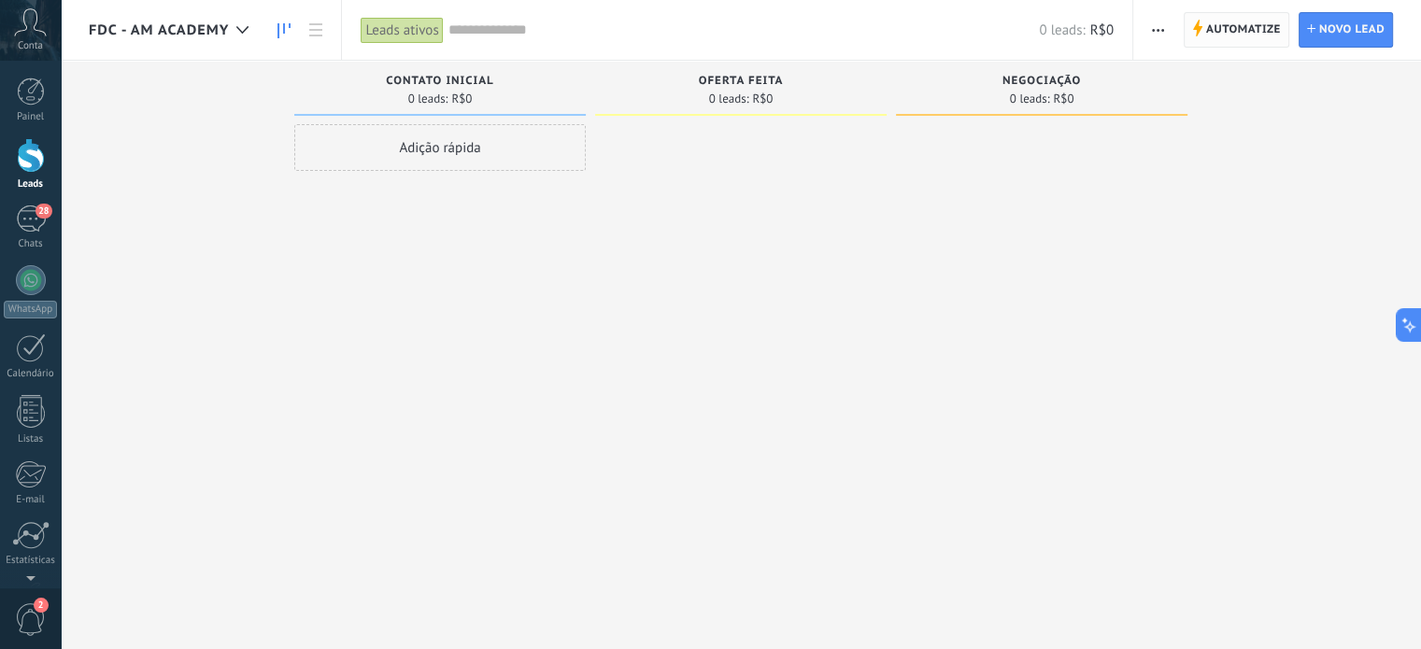
click at [1229, 25] on span "Automatize" at bounding box center [1243, 30] width 75 height 34
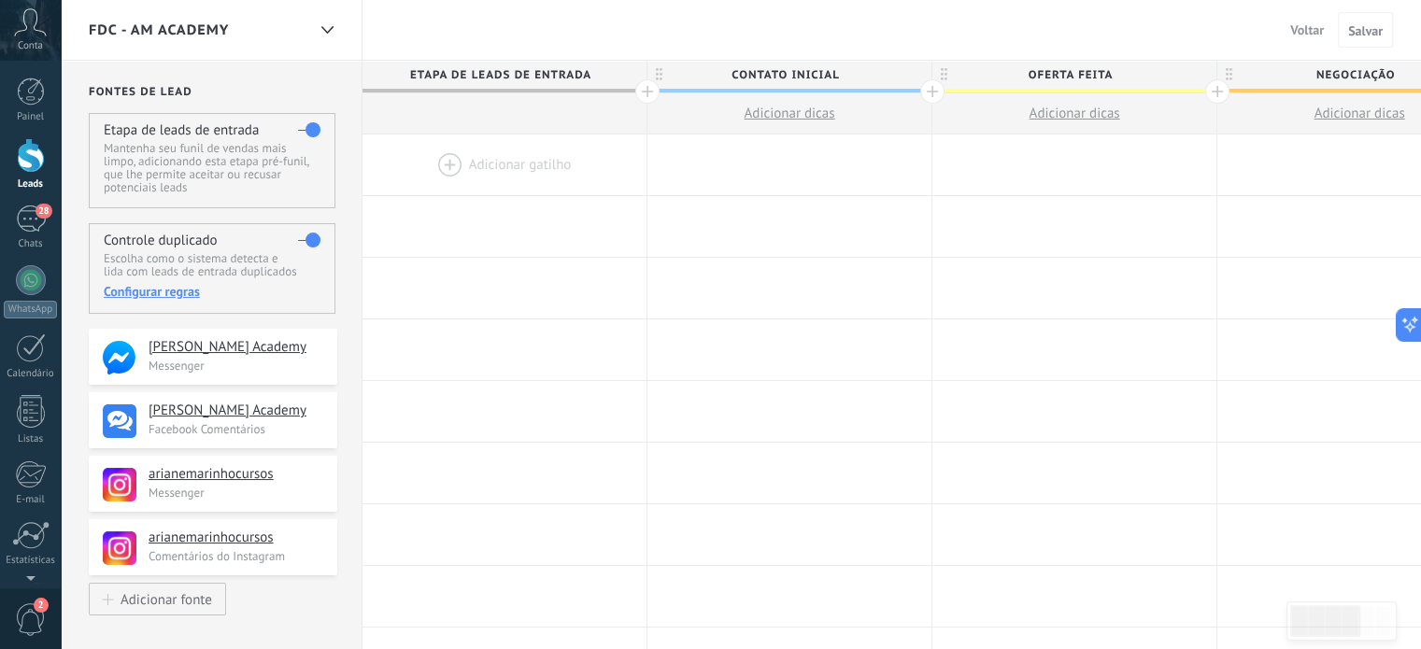
click at [295, 130] on div "Etapa de leads de entrada Mantenha seu funil de vendas mais limpo, adicionando …" at bounding box center [212, 160] width 247 height 95
click at [294, 122] on div "Etapa de leads de entrada Mantenha seu funil de vendas mais limpo, adicionando …" at bounding box center [212, 160] width 247 height 95
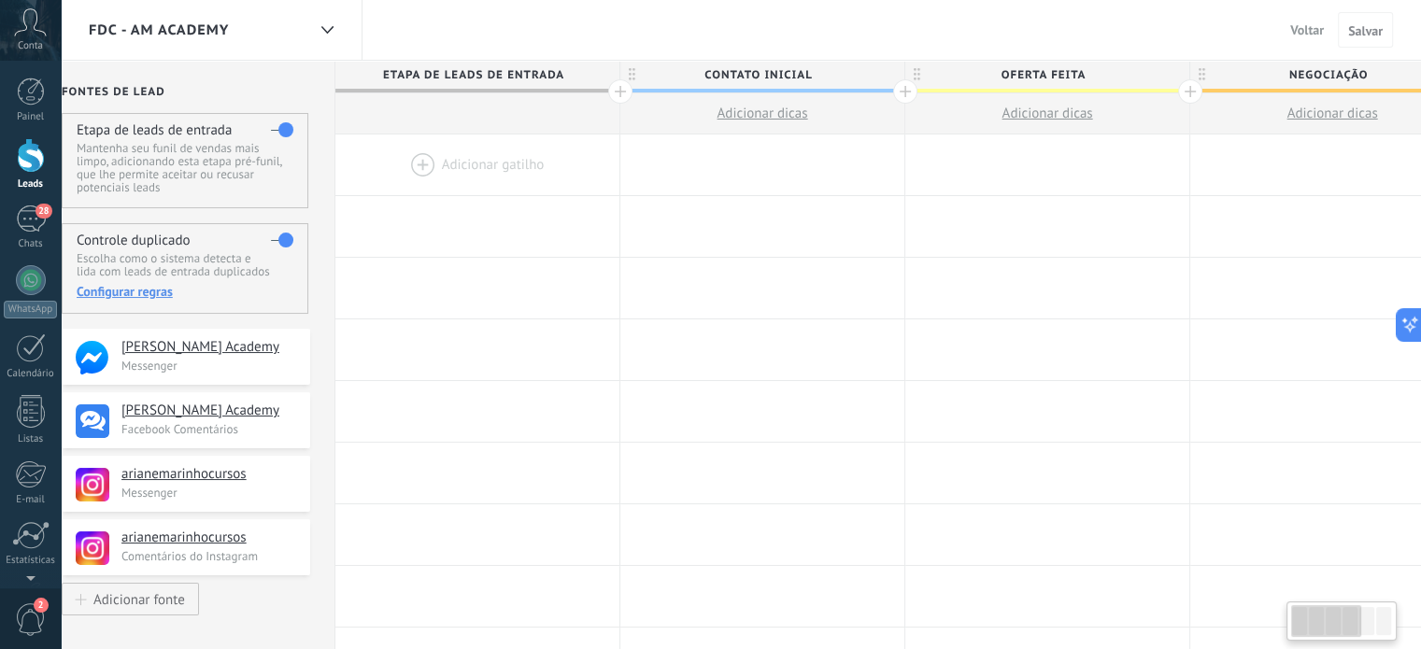
scroll to position [0, 2]
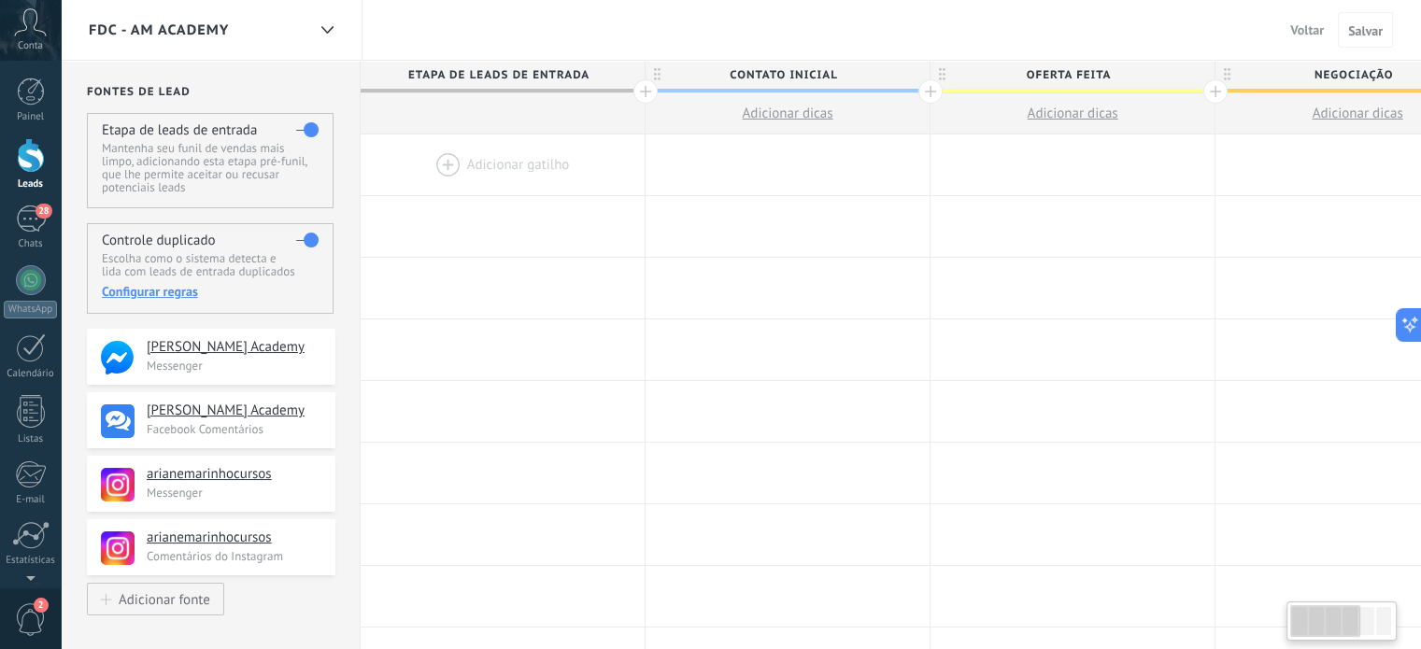
click at [312, 130] on label at bounding box center [307, 130] width 22 height 30
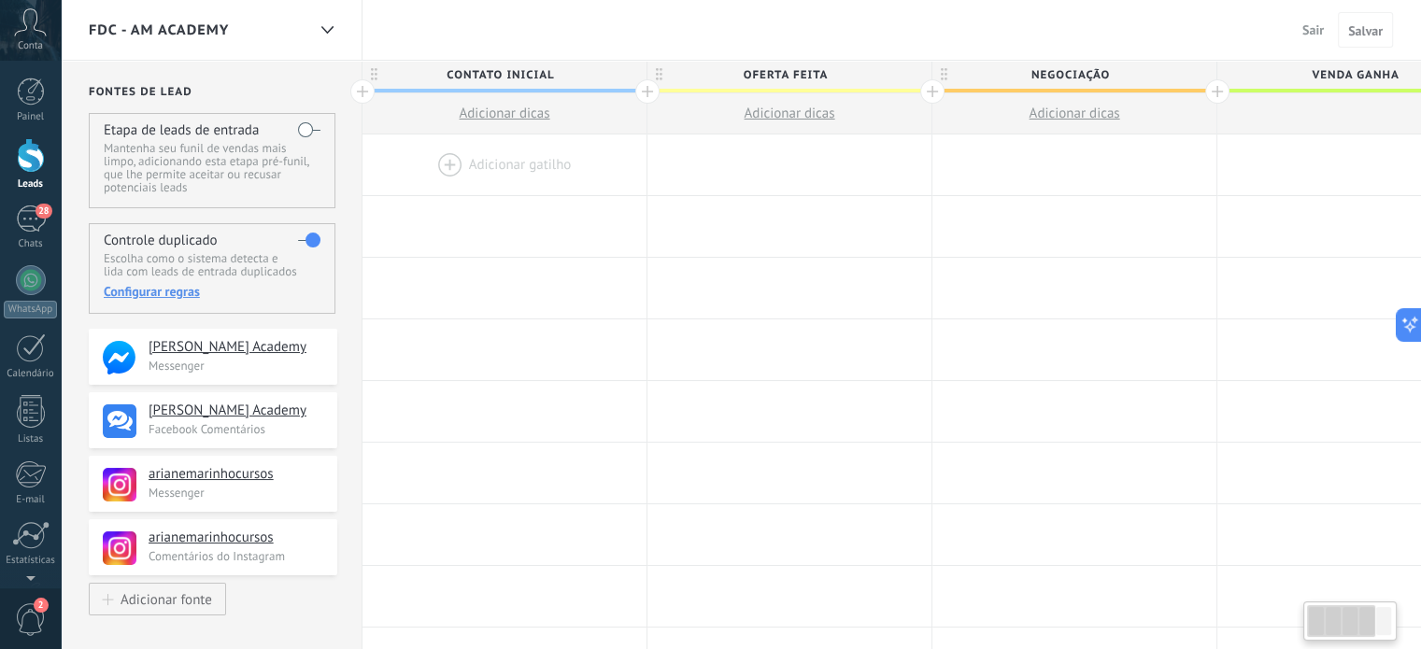
scroll to position [0, 2]
click at [313, 126] on label at bounding box center [307, 130] width 22 height 30
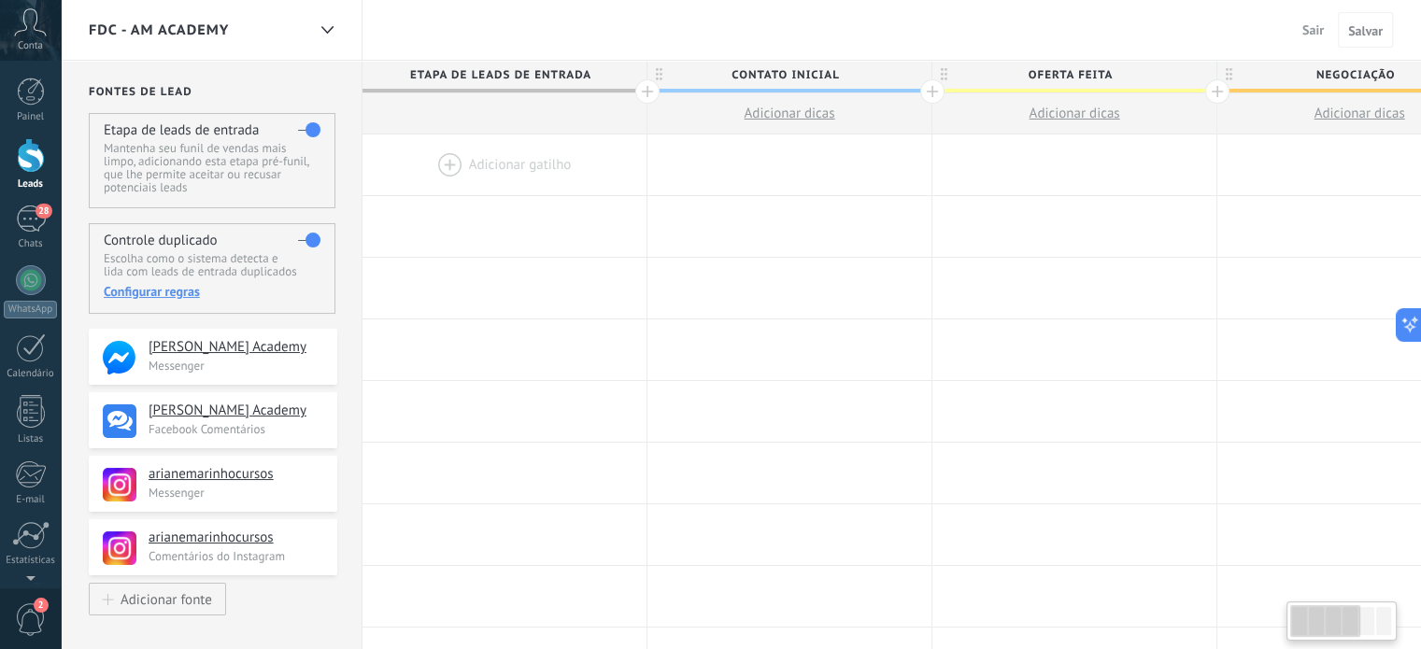
scroll to position [0, 2]
click at [467, 163] on div at bounding box center [503, 165] width 284 height 61
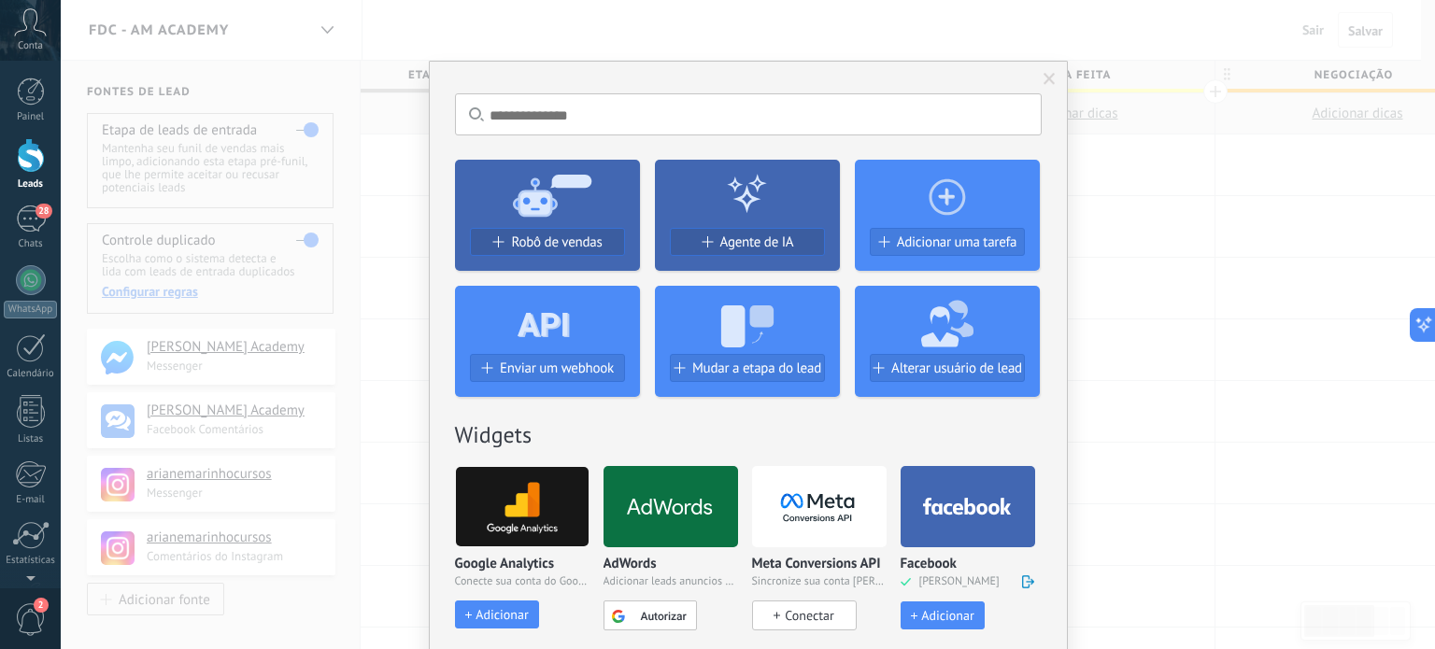
click at [938, 206] on icon at bounding box center [947, 194] width 185 height 67
click at [939, 243] on span "Adicionar uma tarefa" at bounding box center [957, 242] width 121 height 16
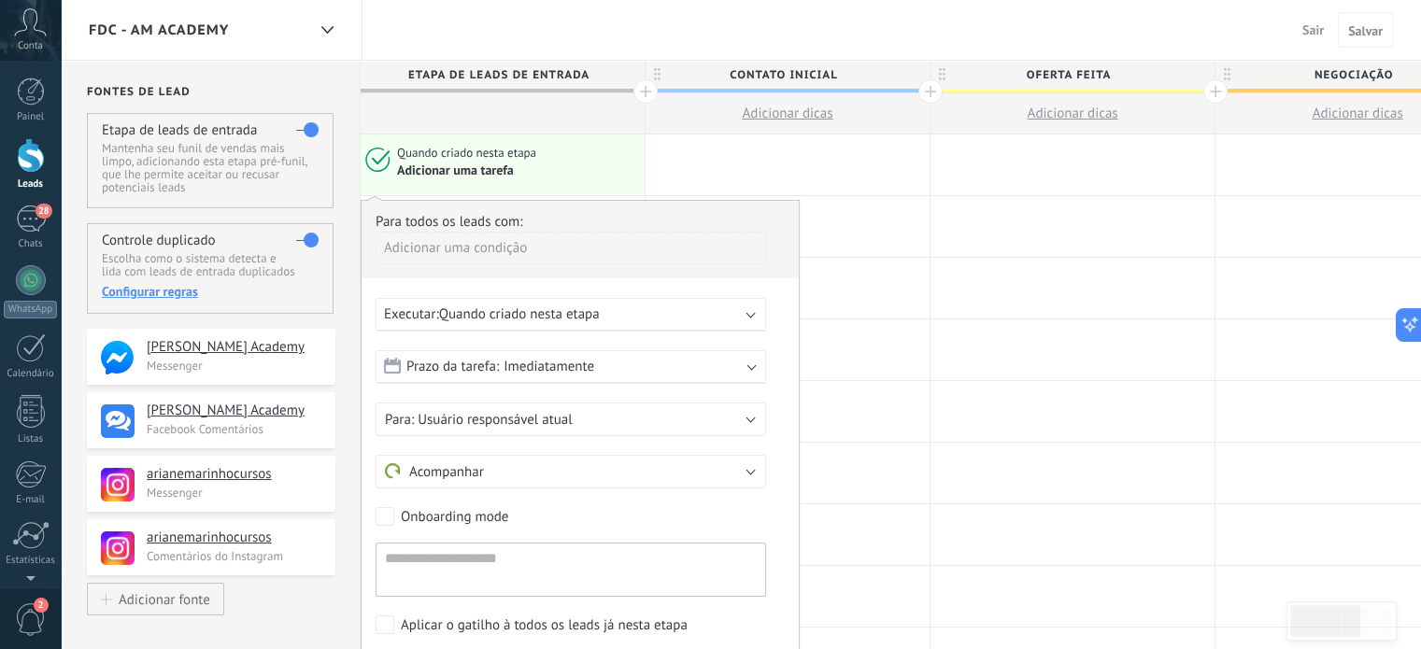
click at [575, 309] on span "Quando criado nesta etapa" at bounding box center [519, 314] width 161 height 18
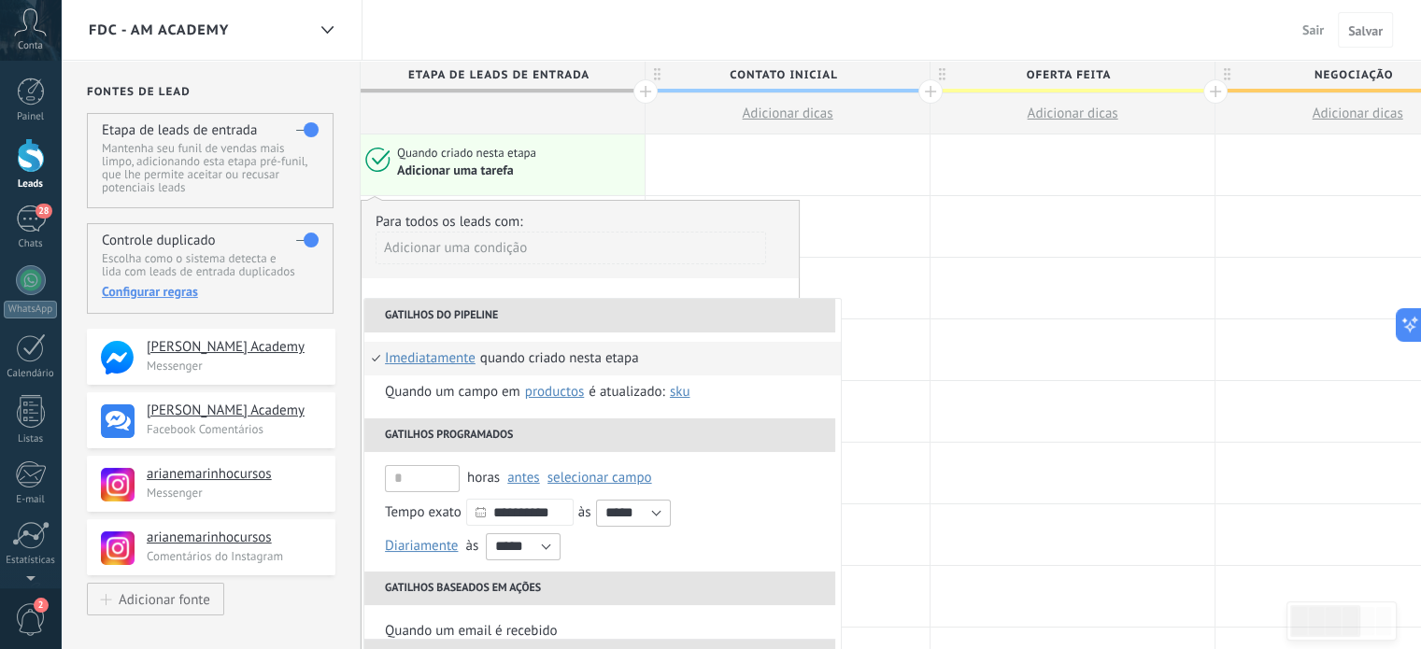
click at [511, 248] on div "Adicionar uma condição" at bounding box center [571, 248] width 390 height 33
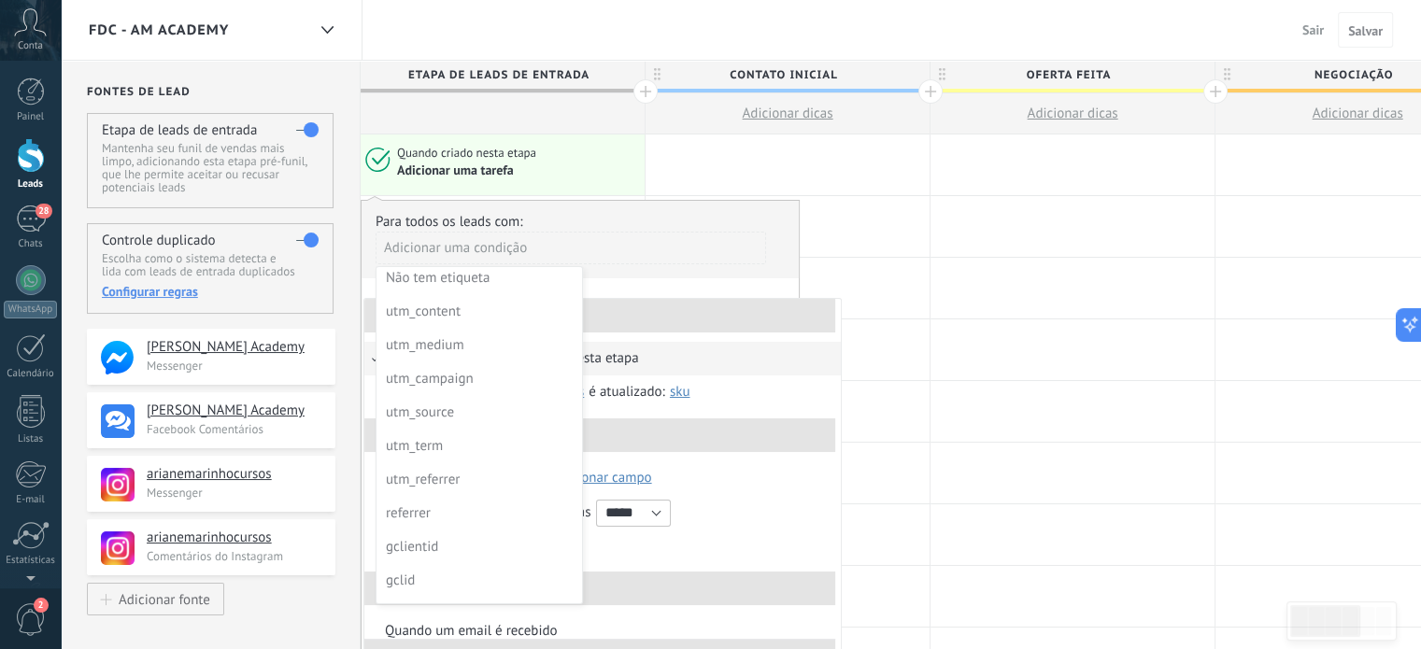
scroll to position [0, 0]
click at [651, 221] on div at bounding box center [580, 450] width 437 height 499
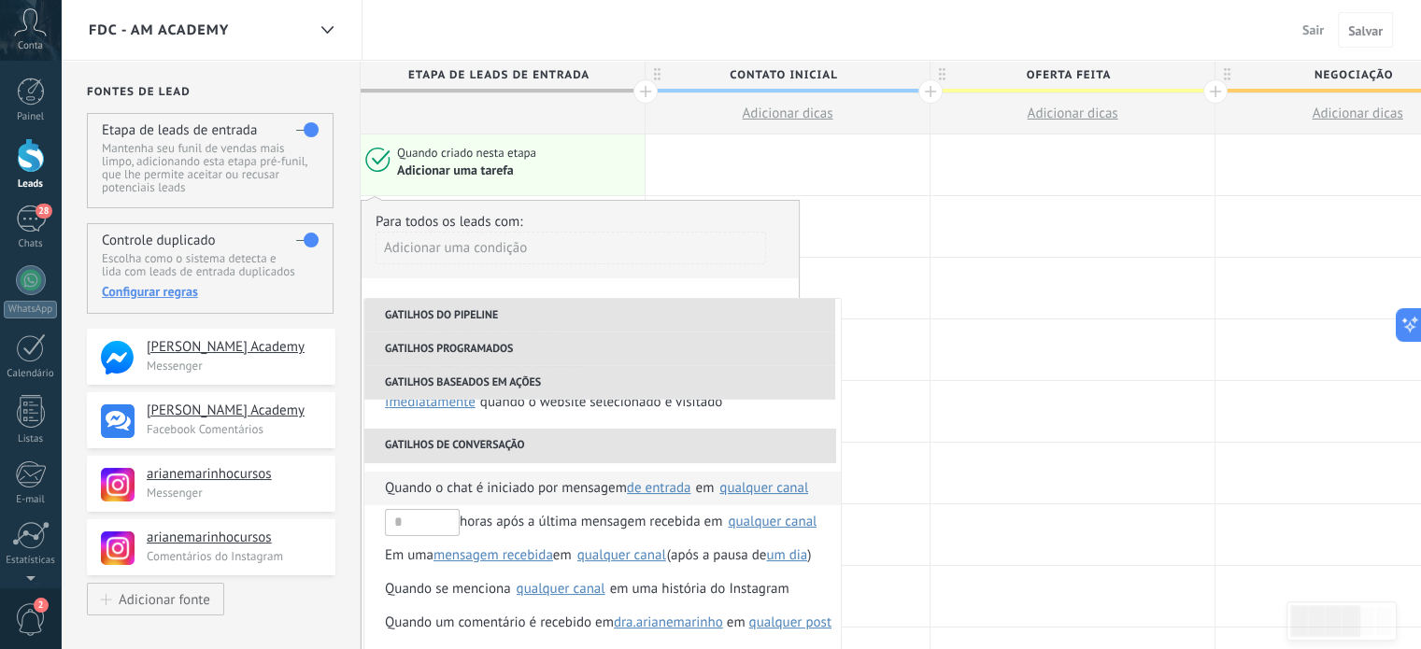
scroll to position [292, 0]
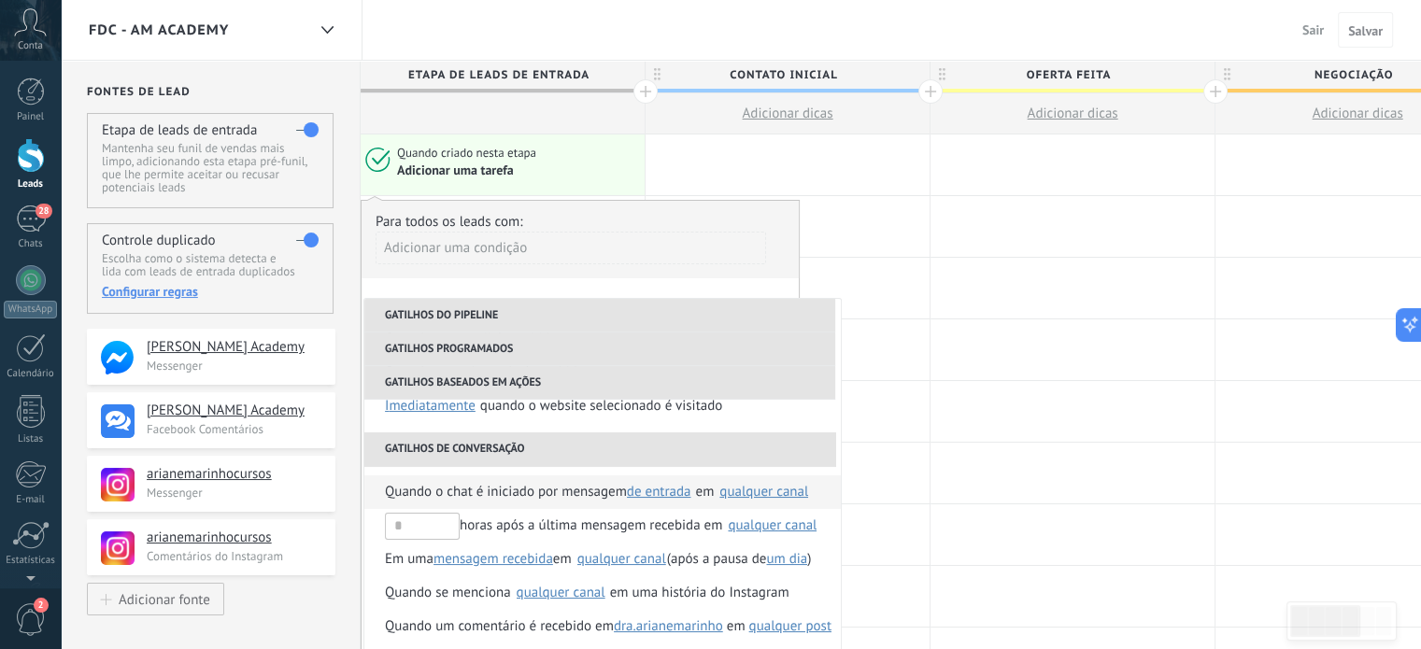
click at [377, 488] on li "Quando o chat é iniciado por mensagem de entrada de saída qualquer de entrada e…" at bounding box center [602, 492] width 476 height 34
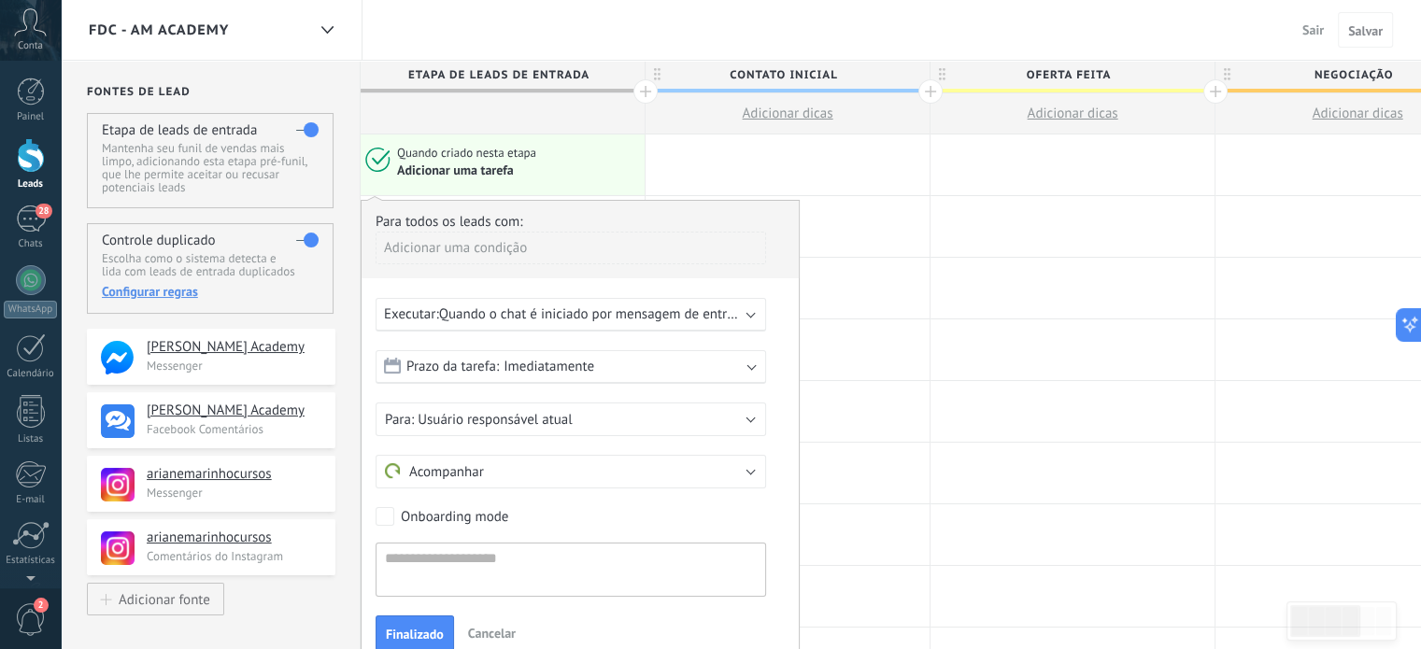
click at [516, 315] on span "Quando o chat é iniciado por mensagem de entrada em qualquer canal" at bounding box center [651, 314] width 424 height 18
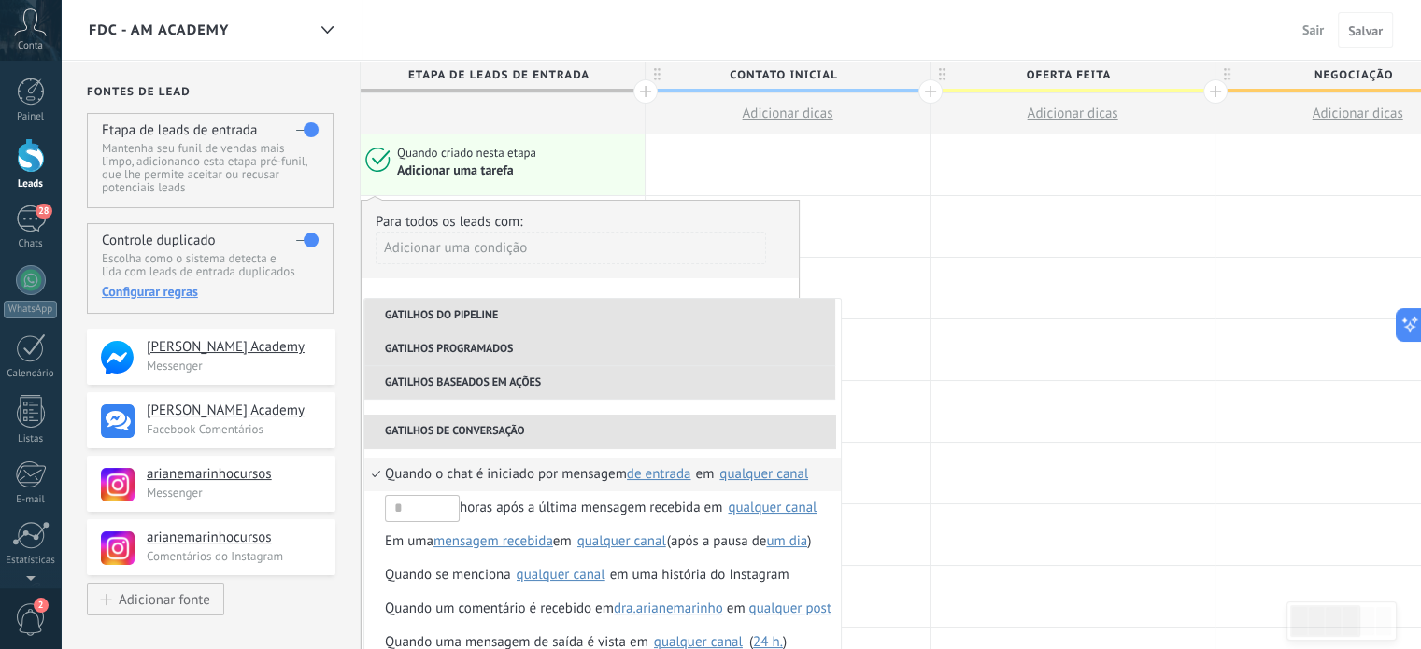
scroll to position [311, 0]
click at [736, 474] on div "qualquer canal" at bounding box center [763, 473] width 89 height 14
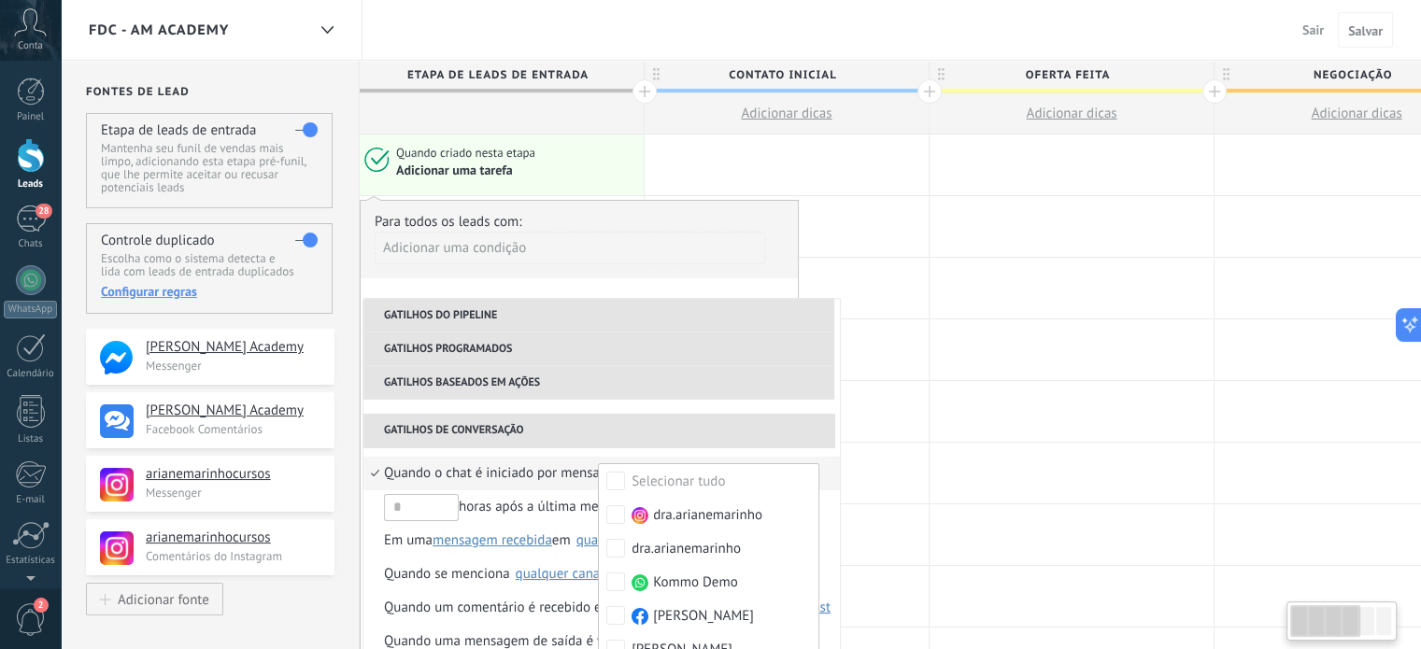
scroll to position [0, 4]
drag, startPoint x: 840, startPoint y: 449, endPoint x: 838, endPoint y: 518, distance: 68.2
click at [838, 518] on ul "**********" at bounding box center [600, 486] width 476 height 374
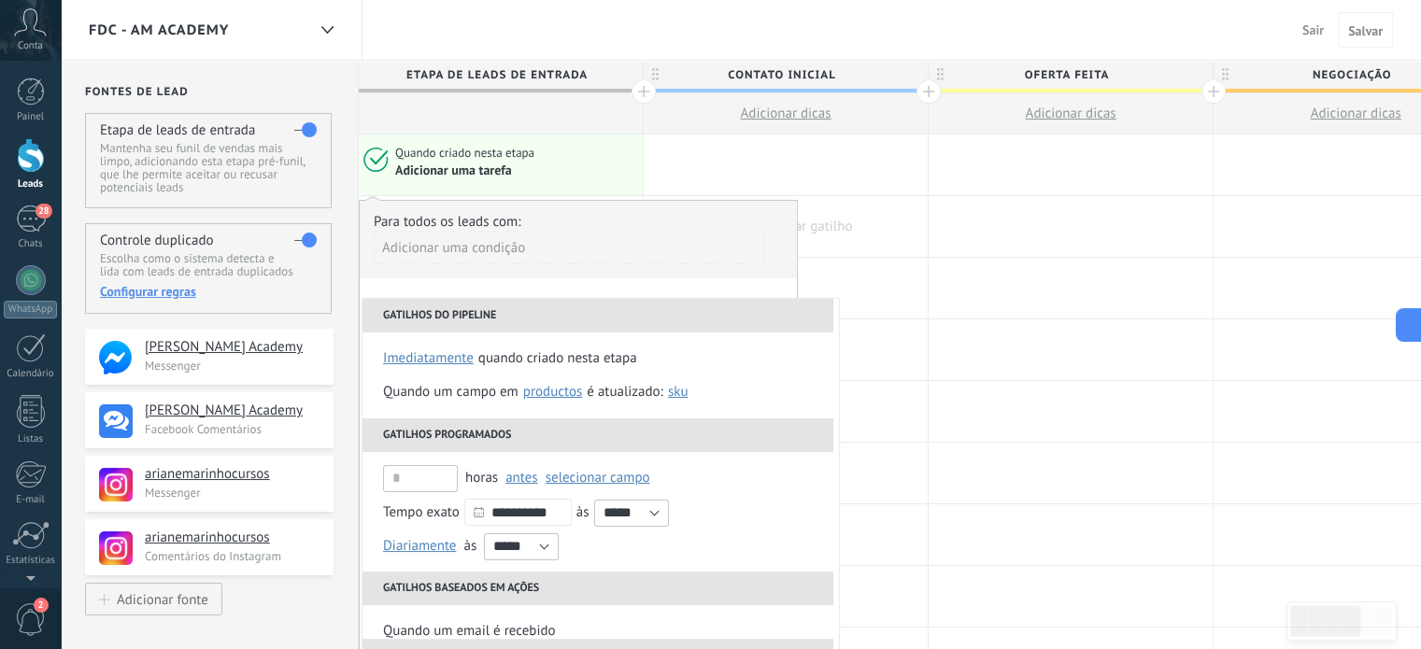
click at [881, 210] on div at bounding box center [786, 226] width 284 height 61
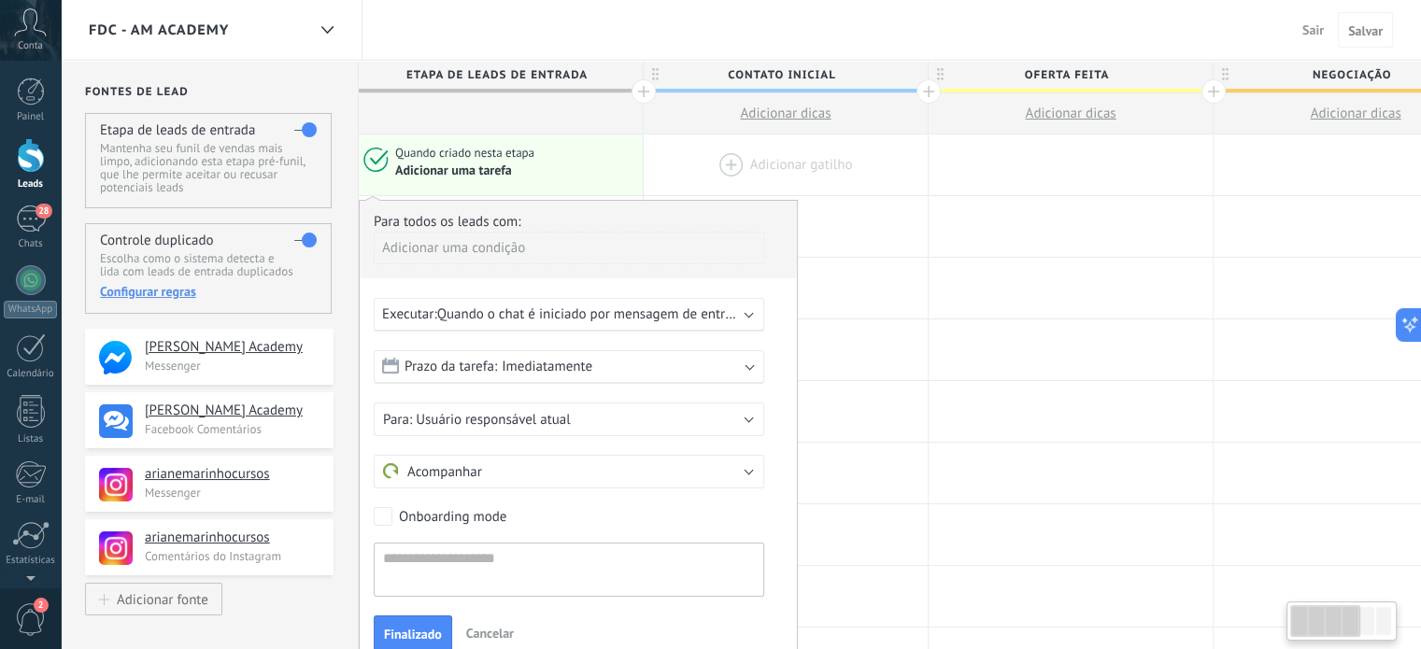
click at [660, 163] on div at bounding box center [786, 165] width 284 height 61
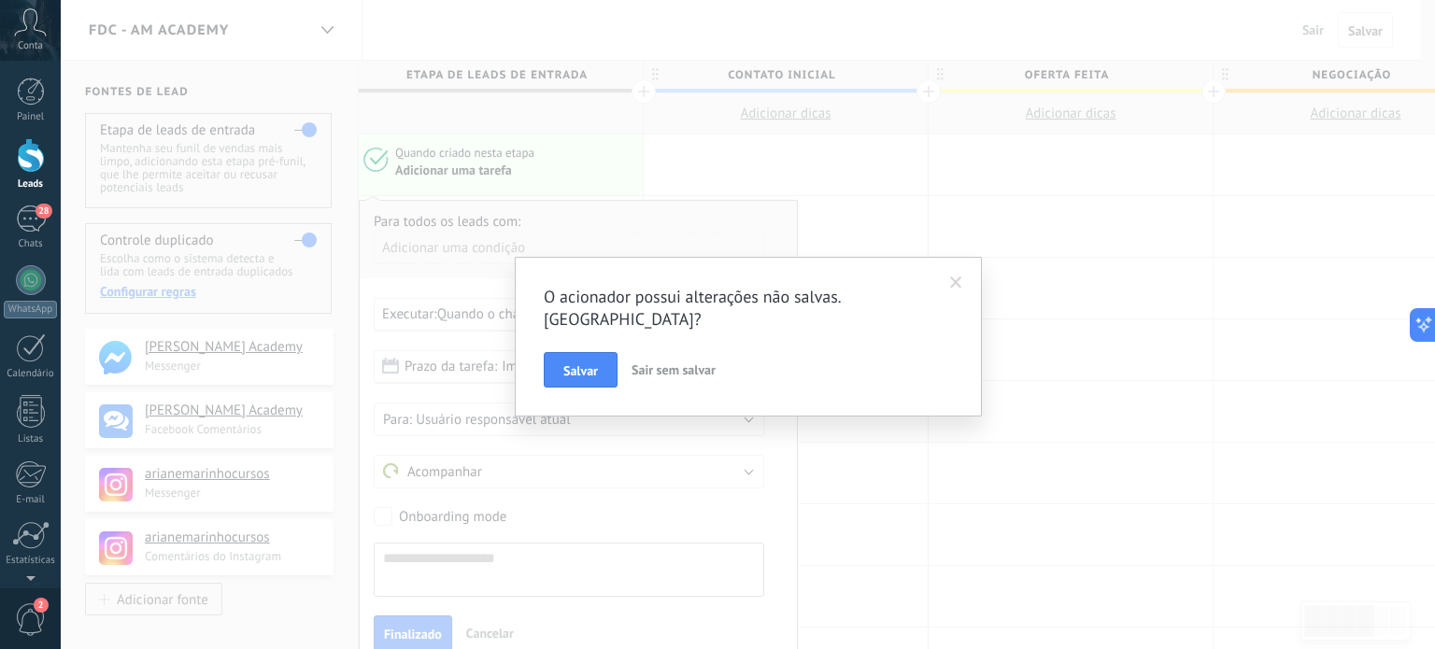
click at [661, 362] on span "Sair sem salvar" at bounding box center [674, 370] width 84 height 17
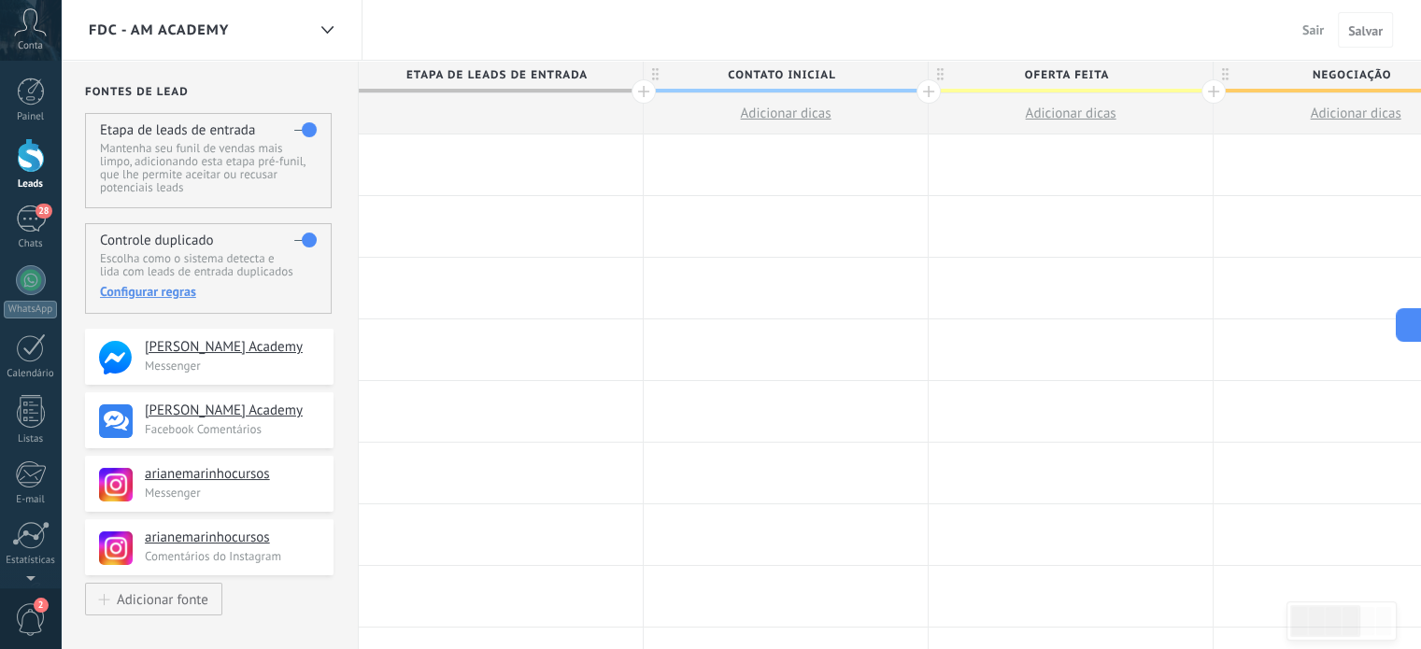
click at [1306, 31] on span "Sair" at bounding box center [1312, 29] width 21 height 17
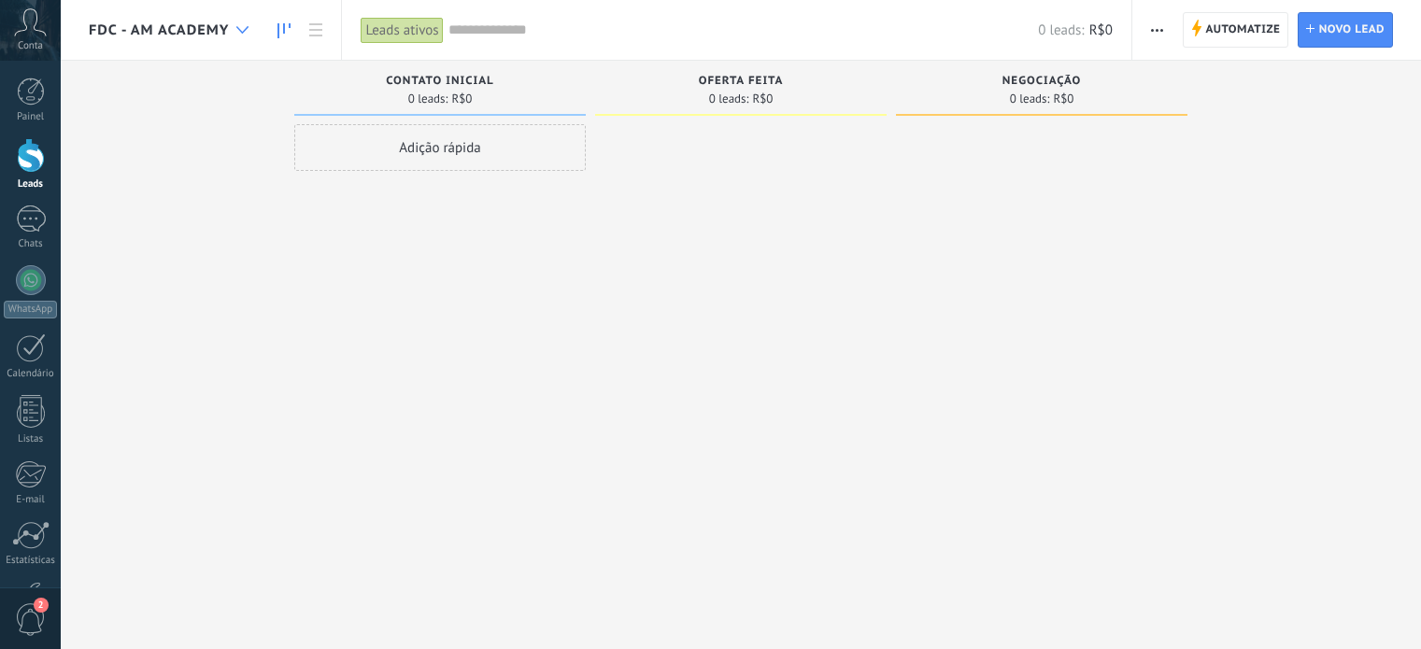
click at [245, 28] on icon at bounding box center [242, 29] width 12 height 7
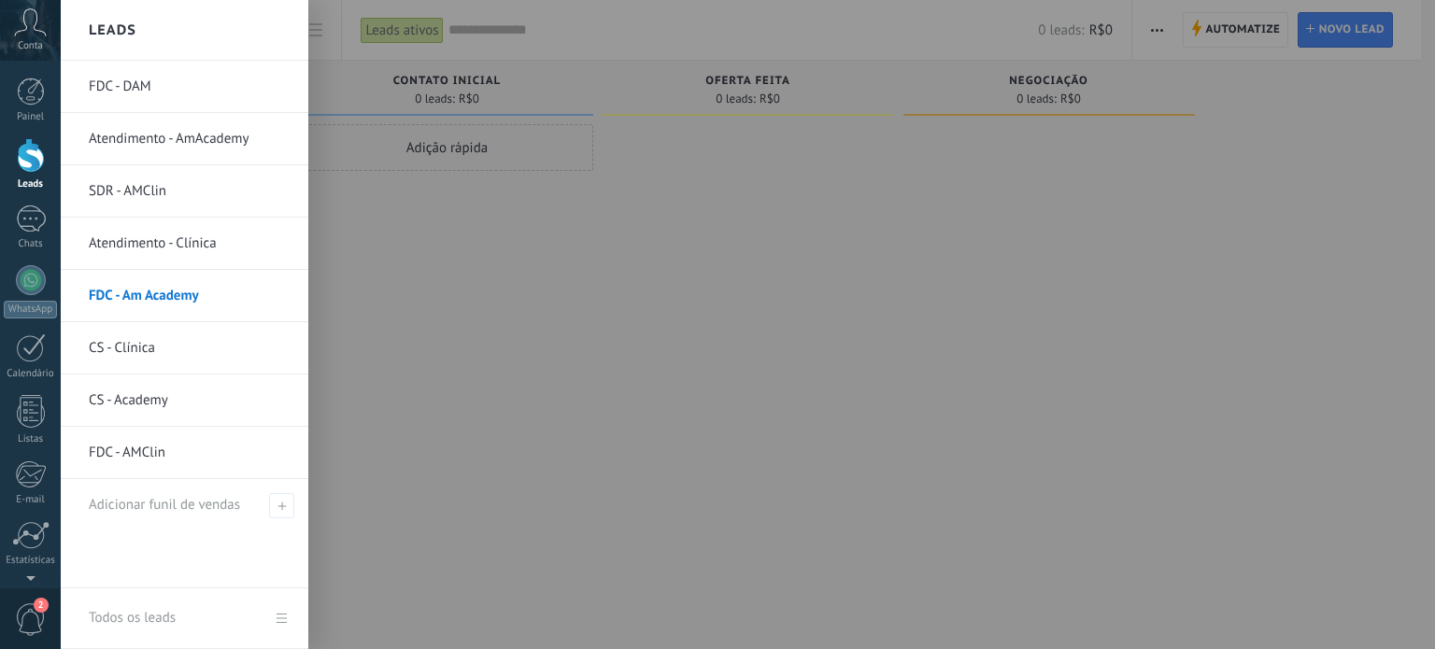
click at [245, 28] on div "Leads" at bounding box center [185, 30] width 248 height 61
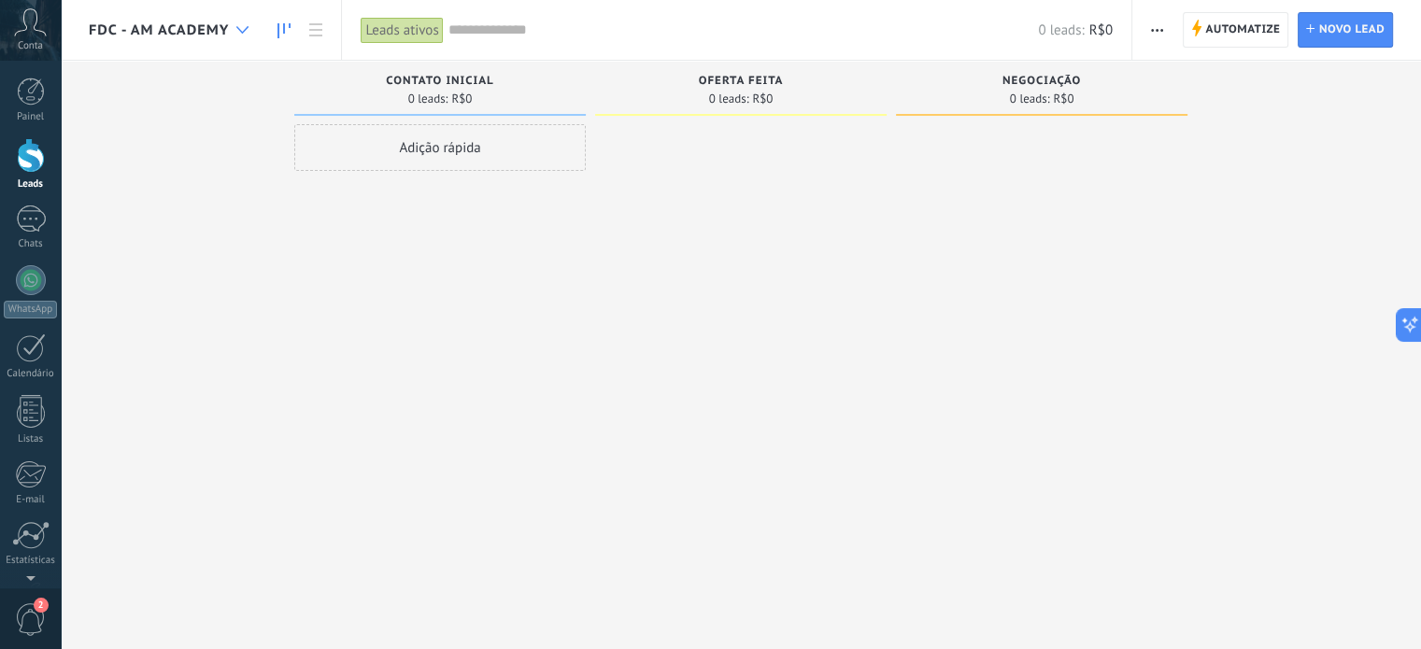
click at [245, 28] on icon at bounding box center [242, 29] width 12 height 7
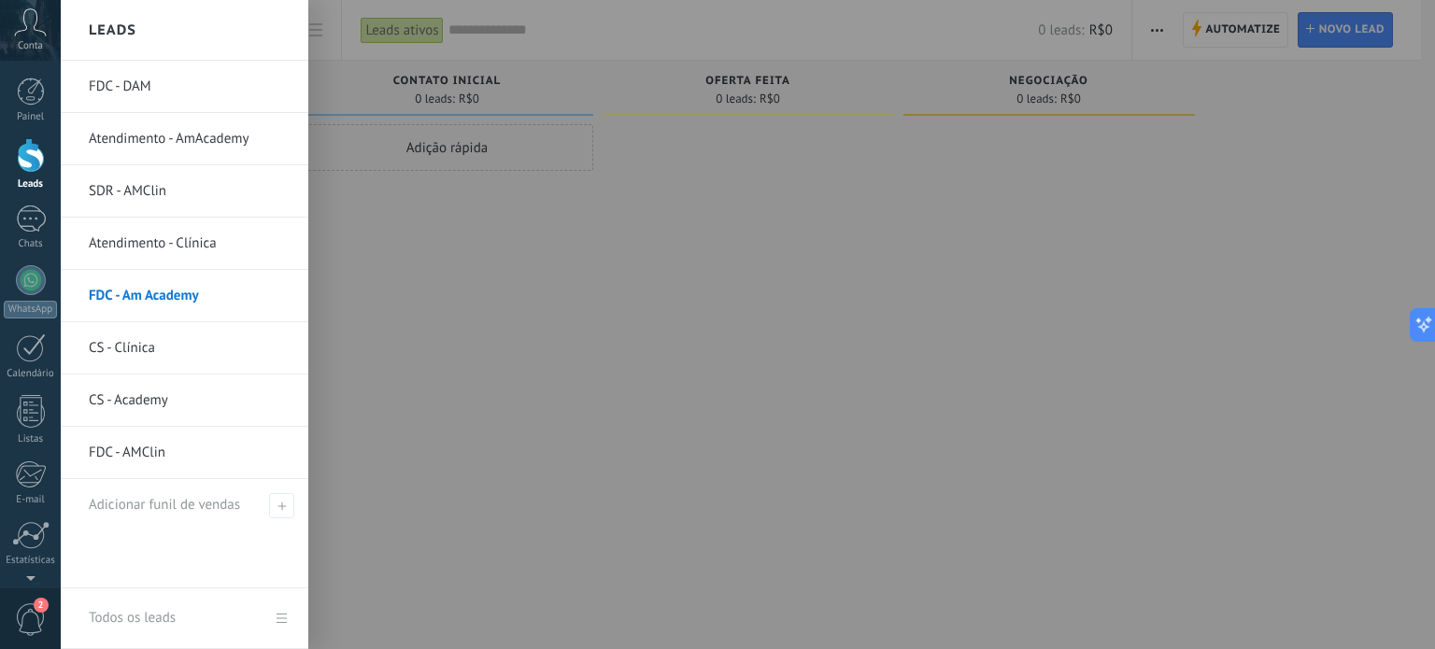
scroll to position [202, 0]
click at [116, 448] on link "FDC - AMClin" at bounding box center [189, 453] width 201 height 52
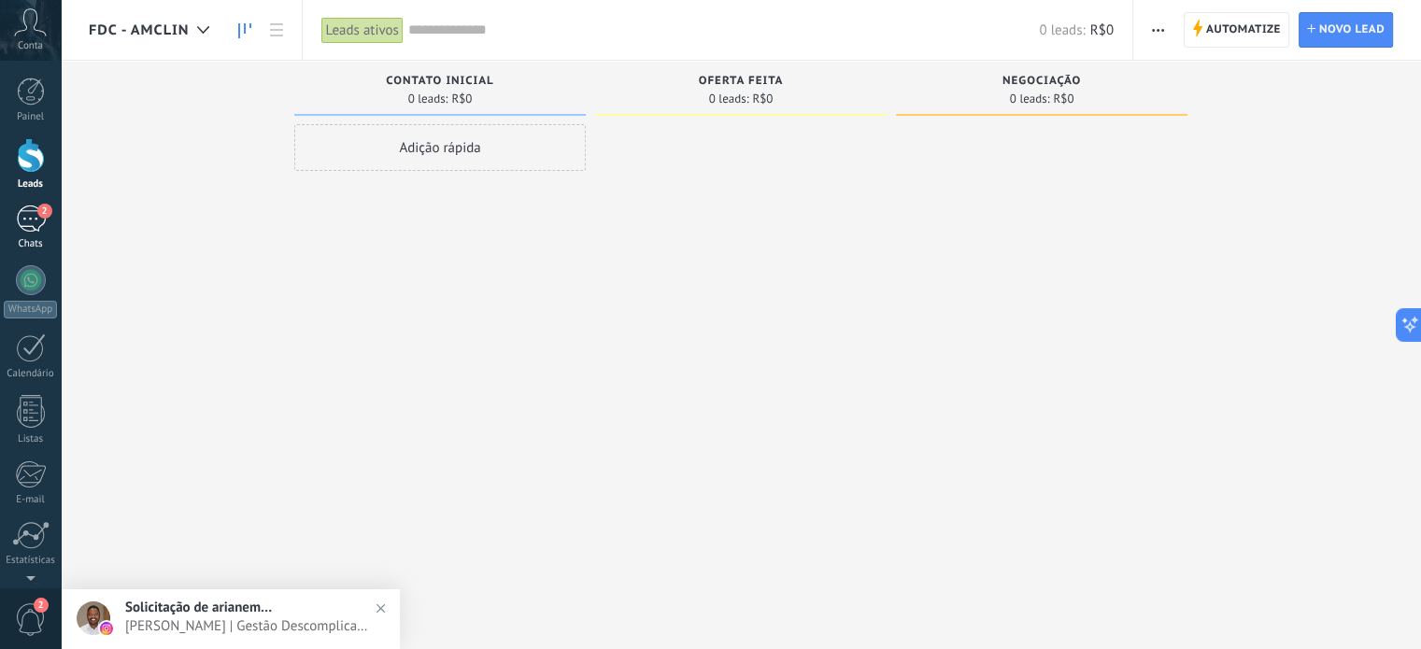
click at [26, 222] on div "2" at bounding box center [31, 219] width 30 height 27
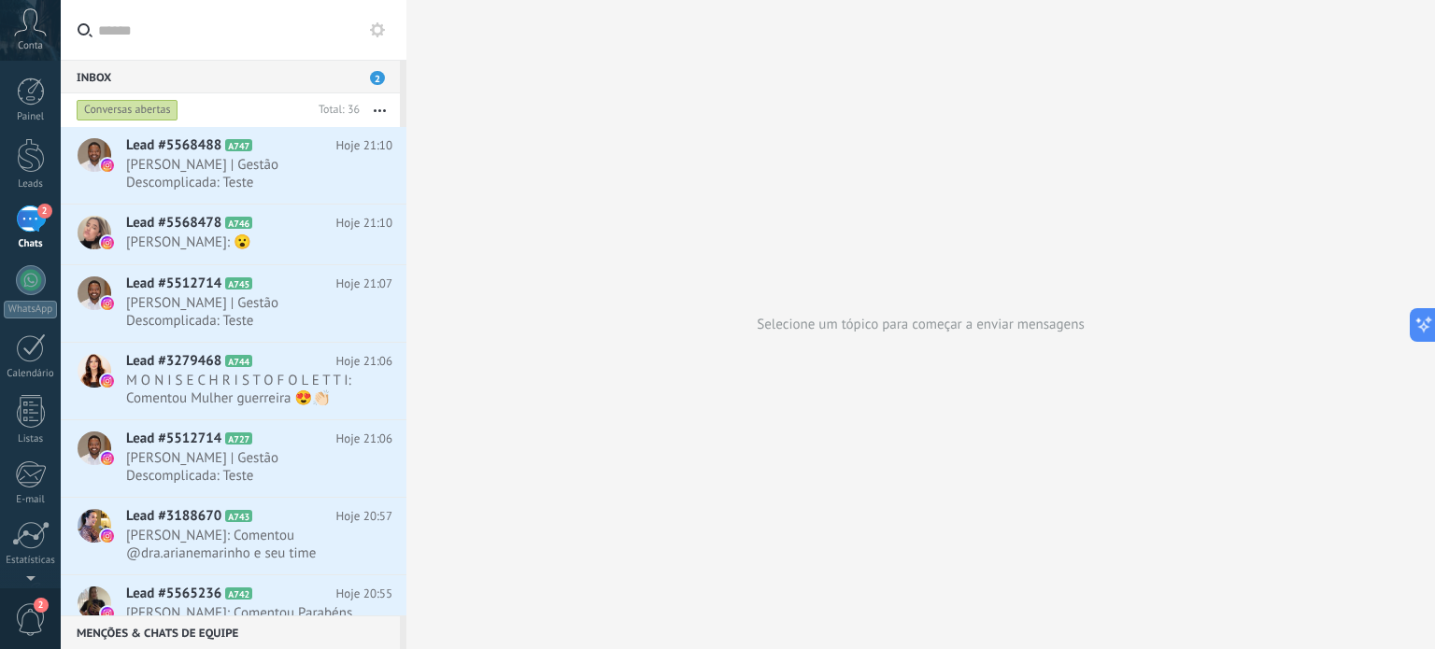
click at [377, 107] on button "button" at bounding box center [380, 110] width 40 height 34
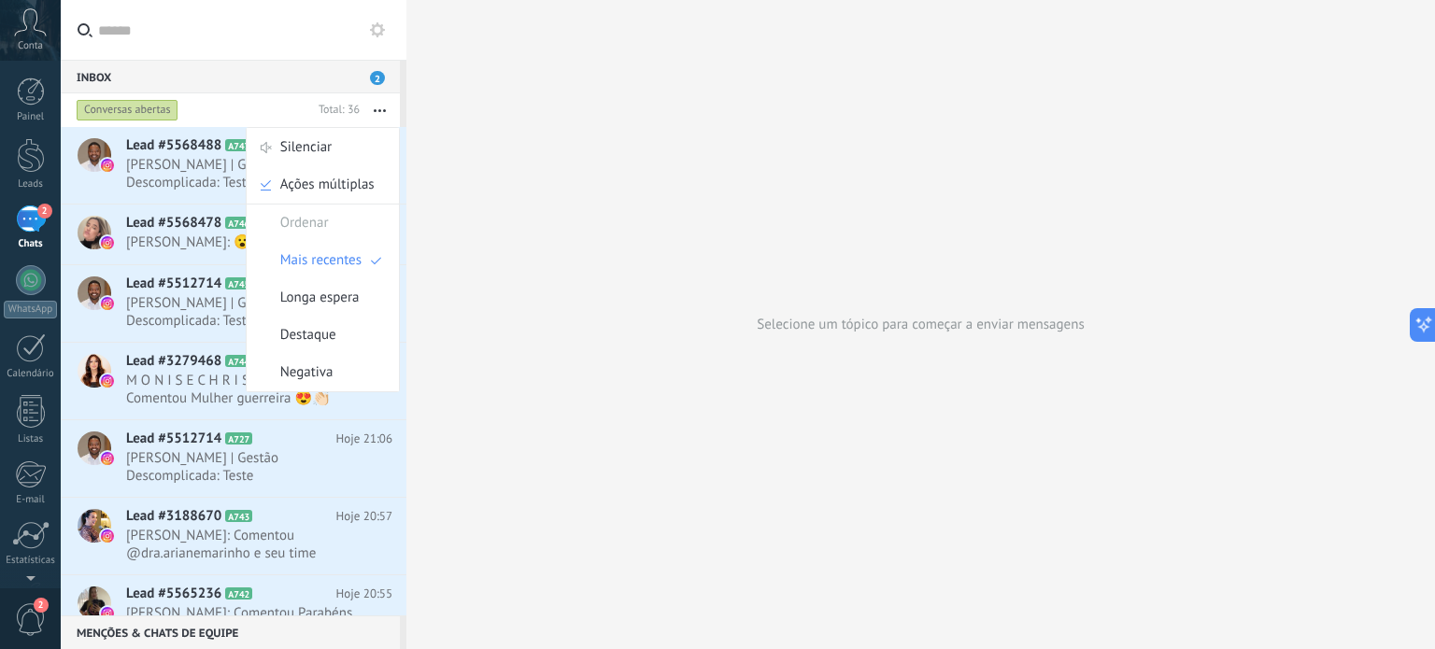
click at [377, 107] on button "button" at bounding box center [380, 110] width 40 height 34
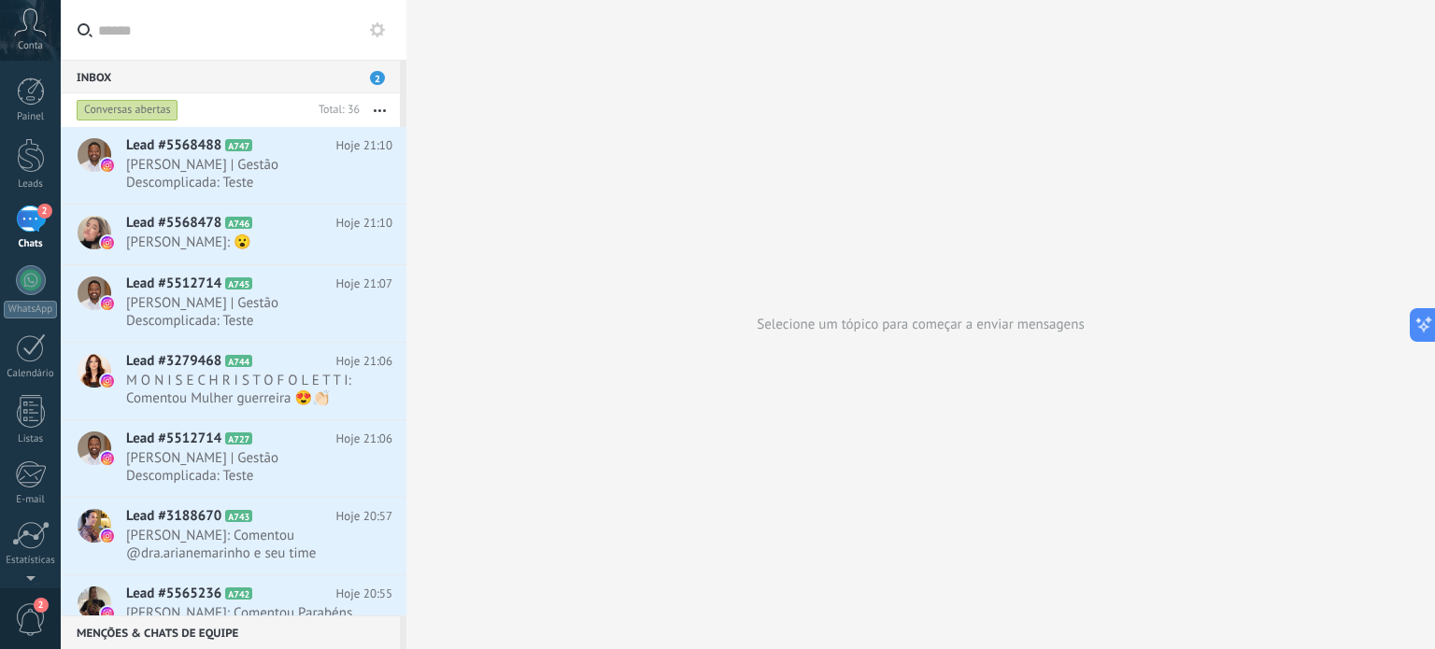
click at [372, 29] on use at bounding box center [377, 29] width 15 height 15
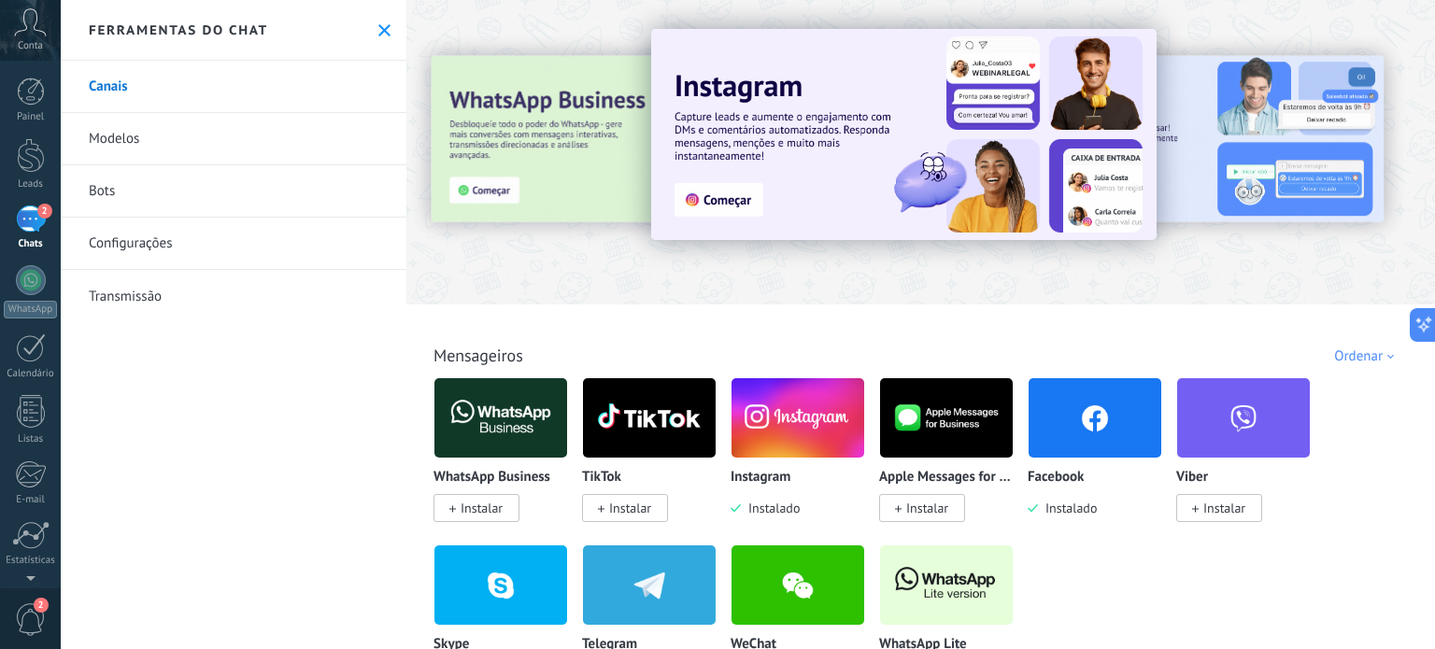
click at [378, 29] on icon at bounding box center [384, 30] width 12 height 12
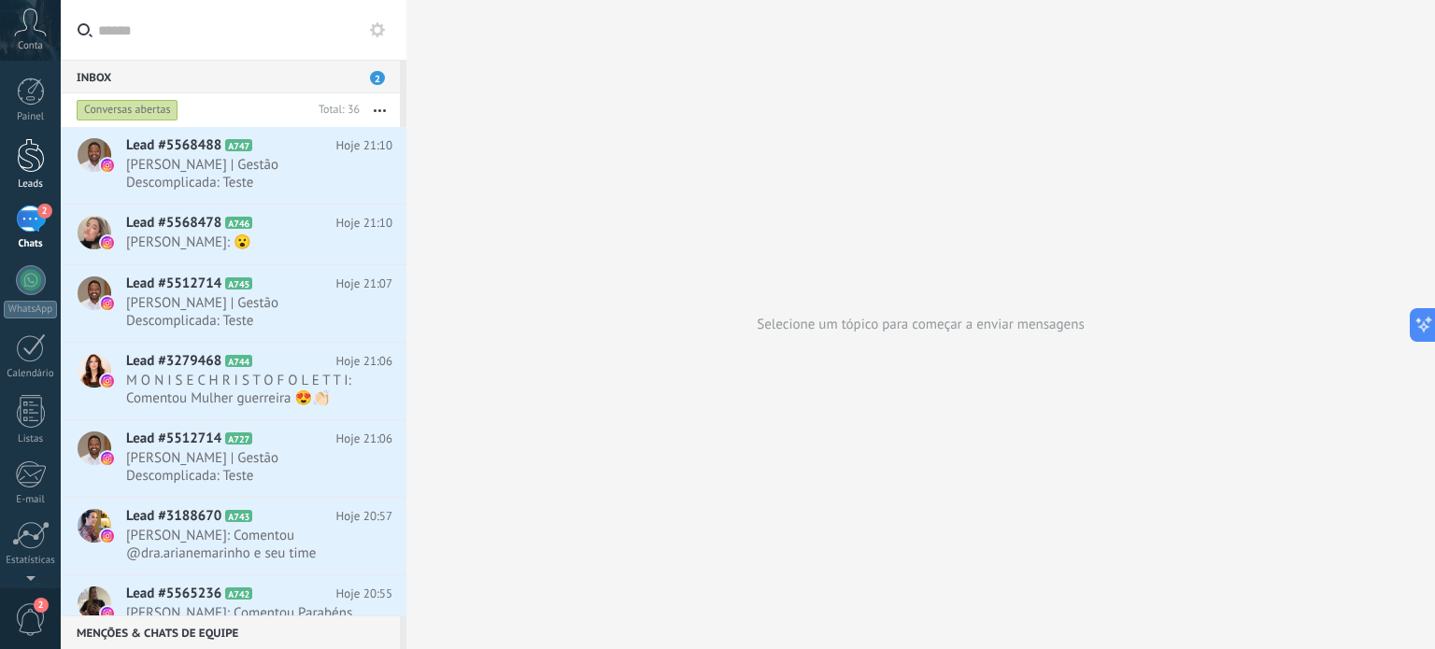
click at [30, 166] on div at bounding box center [31, 155] width 28 height 35
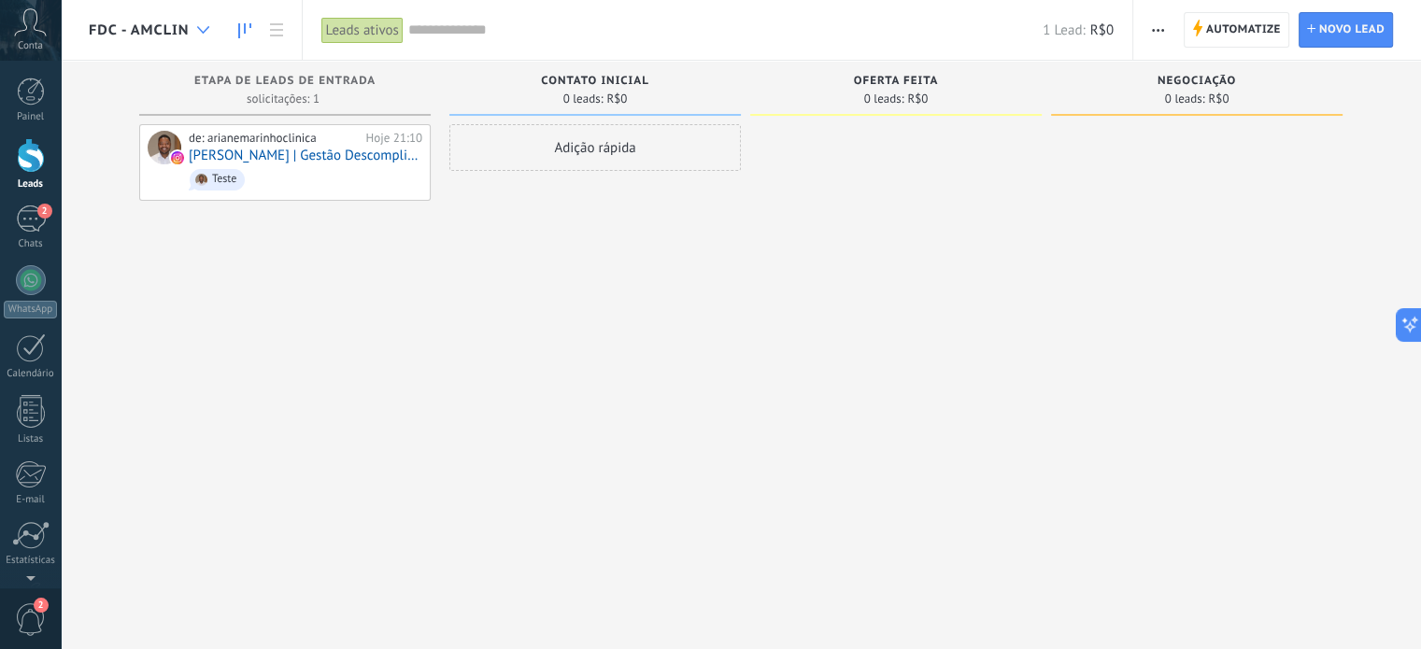
click at [202, 26] on icon at bounding box center [203, 29] width 12 height 7
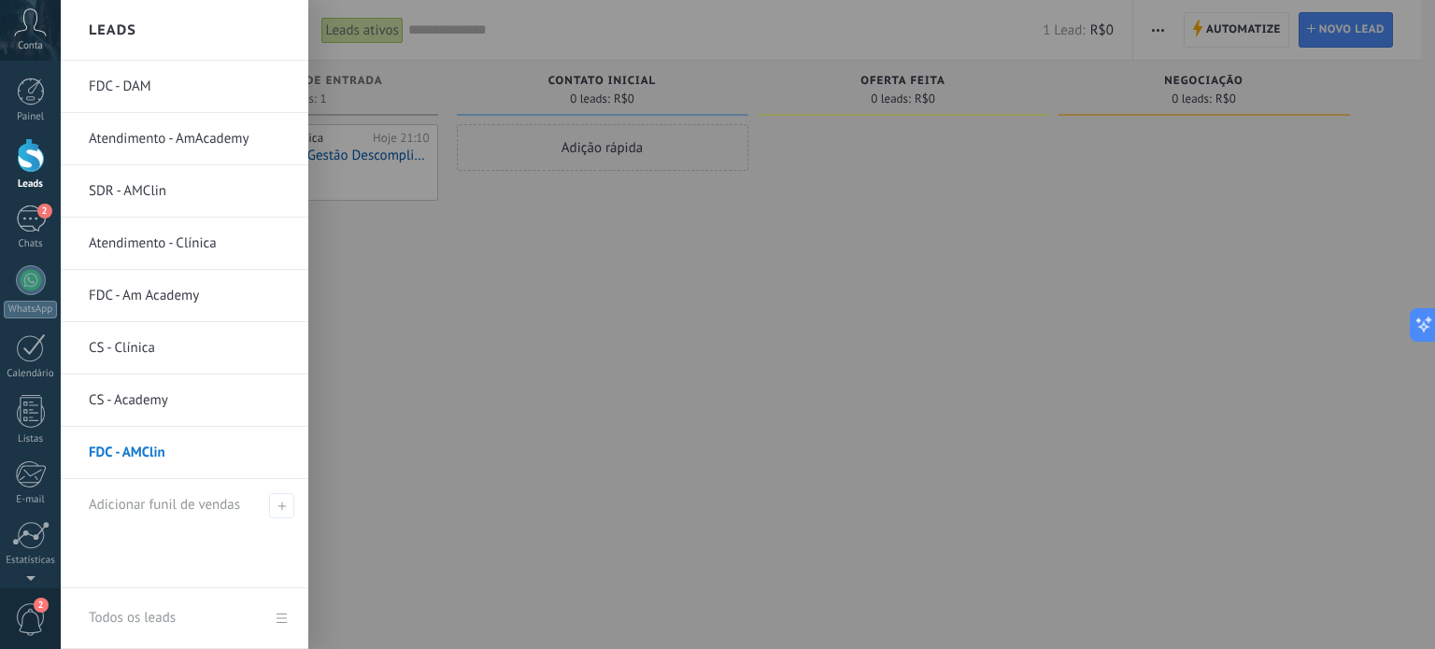
click at [146, 286] on link "FDC - Am Academy" at bounding box center [189, 296] width 201 height 52
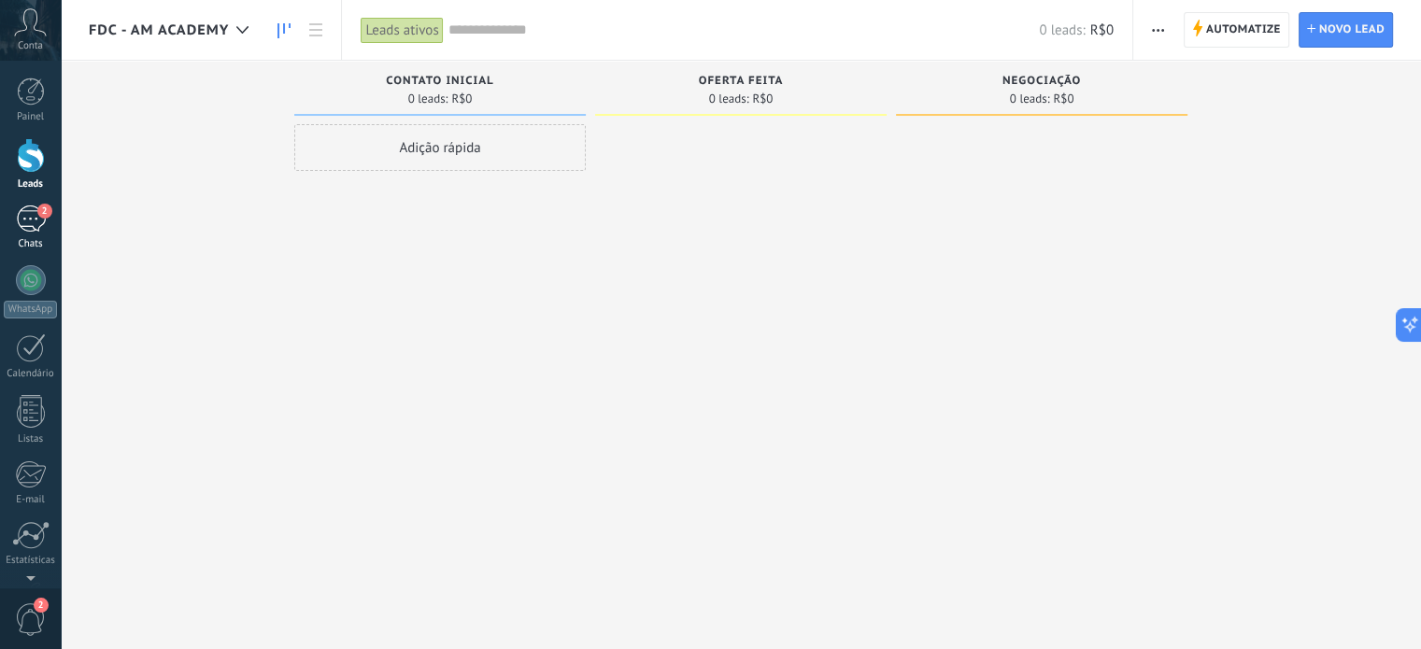
click at [32, 220] on div "2" at bounding box center [31, 219] width 30 height 27
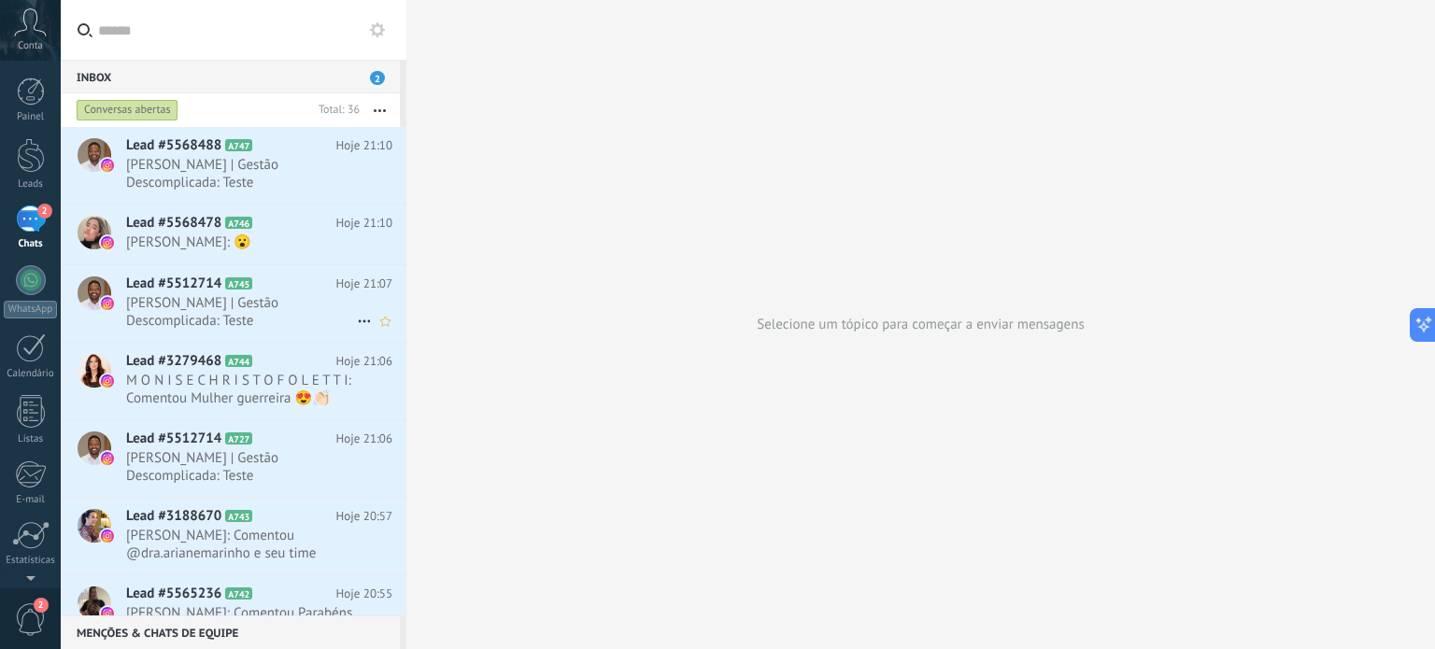
click at [150, 298] on span "[PERSON_NAME] | Gestão Descomplicada: Teste" at bounding box center [241, 311] width 231 height 35
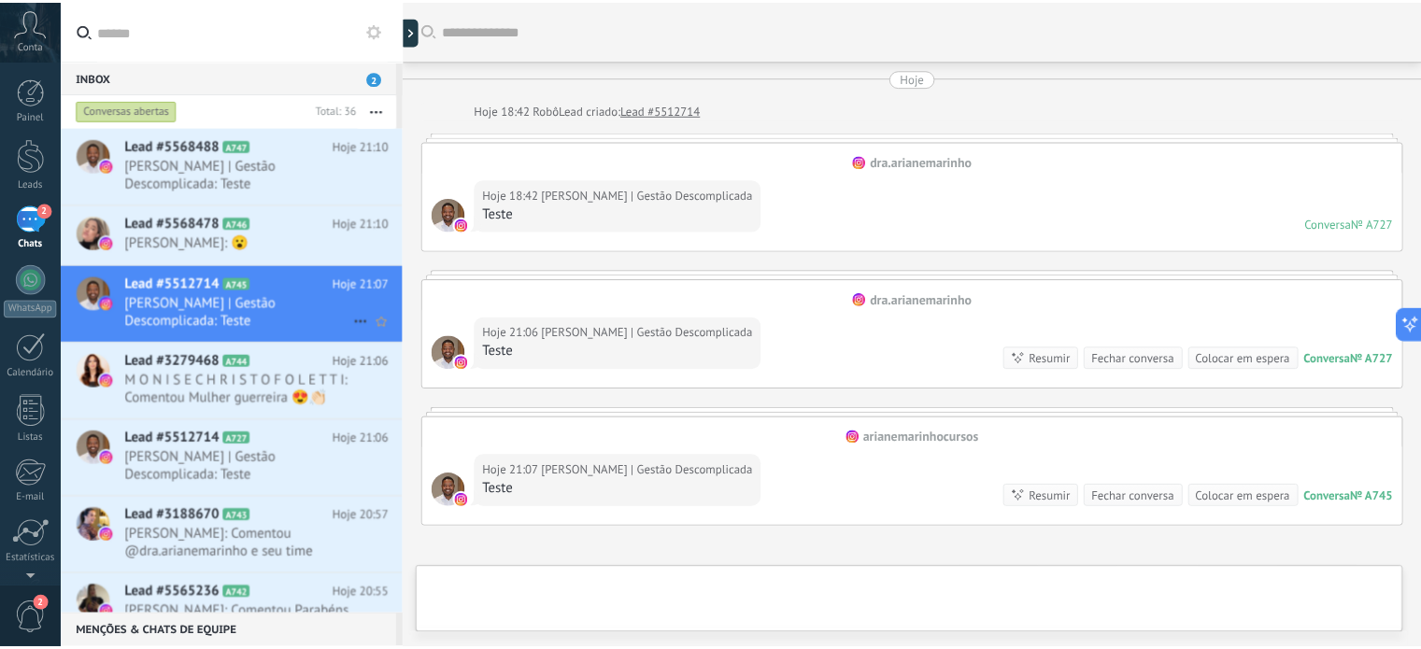
scroll to position [202, 0]
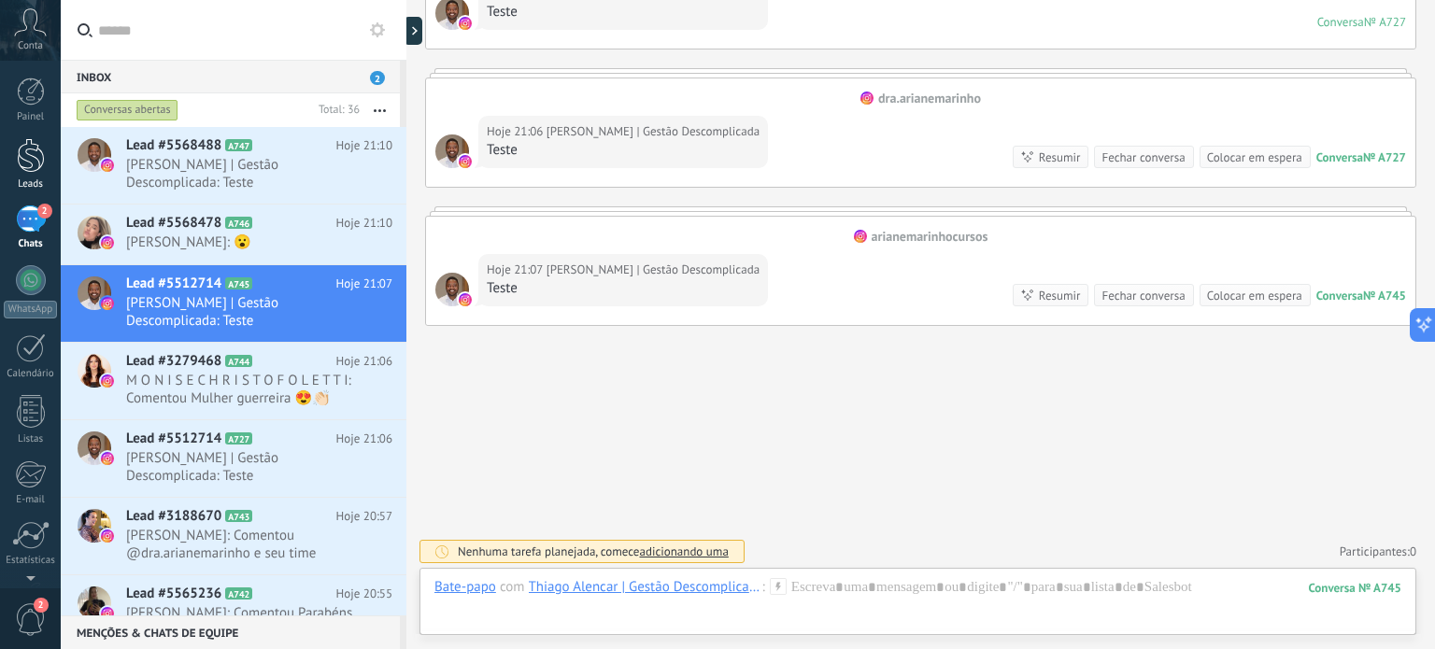
click at [23, 167] on div at bounding box center [31, 155] width 28 height 35
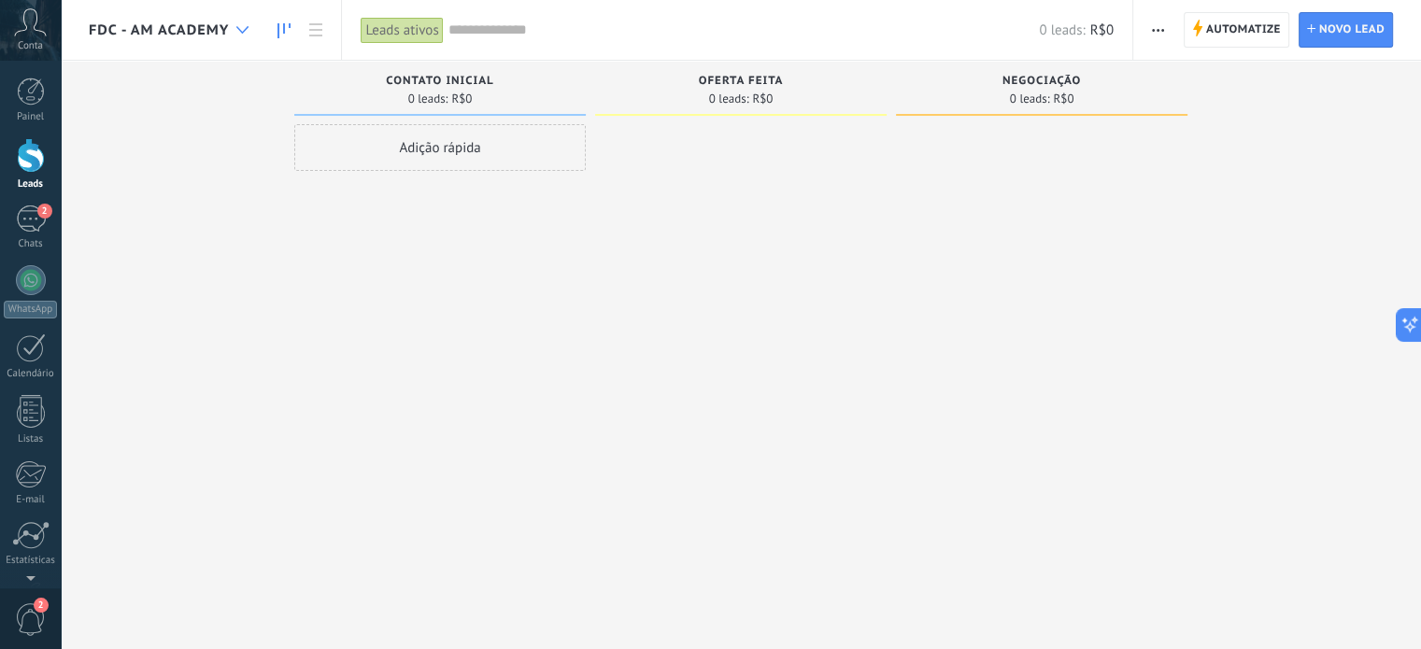
click at [241, 29] on icon at bounding box center [242, 29] width 12 height 7
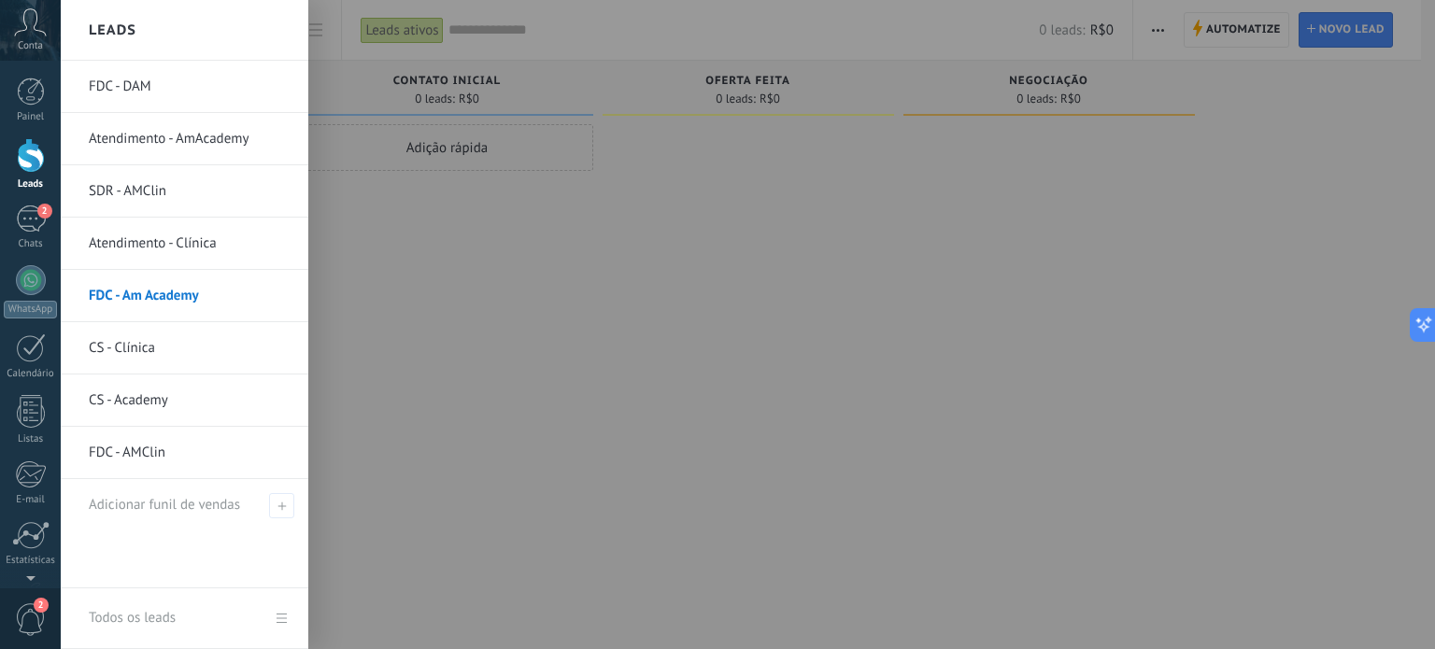
click at [155, 454] on link "FDC - AMClin" at bounding box center [189, 453] width 201 height 52
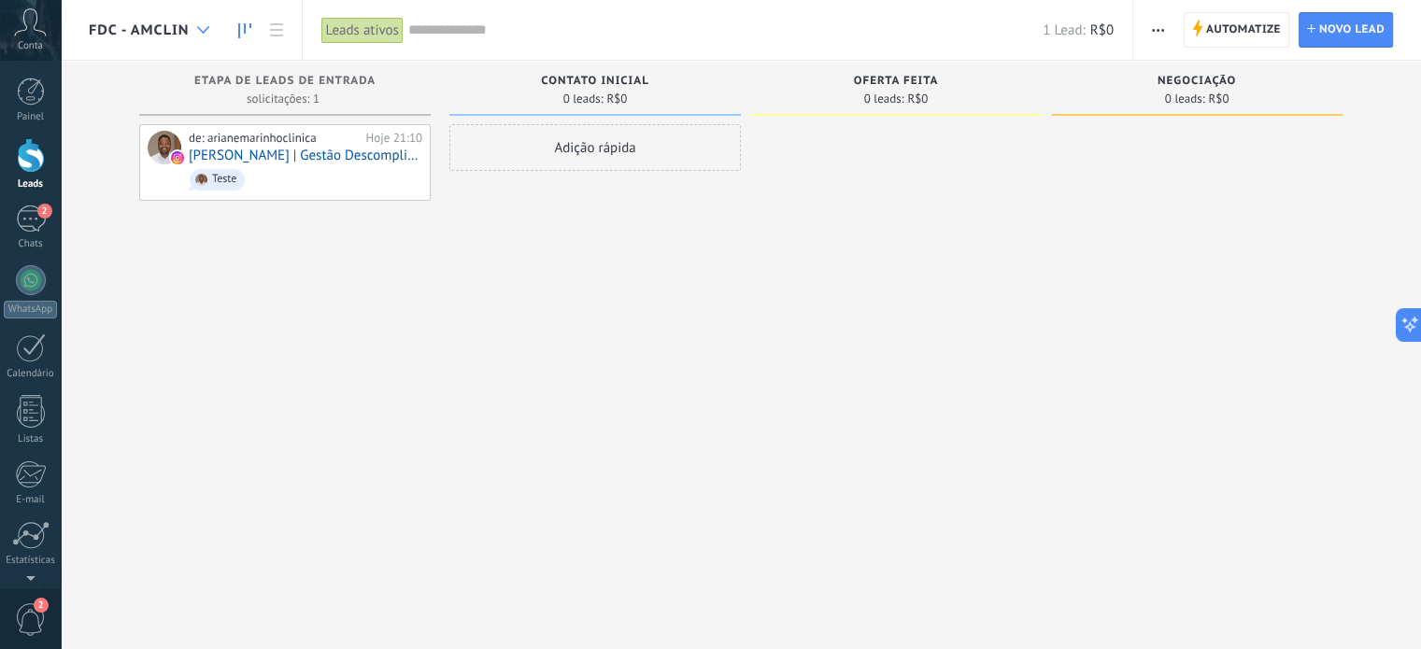
click at [198, 27] on icon at bounding box center [203, 29] width 12 height 7
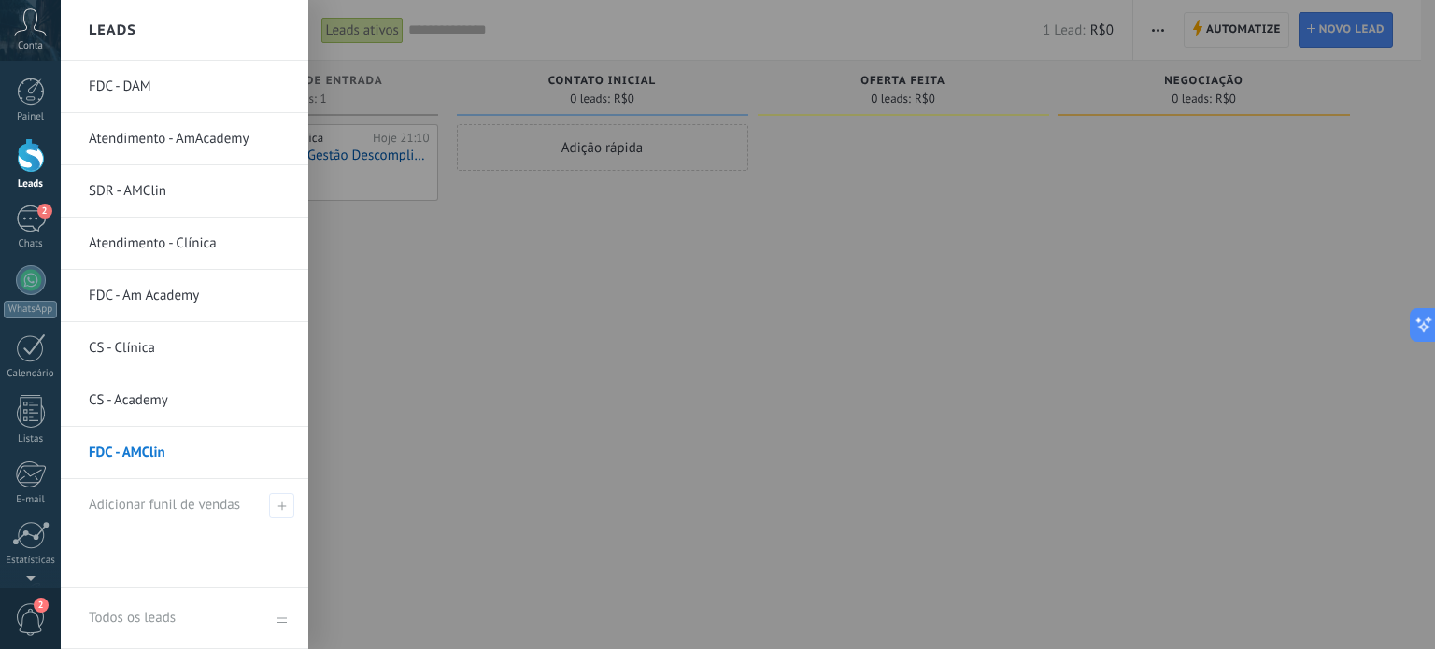
click at [143, 298] on link "FDC - Am Academy" at bounding box center [189, 296] width 201 height 52
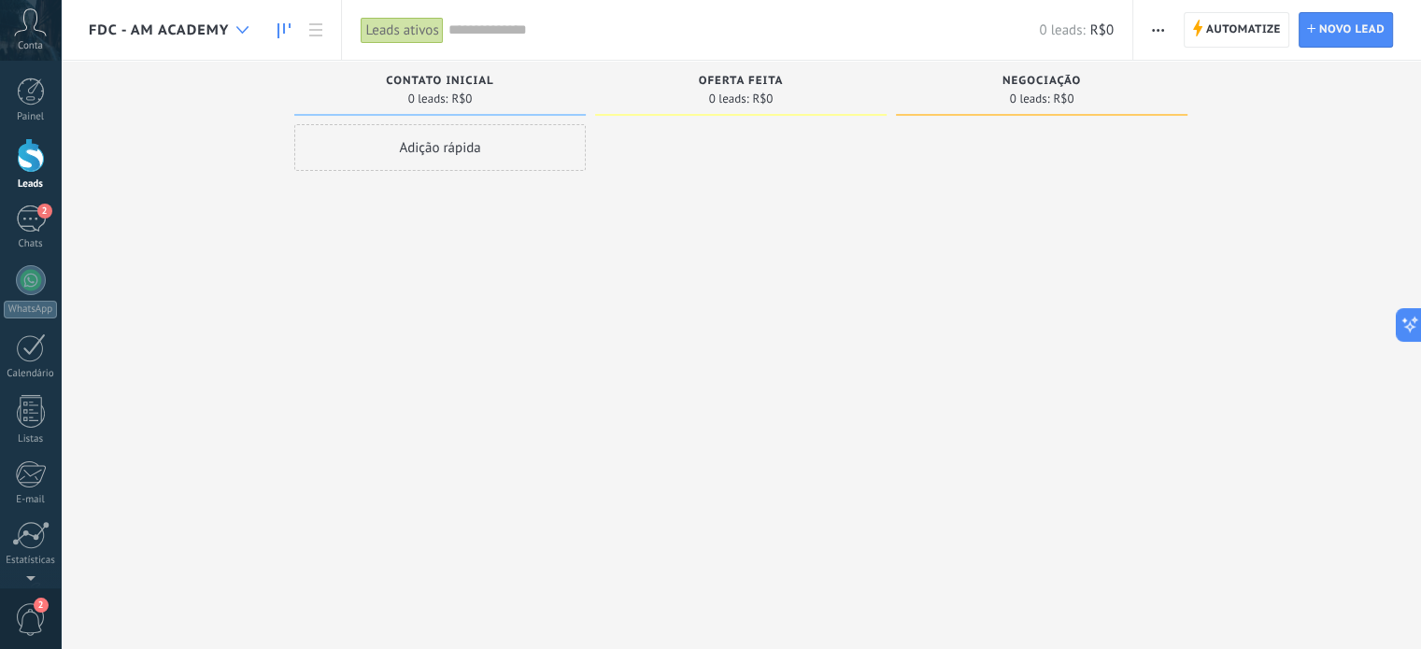
click at [237, 33] on icon at bounding box center [242, 29] width 12 height 7
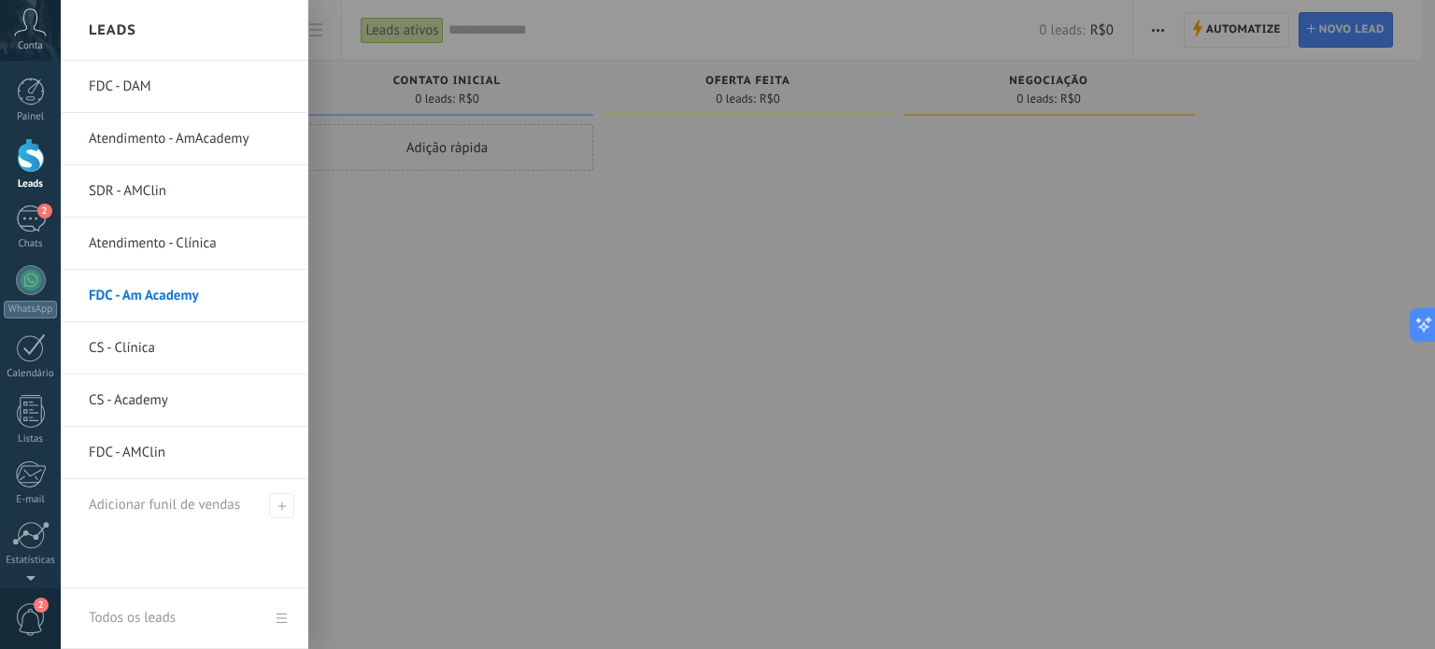
click at [938, 60] on div at bounding box center [778, 324] width 1435 height 649
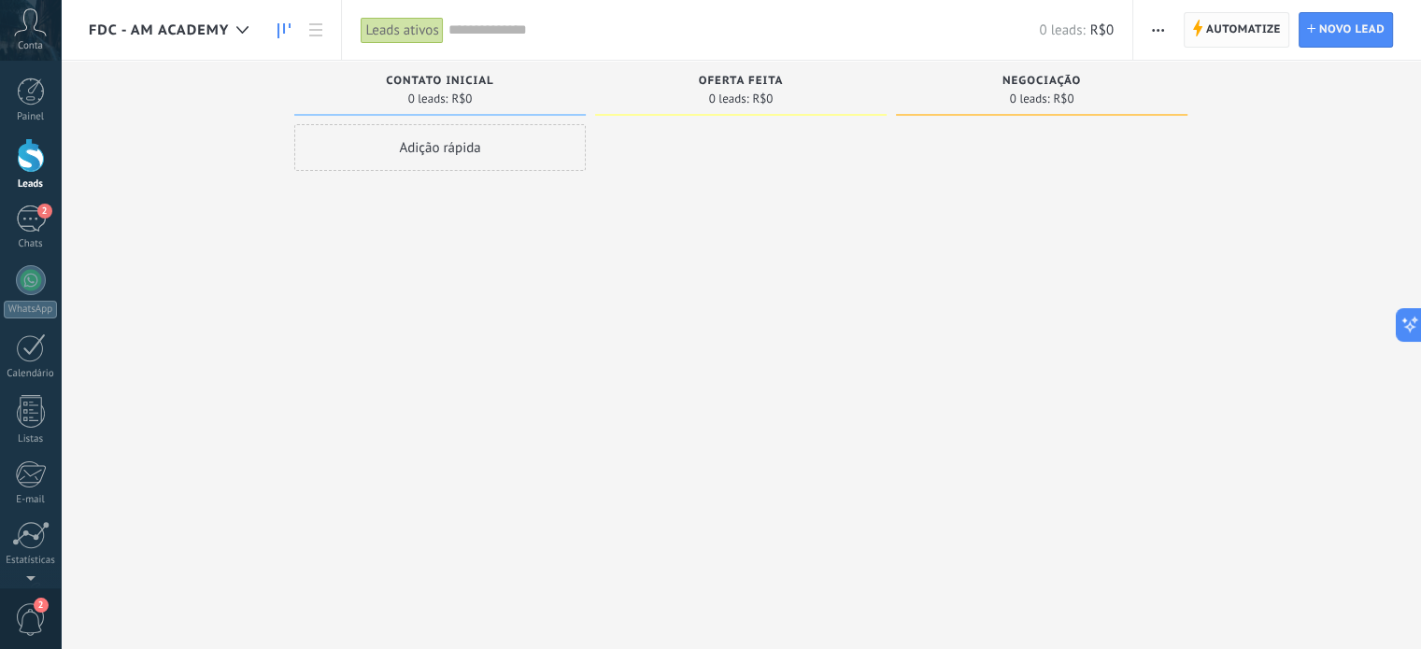
click at [1214, 29] on span "Automatize" at bounding box center [1243, 30] width 75 height 34
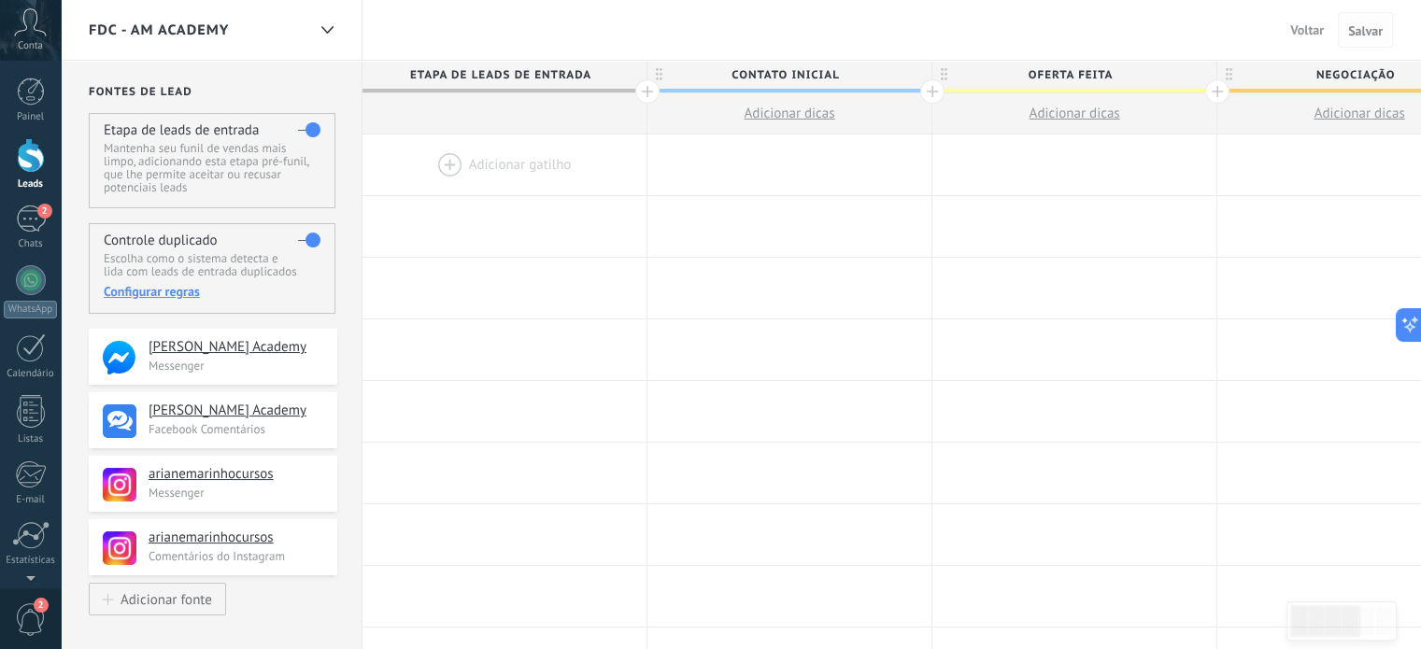
click at [1356, 26] on span "Salvar" at bounding box center [1365, 30] width 35 height 13
click at [1300, 29] on span "Voltar" at bounding box center [1307, 29] width 34 height 17
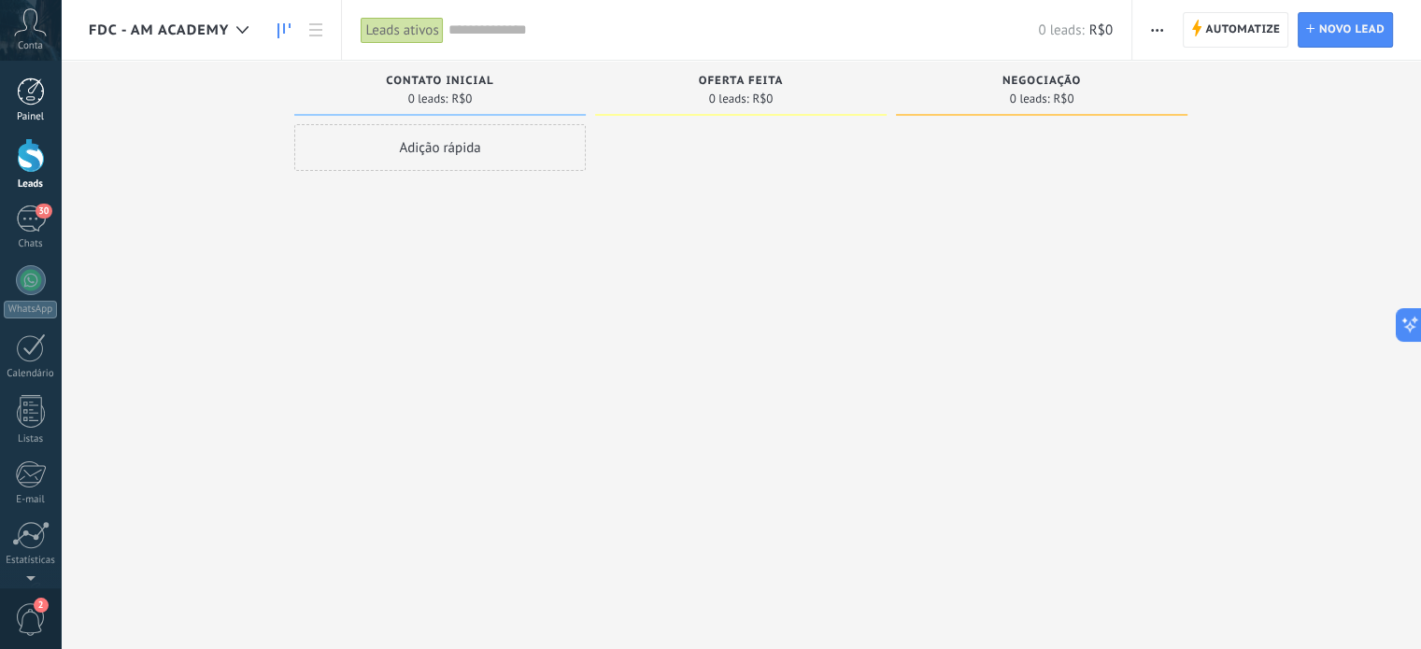
click at [24, 86] on div at bounding box center [31, 92] width 28 height 28
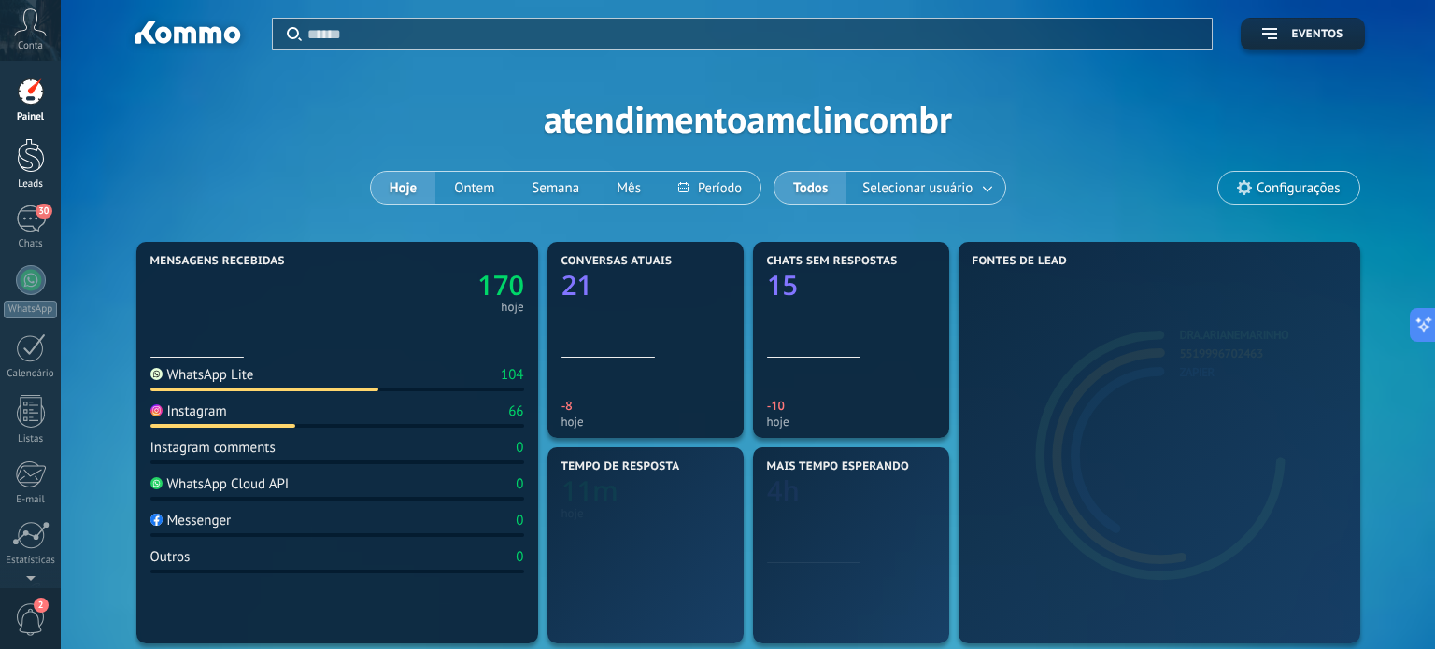
scroll to position [202, 0]
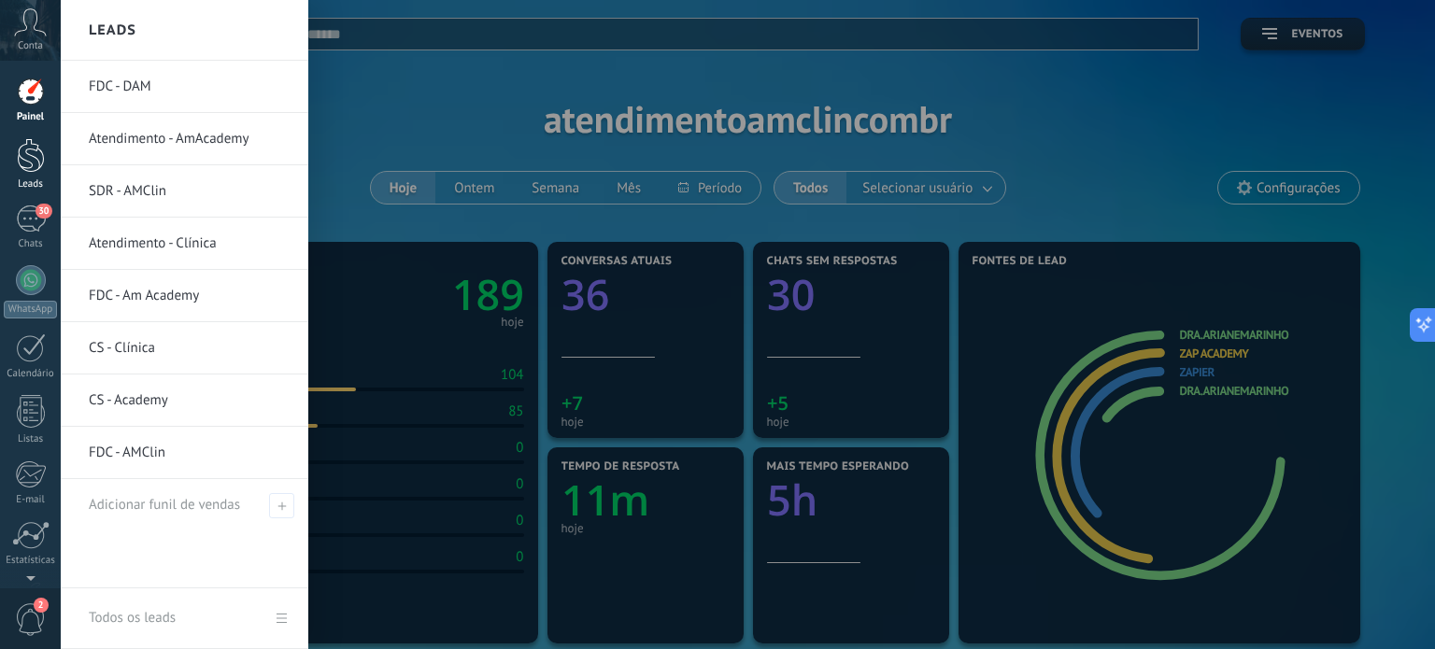
click at [23, 159] on div at bounding box center [31, 155] width 28 height 35
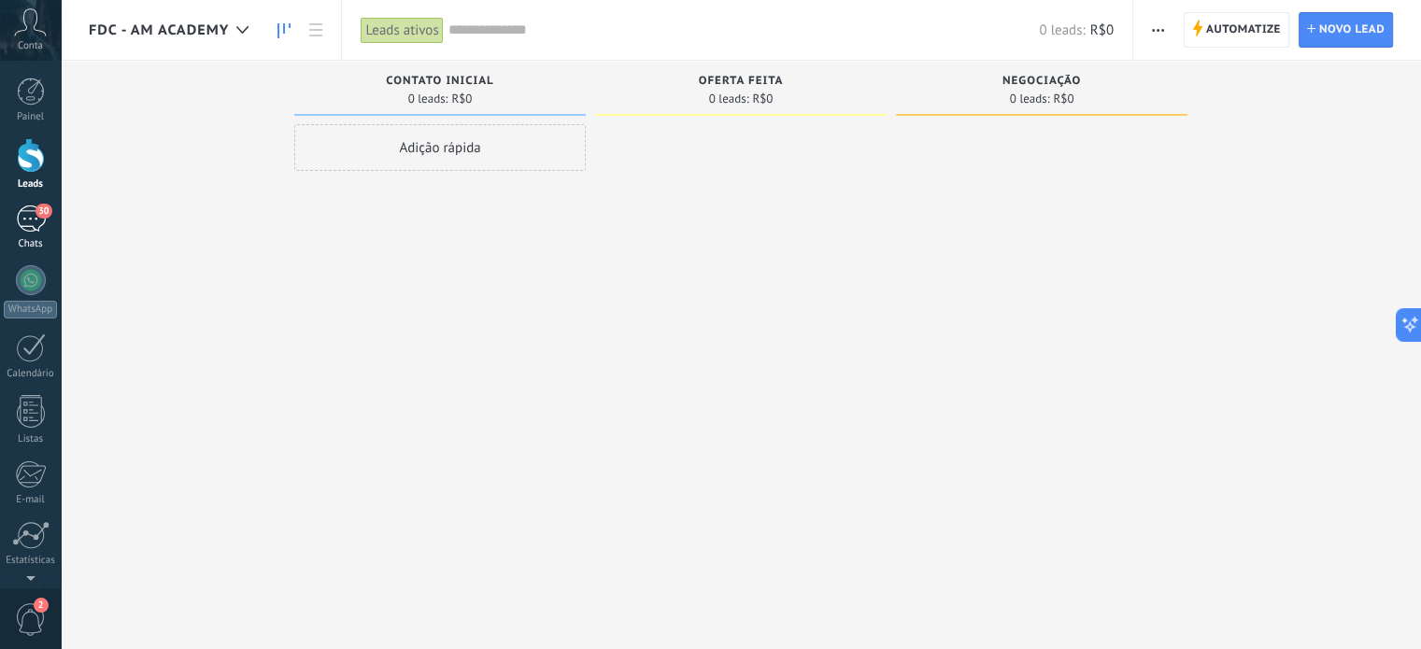
click at [31, 213] on div "30" at bounding box center [31, 219] width 30 height 27
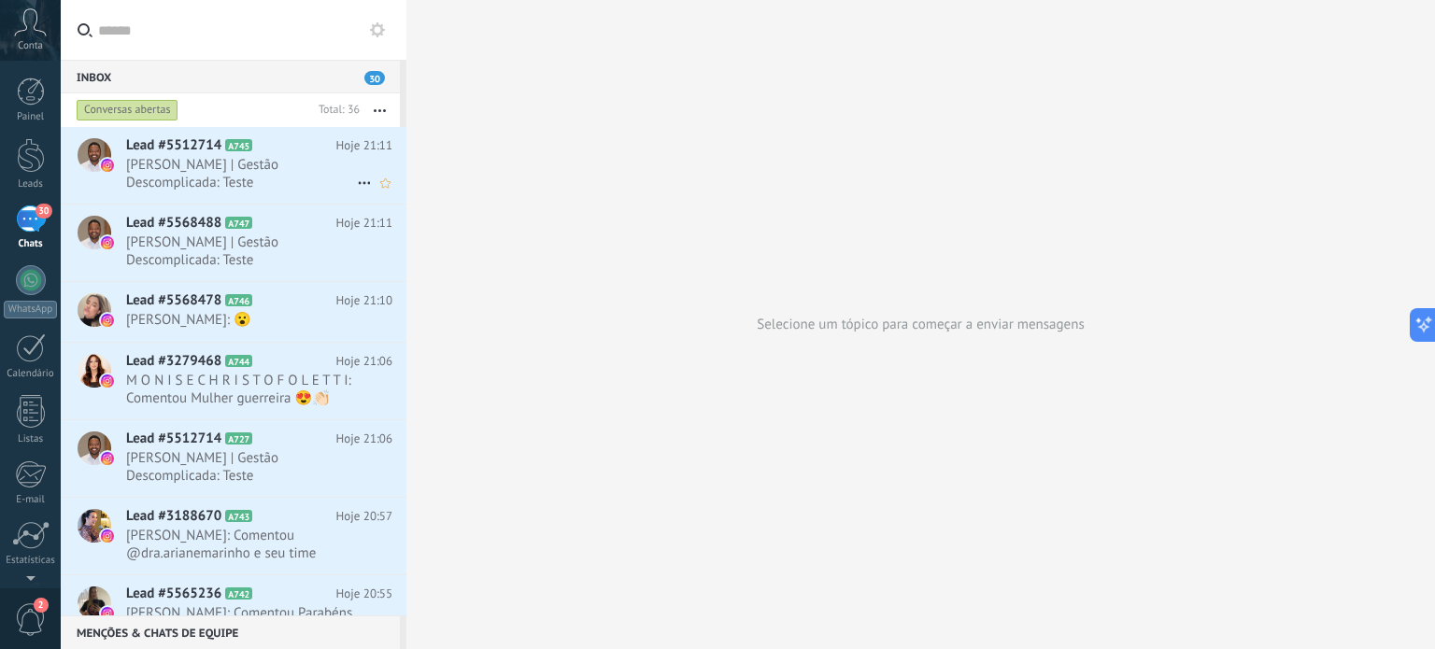
click at [197, 158] on span "[PERSON_NAME] | Gestão Descomplicada: Teste" at bounding box center [241, 173] width 231 height 35
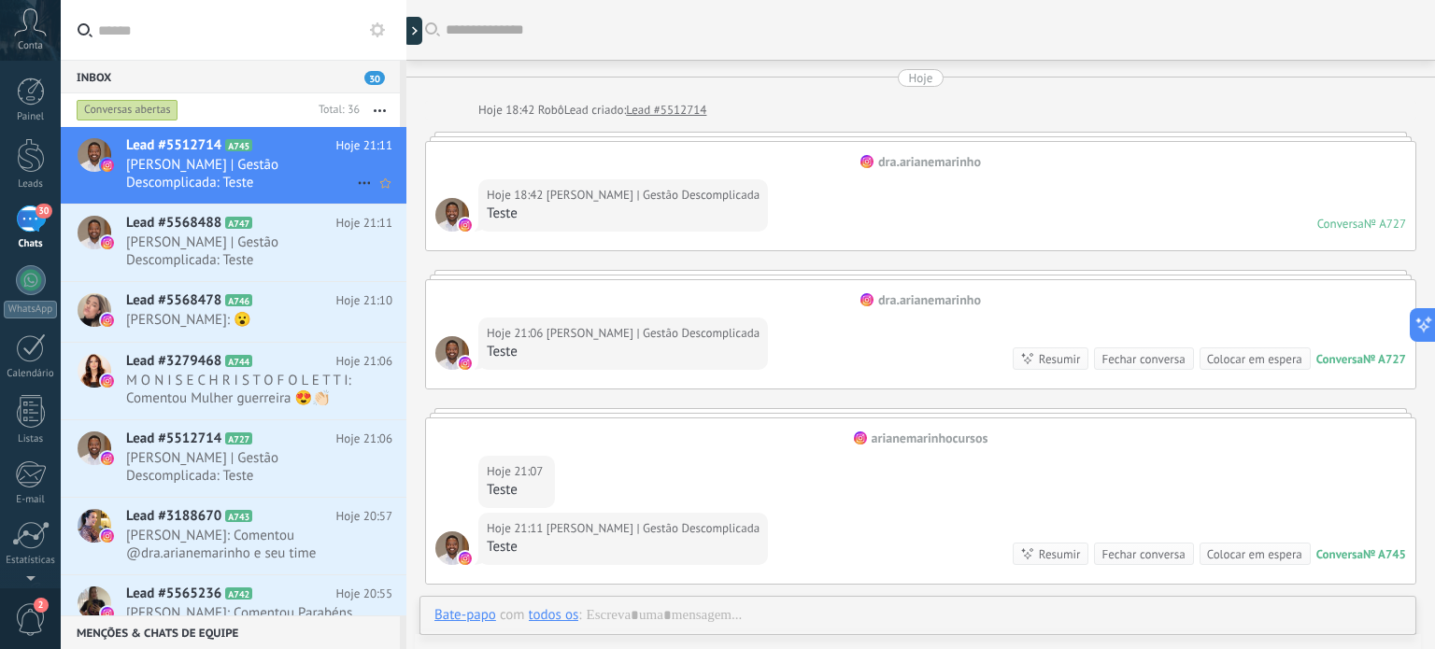
scroll to position [220, 0]
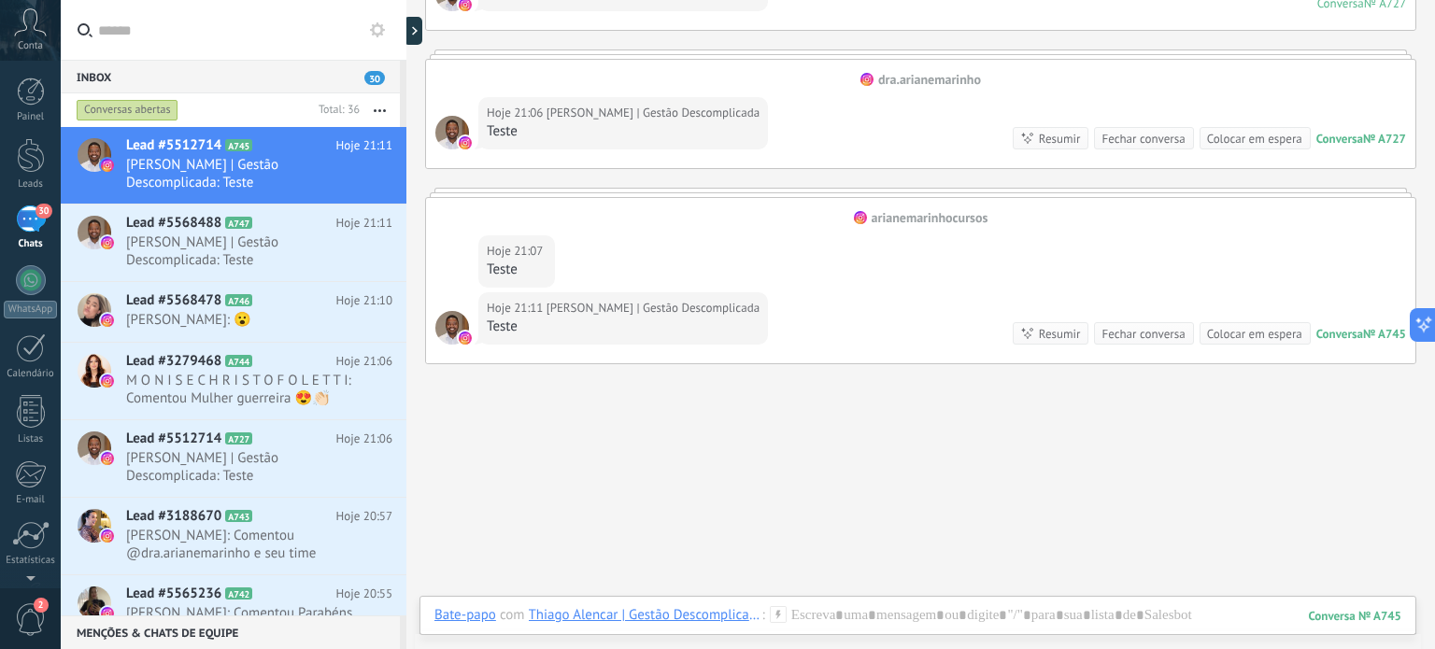
click at [1141, 332] on div "Fechar conversa" at bounding box center [1142, 334] width 83 height 18
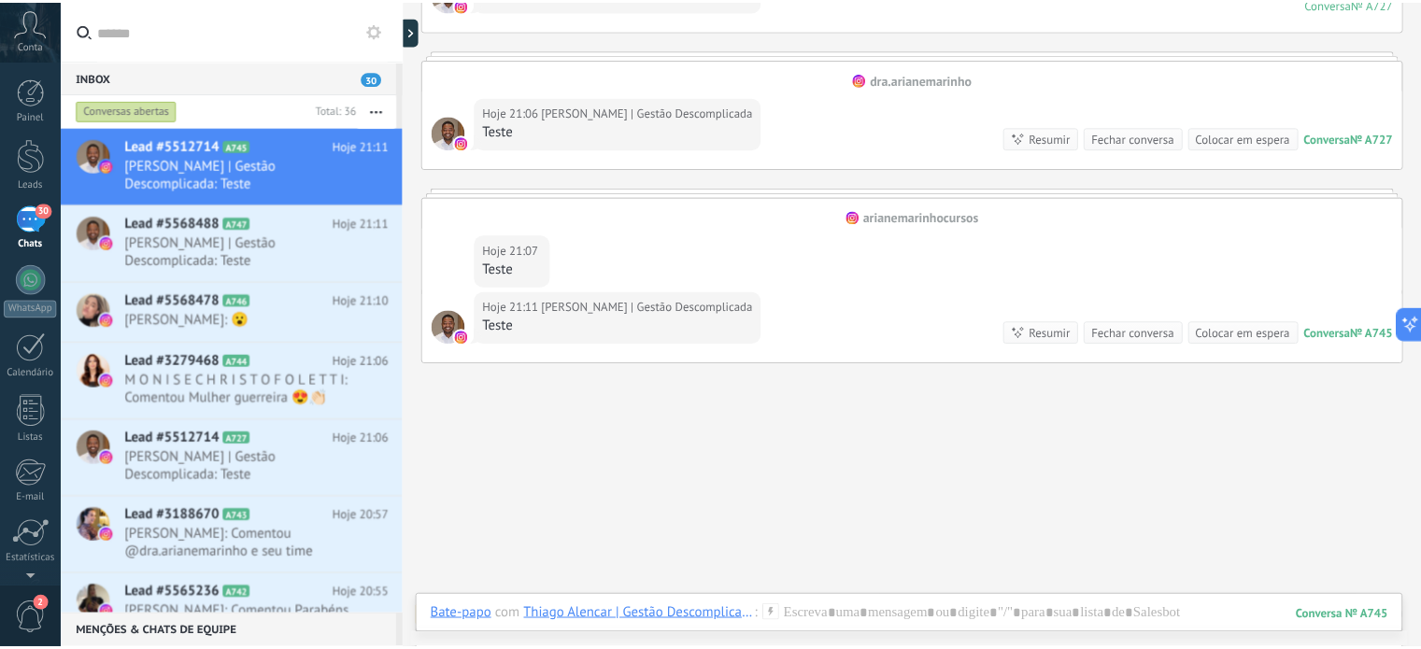
scroll to position [252, 0]
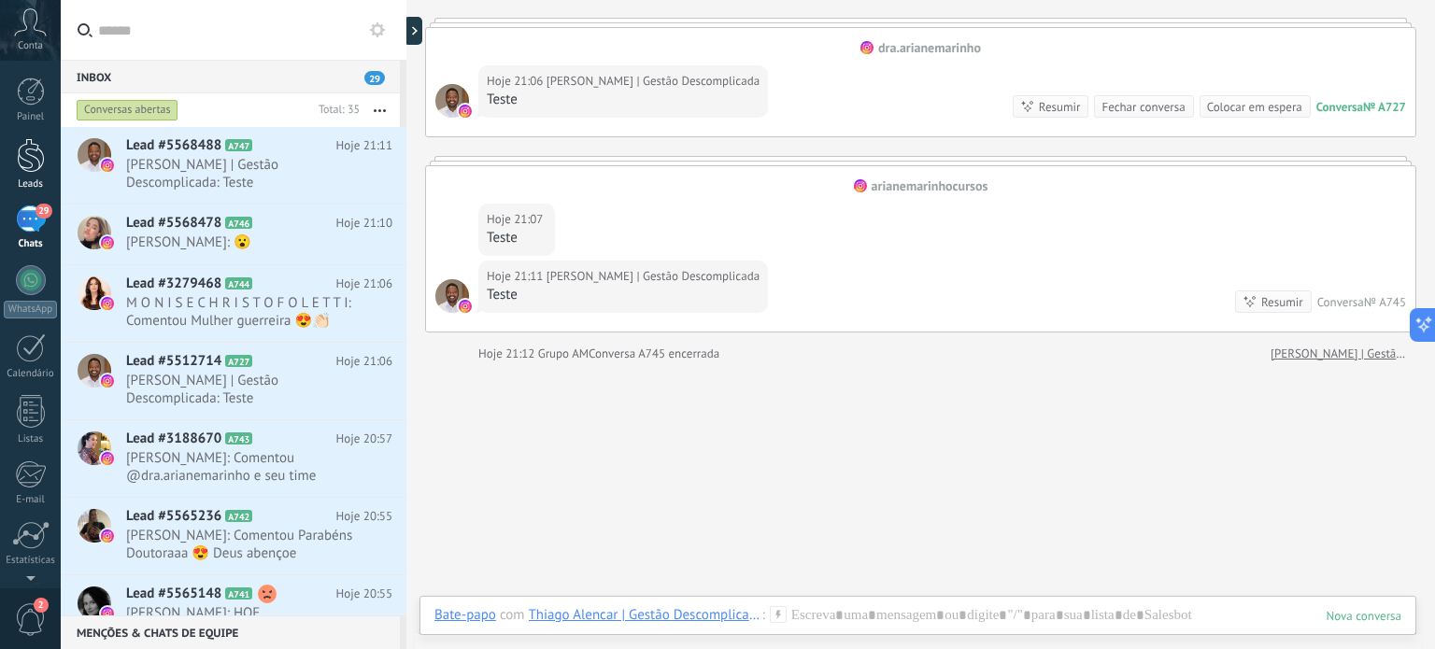
click at [29, 152] on div at bounding box center [31, 155] width 28 height 35
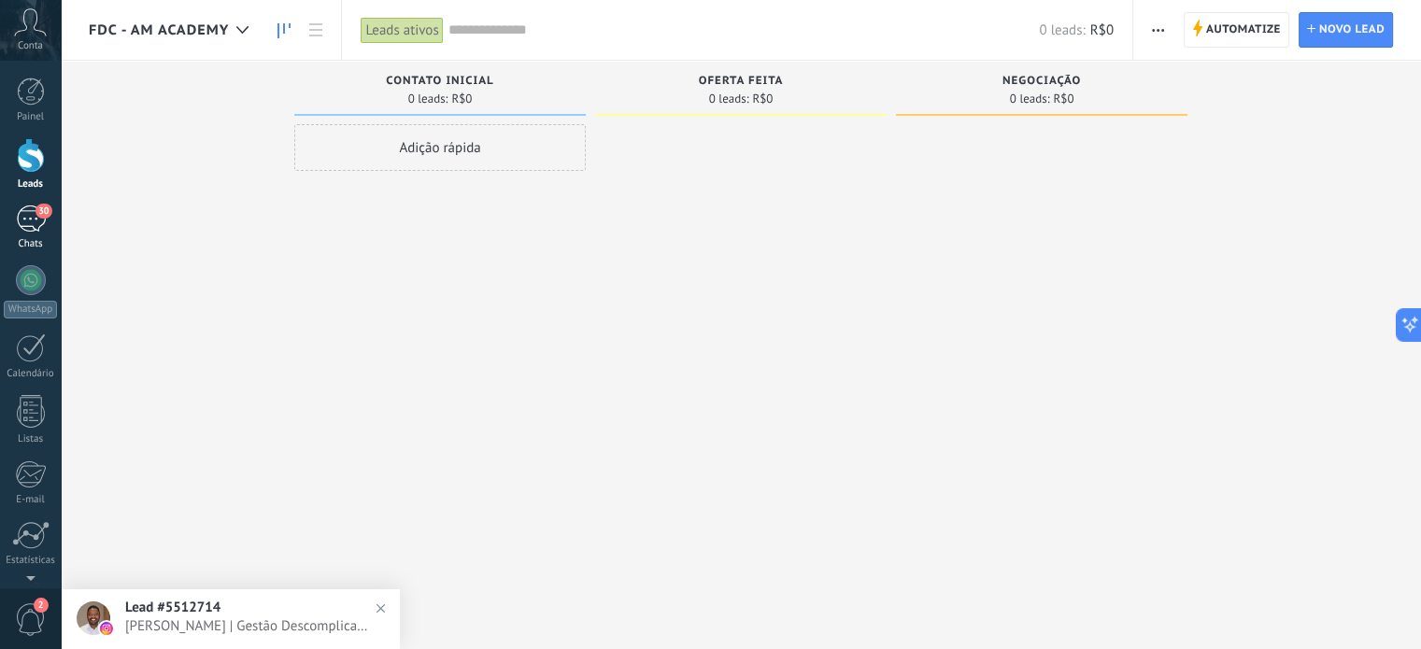
click at [26, 214] on div "30" at bounding box center [31, 219] width 30 height 27
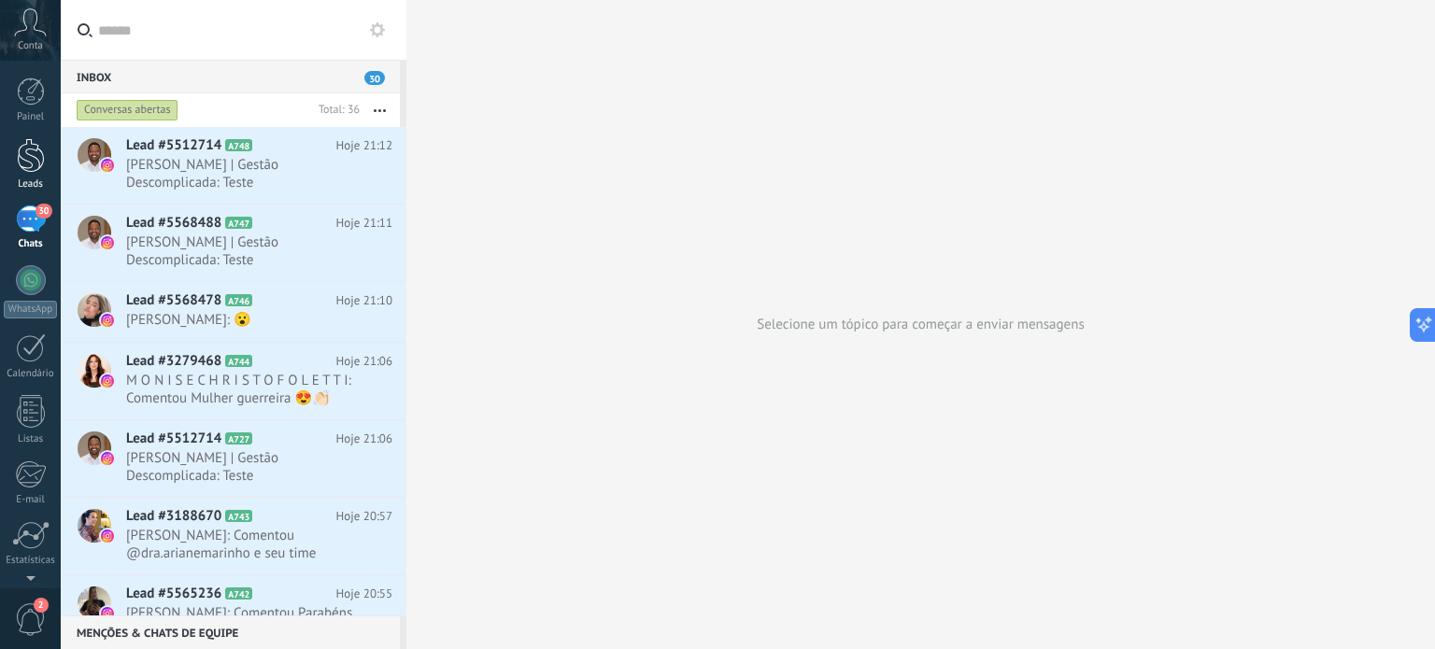
click at [26, 153] on div at bounding box center [31, 155] width 28 height 35
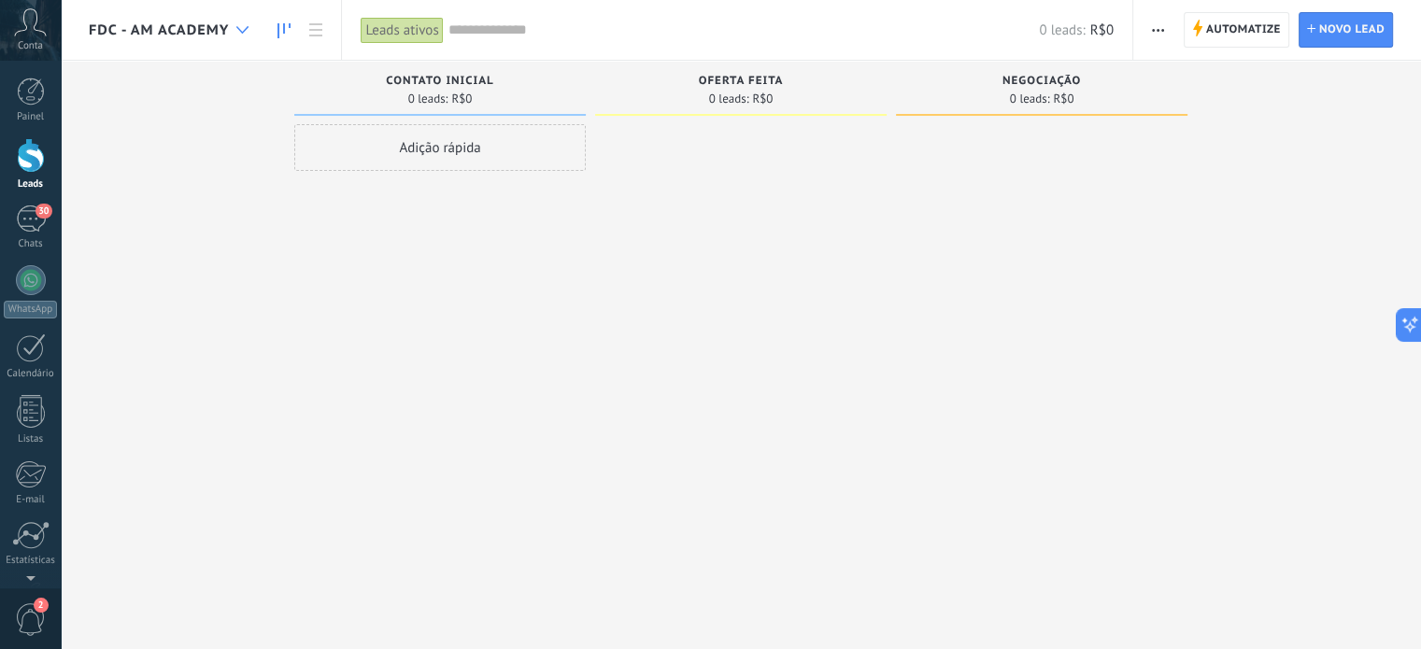
click at [238, 31] on icon at bounding box center [242, 29] width 12 height 7
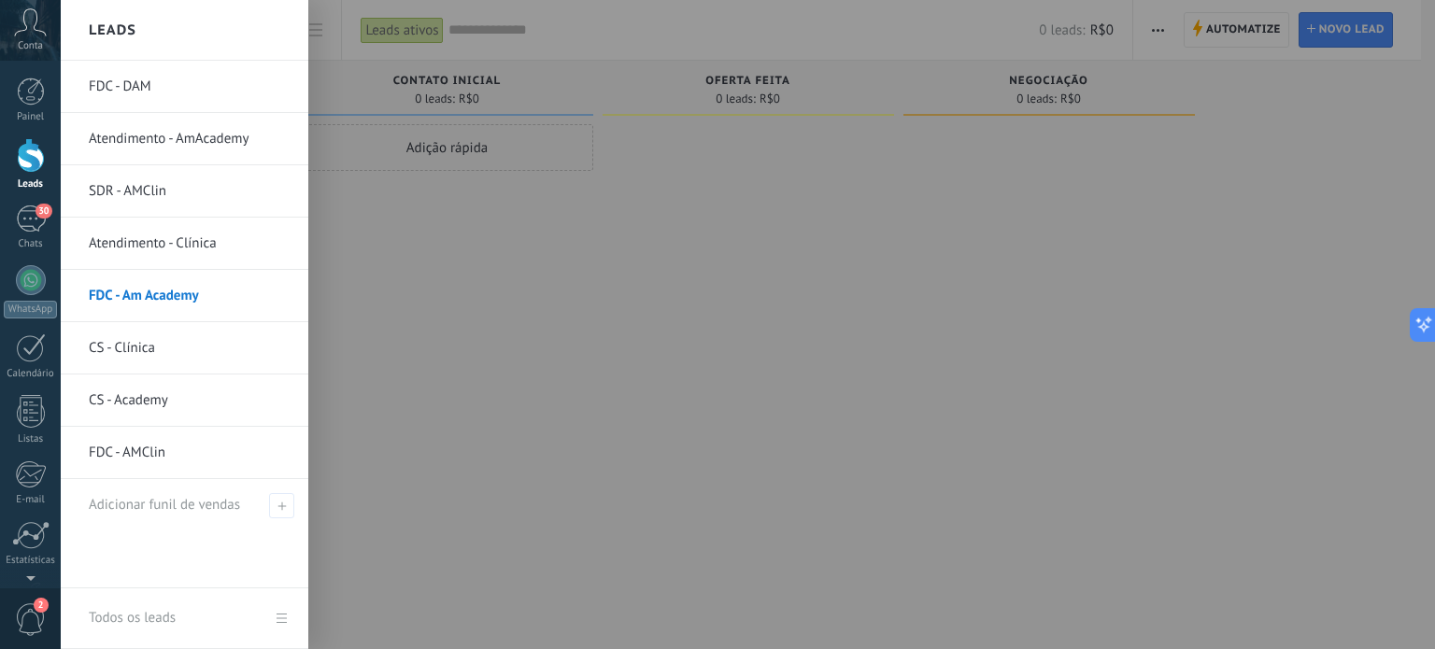
click at [116, 447] on link "FDC - AMClin" at bounding box center [189, 453] width 201 height 52
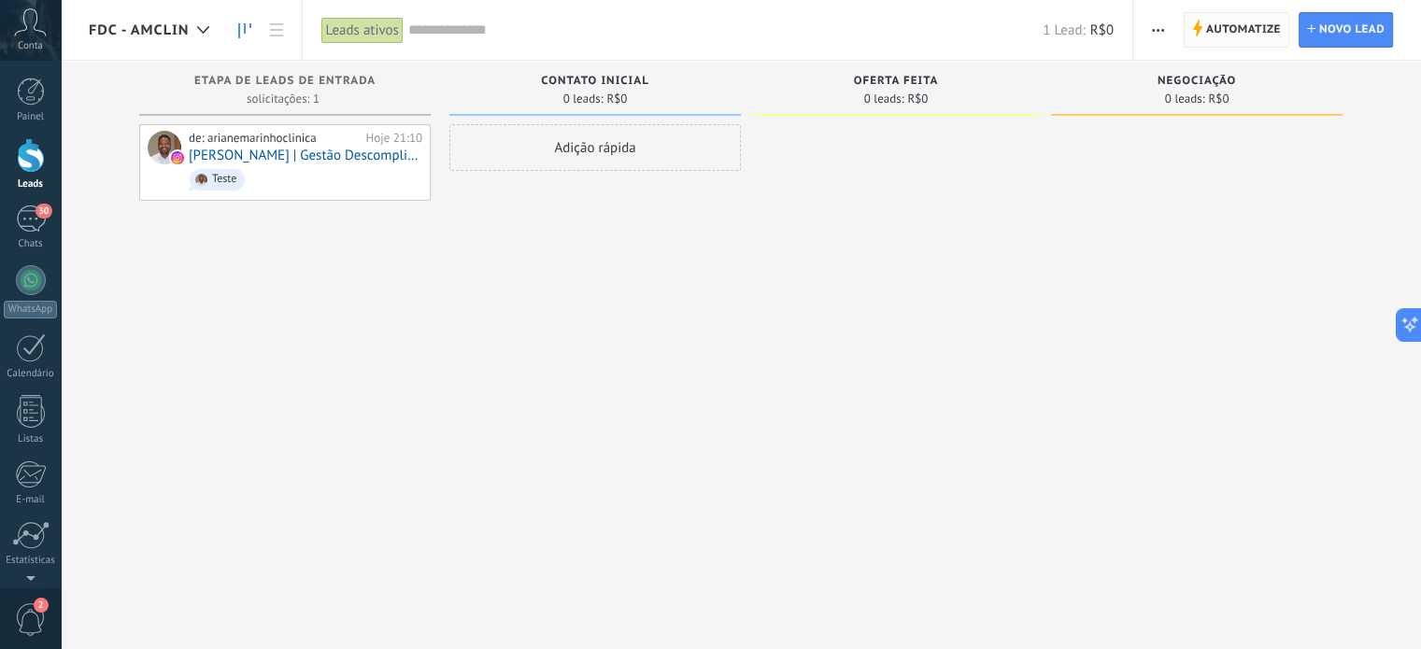
click at [1248, 22] on span "Automatize" at bounding box center [1243, 30] width 75 height 34
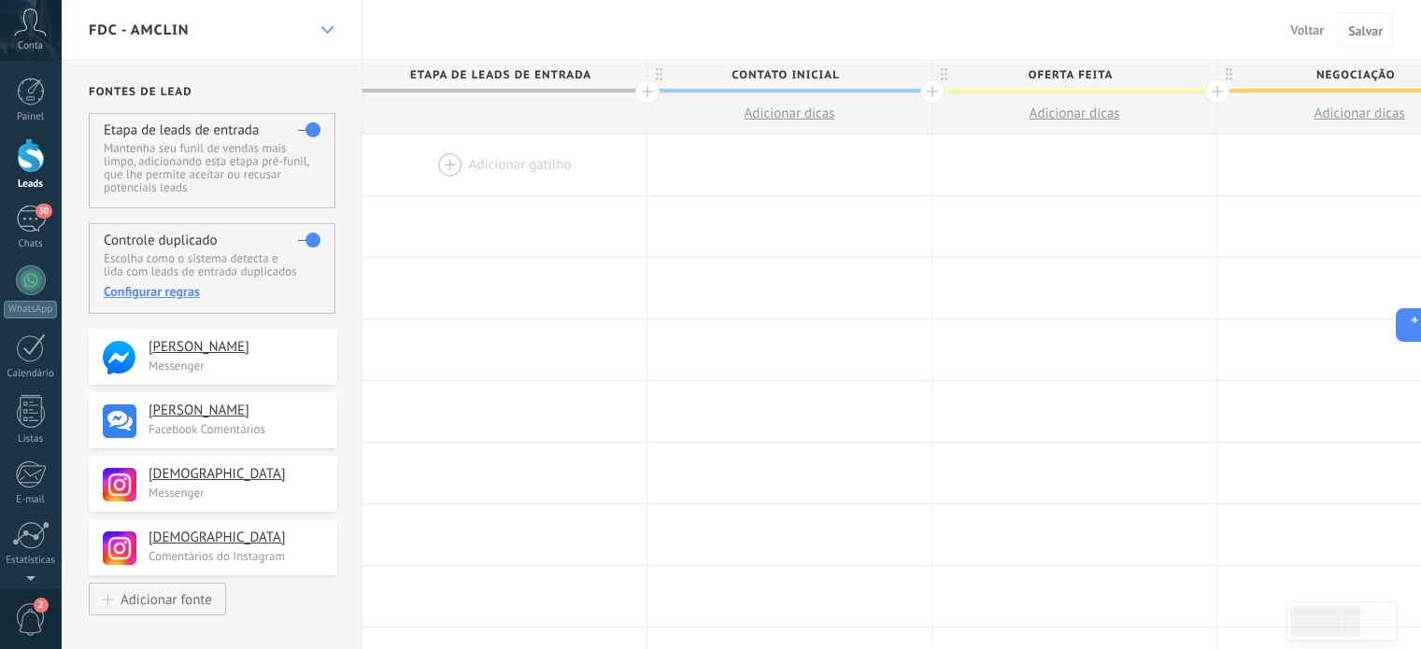
click at [328, 22] on div at bounding box center [327, 30] width 32 height 36
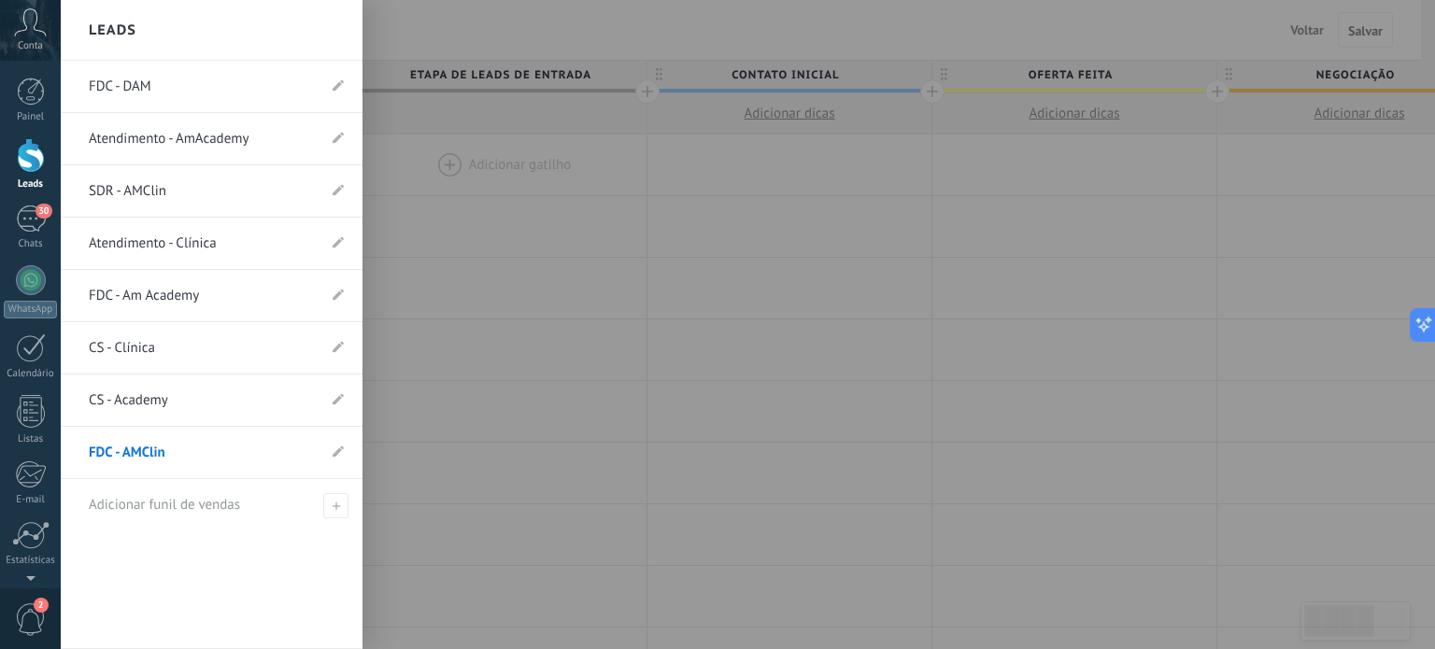
click at [140, 292] on link "FDC - Am Academy" at bounding box center [202, 296] width 227 height 52
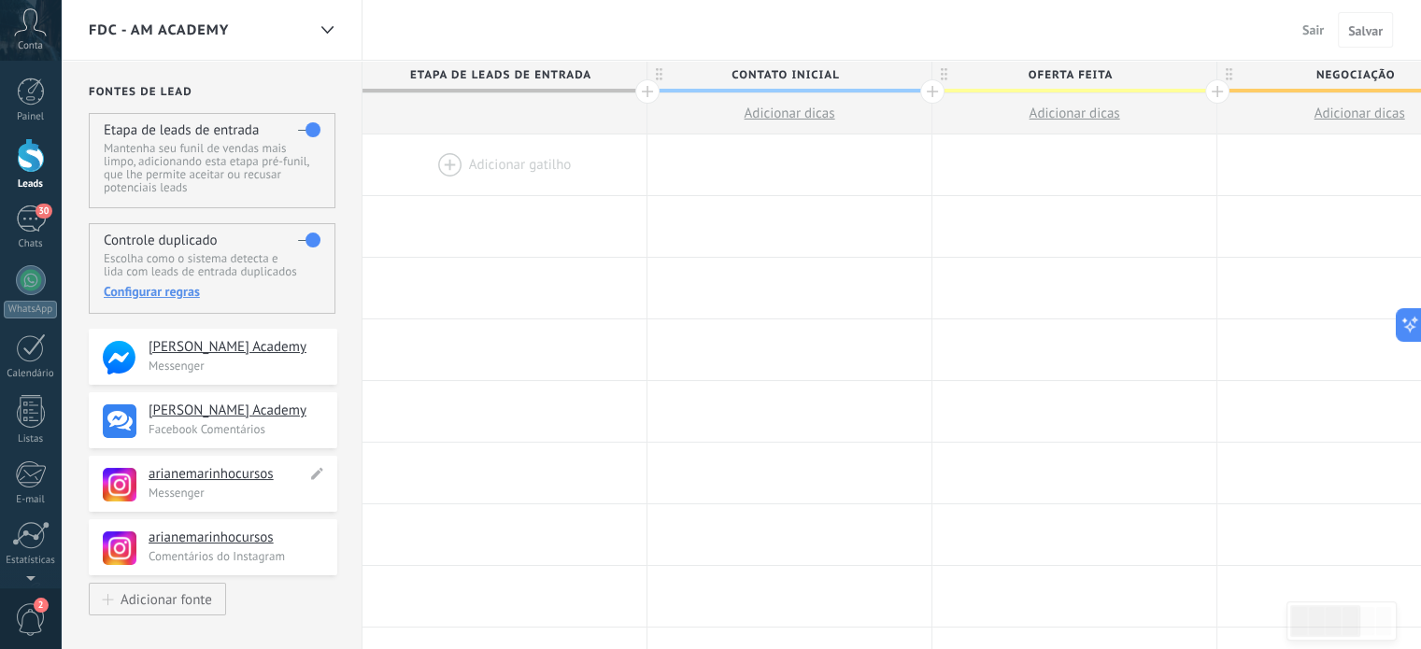
click at [199, 479] on h4 "arianemarinhocursos" at bounding box center [228, 474] width 158 height 19
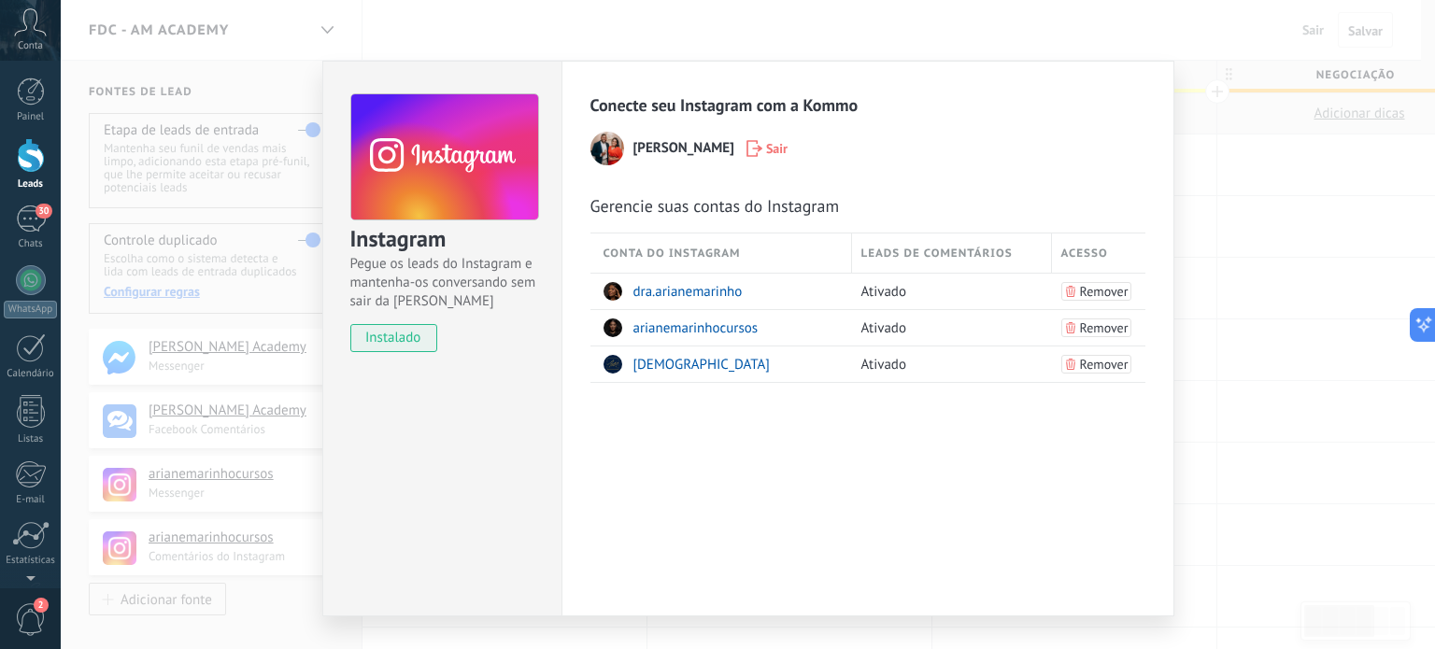
click at [850, 624] on div "Instagram Pegue os leads do Instagram e mantenha-os conversando sem sair da Kom…" at bounding box center [748, 324] width 1374 height 649
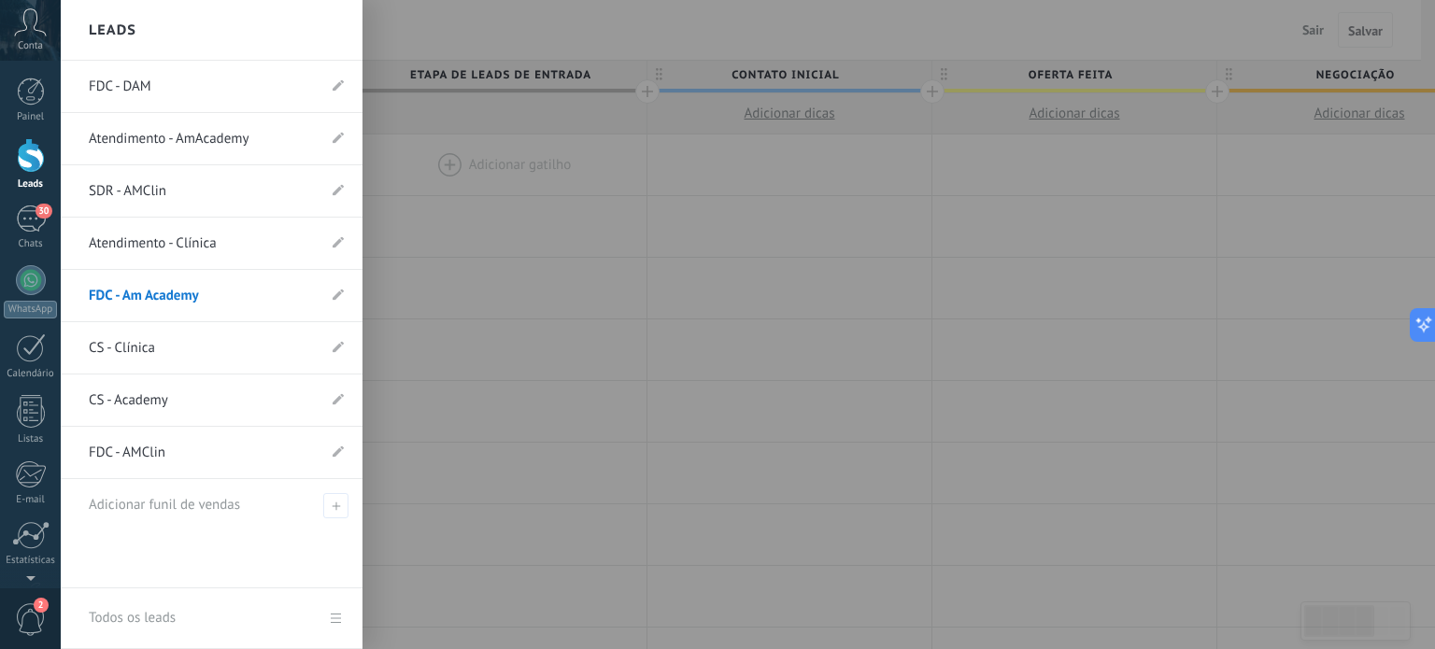
click at [126, 79] on link "FDC - DAM" at bounding box center [202, 87] width 227 height 52
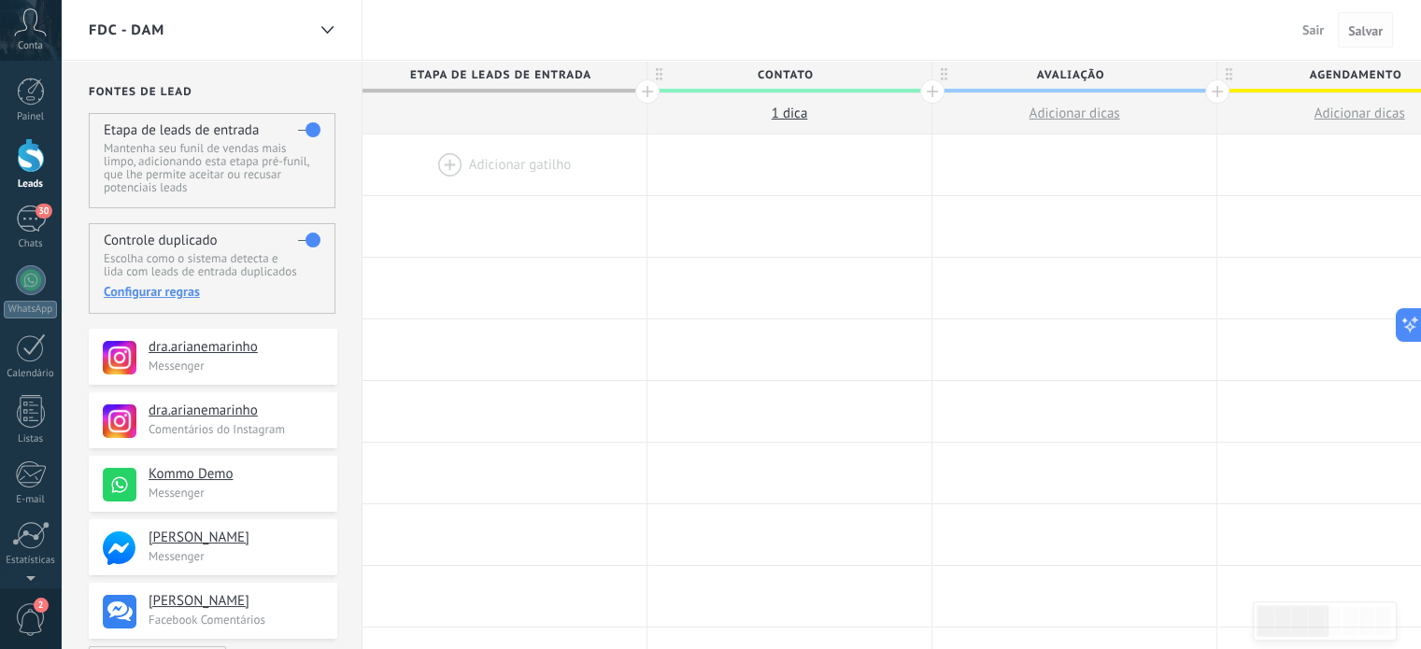
click at [1368, 30] on span "Salvar" at bounding box center [1365, 30] width 35 height 13
click at [1297, 23] on button "Sair" at bounding box center [1313, 30] width 36 height 28
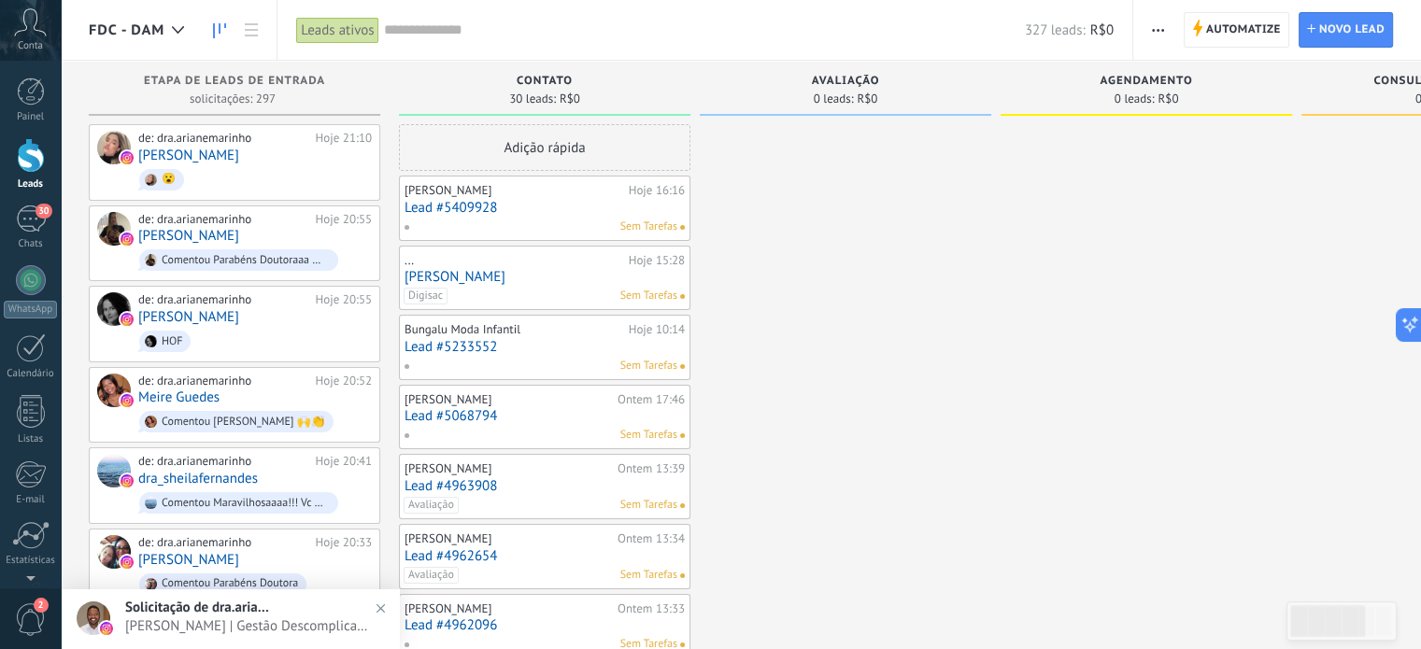
click at [380, 609] on img at bounding box center [380, 608] width 27 height 27
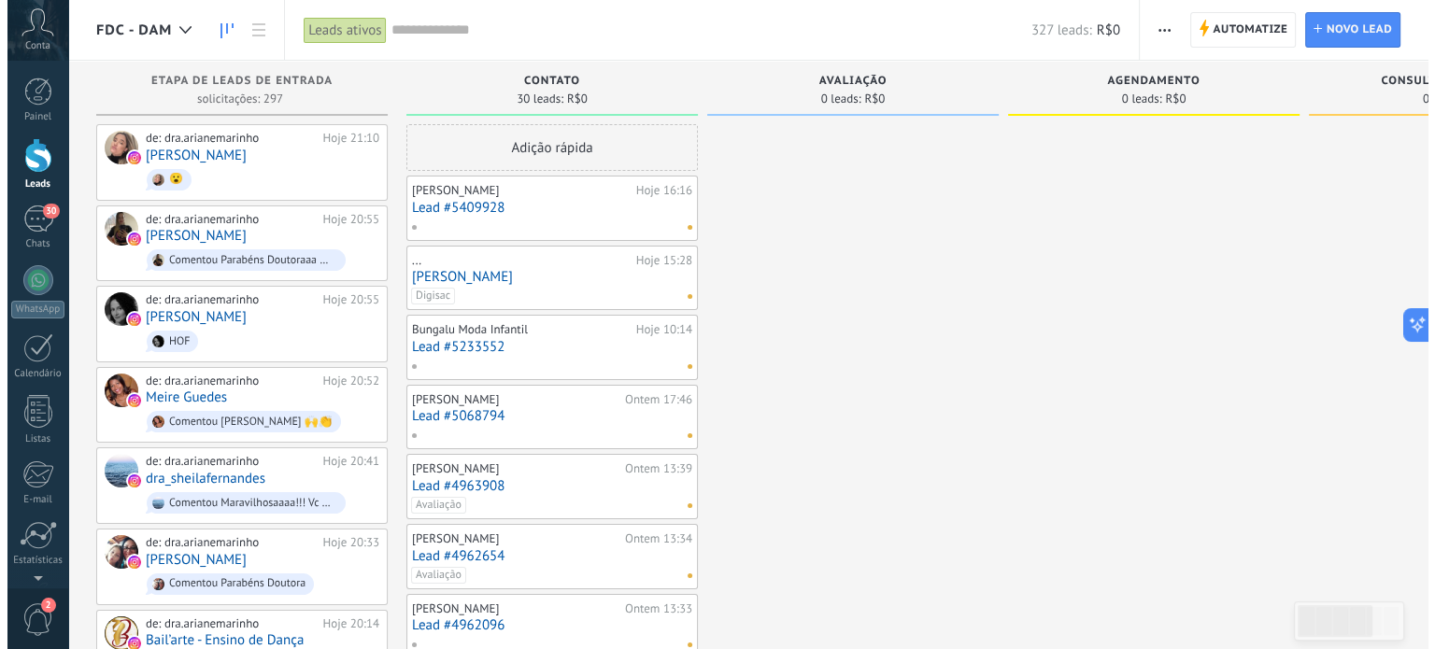
scroll to position [202, 0]
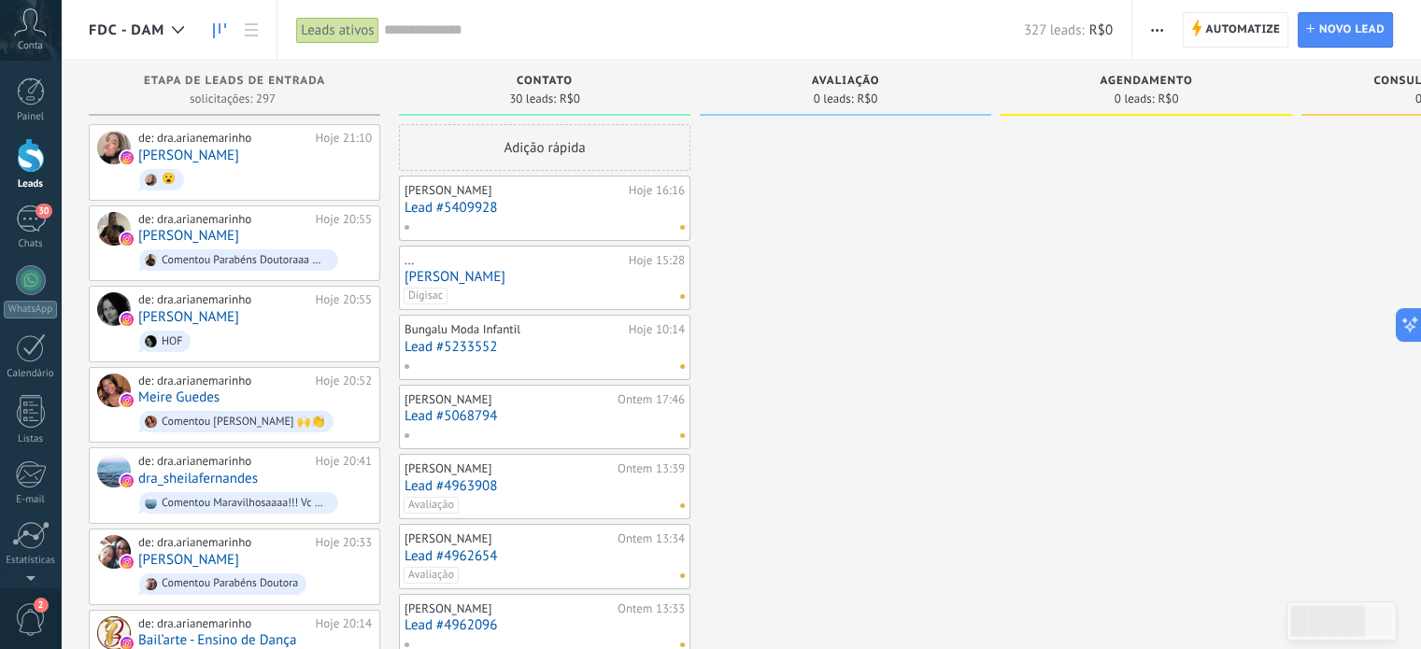
click at [483, 274] on link "[PERSON_NAME]" at bounding box center [544, 277] width 280 height 16
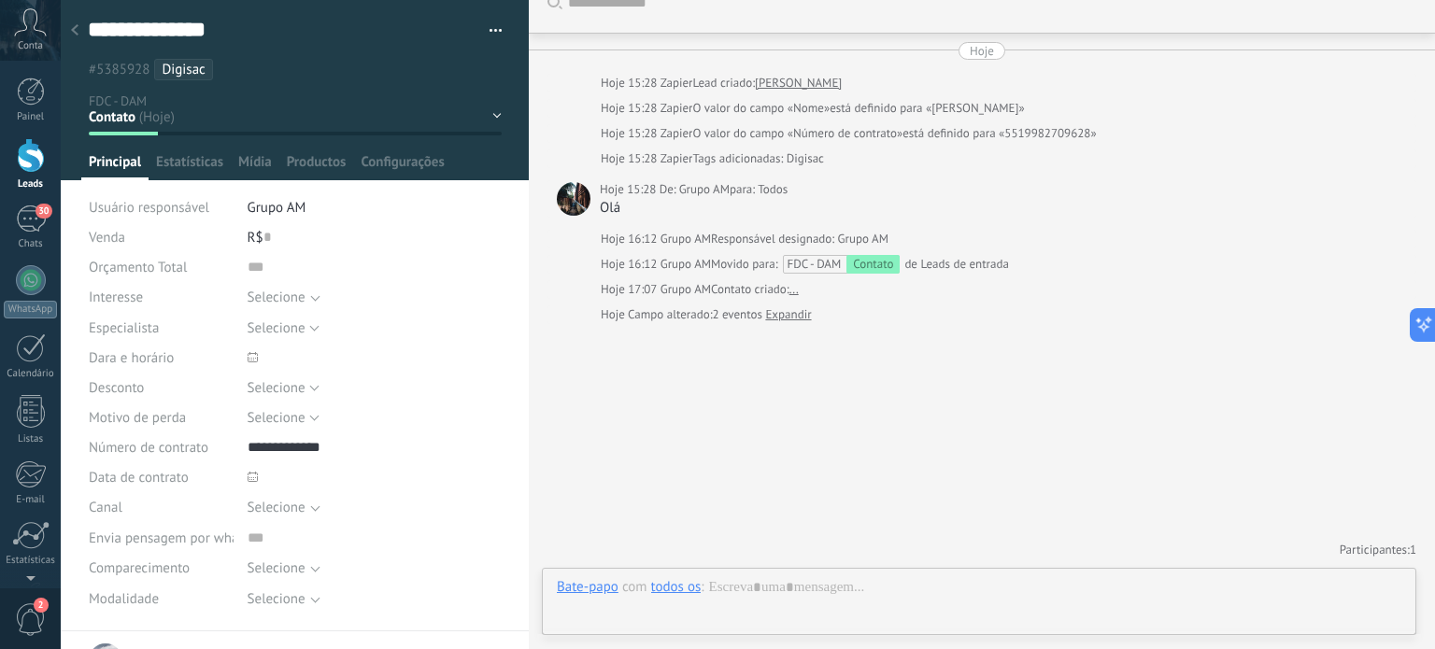
scroll to position [27, 0]
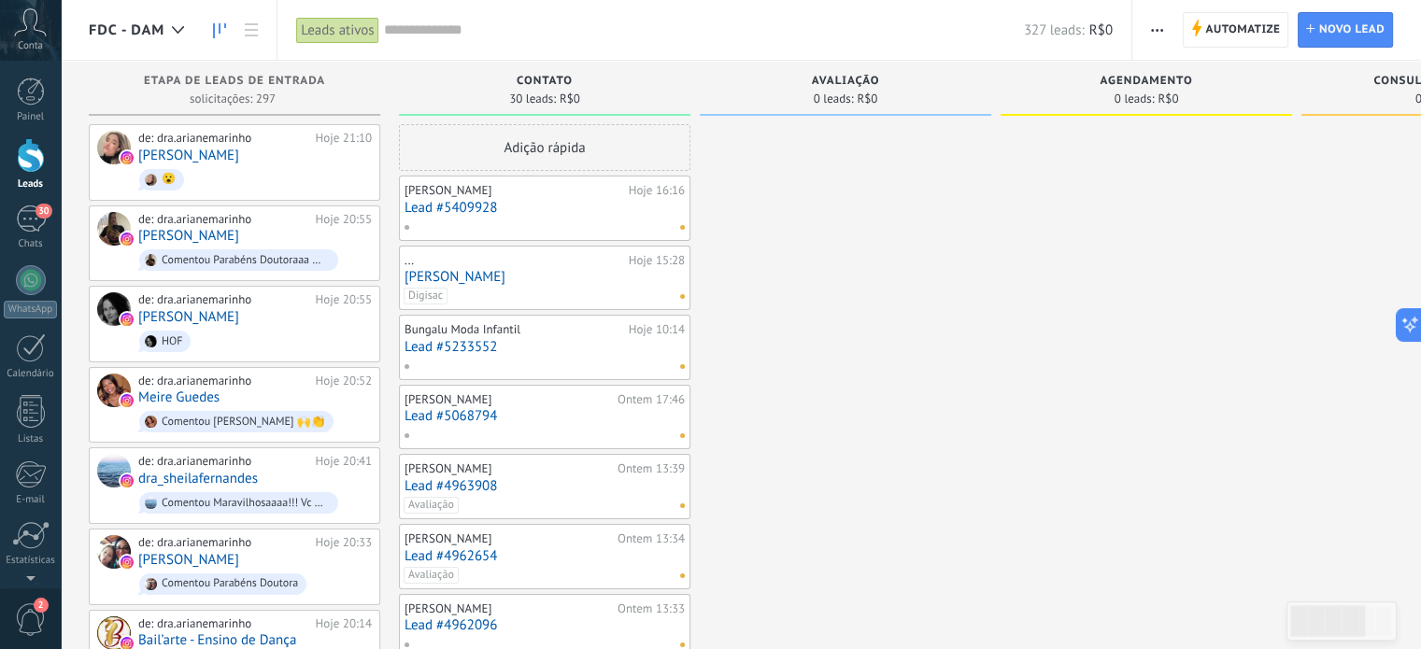
click at [661, 288] on div "Digisac" at bounding box center [541, 296] width 274 height 17
click at [605, 275] on link "[PERSON_NAME]" at bounding box center [544, 277] width 280 height 16
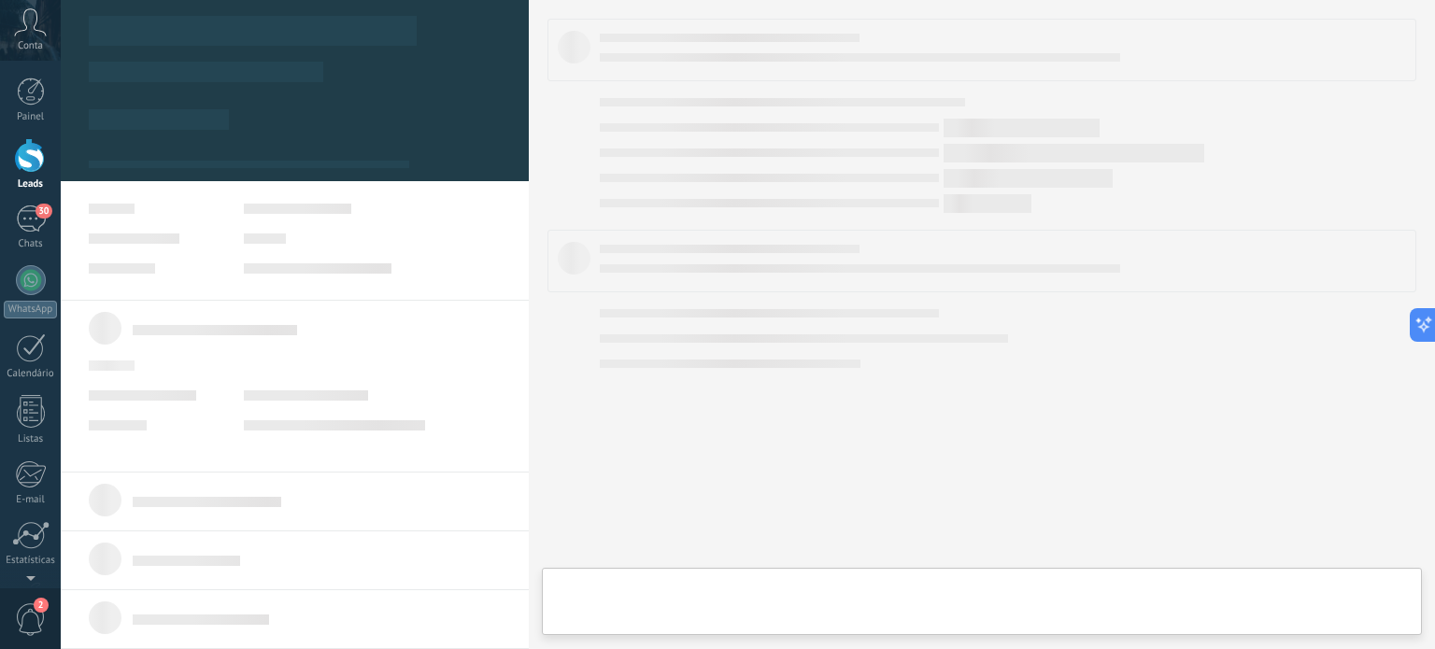
type textarea "**********"
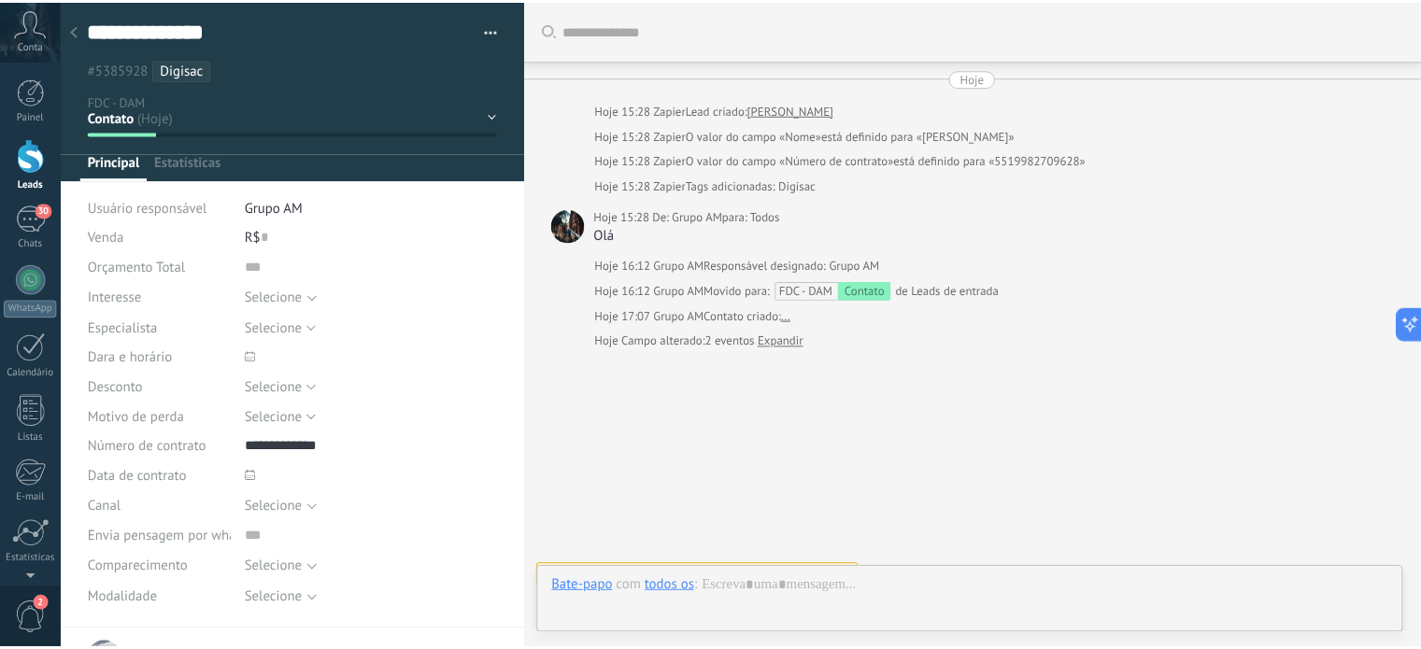
scroll to position [27, 0]
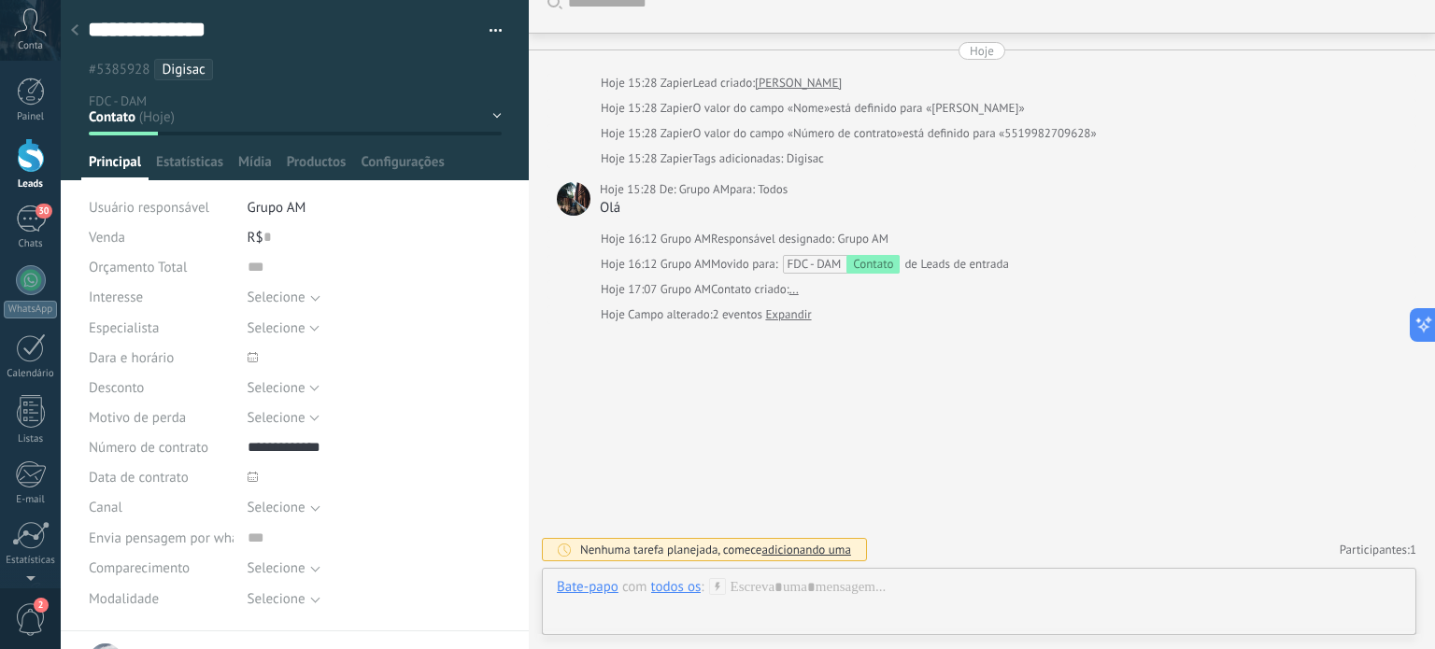
click at [487, 23] on button "button" at bounding box center [488, 31] width 27 height 28
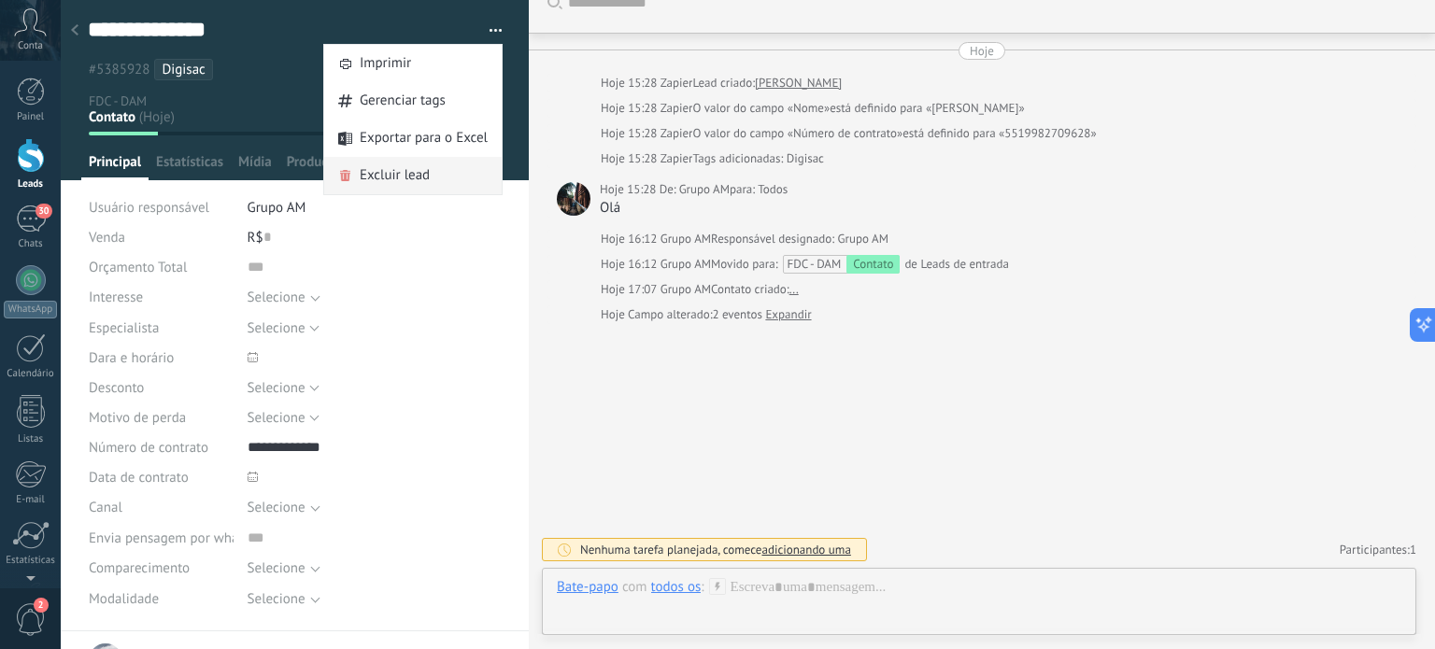
click at [361, 174] on span "Excluir lead" at bounding box center [395, 175] width 70 height 37
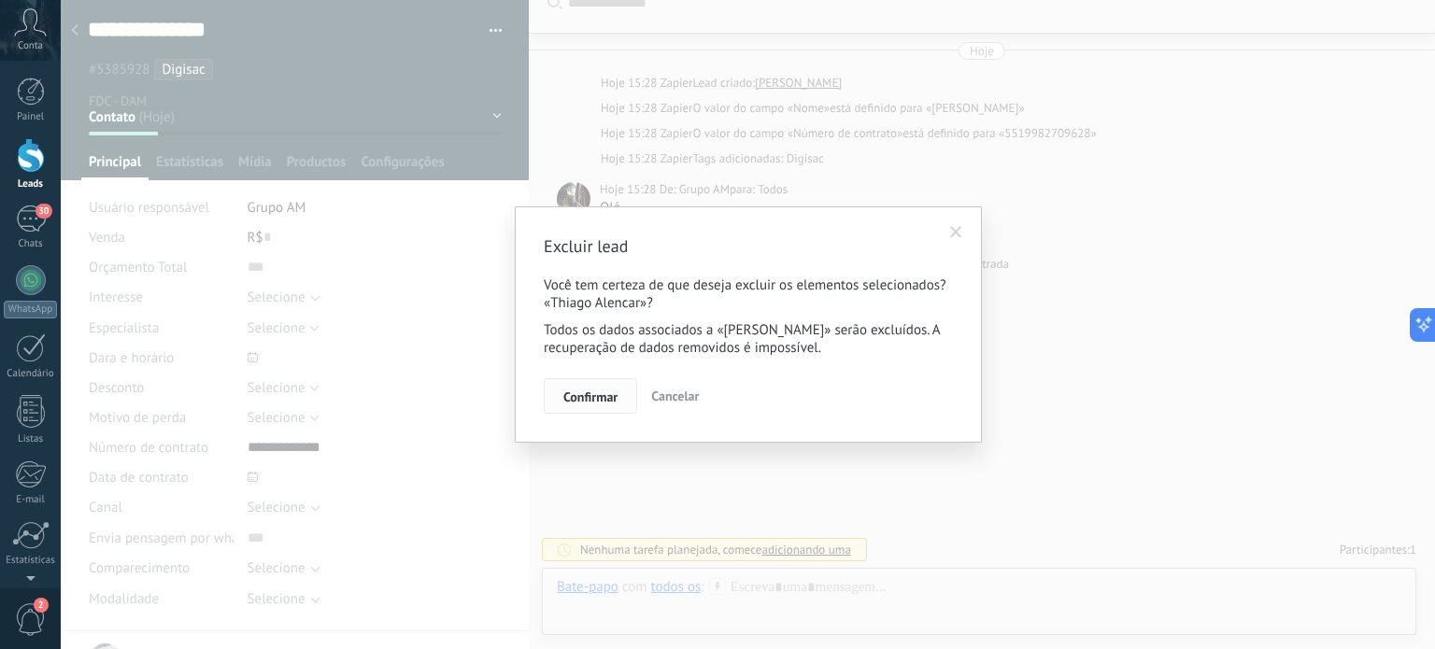
click at [579, 396] on span "Confirmar" at bounding box center [590, 396] width 54 height 13
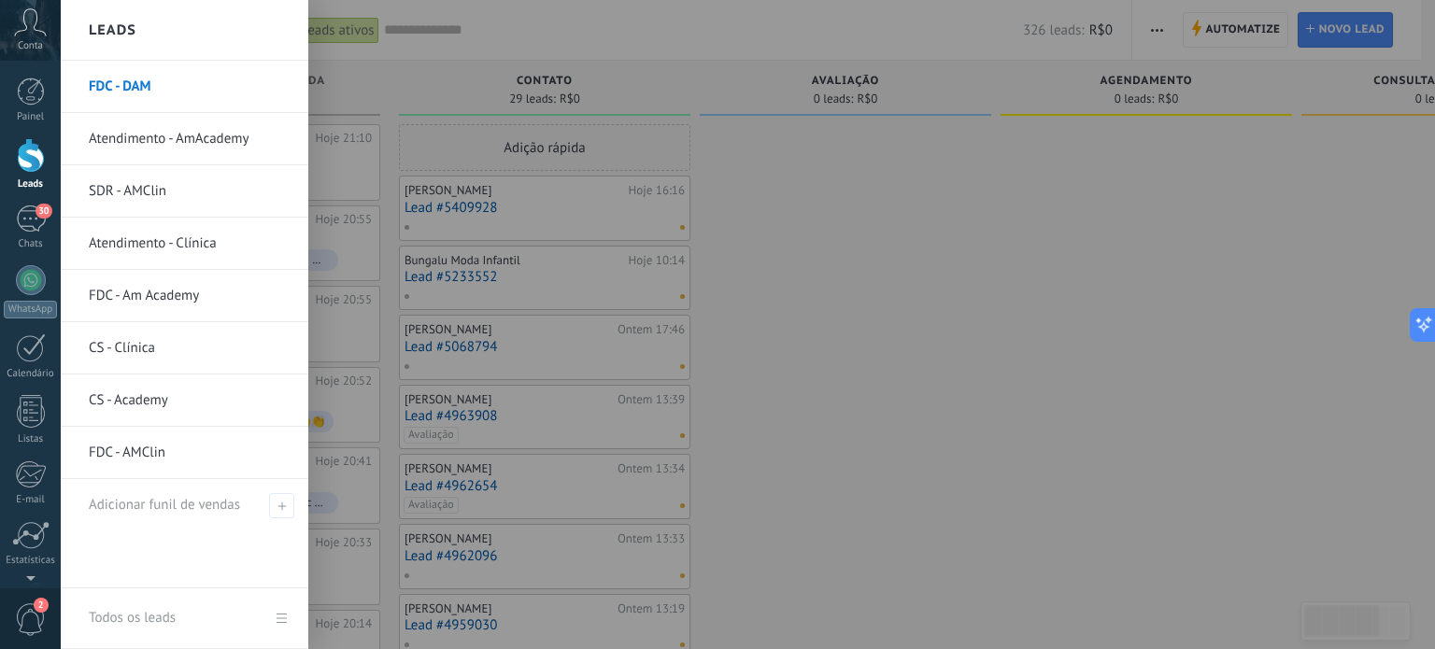
click at [128, 289] on link "FDC - Am Academy" at bounding box center [189, 296] width 201 height 52
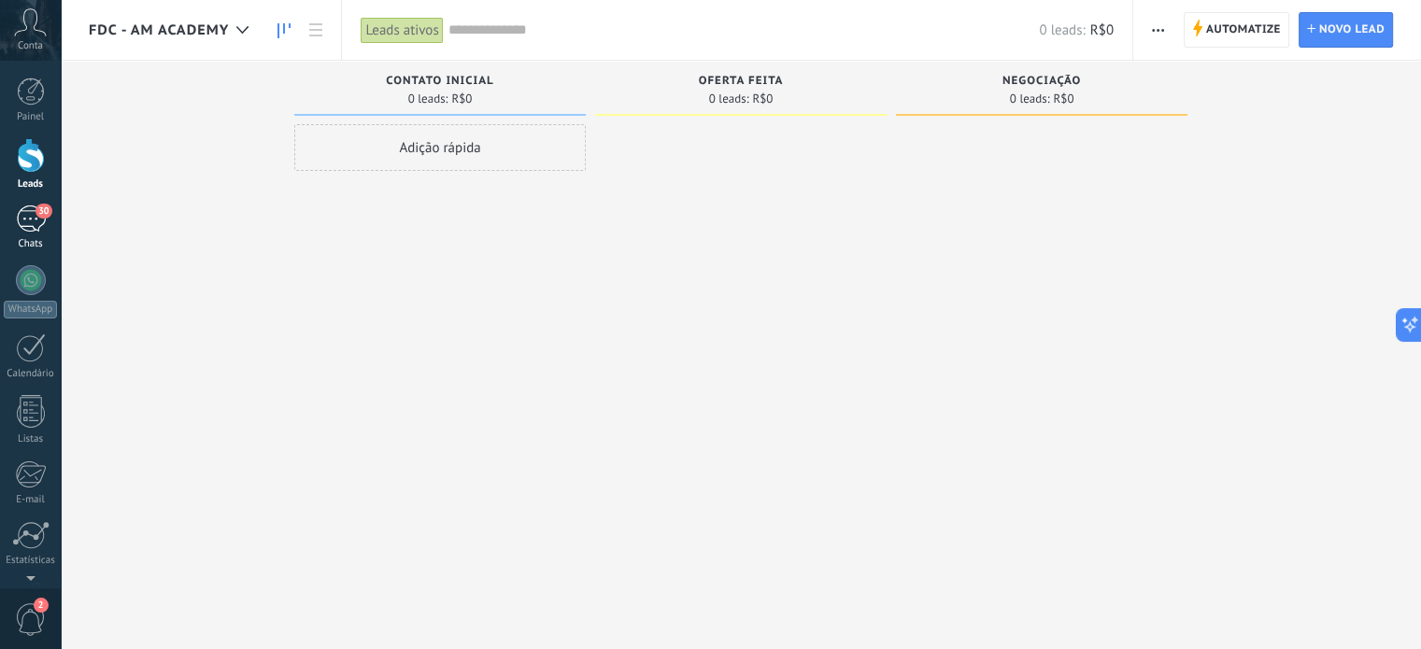
click at [36, 220] on div "30" at bounding box center [31, 219] width 30 height 27
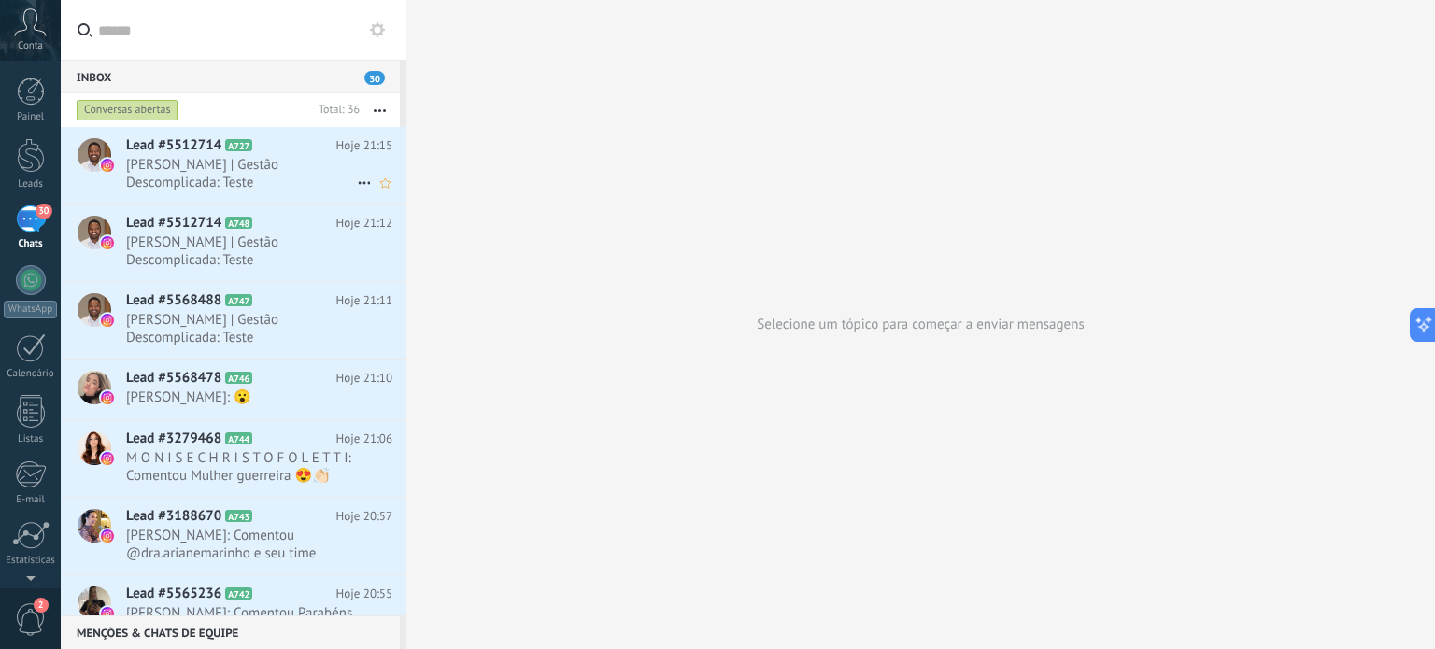
click at [185, 160] on span "[PERSON_NAME] | Gestão Descomplicada: Teste" at bounding box center [241, 173] width 231 height 35
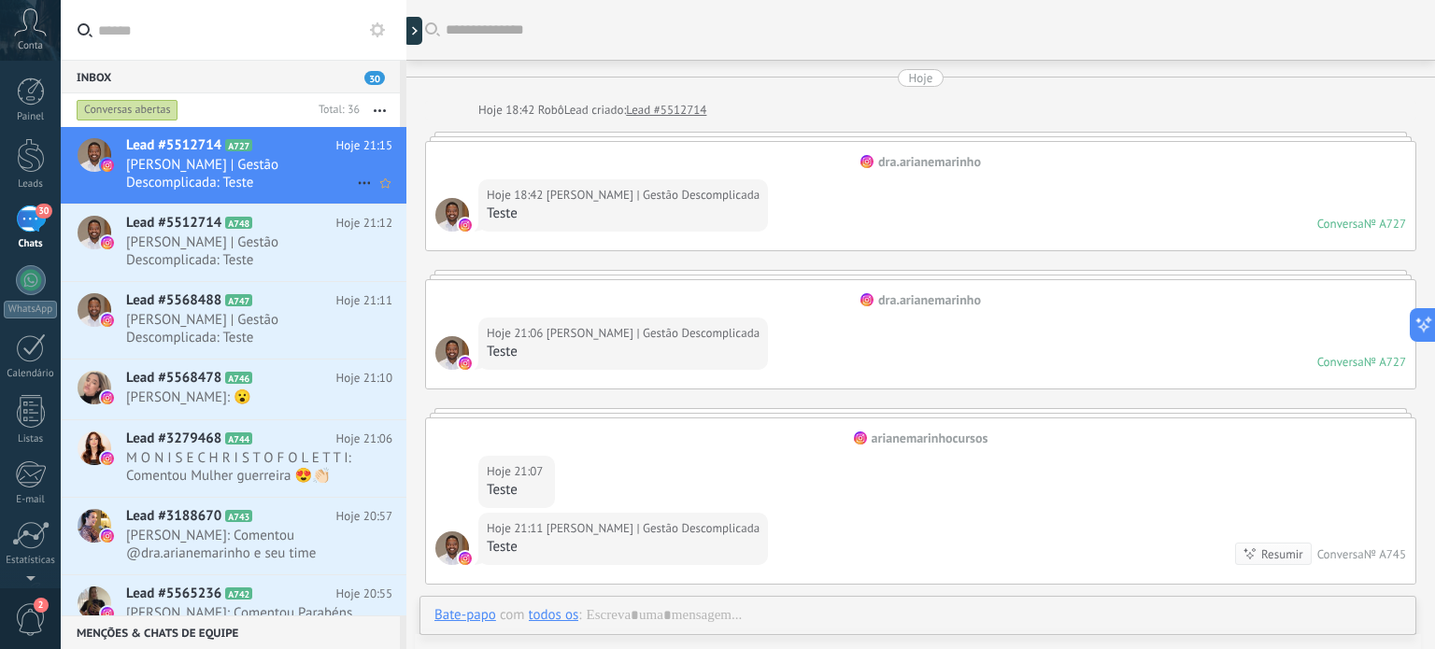
scroll to position [577, 0]
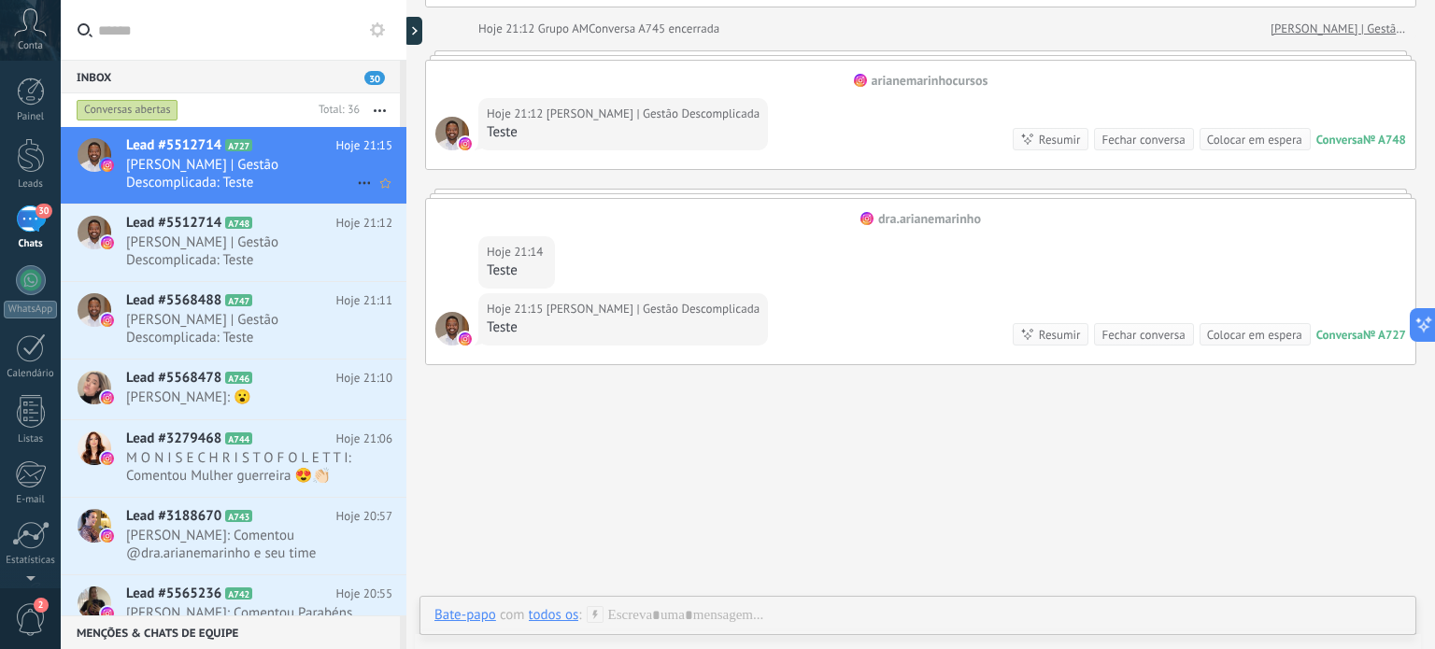
click at [353, 181] on icon at bounding box center [364, 183] width 22 height 22
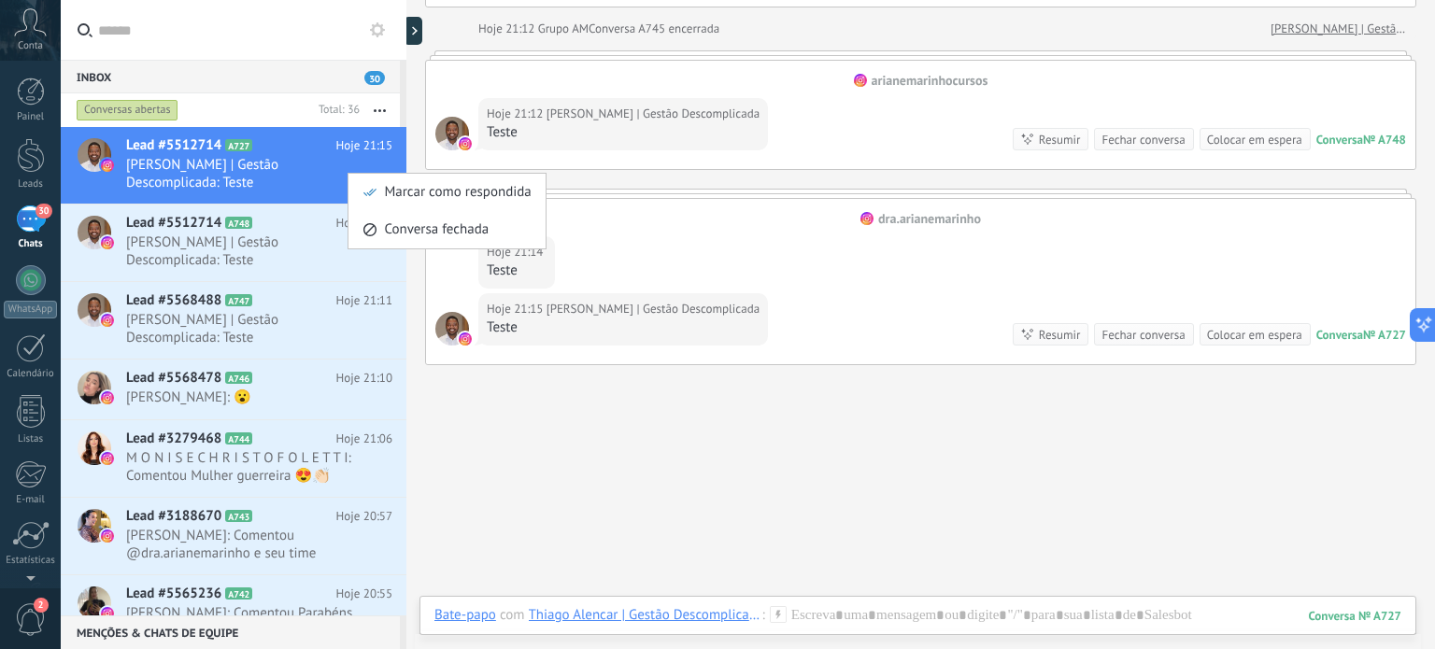
click at [784, 471] on div at bounding box center [717, 324] width 1435 height 649
click at [1396, 25] on link "[PERSON_NAME] | Gestão Descomplicada" at bounding box center [1337, 29] width 135 height 19
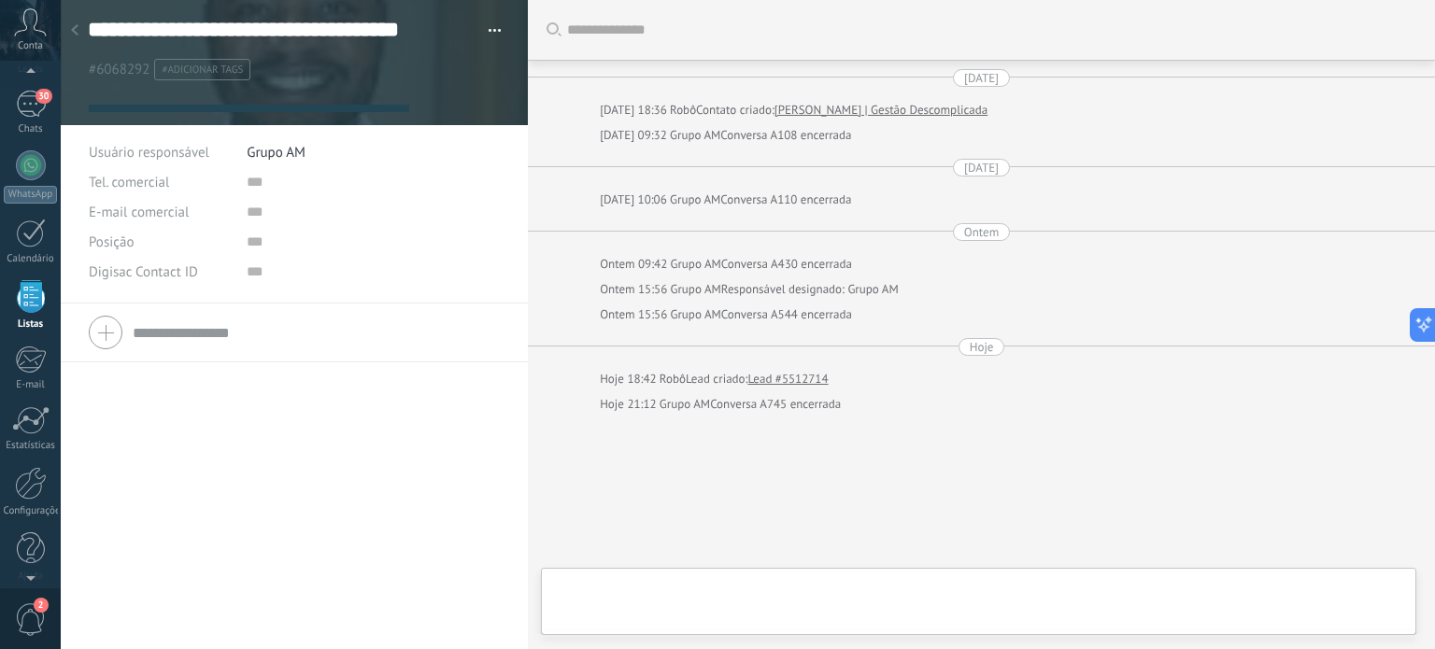
scroll to position [90, 0]
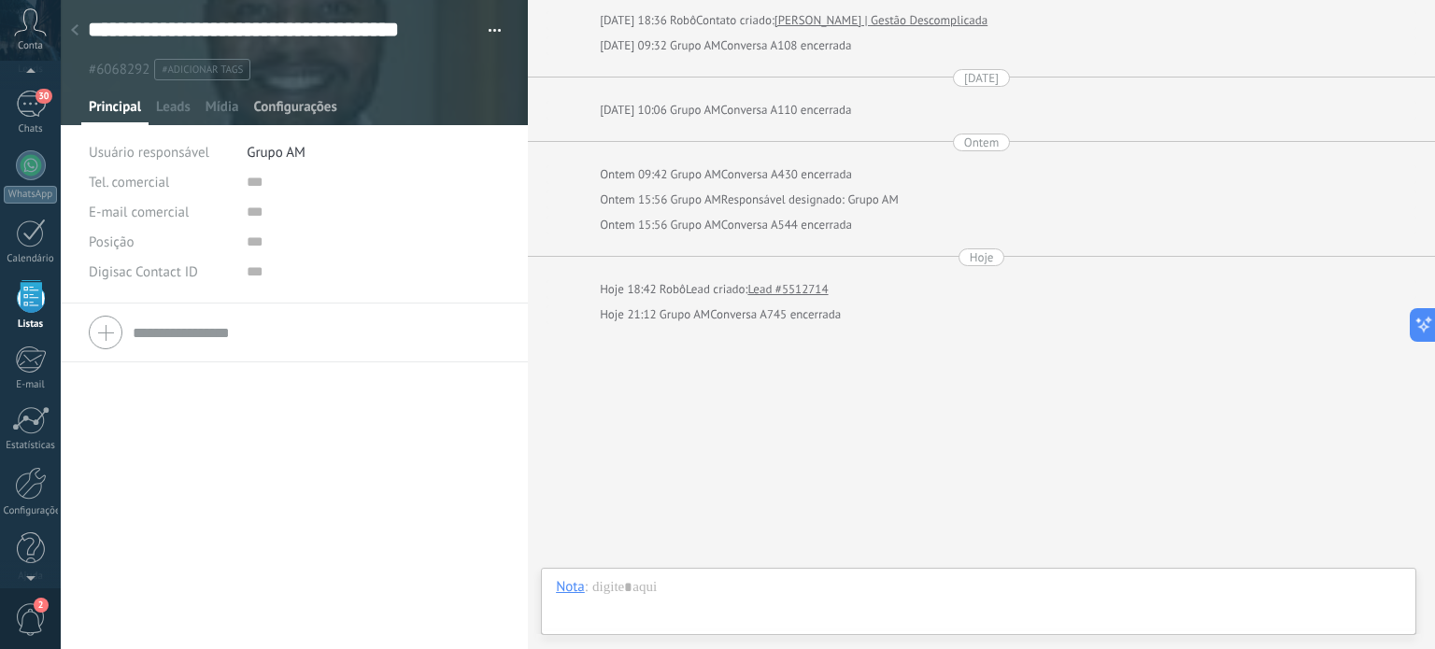
click at [288, 105] on span "Configurações" at bounding box center [294, 111] width 83 height 27
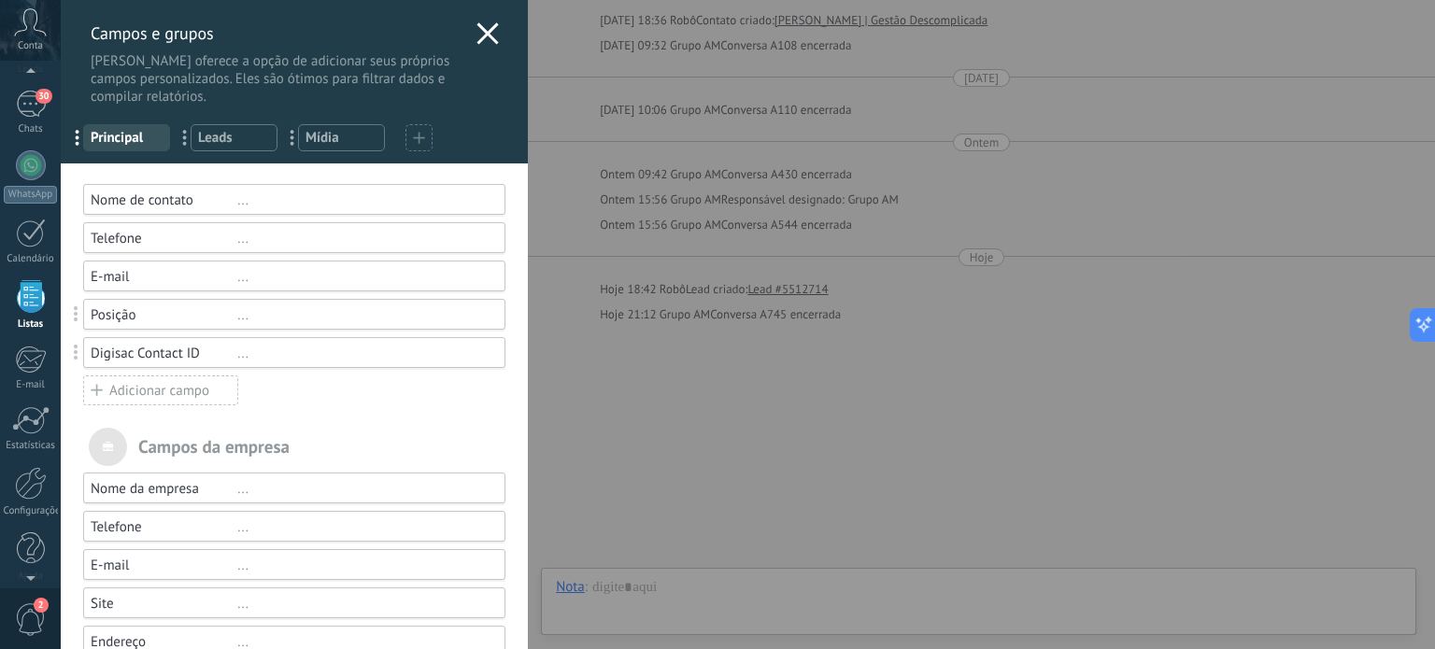
click at [234, 130] on span "Leads" at bounding box center [234, 138] width 72 height 18
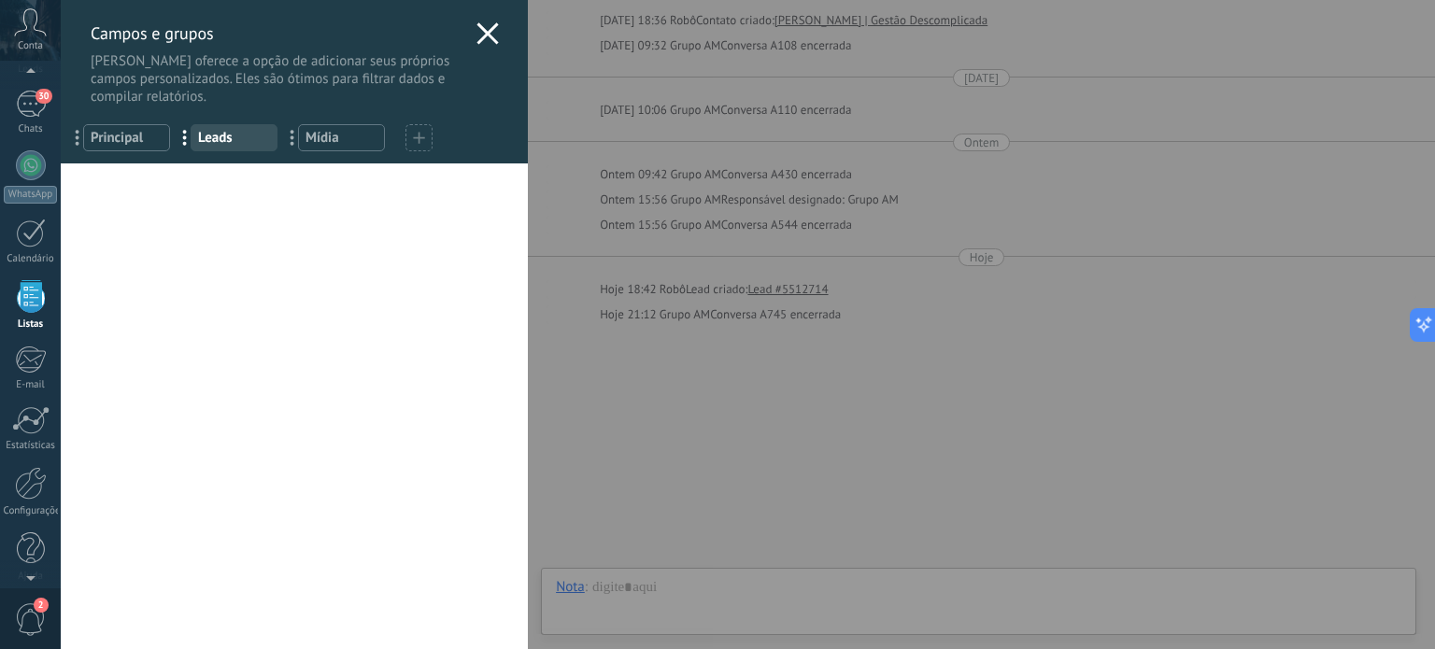
click at [340, 140] on span "Mídia" at bounding box center [341, 138] width 72 height 18
click at [106, 141] on span "Principal" at bounding box center [127, 138] width 72 height 18
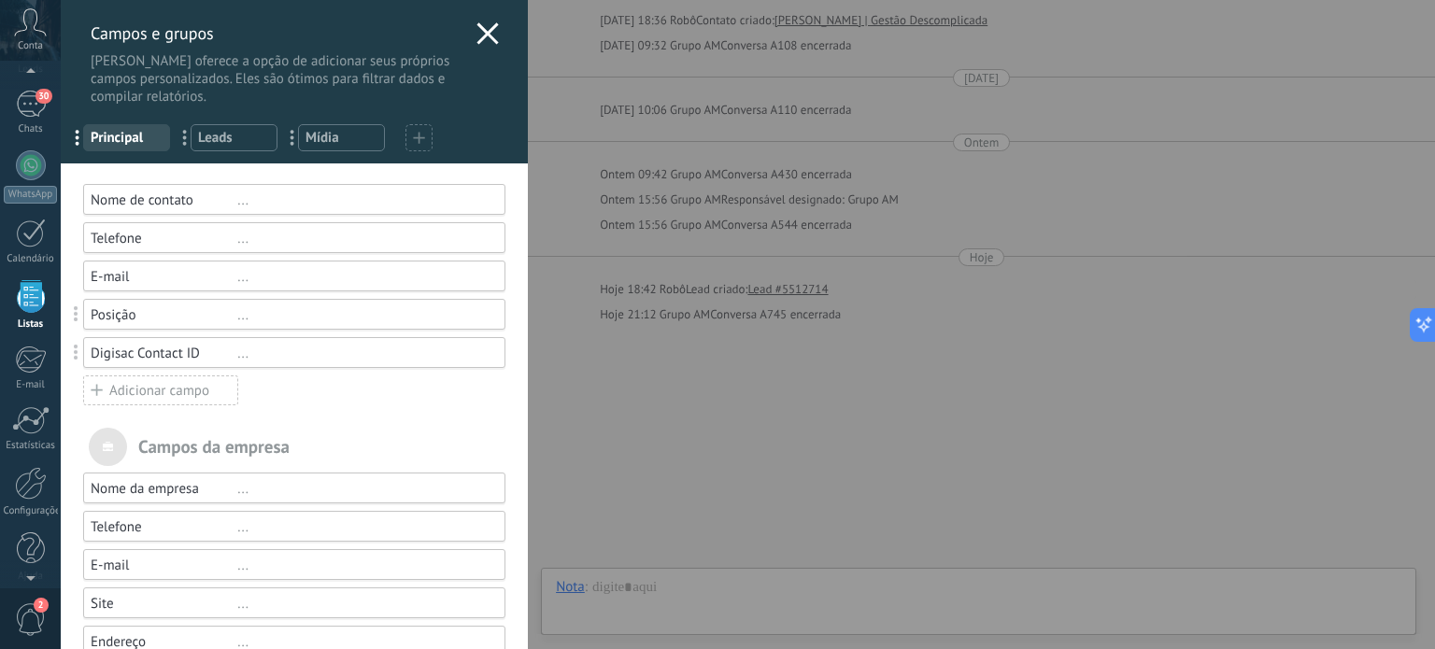
click at [482, 31] on icon at bounding box center [487, 33] width 22 height 22
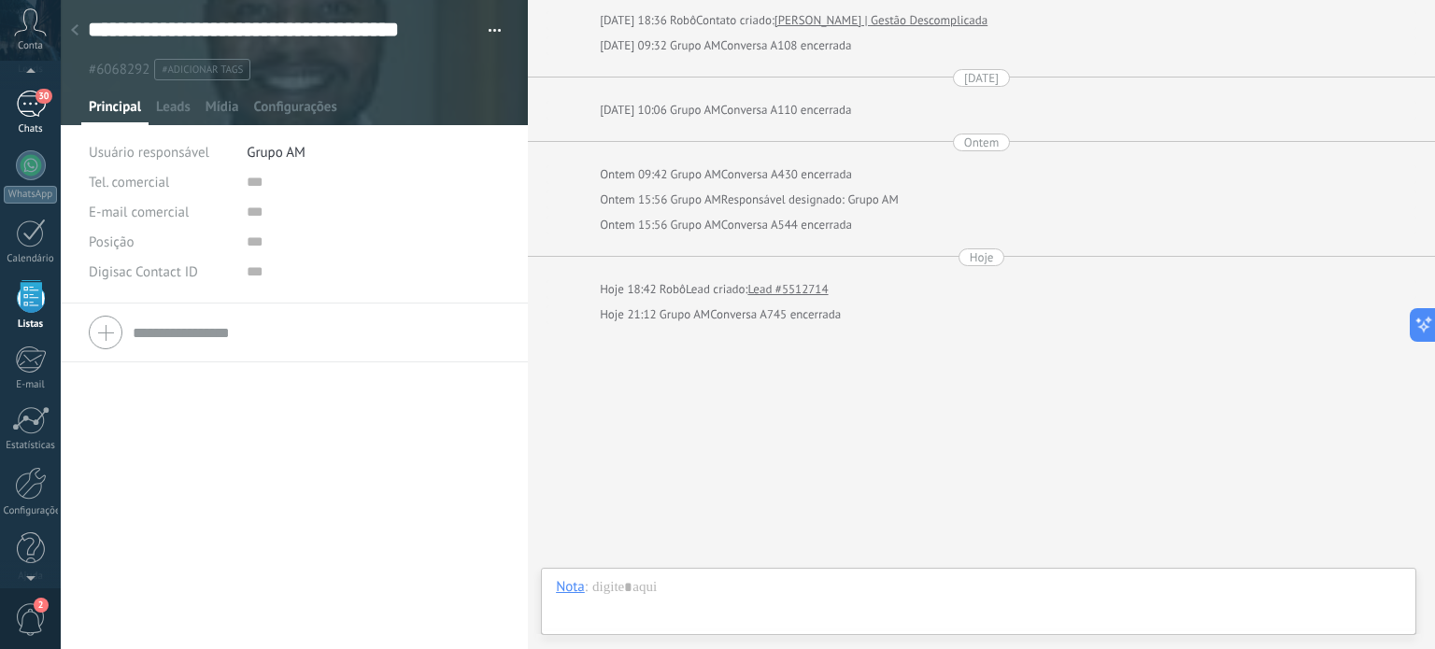
click at [26, 101] on div "30" at bounding box center [31, 104] width 30 height 27
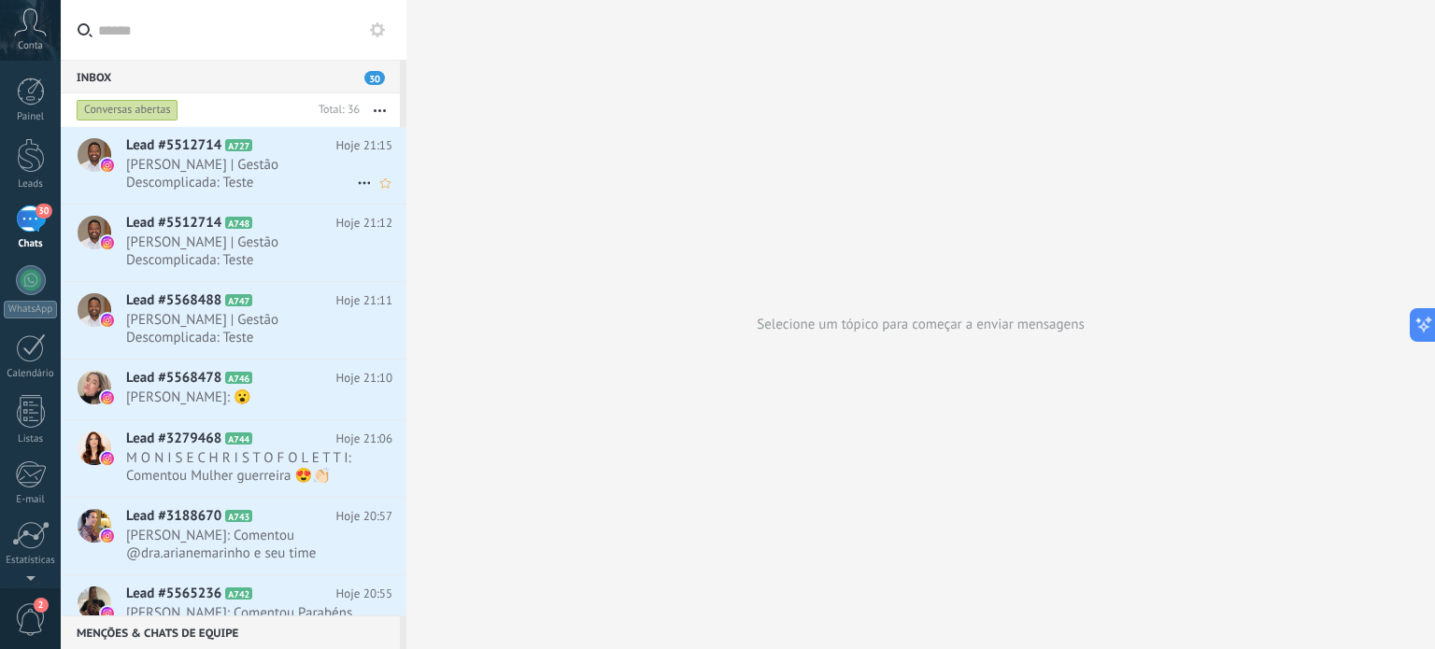
click at [176, 162] on span "Thiago Alencar | Gestão Descomplicada: Teste" at bounding box center [241, 173] width 231 height 35
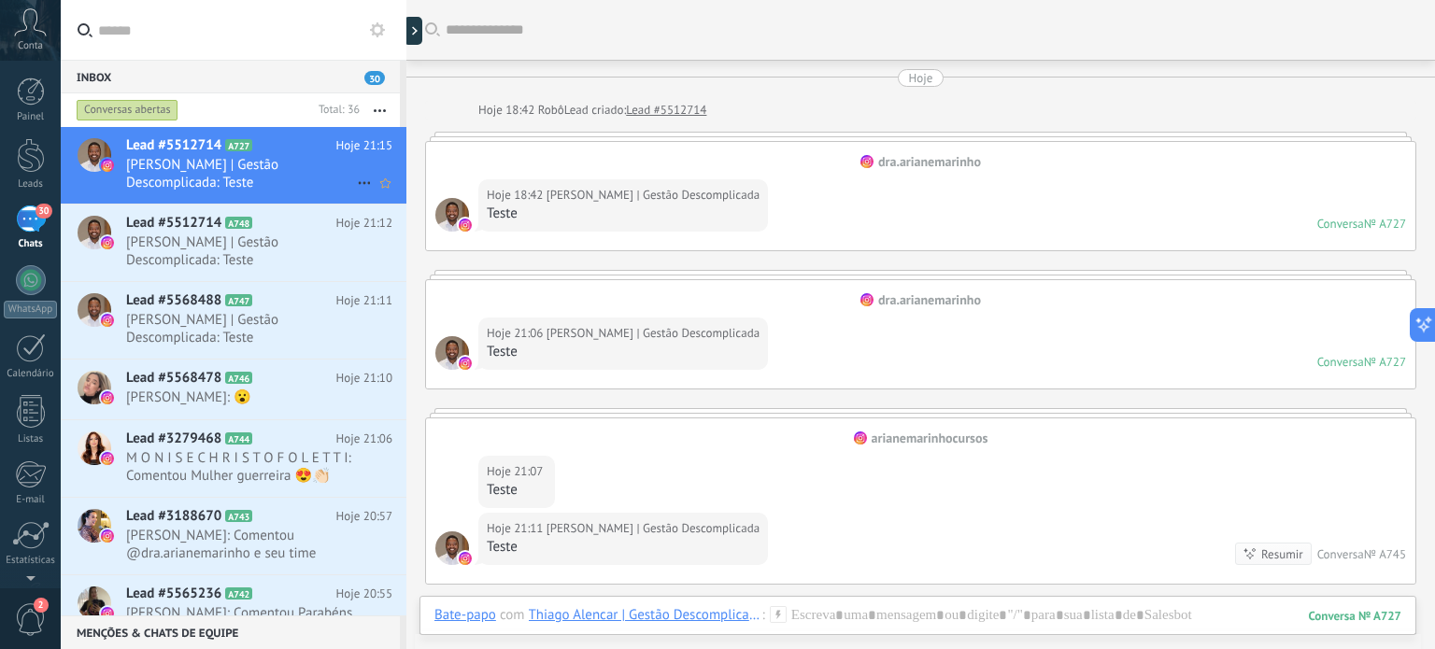
scroll to position [577, 0]
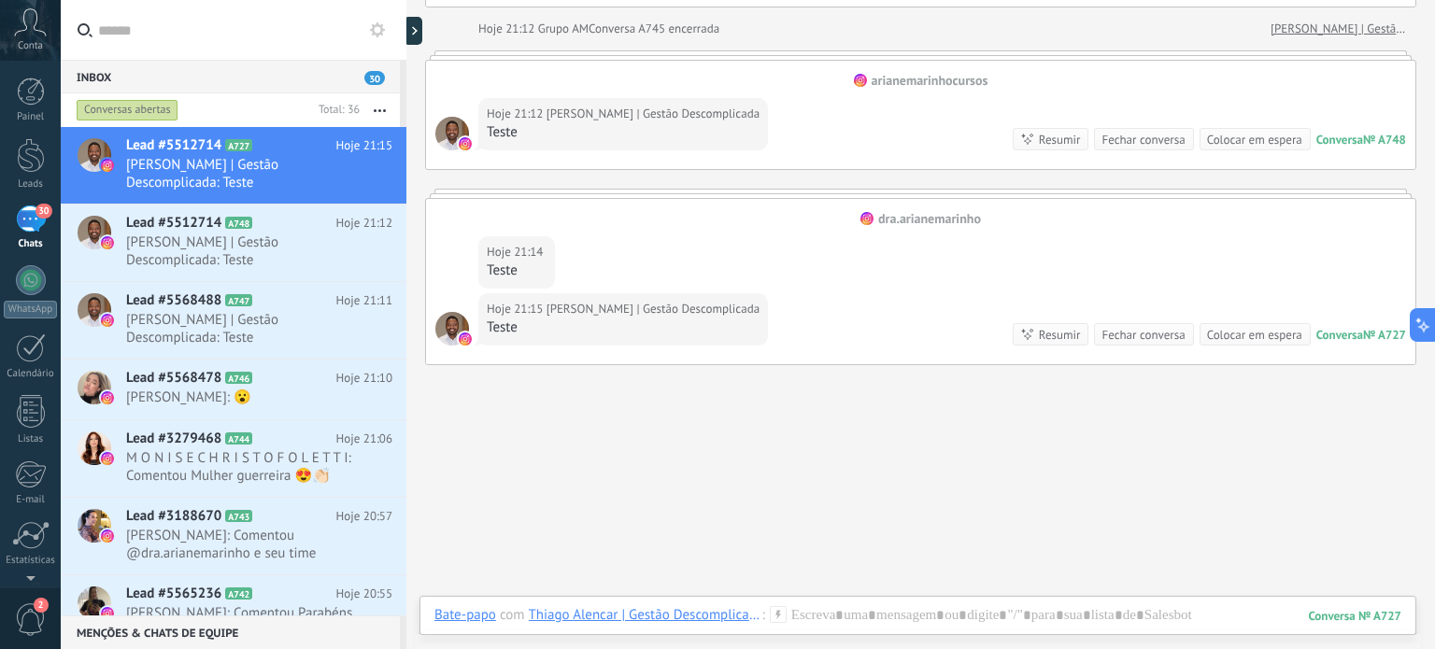
click at [376, 104] on button "button" at bounding box center [380, 110] width 40 height 34
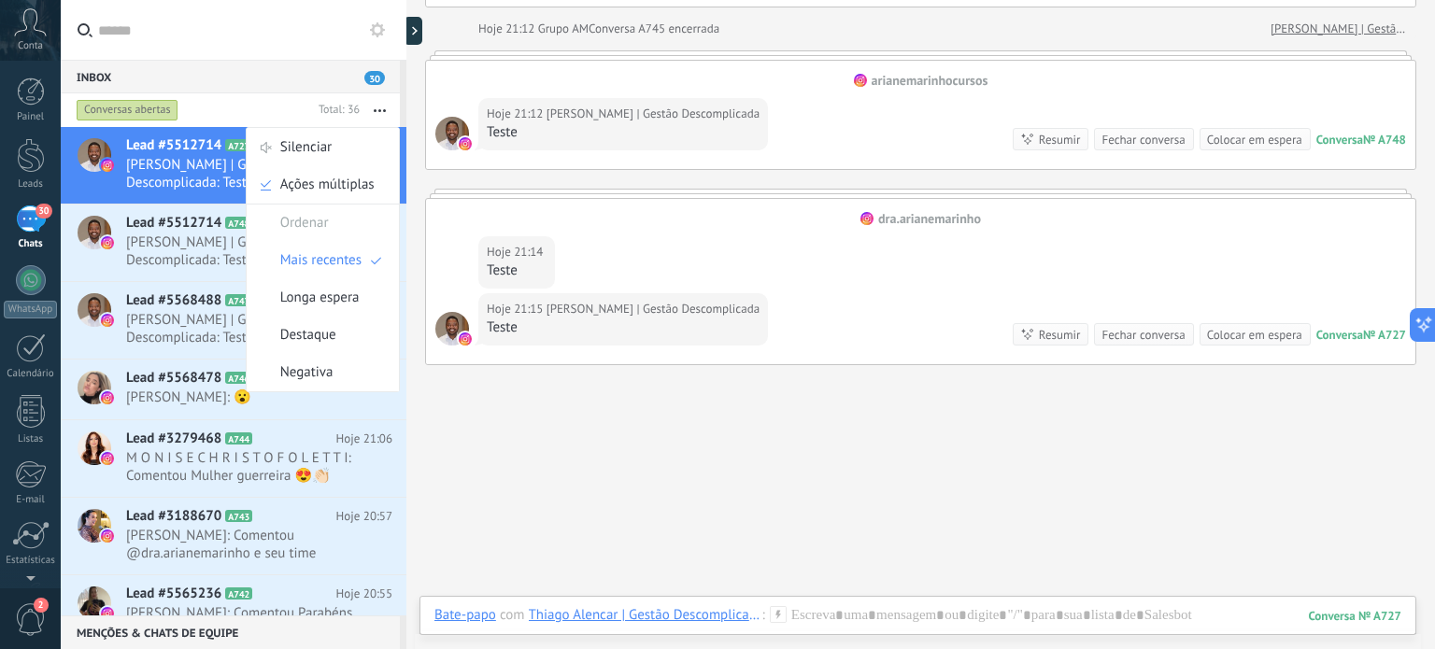
click at [262, 105] on div "Conversas abertas" at bounding box center [192, 110] width 238 height 34
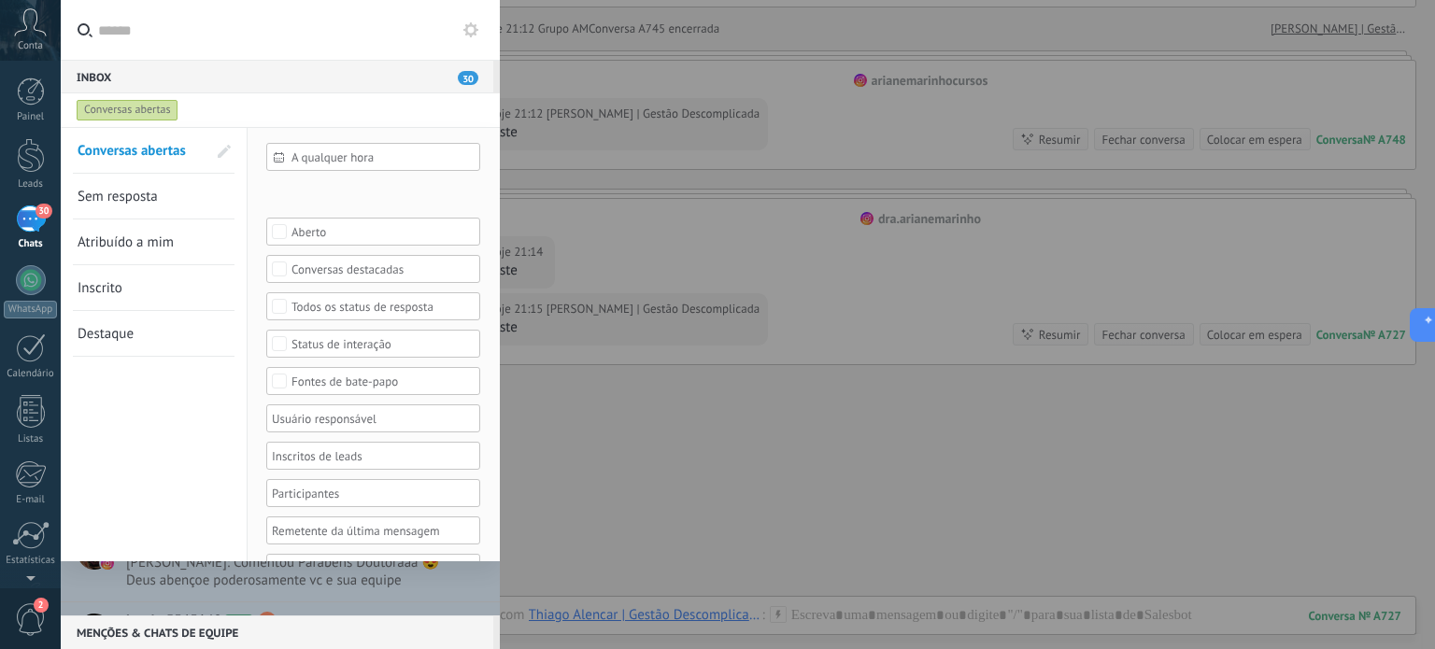
click at [232, 39] on input "text" at bounding box center [291, 30] width 387 height 60
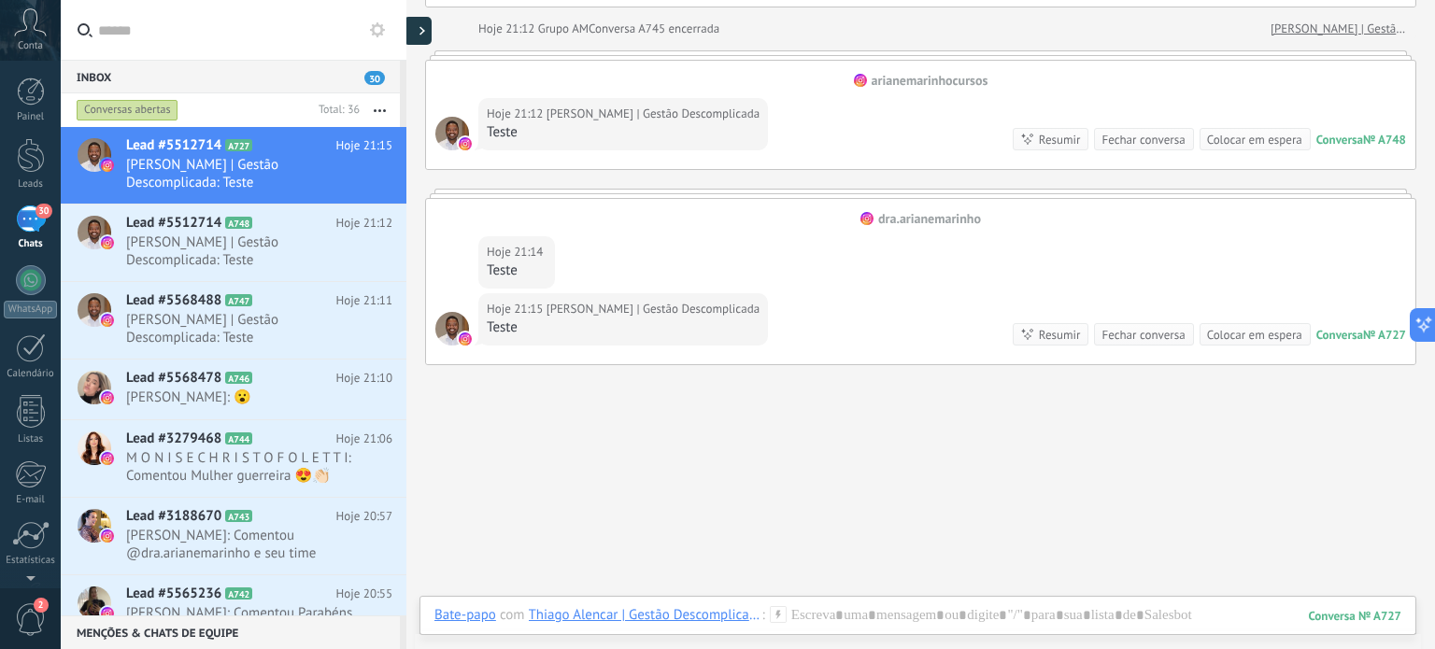
click at [417, 33] on div at bounding box center [418, 31] width 28 height 28
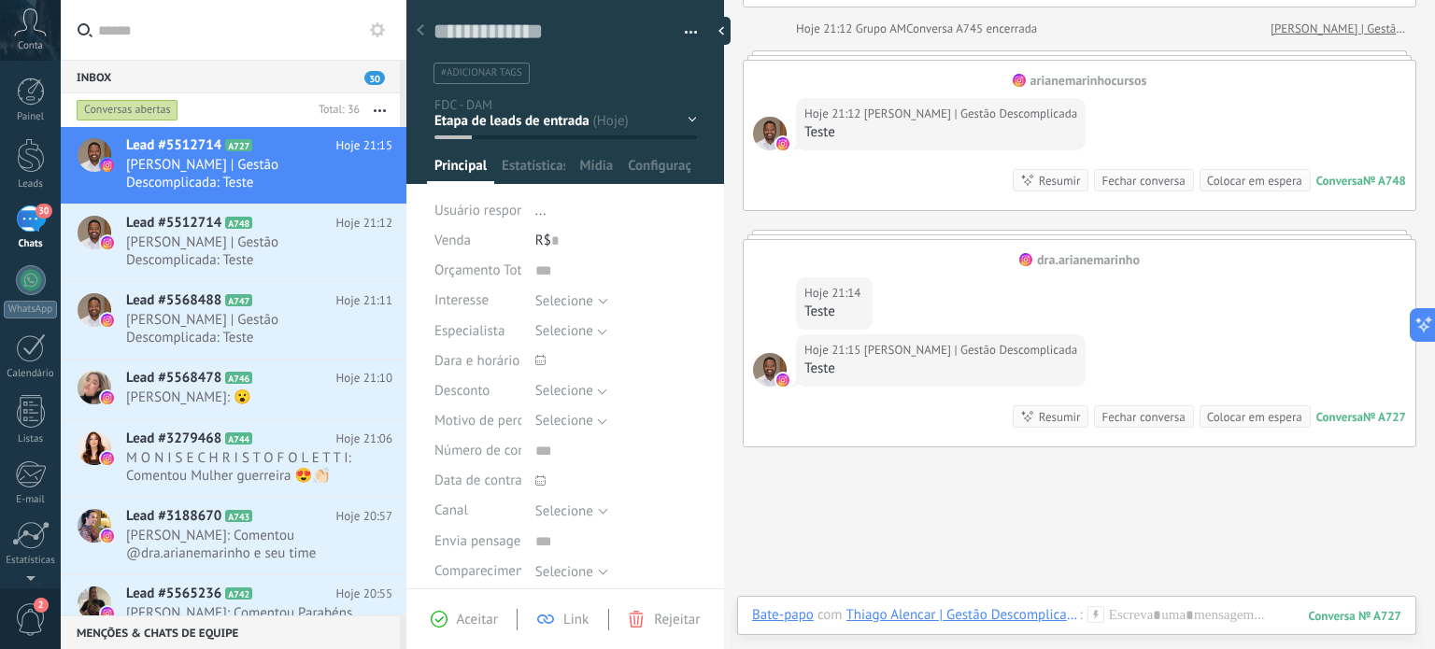
scroll to position [27, 0]
click at [717, 31] on div at bounding box center [726, 31] width 28 height 28
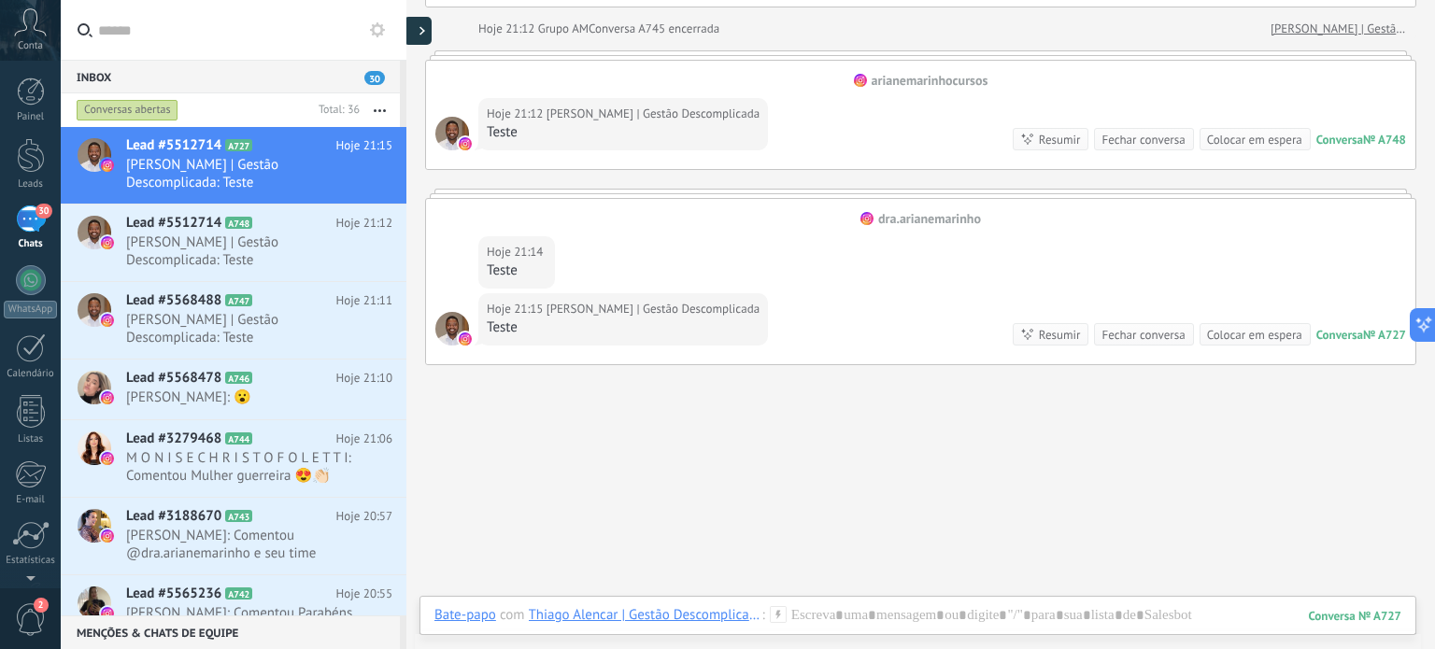
click at [425, 28] on div at bounding box center [418, 31] width 28 height 28
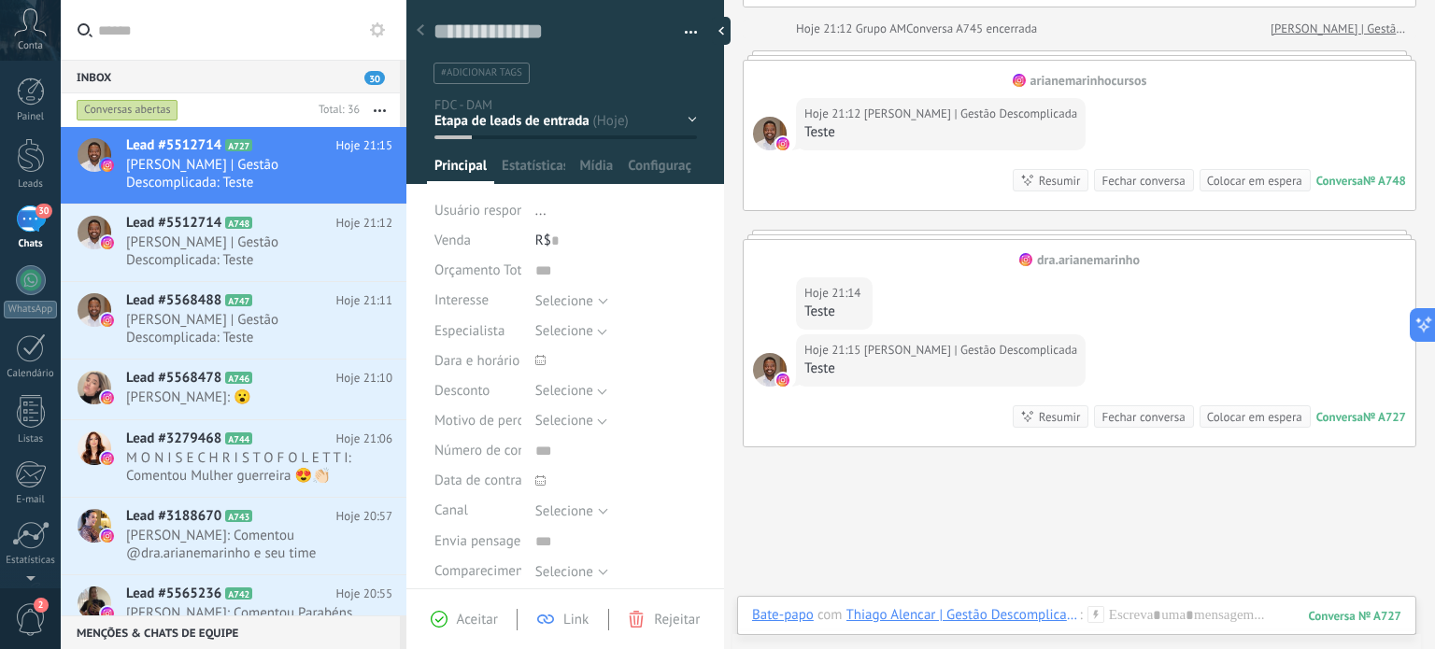
click at [668, 619] on span "Rejeitar" at bounding box center [677, 620] width 46 height 18
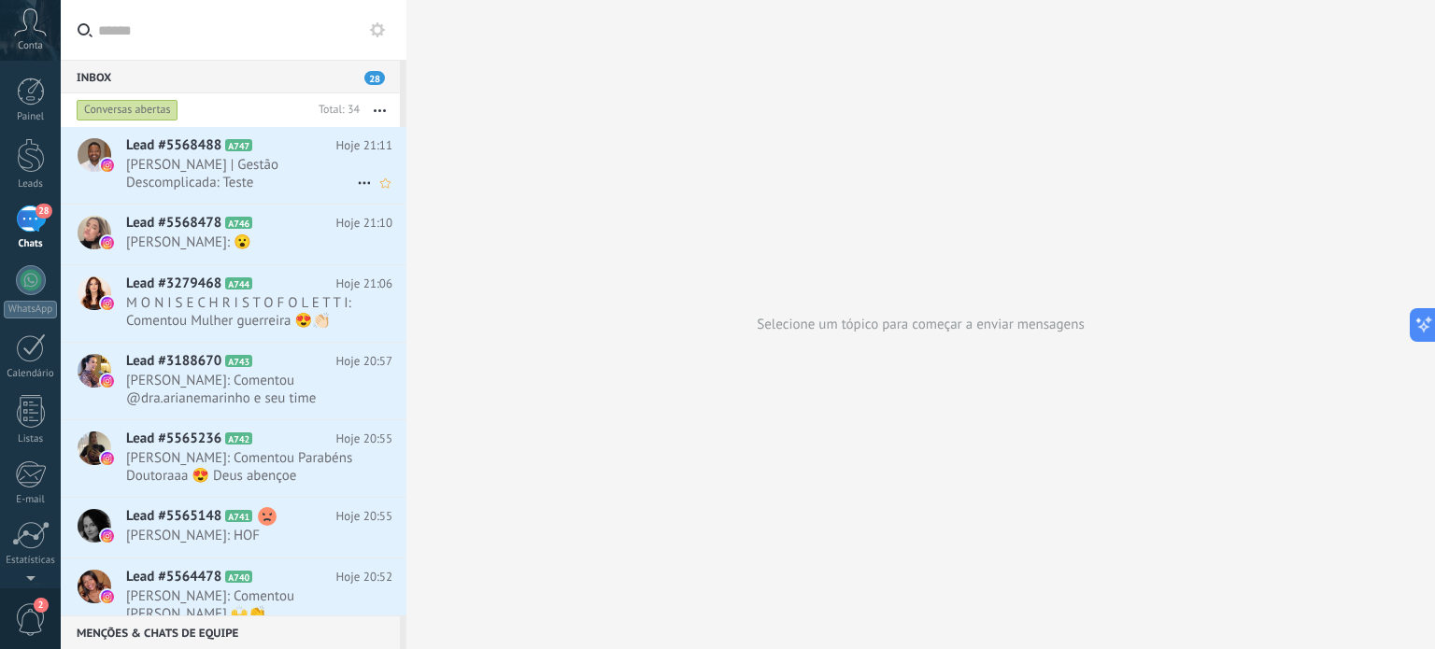
click at [215, 148] on span "Lead #5568488" at bounding box center [173, 145] width 95 height 19
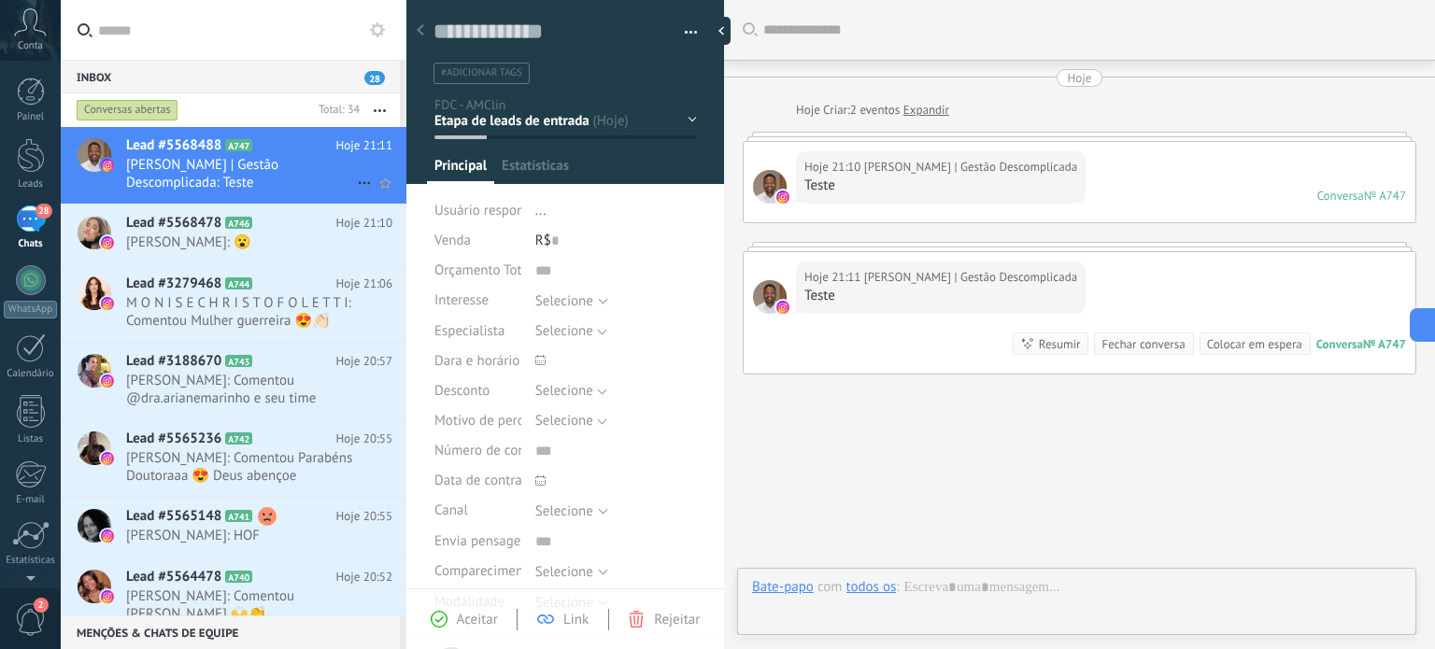
type textarea "**********"
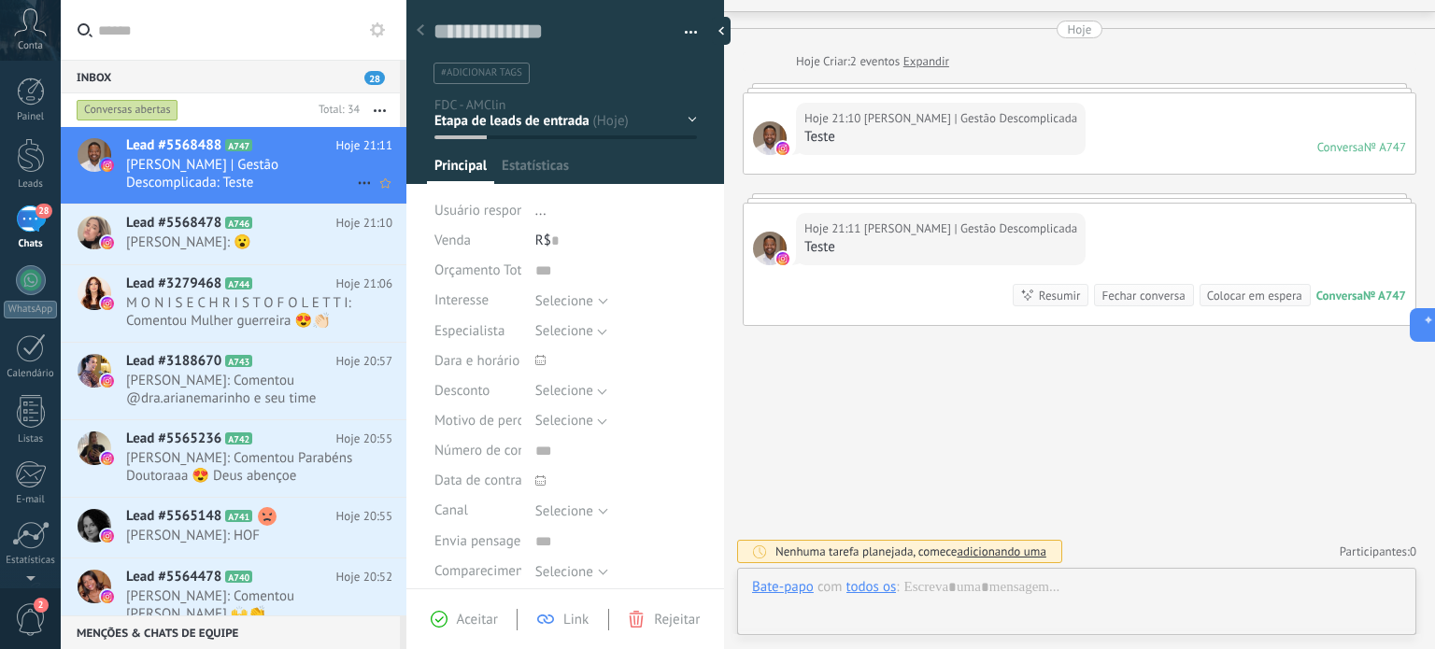
scroll to position [27, 0]
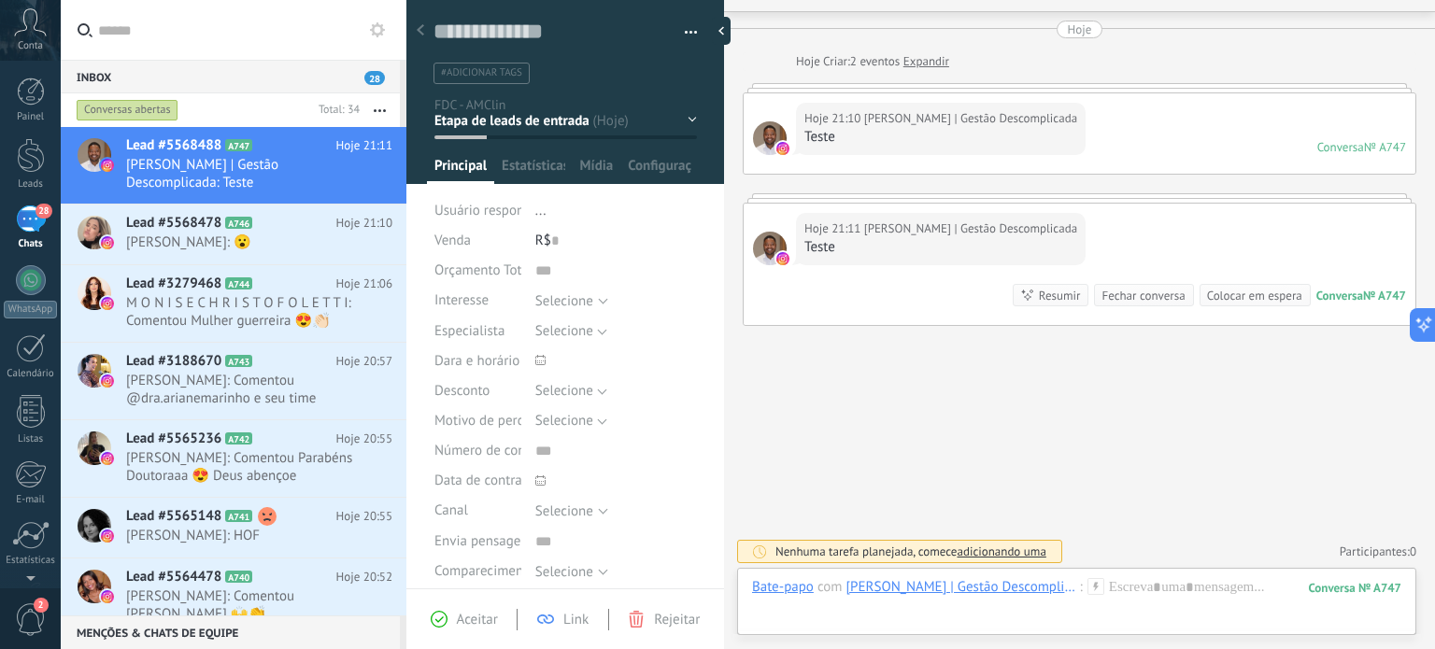
click at [0, 0] on div "Contato inicial Oferta feita Negociação Venda ganha Venda perdida" at bounding box center [0, 0] width 0 height 0
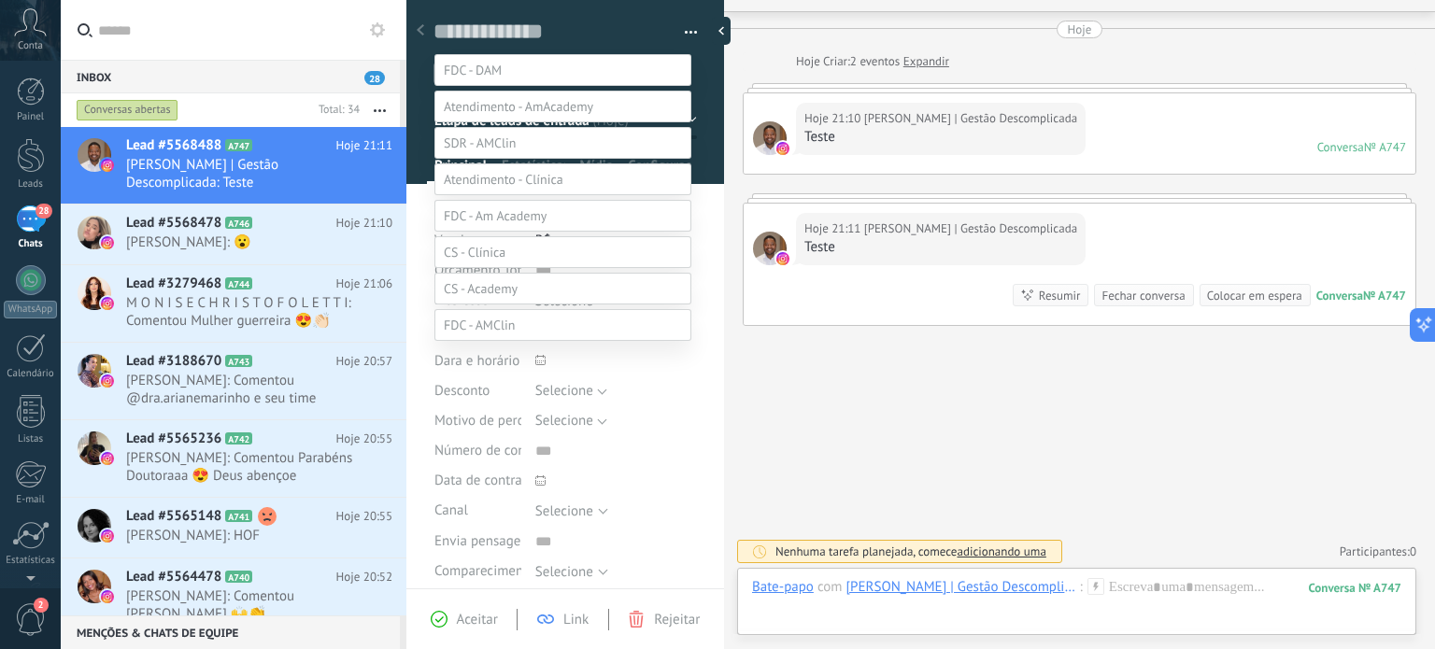
scroll to position [35, 0]
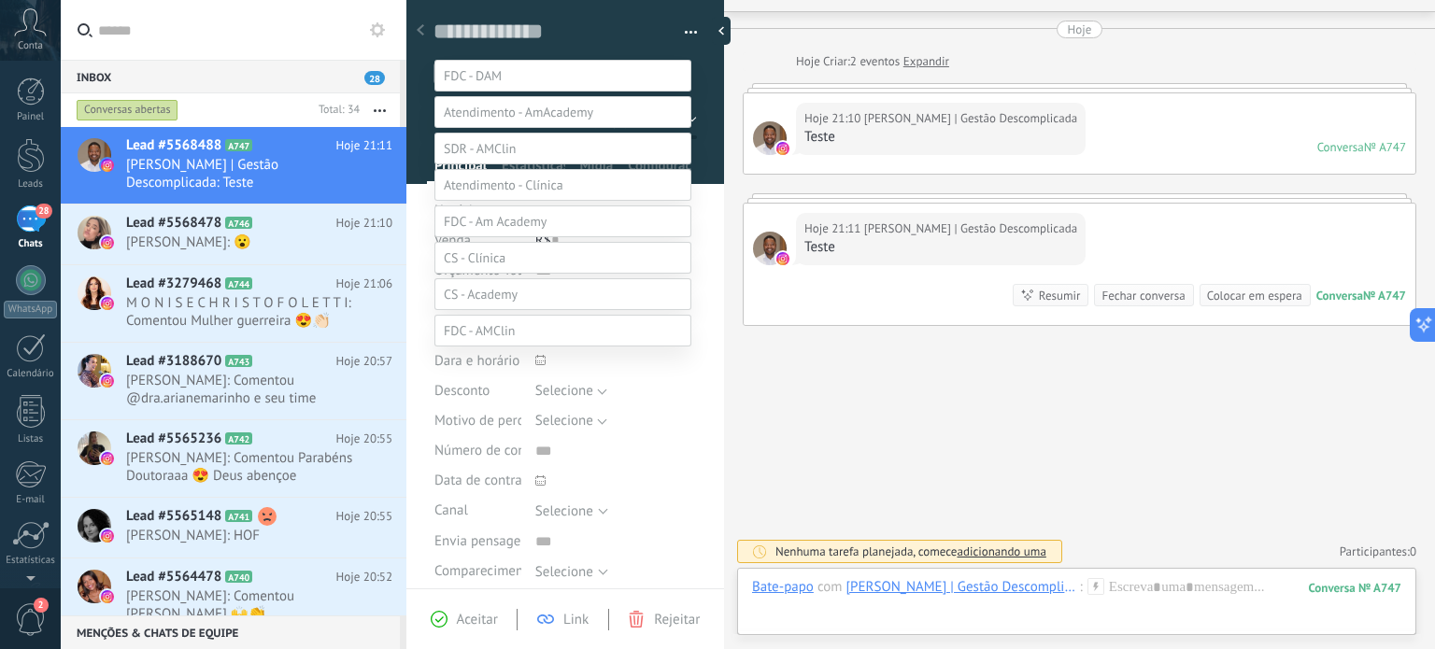
click at [684, 32] on div at bounding box center [748, 289] width 1374 height 649
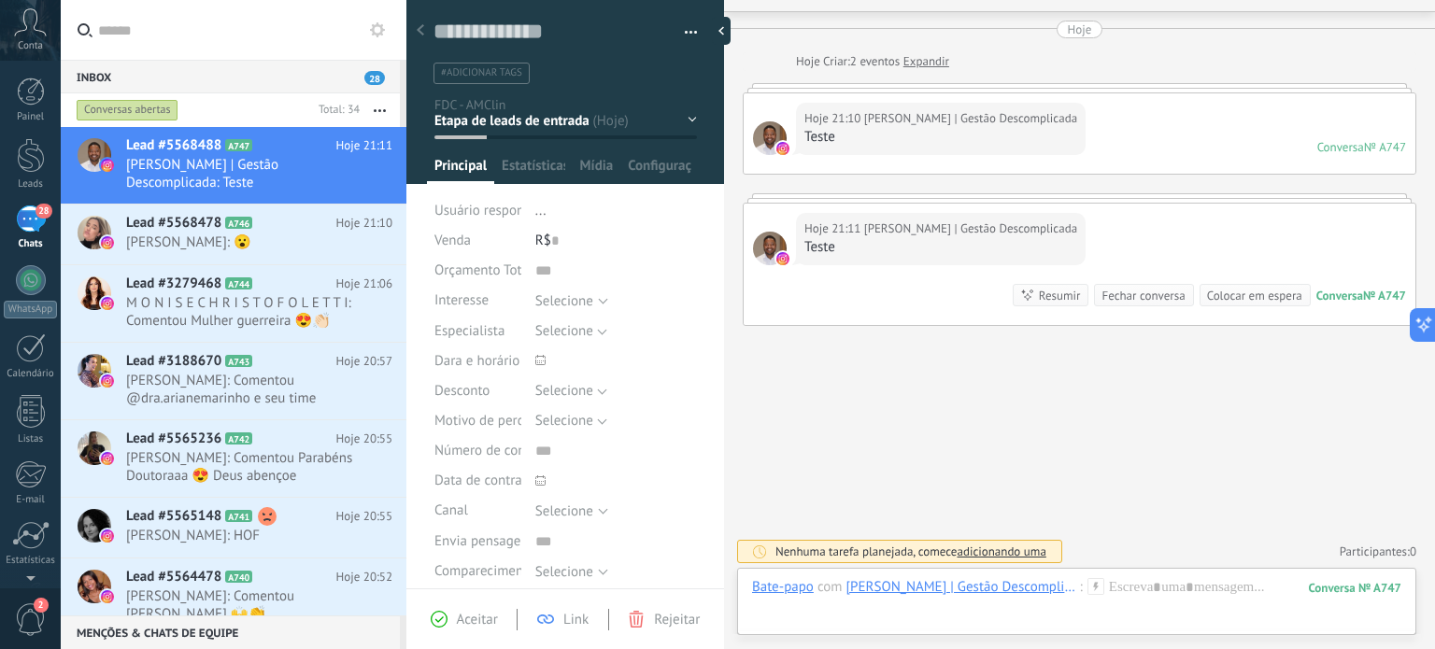
click at [684, 32] on button "button" at bounding box center [684, 33] width 27 height 28
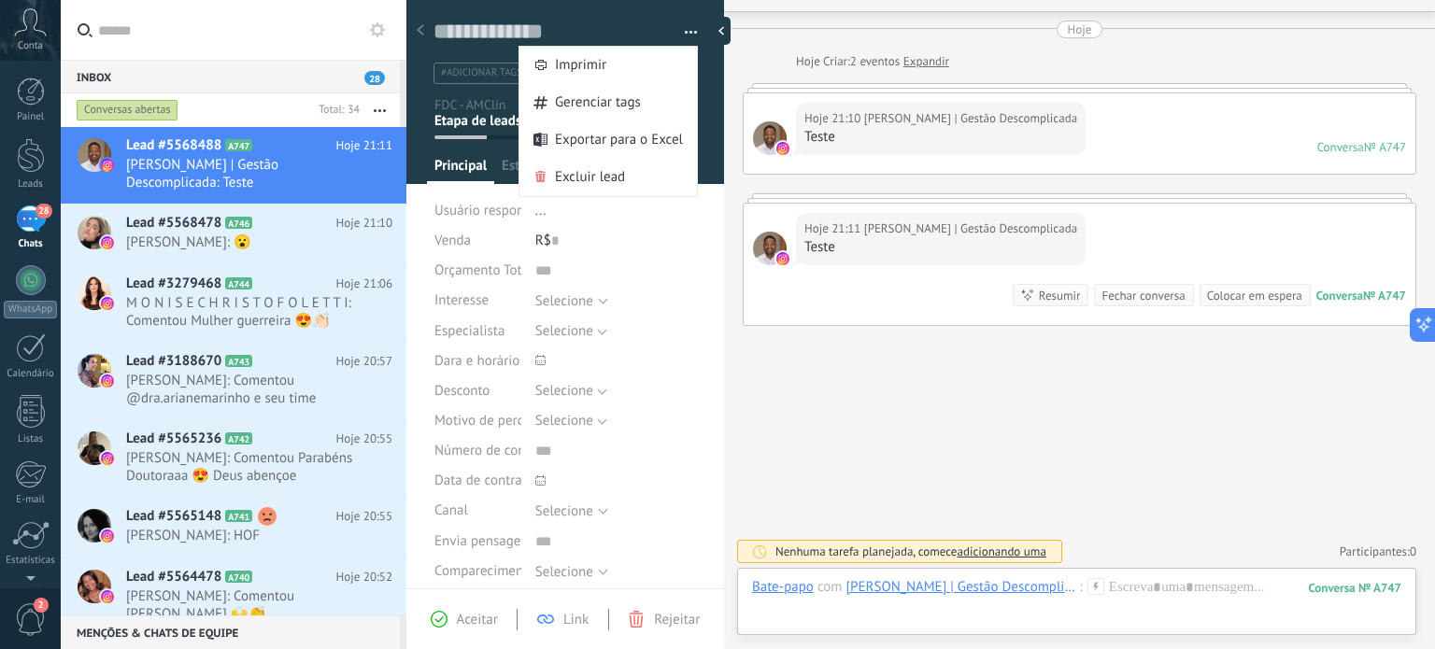
click at [684, 32] on button "button" at bounding box center [684, 33] width 27 height 28
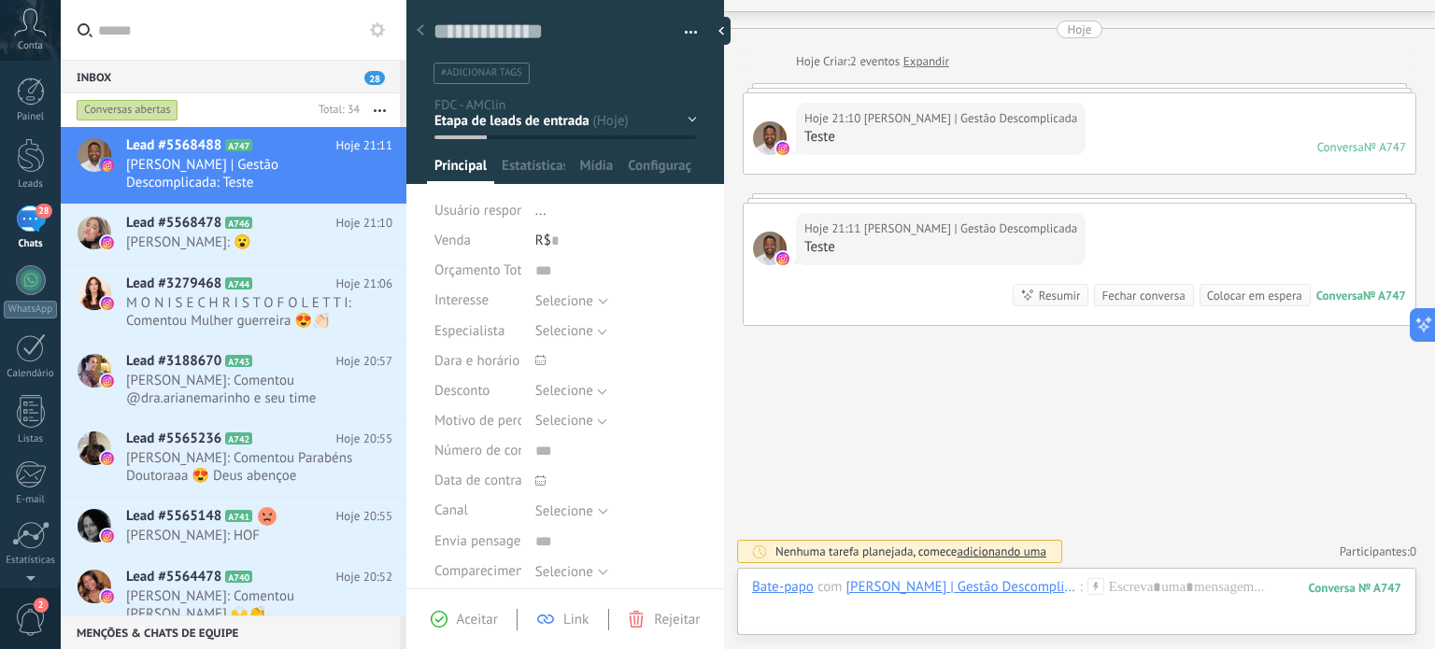
click at [663, 620] on span "Rejeitar" at bounding box center [677, 620] width 46 height 18
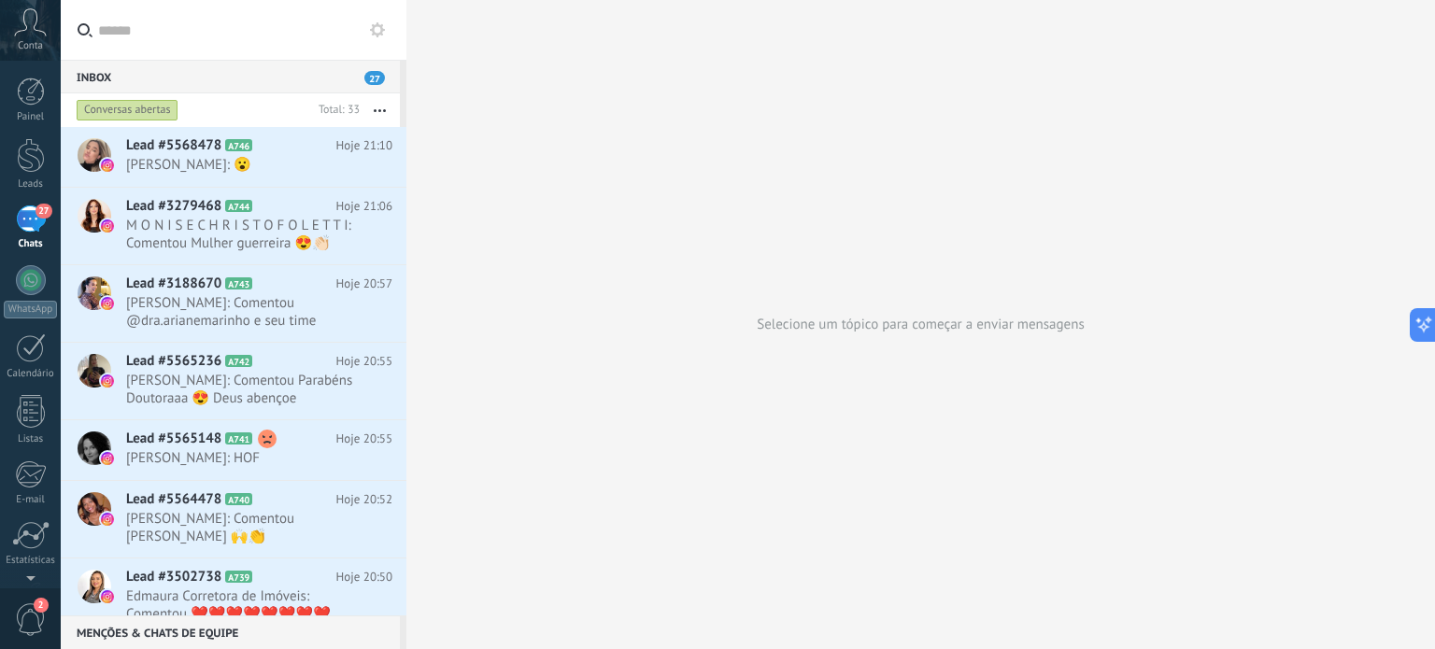
click at [277, 33] on input "text" at bounding box center [244, 30] width 293 height 60
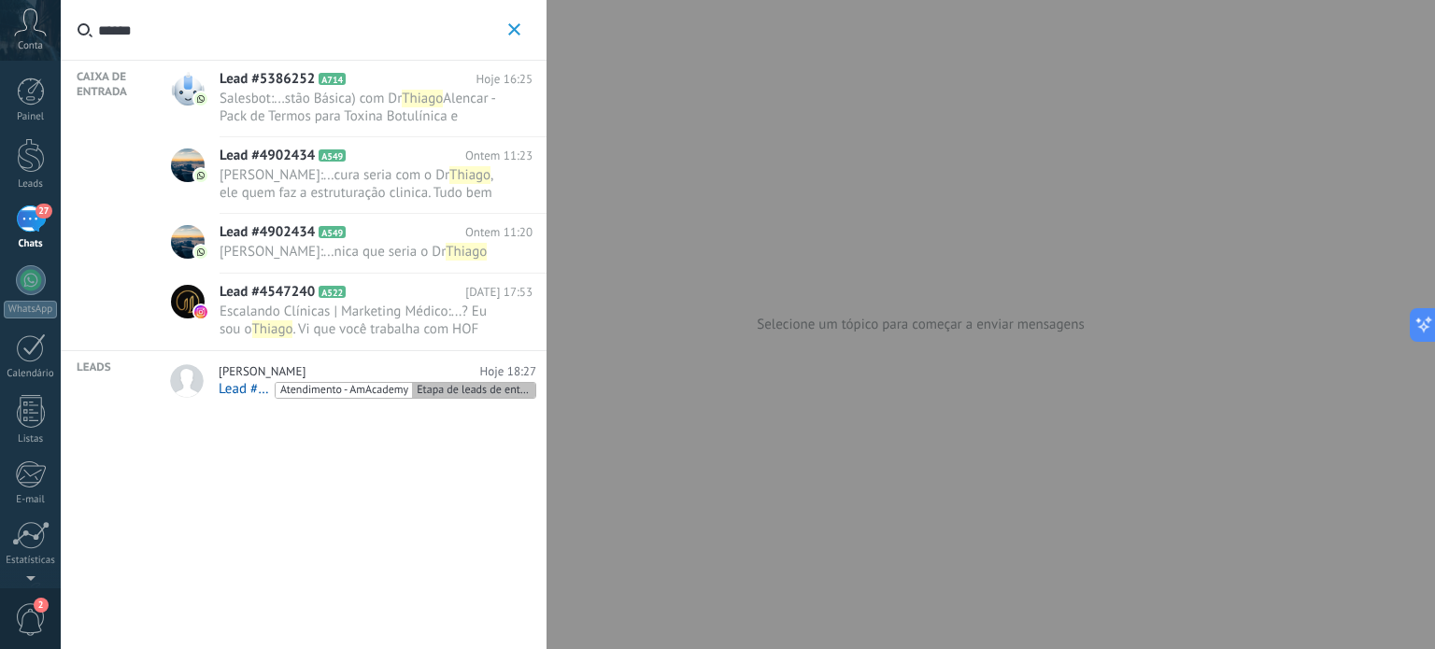
type input "******"
click at [512, 28] on use "button" at bounding box center [514, 29] width 12 height 12
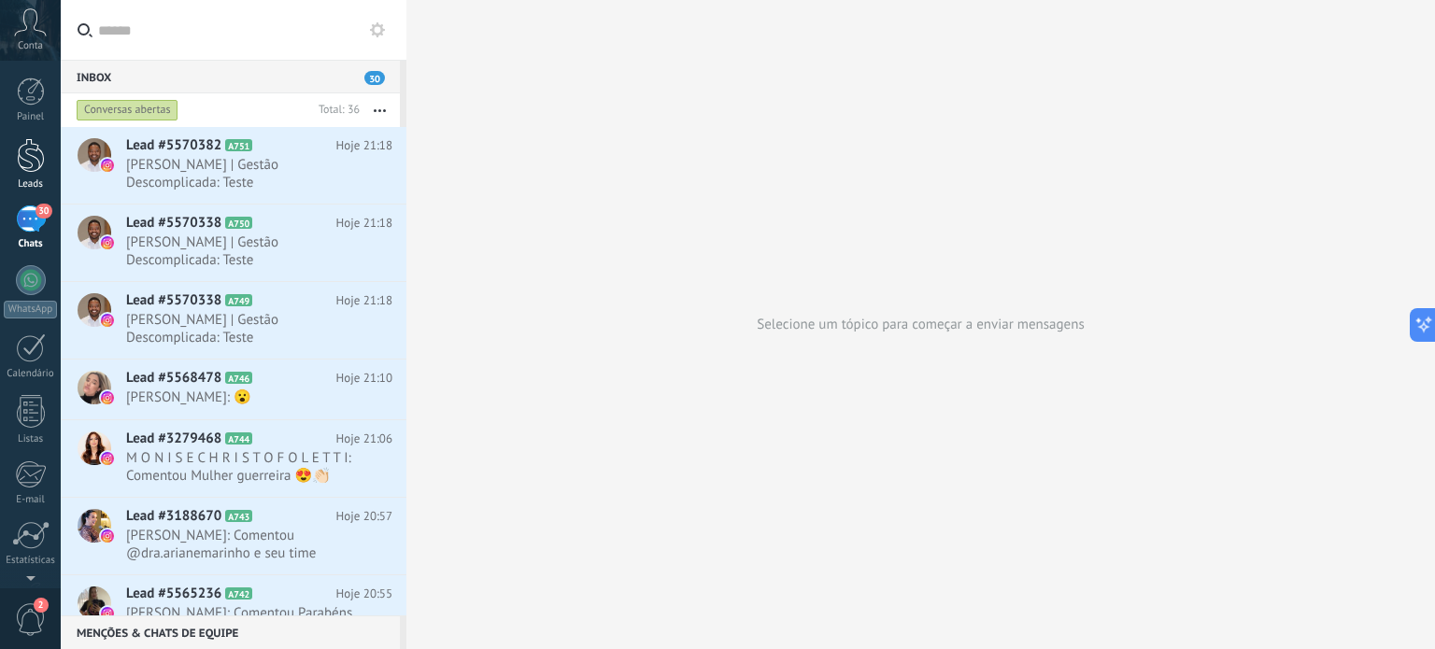
click at [26, 156] on div at bounding box center [31, 155] width 28 height 35
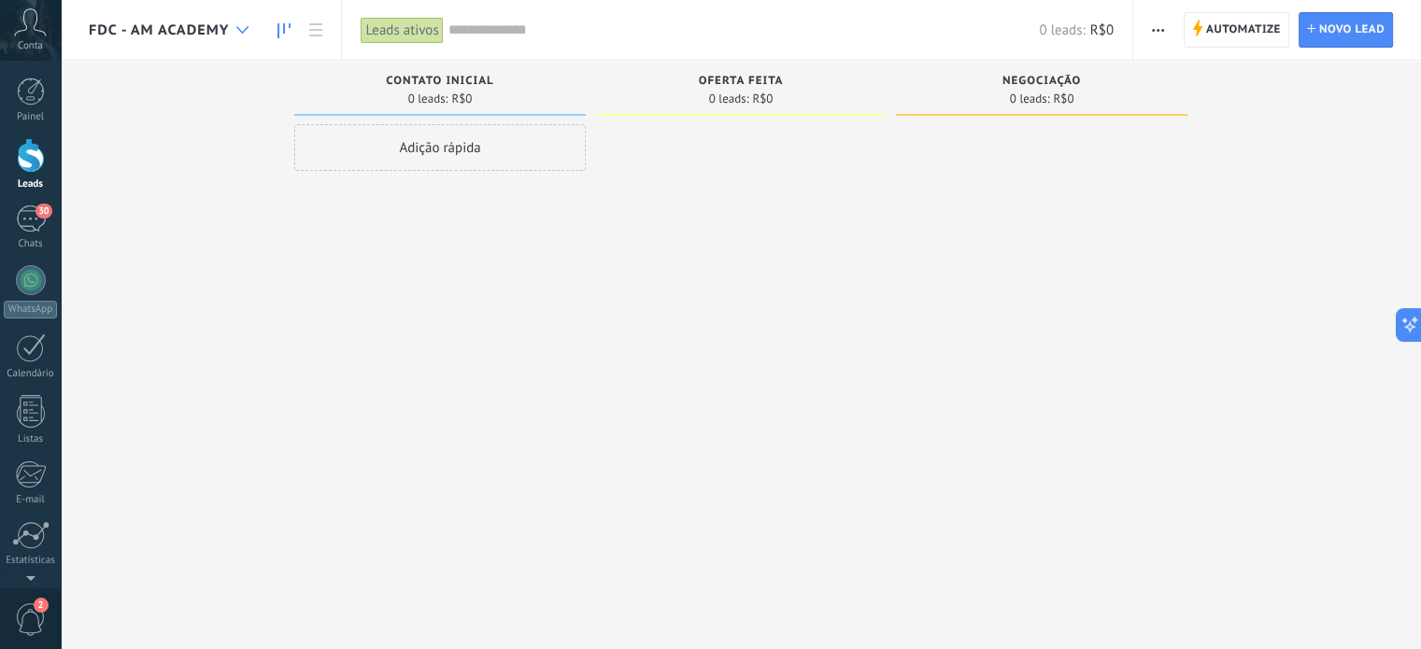
click at [233, 35] on div at bounding box center [242, 30] width 31 height 36
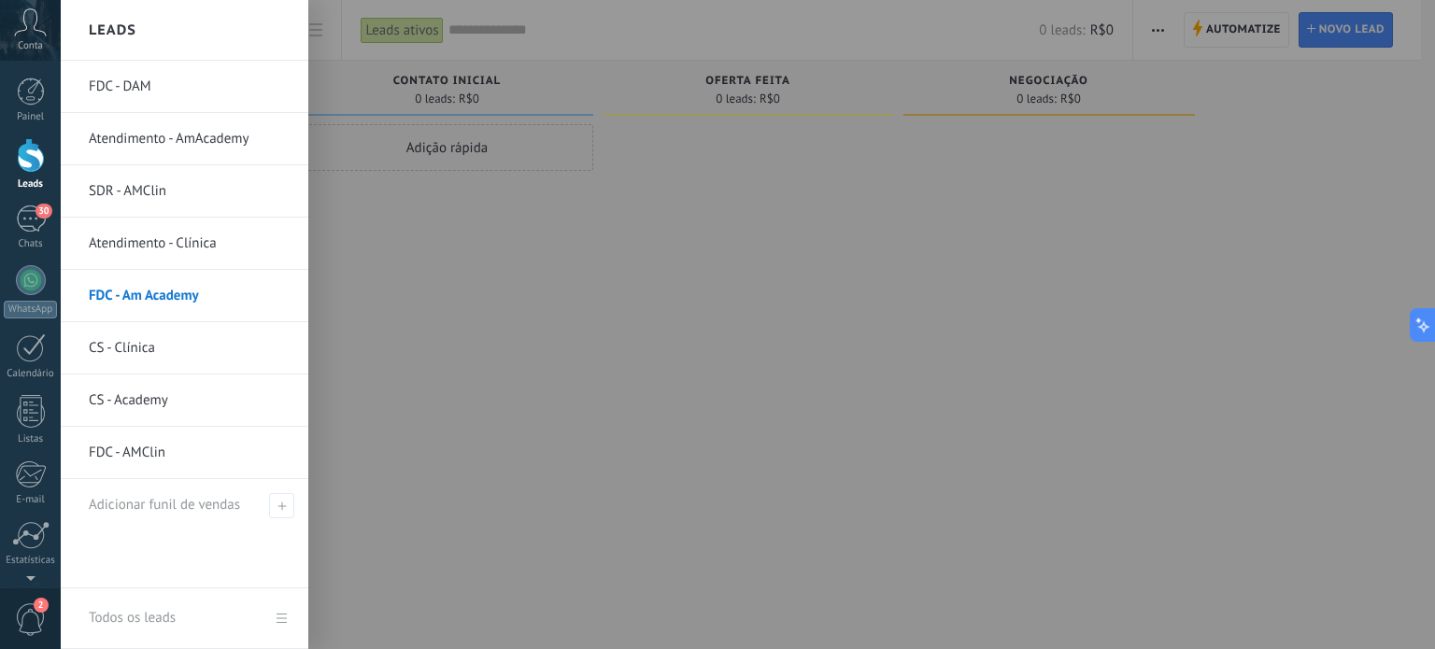
click at [142, 459] on link "FDC - AMClin" at bounding box center [189, 453] width 201 height 52
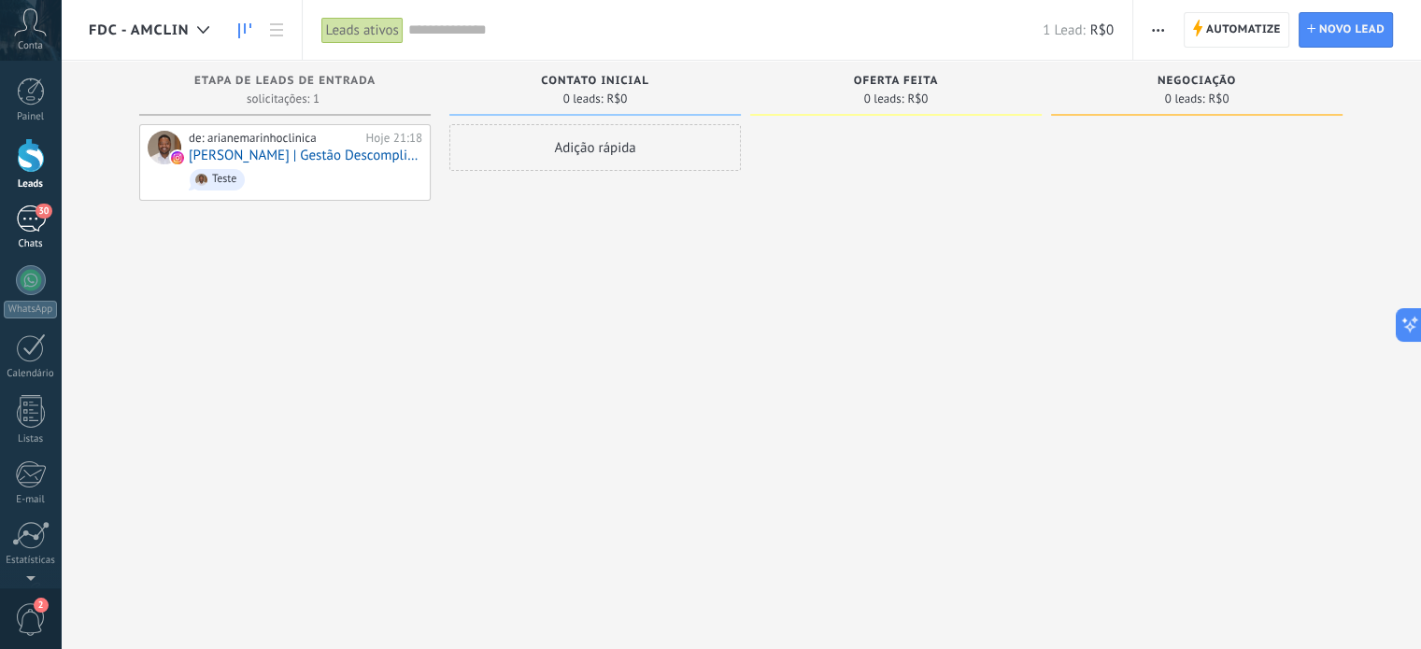
click at [25, 209] on div "30" at bounding box center [31, 219] width 30 height 27
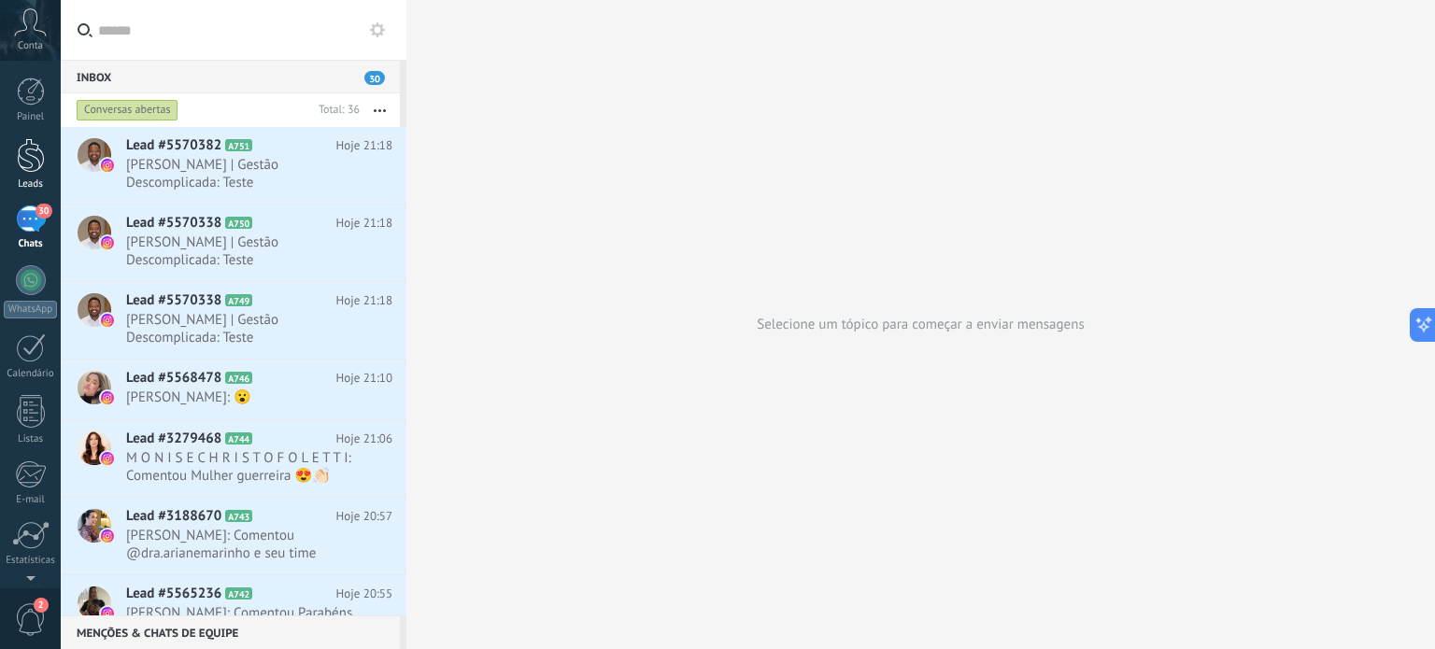
click at [25, 160] on div at bounding box center [31, 155] width 28 height 35
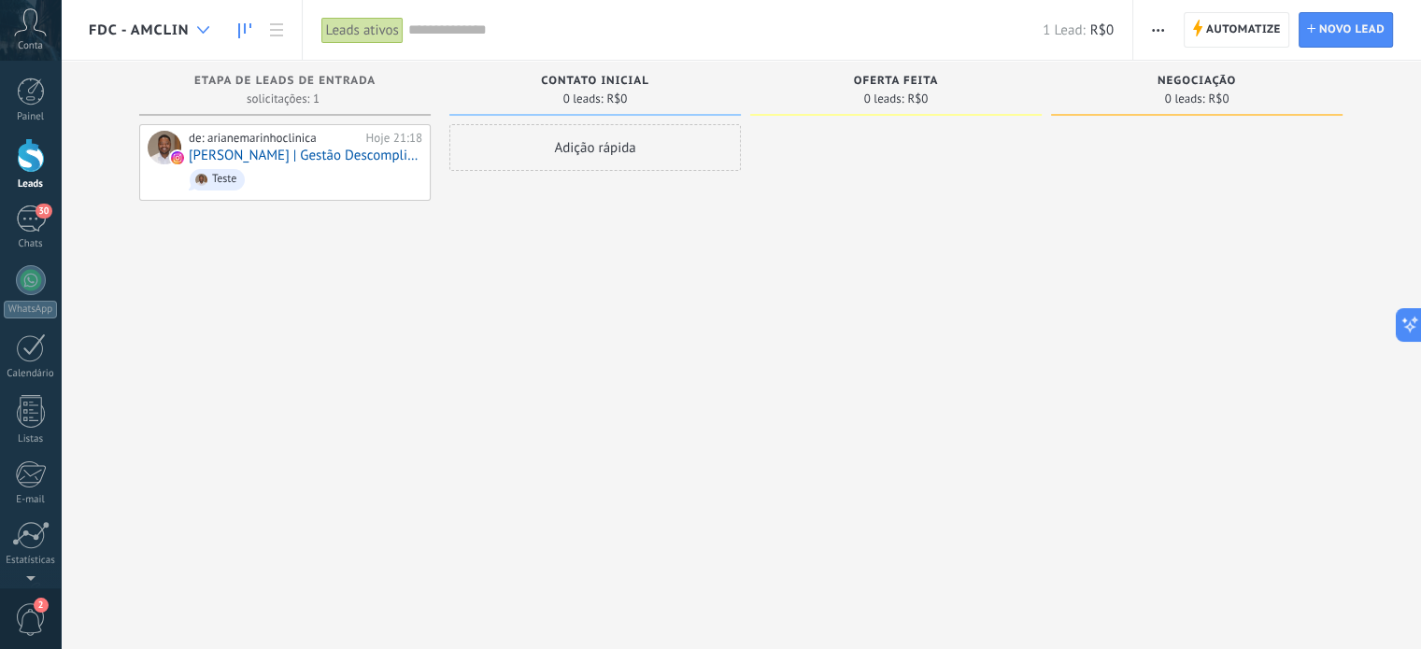
click at [192, 36] on div at bounding box center [203, 30] width 31 height 36
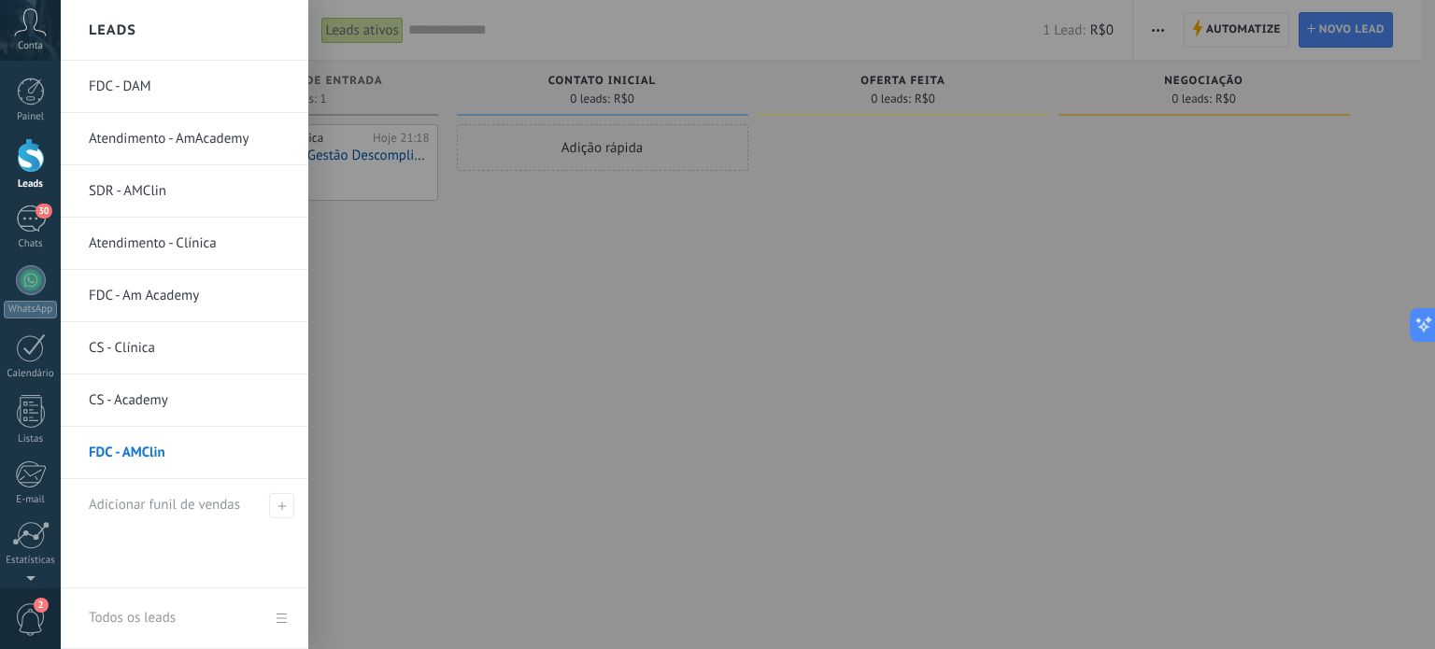
click at [120, 94] on link "FDC - DAM" at bounding box center [189, 87] width 201 height 52
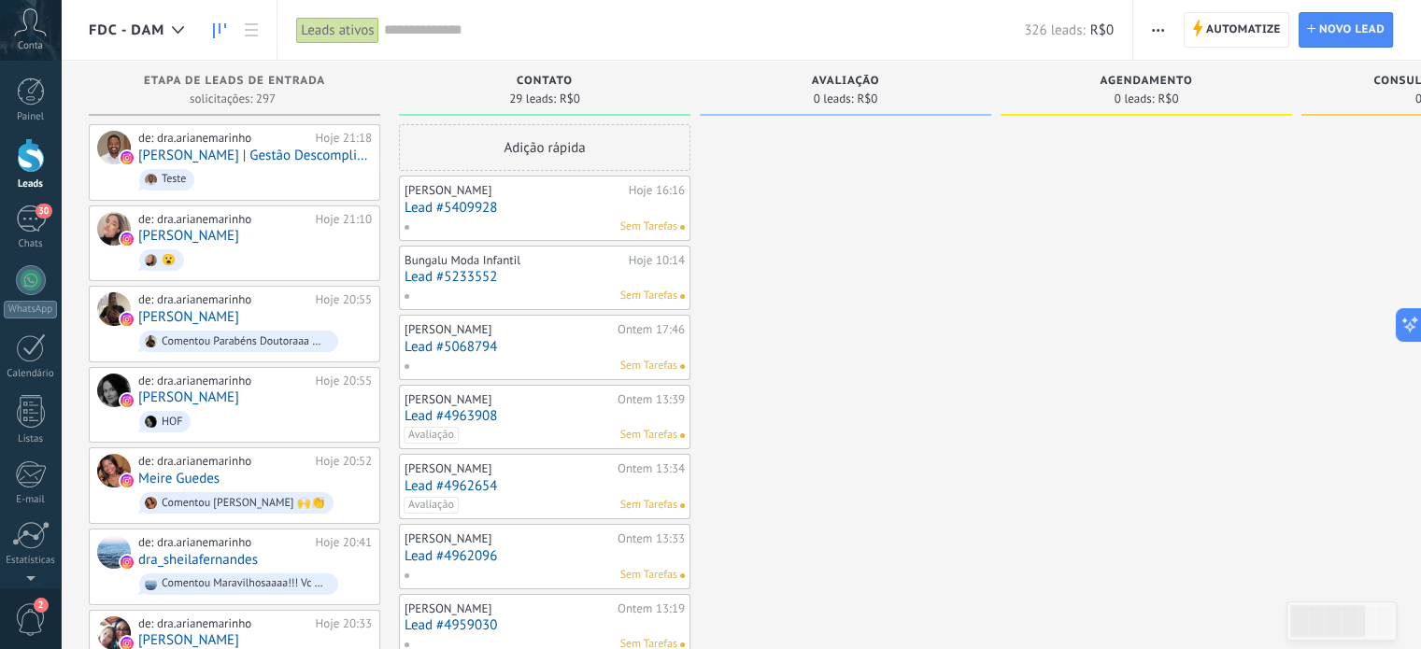
click at [159, 22] on span "FDC - DAM" at bounding box center [127, 30] width 76 height 18
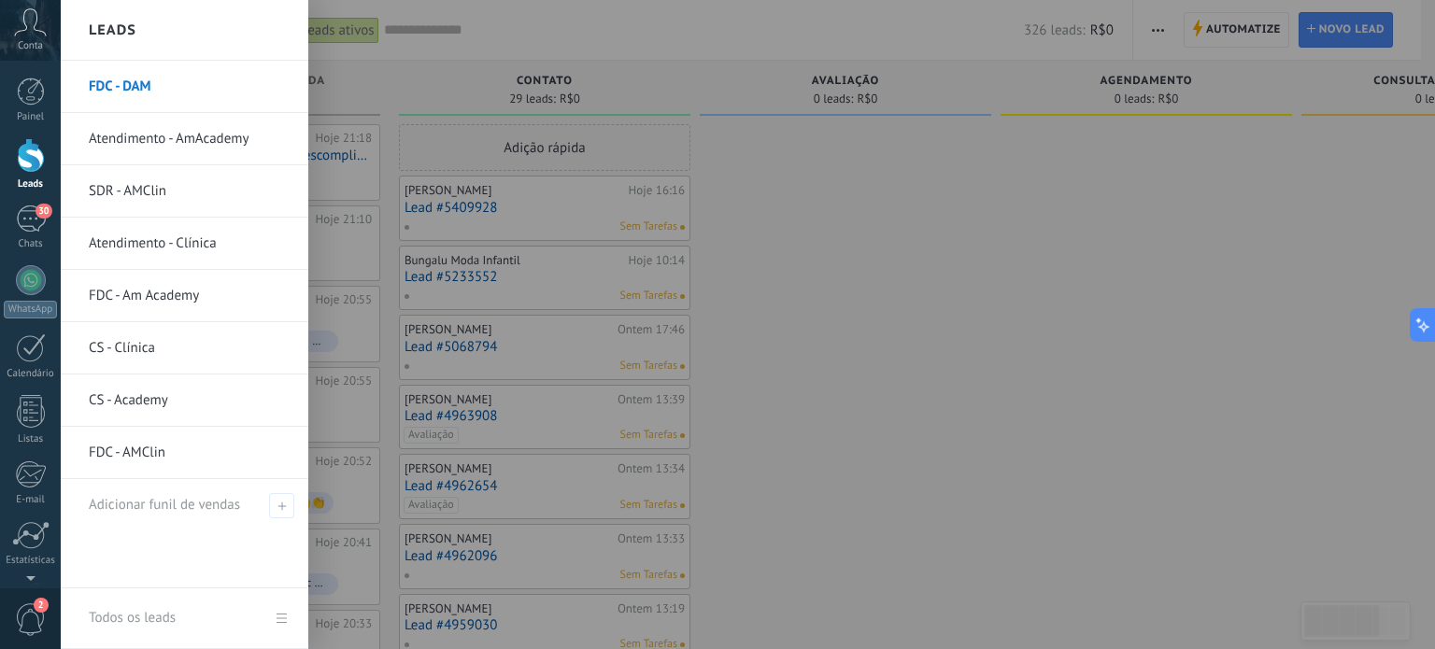
click at [159, 288] on link "FDC - Am Academy" at bounding box center [189, 296] width 201 height 52
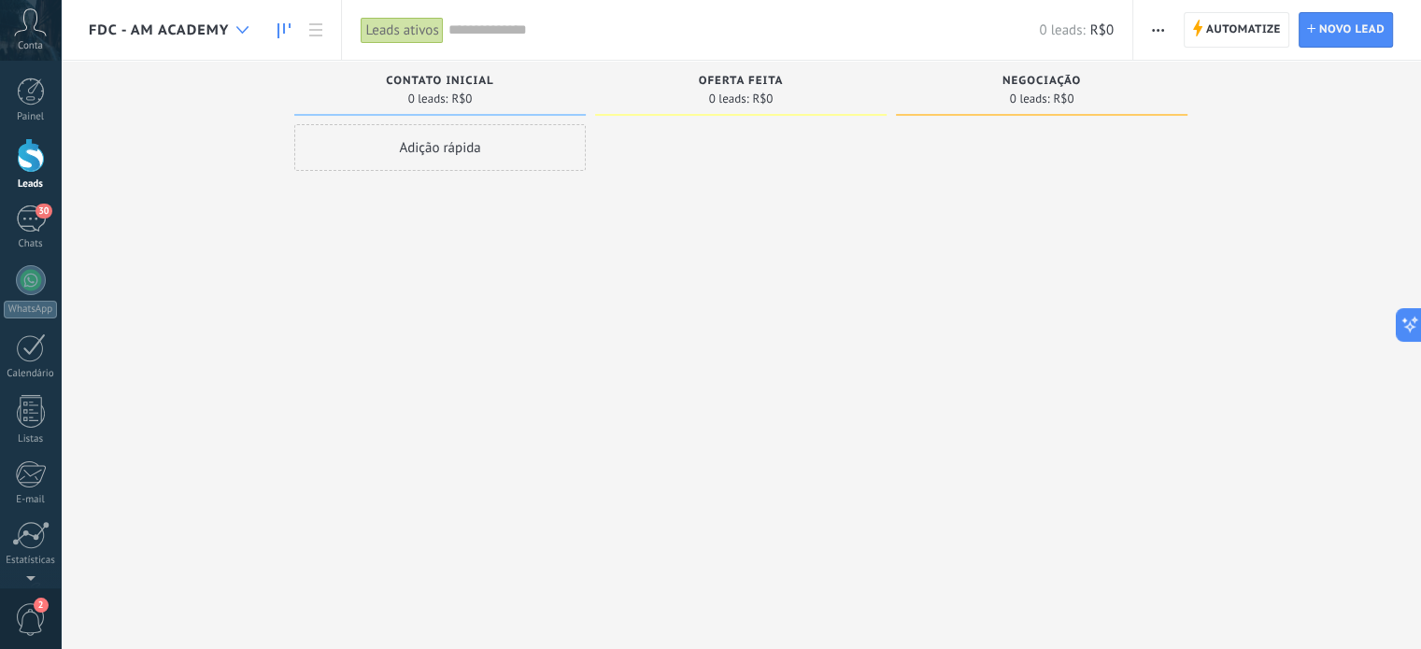
click at [245, 28] on icon at bounding box center [242, 29] width 12 height 7
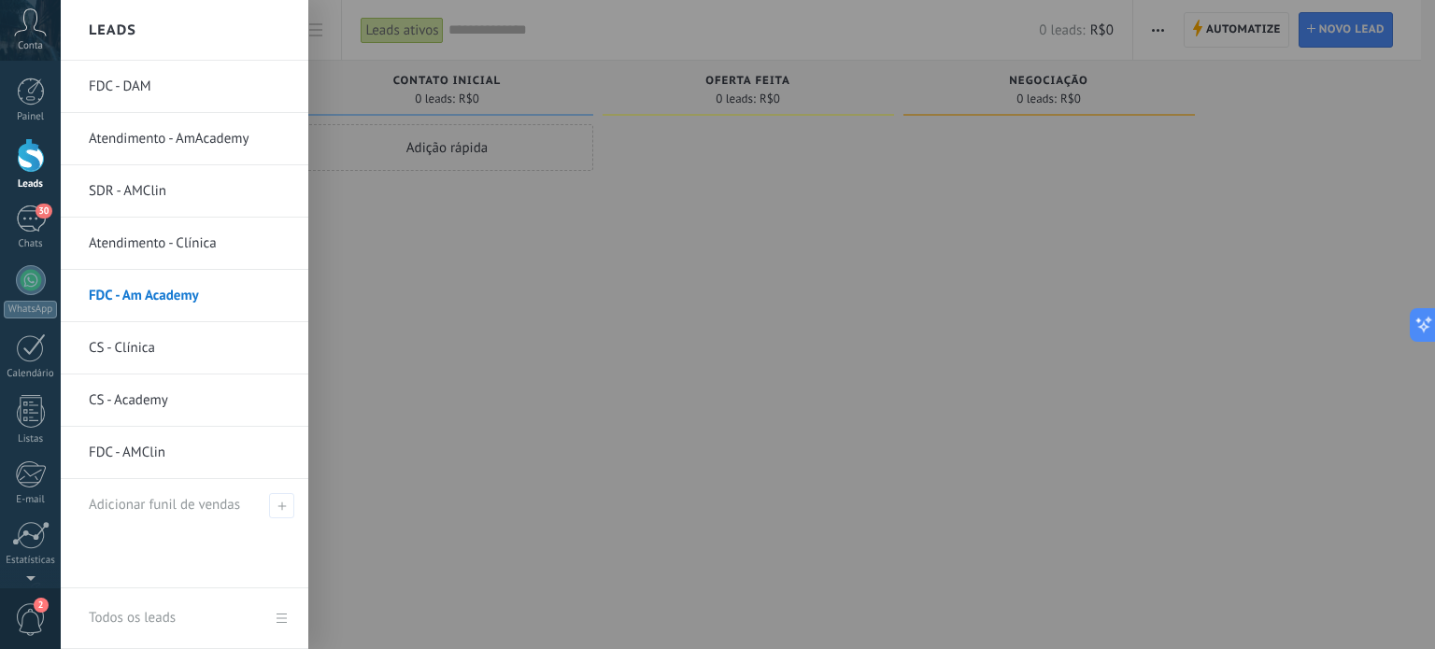
click at [484, 307] on div at bounding box center [778, 324] width 1435 height 649
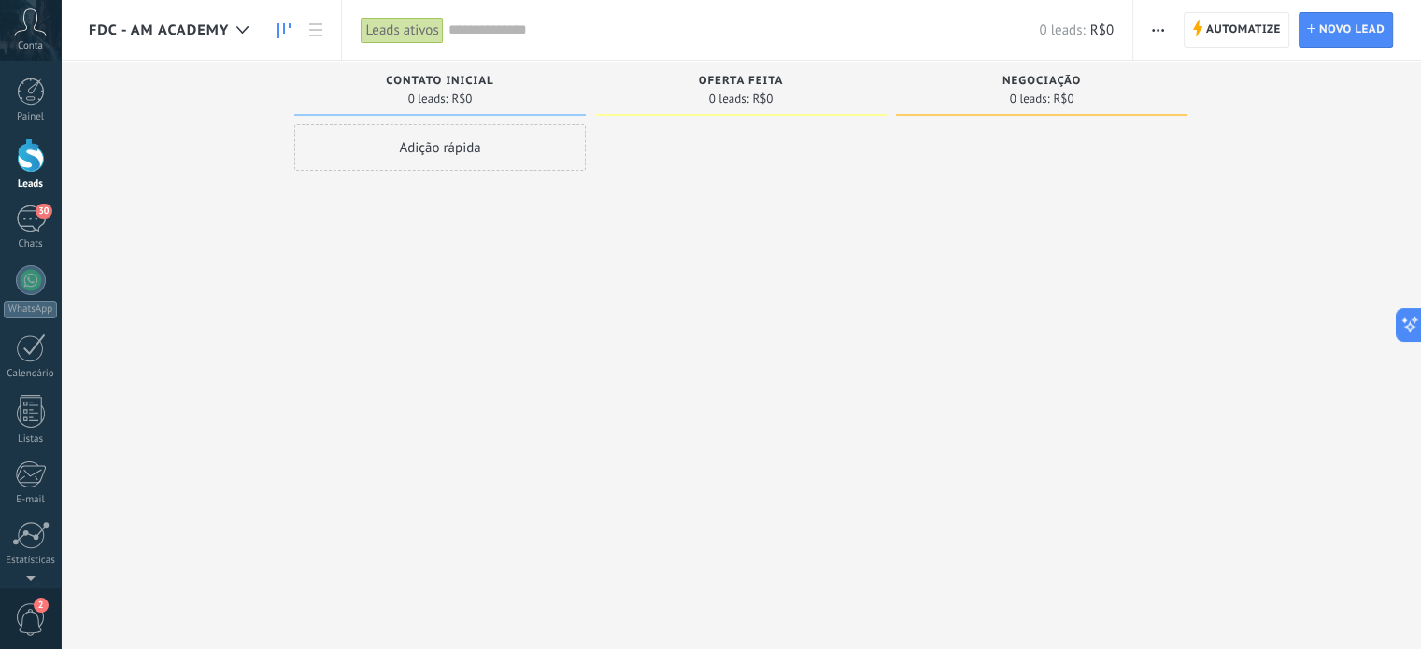
click at [1165, 35] on button "button" at bounding box center [1157, 29] width 27 height 35
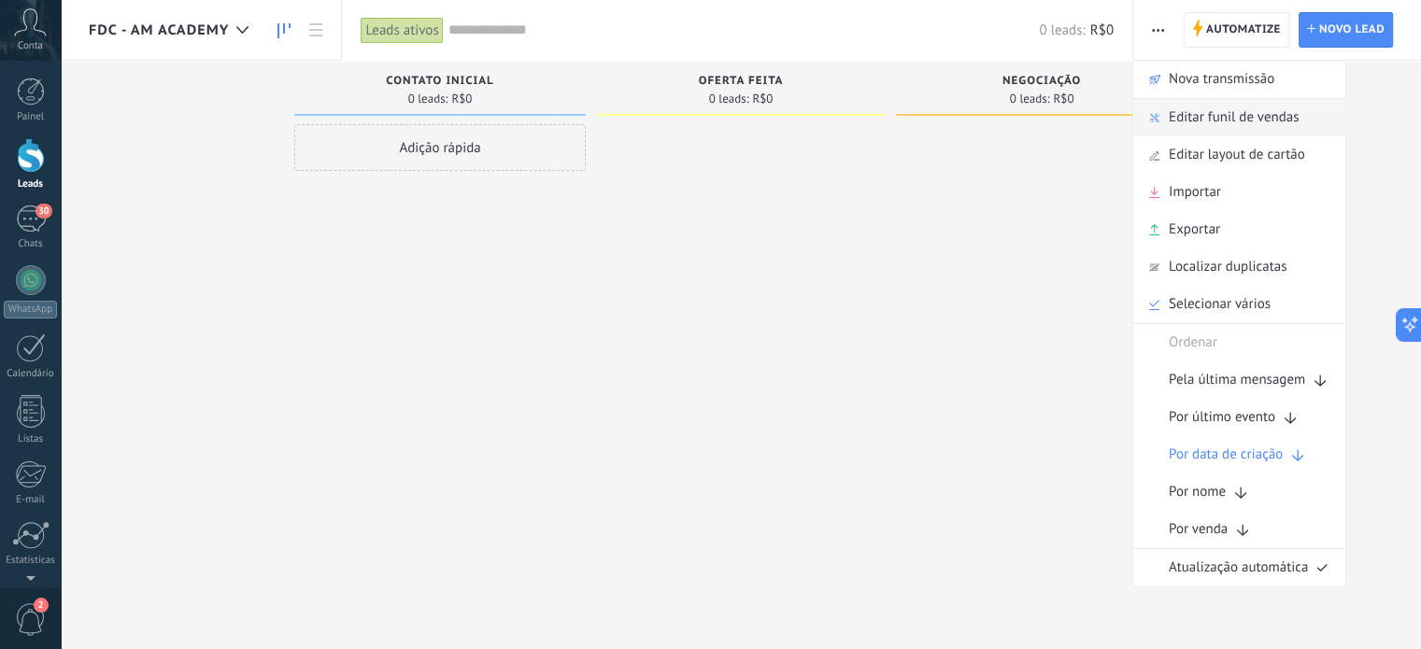
click at [1173, 118] on span "Editar funil de vendas" at bounding box center [1234, 117] width 130 height 37
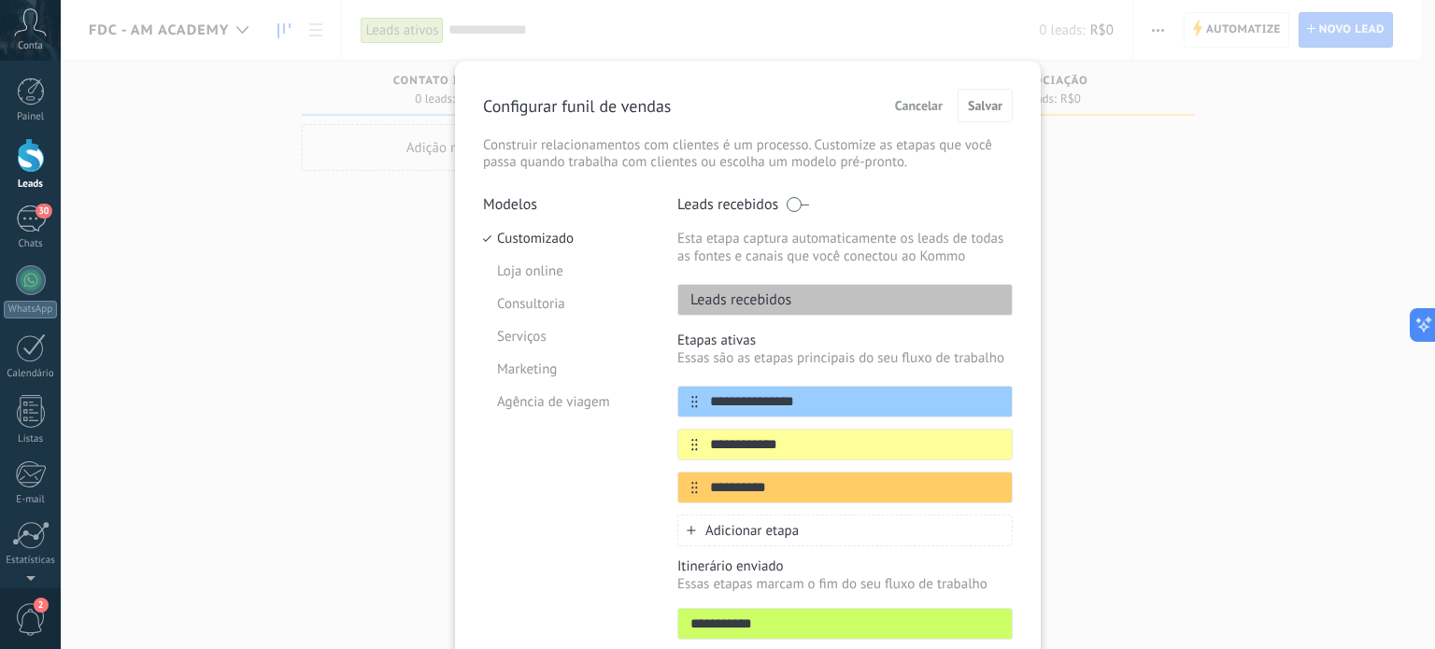
click at [749, 299] on p "Leads recebidos" at bounding box center [734, 300] width 113 height 19
click at [1084, 266] on div "**********" at bounding box center [748, 324] width 1374 height 649
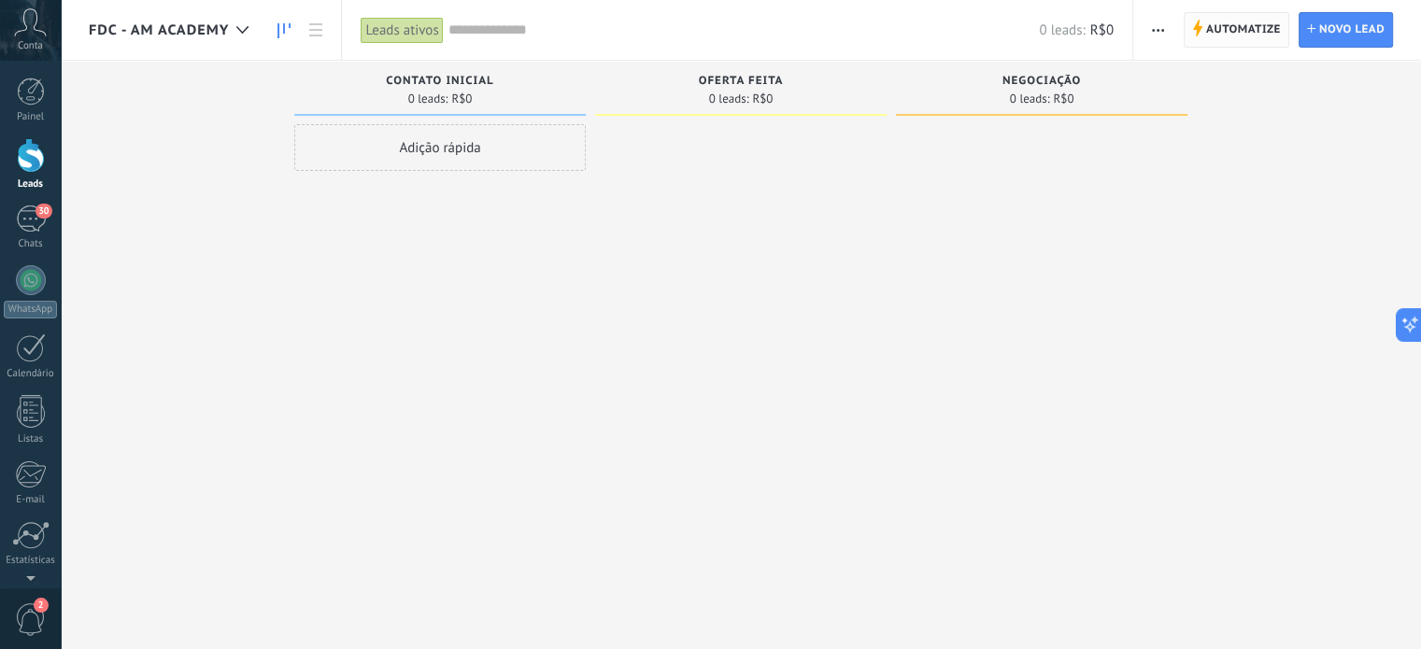
click at [1228, 24] on span "Automatize" at bounding box center [1243, 30] width 75 height 34
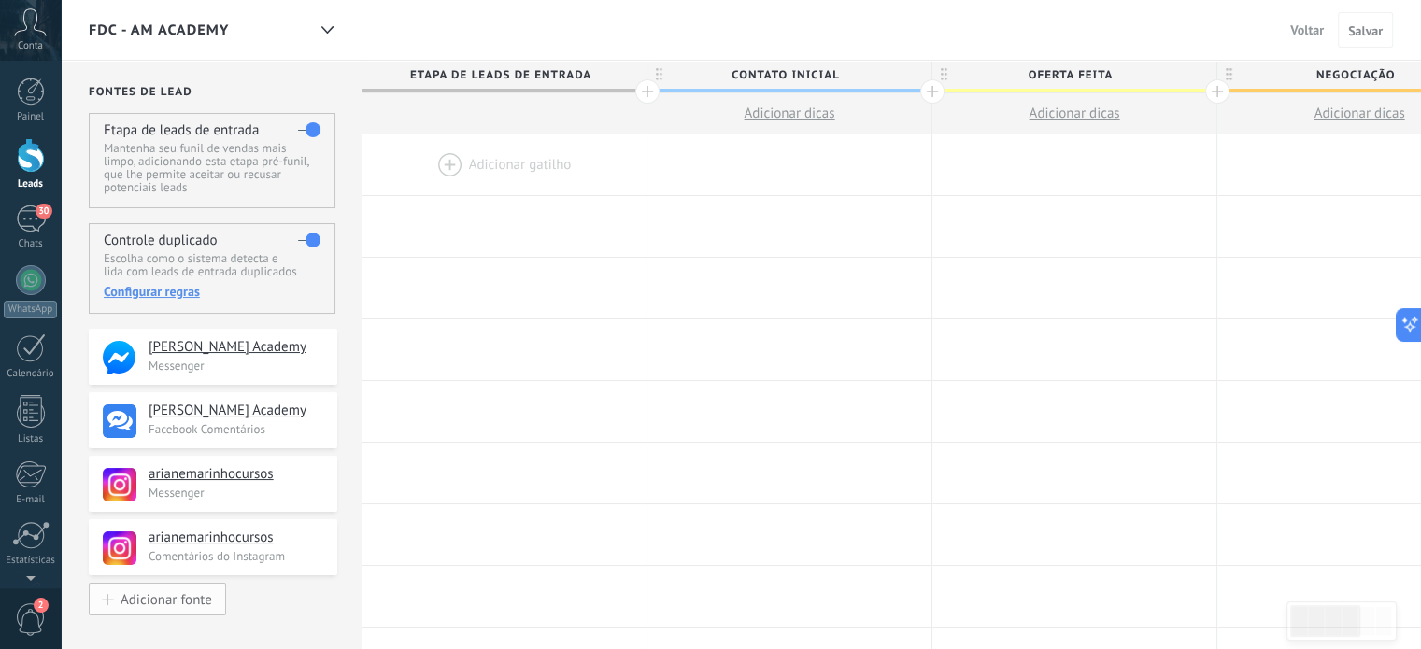
click at [171, 593] on div "Adicionar fonte" at bounding box center [167, 599] width 92 height 16
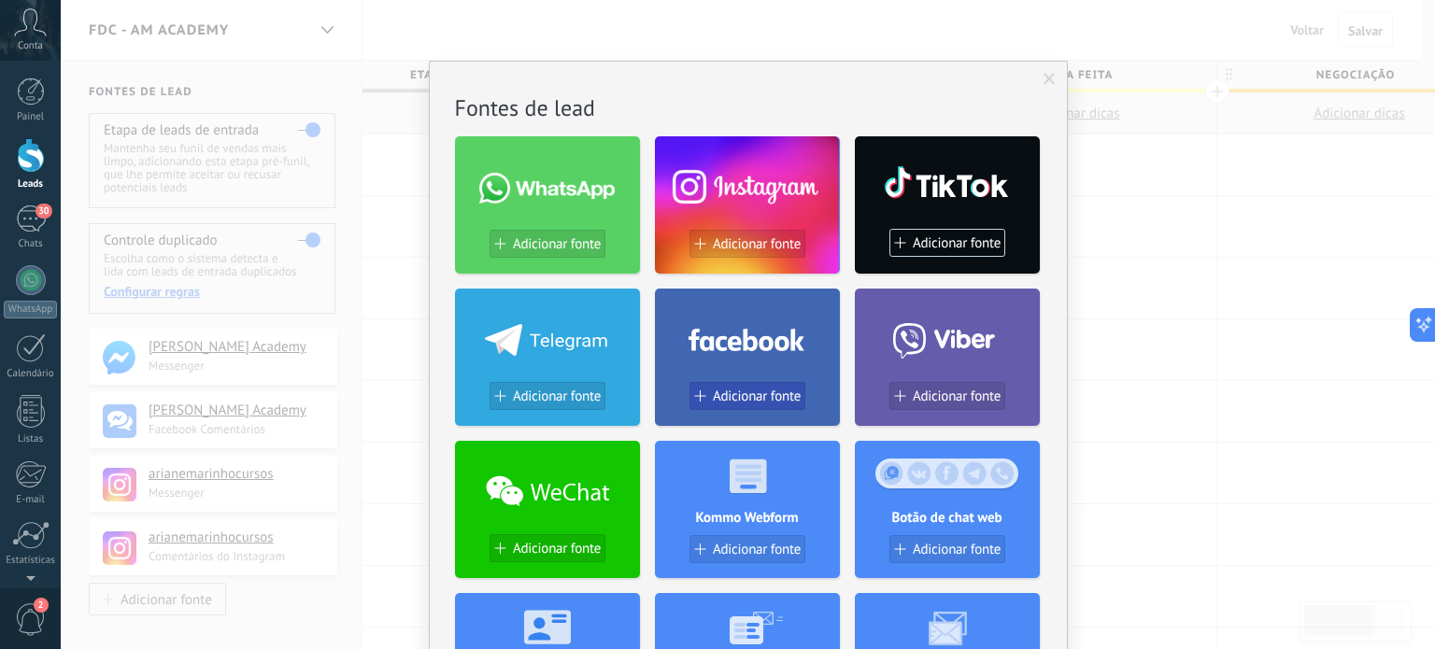
click at [721, 389] on span "Adicionar fonte" at bounding box center [757, 397] width 88 height 16
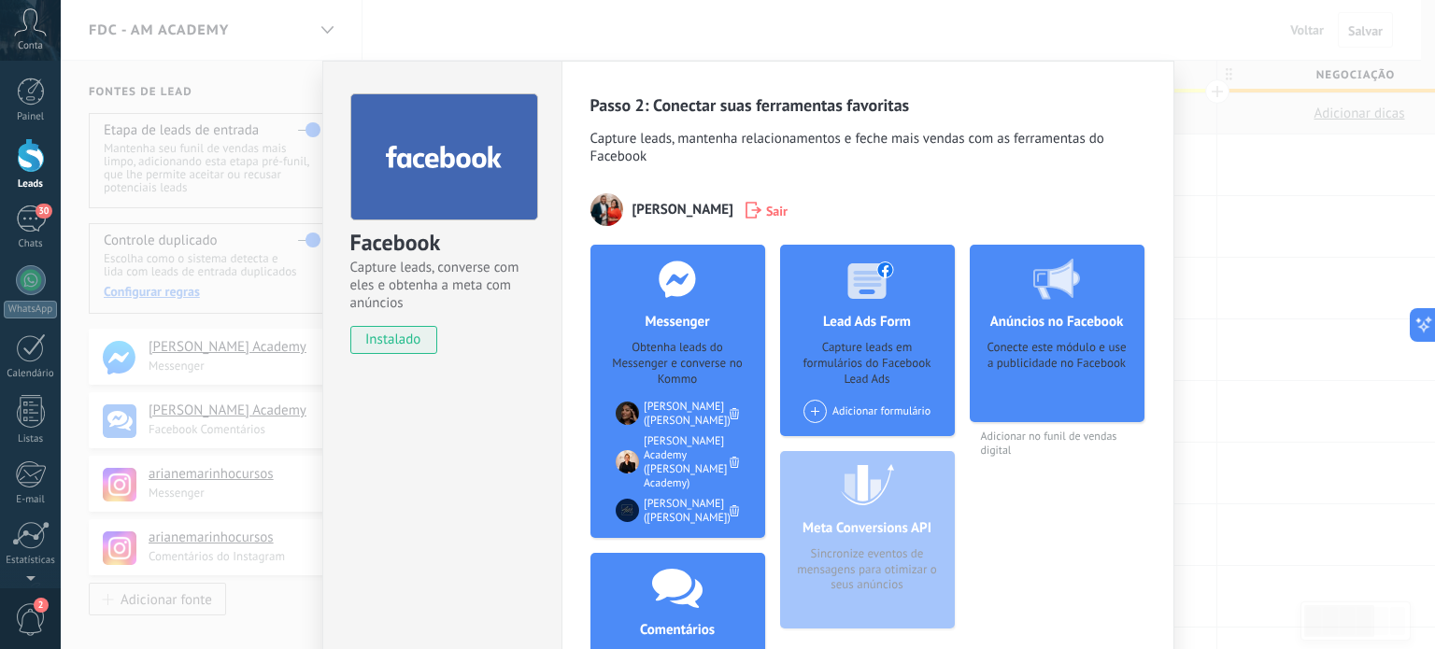
click div "Facebook Capture leads, converse com eles e obtenha a meta com anúncios instala…"
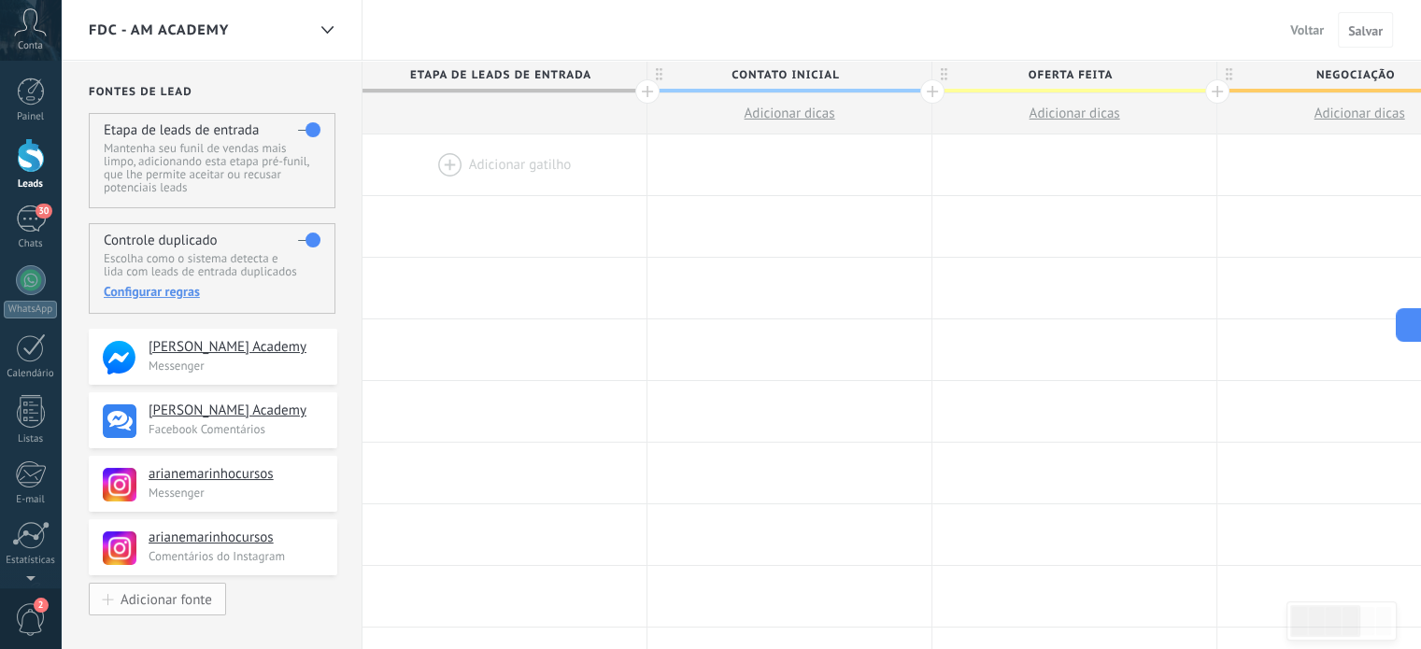
click div "Adicionar fonte"
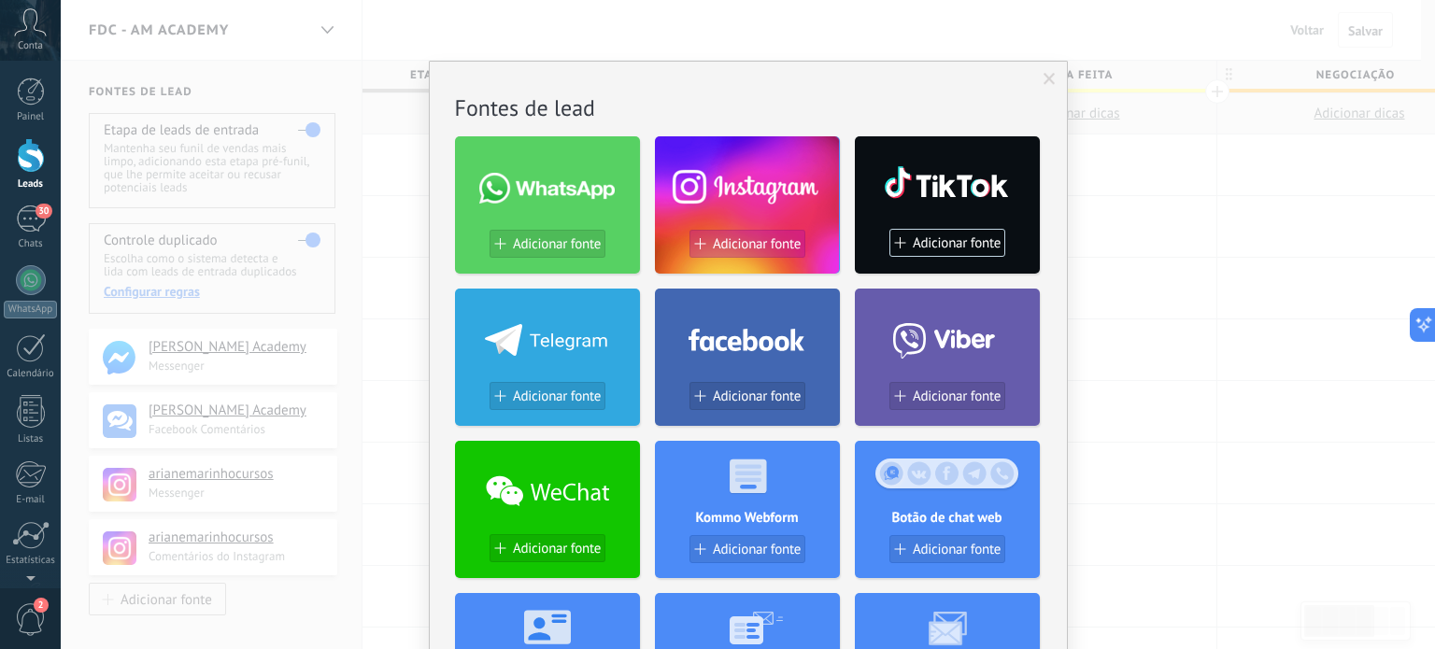
click div "Adicionar fonte"
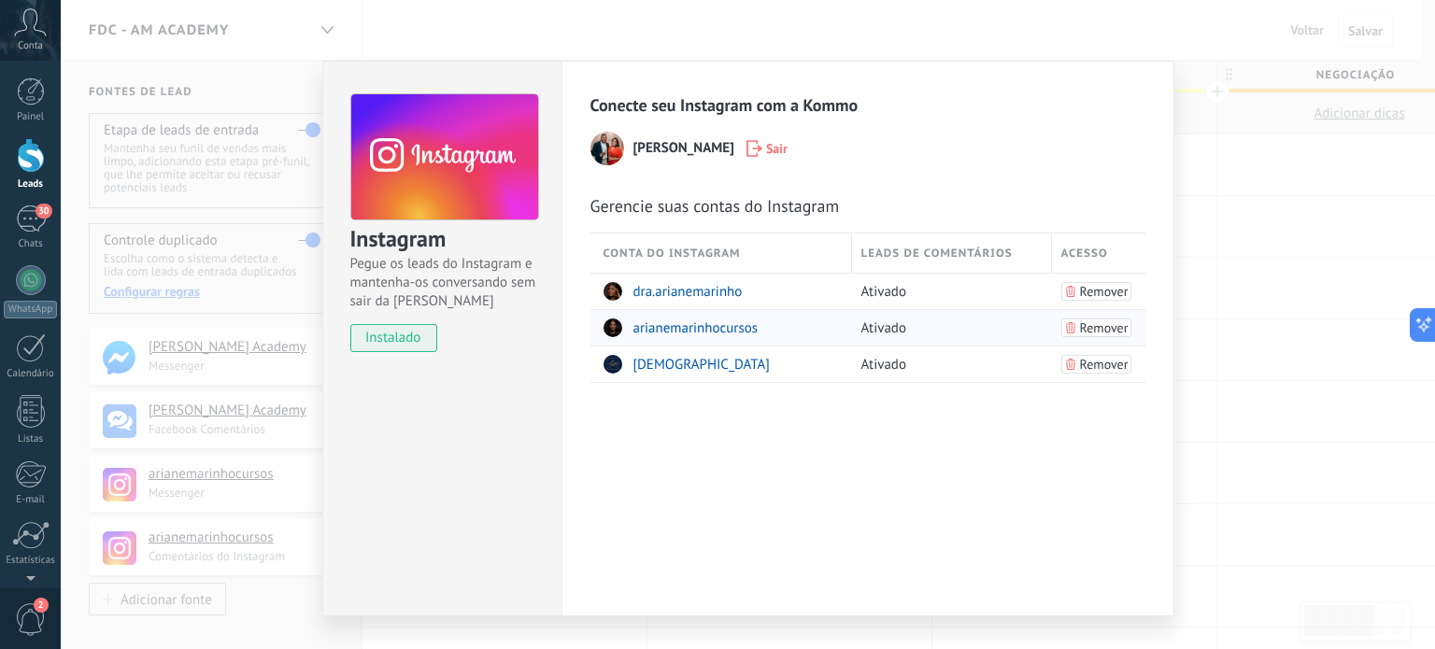
click span "arianemarinhocursos"
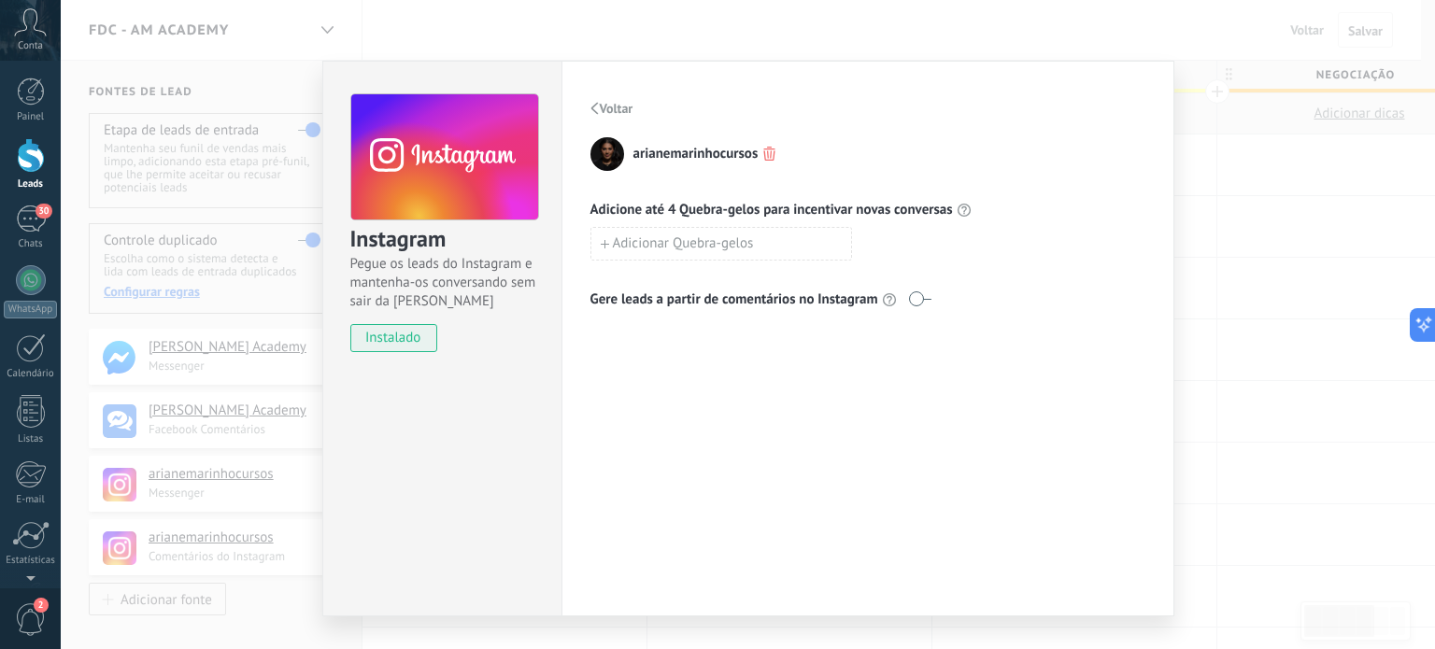
click icon "button"
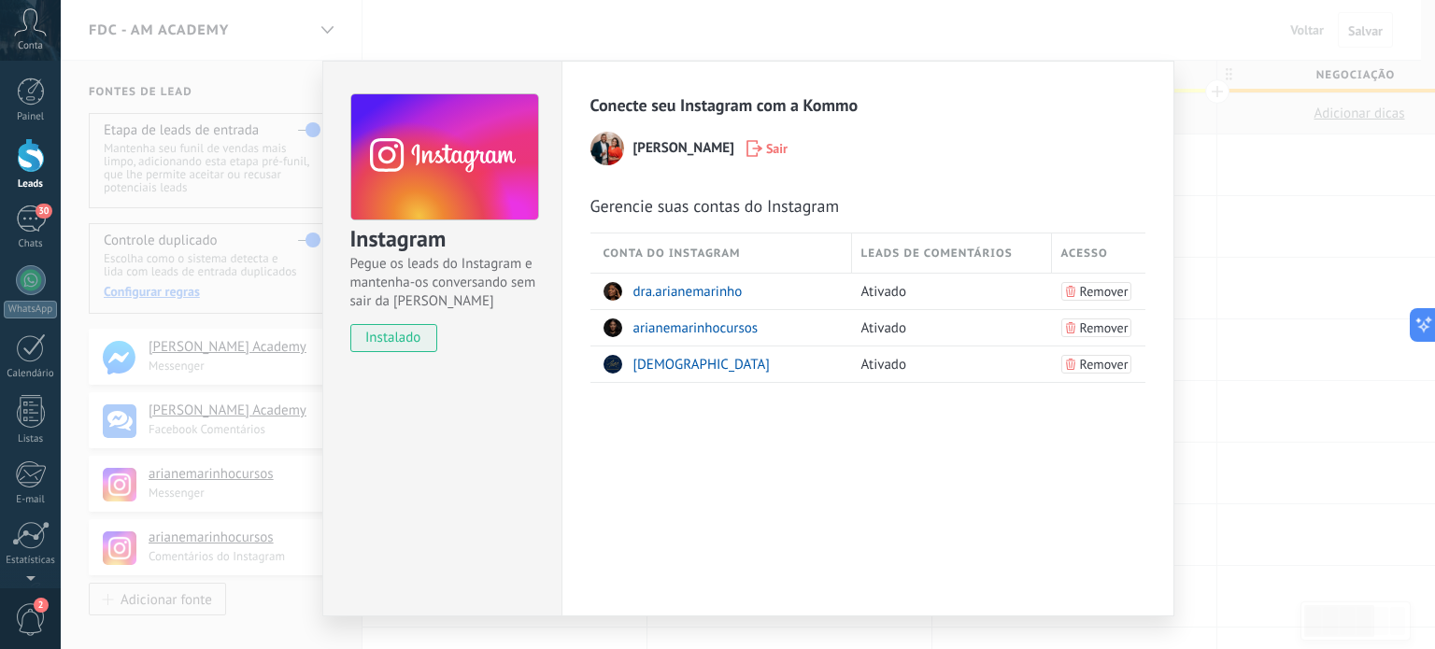
click div "Instagram Pegue os leads do Instagram e mantenha-os conversando sem sair da Kom…"
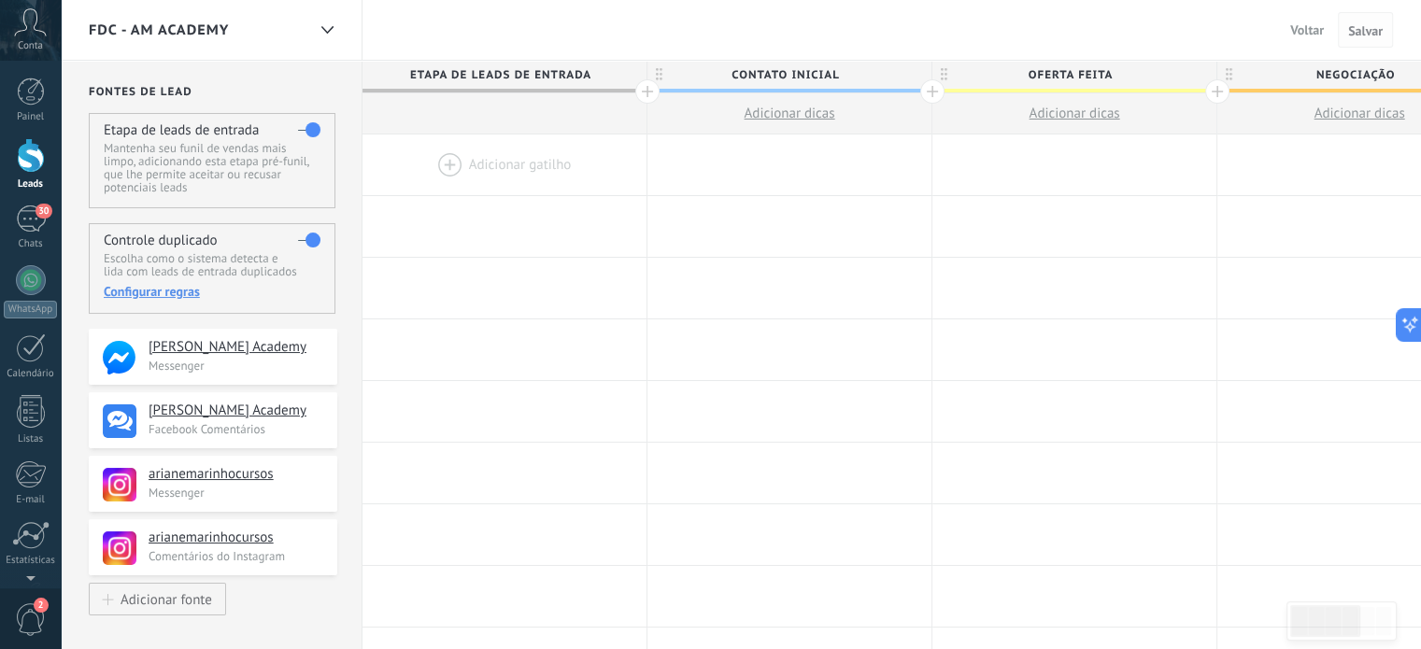
click span "Salvar"
click span "Voltar"
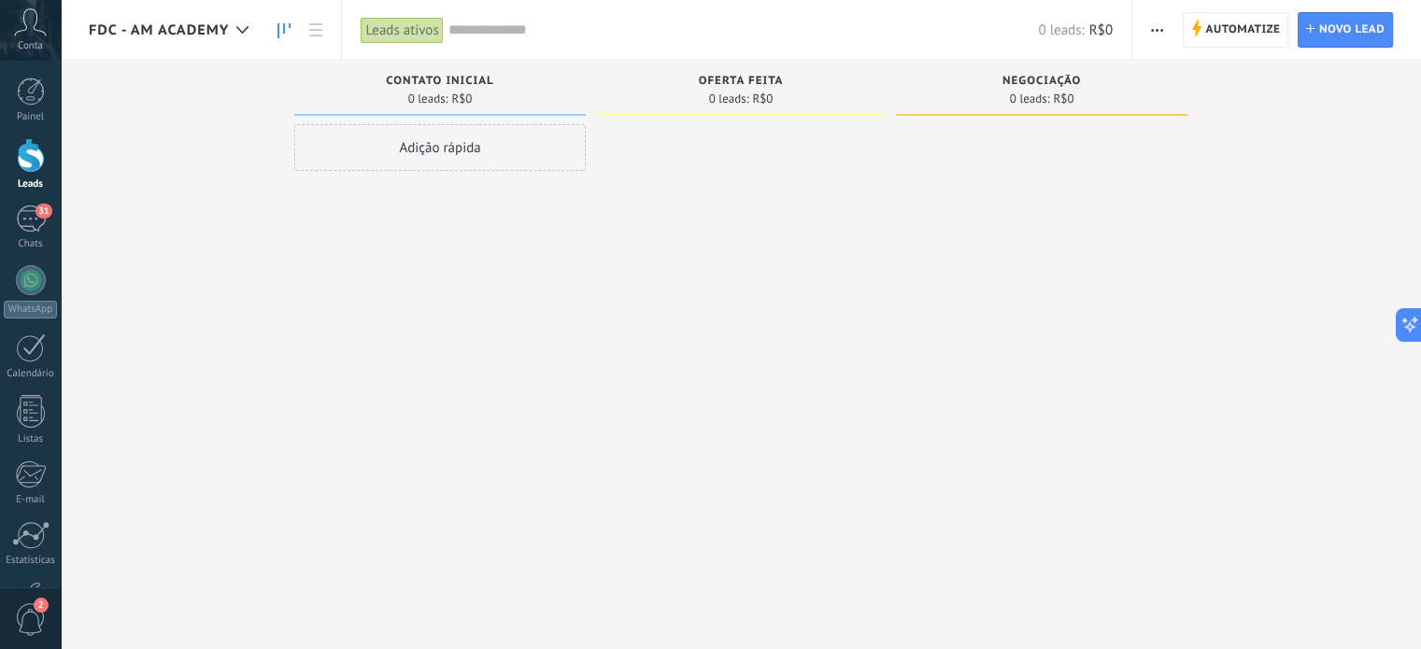
scroll to position [202, 0]
click at [1226, 30] on span "Automatize" at bounding box center [1242, 30] width 75 height 34
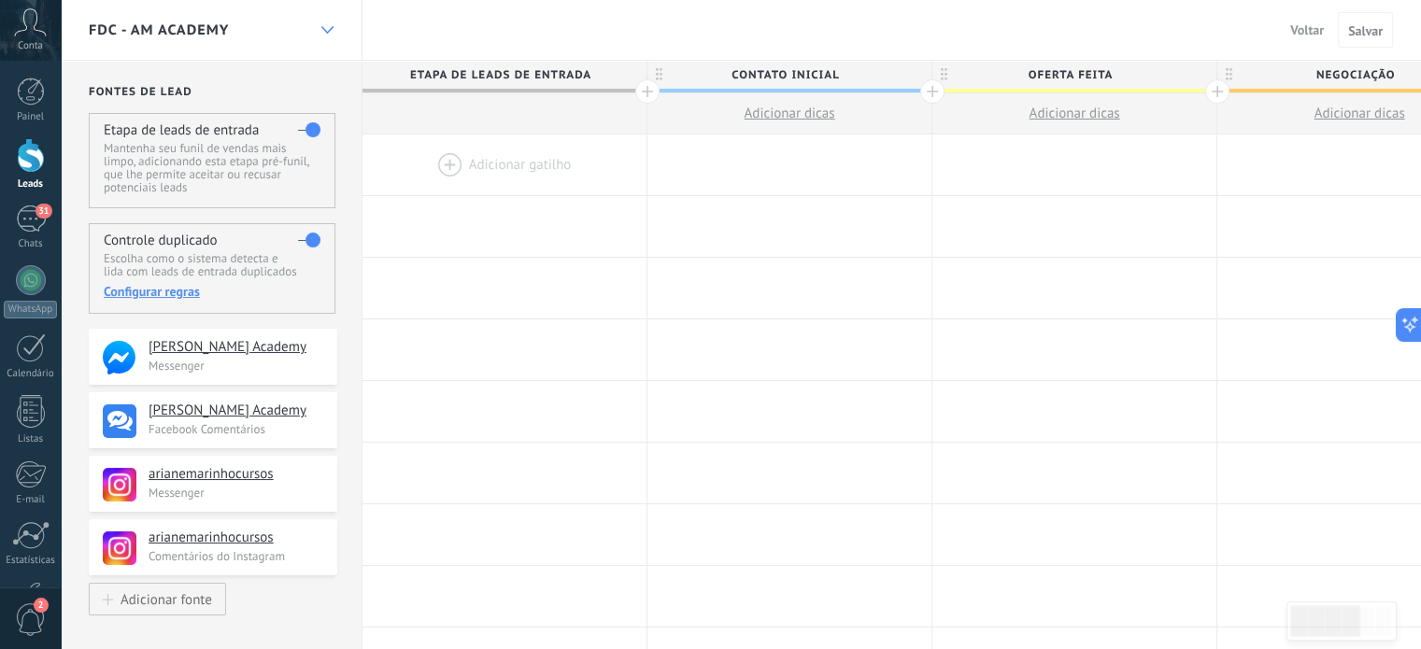
click at [324, 29] on use at bounding box center [326, 29] width 12 height 7
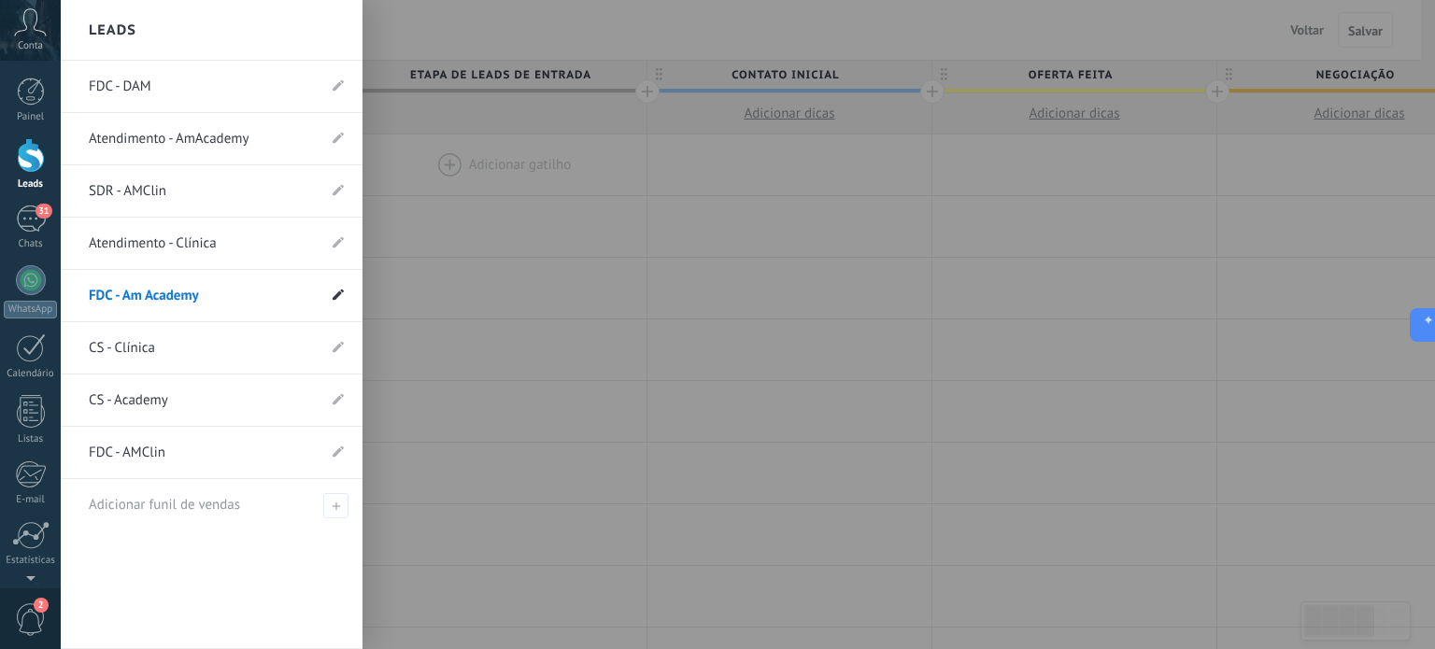
click at [336, 294] on use at bounding box center [338, 294] width 11 height 11
drag, startPoint x: 76, startPoint y: 296, endPoint x: 73, endPoint y: 143, distance: 153.2
click at [82, 452] on li "FDC - AMClin" at bounding box center [212, 453] width 302 height 52
click at [332, 451] on li "FDC - AMClin" at bounding box center [212, 453] width 302 height 52
click at [333, 446] on icon at bounding box center [338, 451] width 11 height 11
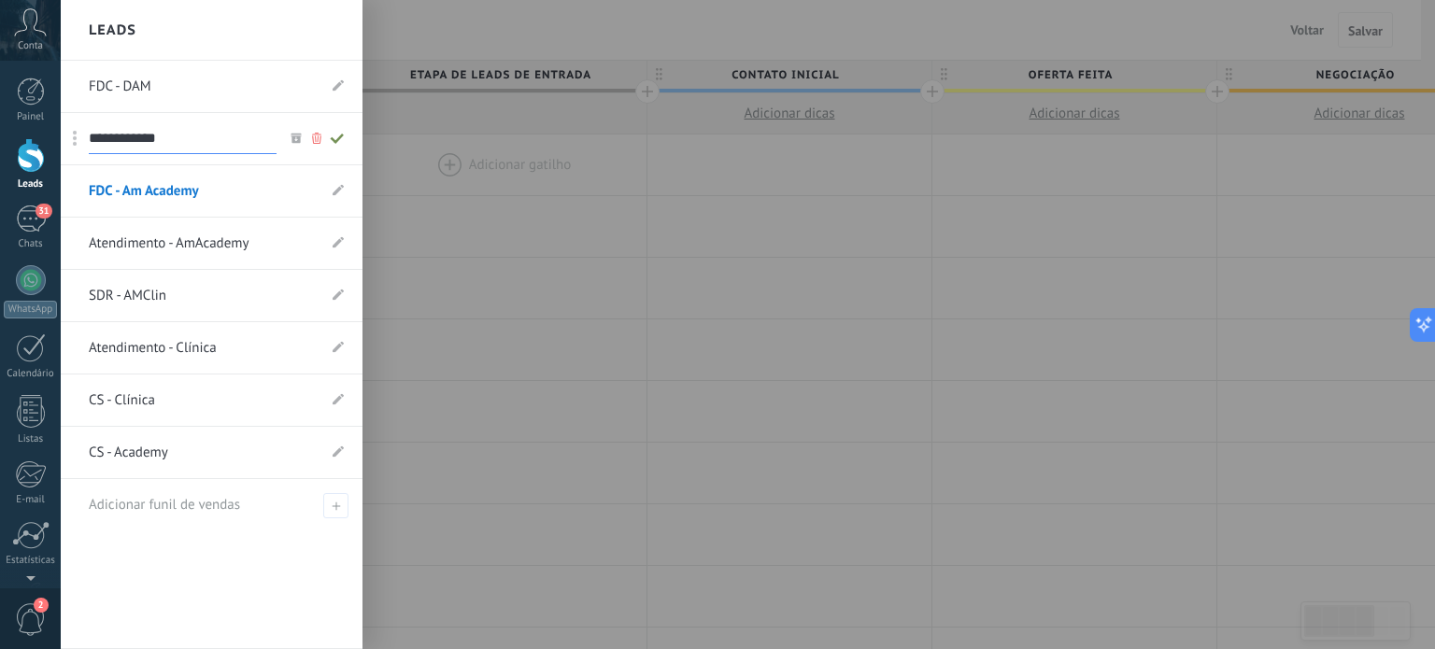
drag, startPoint x: 81, startPoint y: 452, endPoint x: 79, endPoint y: 139, distance: 313.0
click at [333, 289] on icon at bounding box center [338, 294] width 11 height 11
drag, startPoint x: 72, startPoint y: 294, endPoint x: 73, endPoint y: 186, distance: 108.4
click at [341, 345] on icon at bounding box center [338, 346] width 11 height 11
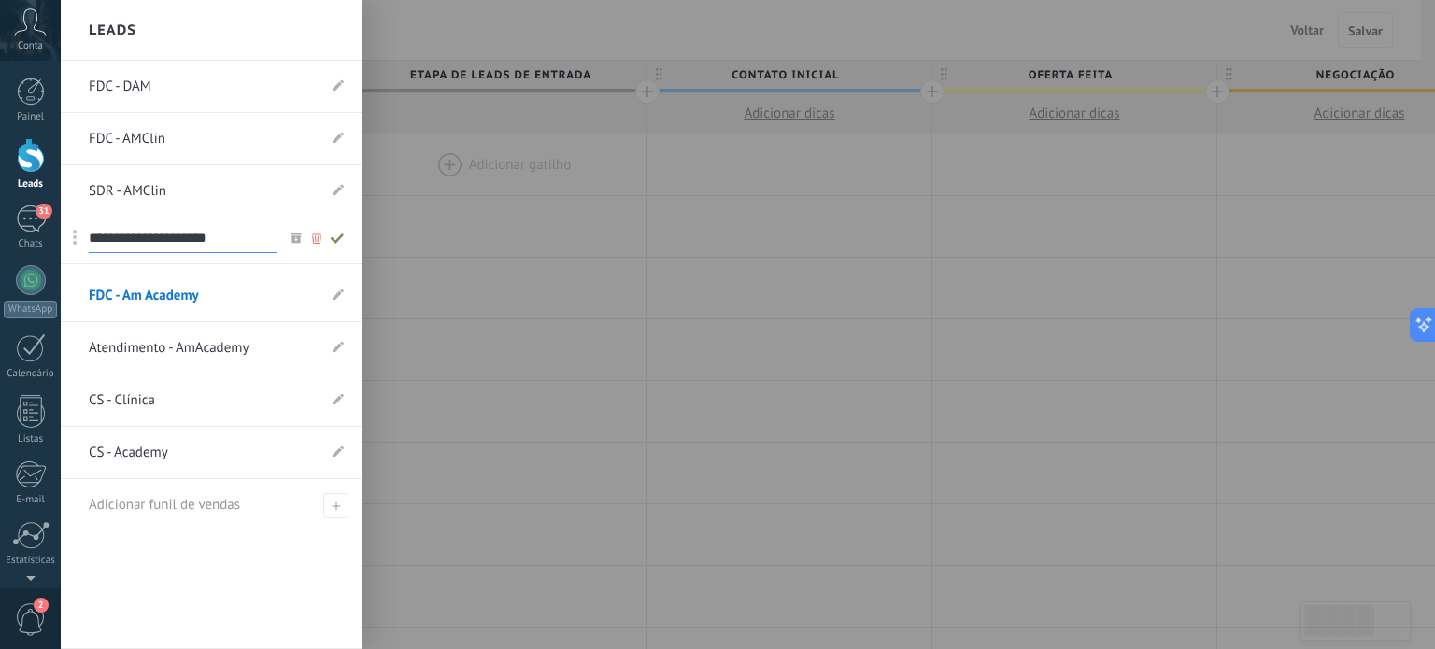
drag, startPoint x: 78, startPoint y: 348, endPoint x: 75, endPoint y: 238, distance: 109.4
click at [78, 404] on li "CS - Clínica" at bounding box center [212, 401] width 302 height 52
click at [335, 401] on use at bounding box center [338, 398] width 11 height 11
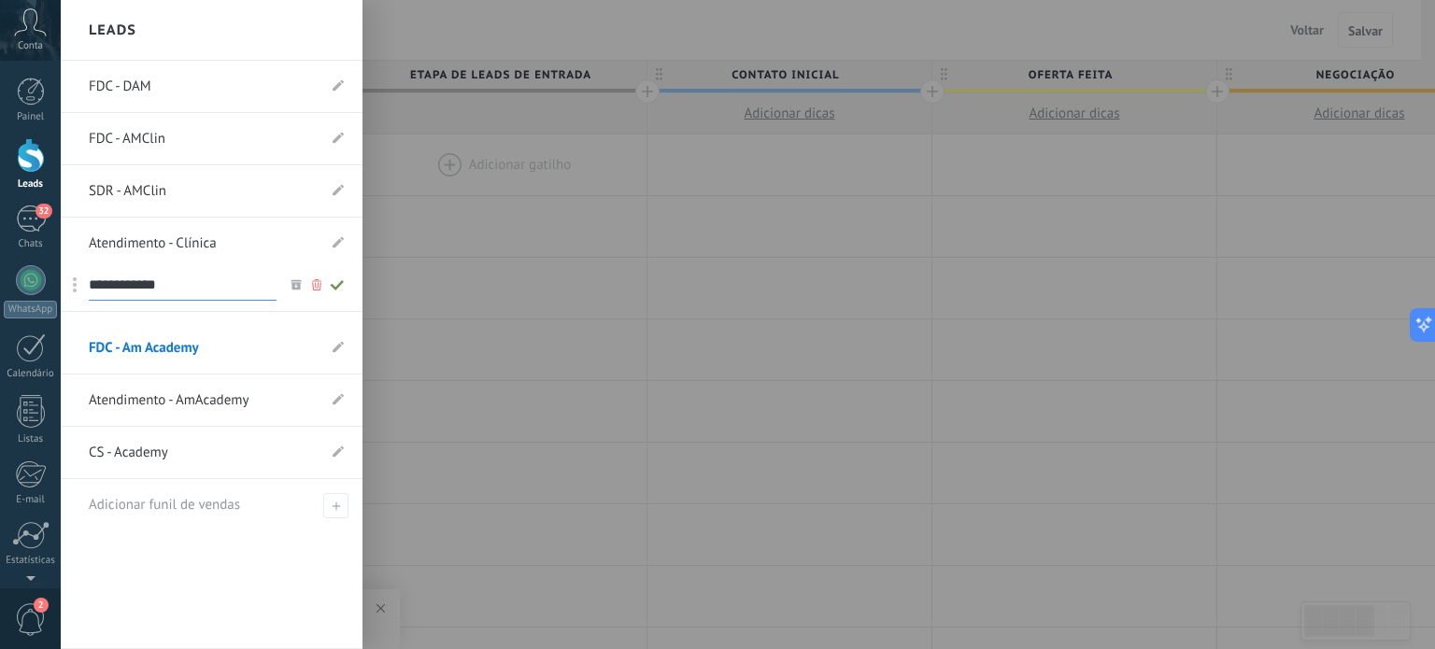
drag, startPoint x: 78, startPoint y: 402, endPoint x: 74, endPoint y: 288, distance: 114.1
click at [335, 294] on icon at bounding box center [337, 296] width 21 height 11
click at [184, 344] on link "FDC - Am Academy" at bounding box center [202, 348] width 227 height 52
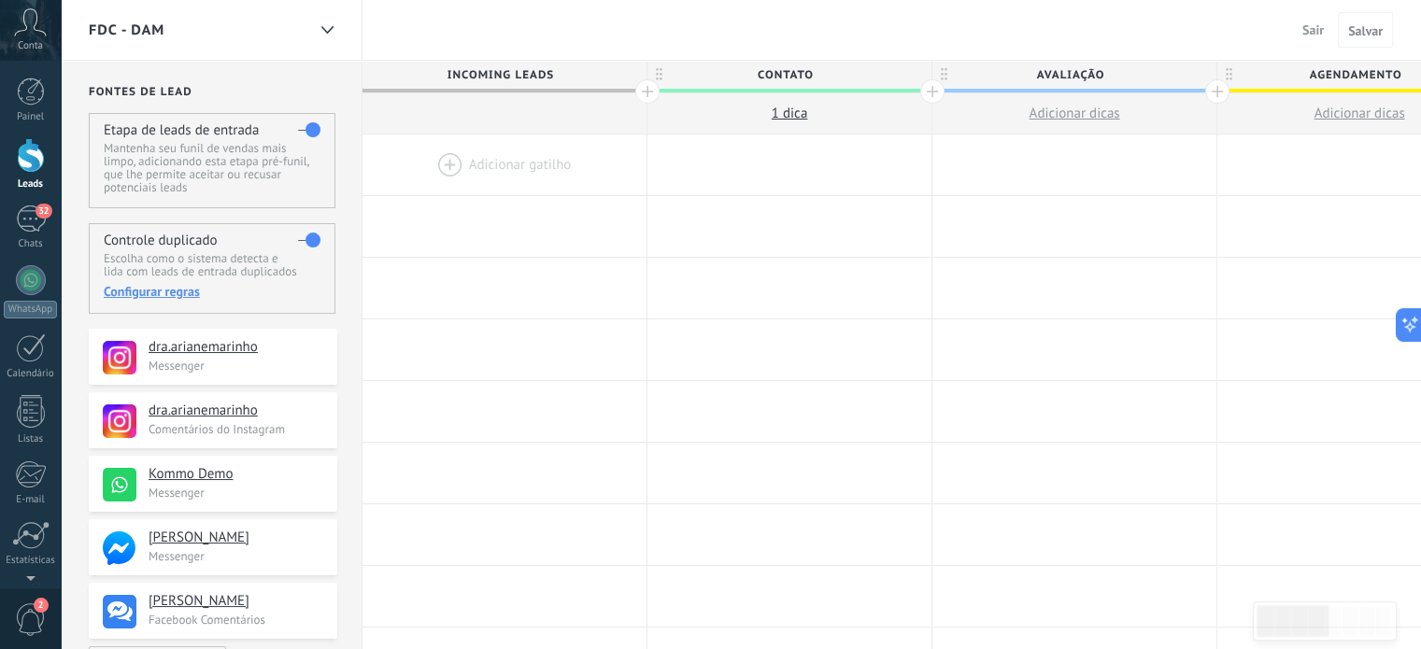
click at [501, 106] on div at bounding box center [504, 113] width 284 height 41
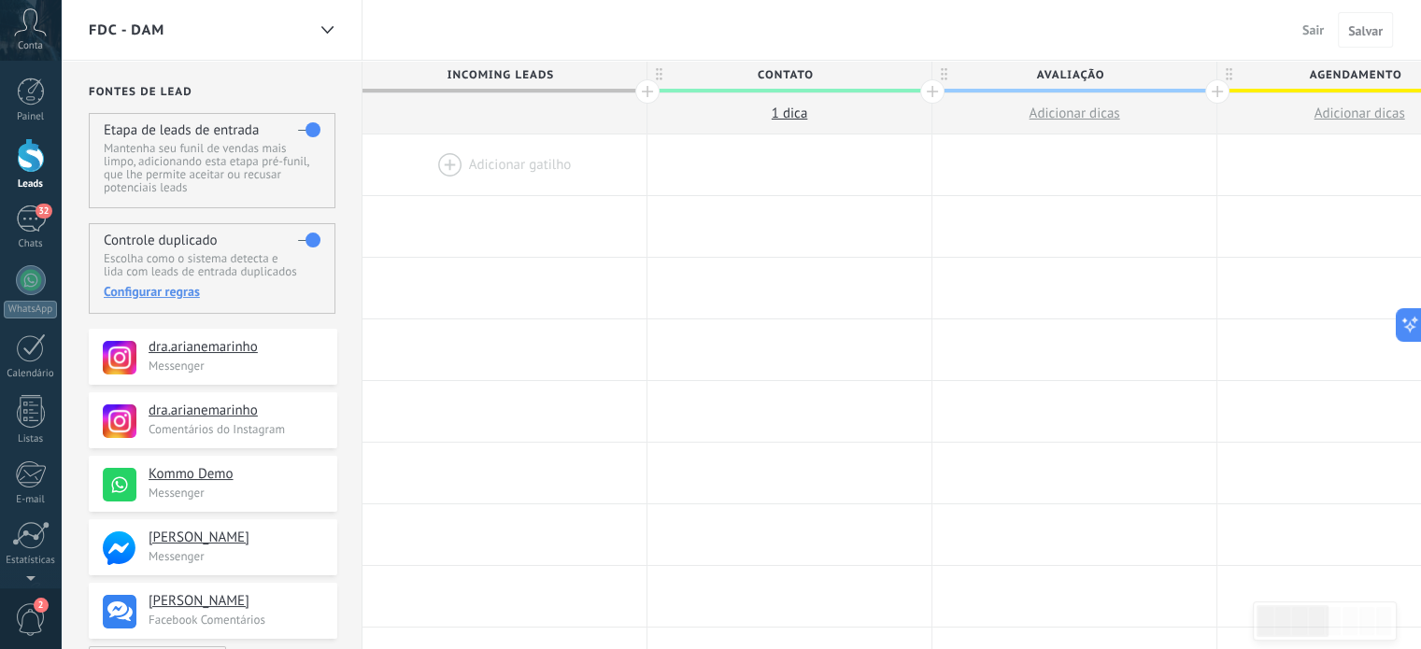
click at [501, 106] on div at bounding box center [504, 113] width 284 height 41
click at [438, 163] on div at bounding box center [504, 165] width 284 height 61
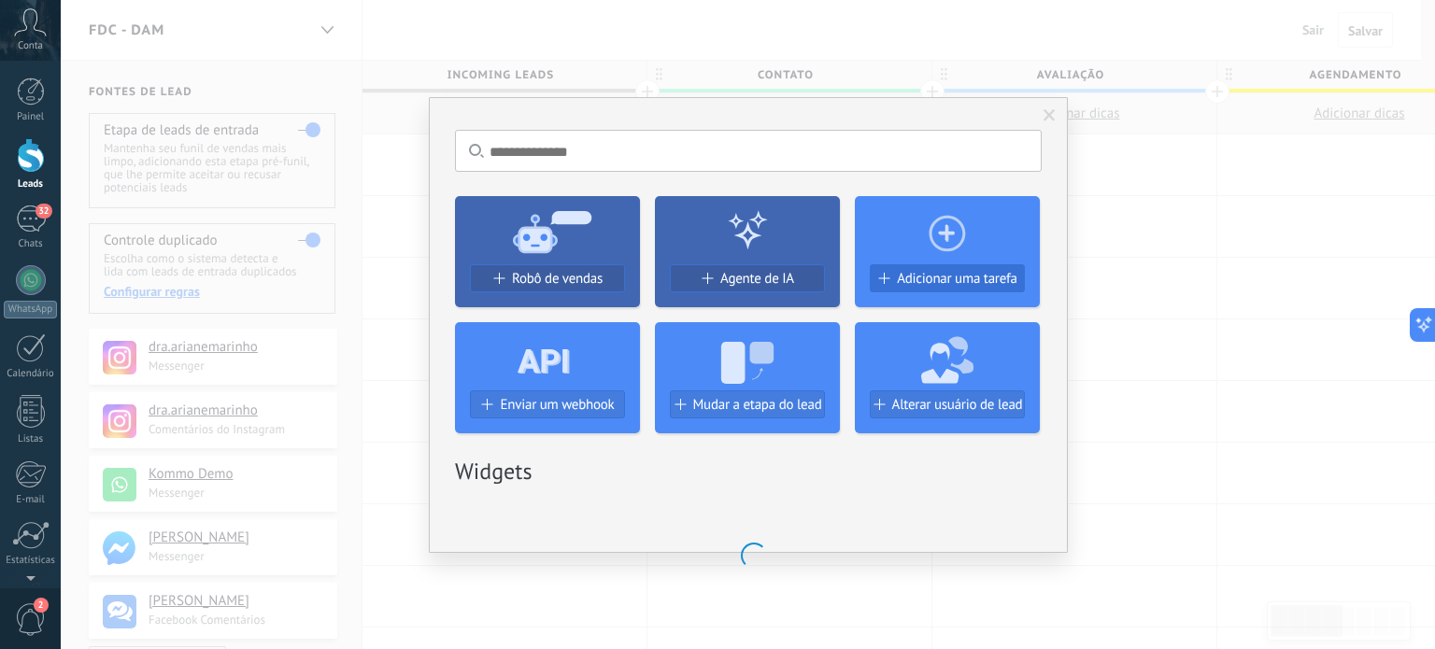
click at [934, 276] on span "Adicionar uma tarefa" at bounding box center [957, 279] width 121 height 16
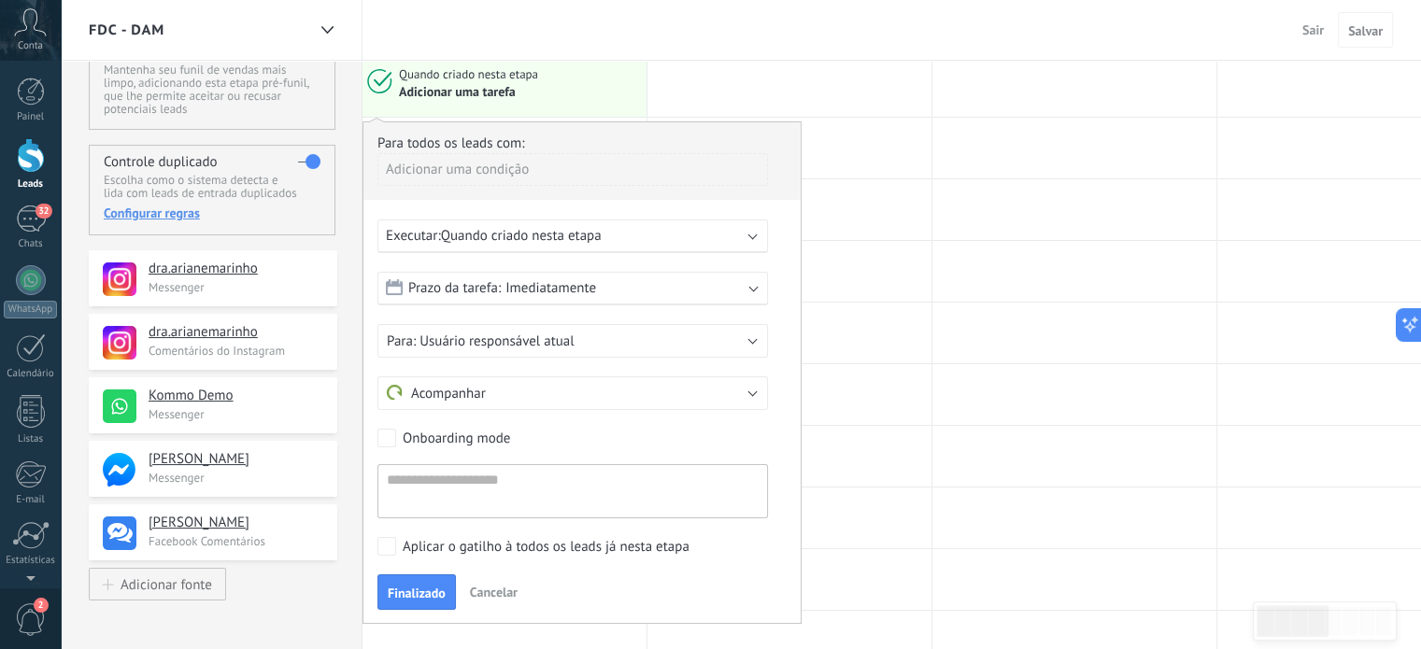
scroll to position [56, 0]
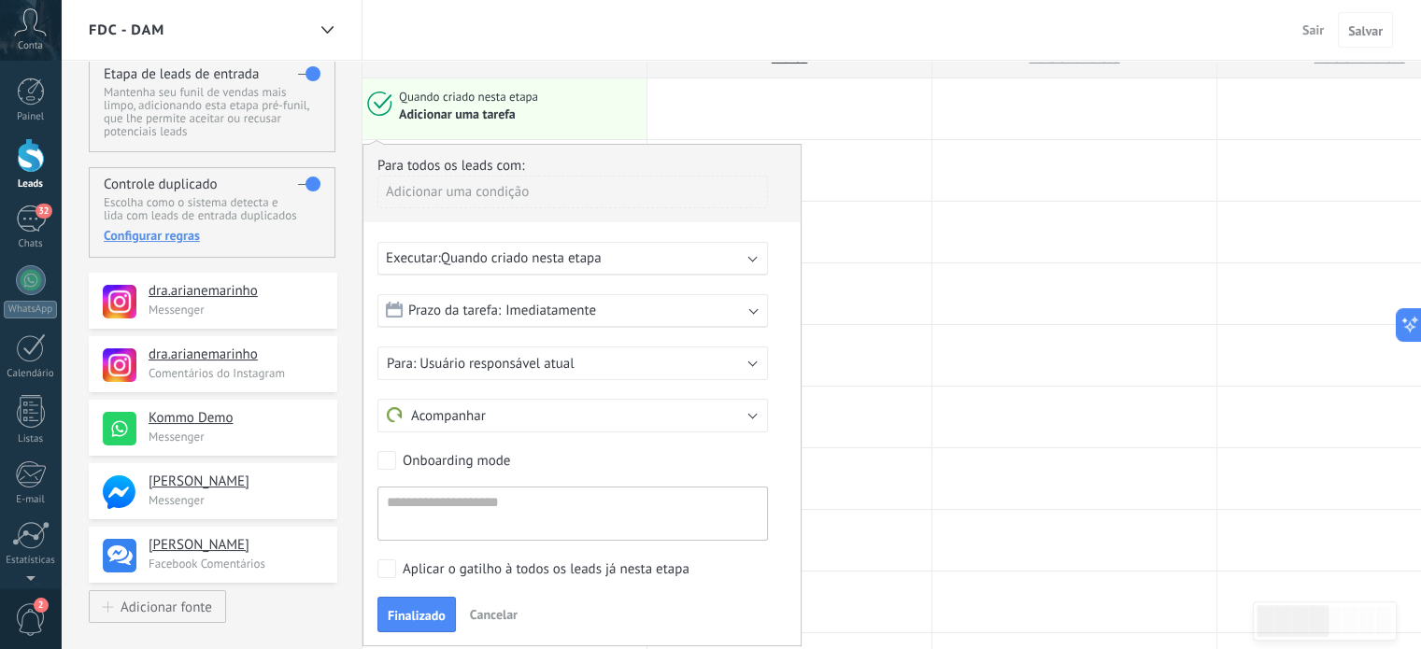
click at [439, 190] on div "Adicionar uma condição" at bounding box center [572, 192] width 390 height 33
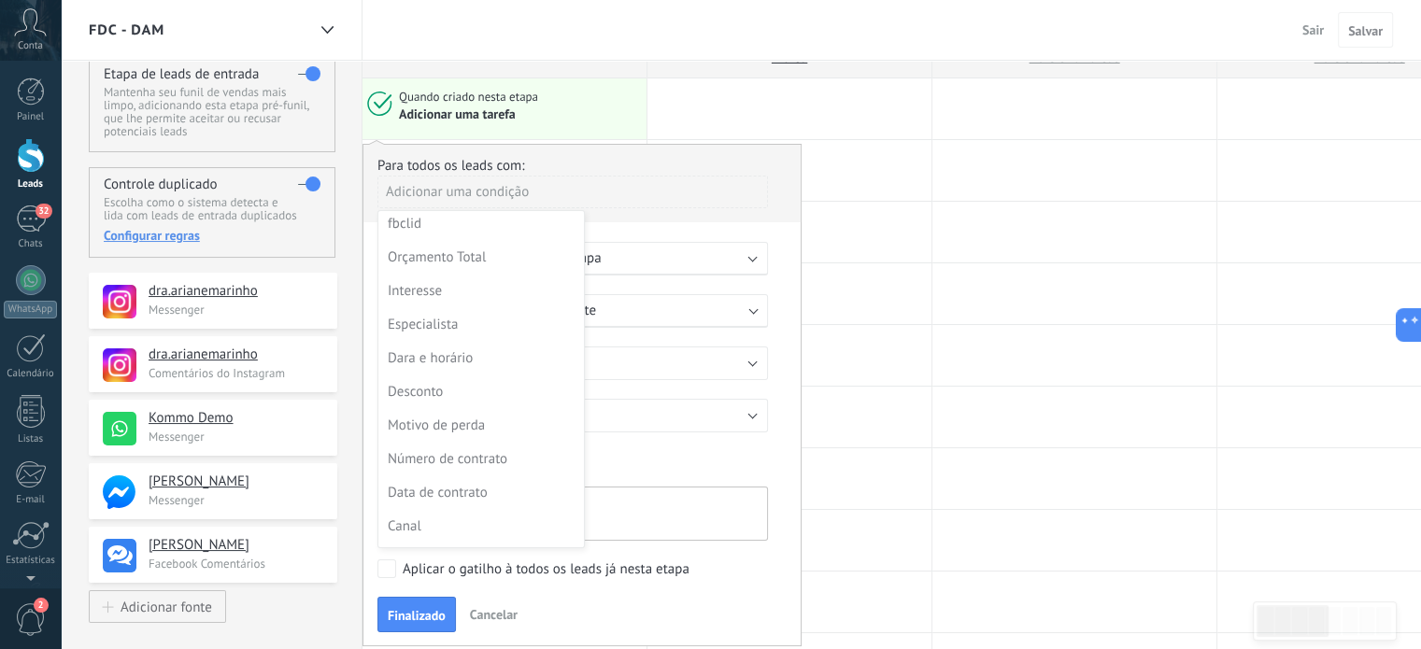
scroll to position [538, 0]
click at [433, 433] on div "Canal" at bounding box center [479, 430] width 183 height 26
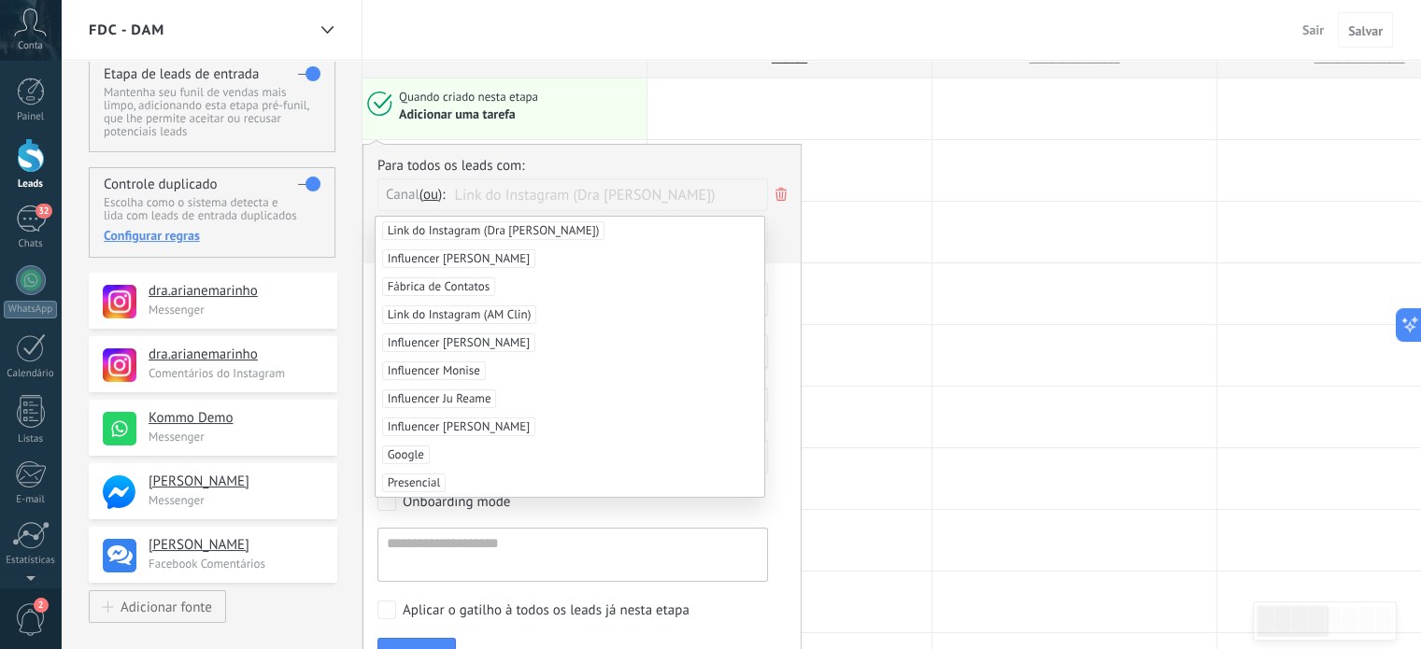
click at [783, 192] on use at bounding box center [780, 194] width 11 height 13
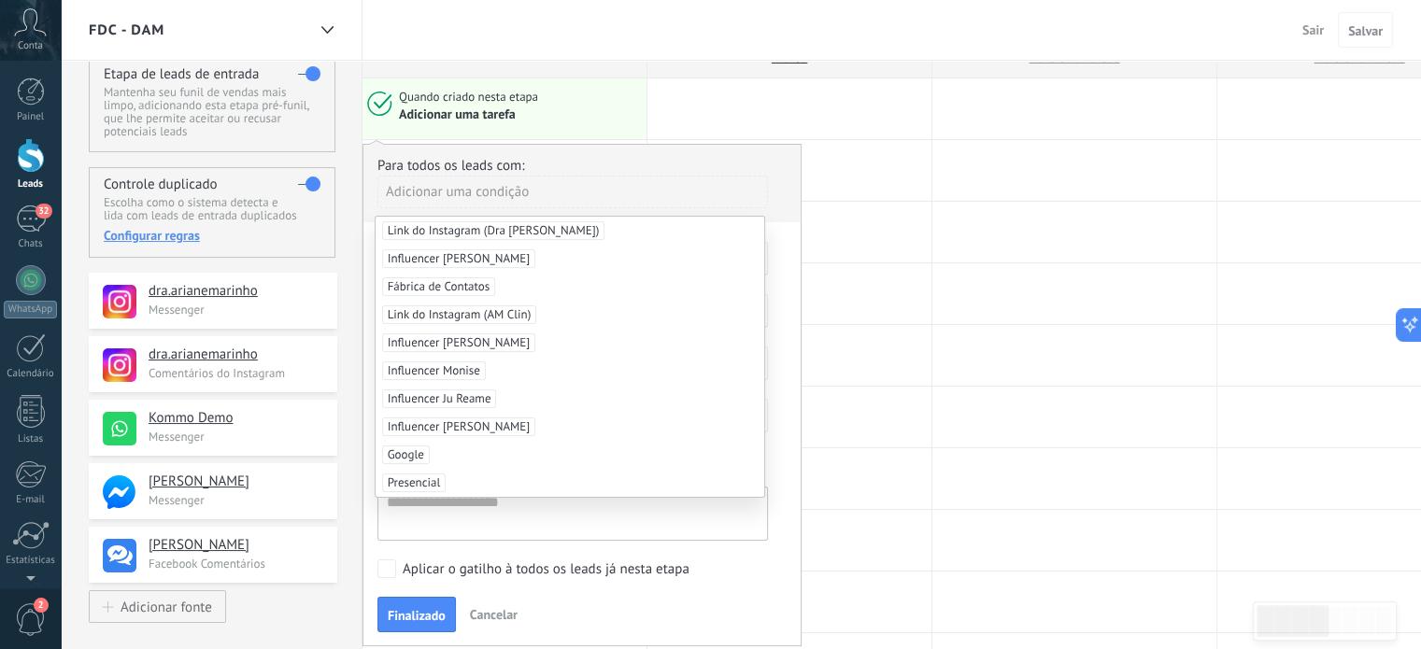
click at [633, 165] on div "Para todos os leads com:" at bounding box center [581, 166] width 409 height 18
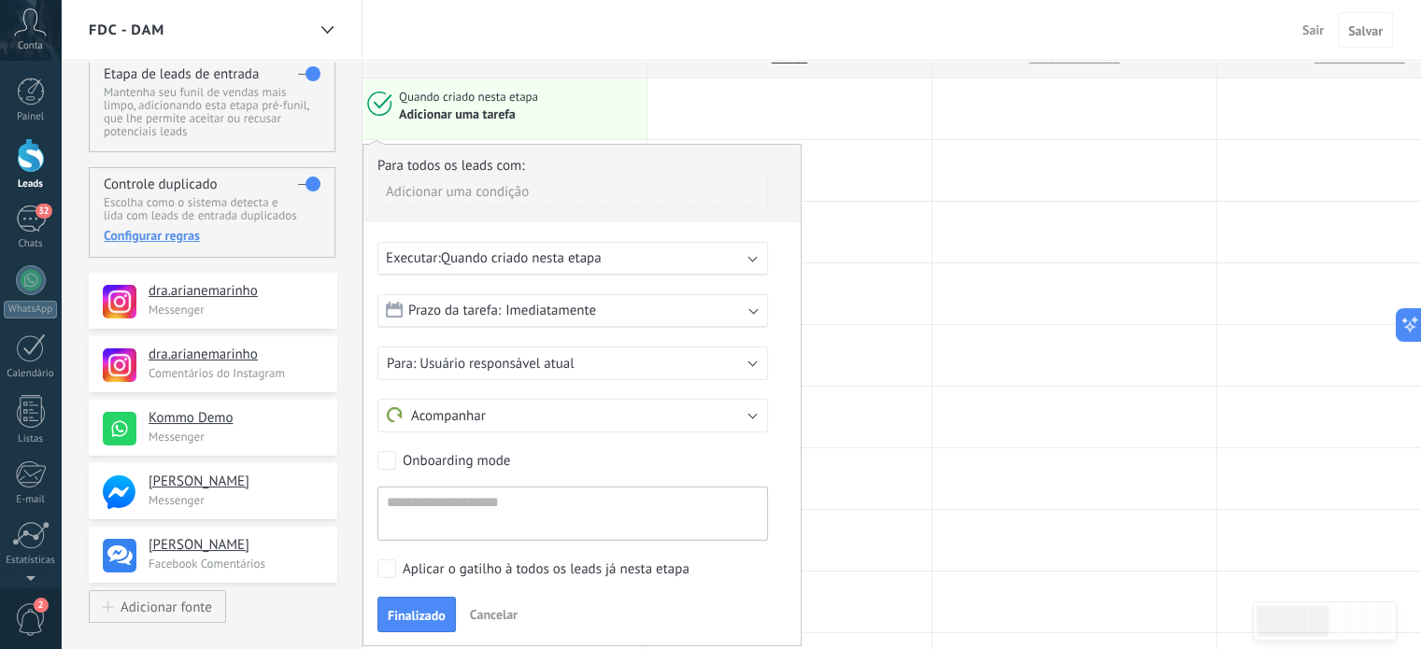
click at [500, 257] on span "Quando criado nesta etapa" at bounding box center [521, 258] width 161 height 18
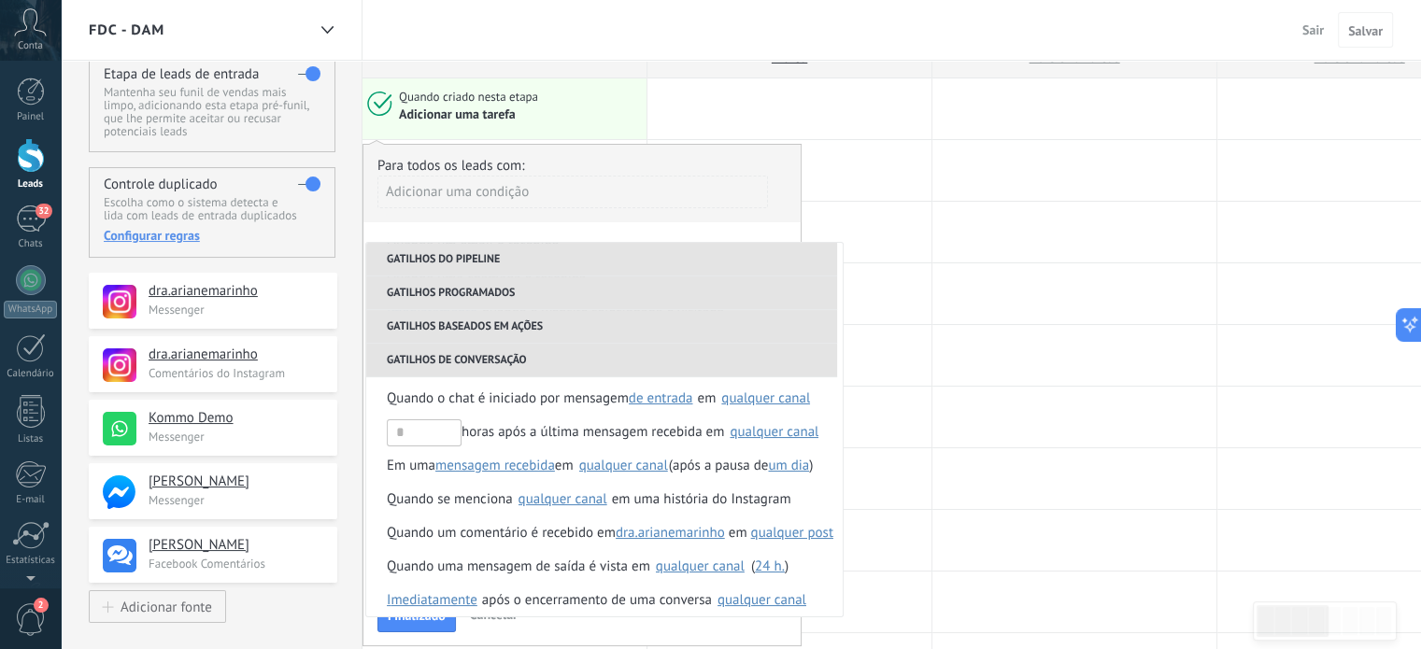
scroll to position [307, 0]
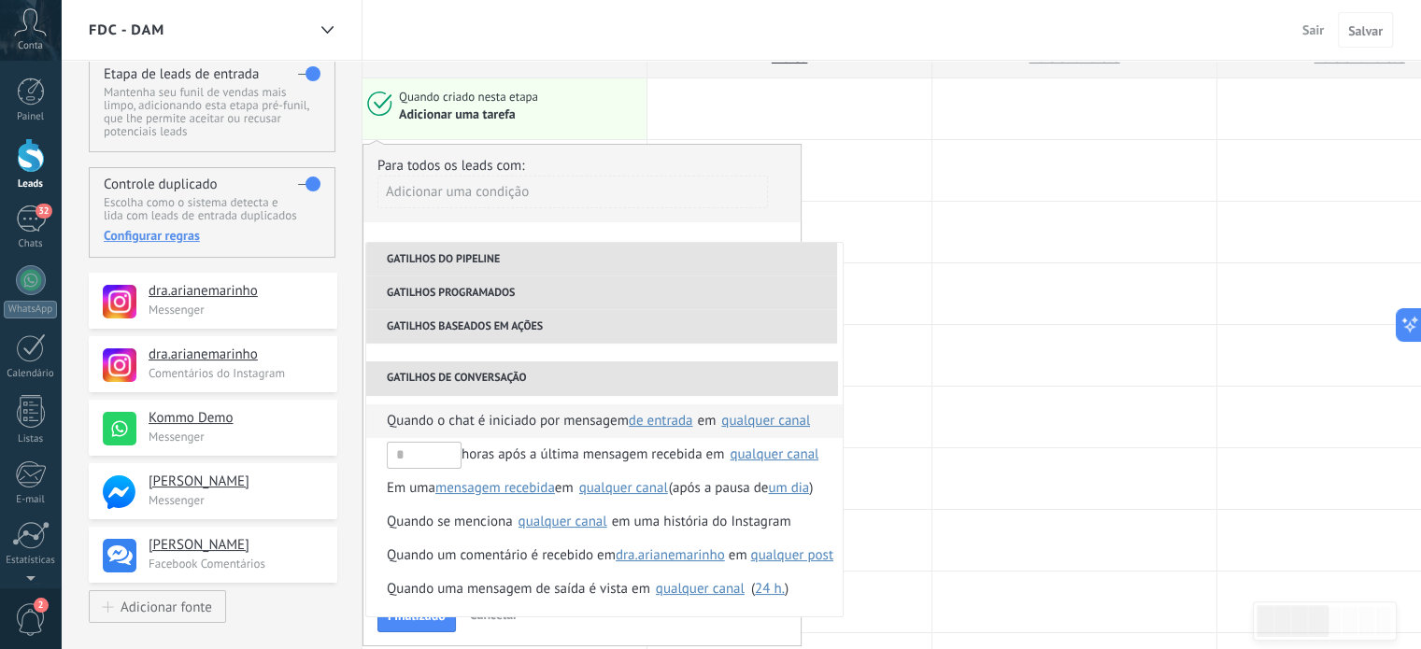
click at [608, 418] on span "Quando o chat é iniciado por mensagem" at bounding box center [508, 421] width 242 height 34
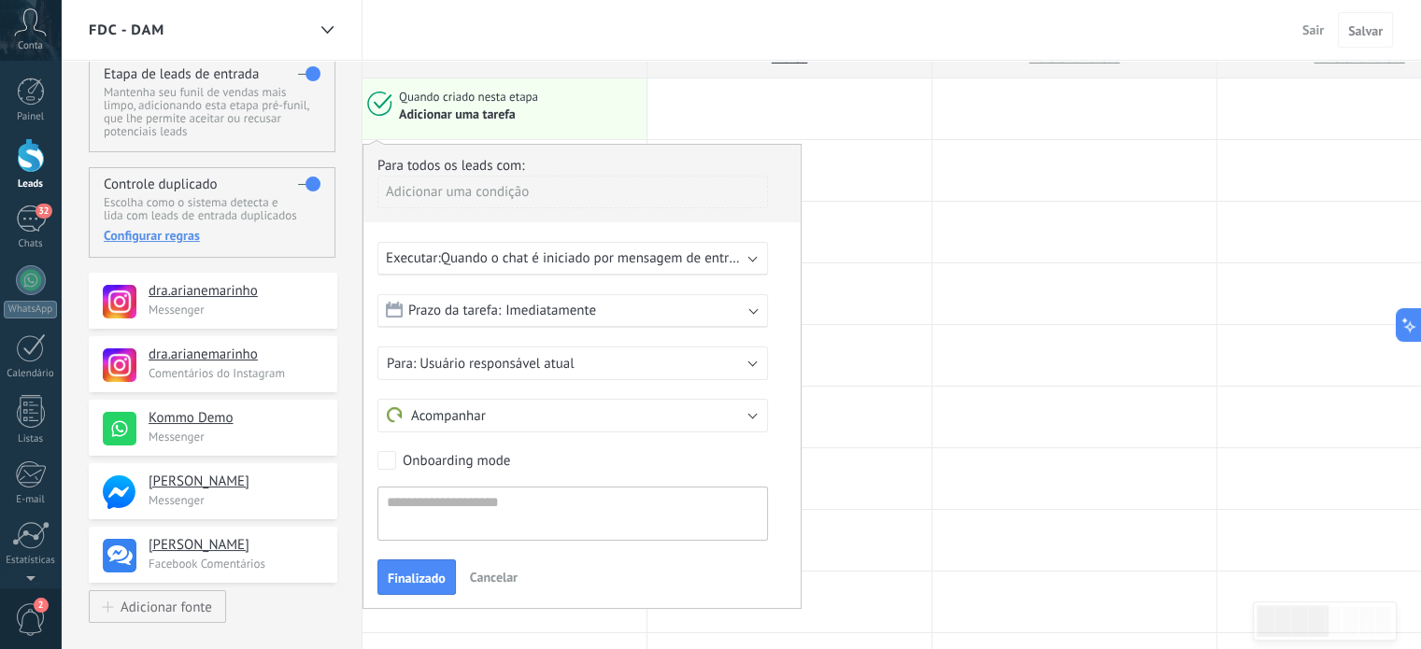
click at [748, 255] on b at bounding box center [752, 256] width 9 height 9
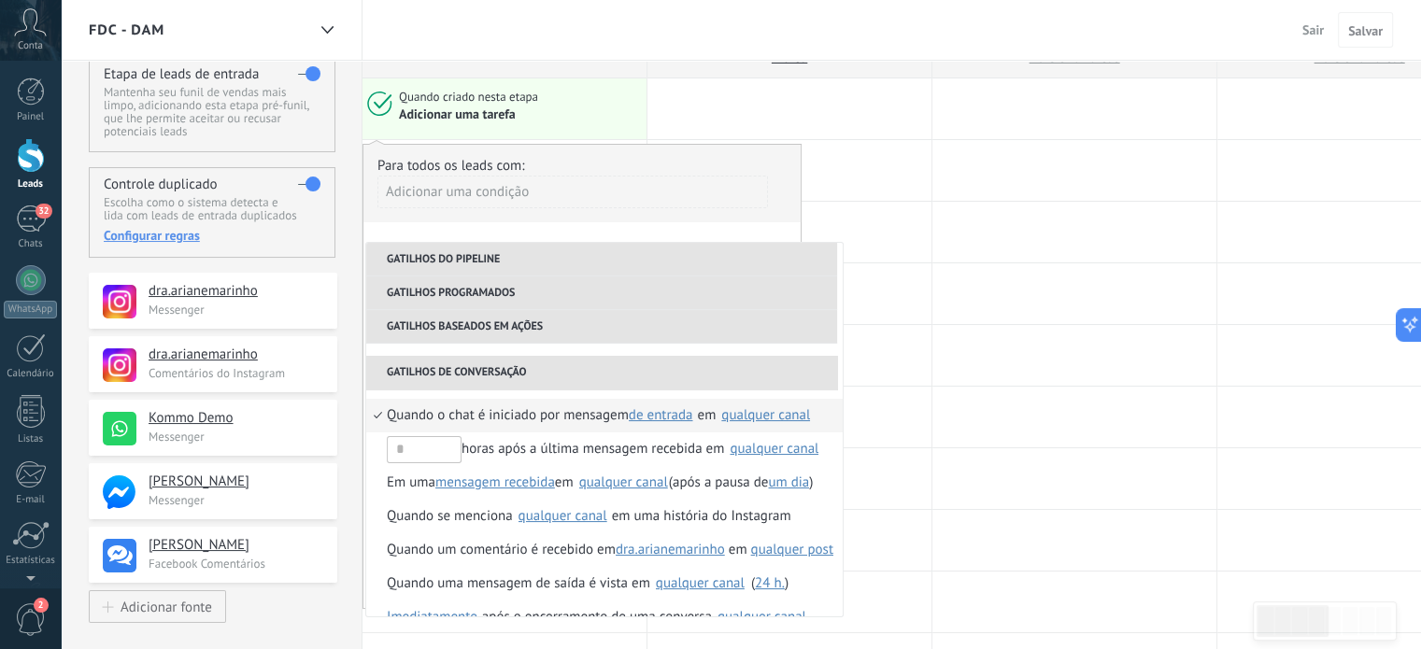
scroll to position [285, 0]
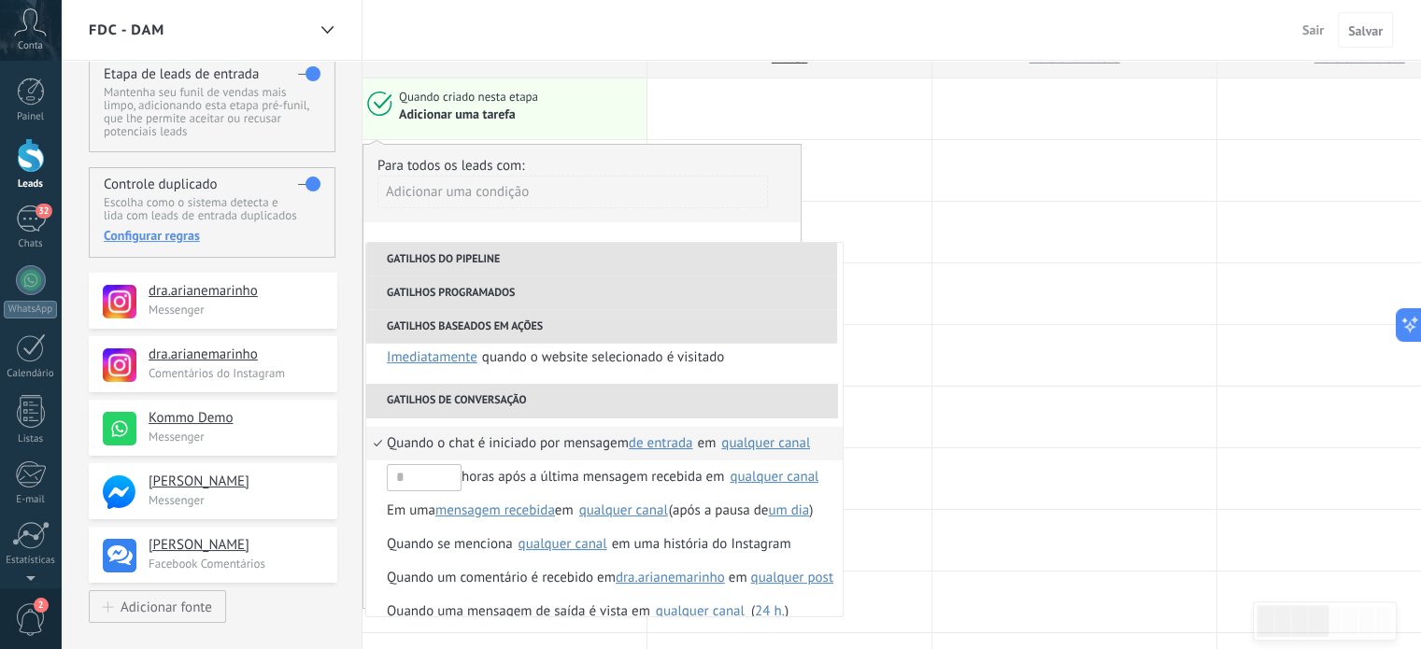
click at [740, 440] on div "qualquer canal" at bounding box center [765, 443] width 89 height 14
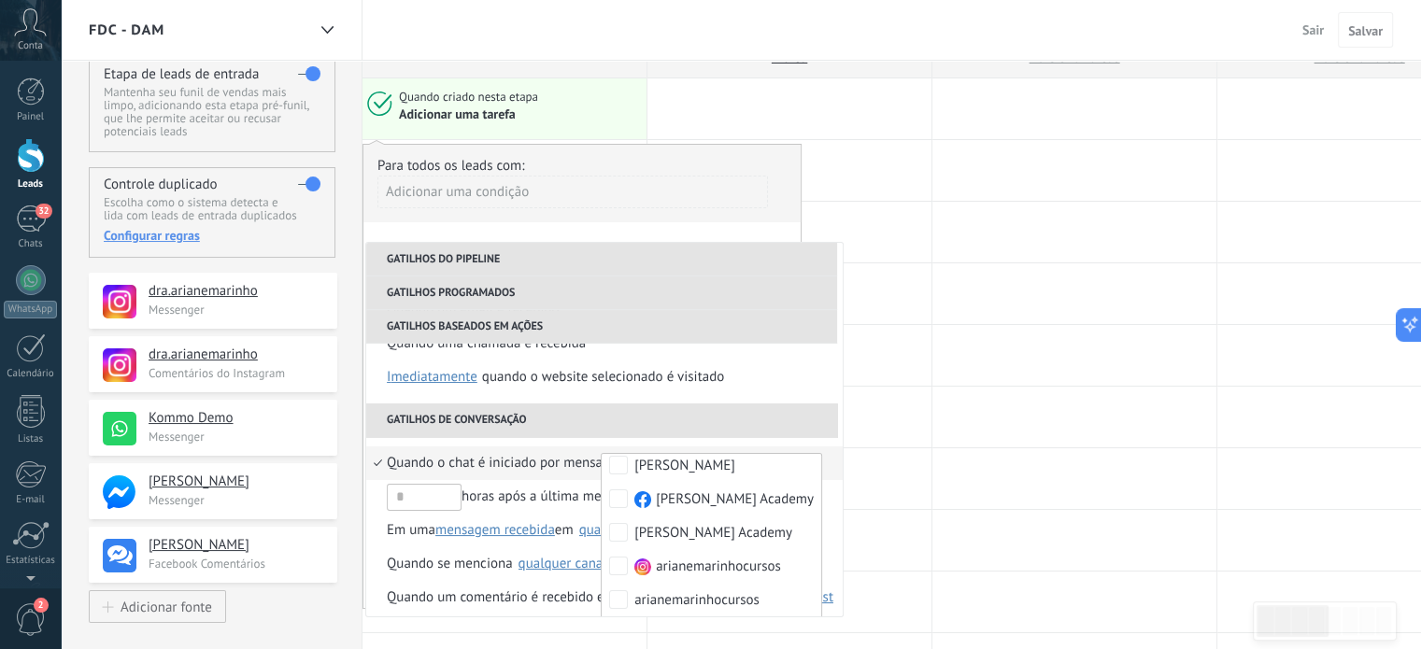
scroll to position [258, 0]
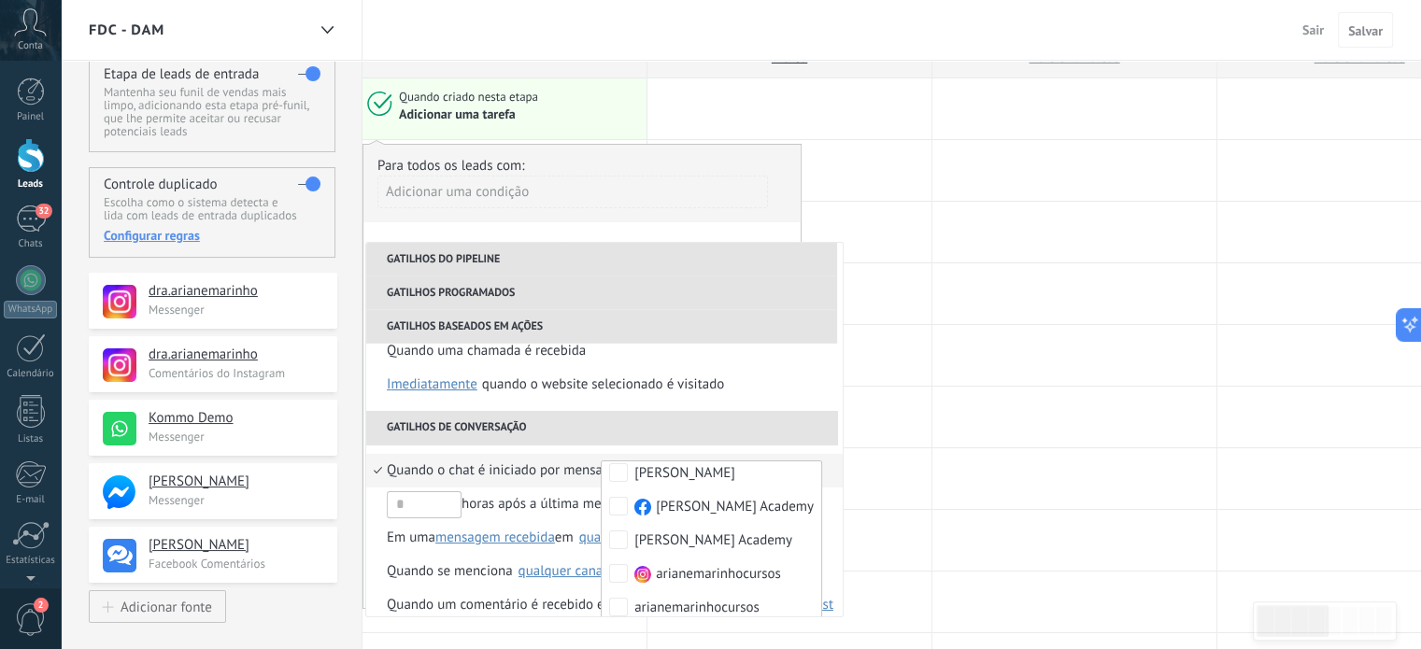
click at [730, 428] on li "Gatilhos de conversação" at bounding box center [601, 428] width 471 height 34
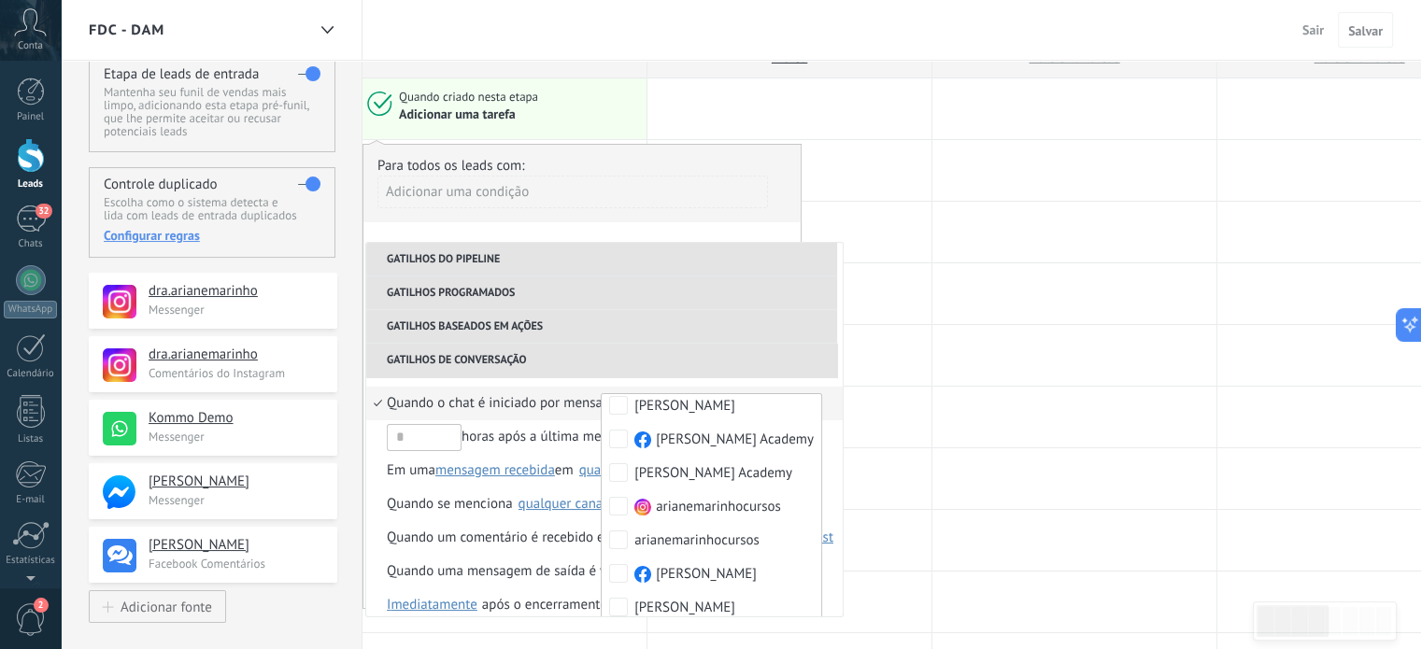
click at [683, 380] on div "Quando o chat é iniciado por mensagem de entrada de saída qualquer de entrada e…" at bounding box center [604, 537] width 476 height 321
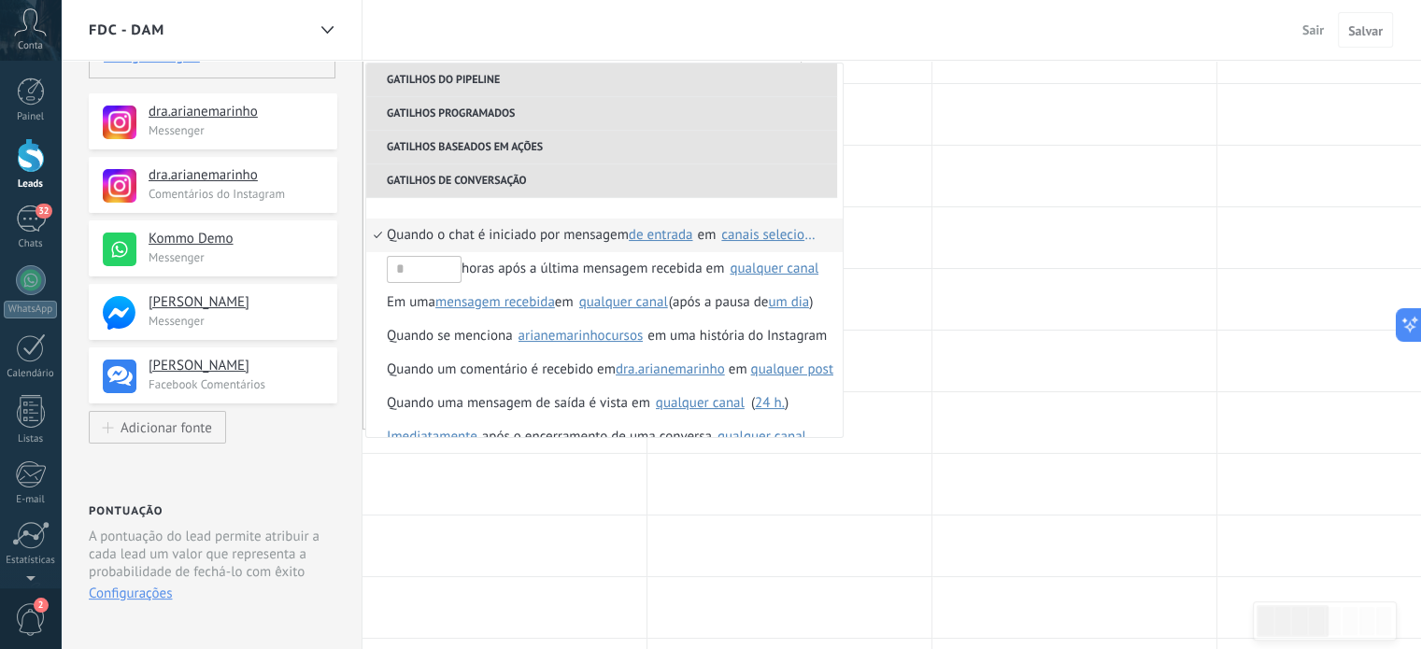
scroll to position [331, 0]
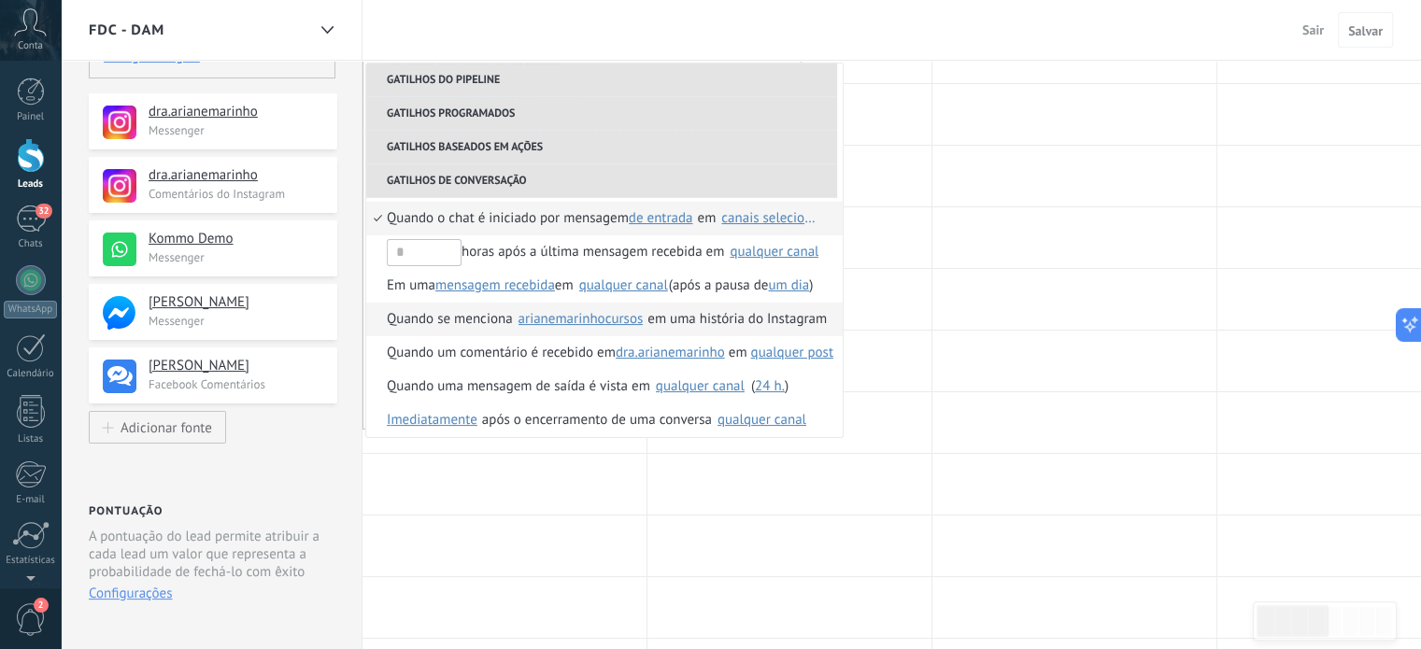
click at [380, 319] on li "Quando se menciona Selecionar tudo dra.arianemarinho arianemarinhocursos ariane…" at bounding box center [604, 320] width 476 height 34
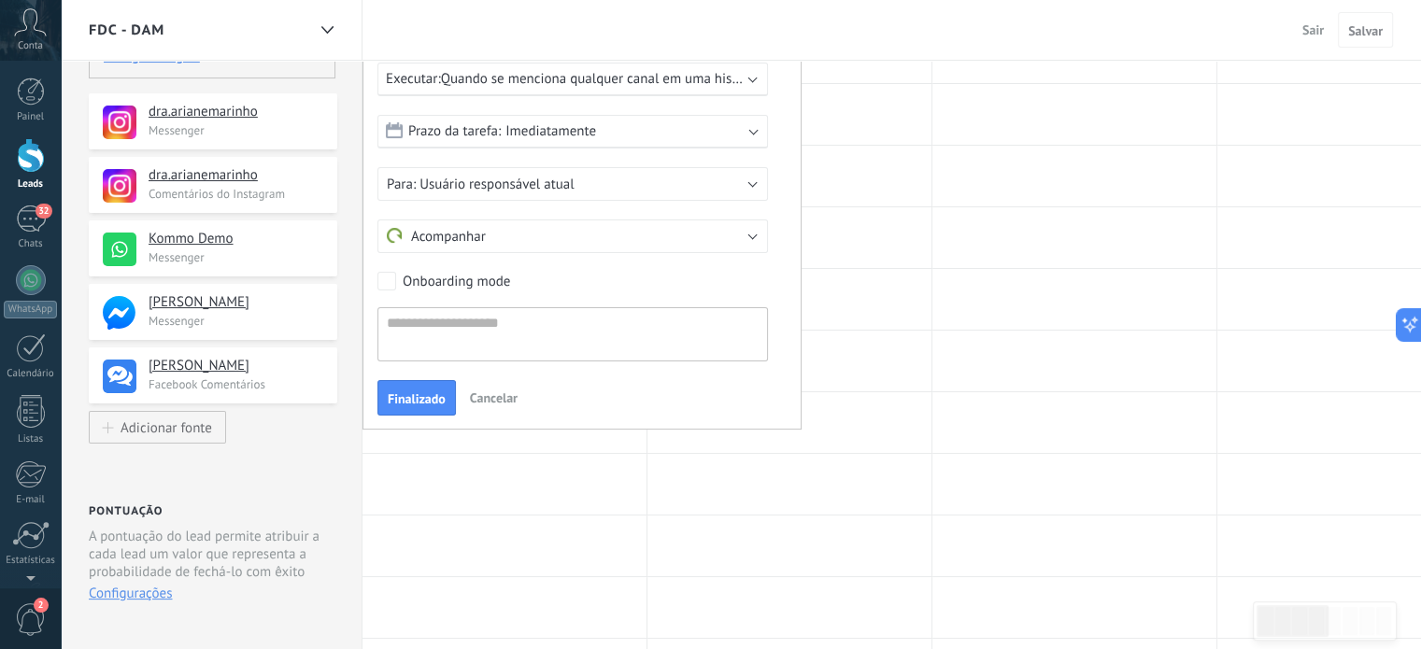
click at [470, 72] on span "Quando se menciona qualquer canal em uma história do Instagram arianemarinhocur…" at bounding box center [706, 79] width 530 height 18
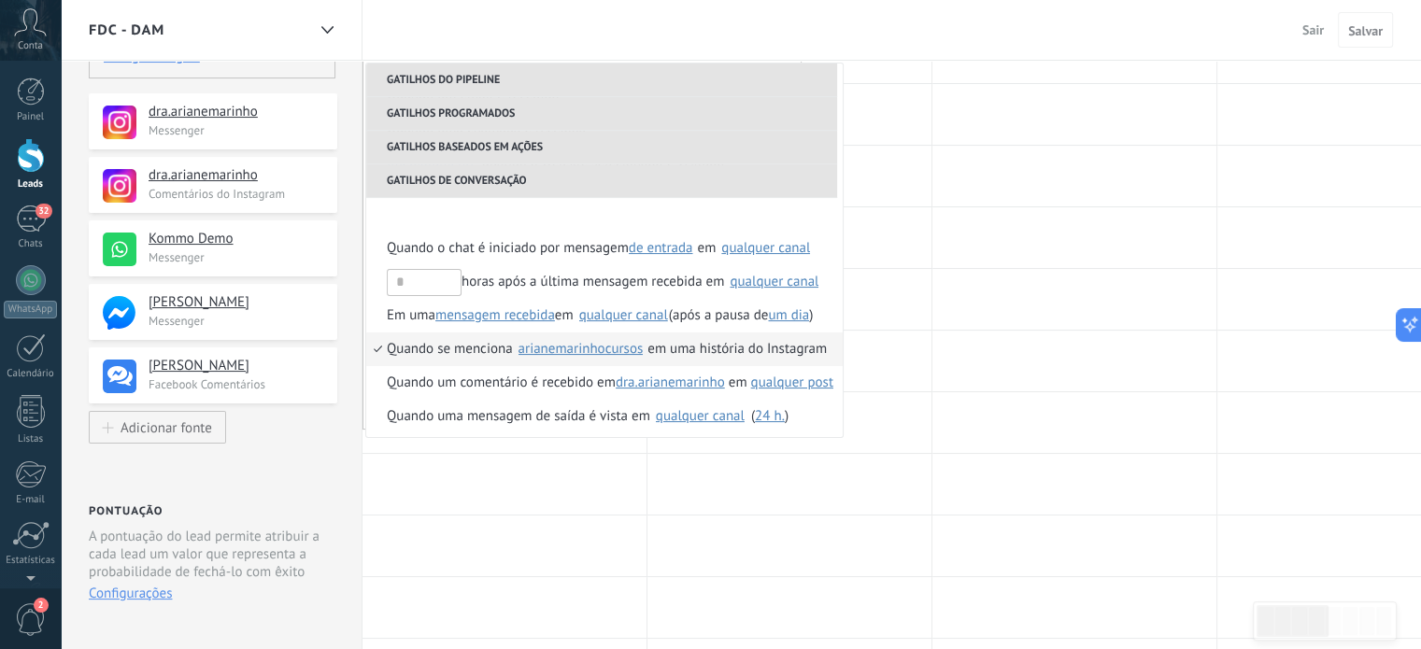
scroll to position [280, 0]
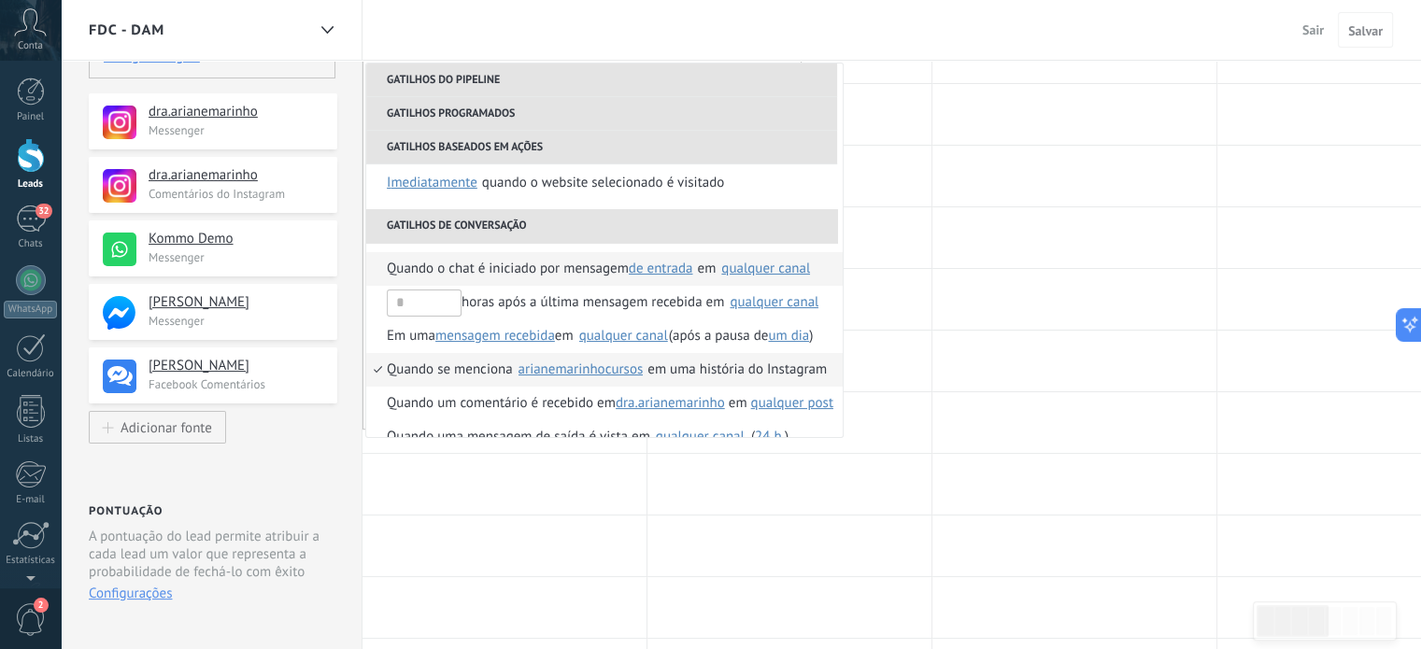
click at [375, 265] on li "Quando o chat é iniciado por mensagem de entrada de saída qualquer de entrada e…" at bounding box center [604, 269] width 476 height 34
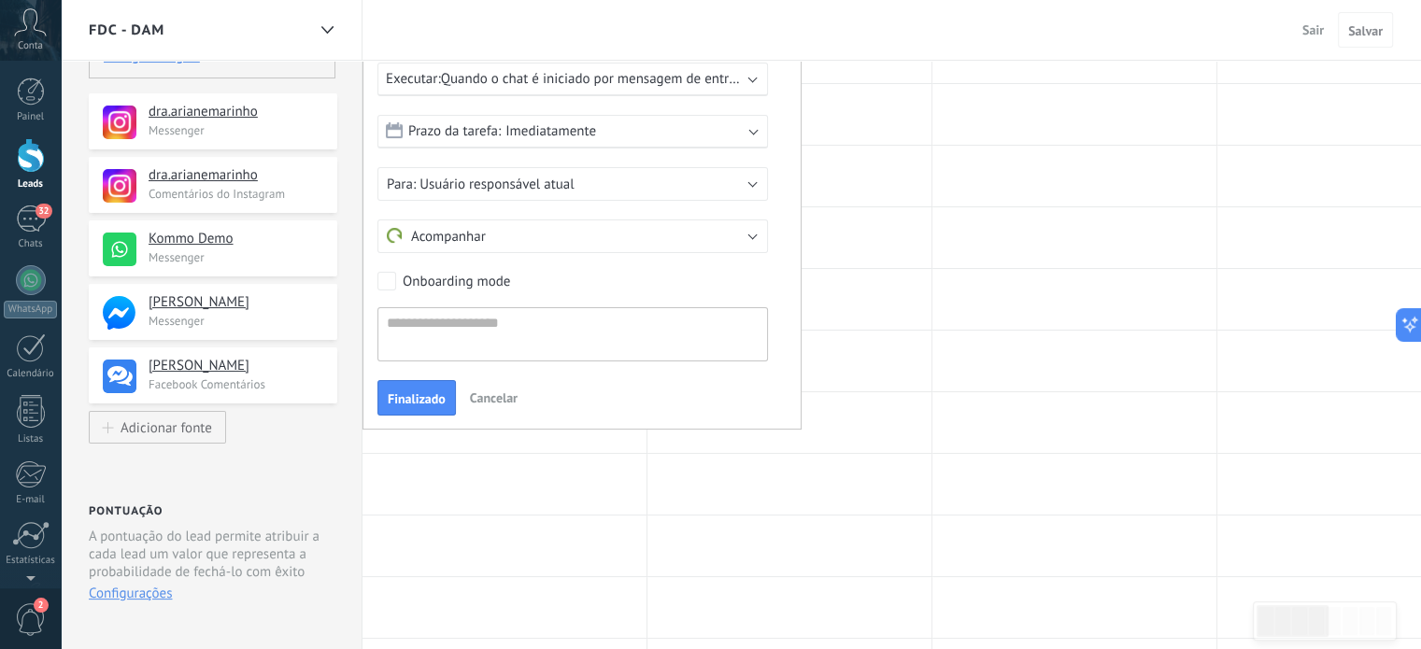
click at [655, 71] on span "Quando o chat é iniciado por mensagem de entrada em qualquer canal" at bounding box center [653, 79] width 424 height 18
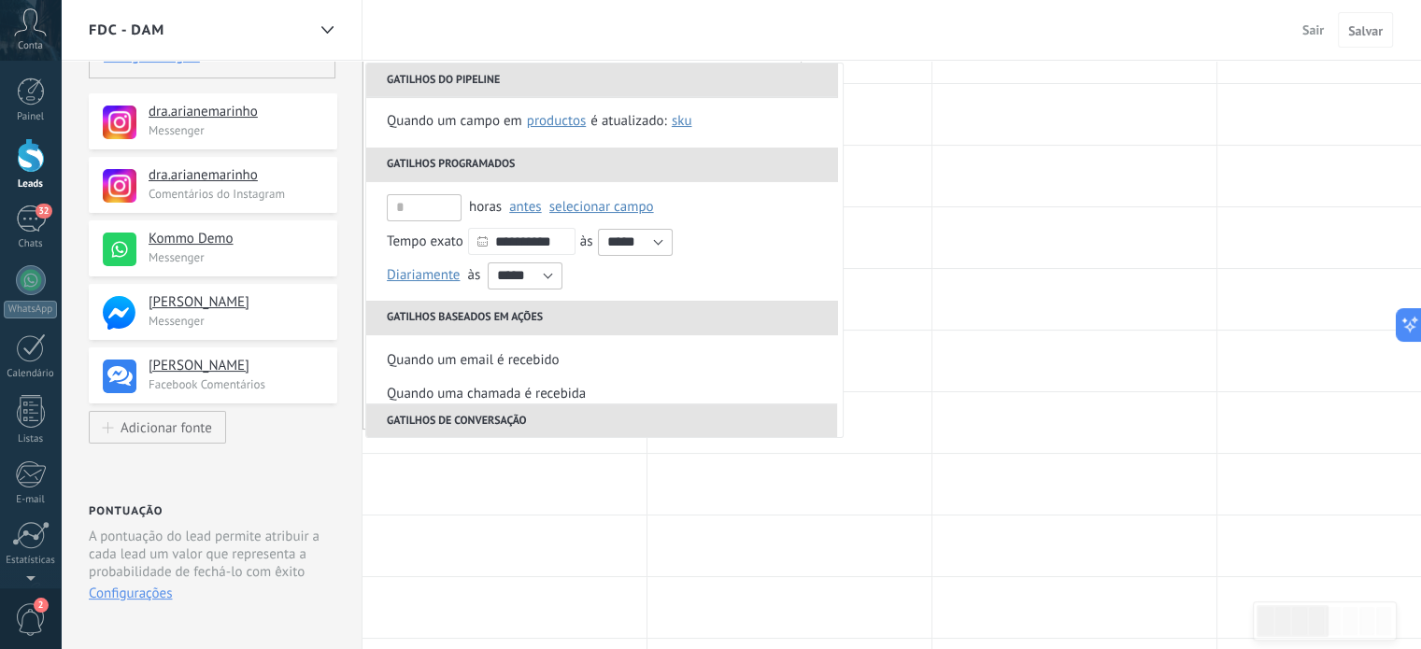
scroll to position [31, 0]
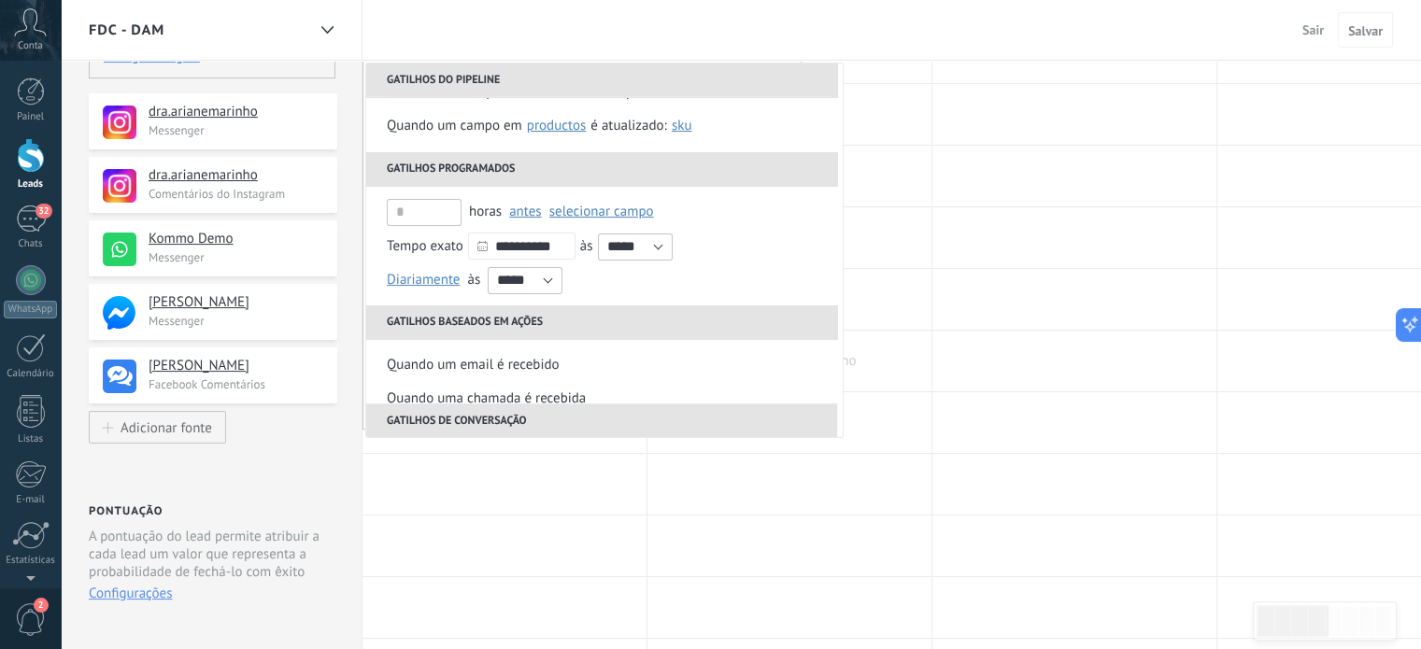
click at [868, 366] on div at bounding box center [789, 361] width 284 height 61
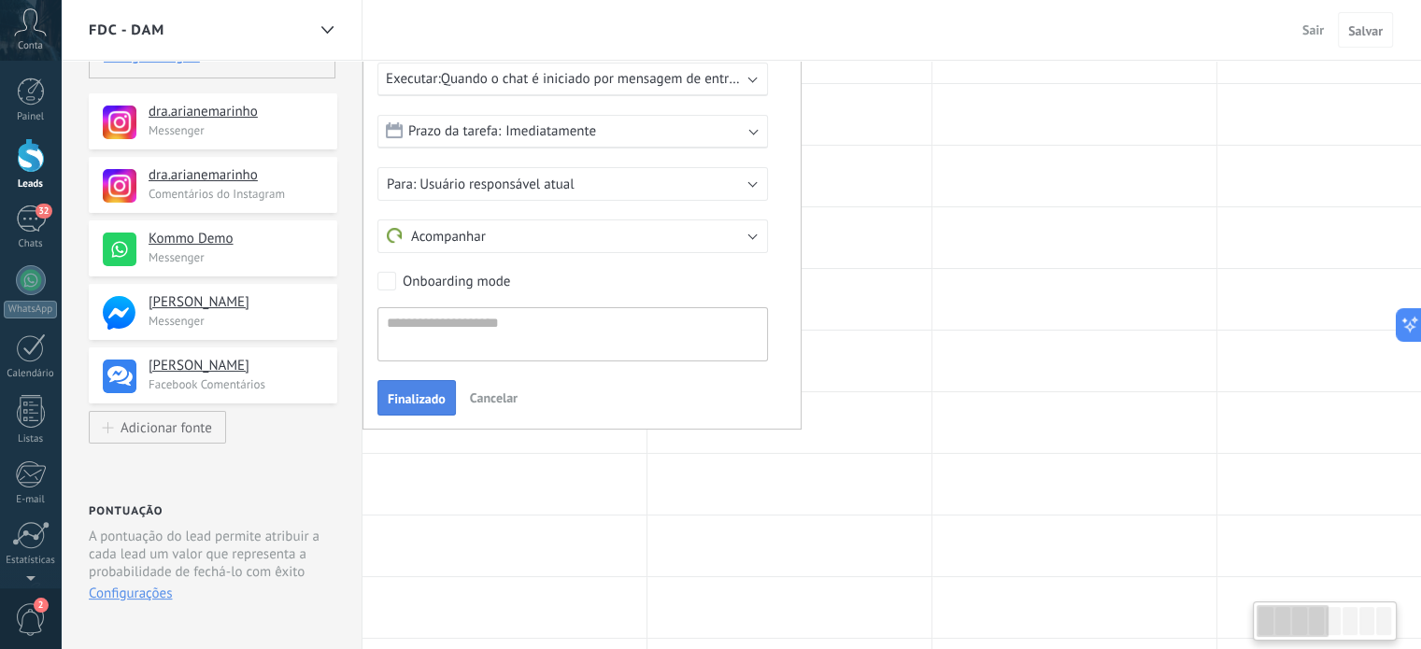
click at [404, 403] on span "Finalizado" at bounding box center [417, 398] width 58 height 13
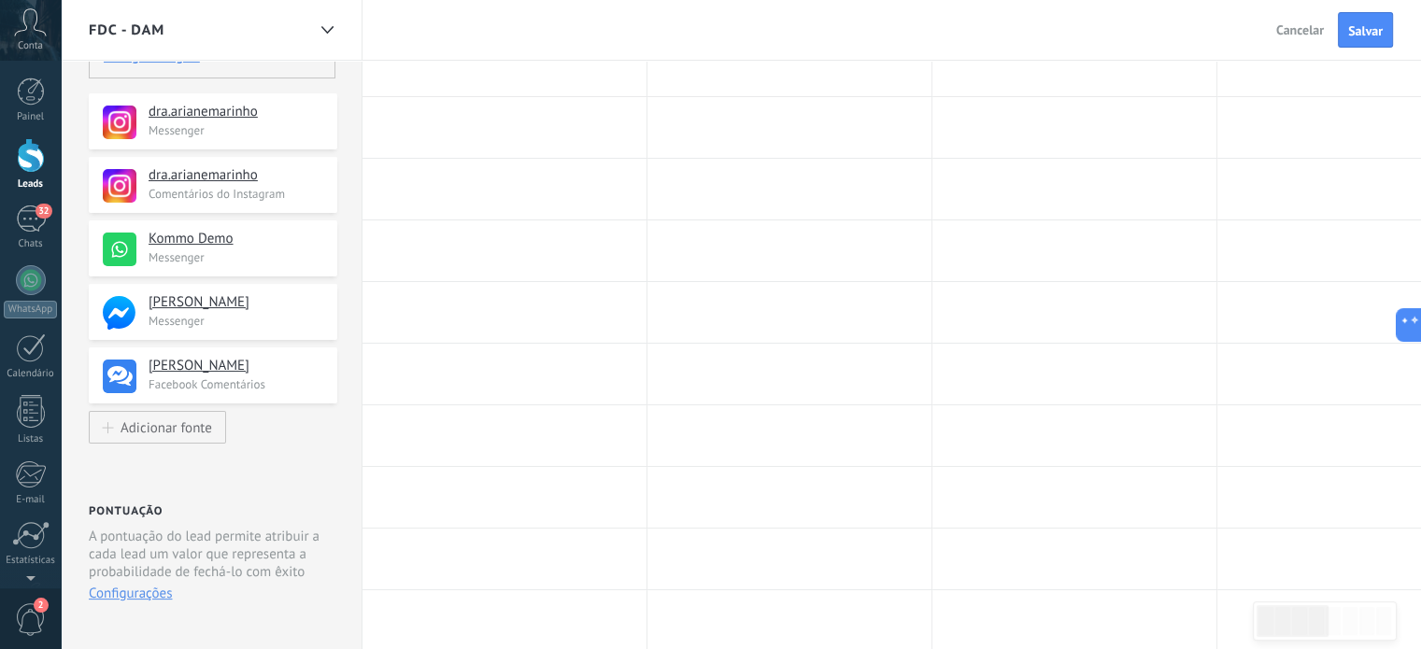
scroll to position [0, 0]
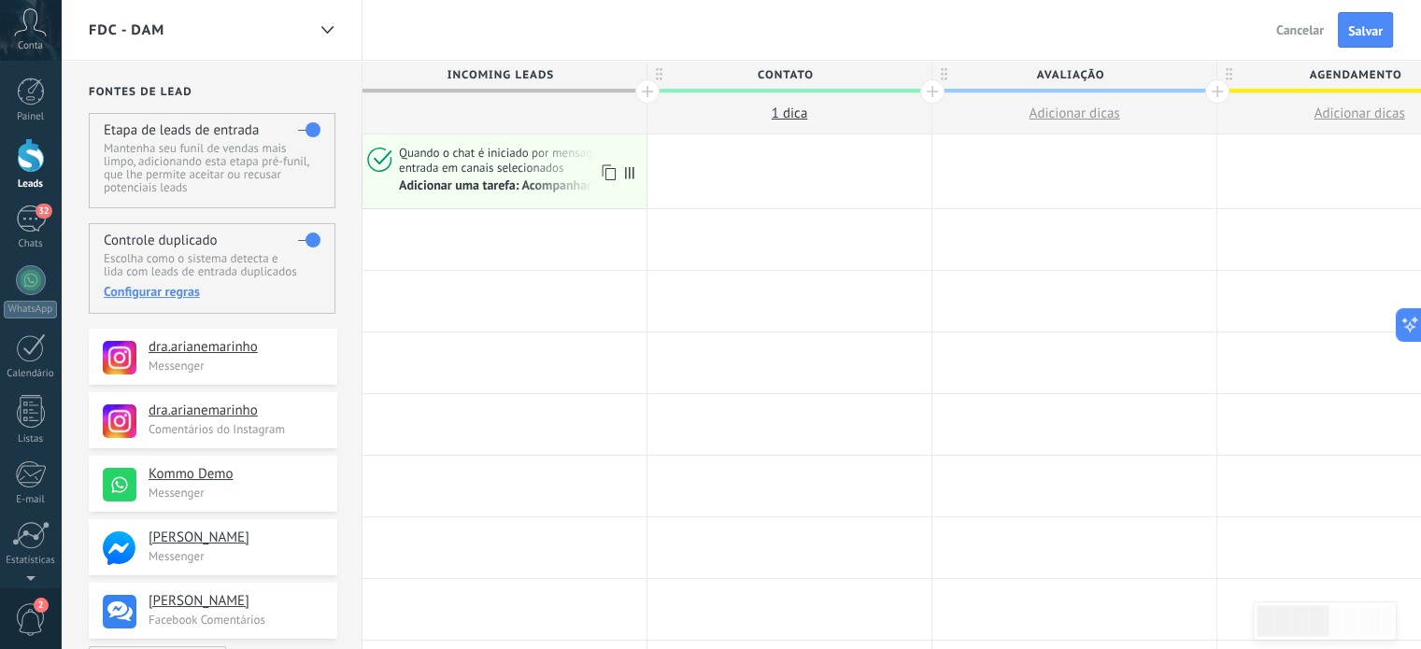
click at [606, 173] on icon at bounding box center [607, 173] width 19 height 24
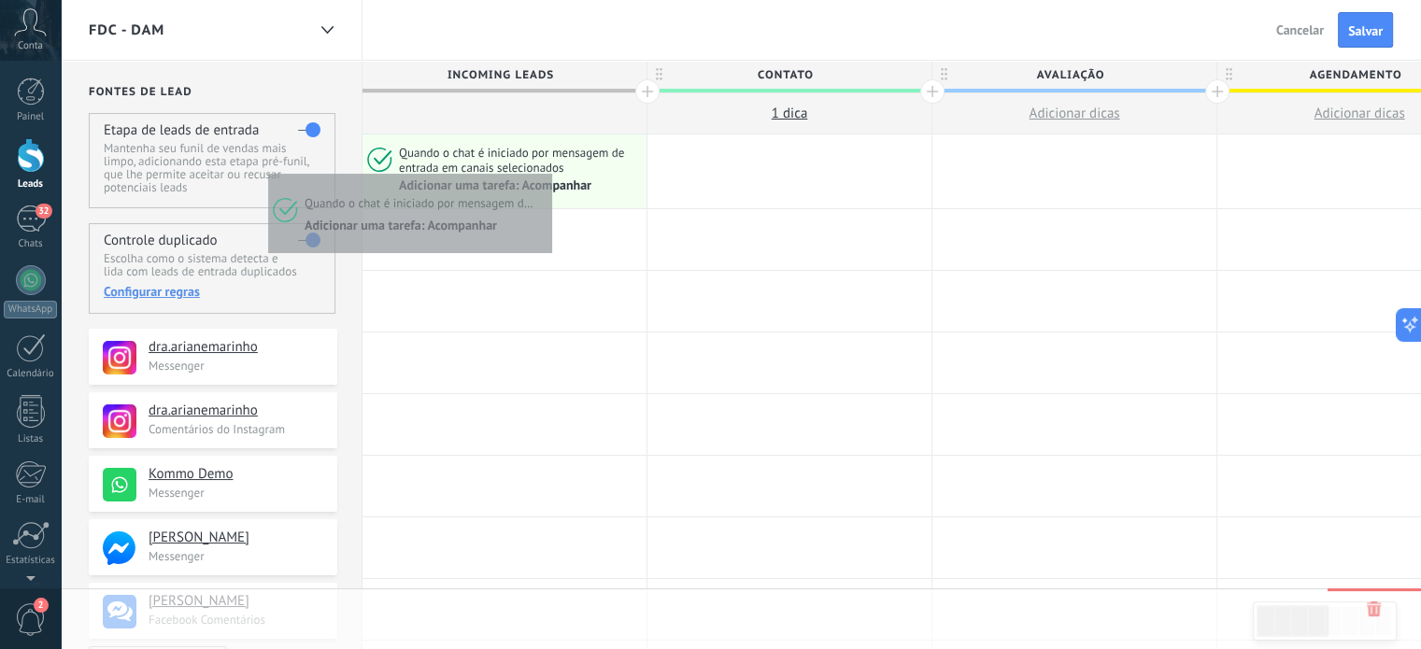
click at [547, 169] on span "Quando o chat é iniciado por mensagem de entrada em canais selecionados" at bounding box center [519, 160] width 241 height 31
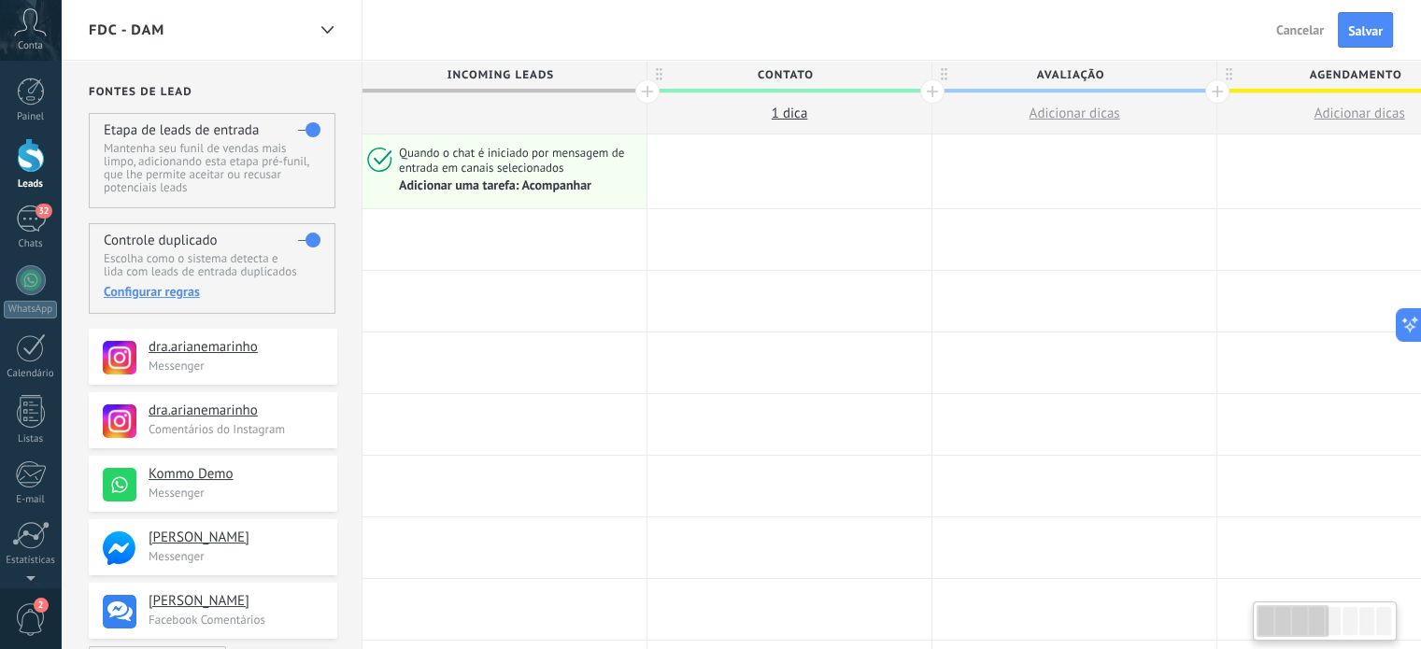
click at [493, 167] on span "Quando o chat é iniciado por mensagem de entrada em canais selecionados" at bounding box center [519, 160] width 241 height 31
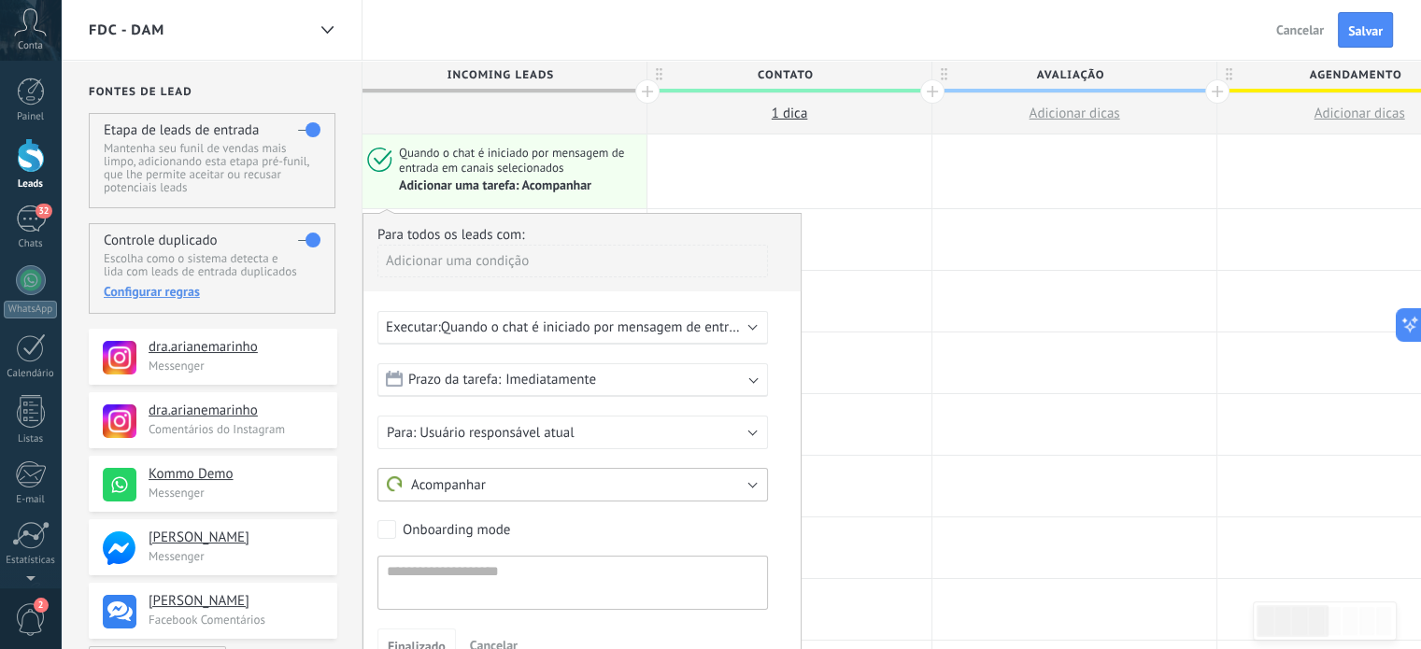
click at [493, 480] on button "Acompanhar" at bounding box center [572, 485] width 390 height 34
click at [775, 447] on div "Usuário responsável atual Criador de lead Grupo AM Usuário responsável atual" at bounding box center [581, 433] width 409 height 34
drag, startPoint x: 502, startPoint y: 153, endPoint x: 872, endPoint y: 354, distance: 420.9
click at [872, 354] on div at bounding box center [789, 363] width 284 height 61
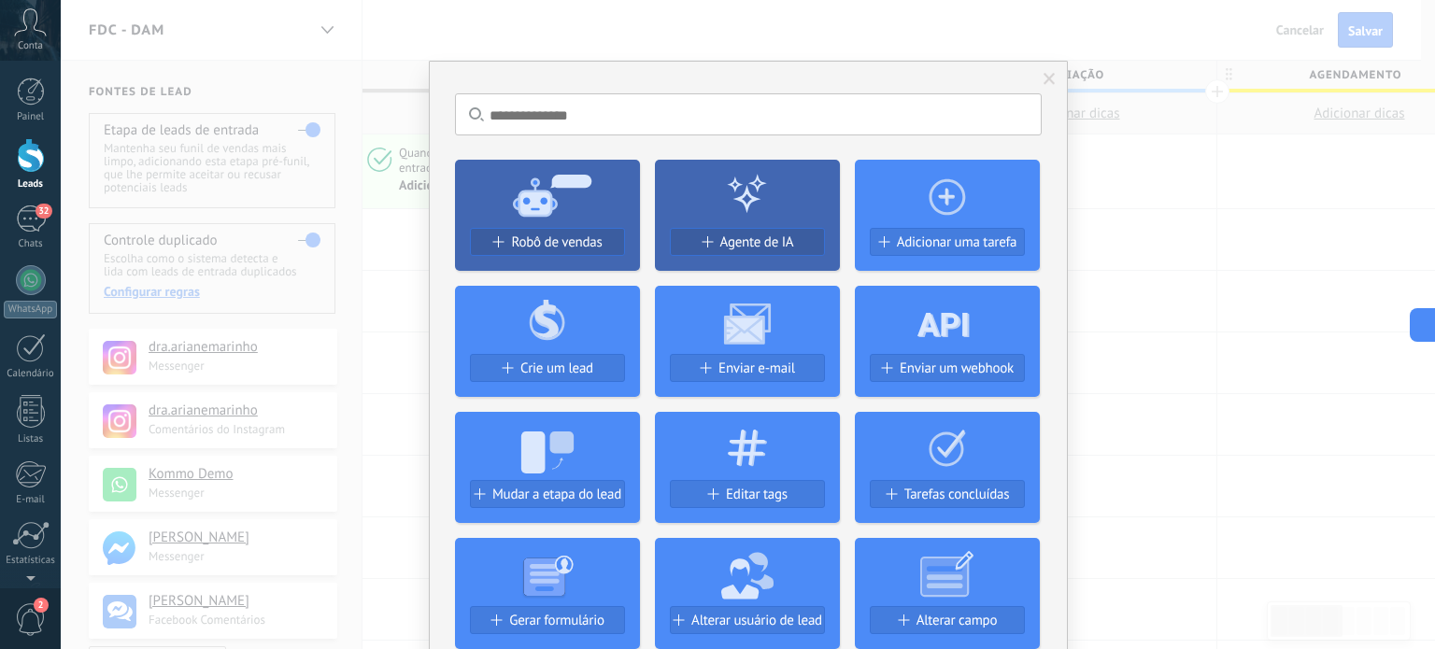
click at [1149, 235] on div "Sem resultados. Robô de vendas Agente de IA Adicionar uma tarefa Crie um lead E…" at bounding box center [748, 324] width 1374 height 649
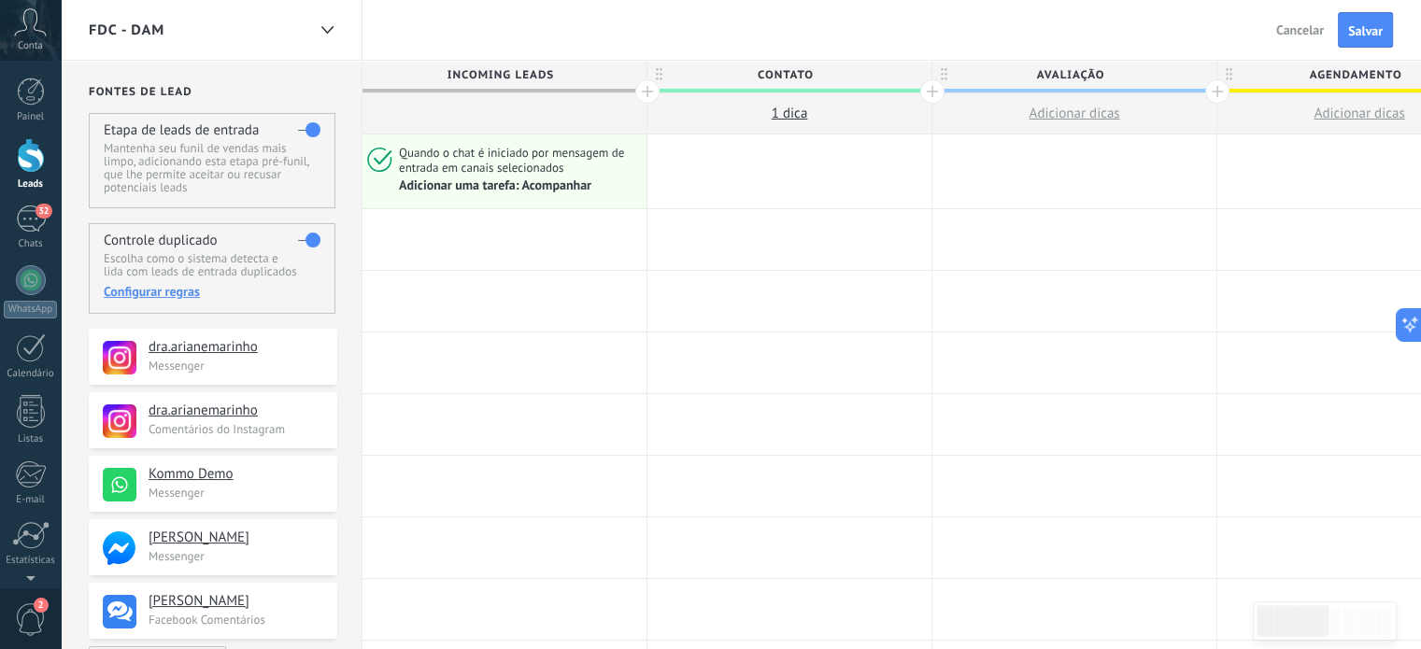
click at [486, 116] on div at bounding box center [504, 113] width 284 height 41
click at [1365, 18] on button "Salvar" at bounding box center [1365, 29] width 55 height 35
click at [534, 177] on div "Adicionar uma tarefa: Acompanhar" at bounding box center [519, 186] width 241 height 18
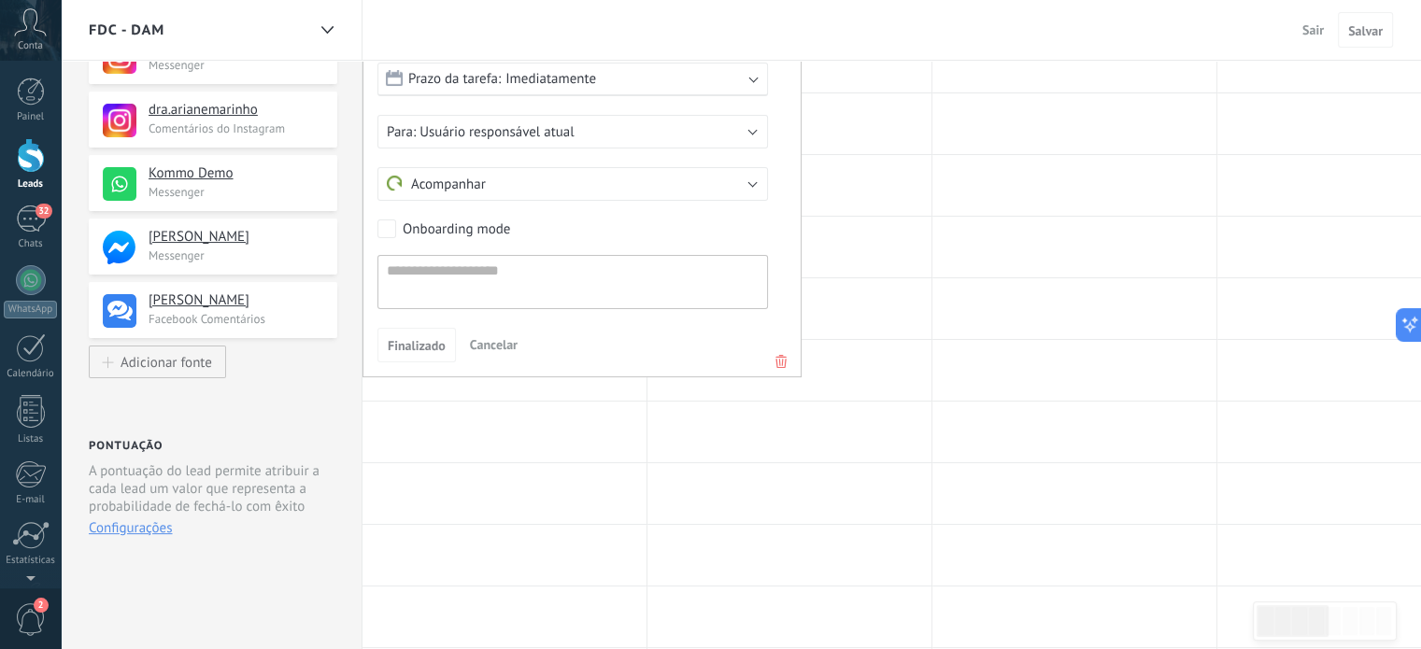
scroll to position [299, 0]
click at [785, 363] on use at bounding box center [780, 363] width 11 height 13
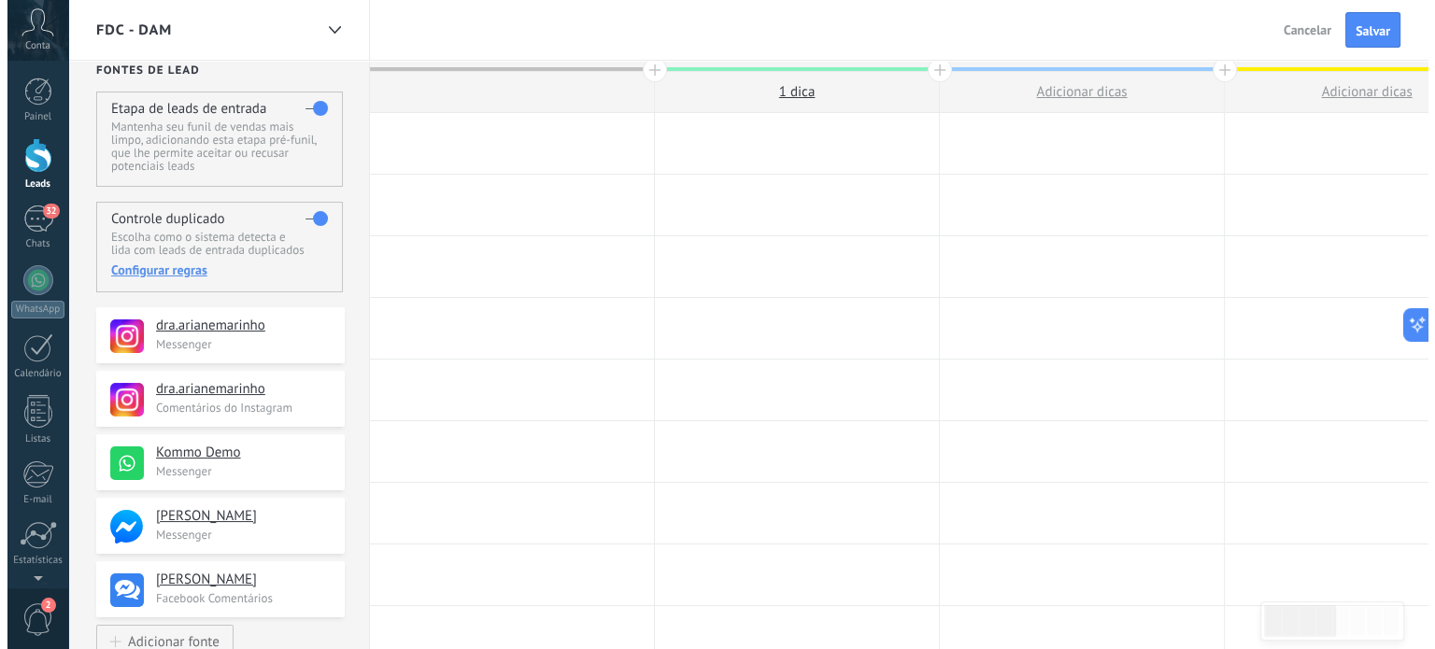
scroll to position [0, 0]
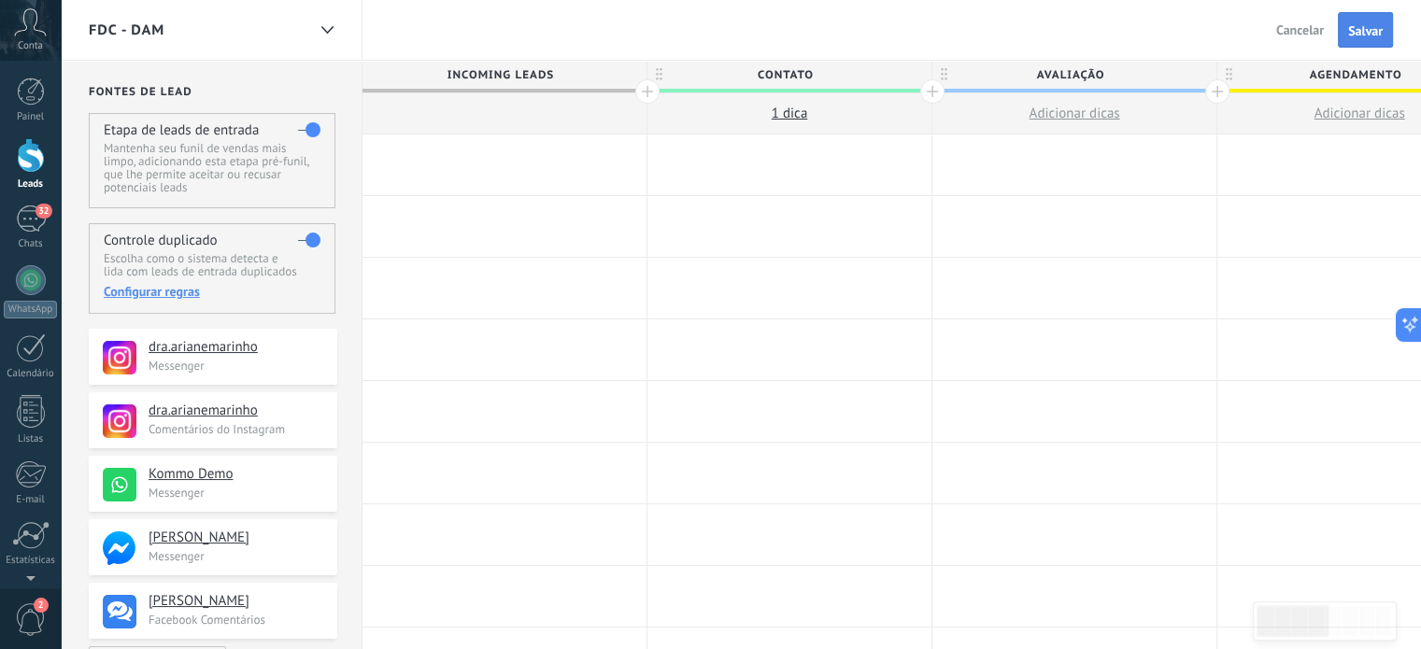
click at [1371, 27] on span "Salvar" at bounding box center [1365, 30] width 35 height 13
click at [277, 35] on div "FDC - DAM" at bounding box center [197, 30] width 217 height 60
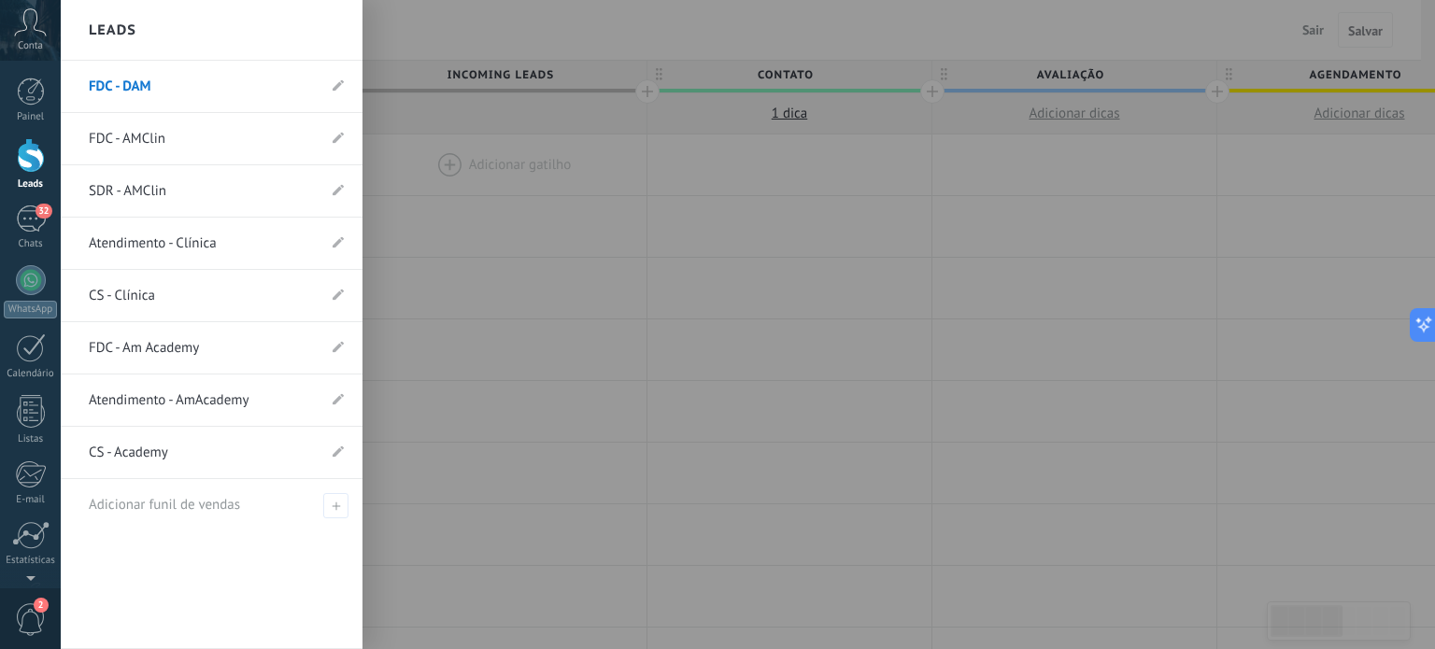
click at [174, 348] on link "FDC - Am Academy" at bounding box center [202, 348] width 227 height 52
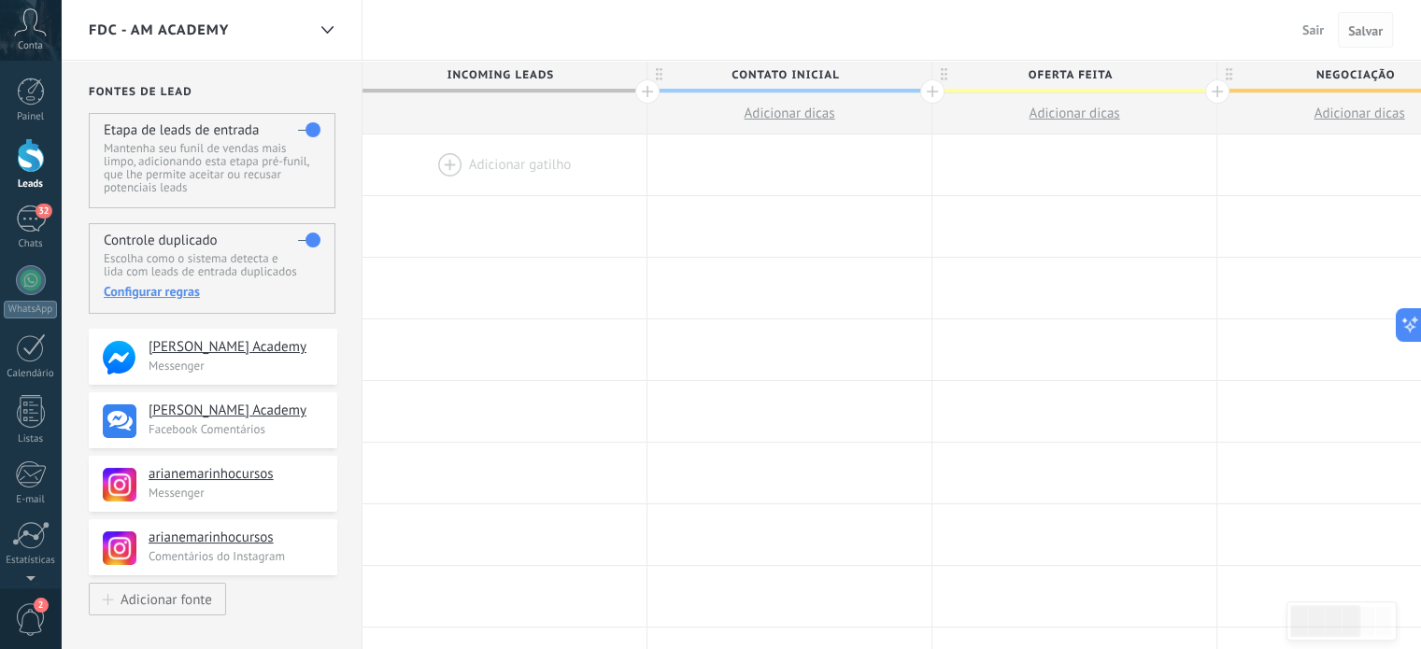
click at [1364, 31] on span "Salvar" at bounding box center [1365, 30] width 35 height 13
click at [1316, 21] on span "Sair" at bounding box center [1312, 29] width 21 height 17
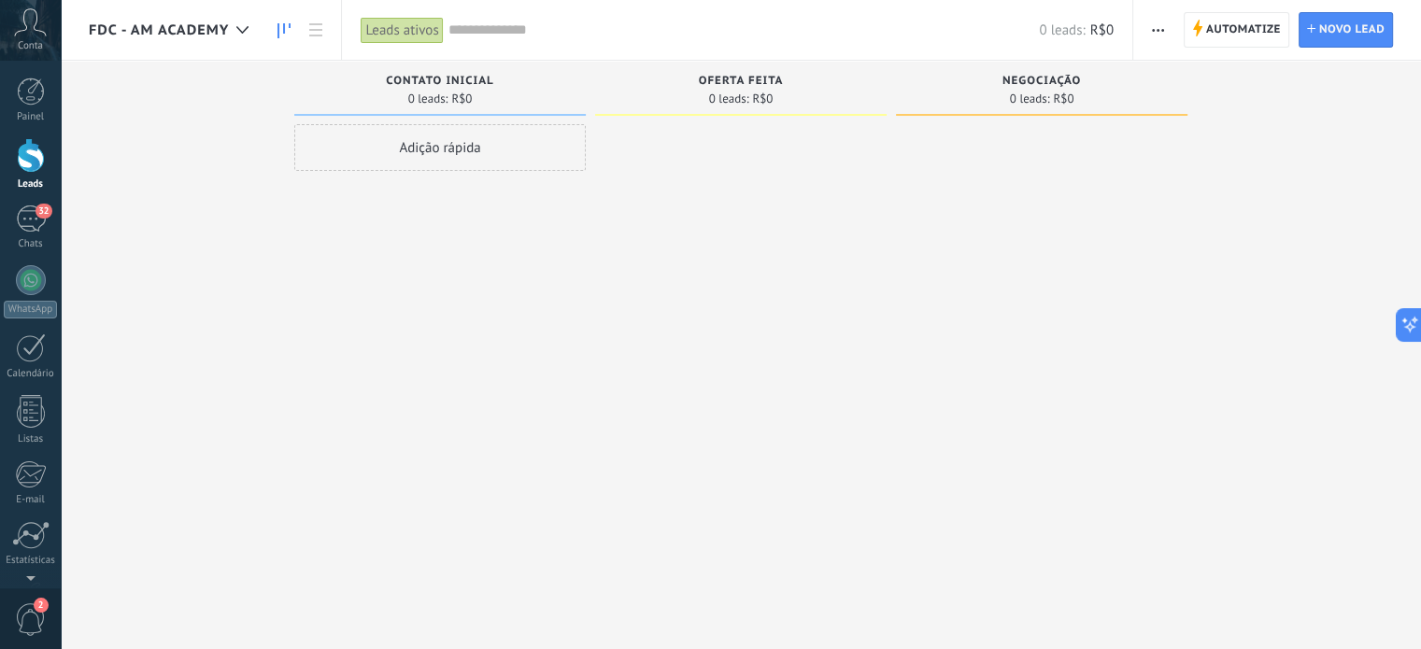
click at [205, 34] on span "FDC - Am Academy" at bounding box center [159, 30] width 140 height 18
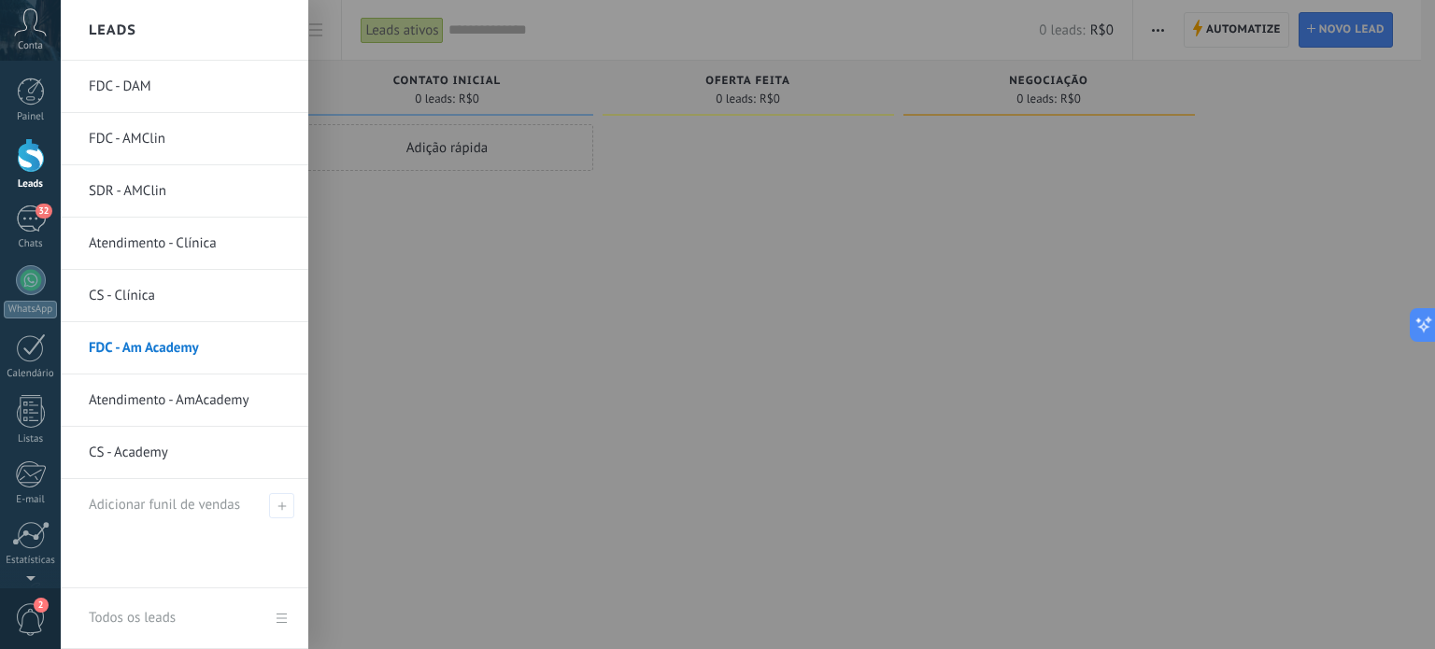
click at [129, 94] on link "FDC - DAM" at bounding box center [189, 87] width 201 height 52
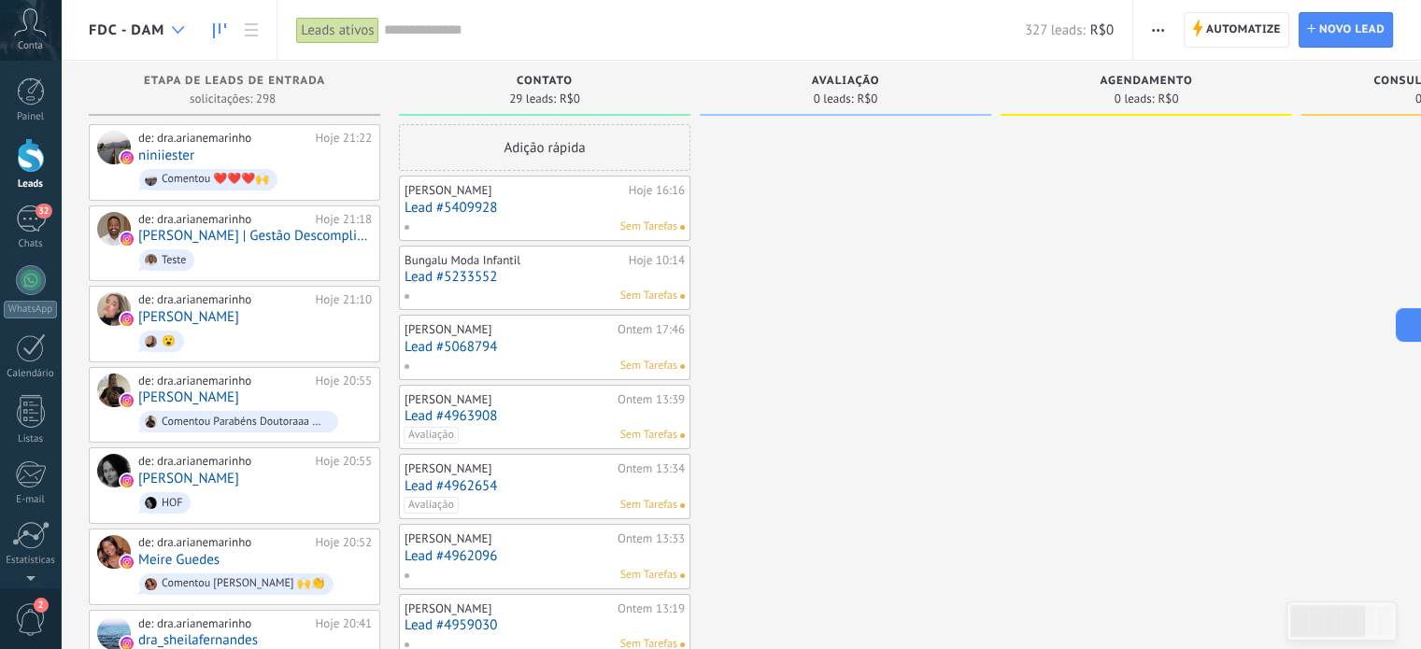
click at [173, 29] on icon at bounding box center [178, 29] width 12 height 7
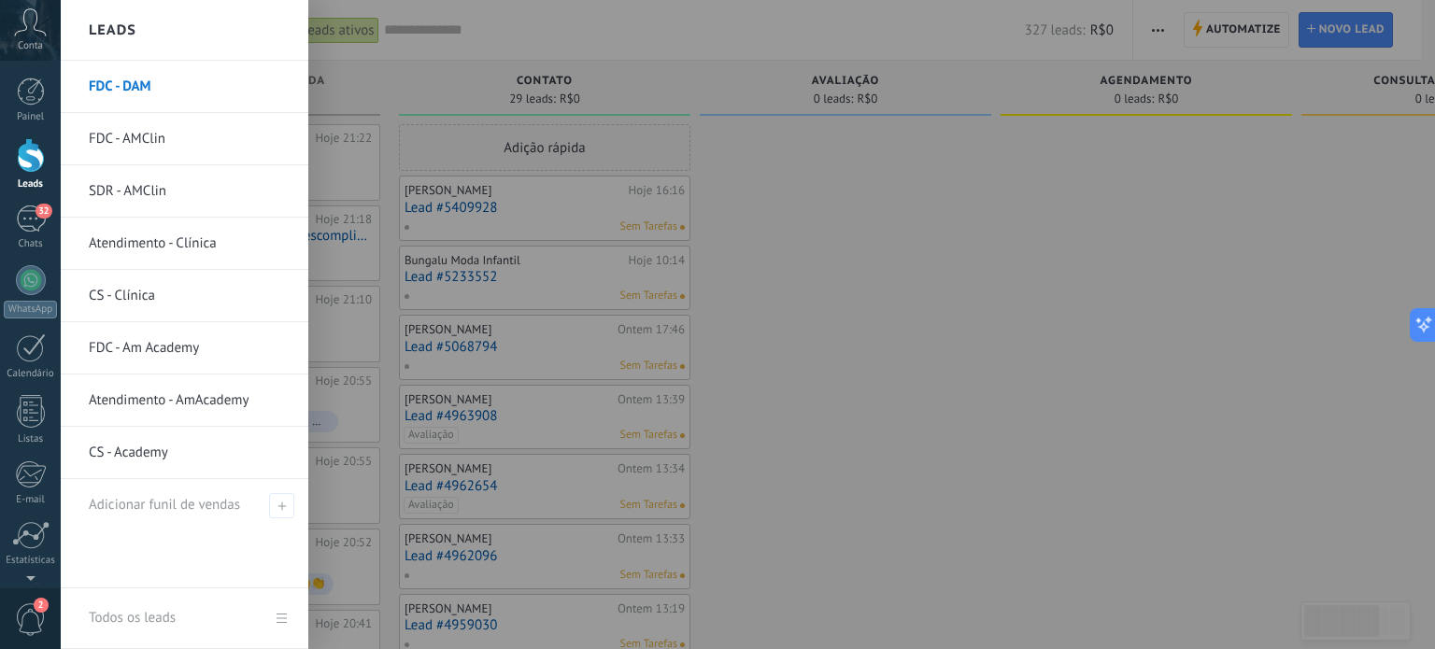
click at [141, 133] on link "FDC - AMClin" at bounding box center [189, 139] width 201 height 52
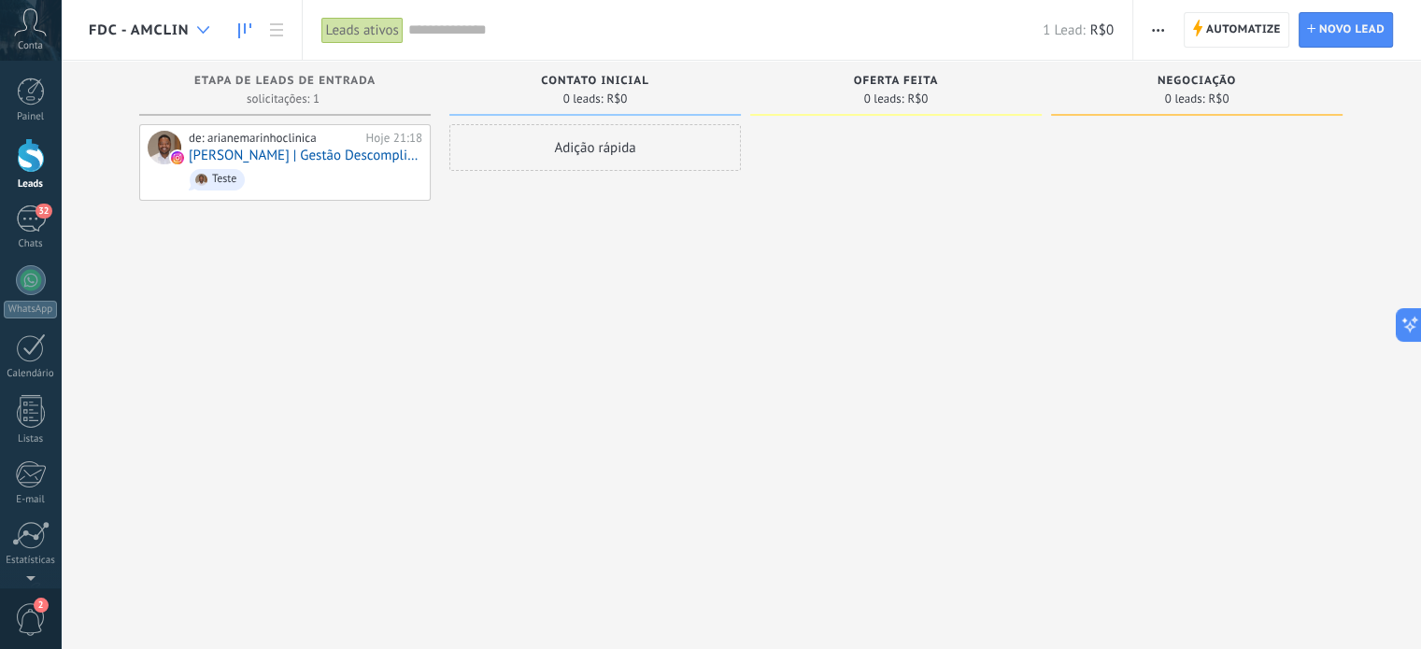
click at [195, 21] on div at bounding box center [203, 30] width 31 height 36
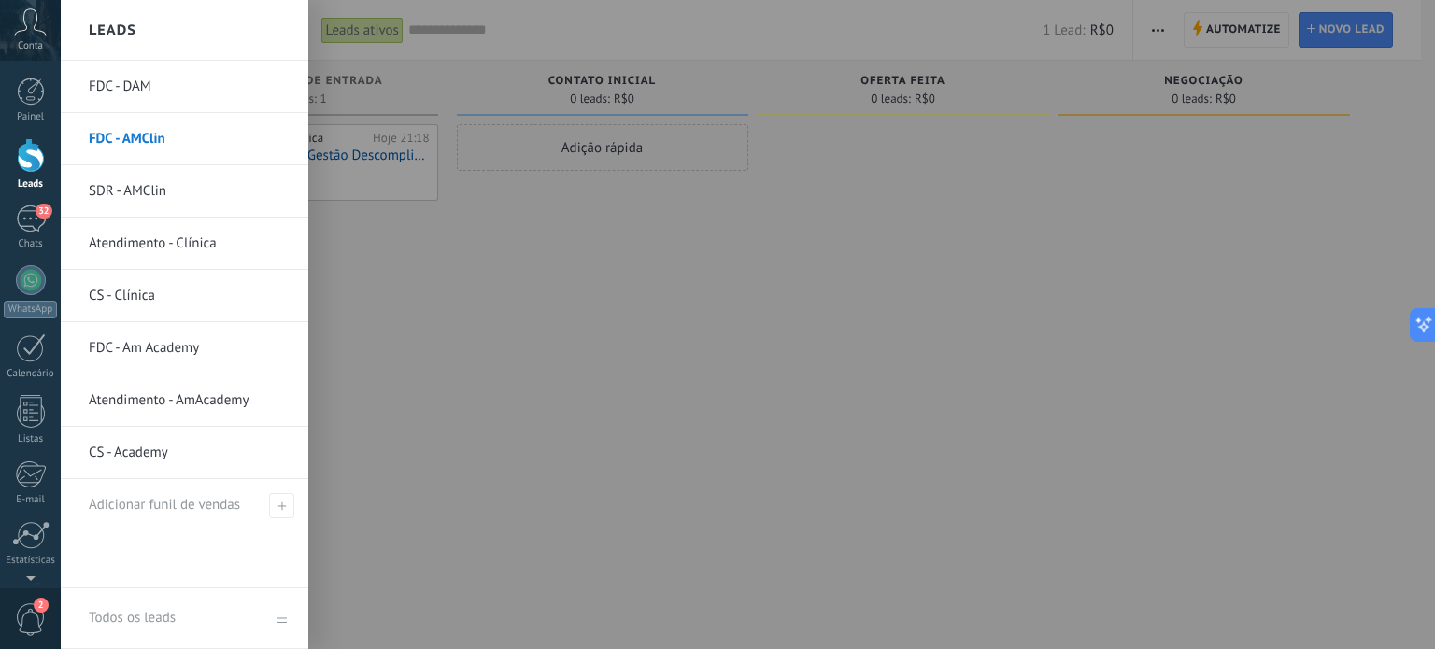
click at [140, 189] on link "SDR - AMClin" at bounding box center [189, 191] width 201 height 52
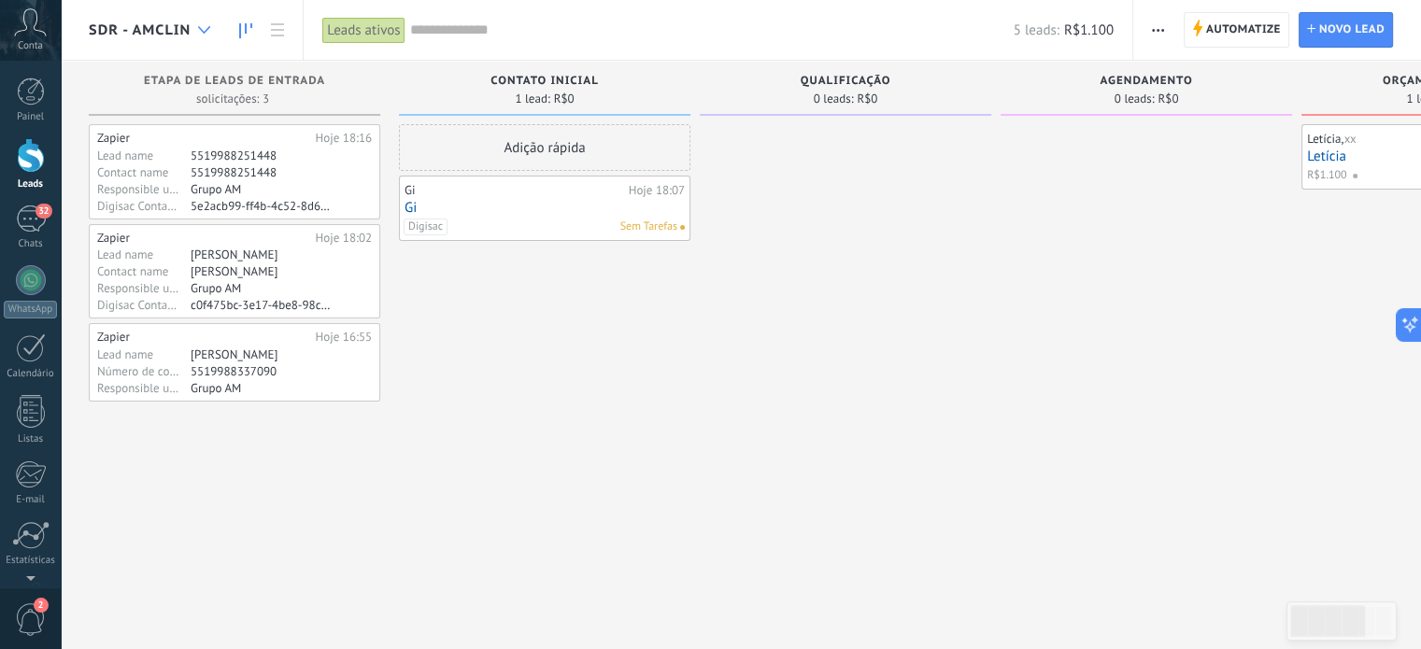
click at [202, 31] on use at bounding box center [204, 29] width 12 height 7
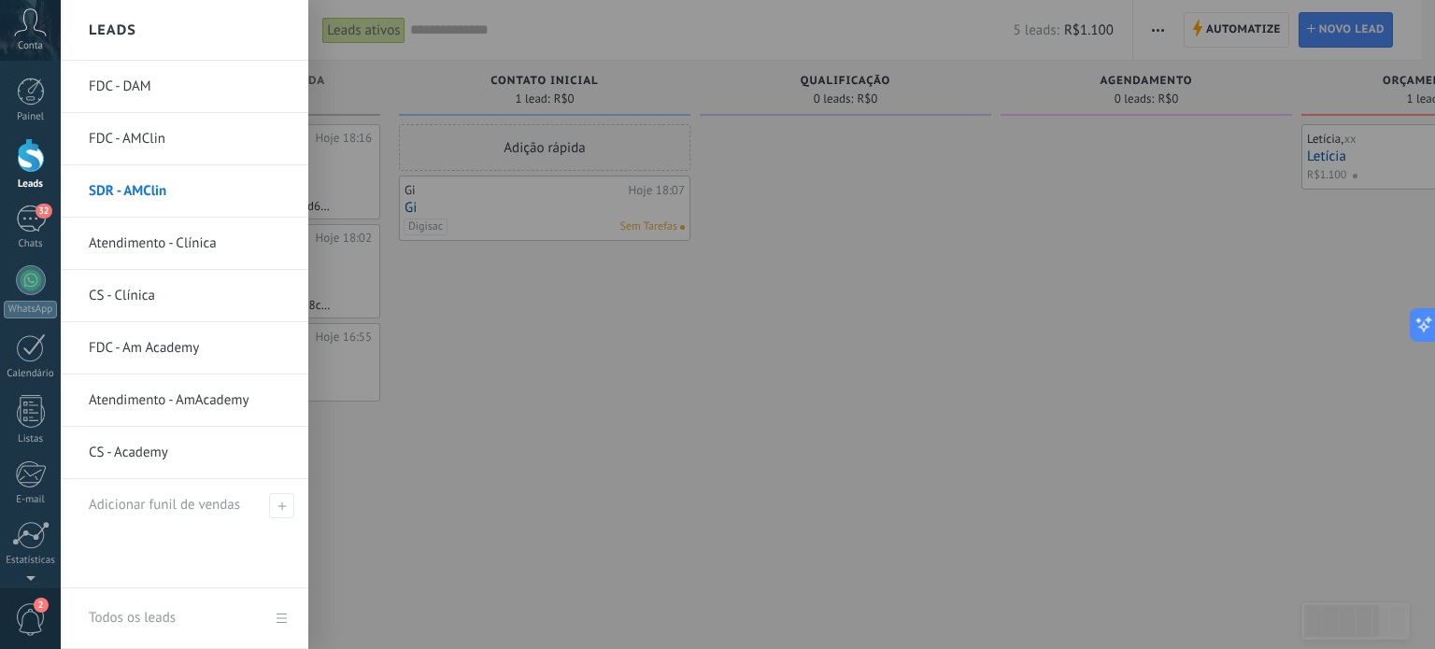
click at [146, 354] on link "FDC - Am Academy" at bounding box center [189, 348] width 201 height 52
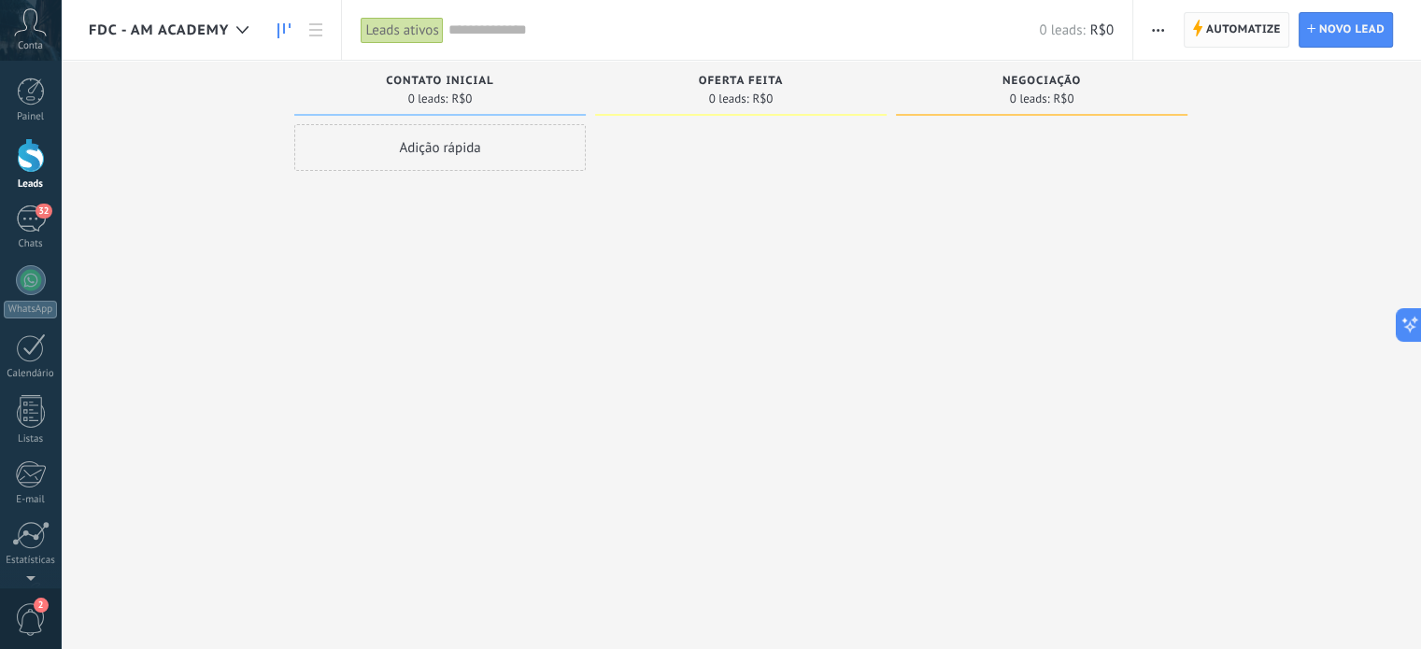
click at [1244, 18] on span "Automatize" at bounding box center [1243, 30] width 75 height 34
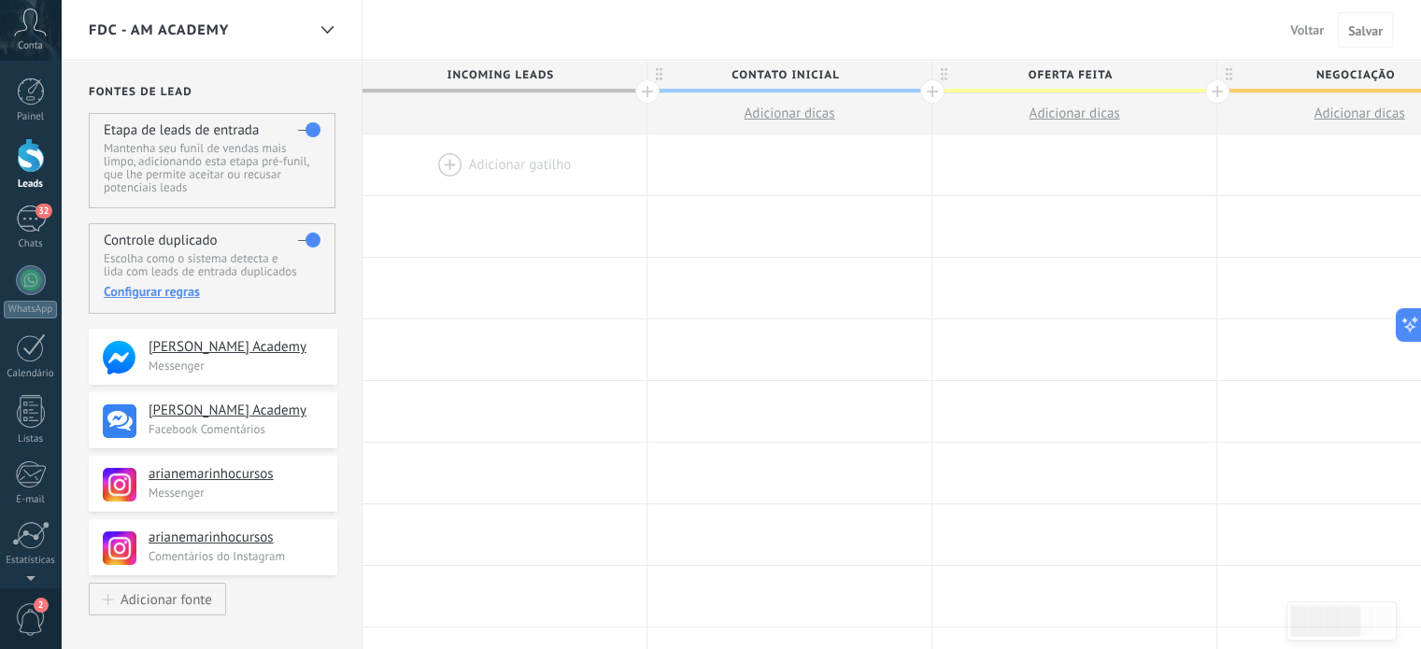
click at [1296, 23] on span "Voltar" at bounding box center [1307, 29] width 34 height 17
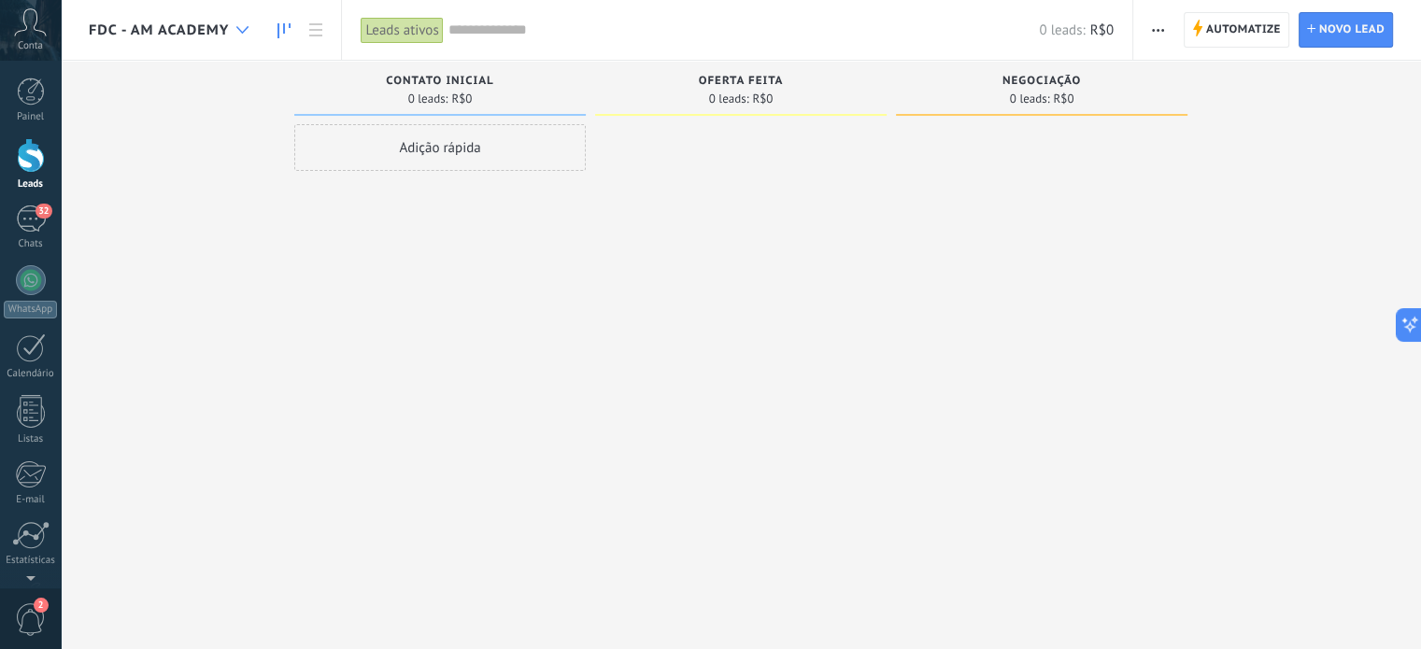
click at [247, 21] on div at bounding box center [242, 30] width 31 height 36
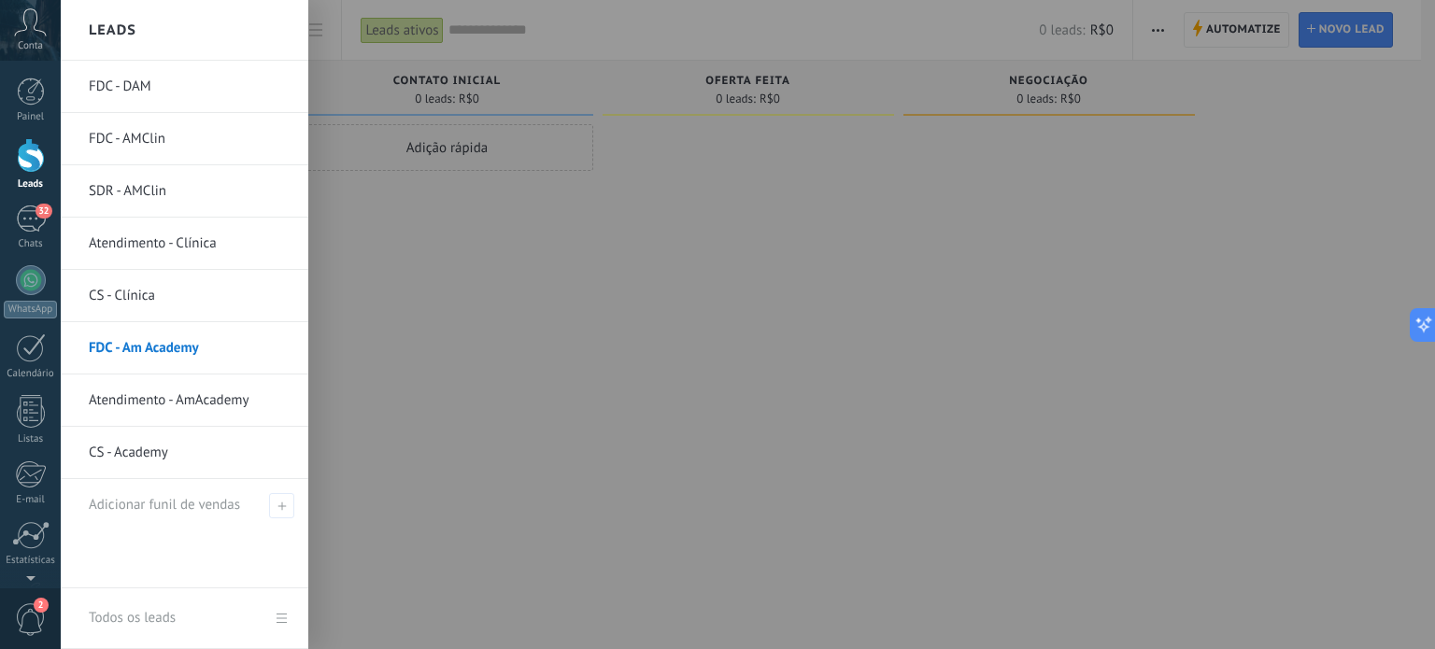
click at [1140, 32] on div at bounding box center [778, 324] width 1435 height 649
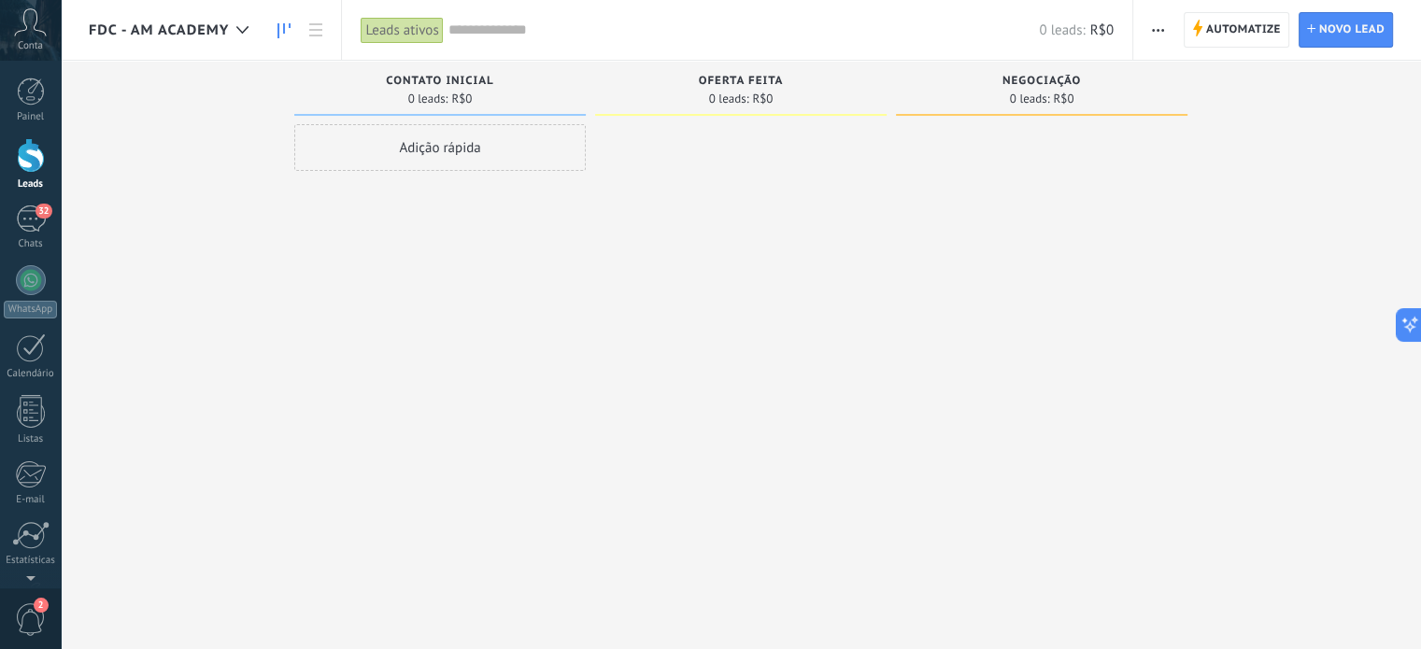
click at [1166, 29] on button "button" at bounding box center [1157, 29] width 27 height 35
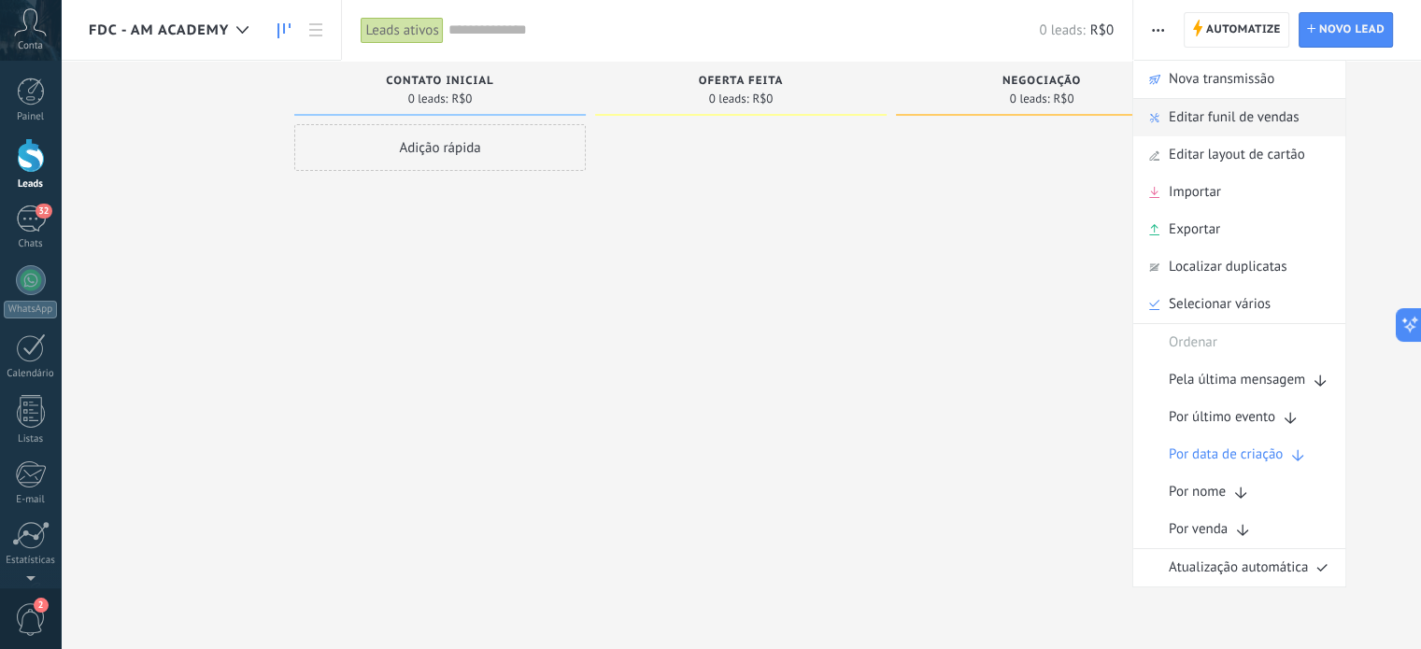
click at [1185, 116] on span "Editar funil de vendas" at bounding box center [1234, 117] width 130 height 37
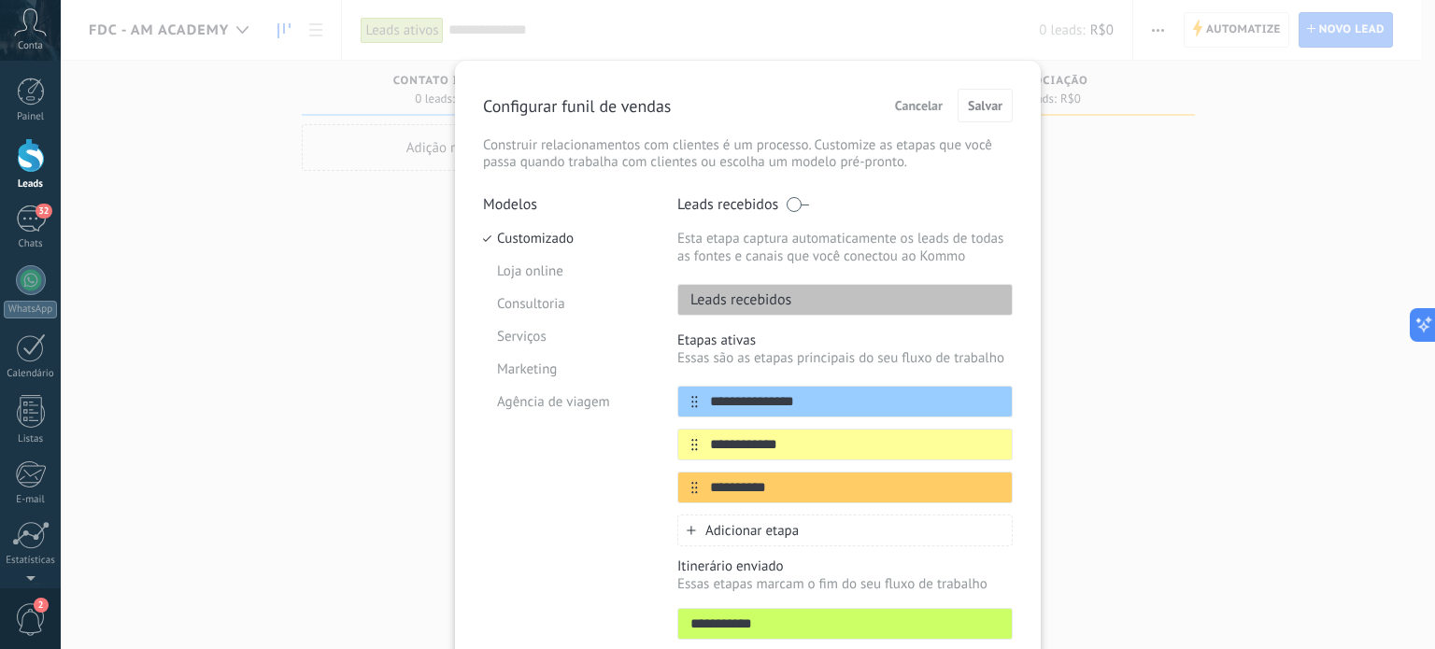
click at [907, 105] on span "Cancelar" at bounding box center [919, 105] width 48 height 13
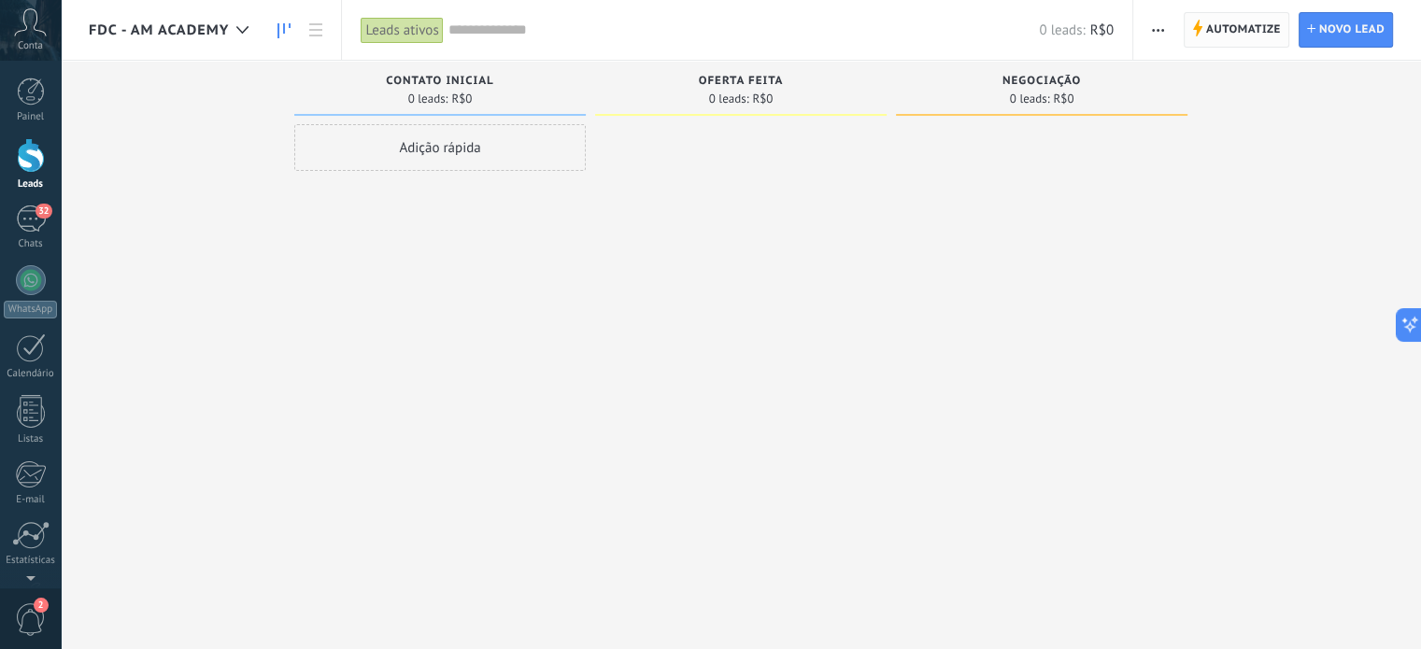
click at [1206, 31] on span "Automatize" at bounding box center [1243, 30] width 75 height 34
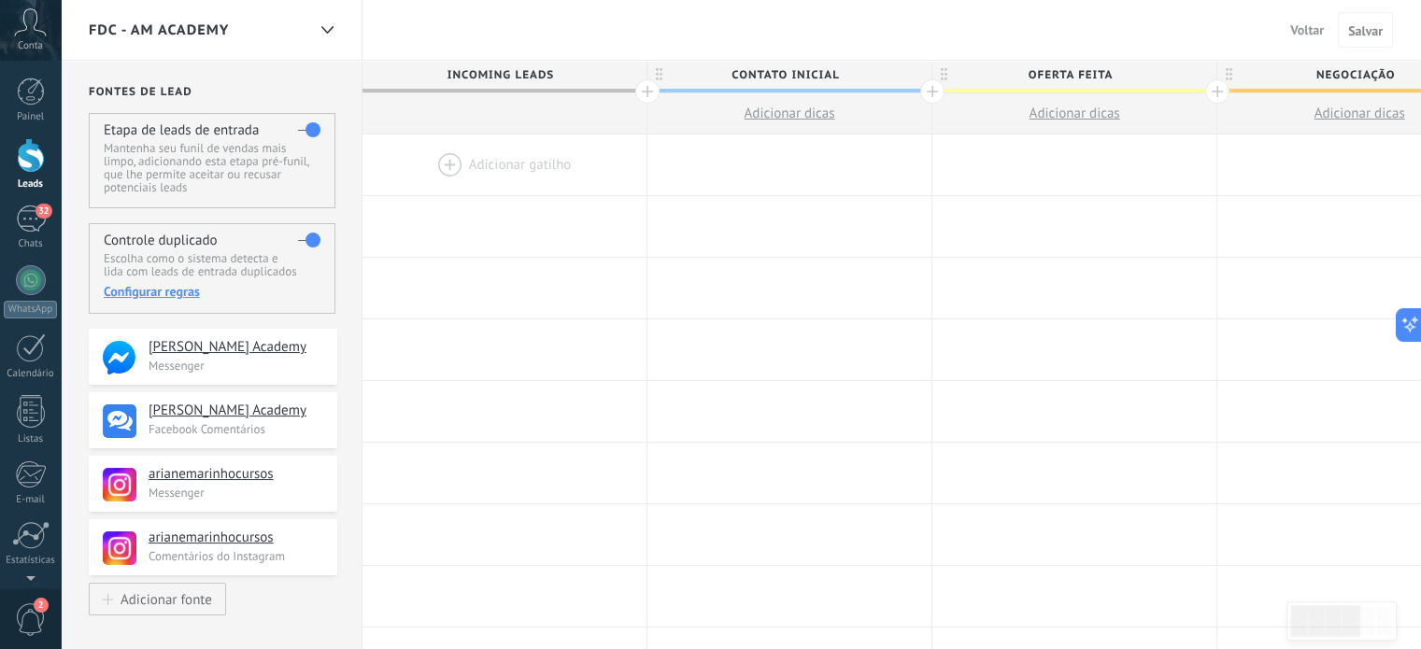
click at [291, 30] on div "FDC - Am Academy" at bounding box center [197, 30] width 217 height 60
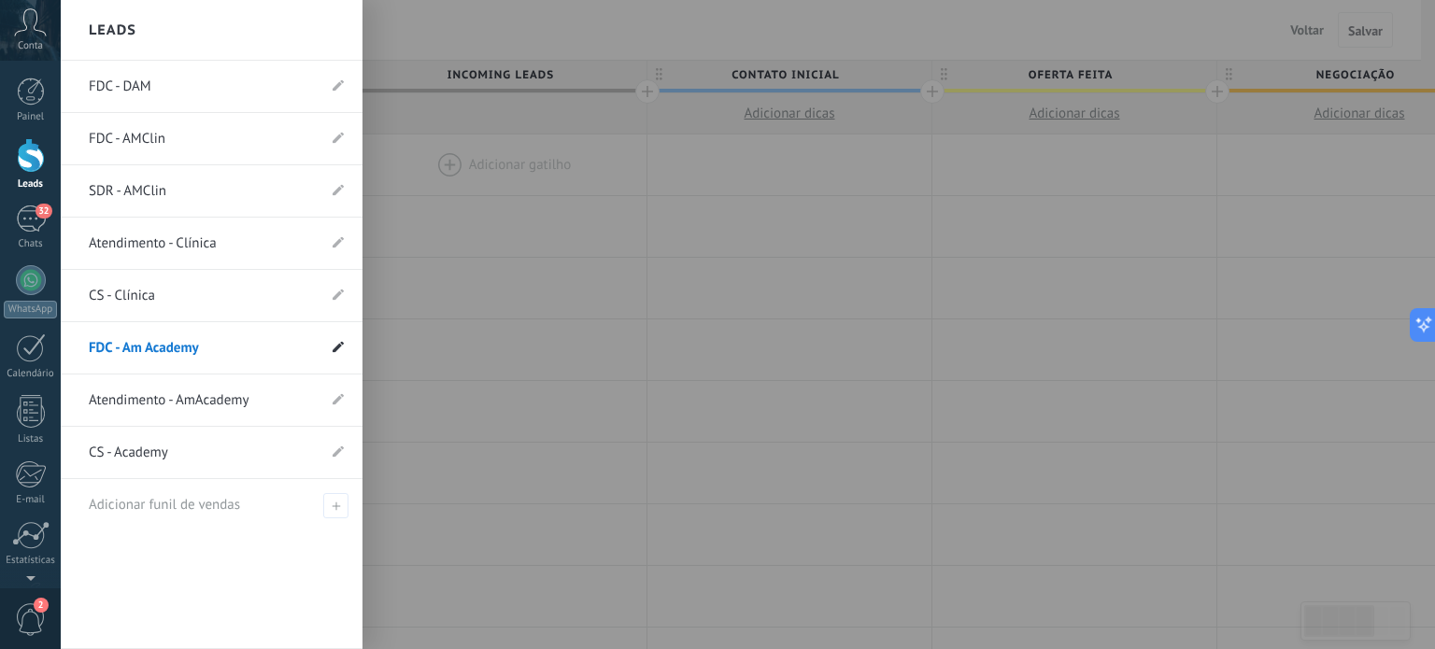
click at [342, 343] on use at bounding box center [338, 346] width 11 height 11
click at [319, 346] on icon at bounding box center [316, 348] width 21 height 11
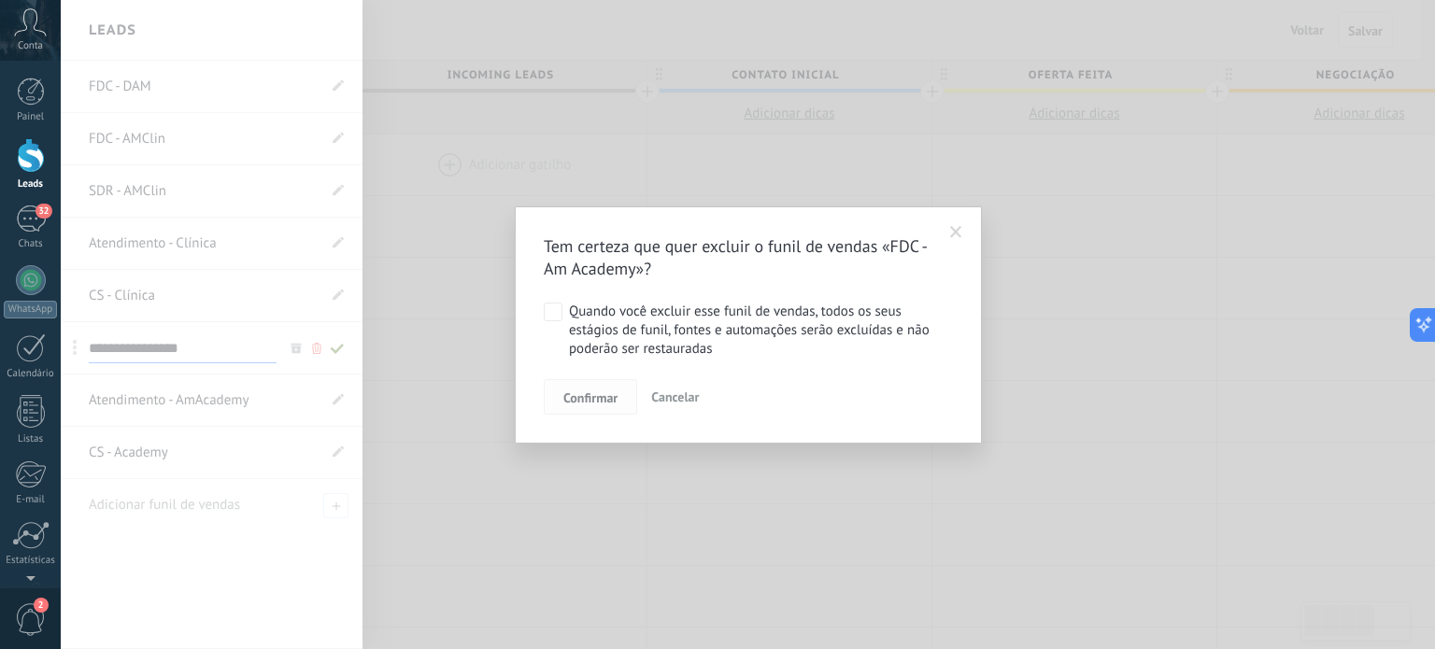
click at [589, 395] on span "Confirmar" at bounding box center [590, 397] width 54 height 13
click at [583, 402] on span "Confirmar" at bounding box center [590, 397] width 54 height 13
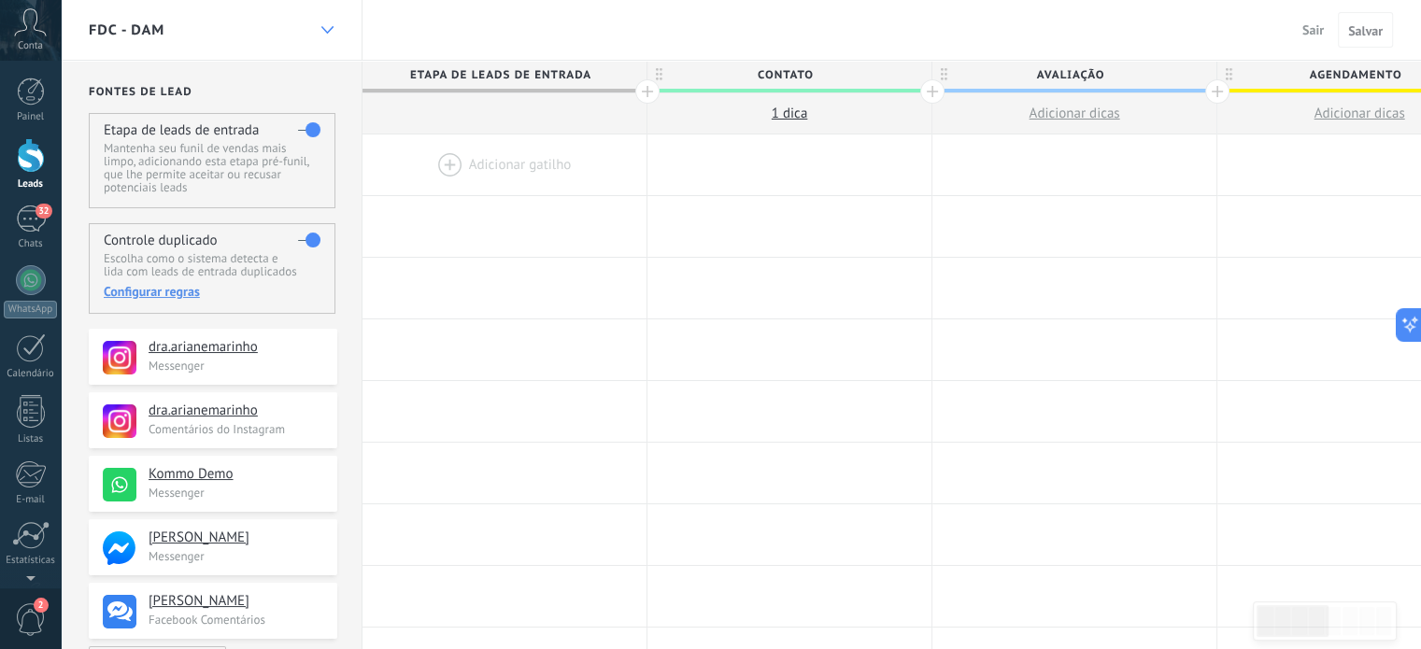
click at [333, 30] on icon at bounding box center [327, 29] width 12 height 7
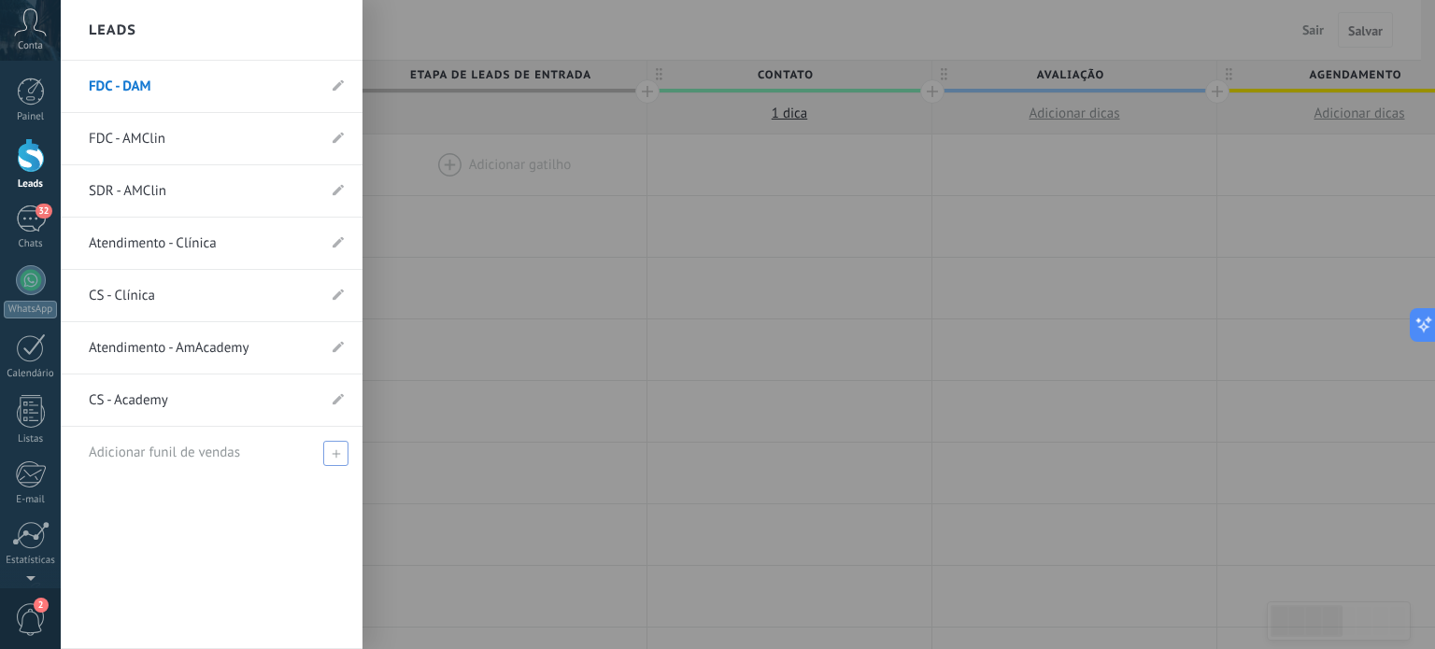
click at [330, 447] on span at bounding box center [335, 453] width 25 height 25
type input "*"
type input "**********"
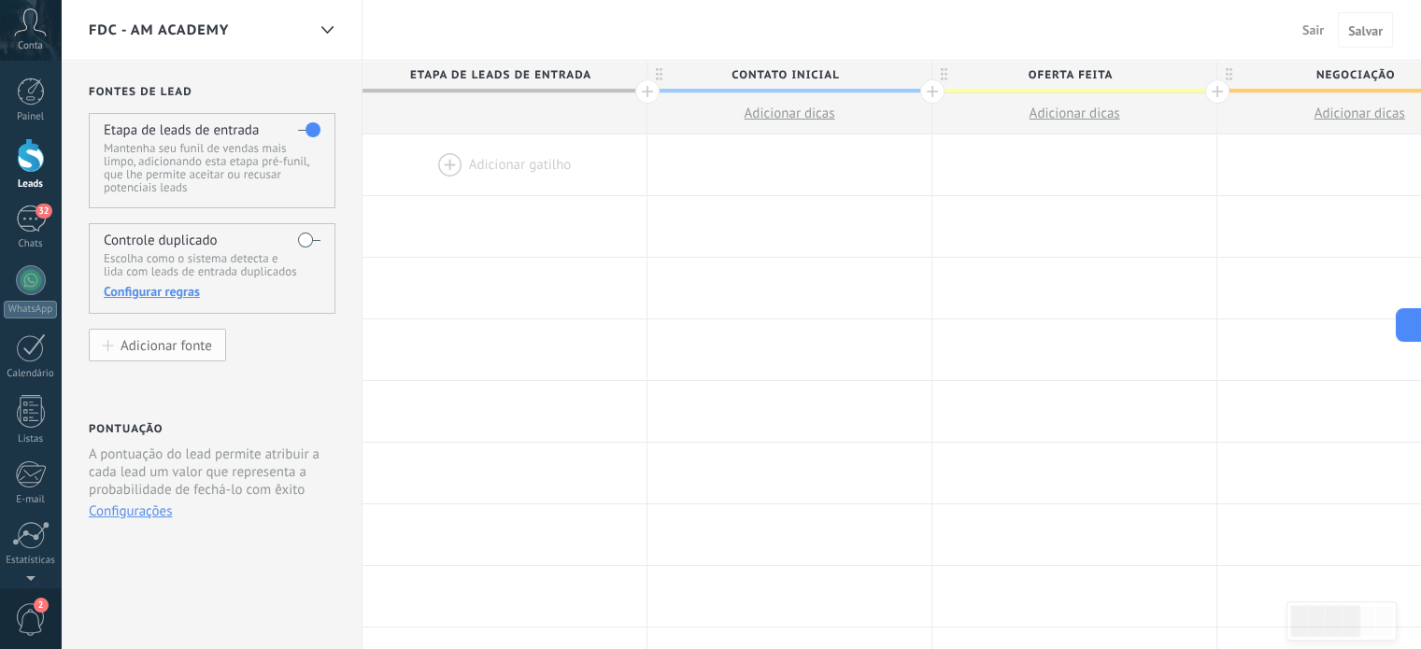
click at [134, 350] on div "Adicionar fonte" at bounding box center [167, 345] width 92 height 16
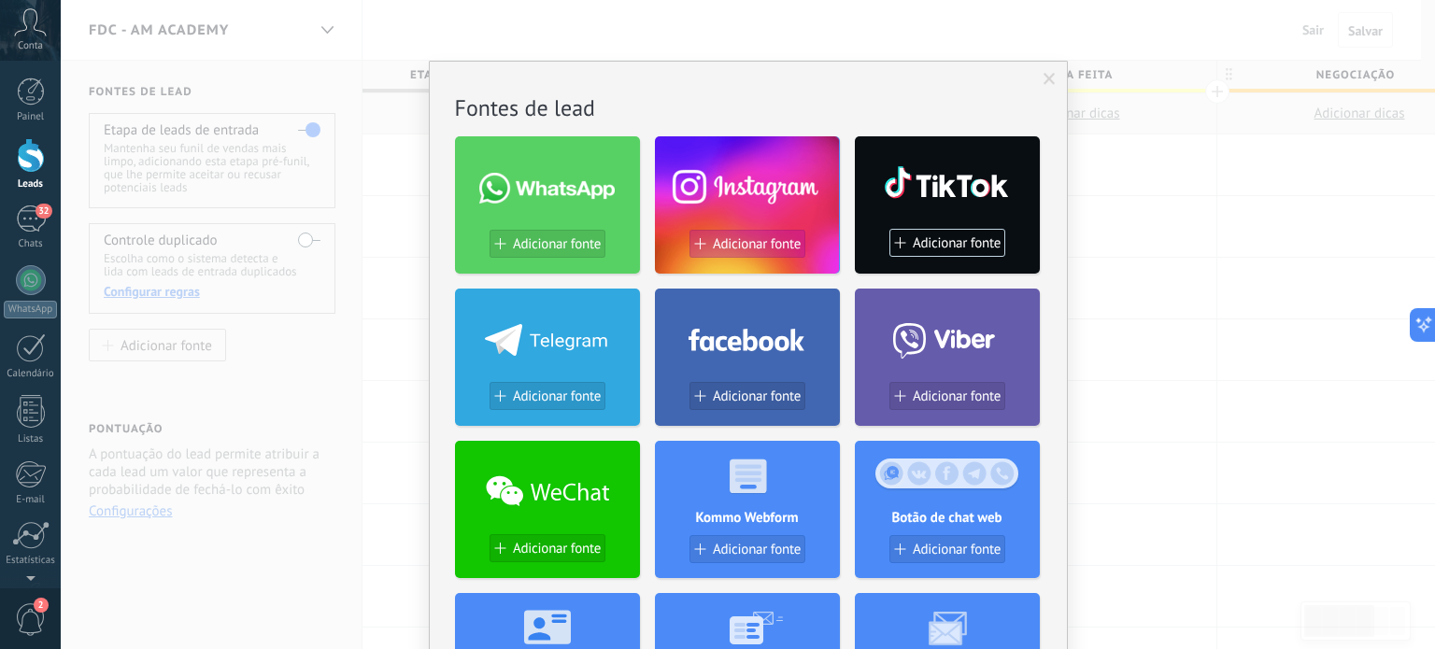
click at [765, 242] on span "Adicionar fonte" at bounding box center [757, 244] width 88 height 16
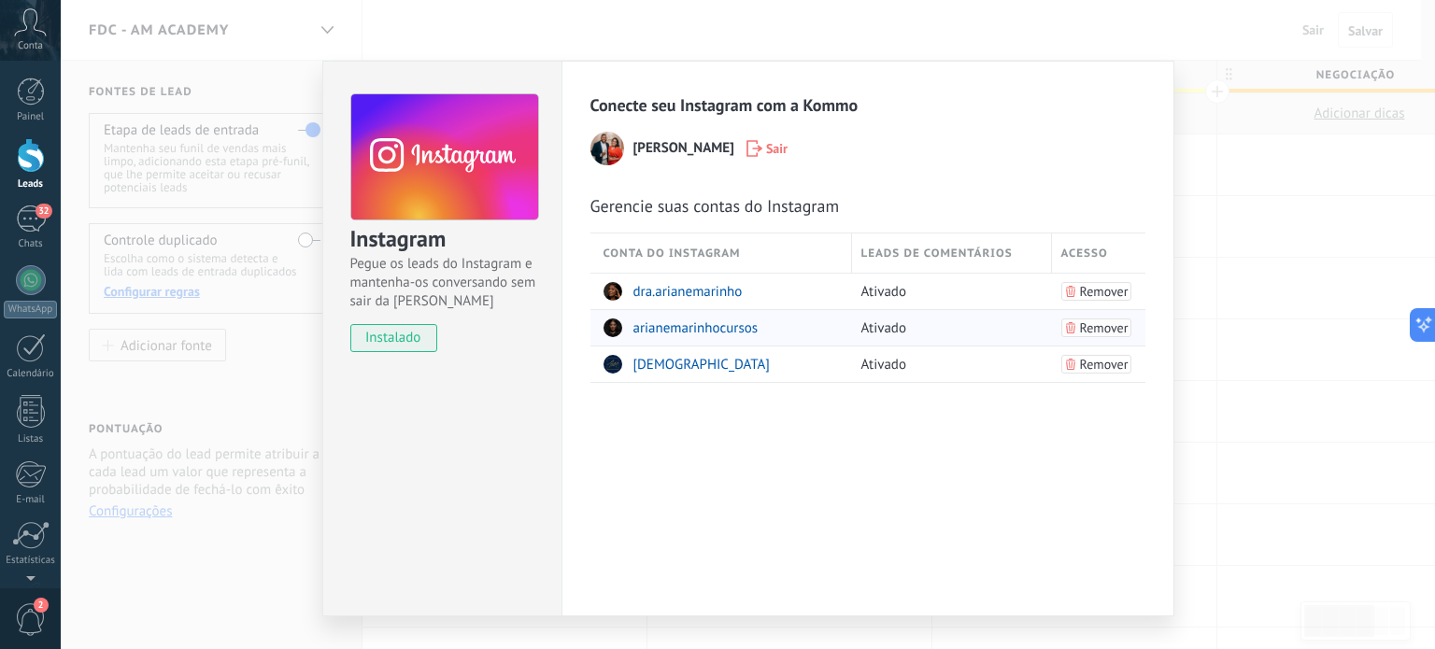
click at [1089, 327] on span "Remover" at bounding box center [1104, 327] width 49 height 13
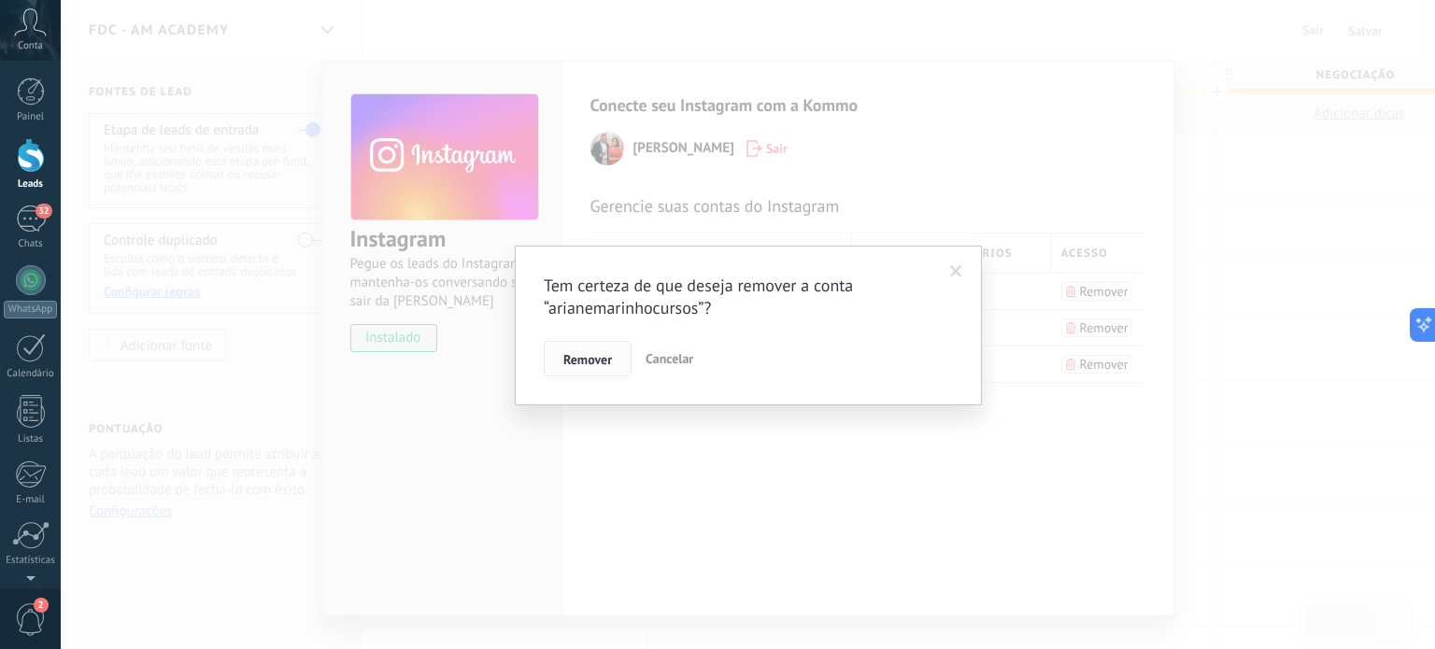
click at [575, 358] on span "Remover" at bounding box center [587, 359] width 49 height 13
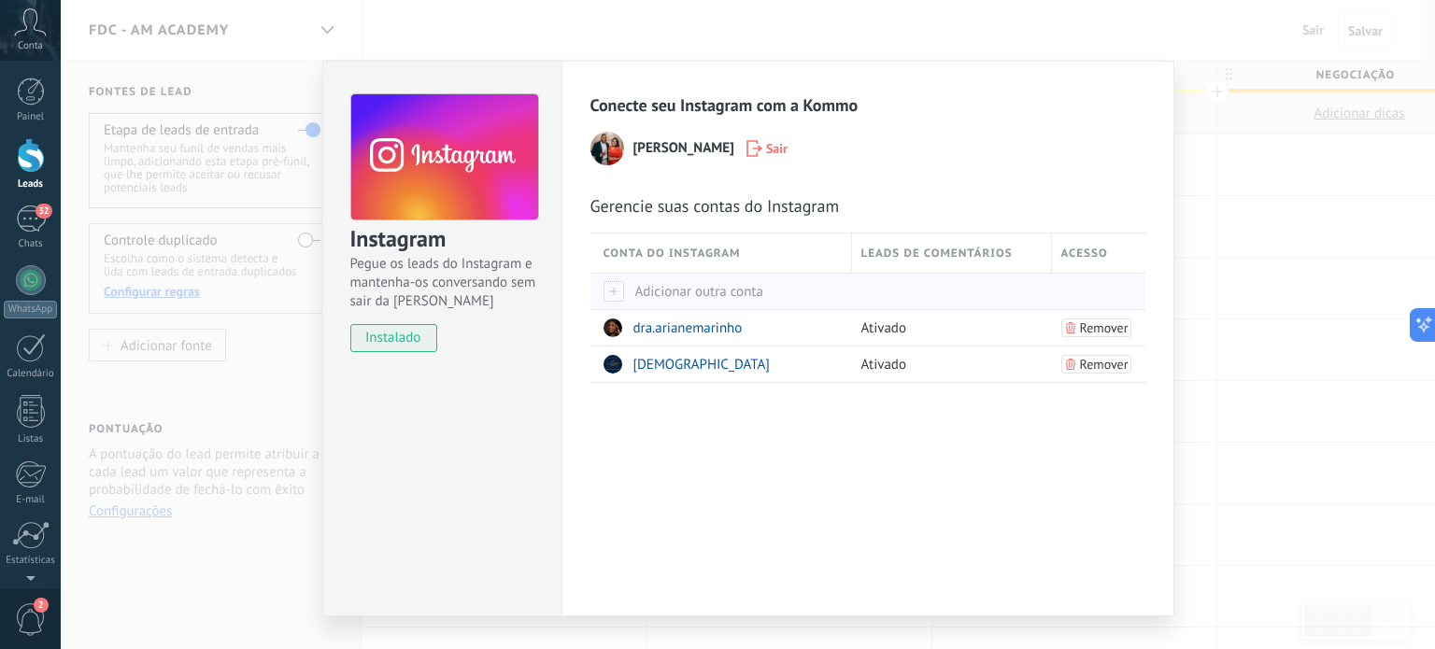
click at [609, 289] on div at bounding box center [613, 291] width 21 height 21
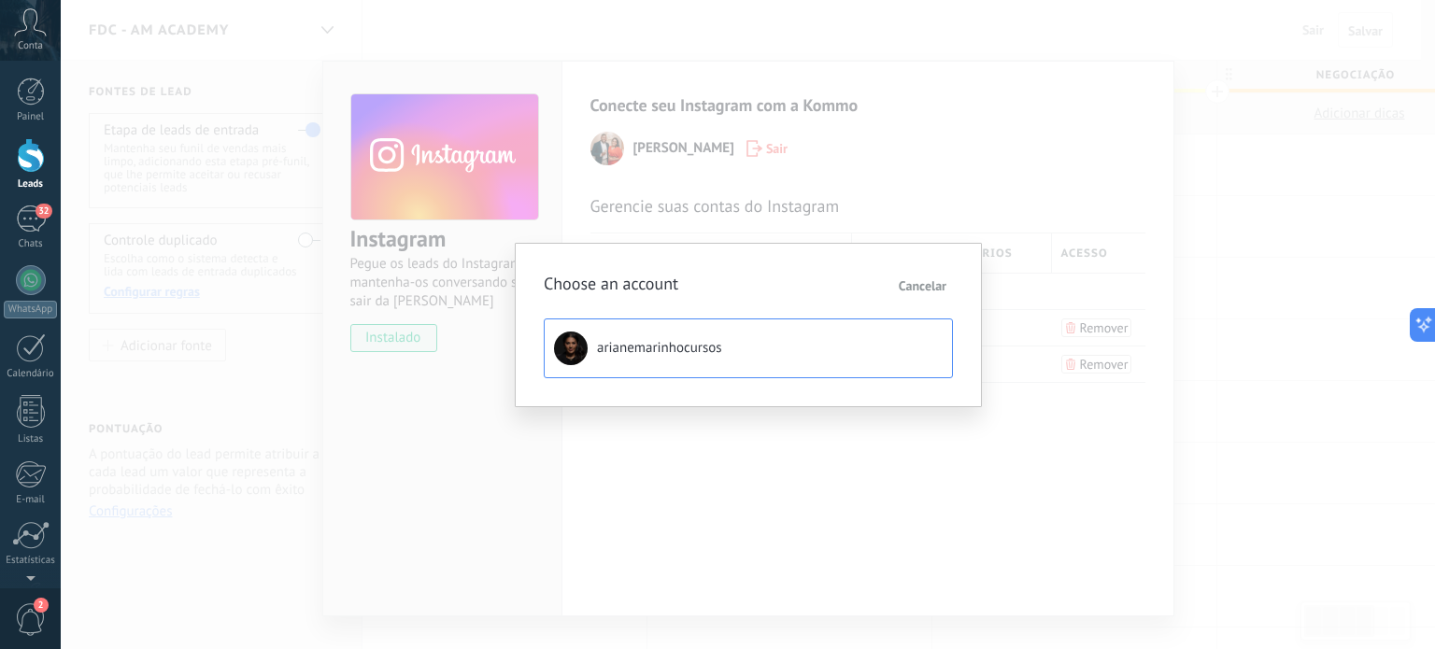
click at [632, 347] on span "arianemarinhocursos" at bounding box center [659, 348] width 125 height 19
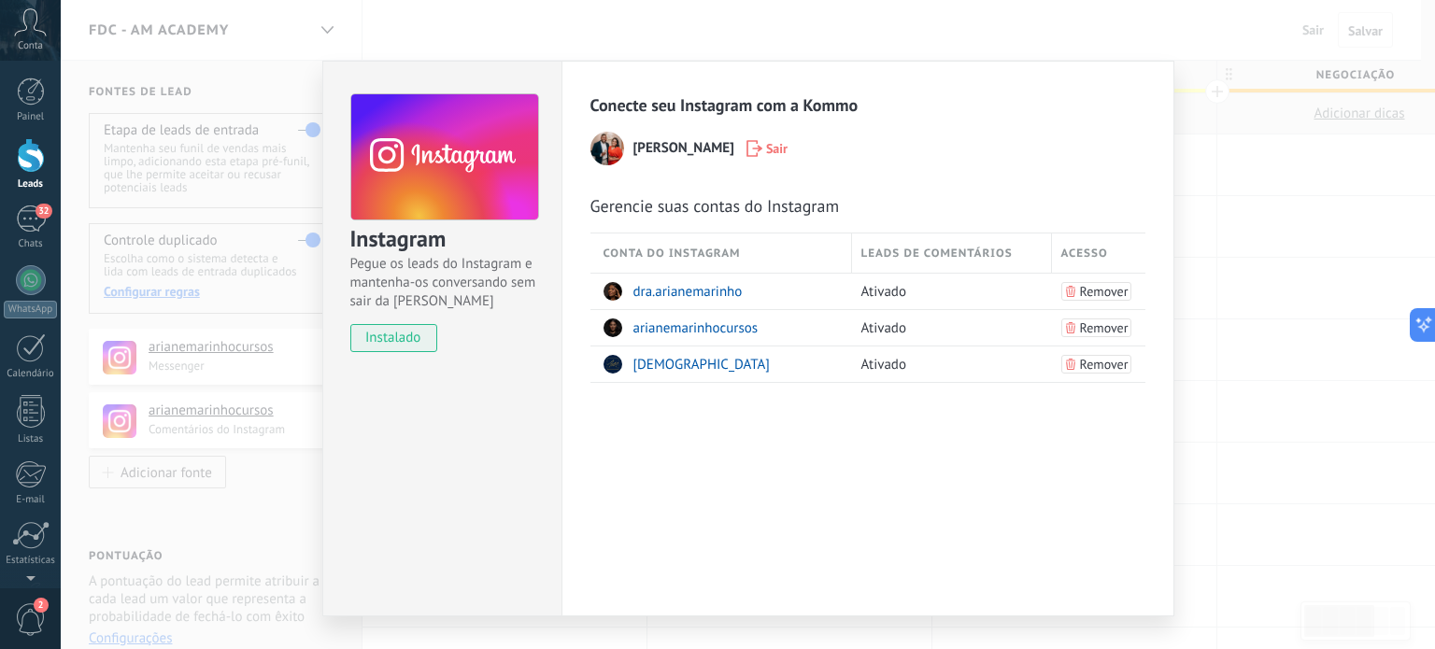
click at [1227, 220] on div "Instagram Pegue os leads do Instagram e mantenha-os conversando sem sair da Kom…" at bounding box center [748, 324] width 1374 height 649
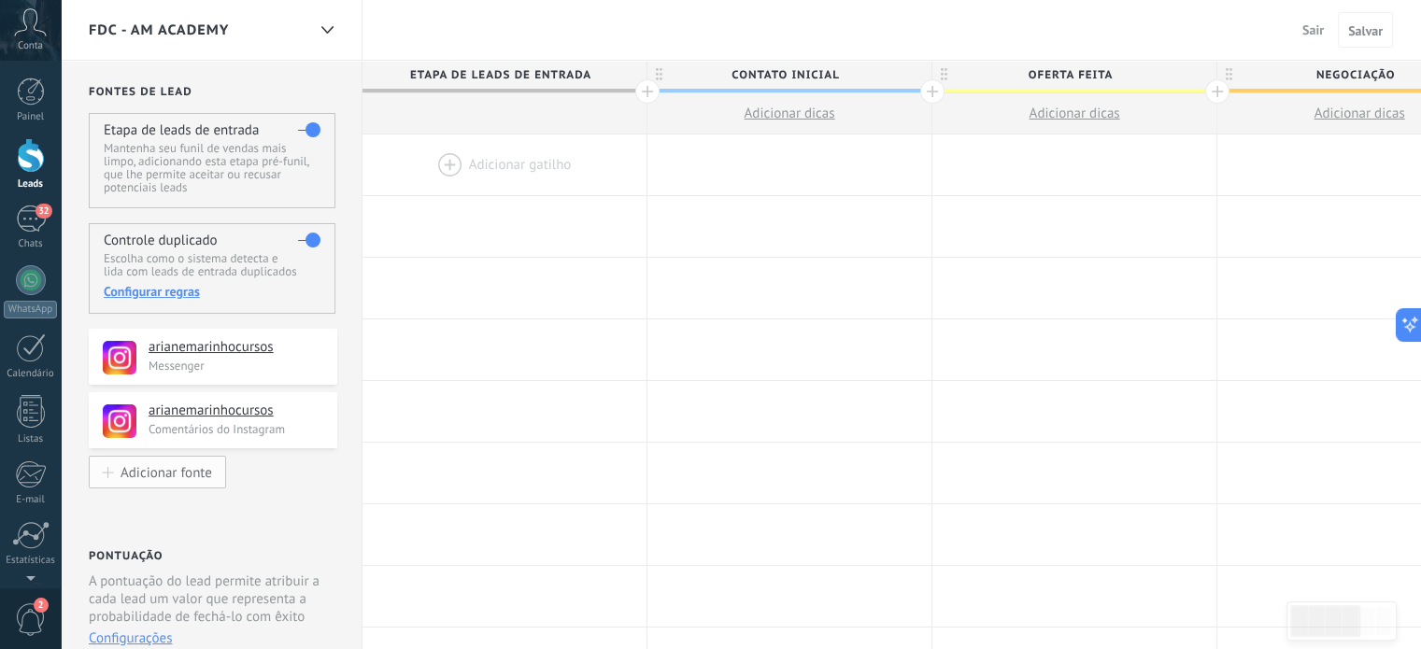
click at [142, 467] on div "Adicionar fonte" at bounding box center [167, 472] width 92 height 16
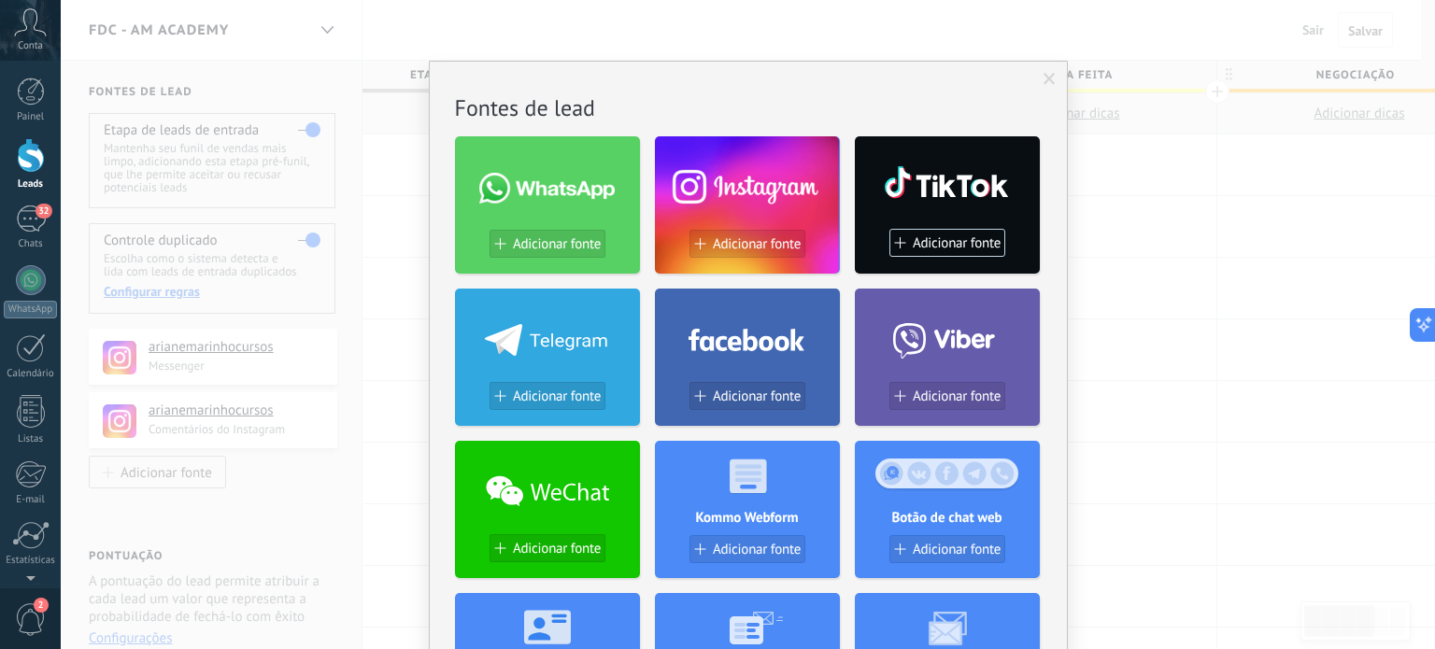
click at [721, 343] on icon at bounding box center [746, 337] width 117 height 38
click at [710, 409] on button "Adicionar fonte" at bounding box center [747, 396] width 116 height 28
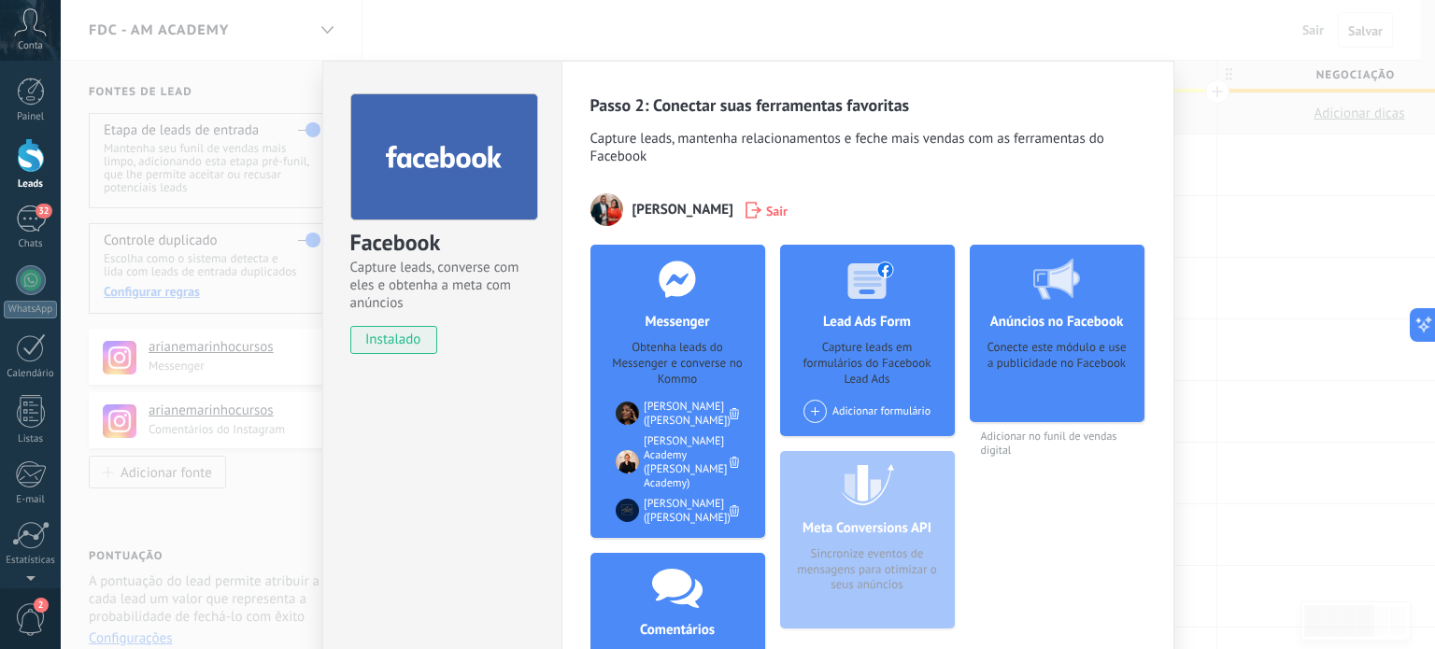
click at [730, 462] on icon at bounding box center [734, 462] width 9 height 11
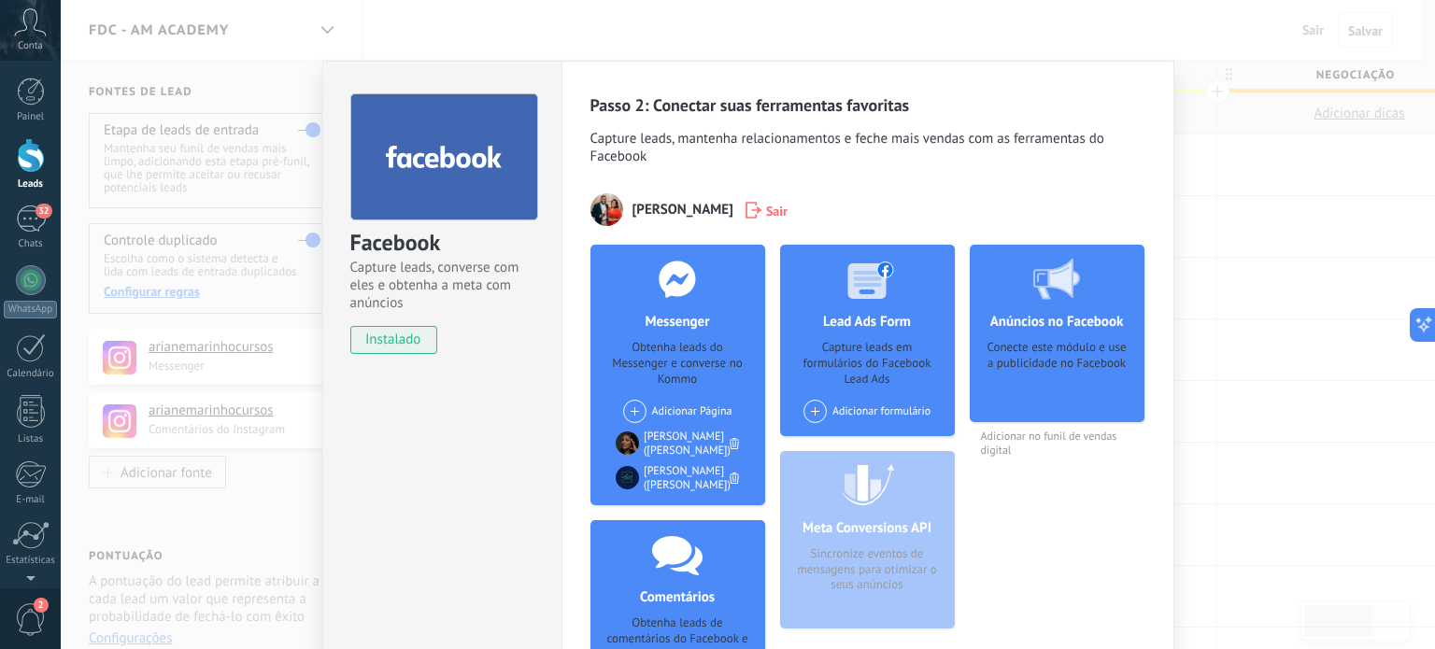
click at [631, 406] on span at bounding box center [634, 411] width 23 height 23
click at [679, 443] on div "[PERSON_NAME] Academy" at bounding box center [704, 446] width 167 height 41
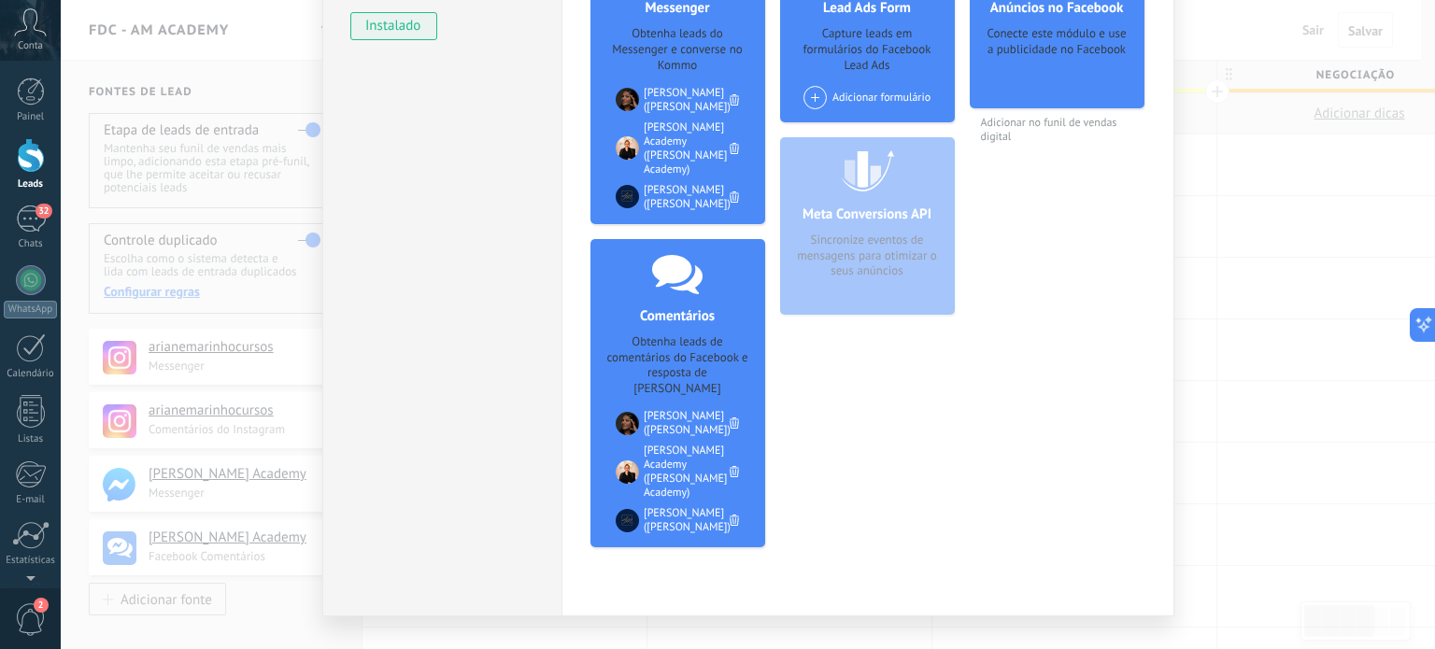
scroll to position [318, 0]
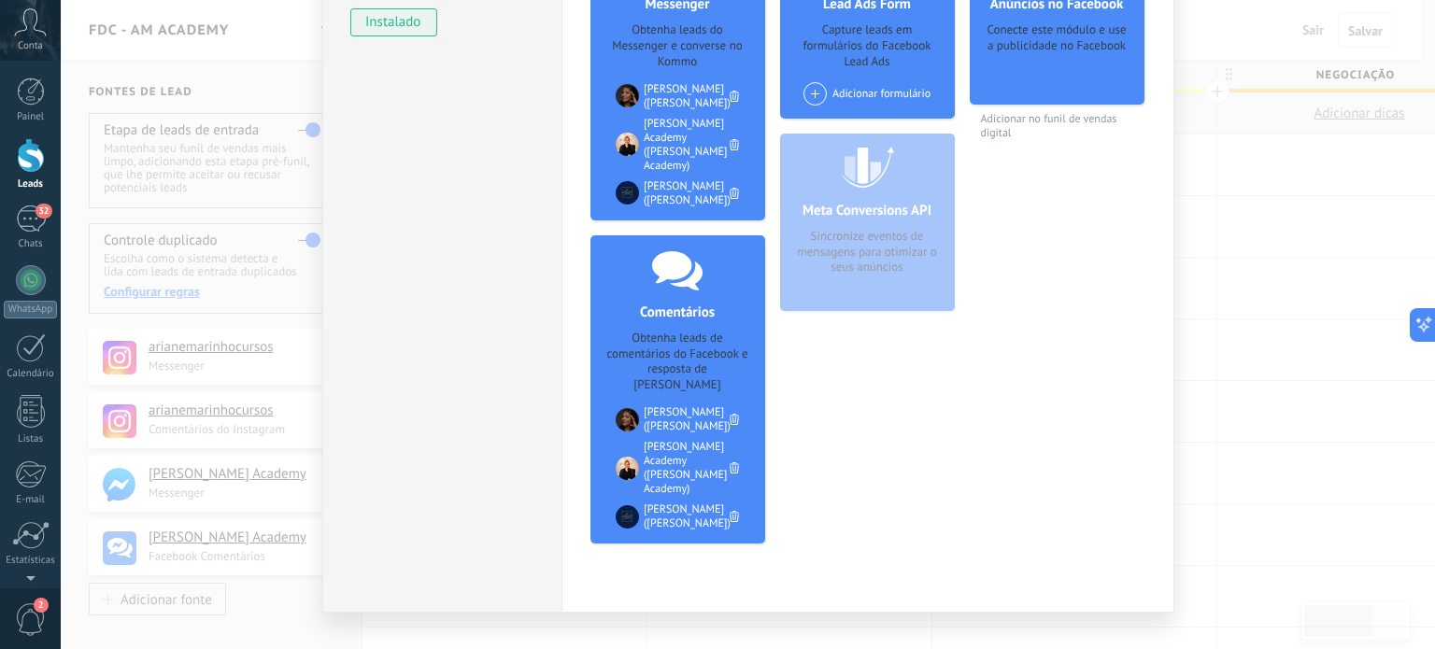
click at [730, 472] on icon at bounding box center [734, 467] width 9 height 11
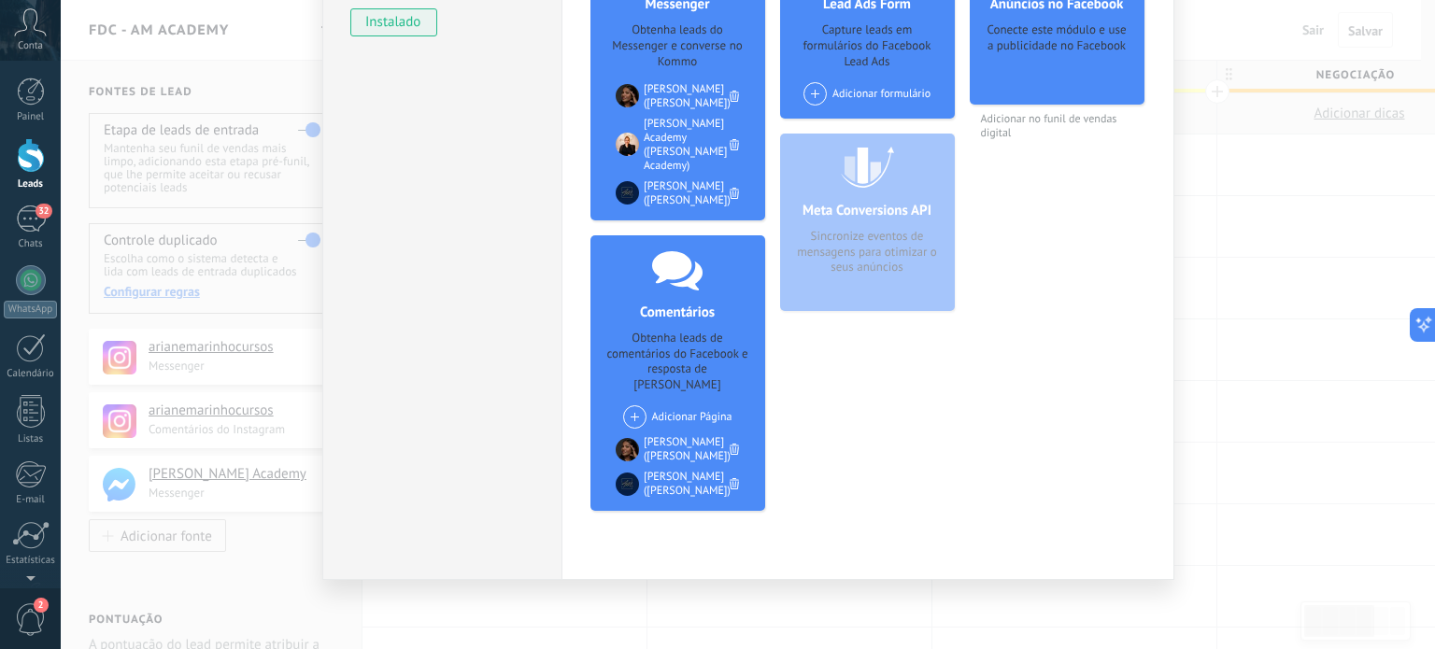
click at [631, 419] on span at bounding box center [634, 416] width 23 height 23
click at [670, 452] on div "[PERSON_NAME] Academy" at bounding box center [704, 452] width 167 height 41
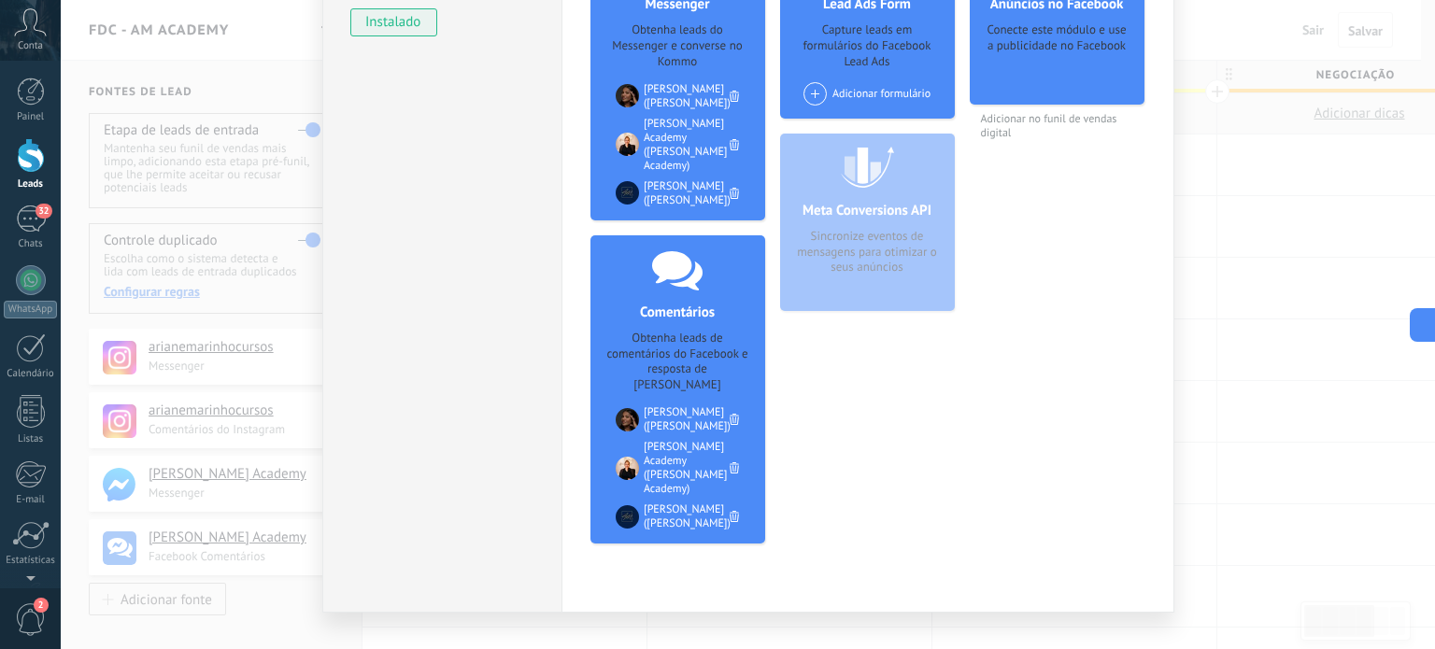
click at [263, 605] on div "Facebook Capture leads, converse com eles e obtenha a meta com anúncios instala…" at bounding box center [748, 324] width 1374 height 649
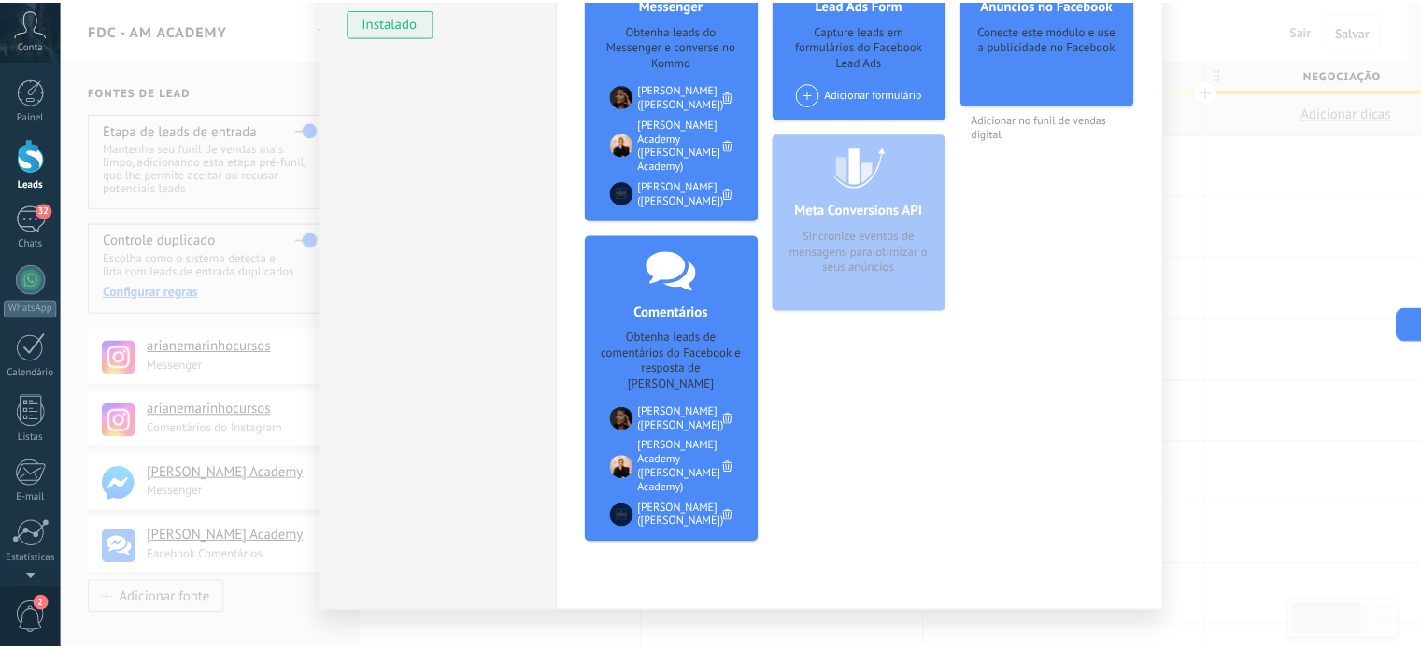
scroll to position [0, 0]
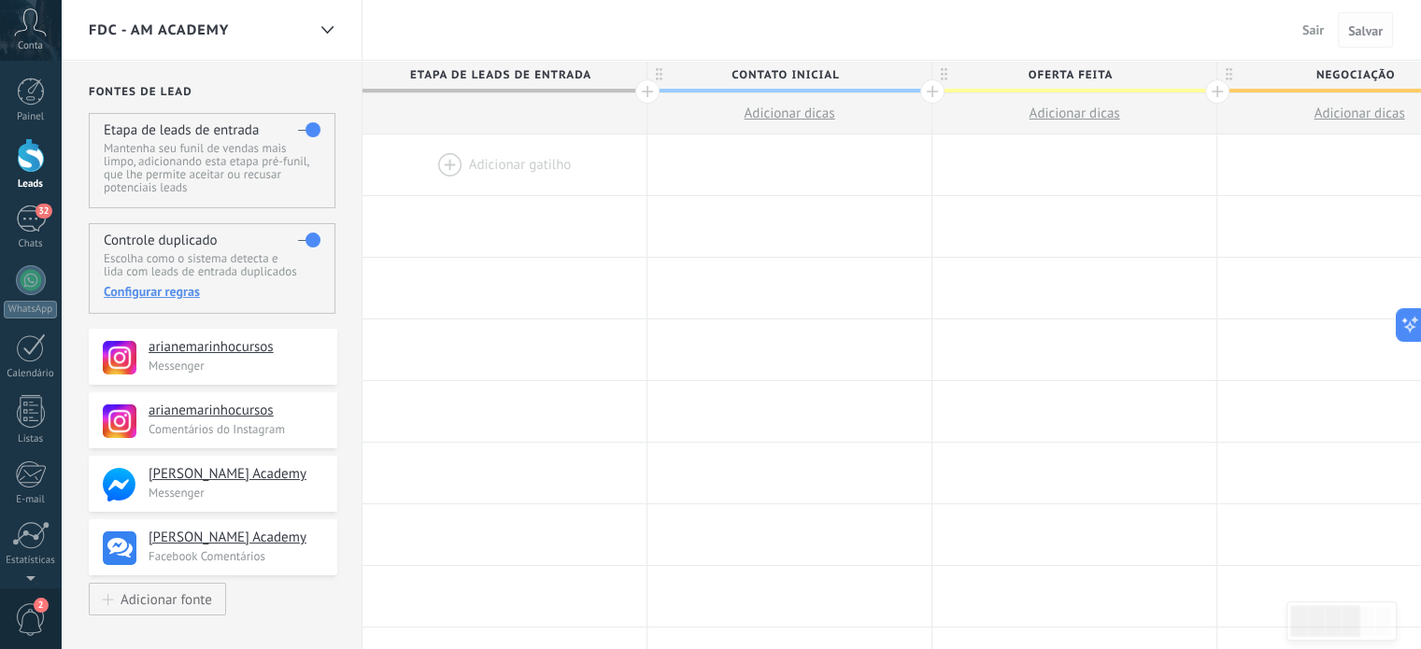
click at [1373, 33] on span "Salvar" at bounding box center [1365, 30] width 35 height 13
click at [1317, 29] on span "Sair" at bounding box center [1312, 29] width 21 height 17
